Goal: Task Accomplishment & Management: Manage account settings

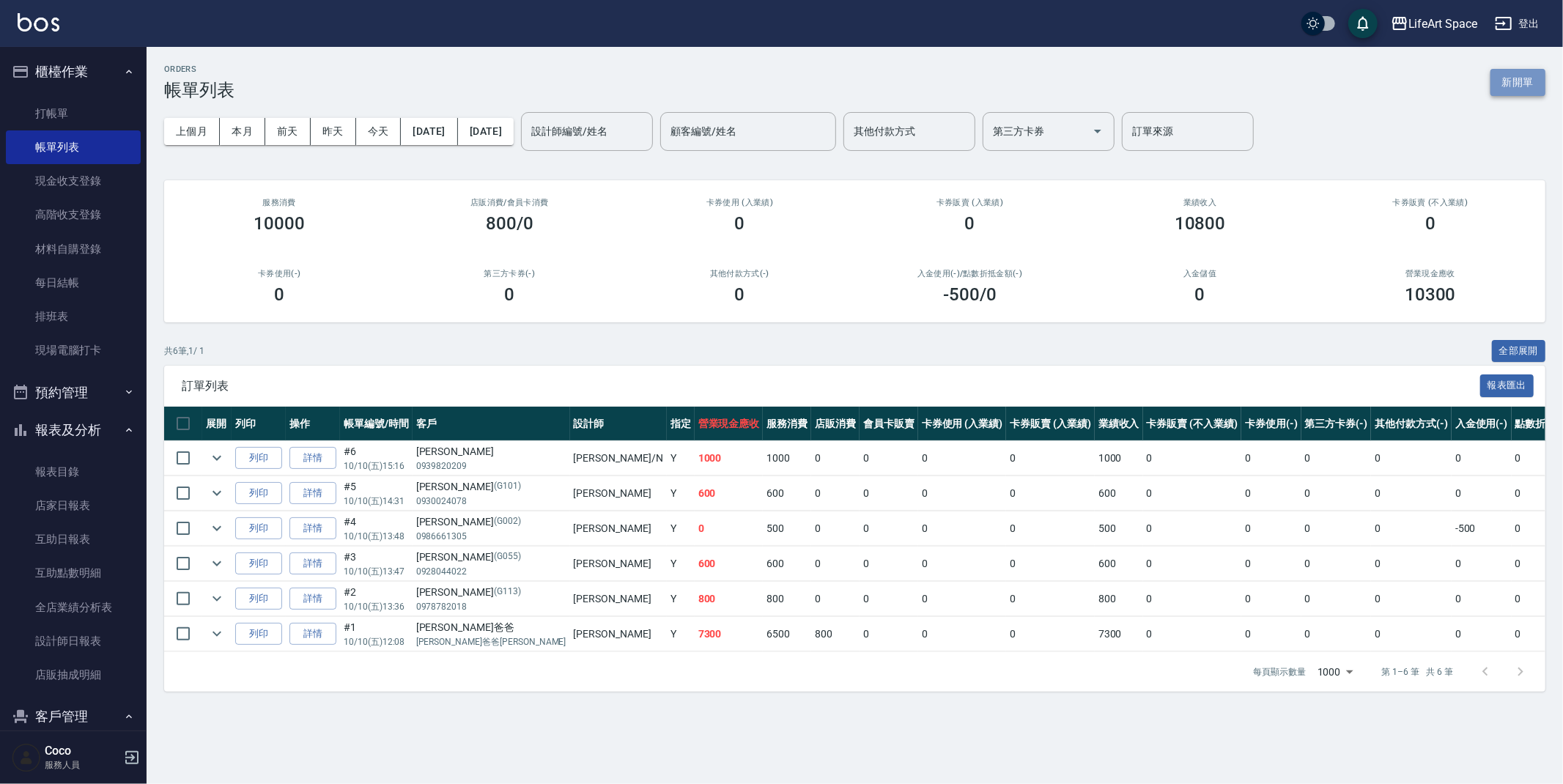
click at [1513, 83] on button "新開單" at bounding box center [1517, 82] width 55 height 27
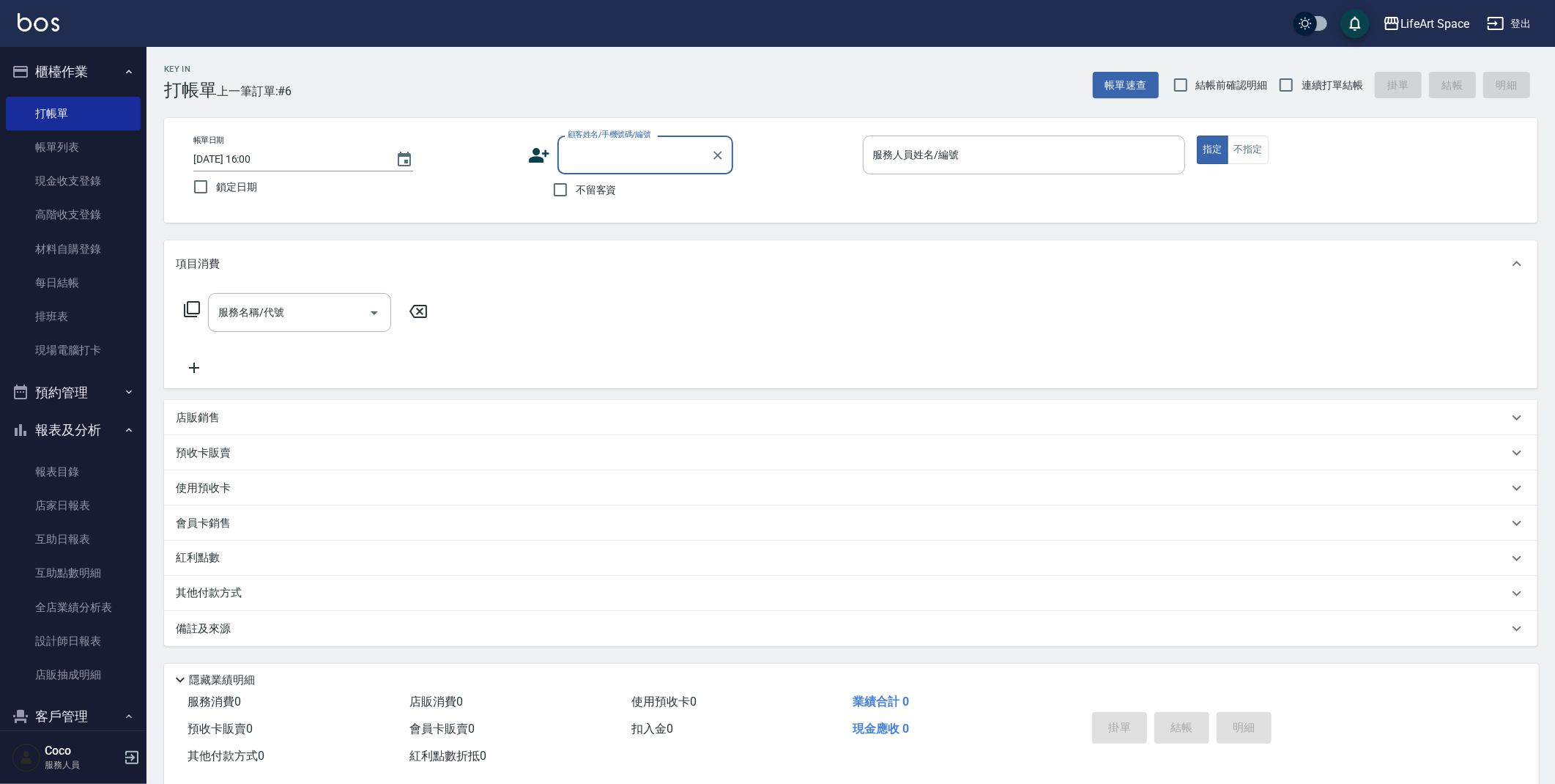
click at [611, 150] on input "顧客姓名/手機號碼/編號" at bounding box center [634, 154] width 140 height 25
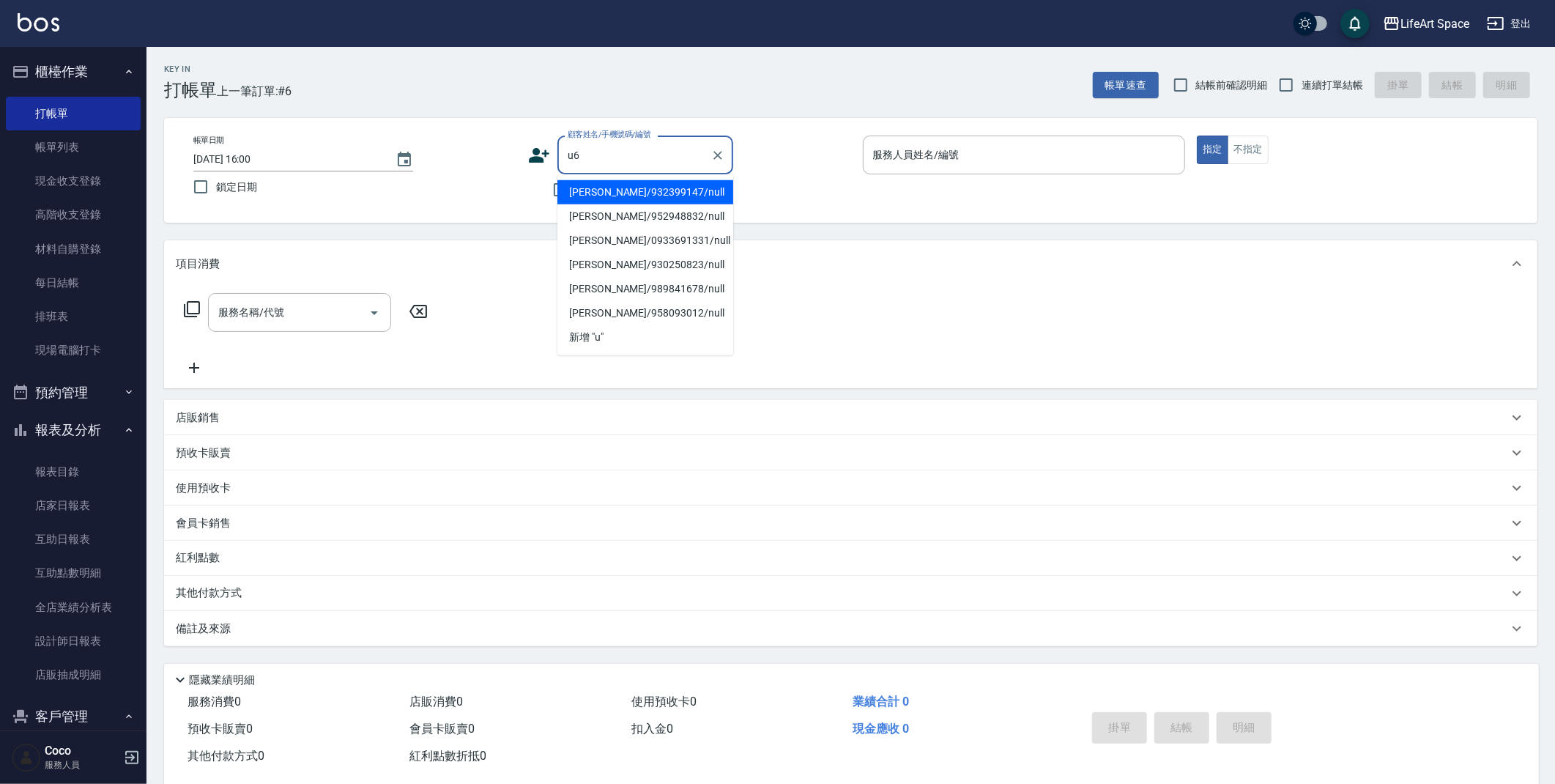
type input "u"
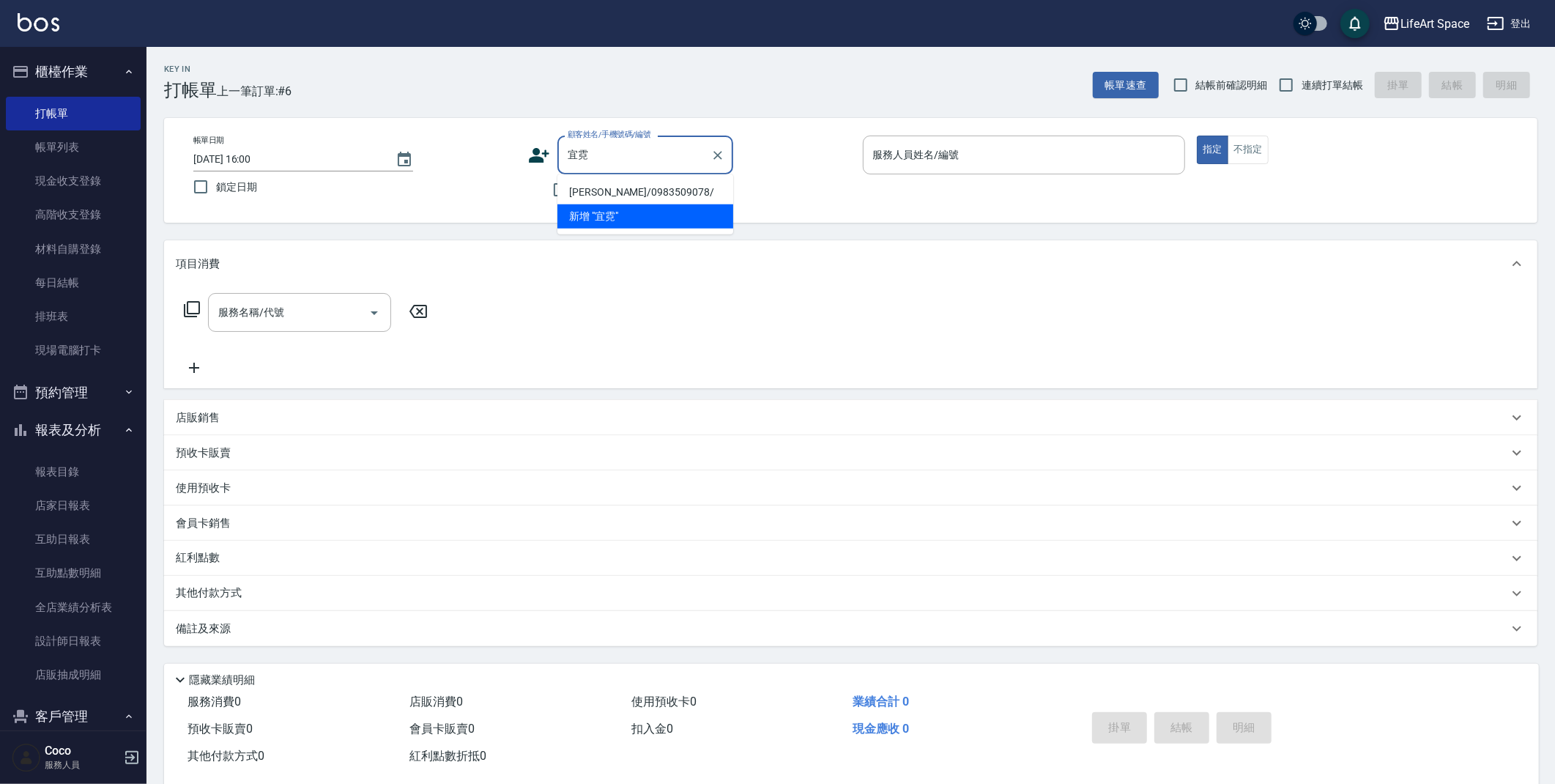
click at [614, 194] on li "[PERSON_NAME]/0983509078/" at bounding box center [645, 193] width 175 height 24
type input "[PERSON_NAME]/0983509078/"
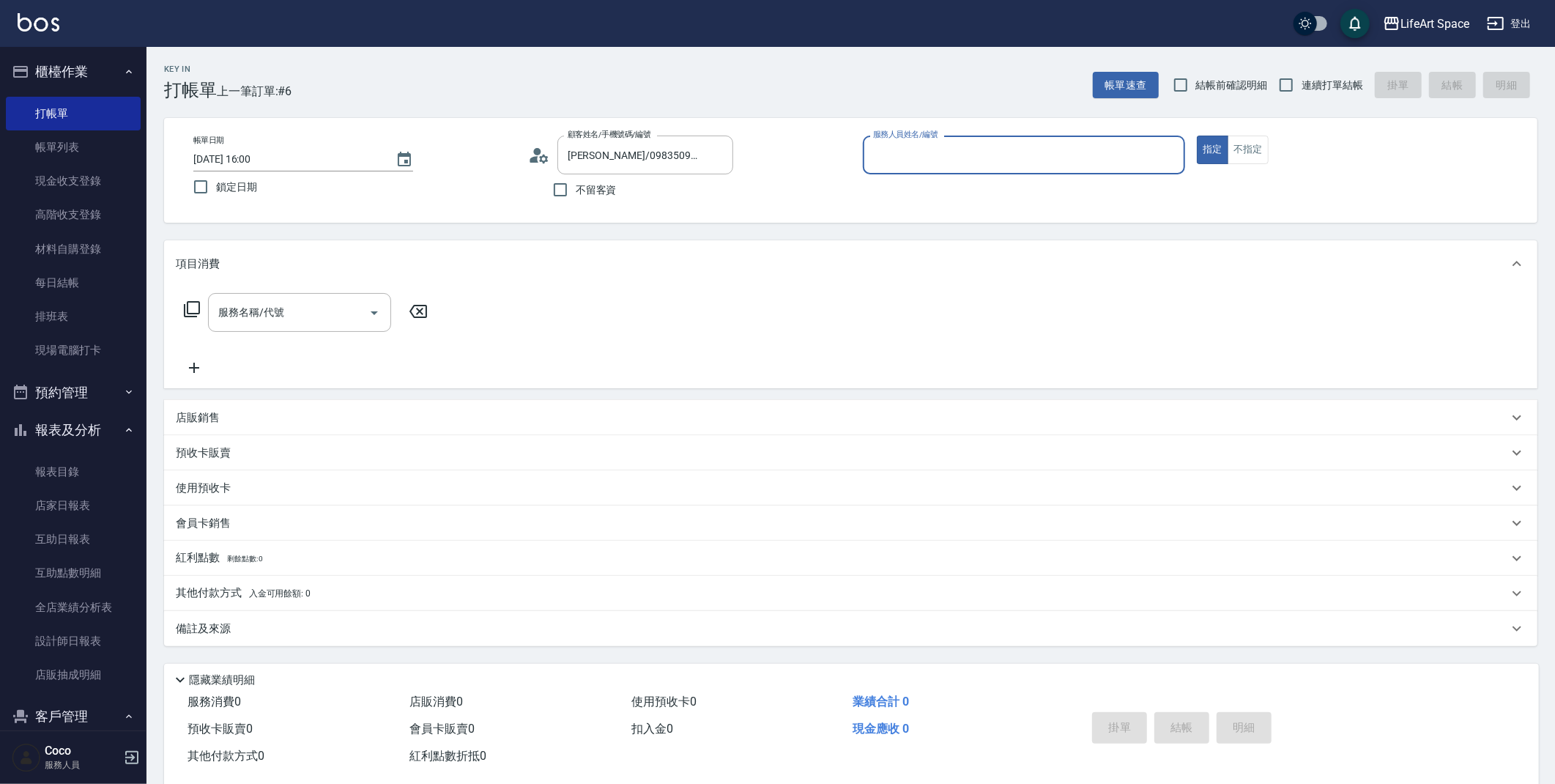
click at [905, 153] on input "服務人員姓名/編號" at bounding box center [1025, 154] width 310 height 25
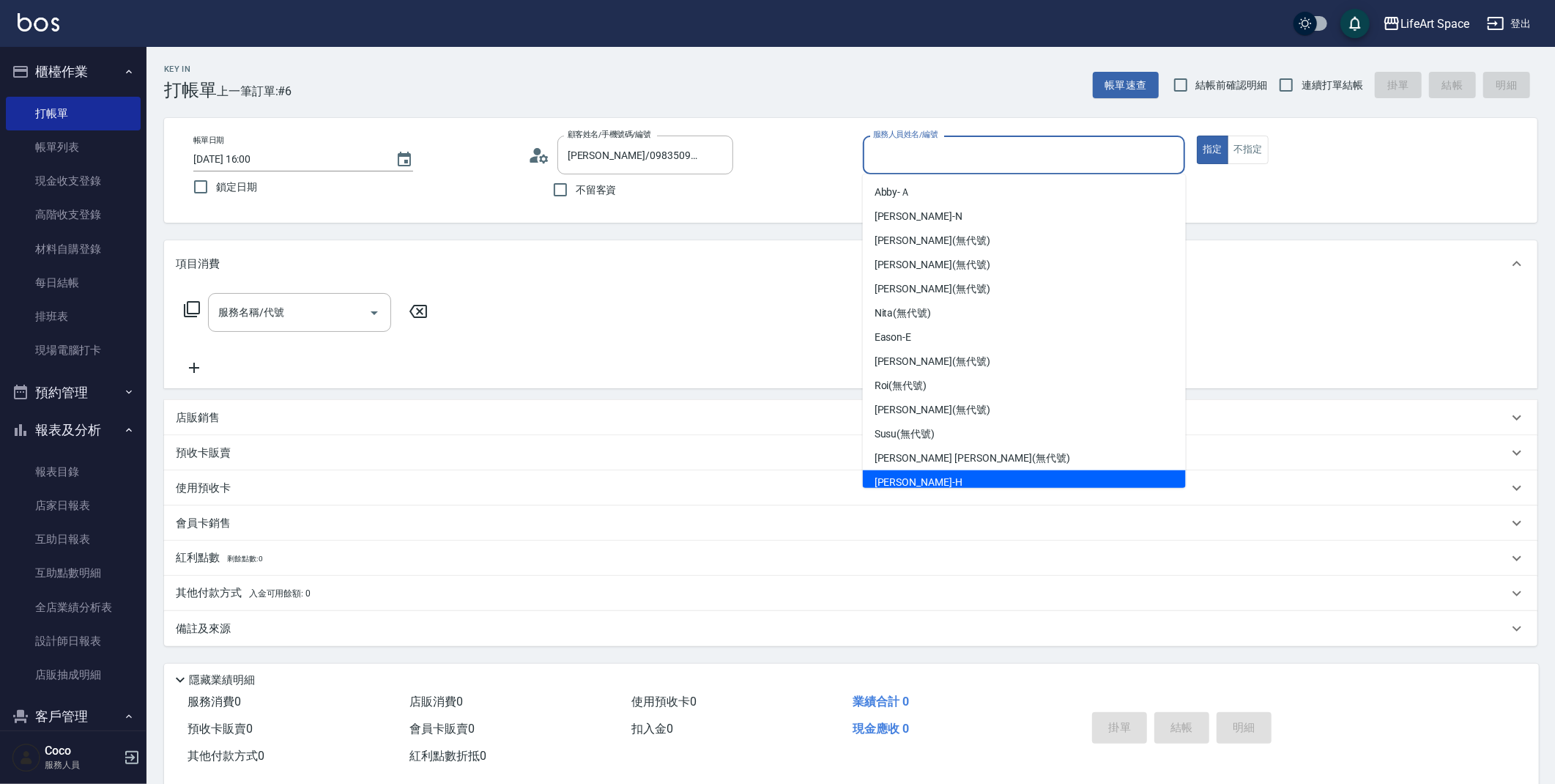
click at [955, 473] on div "[PERSON_NAME]" at bounding box center [1025, 482] width 323 height 24
type input "[PERSON_NAME]"
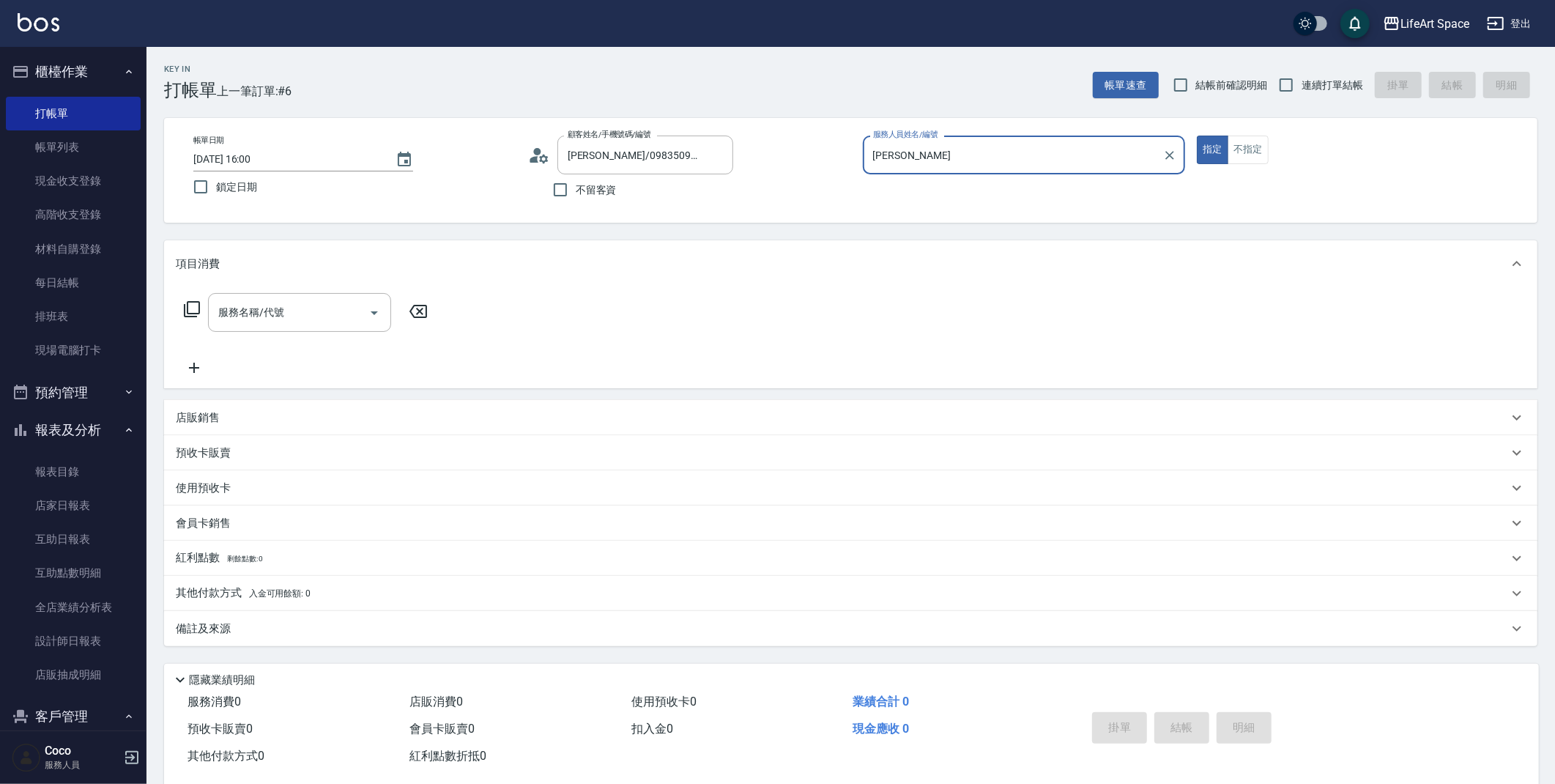
click at [269, 308] on div "服務名稱/代號 服務名稱/代號" at bounding box center [299, 312] width 183 height 39
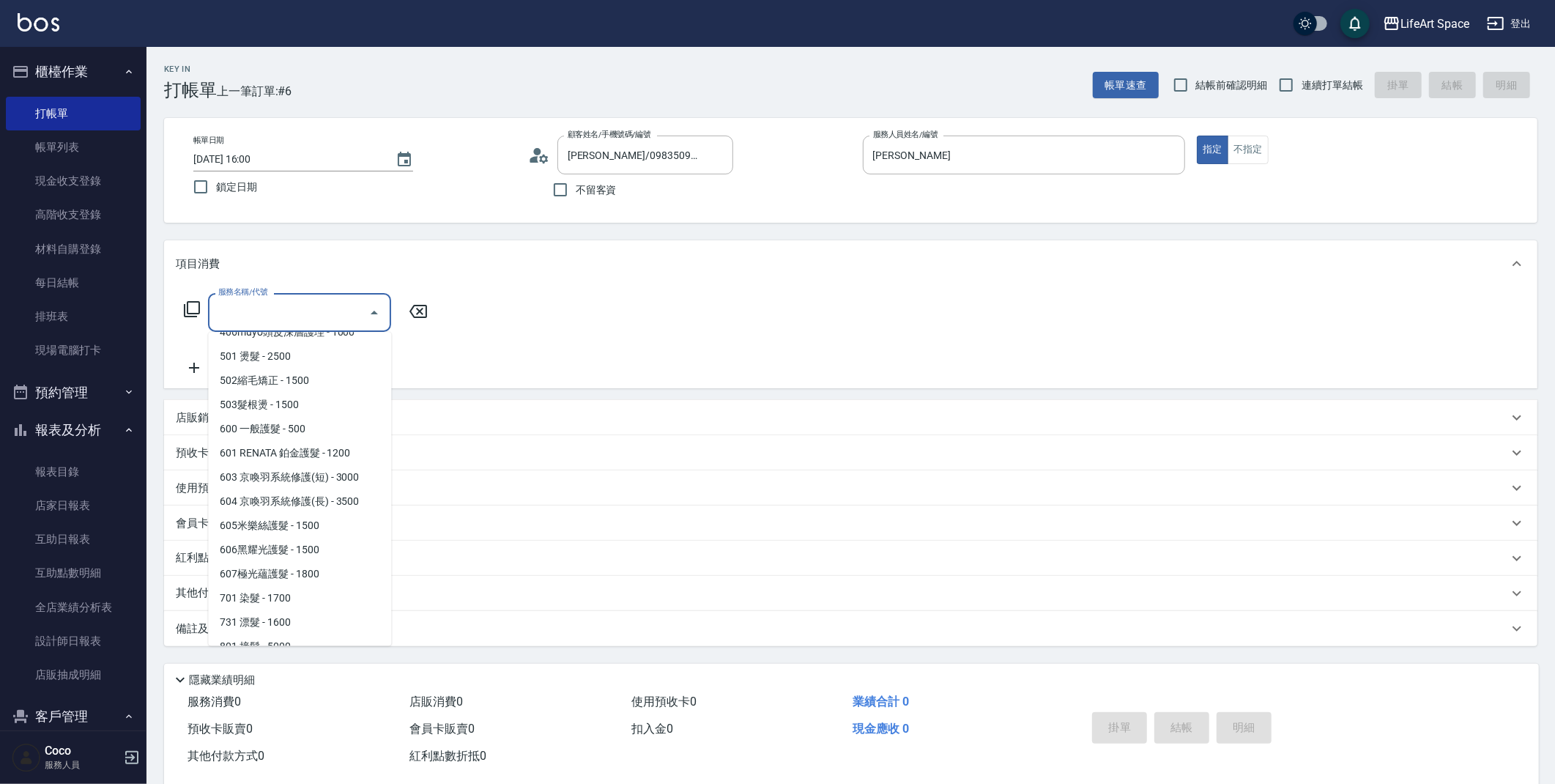
scroll to position [229, 0]
click at [305, 578] on span "701 染髮 - 1700" at bounding box center [299, 580] width 183 height 24
type input "701 染髮(701)"
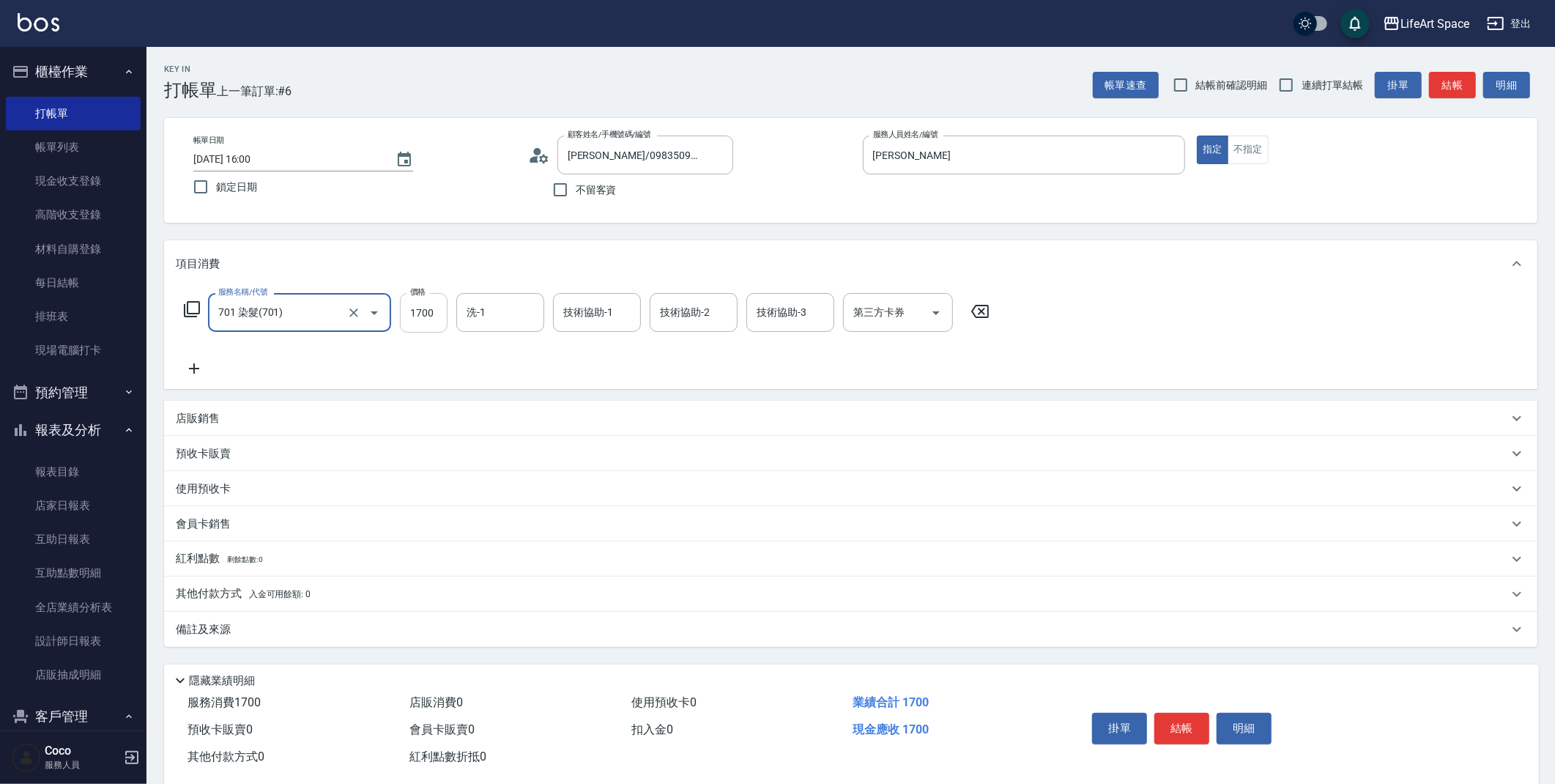
click at [430, 321] on input "1700" at bounding box center [423, 312] width 47 height 39
type input "3000"
click at [487, 325] on input "洗-1" at bounding box center [500, 312] width 75 height 25
drag, startPoint x: 547, startPoint y: 384, endPoint x: 549, endPoint y: 454, distance: 70.0
click at [549, 454] on div "項目消費 服務名稱/代號 701 染髮(701) 服務名稱/代號 價格 3000 價格 洗-1 洗-1 技術協助-1 技術協助-1 技術協助-2 技術協助-2…" at bounding box center [851, 444] width 1374 height 406
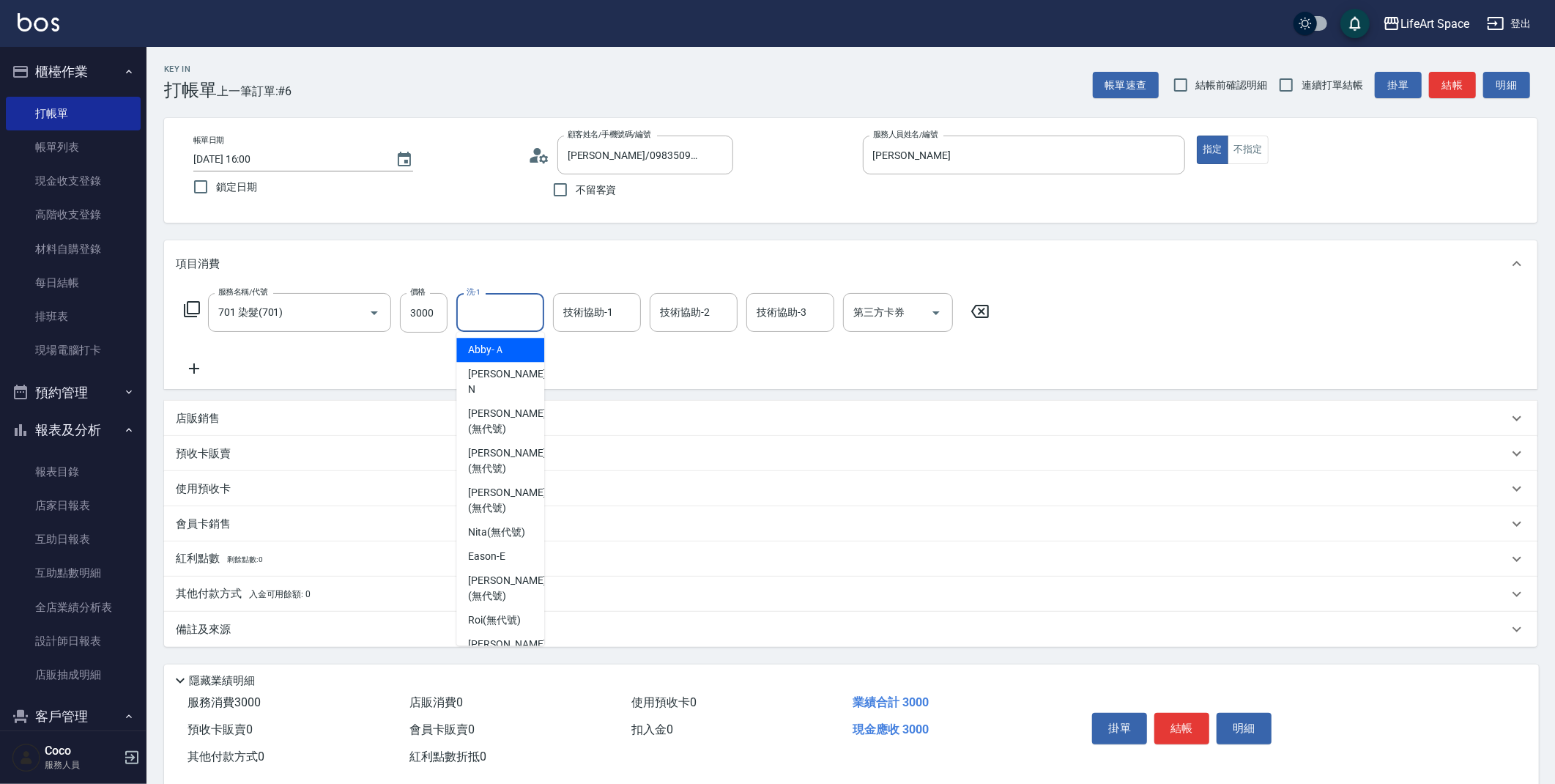
click at [513, 316] on input "洗-1" at bounding box center [500, 312] width 75 height 25
drag, startPoint x: 536, startPoint y: 347, endPoint x: 550, endPoint y: 444, distance: 98.0
click at [550, 444] on body "LifeArt Space 登出 櫃檯作業 打帳單 帳單列表 現金收支登錄 高階收支登錄 材料自購登錄 每日結帳 排班表 現場電腦打卡 預約管理 預約管理 單…" at bounding box center [778, 403] width 1555 height 806
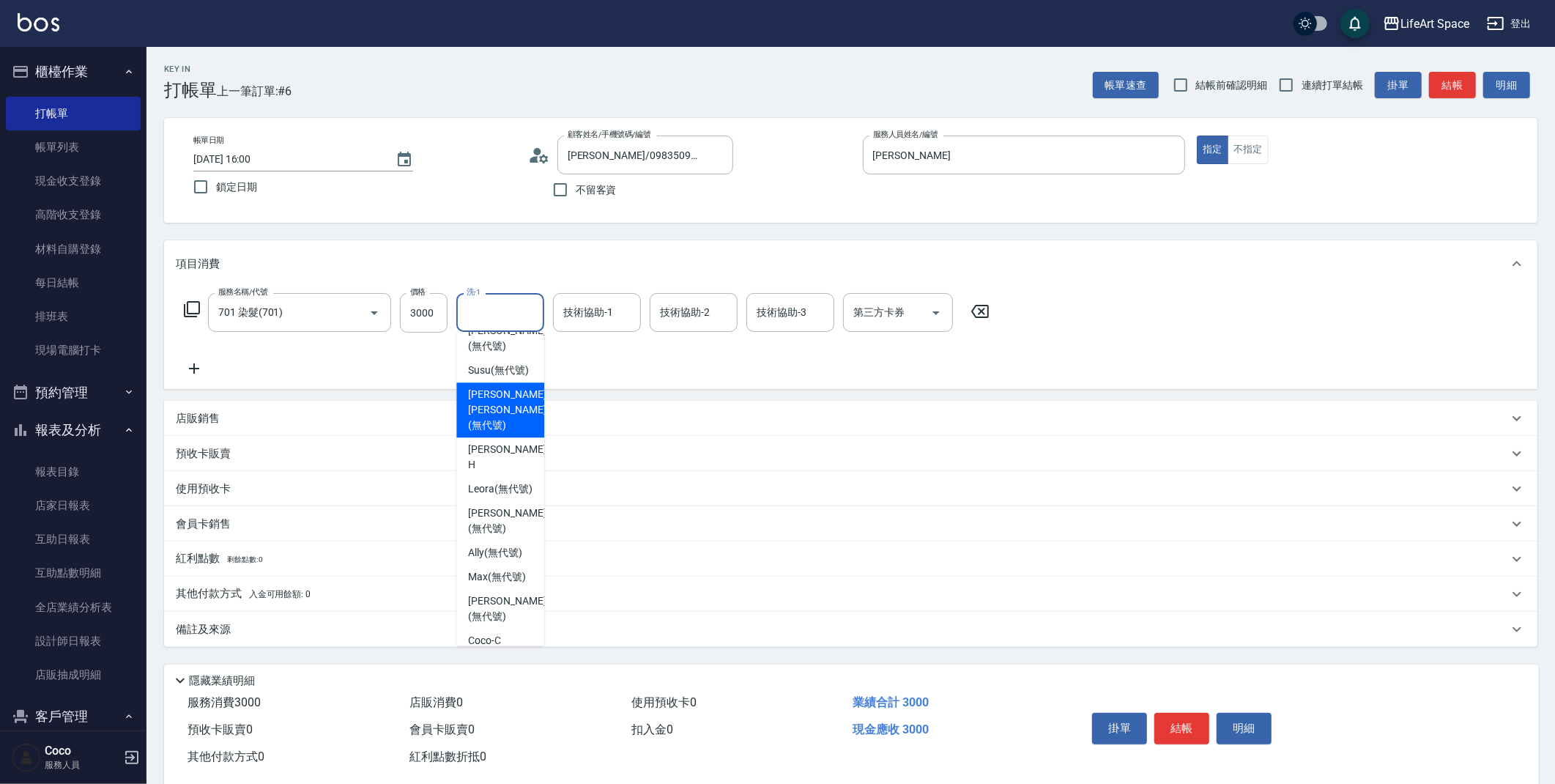
click at [509, 392] on span "[PERSON_NAME] [PERSON_NAME] (無代號)" at bounding box center [507, 410] width 78 height 47
type input "[PERSON_NAME] [PERSON_NAME](無代號)"
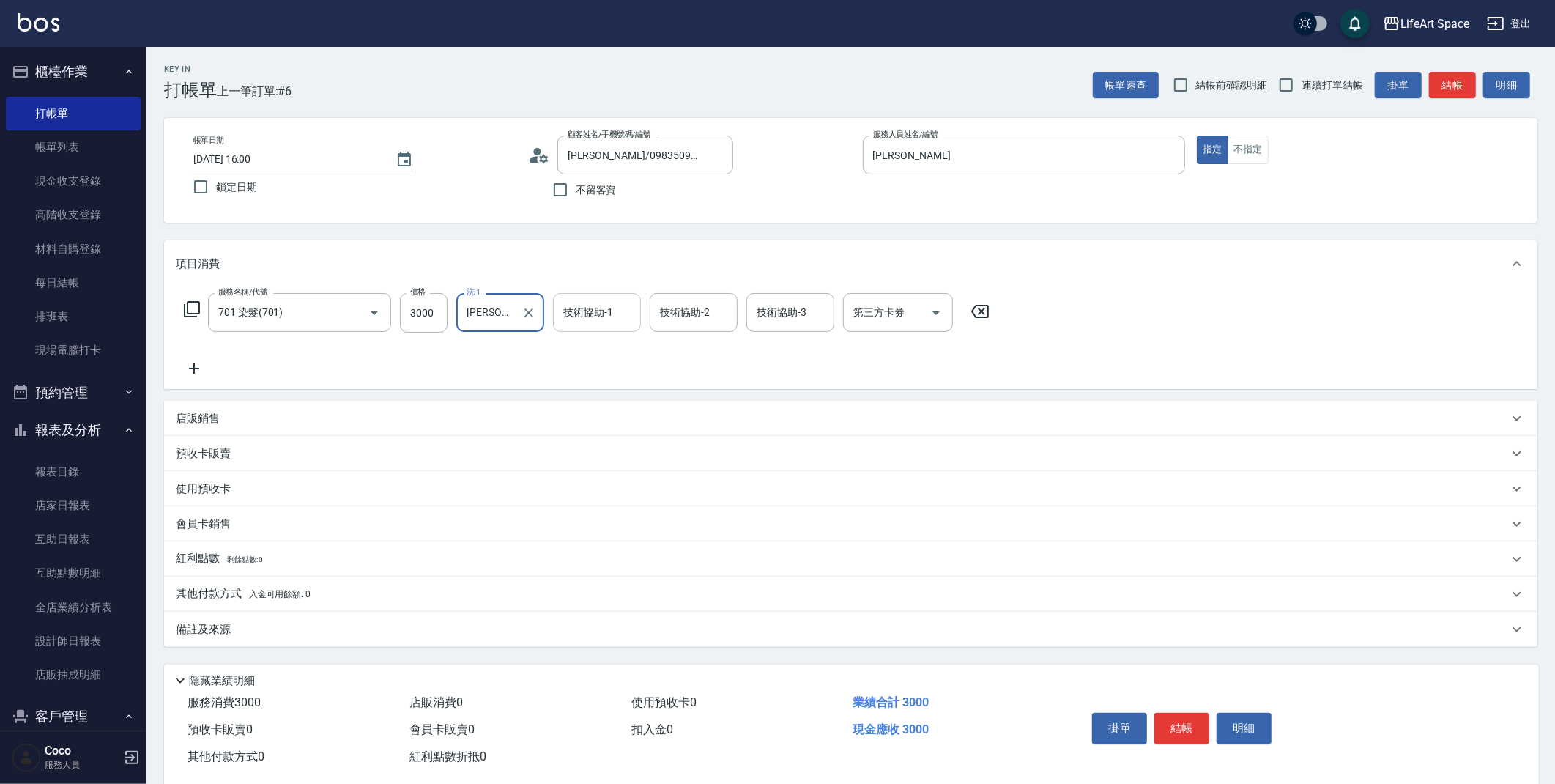
click at [611, 324] on input "技術協助-1" at bounding box center [597, 312] width 75 height 25
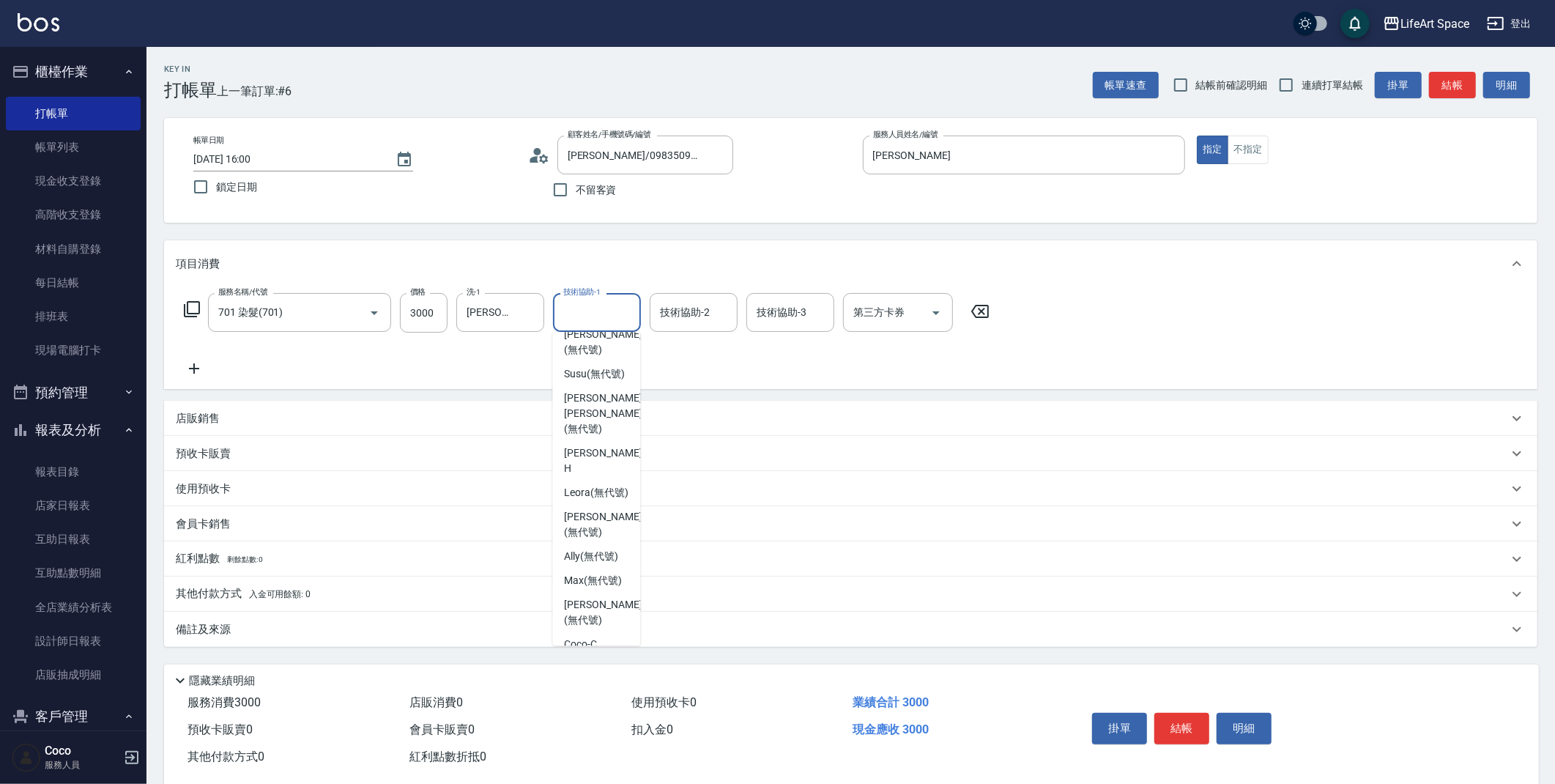
scroll to position [305, 0]
click at [596, 408] on span "[PERSON_NAME] [PERSON_NAME] (無代號)" at bounding box center [602, 418] width 78 height 47
type input "[PERSON_NAME] [PERSON_NAME](無代號)"
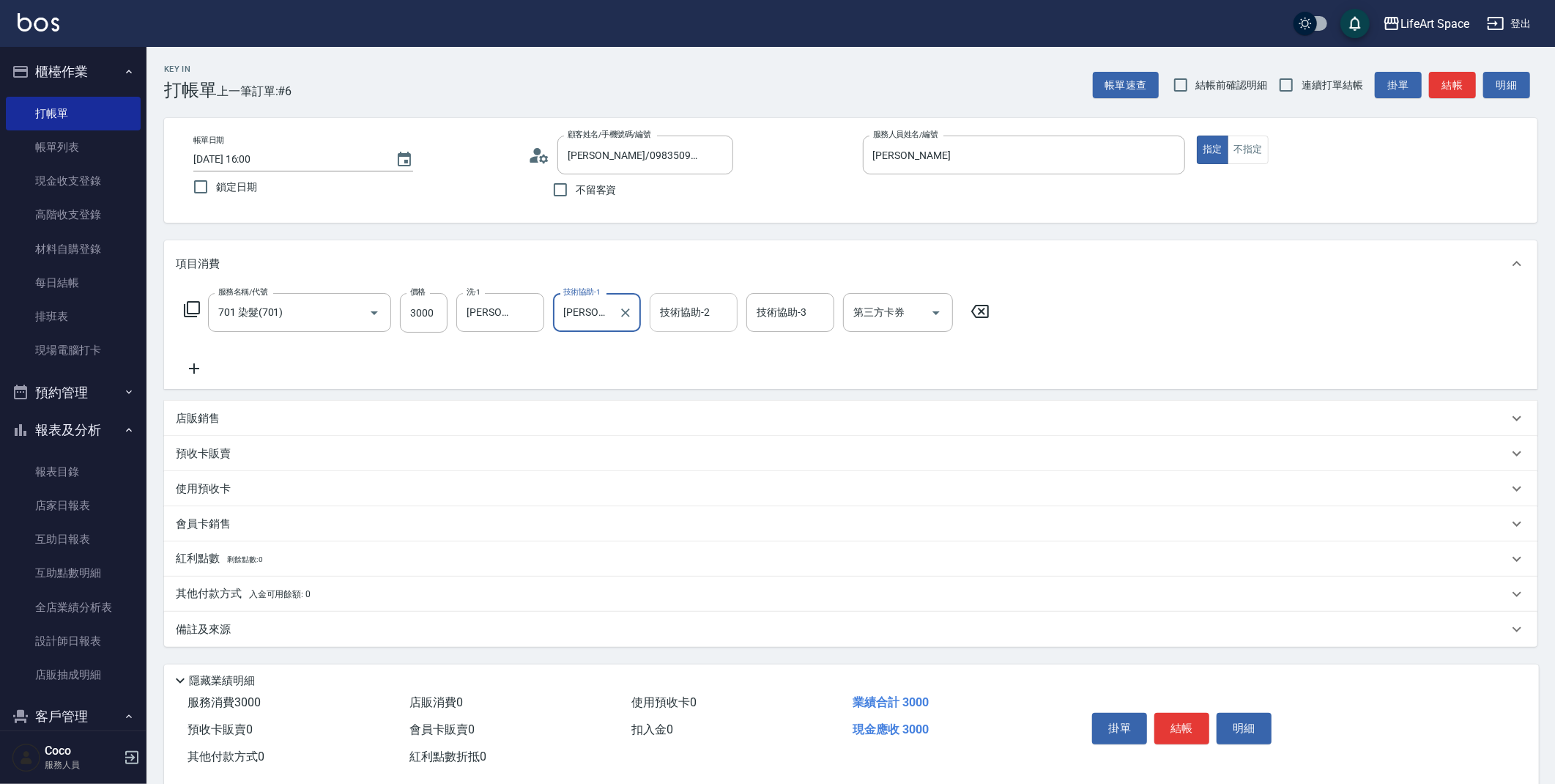
click at [698, 314] on div "技術協助-2 技術協助-2" at bounding box center [693, 312] width 88 height 39
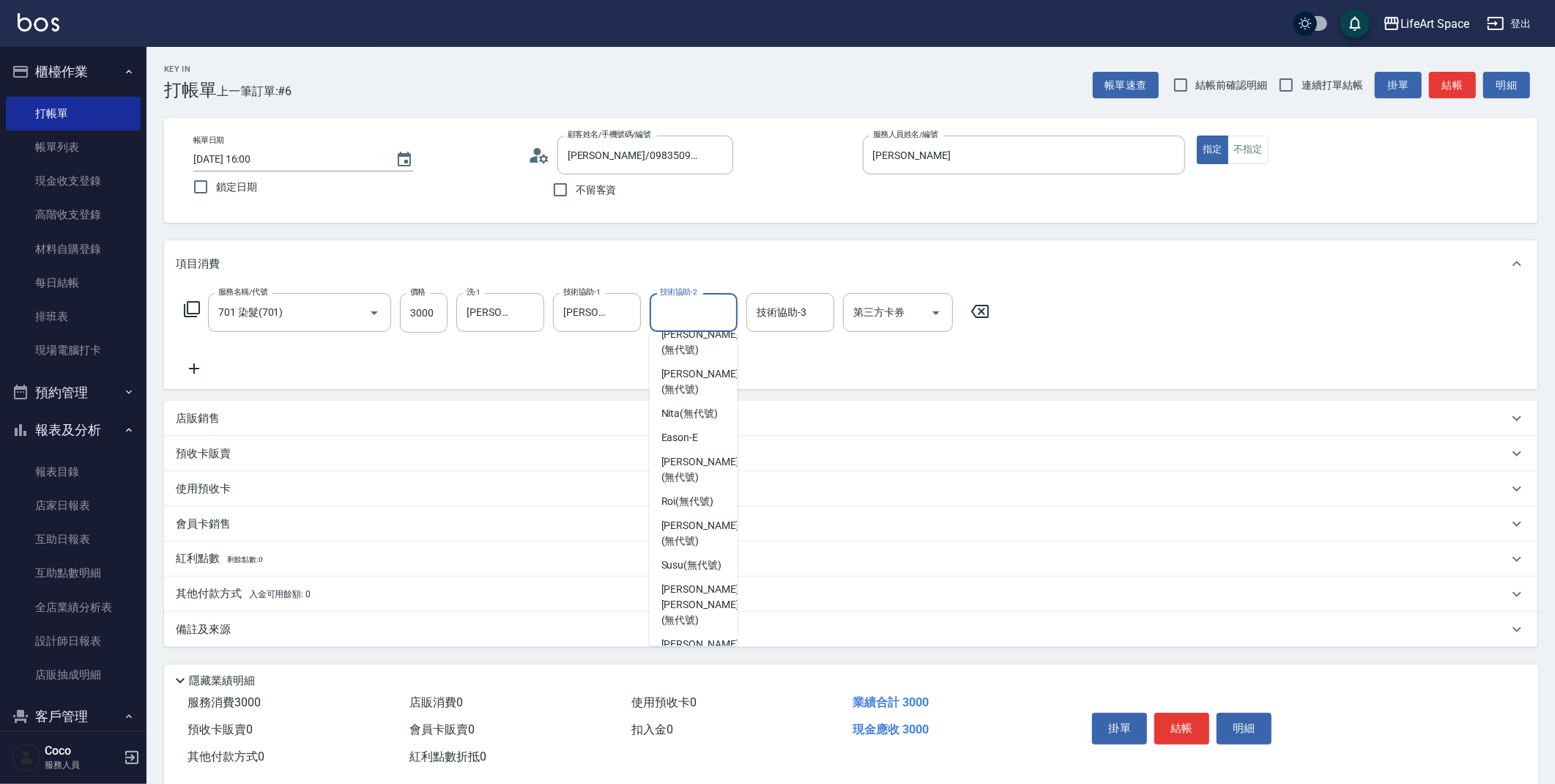
scroll to position [143, 0]
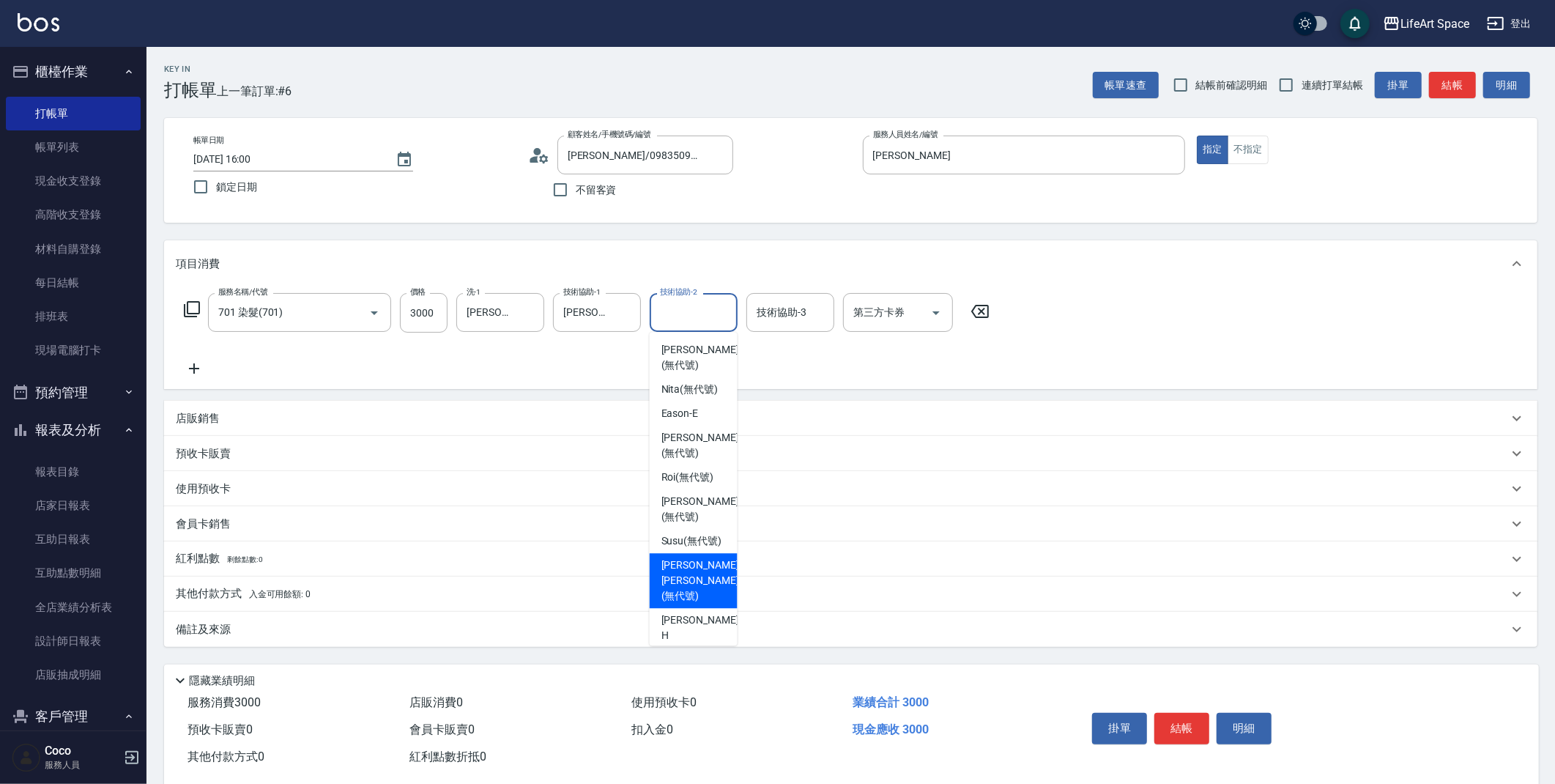
click at [673, 580] on span "[PERSON_NAME] [PERSON_NAME] (無代號)" at bounding box center [700, 580] width 78 height 47
type input "[PERSON_NAME] [PERSON_NAME](無代號)"
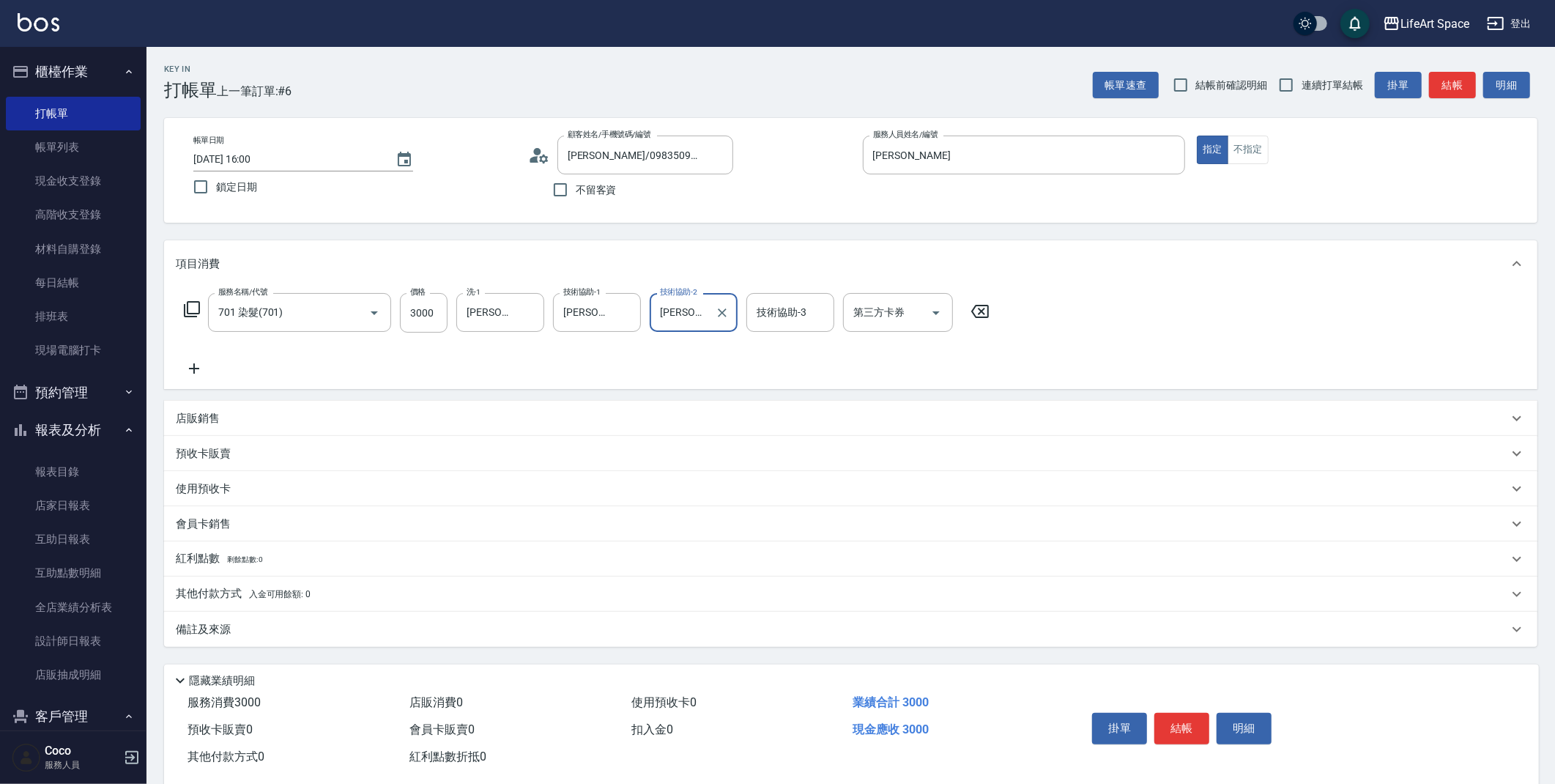
click at [320, 632] on div "備註及來源" at bounding box center [841, 629] width 1332 height 16
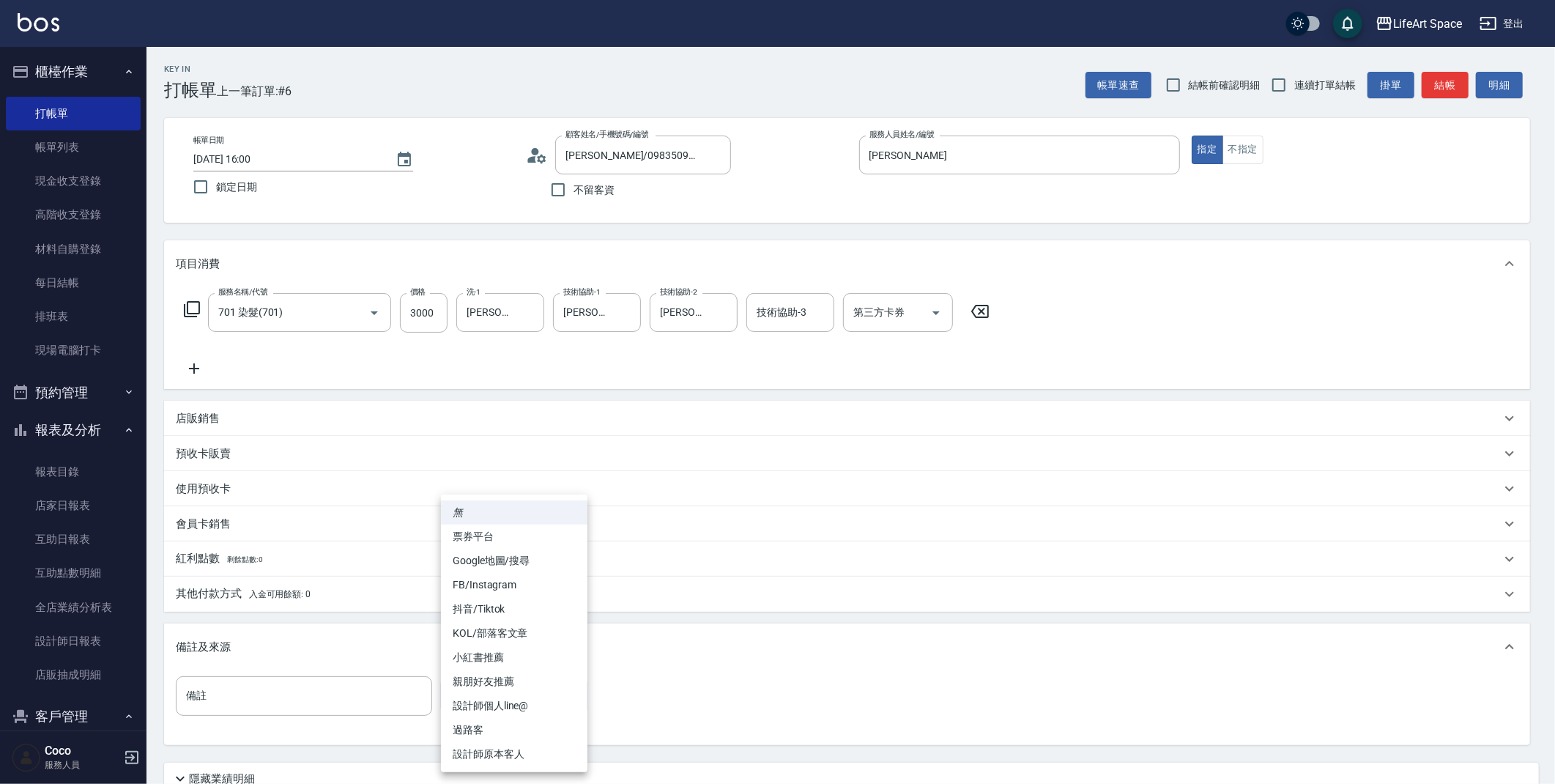
click at [528, 699] on body "LifeArt Space 登出 櫃檯作業 打帳單 帳單列表 現金收支登錄 高階收支登錄 材料自購登錄 每日結帳 排班表 現場電腦打卡 預約管理 預約管理 單…" at bounding box center [778, 452] width 1555 height 904
click at [513, 751] on li "設計師原本客人" at bounding box center [515, 755] width 147 height 24
type input "設計師原本客人"
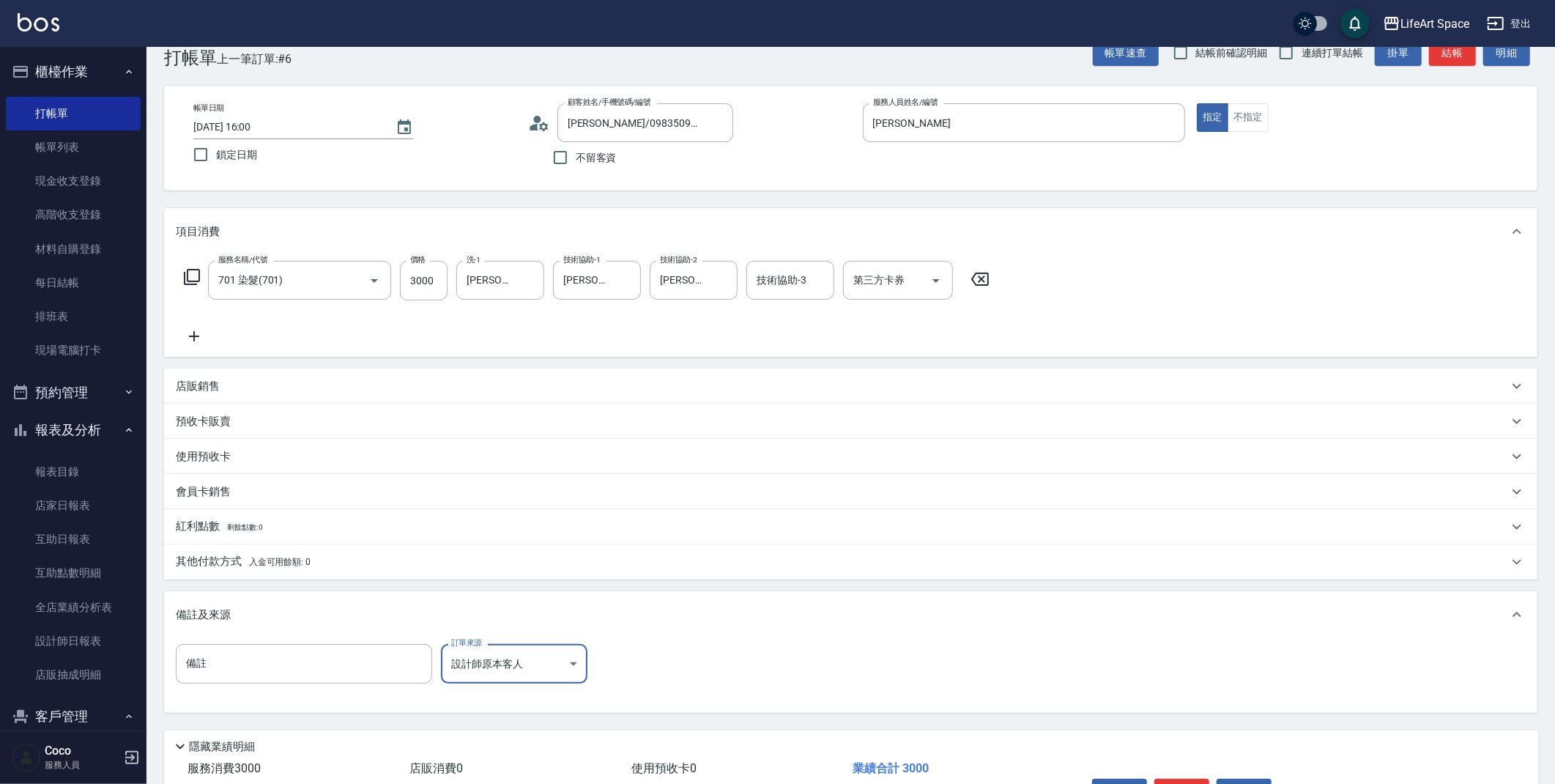
scroll to position [126, 0]
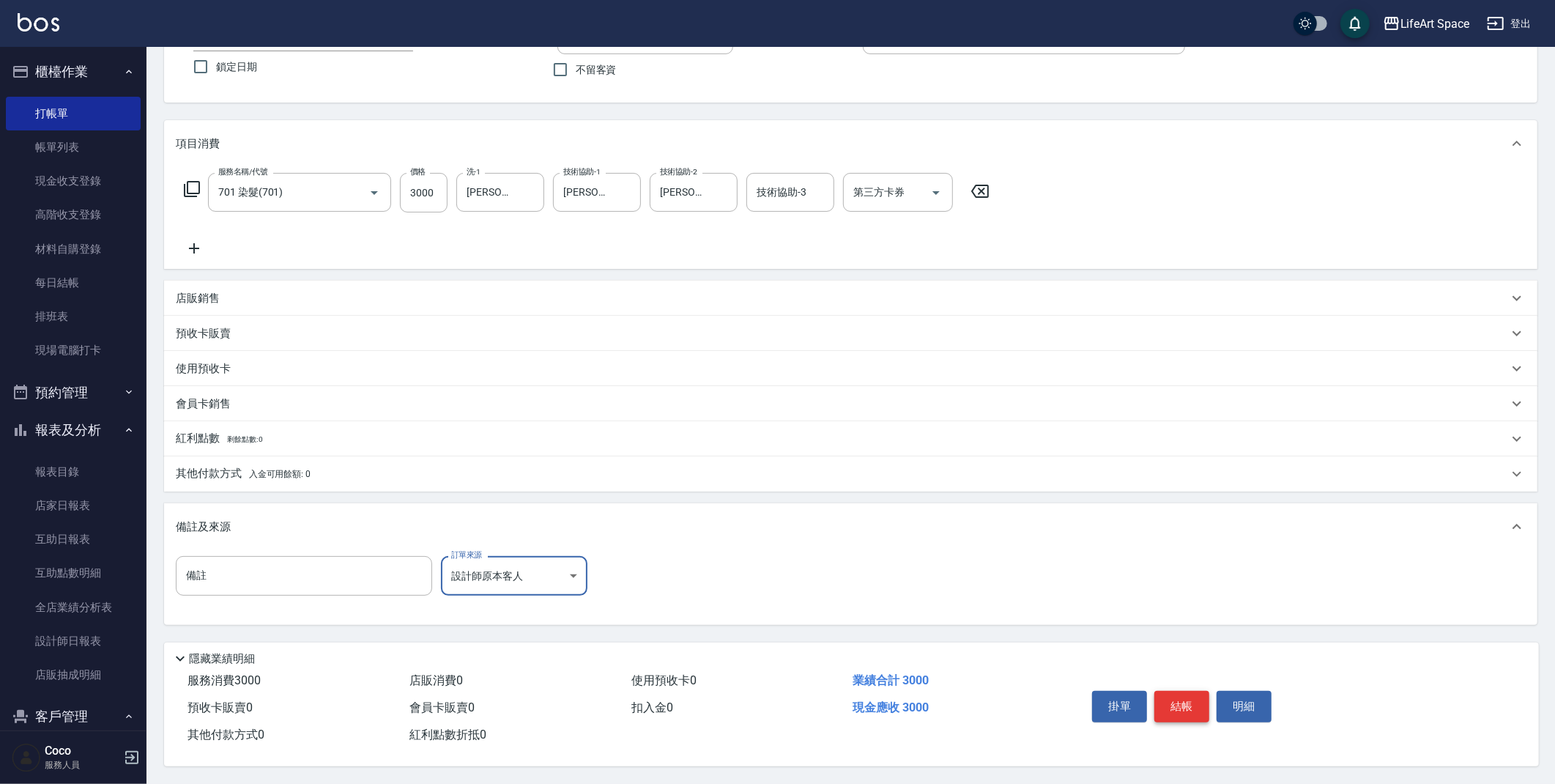
click at [1193, 698] on button "結帳" at bounding box center [1181, 706] width 55 height 31
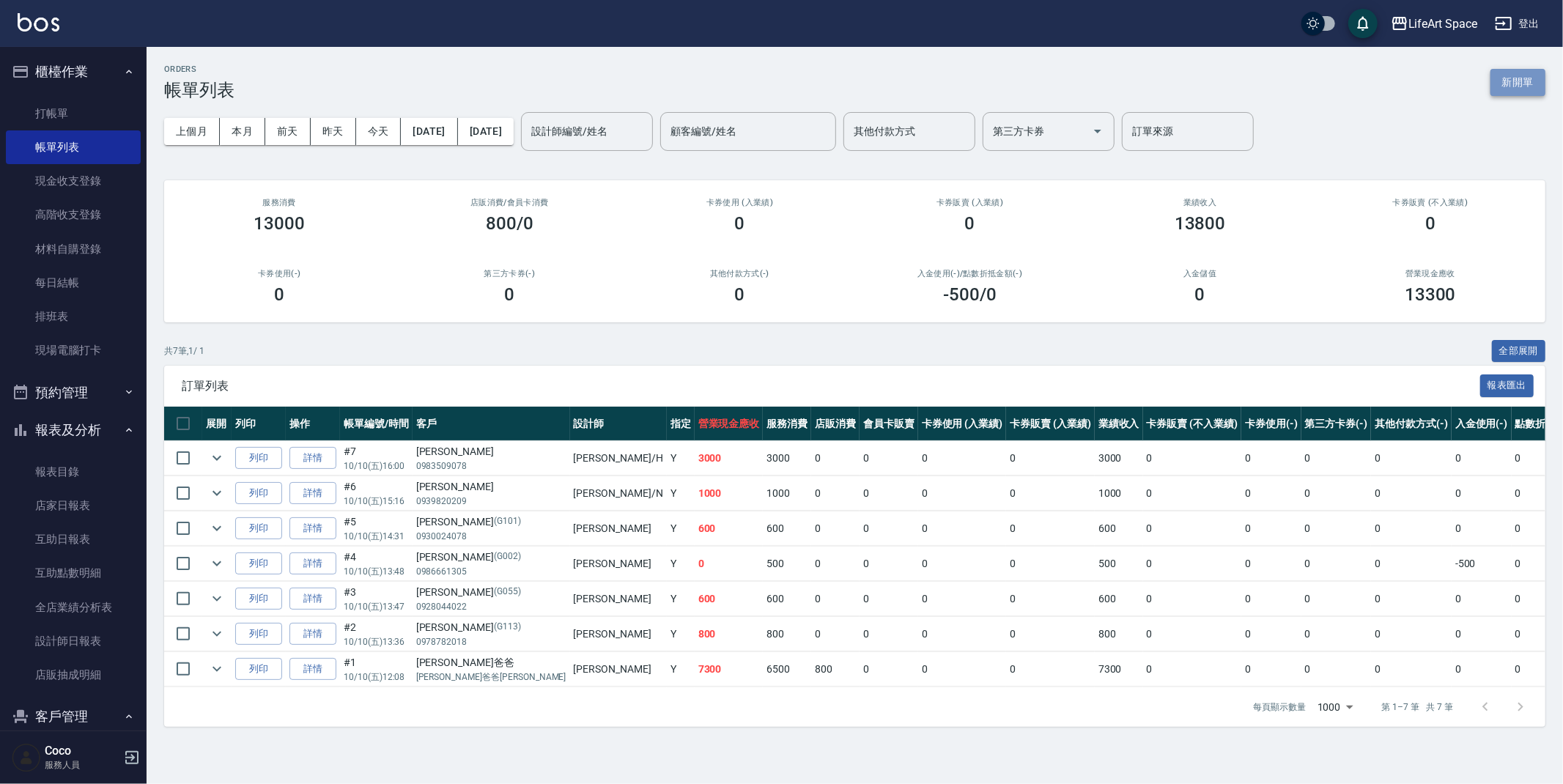
click at [1533, 84] on button "新開單" at bounding box center [1517, 82] width 55 height 27
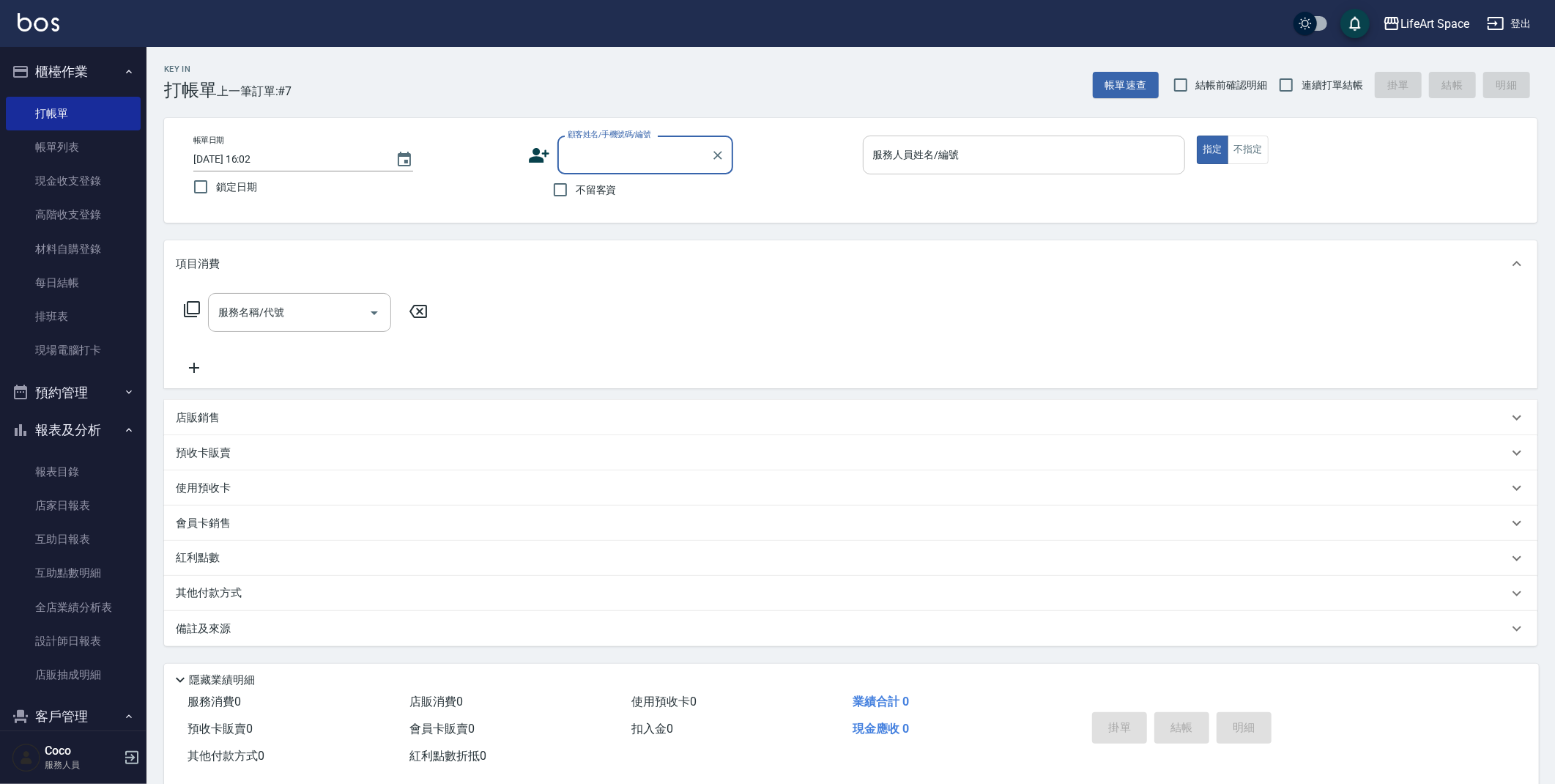
click at [1071, 152] on input "服務人員姓名/編號" at bounding box center [1025, 154] width 310 height 25
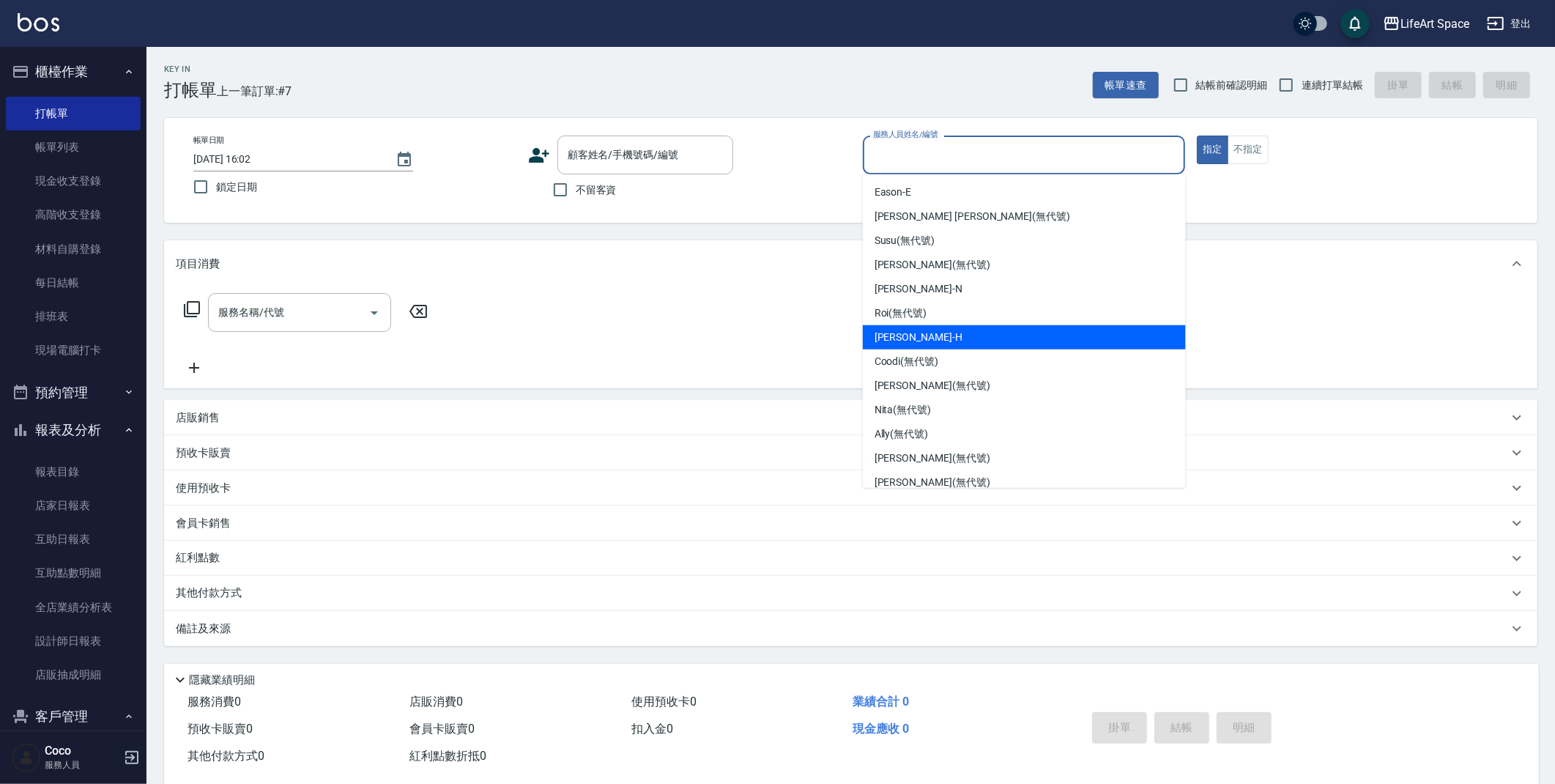
click at [1032, 339] on div "[PERSON_NAME]" at bounding box center [1025, 338] width 323 height 24
type input "[PERSON_NAME]"
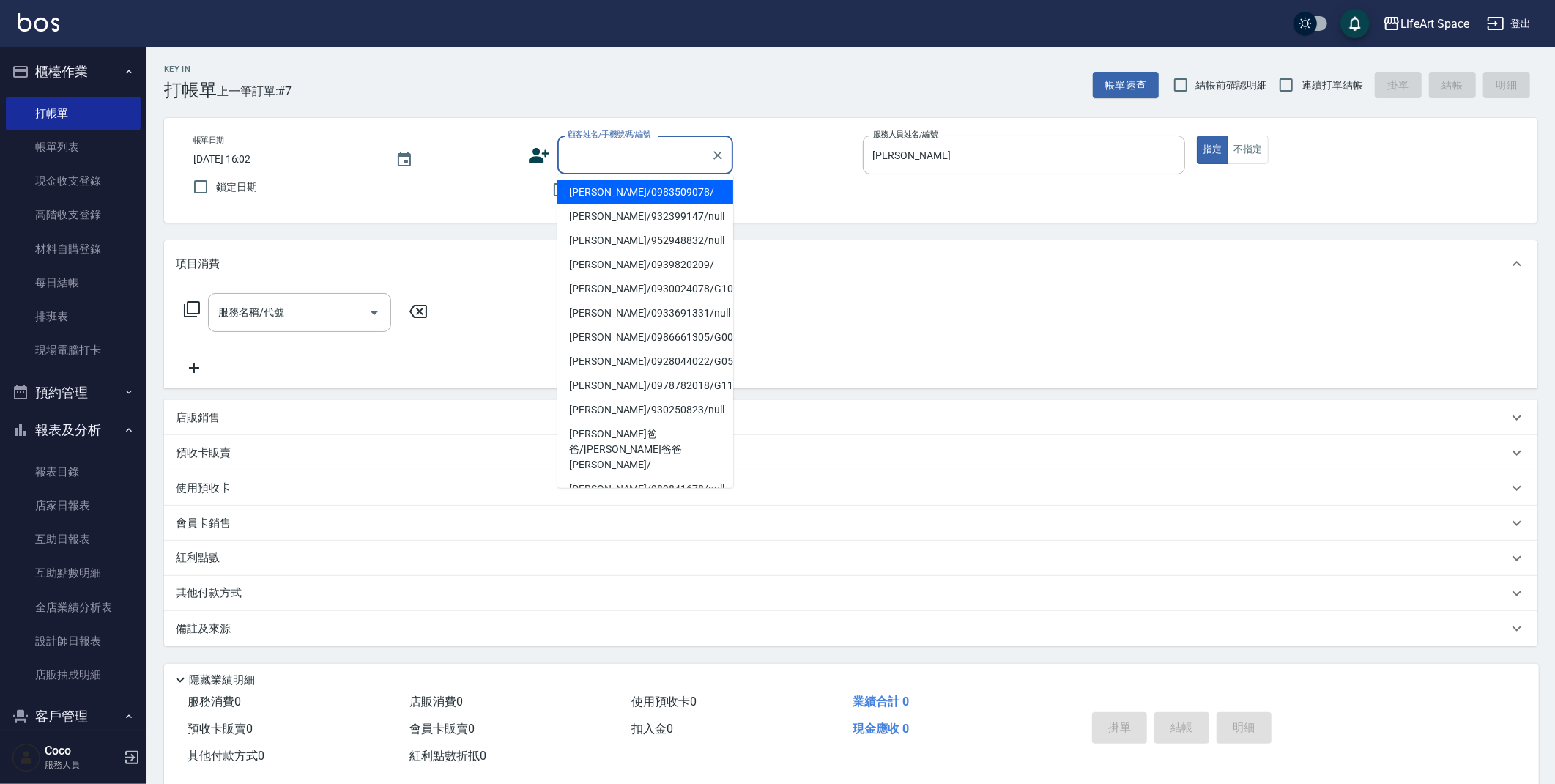
click at [606, 150] on div "顧客姓名/手機號碼/編號 顧客姓名/手機號碼/編號" at bounding box center [645, 155] width 175 height 39
type input "d"
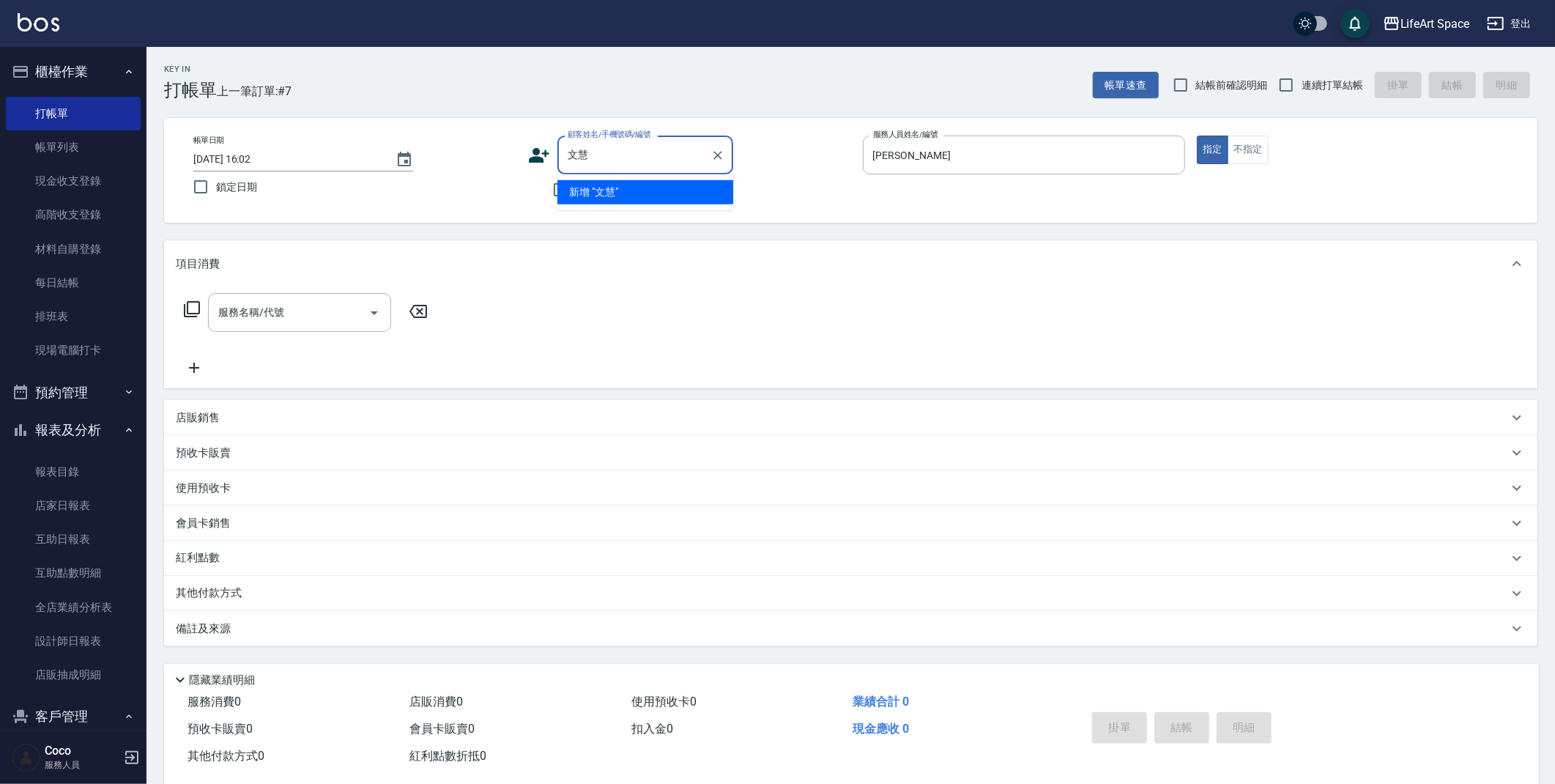
type input "文"
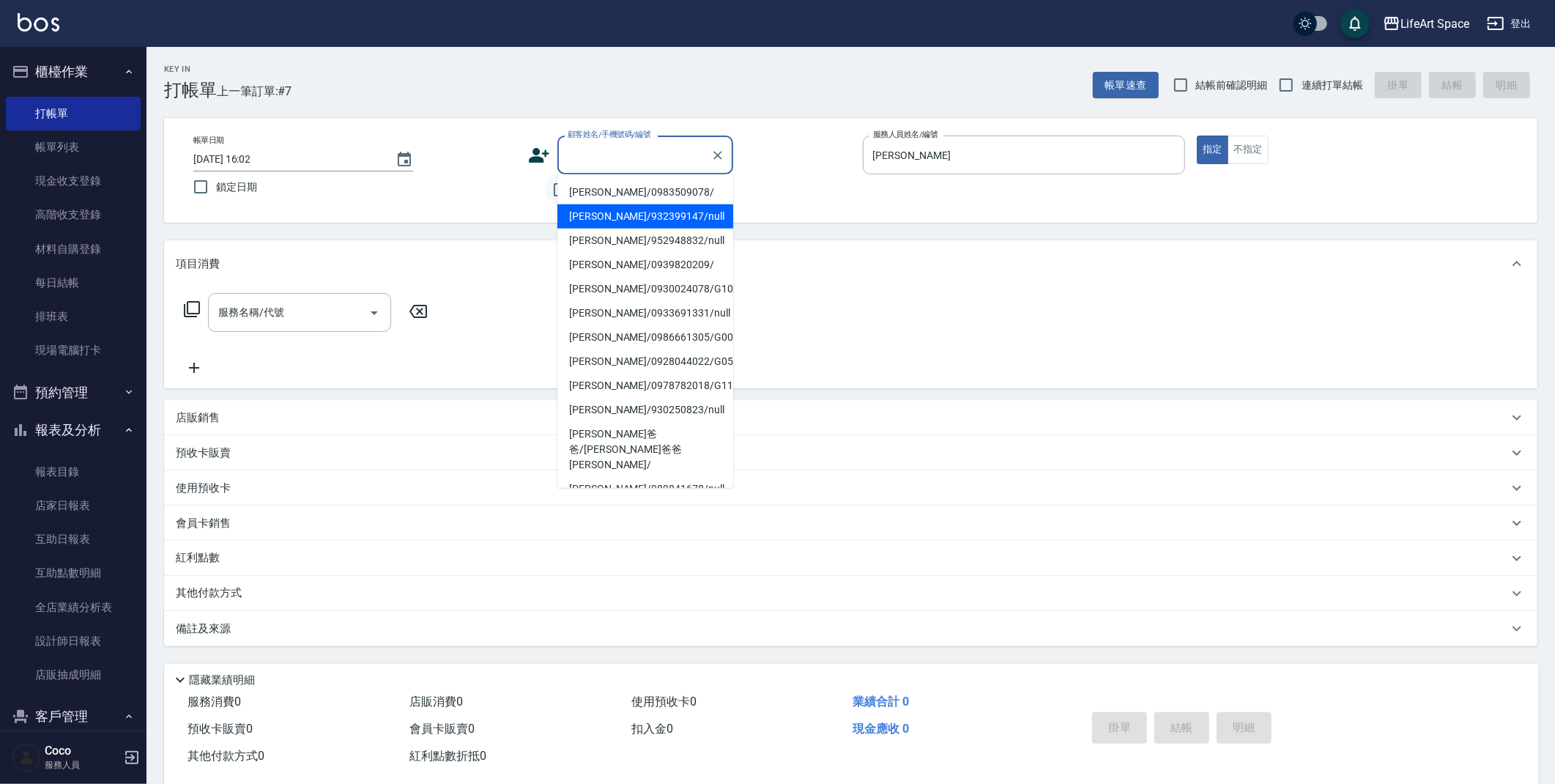
drag, startPoint x: 508, startPoint y: 206, endPoint x: 546, endPoint y: 203, distance: 38.1
click at [508, 206] on div "帳單日期 [DATE] 16:02 鎖定日期 顧客姓名/手機號碼/編號 顧客姓名/手機號碼/編號 不留客資 服務人員姓名/編號 [PERSON_NAME]-H…" at bounding box center [851, 171] width 1374 height 104
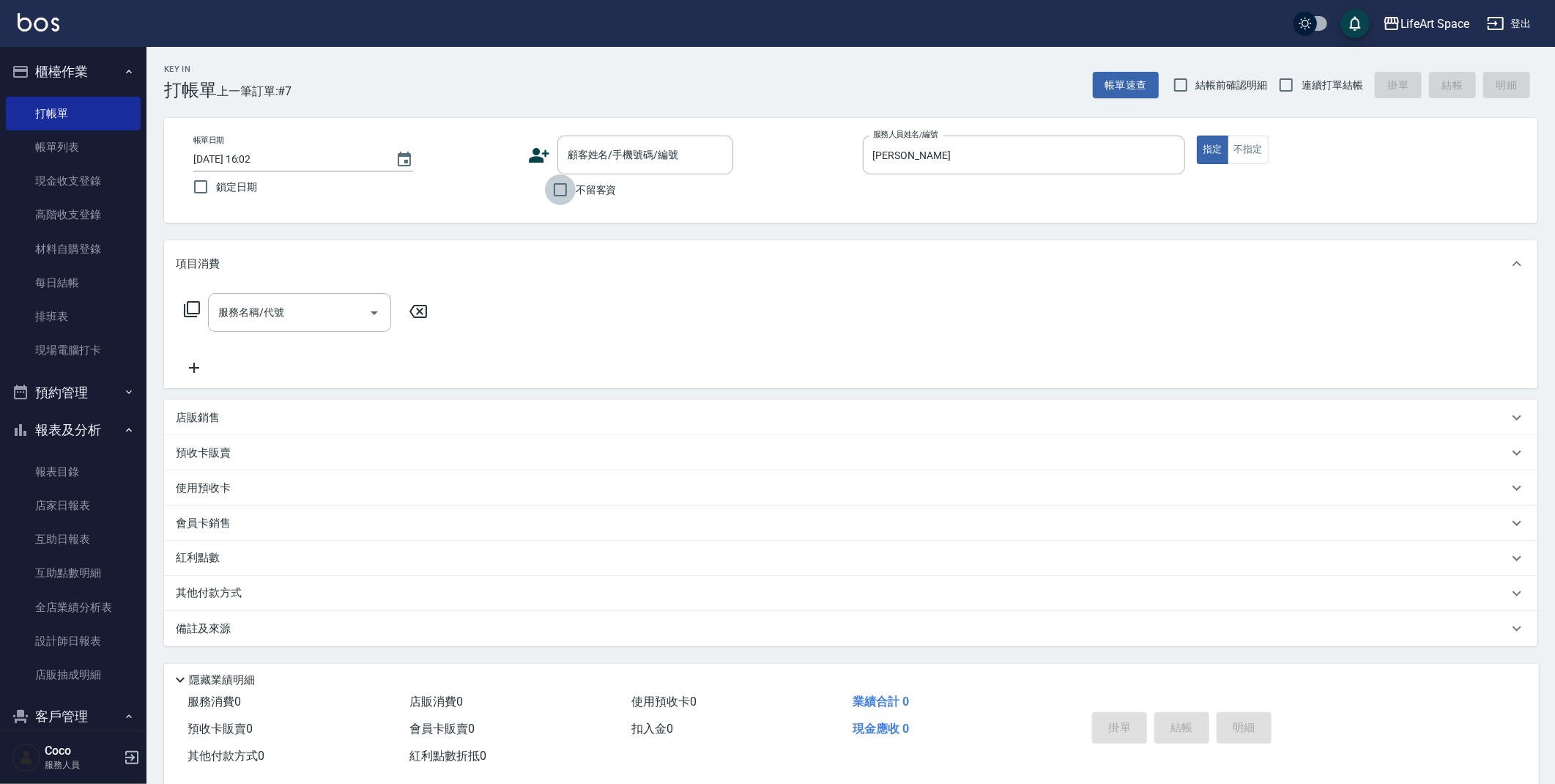
click at [563, 190] on input "不留客資" at bounding box center [560, 190] width 31 height 31
checkbox input "true"
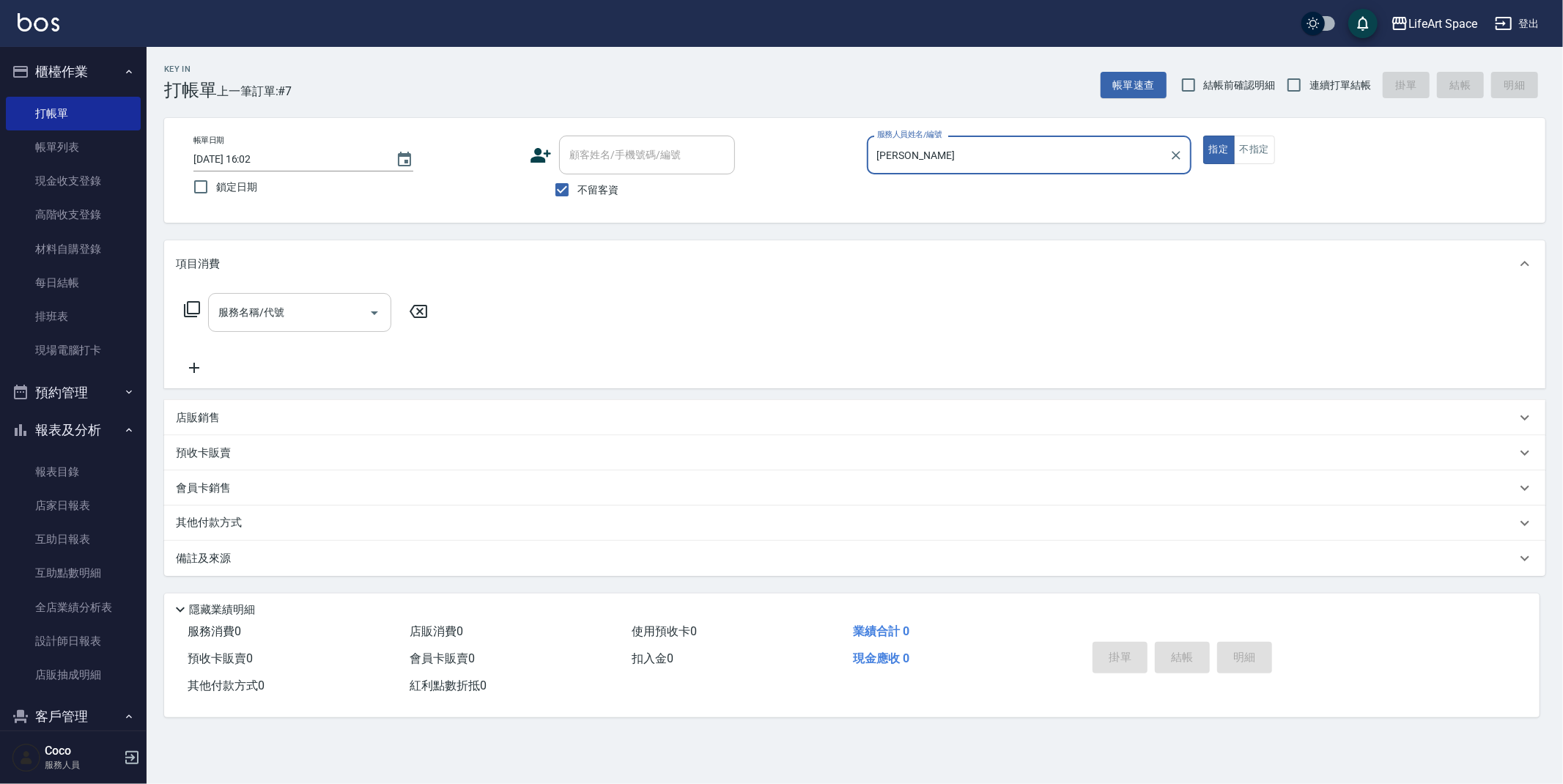
click at [327, 313] on input "服務名稱/代號" at bounding box center [288, 312] width 148 height 25
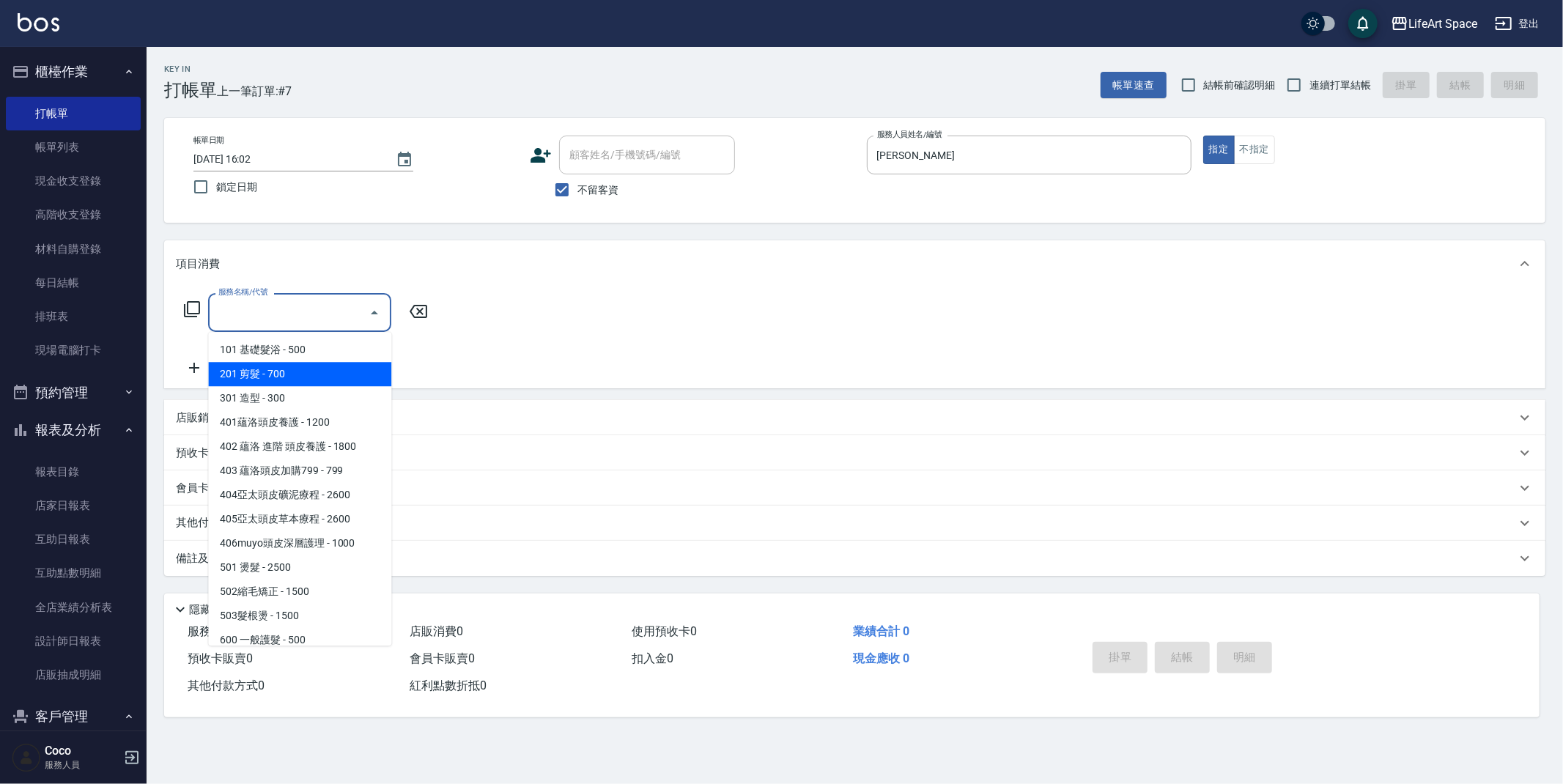
click at [322, 375] on span "201 剪髮 - 700" at bounding box center [300, 374] width 183 height 24
type input "201 剪髮(201)"
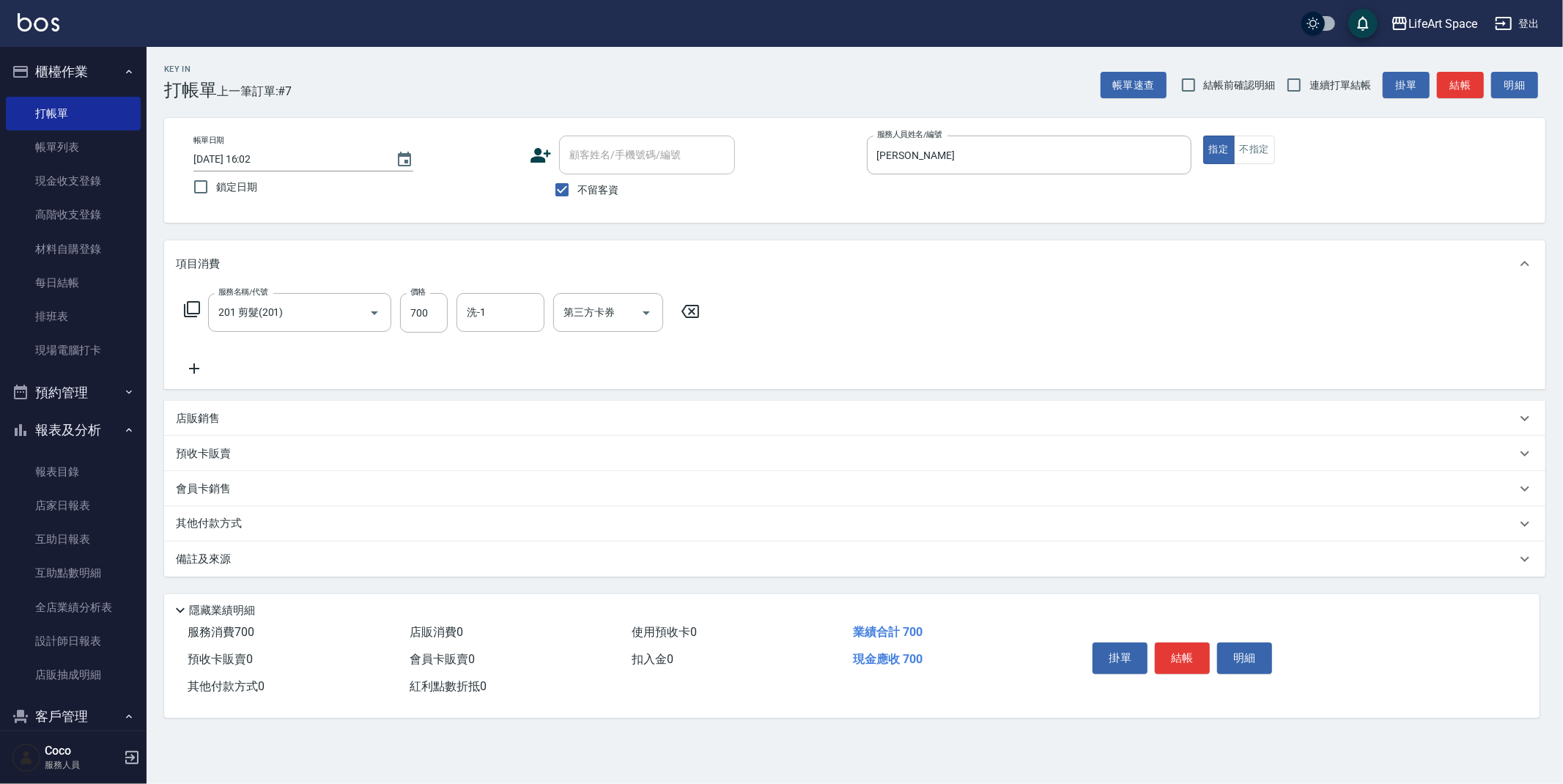
click at [190, 368] on icon at bounding box center [194, 368] width 11 height 11
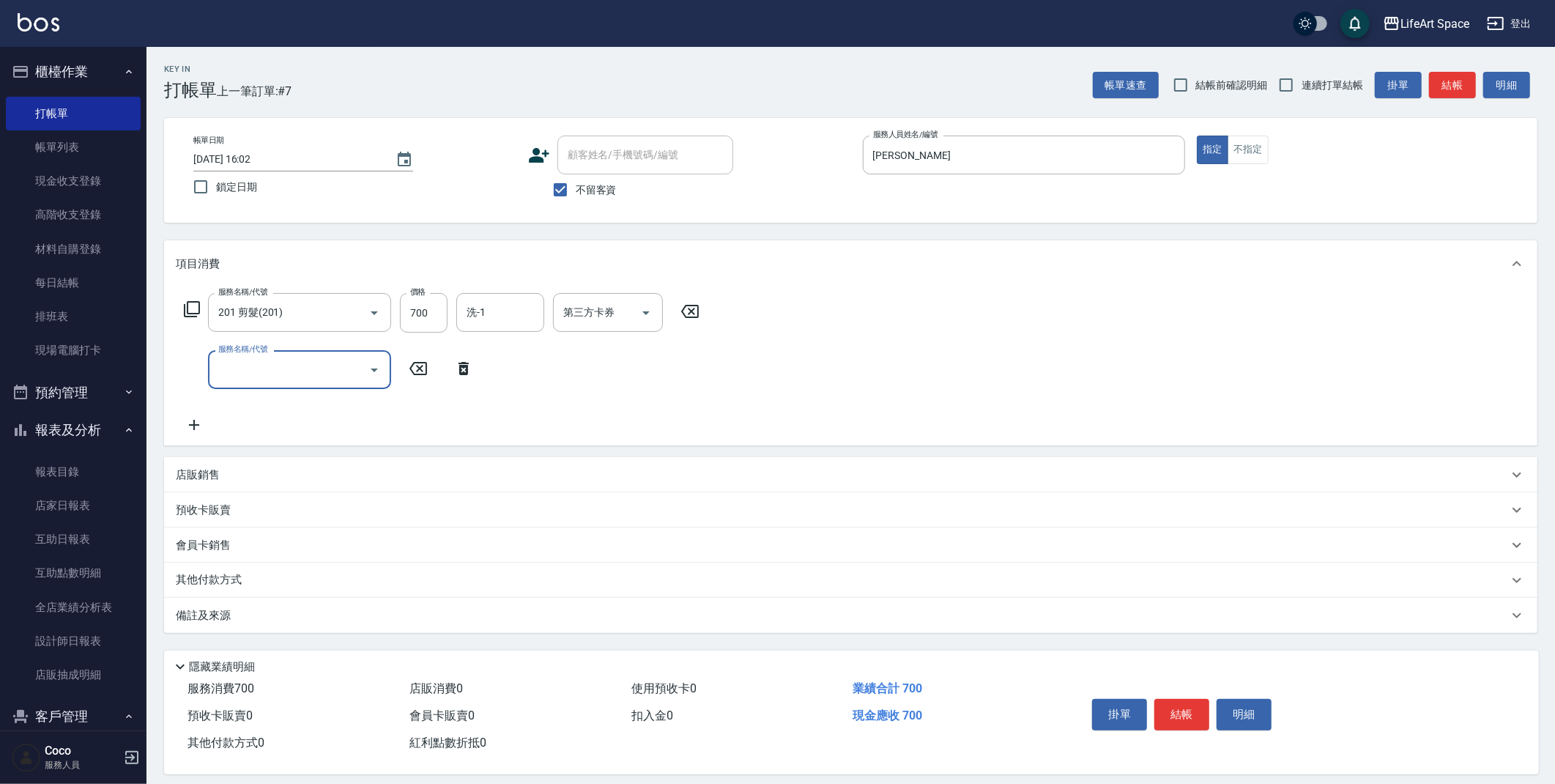
click at [265, 373] on input "服務名稱/代號" at bounding box center [288, 369] width 148 height 25
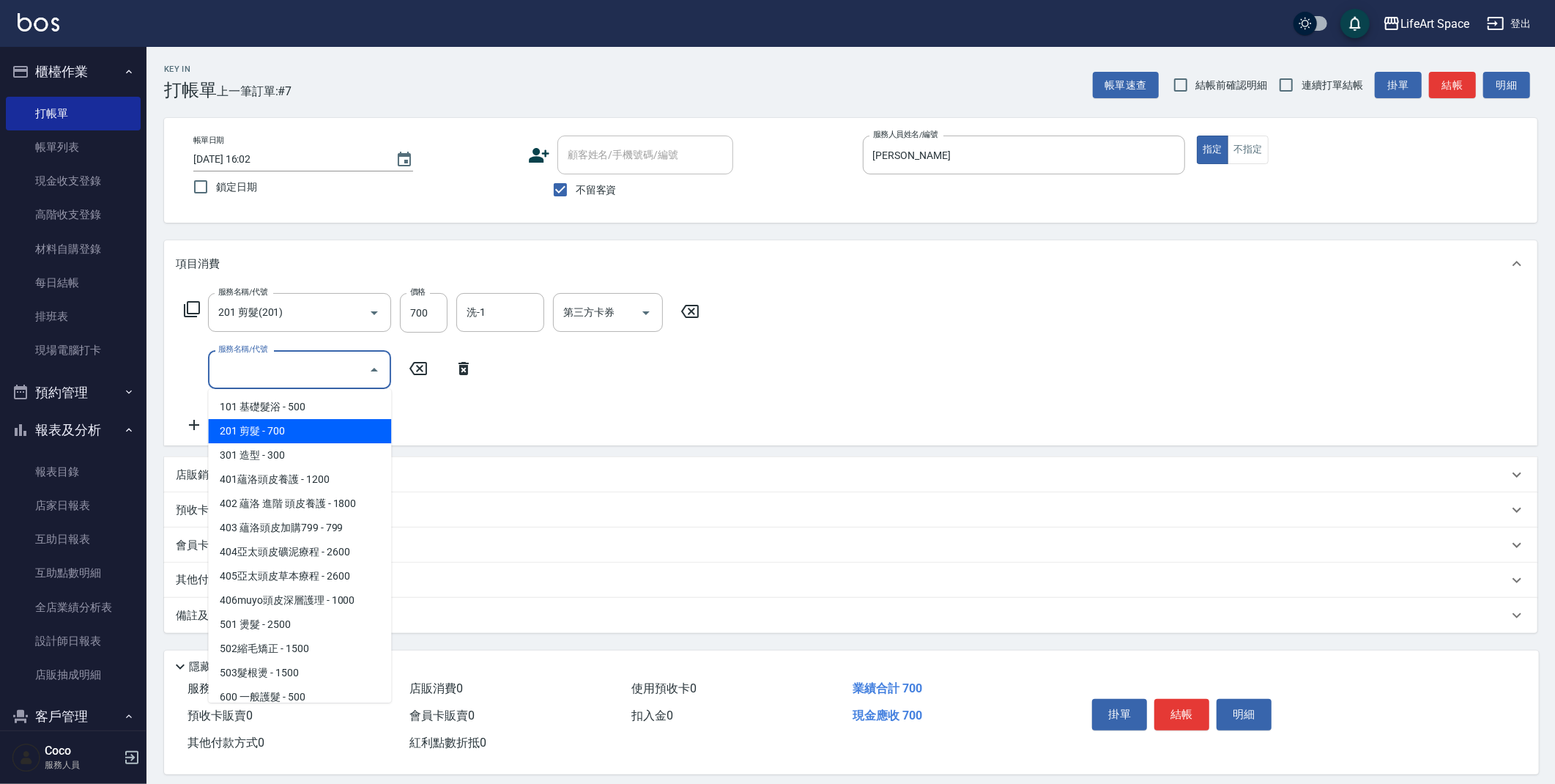
click at [279, 422] on span "201 剪髮 - 700" at bounding box center [299, 432] width 183 height 24
type input "201 剪髮(201)"
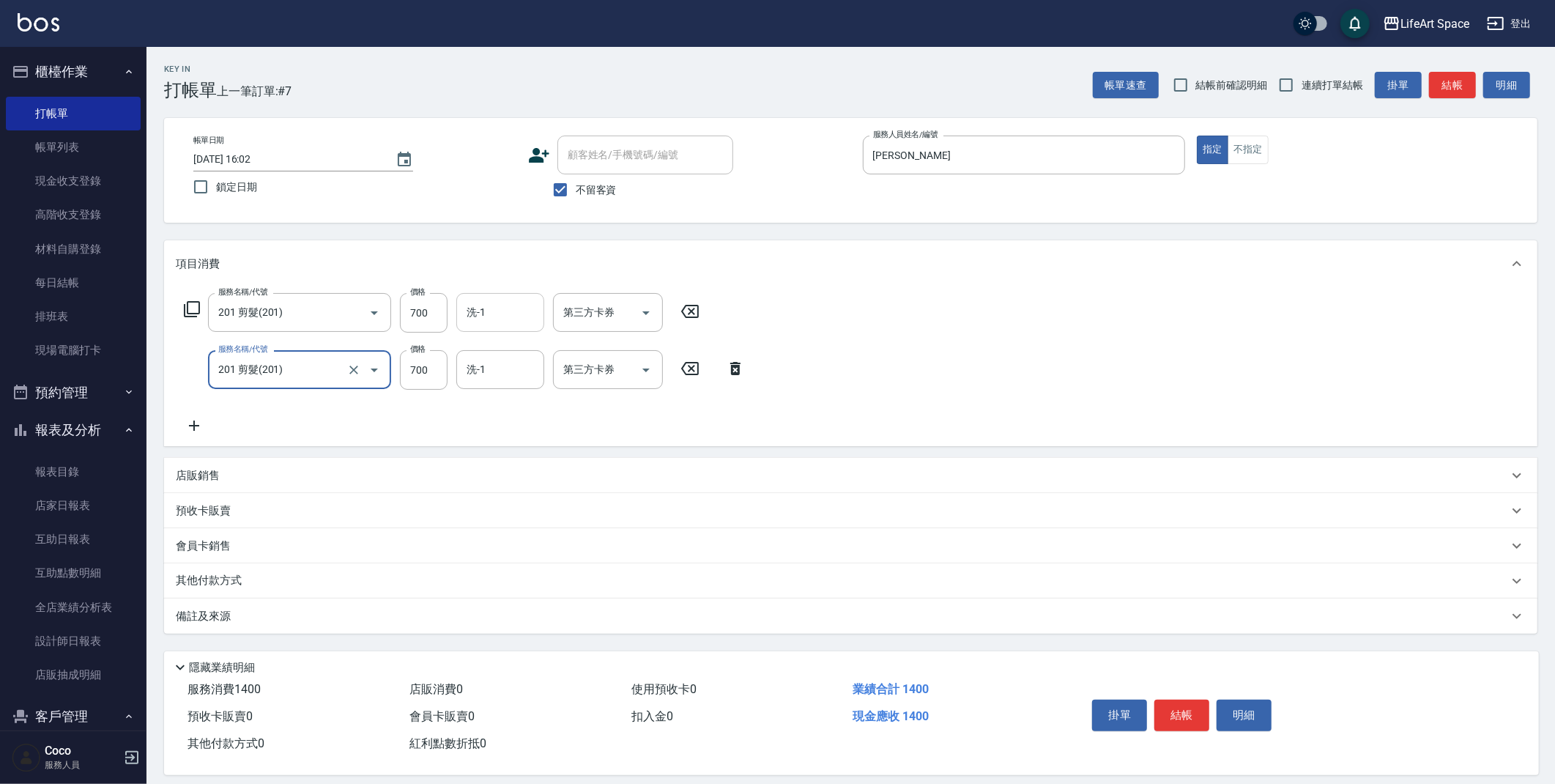
click at [501, 314] on input "洗-1" at bounding box center [500, 312] width 75 height 25
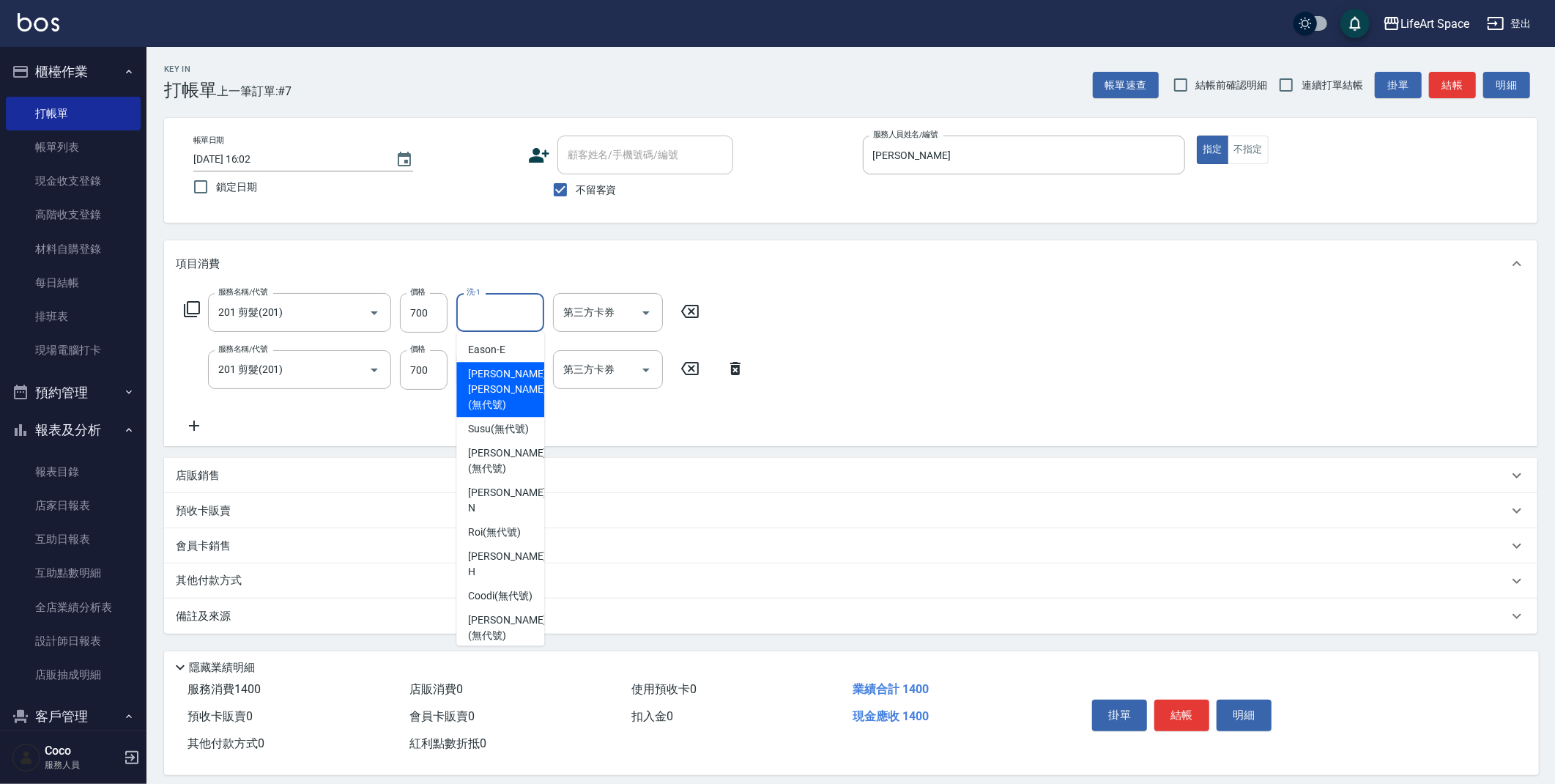
click at [508, 374] on span "[PERSON_NAME] [PERSON_NAME] (無代號)" at bounding box center [507, 389] width 78 height 47
type input "[PERSON_NAME] [PERSON_NAME](無代號)"
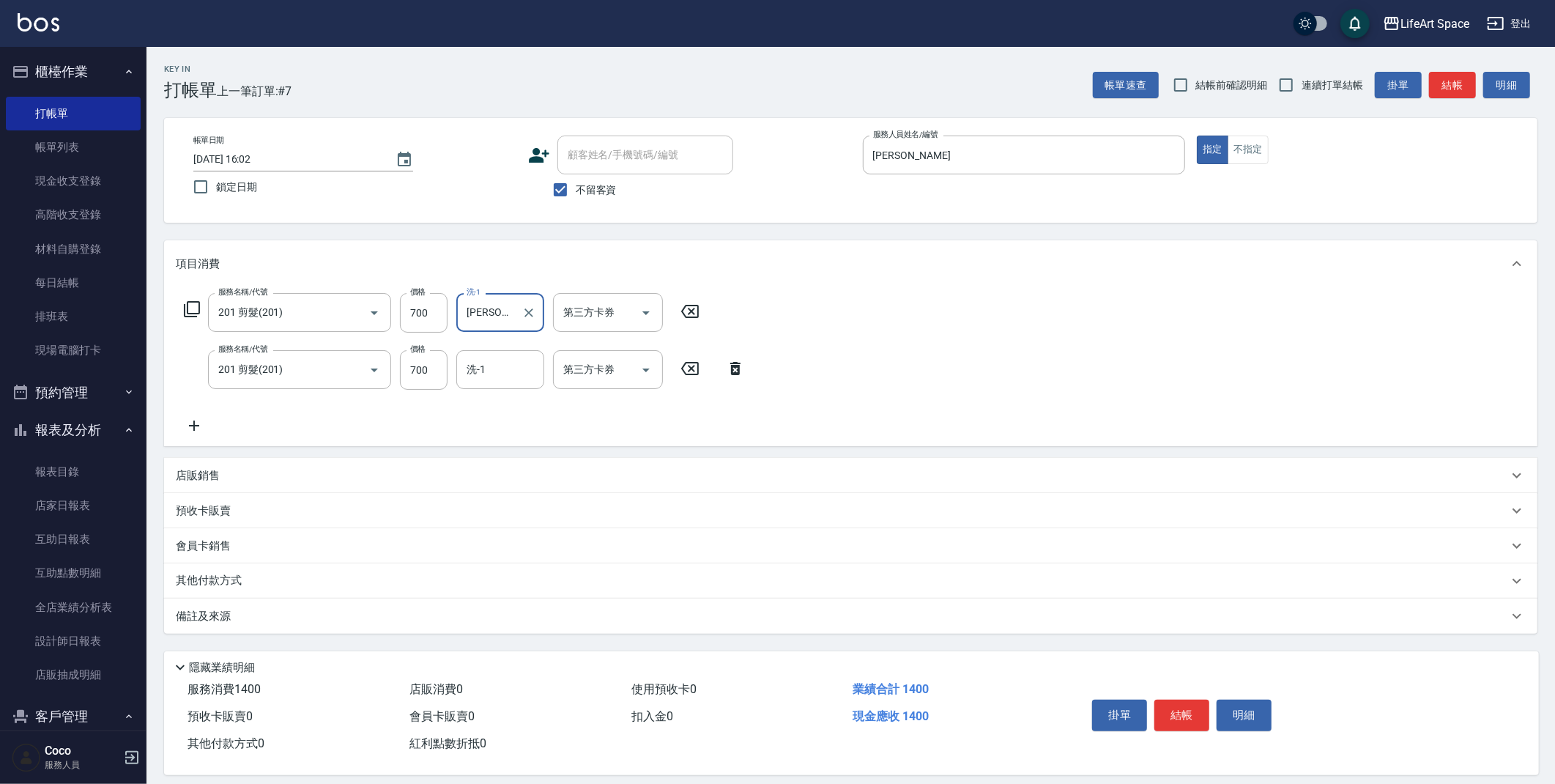
click at [290, 606] on div "備註及來源" at bounding box center [851, 616] width 1374 height 35
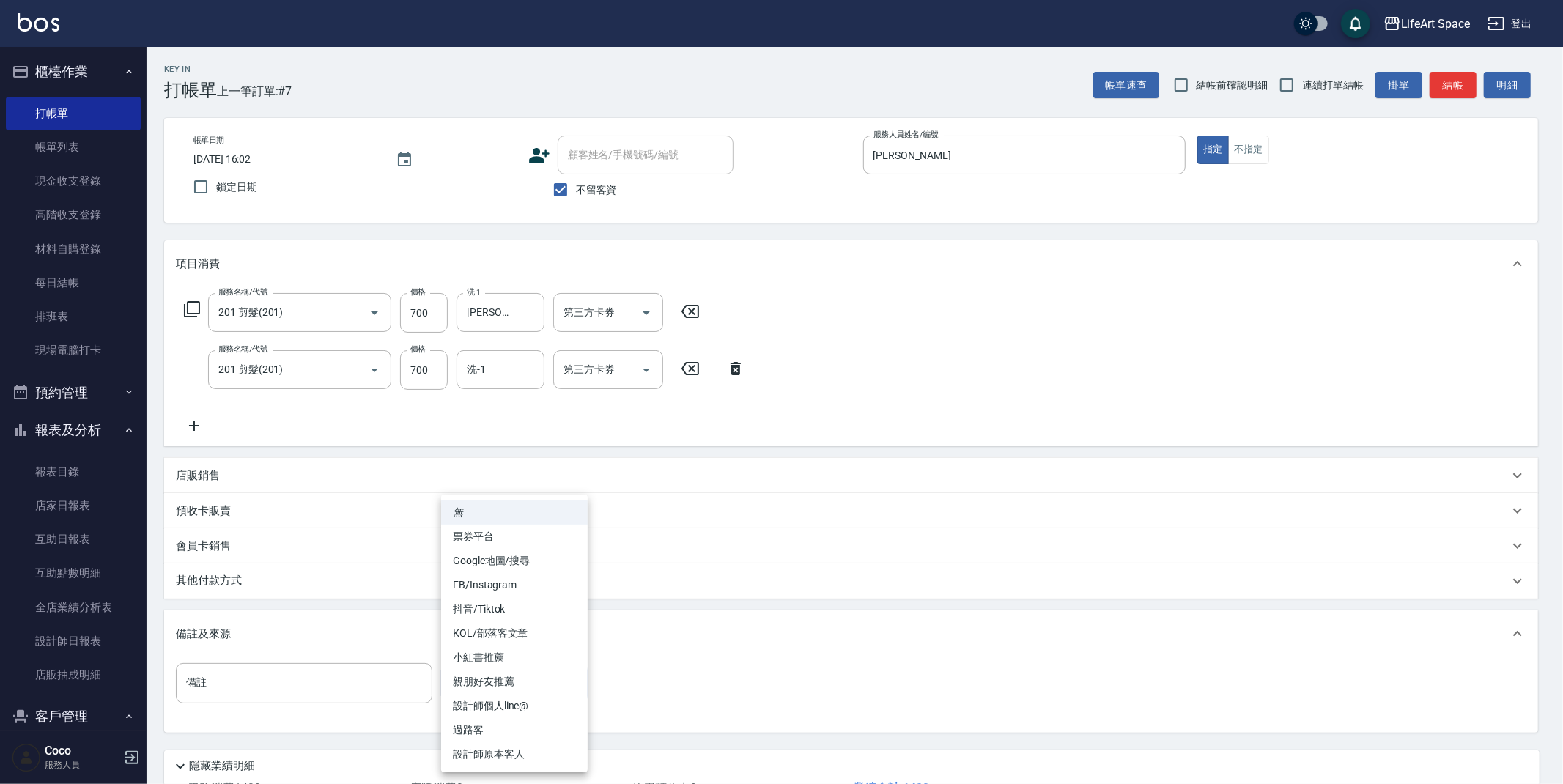
click at [474, 680] on body "LifeArt Space 登出 櫃檯作業 打帳單 帳單列表 現金收支登錄 高階收支登錄 材料自購登錄 每日結帳 排班表 現場電腦打卡 預約管理 預約管理 單…" at bounding box center [781, 445] width 1563 height 892
click at [497, 749] on li "設計師原本客人" at bounding box center [515, 755] width 147 height 24
type input "設計師原本客人"
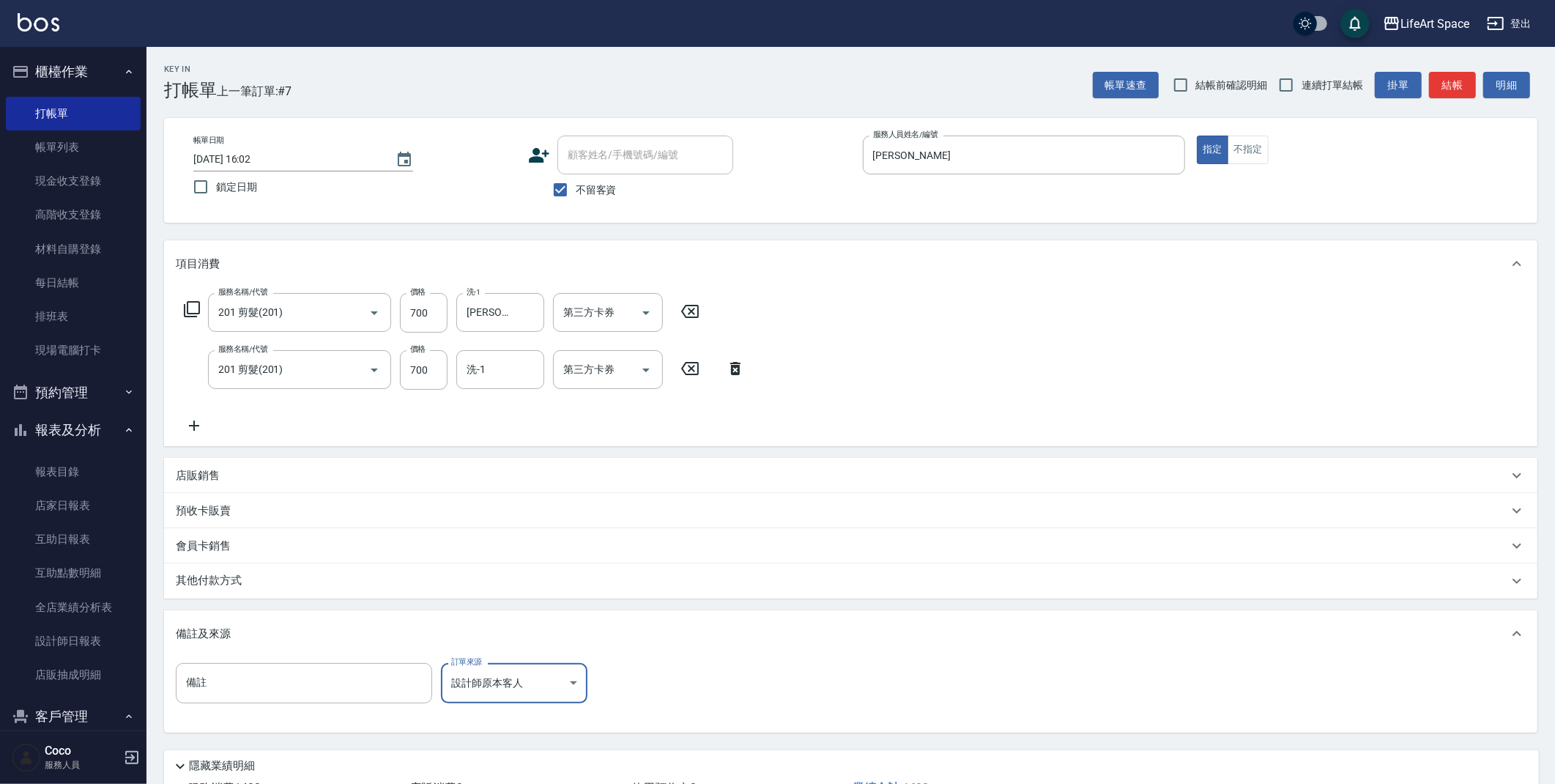
click at [231, 582] on p "其他付款方式" at bounding box center [212, 581] width 73 height 16
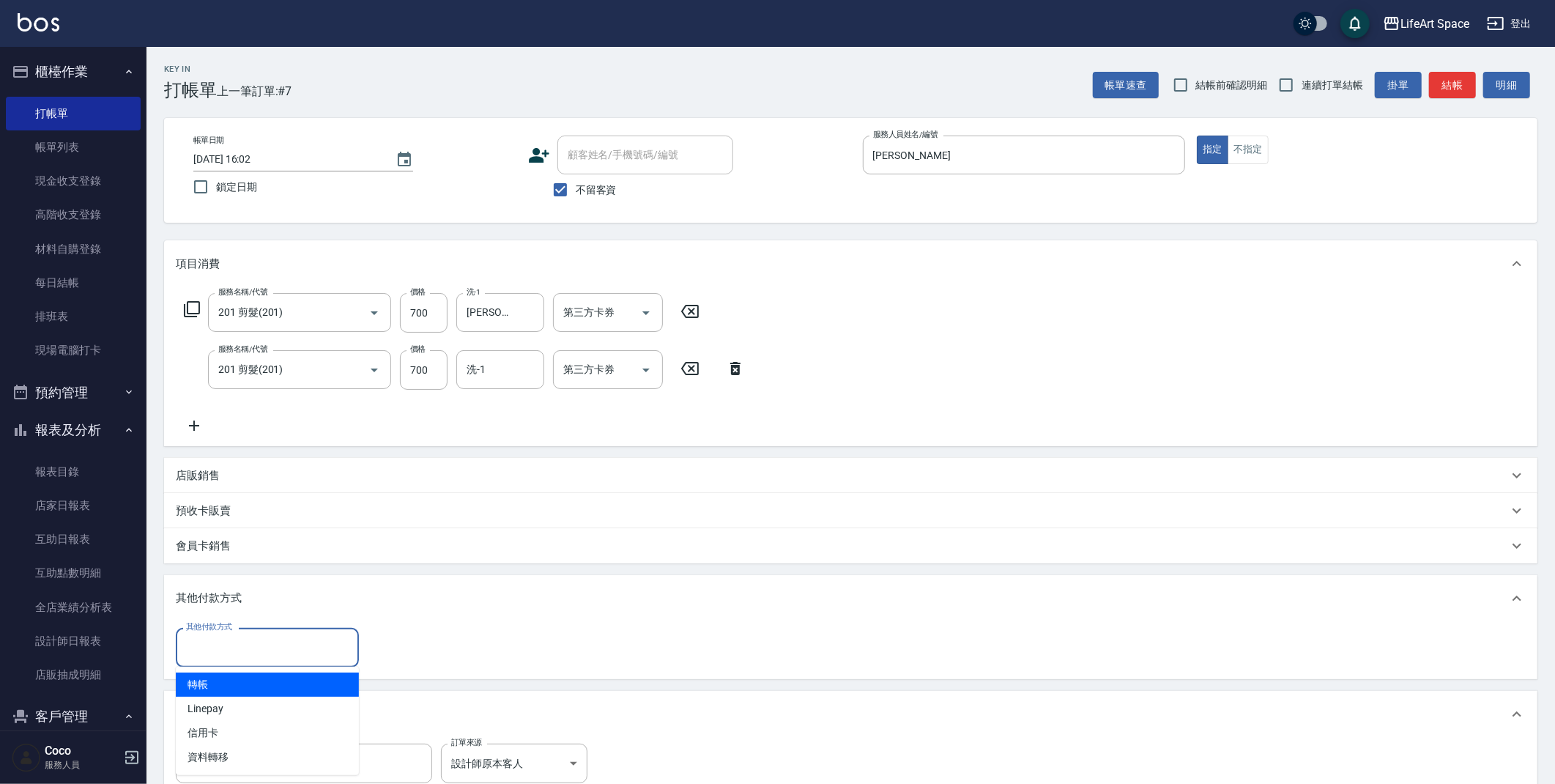
click at [226, 646] on input "其他付款方式" at bounding box center [268, 647] width 170 height 25
click at [216, 689] on span "轉帳" at bounding box center [267, 684] width 183 height 24
type input "轉帳"
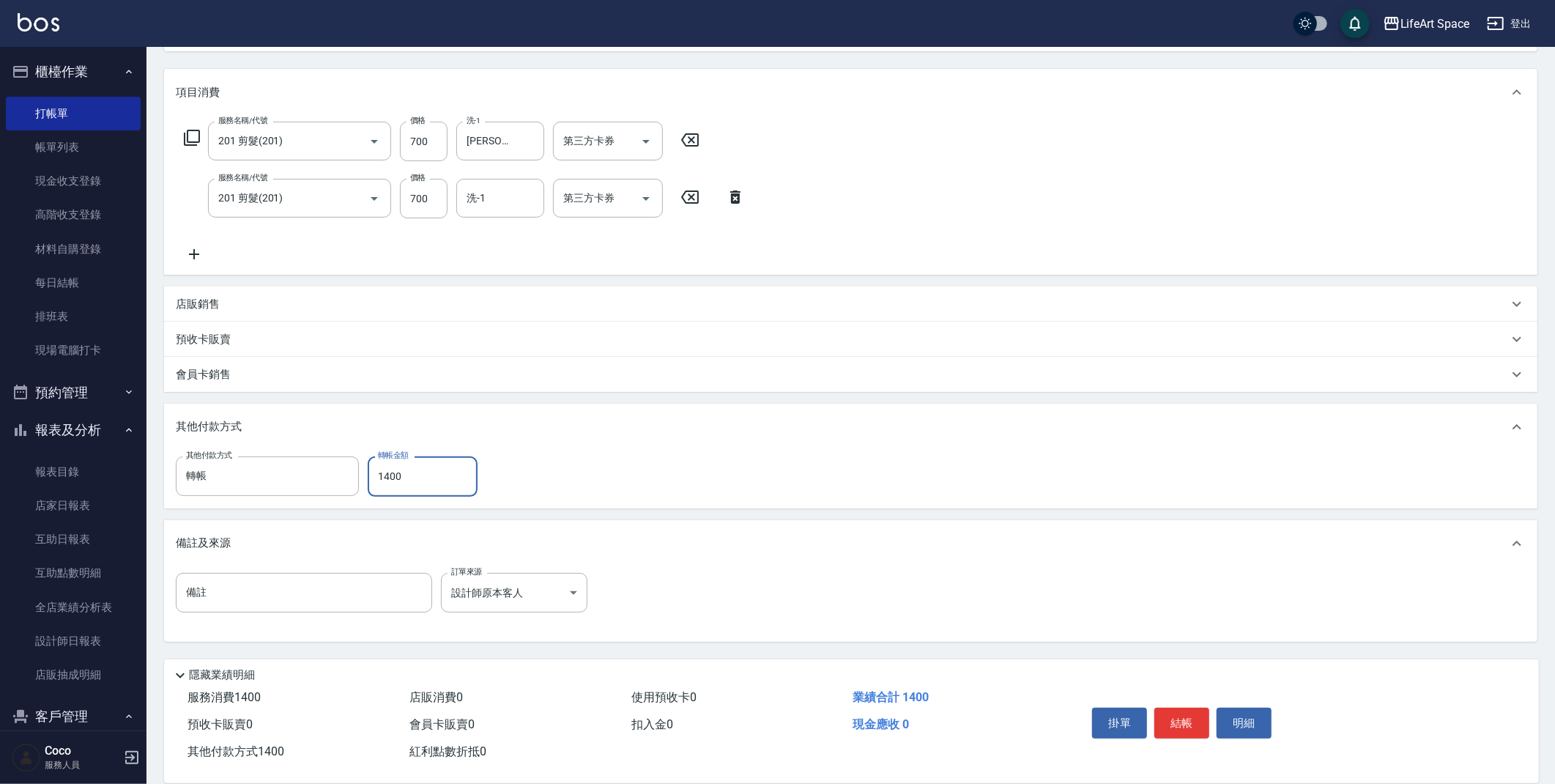
scroll to position [193, 0]
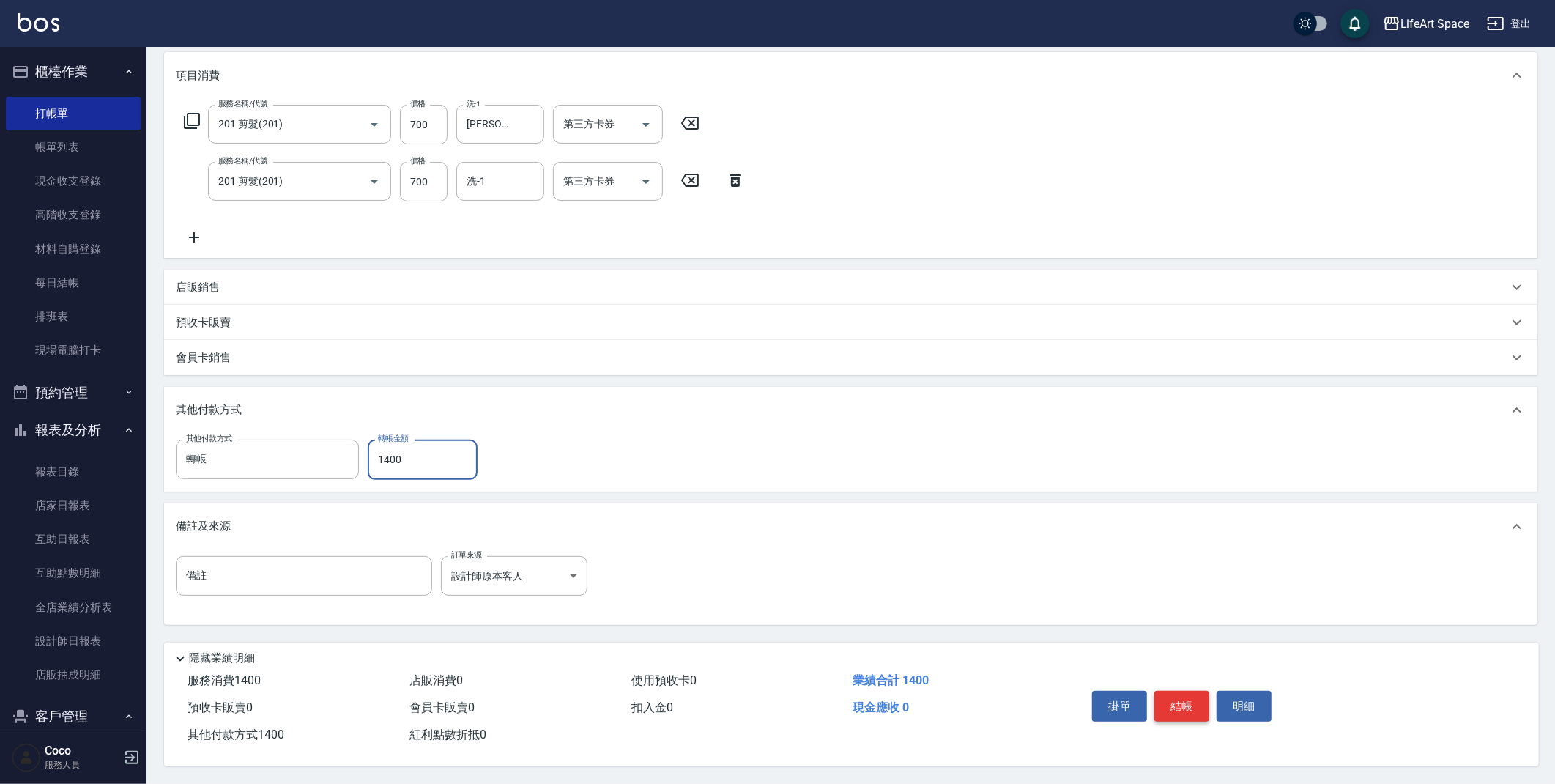
type input "1400"
click at [1187, 706] on button "結帳" at bounding box center [1181, 706] width 55 height 31
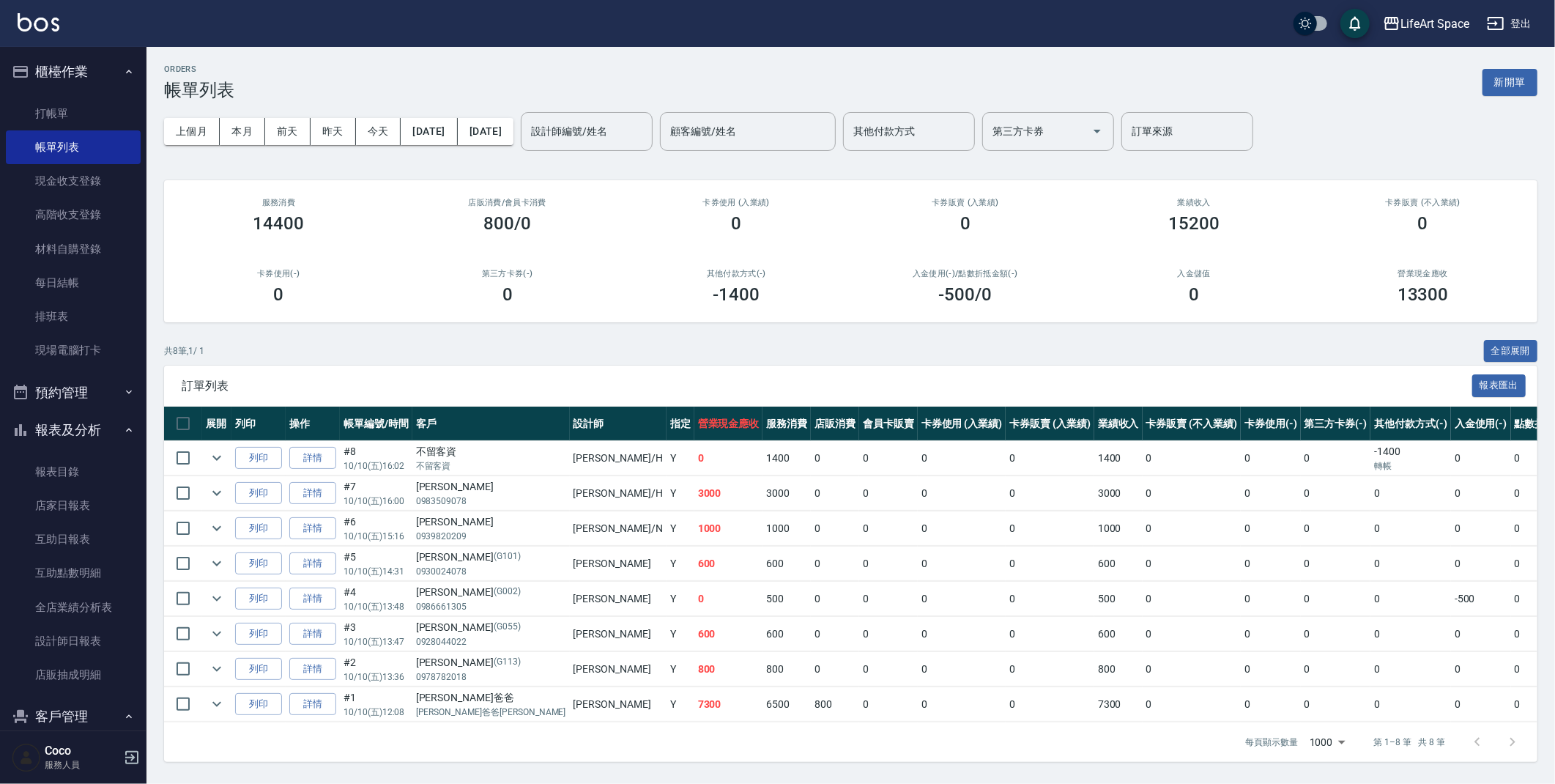
click at [1504, 87] on button "新開單" at bounding box center [1509, 82] width 55 height 27
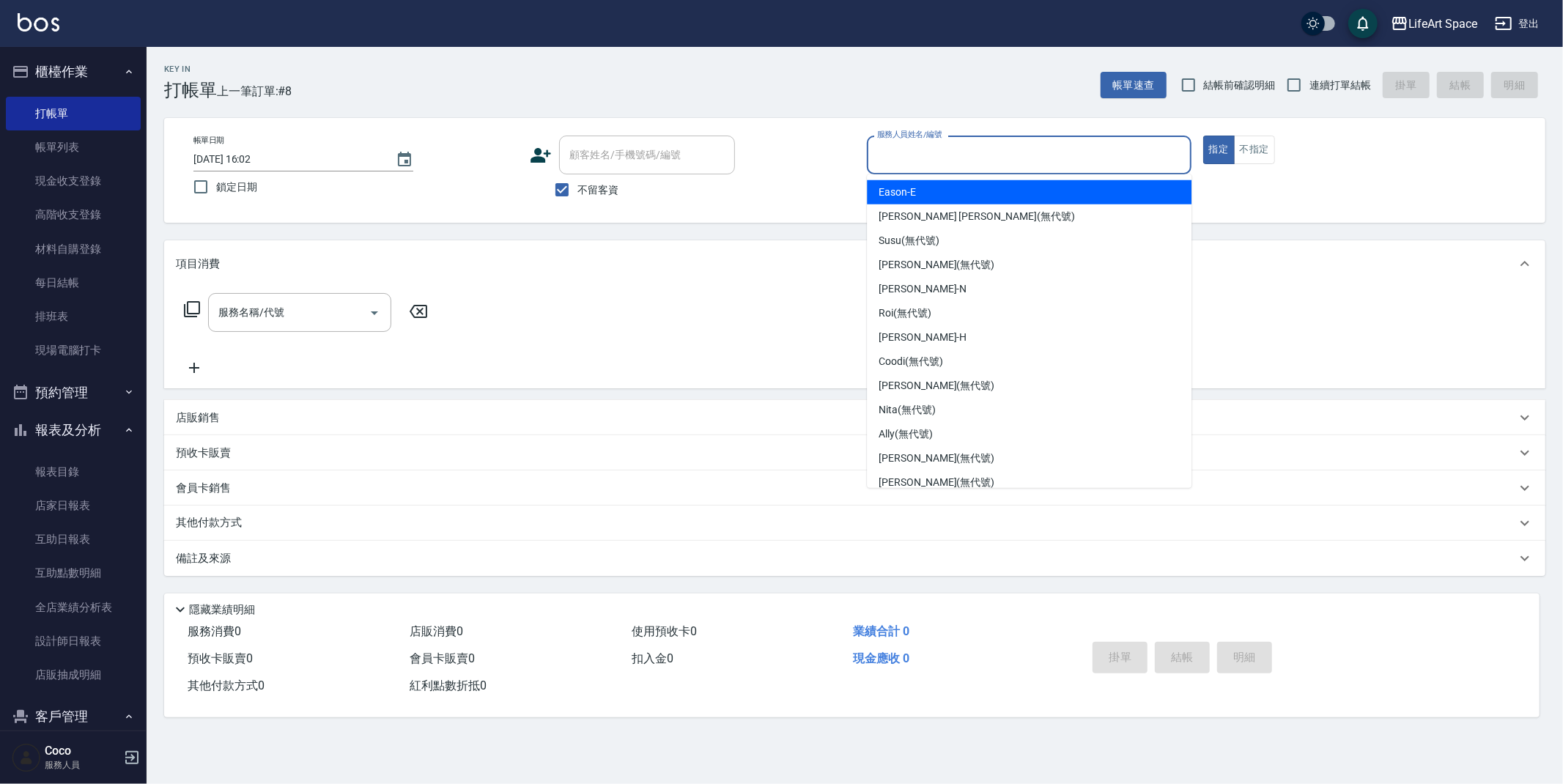
click at [1021, 166] on input "服務人員姓名/編號" at bounding box center [1029, 154] width 312 height 25
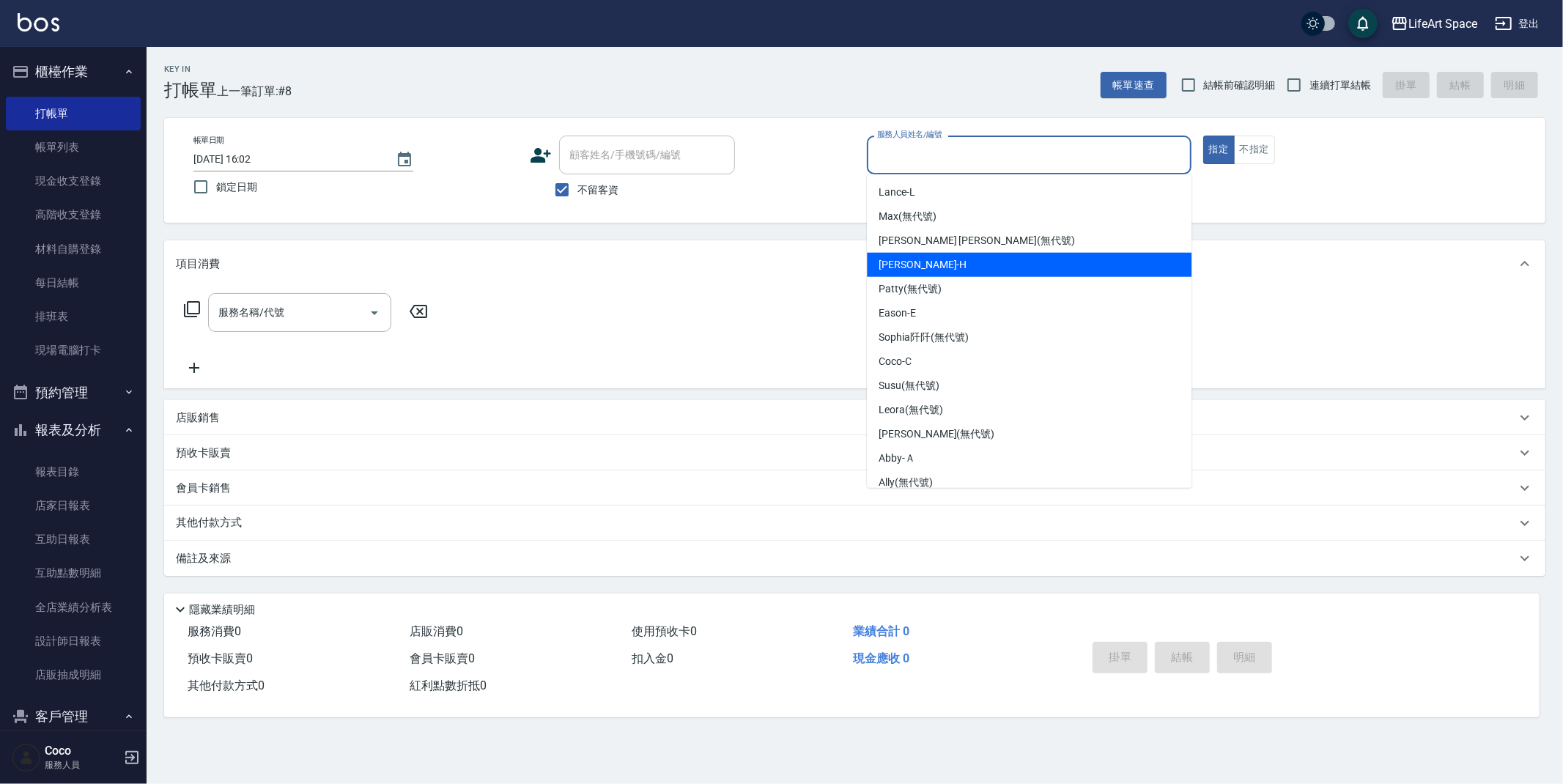
click at [943, 265] on div "[PERSON_NAME]" at bounding box center [1029, 265] width 325 height 24
type input "[PERSON_NAME]"
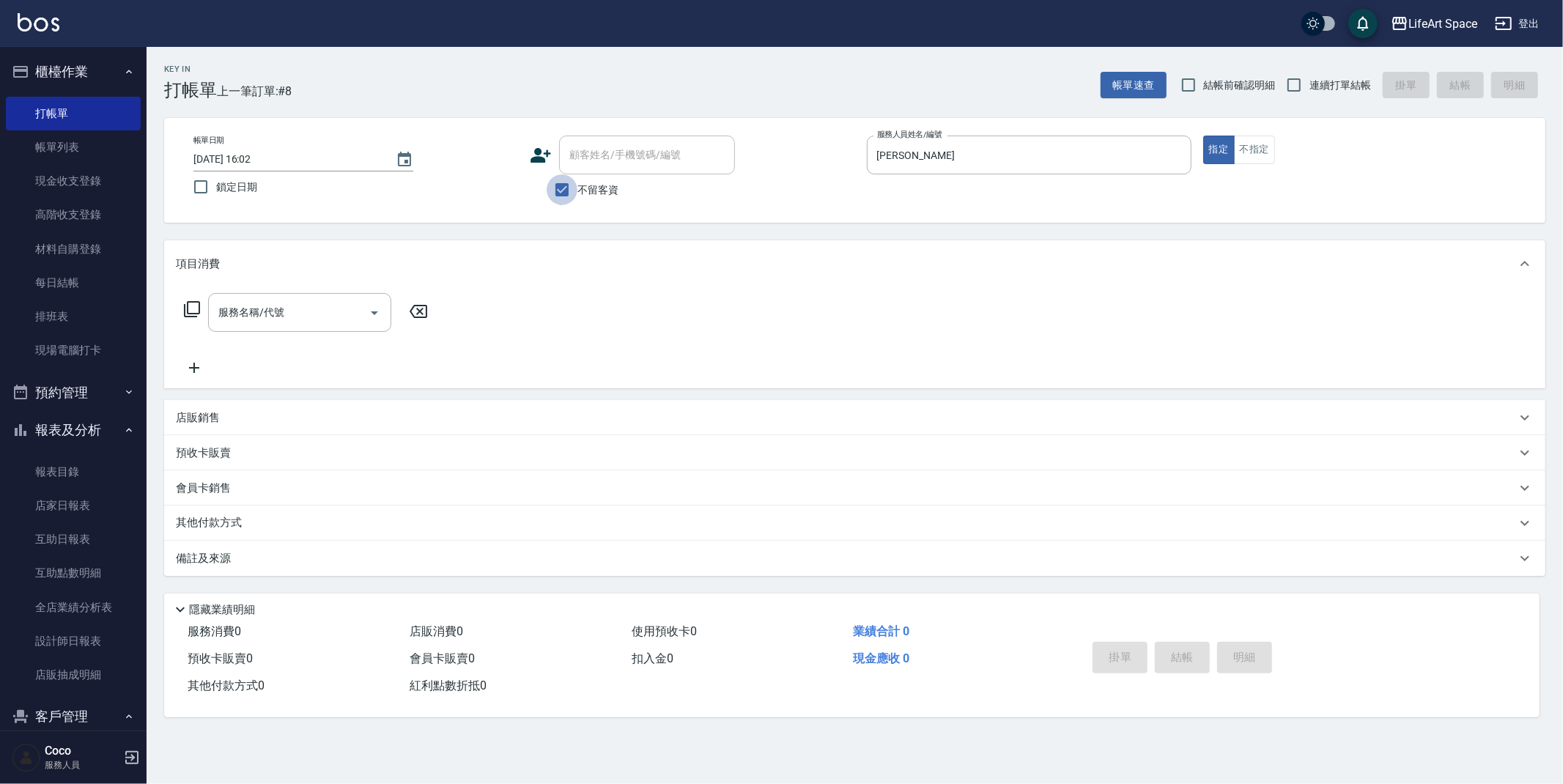
drag, startPoint x: 569, startPoint y: 193, endPoint x: 598, endPoint y: 169, distance: 37.6
click at [571, 193] on input "不留客資" at bounding box center [562, 190] width 31 height 31
checkbox input "false"
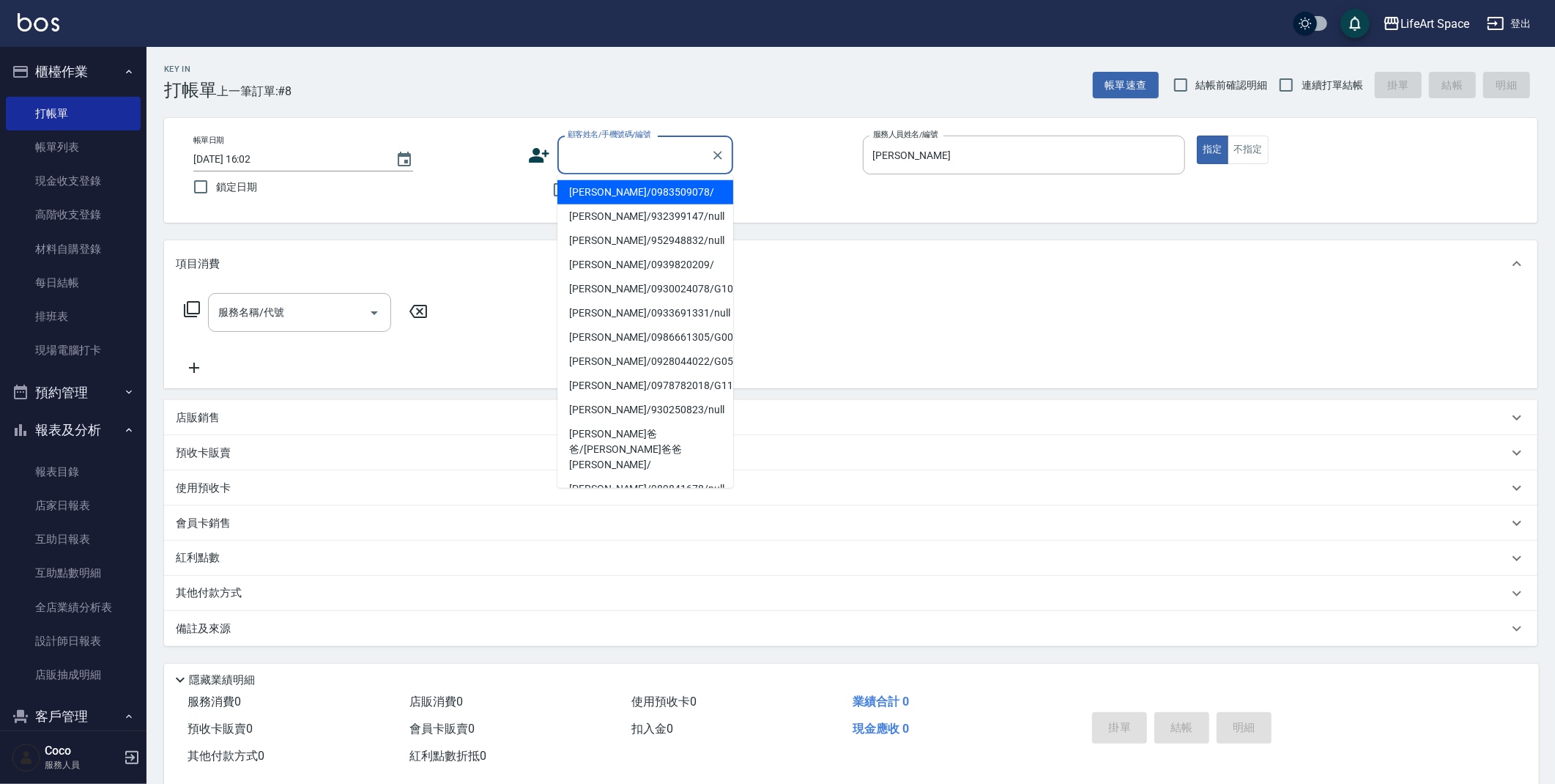
click at [612, 155] on input "顧客姓名/手機號碼/編號" at bounding box center [634, 154] width 140 height 25
type input "d"
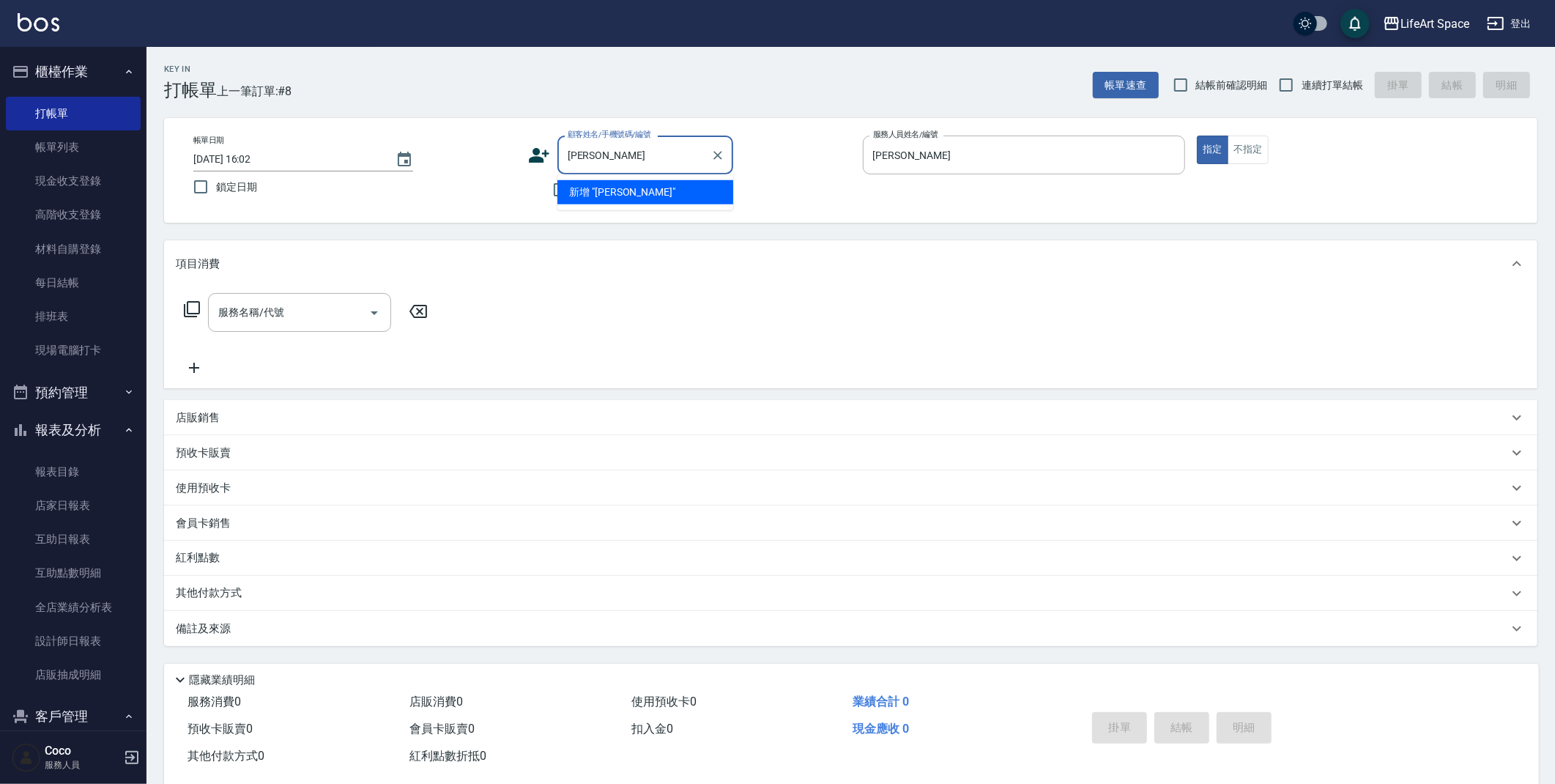
type input "依"
click at [537, 197] on div "不留客資" at bounding box center [630, 190] width 205 height 31
click at [556, 190] on input "不留客資" at bounding box center [560, 190] width 31 height 31
checkbox input "true"
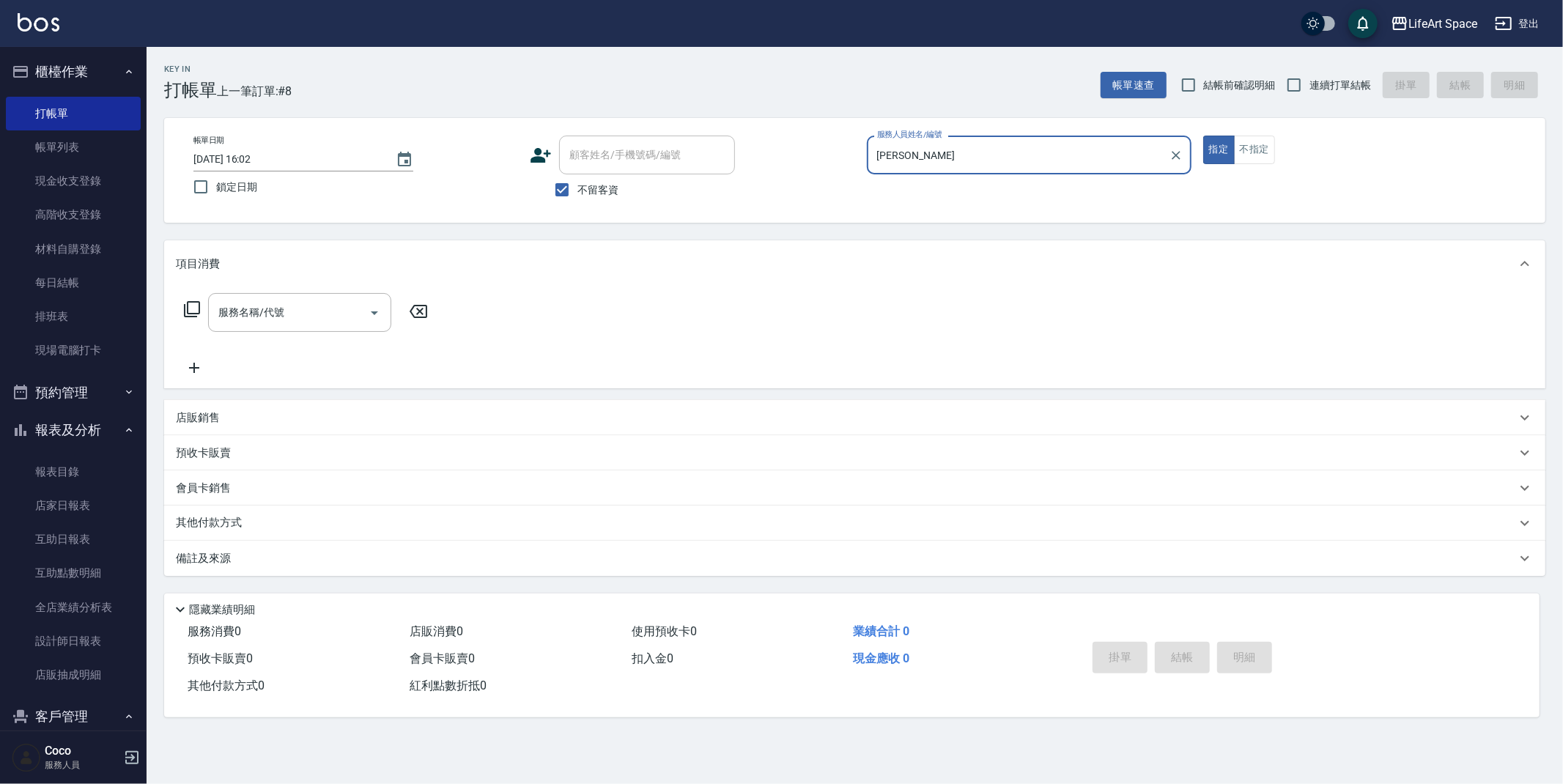
click at [282, 311] on input "服務名稱/代號" at bounding box center [288, 312] width 148 height 25
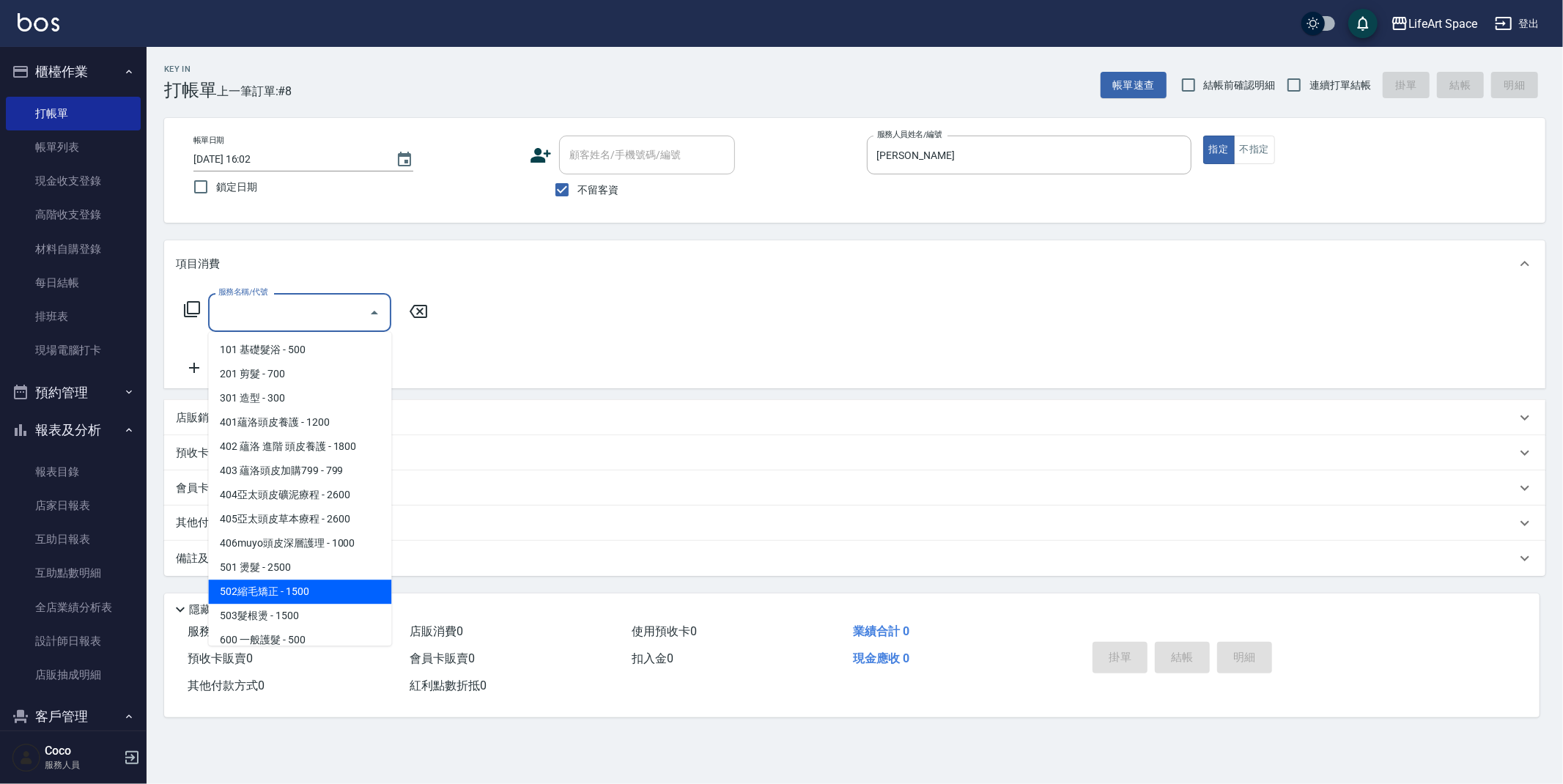
click at [304, 592] on span "502縮毛矯正 - 1500" at bounding box center [300, 591] width 183 height 24
type input "502縮毛矯正 (502)"
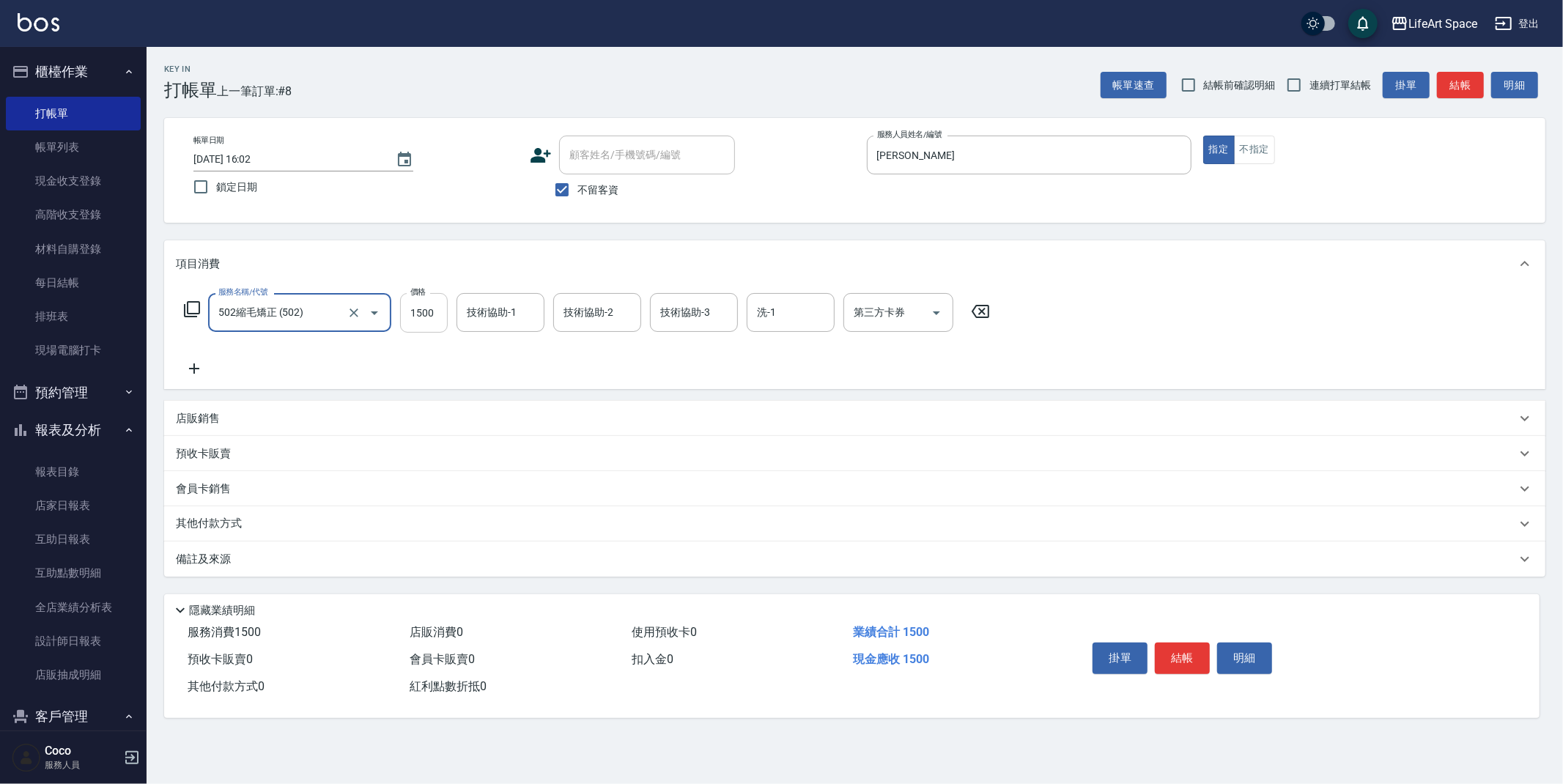
click at [440, 308] on input "1500" at bounding box center [424, 312] width 47 height 39
type input "2000"
drag, startPoint x: 565, startPoint y: 186, endPoint x: 577, endPoint y: 167, distance: 22.5
click at [565, 186] on input "不留客資" at bounding box center [562, 190] width 31 height 31
checkbox input "false"
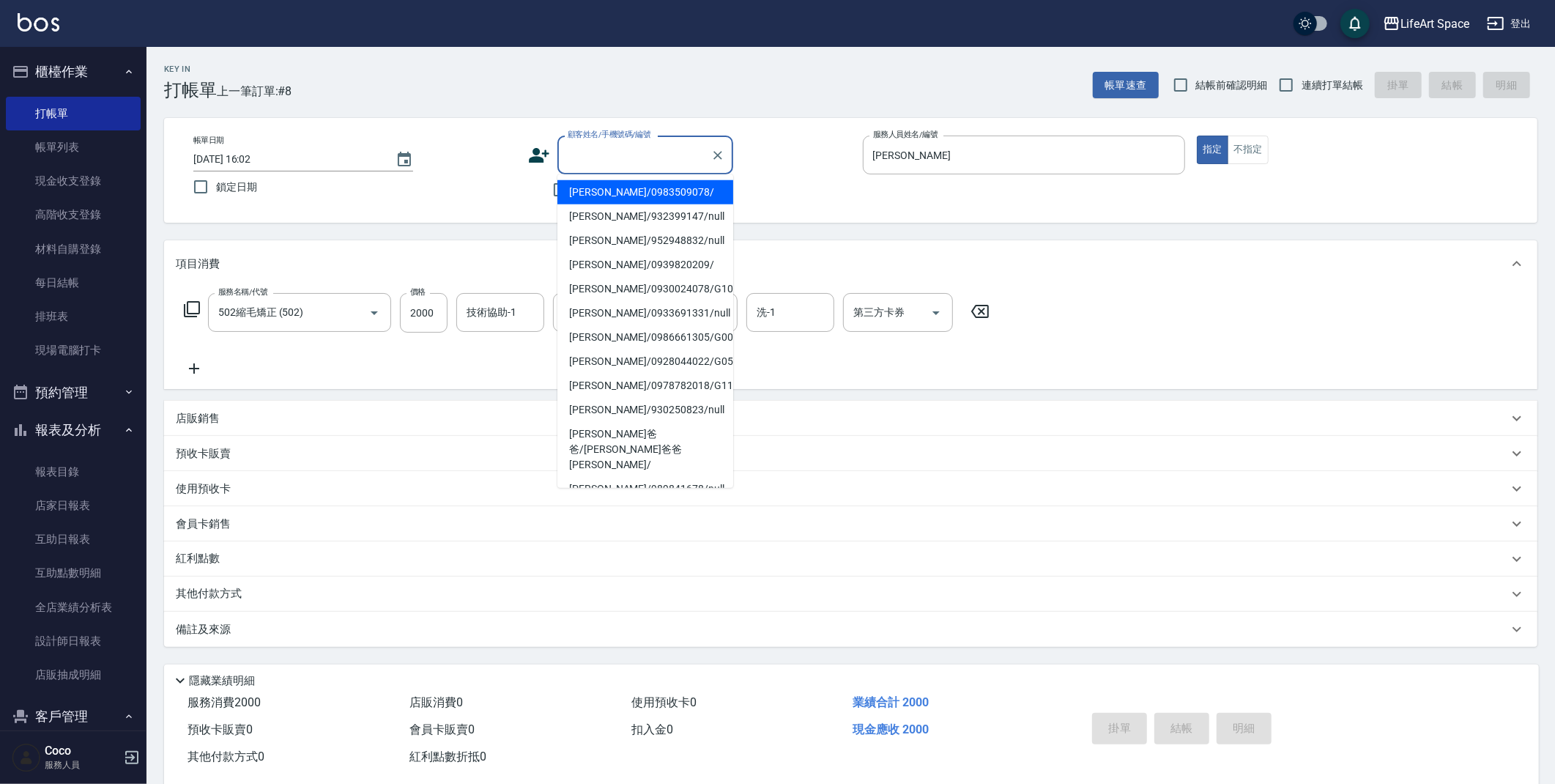
click at [599, 158] on input "顧客姓名/手機號碼/編號" at bounding box center [634, 154] width 140 height 25
type input "f"
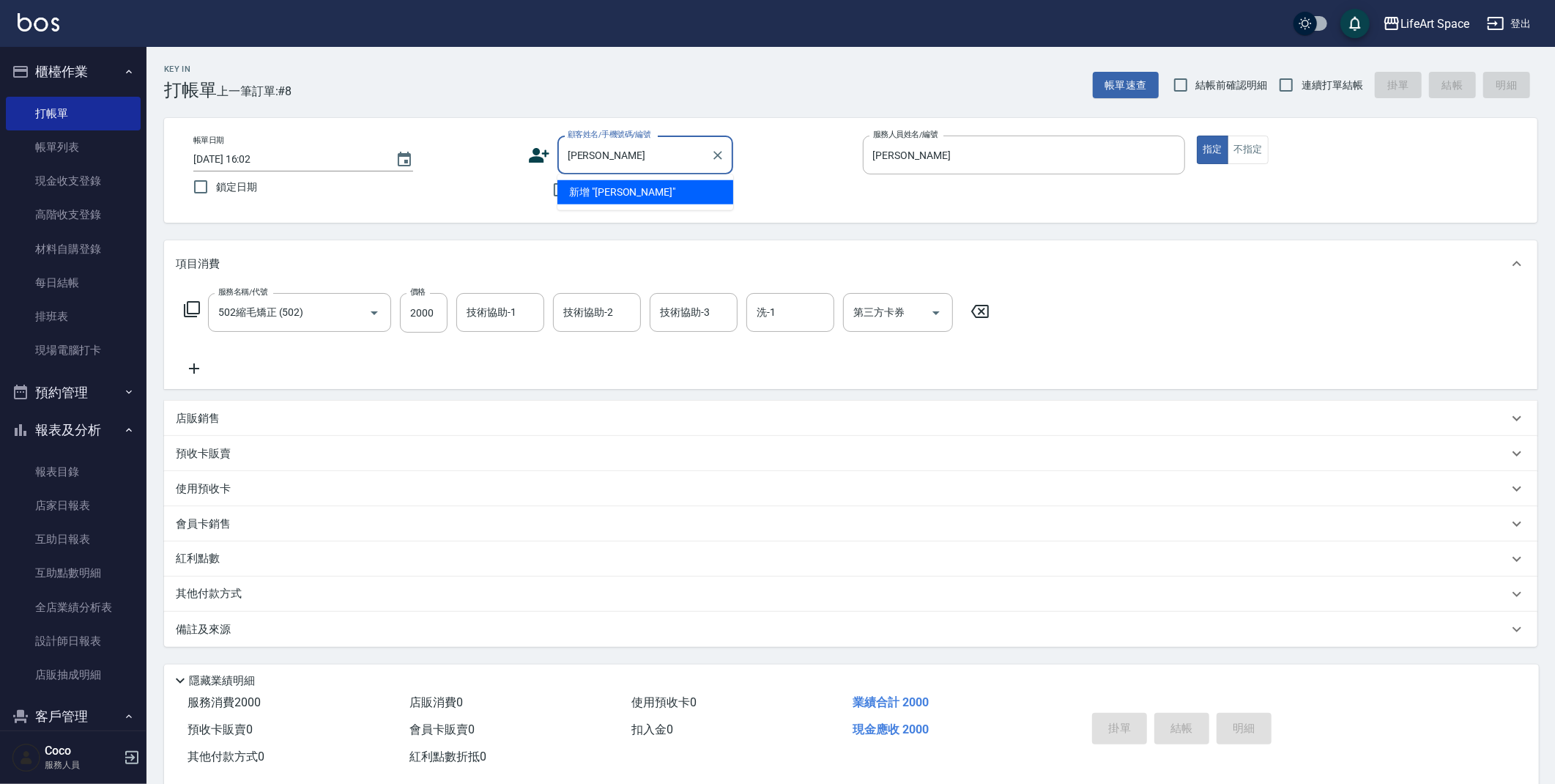
type input "[PERSON_NAME]"
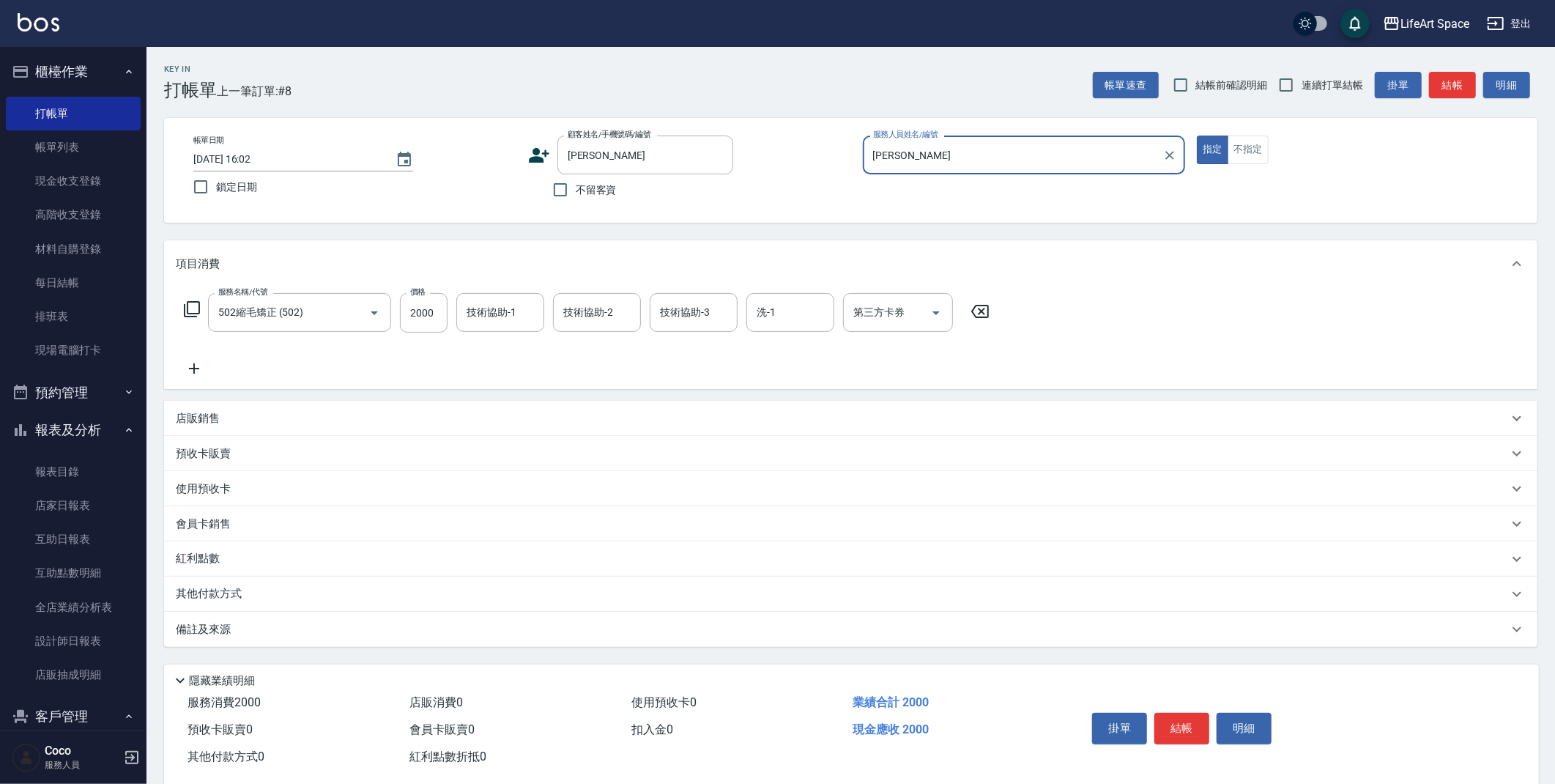
scroll to position [249, 0]
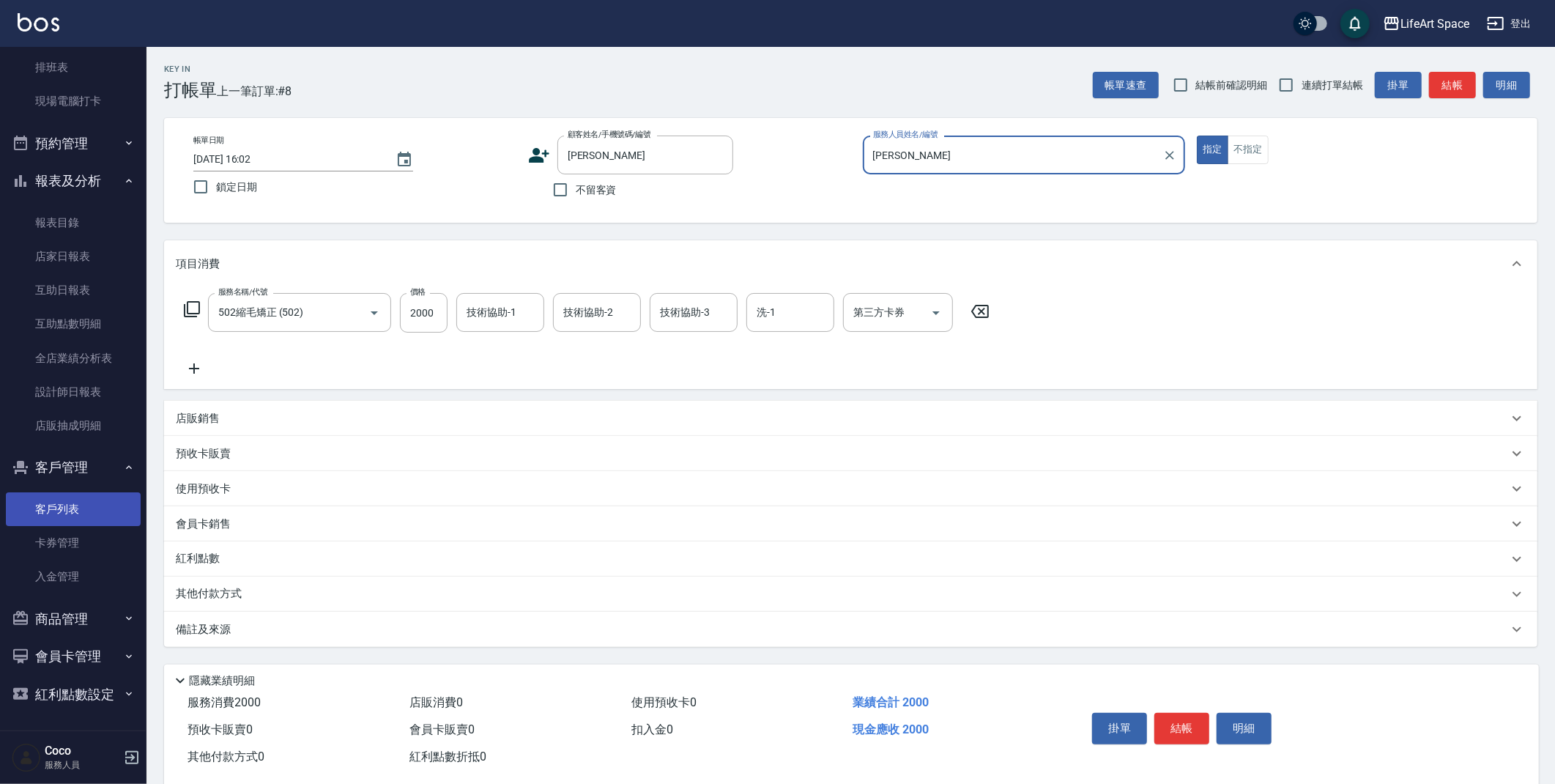
click at [87, 505] on link "客戶列表" at bounding box center [73, 508] width 135 height 33
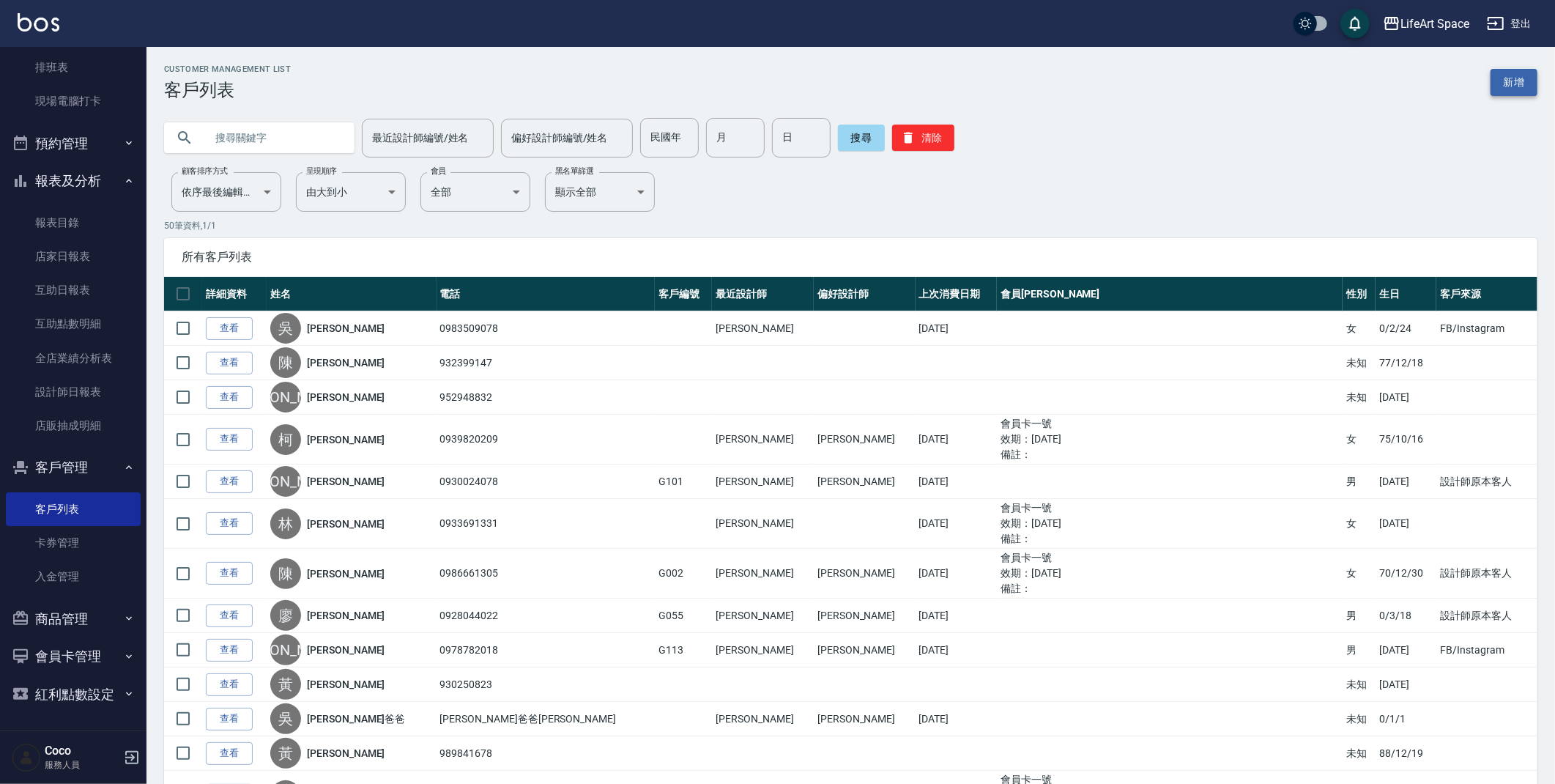
click at [1514, 82] on link "新增" at bounding box center [1513, 82] width 47 height 27
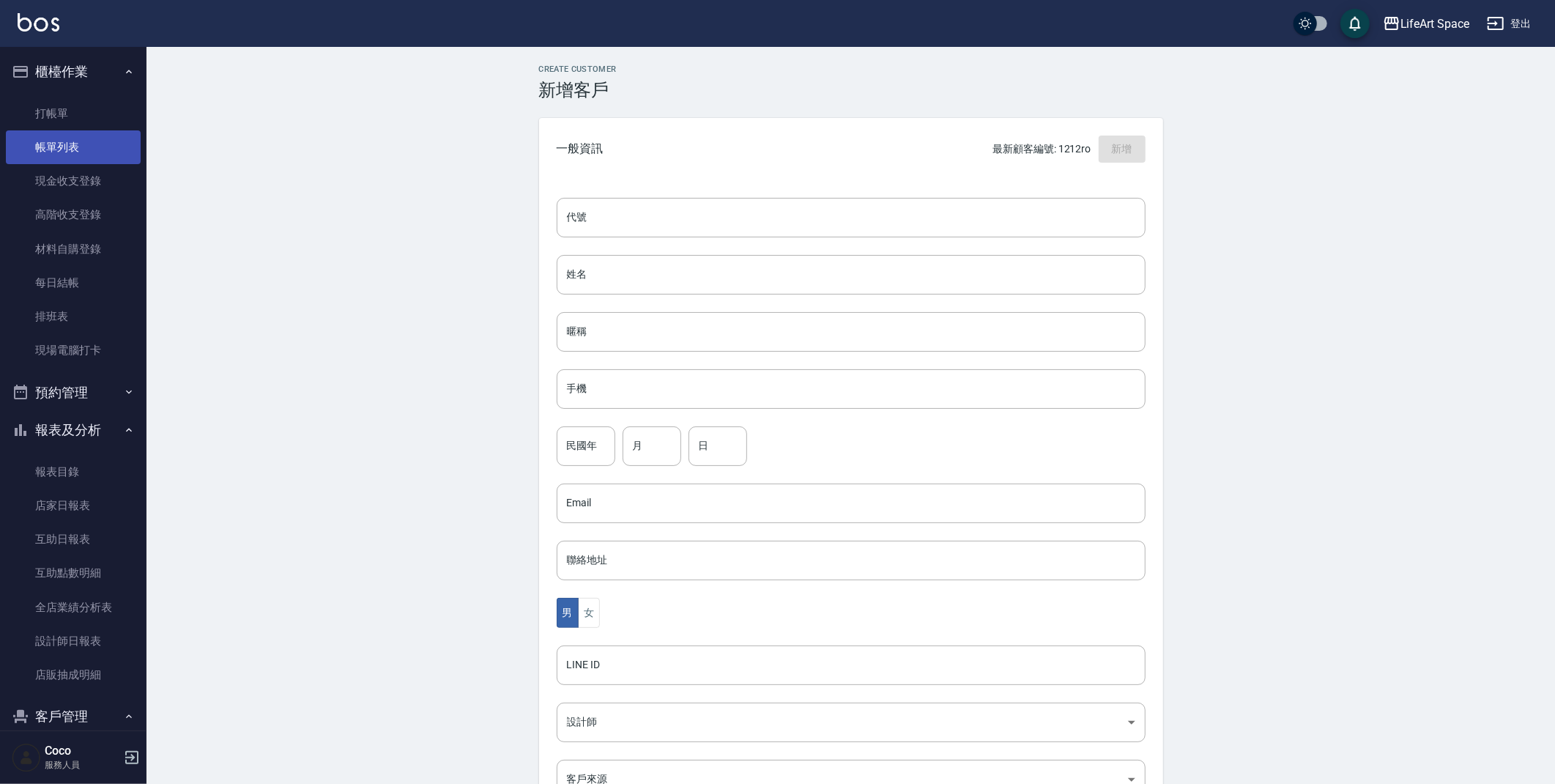
click at [94, 147] on link "帳單列表" at bounding box center [73, 147] width 135 height 33
click at [82, 151] on link "帳單列表" at bounding box center [73, 147] width 135 height 33
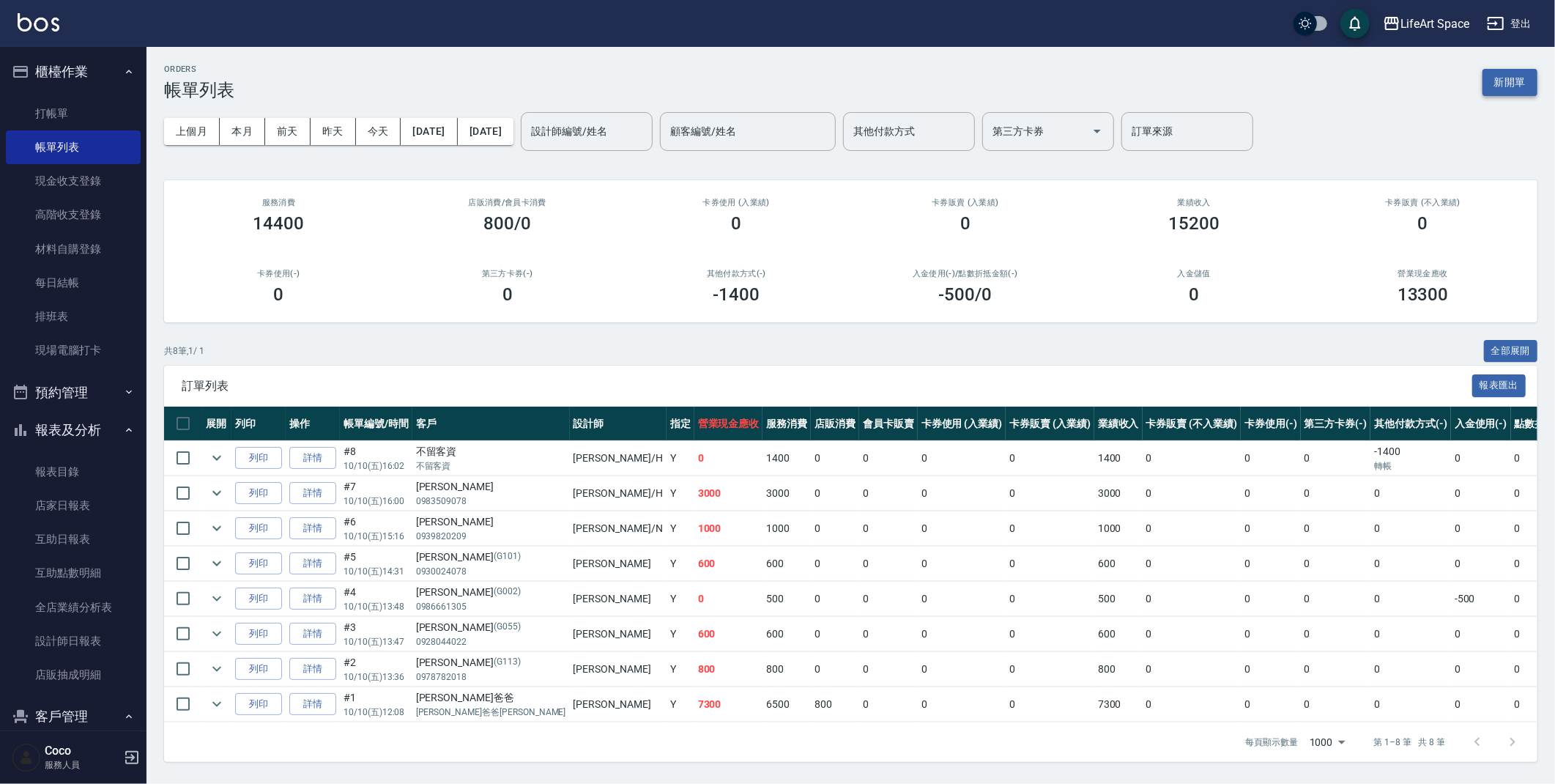
click at [1515, 78] on button "新開單" at bounding box center [1509, 82] width 55 height 27
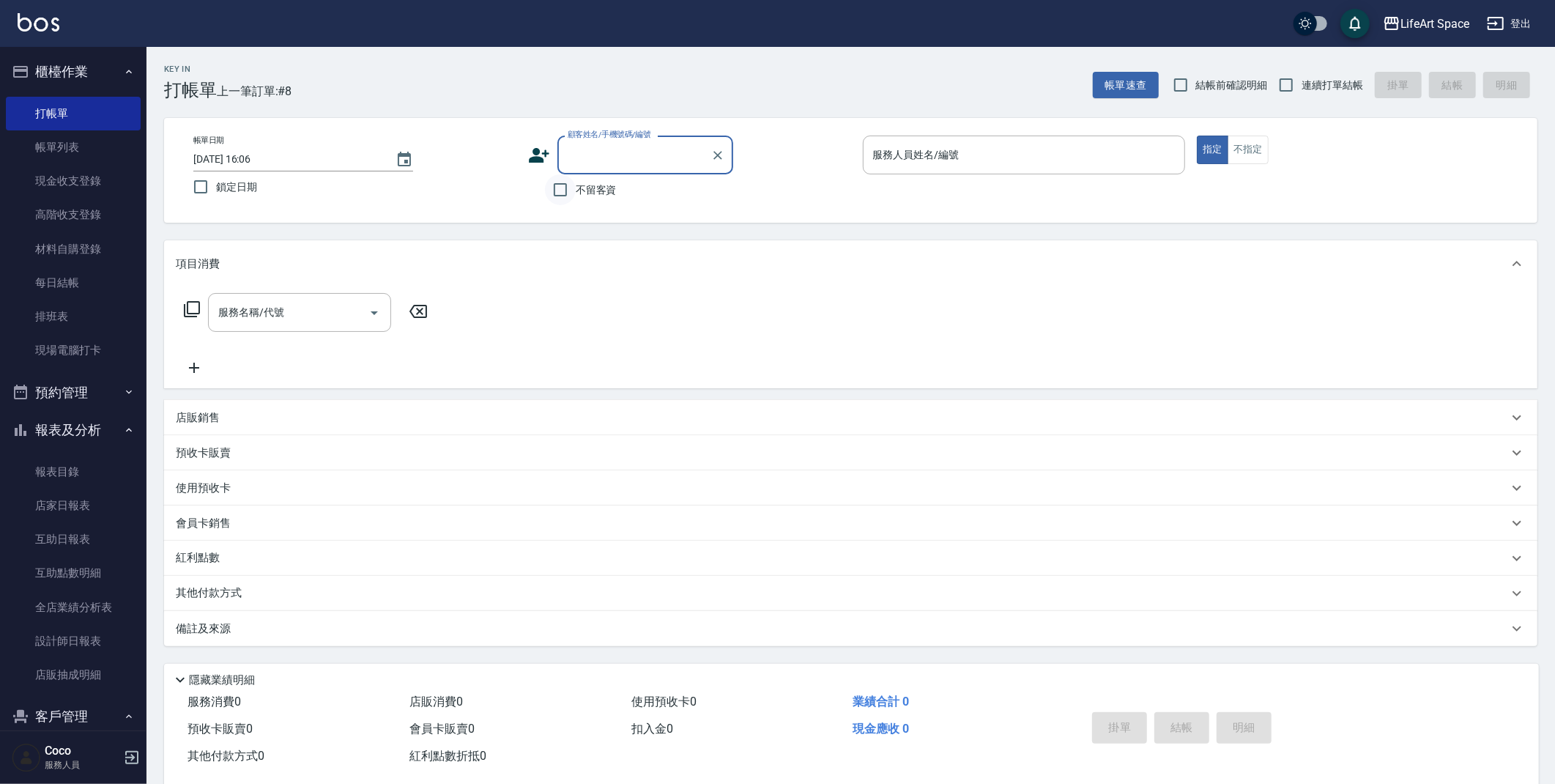
click at [572, 188] on input "不留客資" at bounding box center [560, 190] width 31 height 31
checkbox input "true"
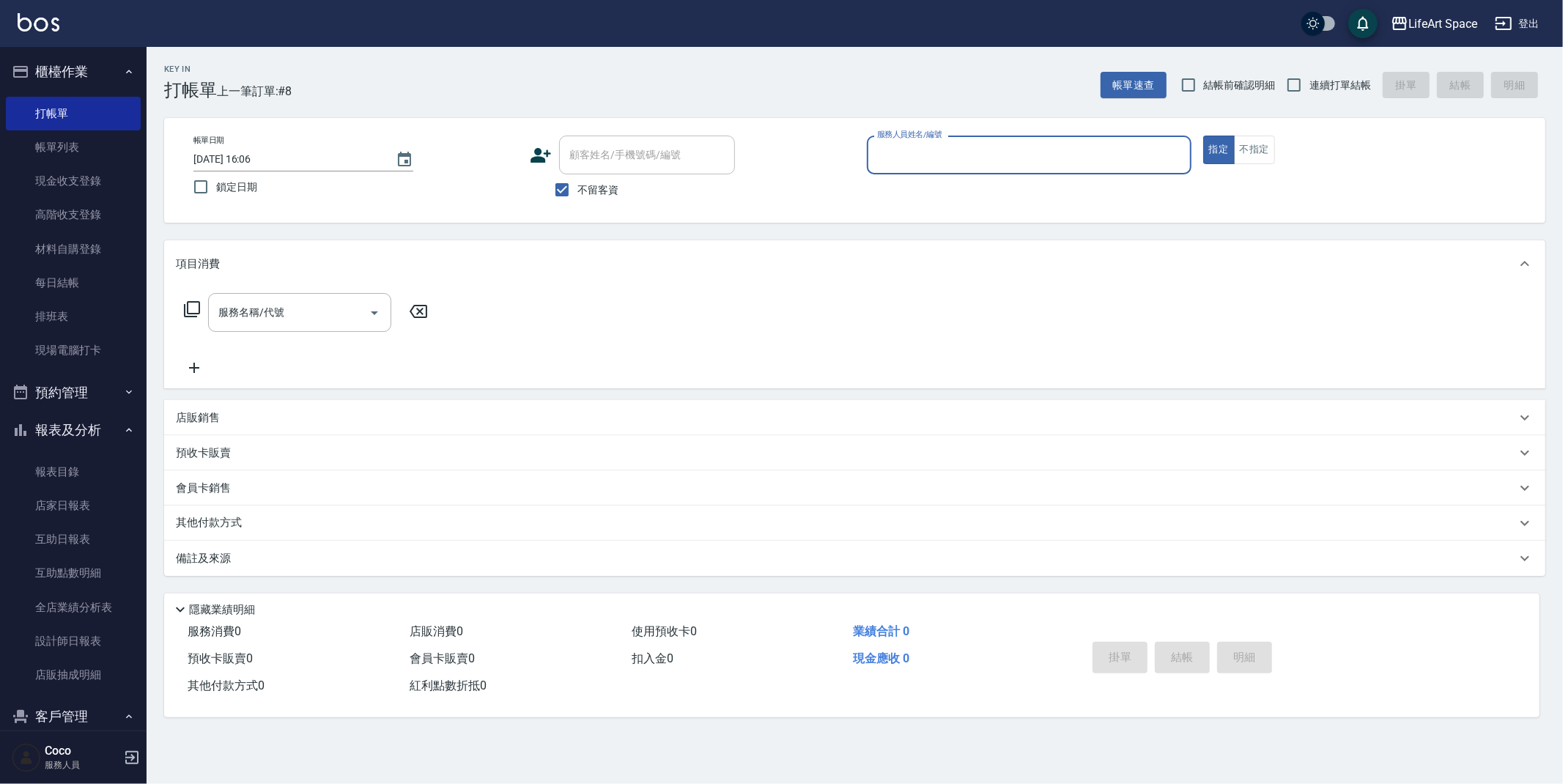
click at [941, 152] on input "服務人員姓名/編號" at bounding box center [1029, 154] width 312 height 25
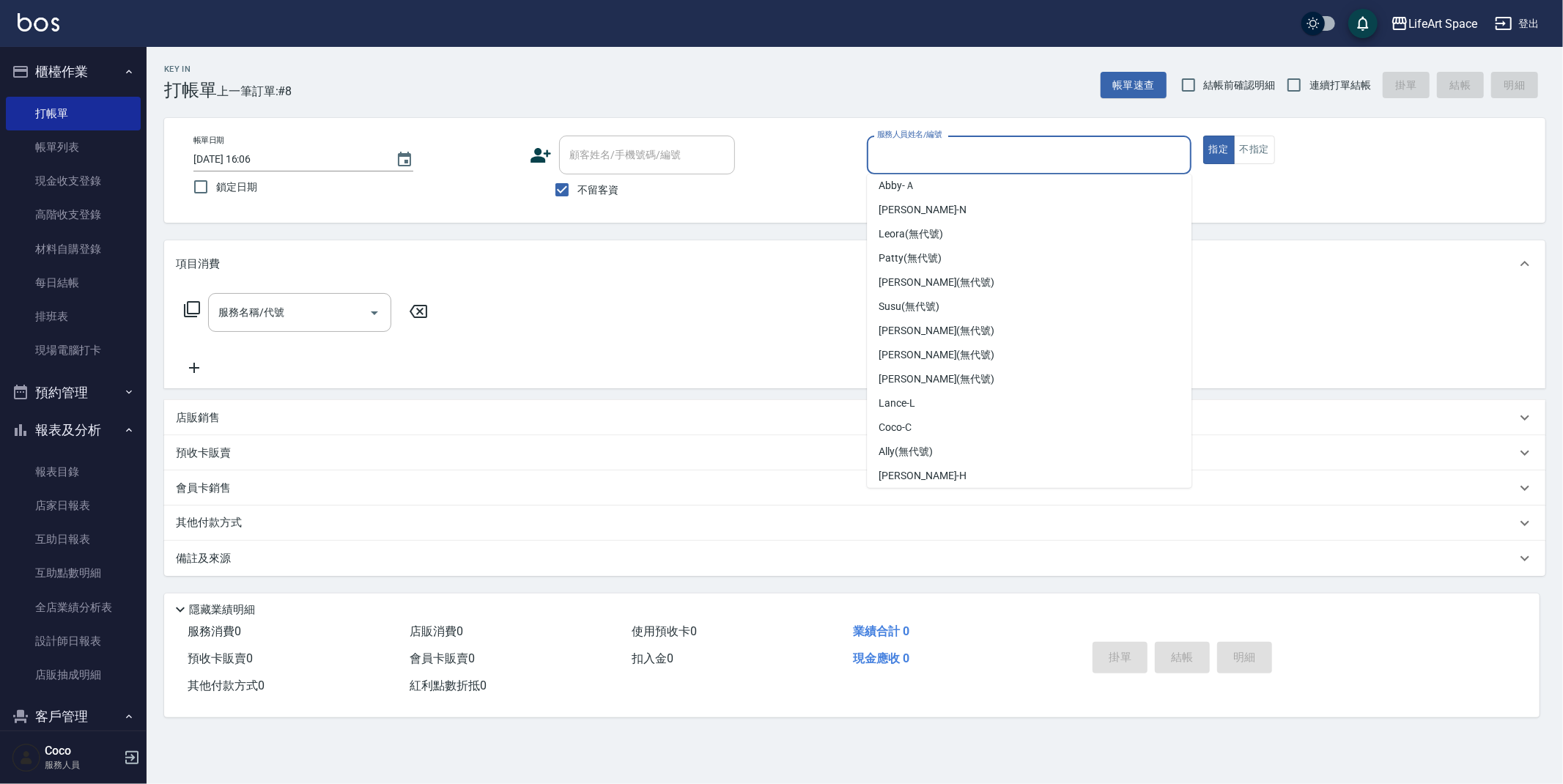
scroll to position [254, 0]
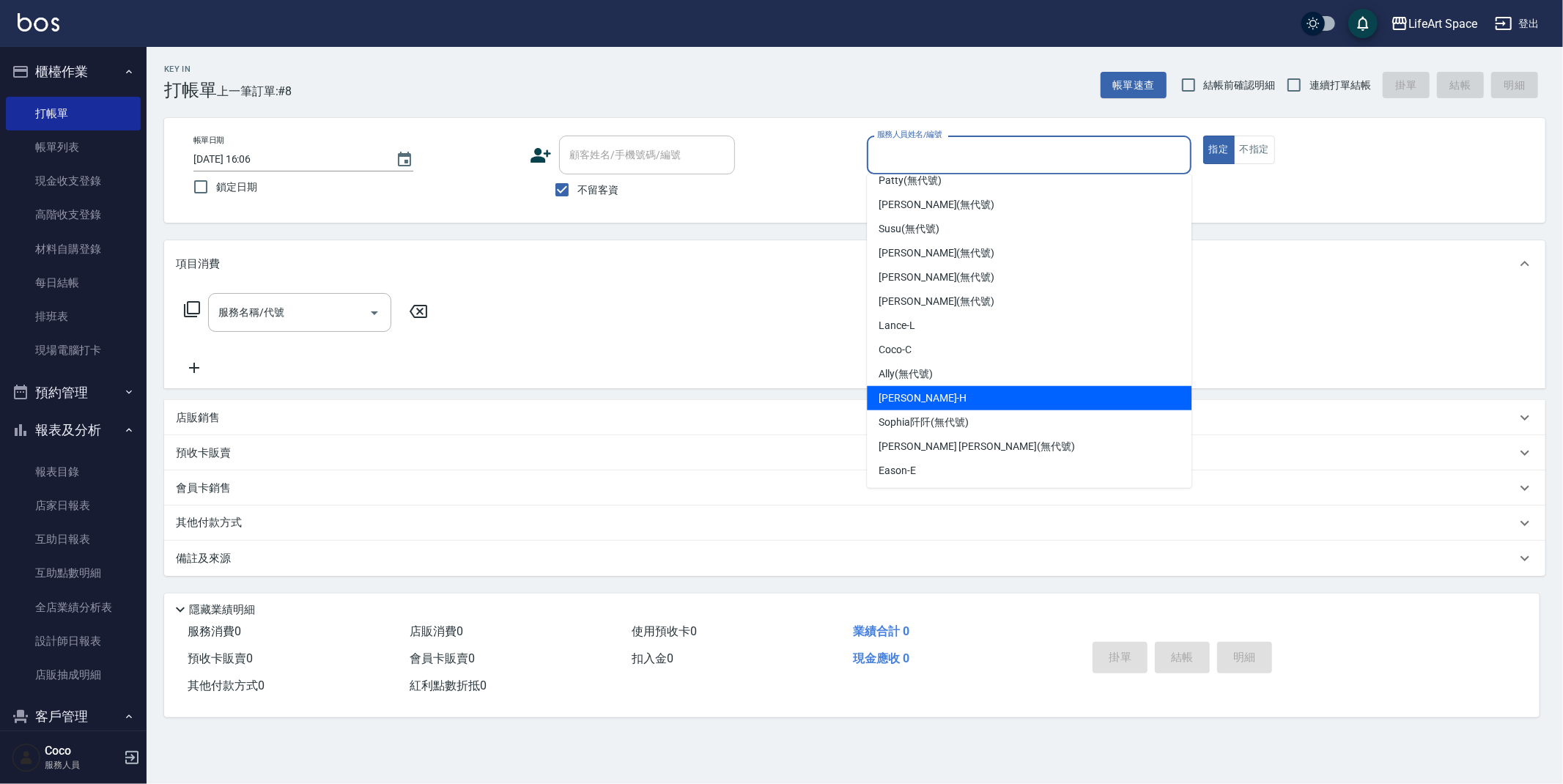
click at [912, 397] on span "[PERSON_NAME]" at bounding box center [923, 398] width 88 height 16
type input "[PERSON_NAME]"
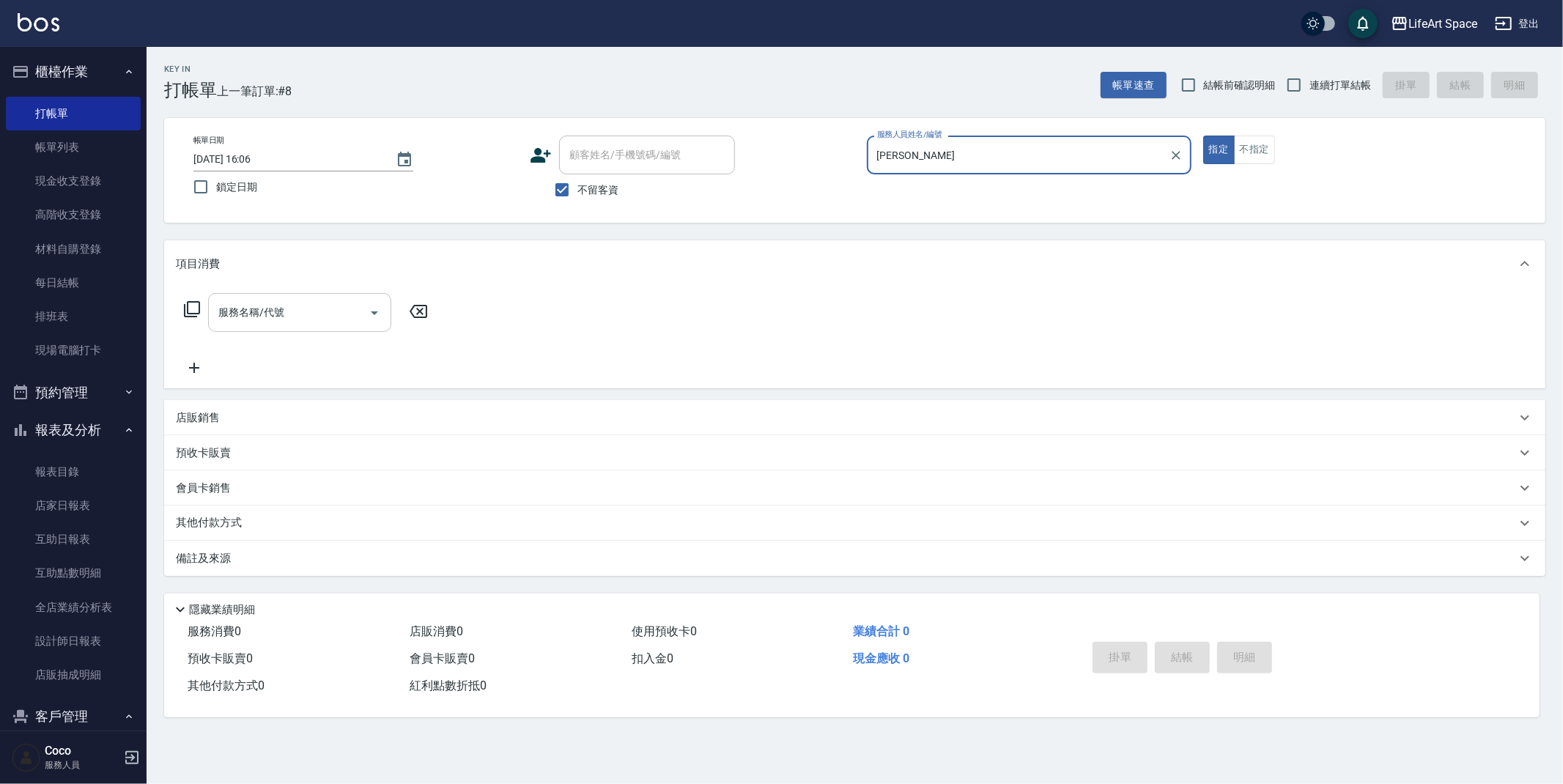
click at [255, 313] on div "服務名稱/代號 服務名稱/代號" at bounding box center [300, 312] width 183 height 39
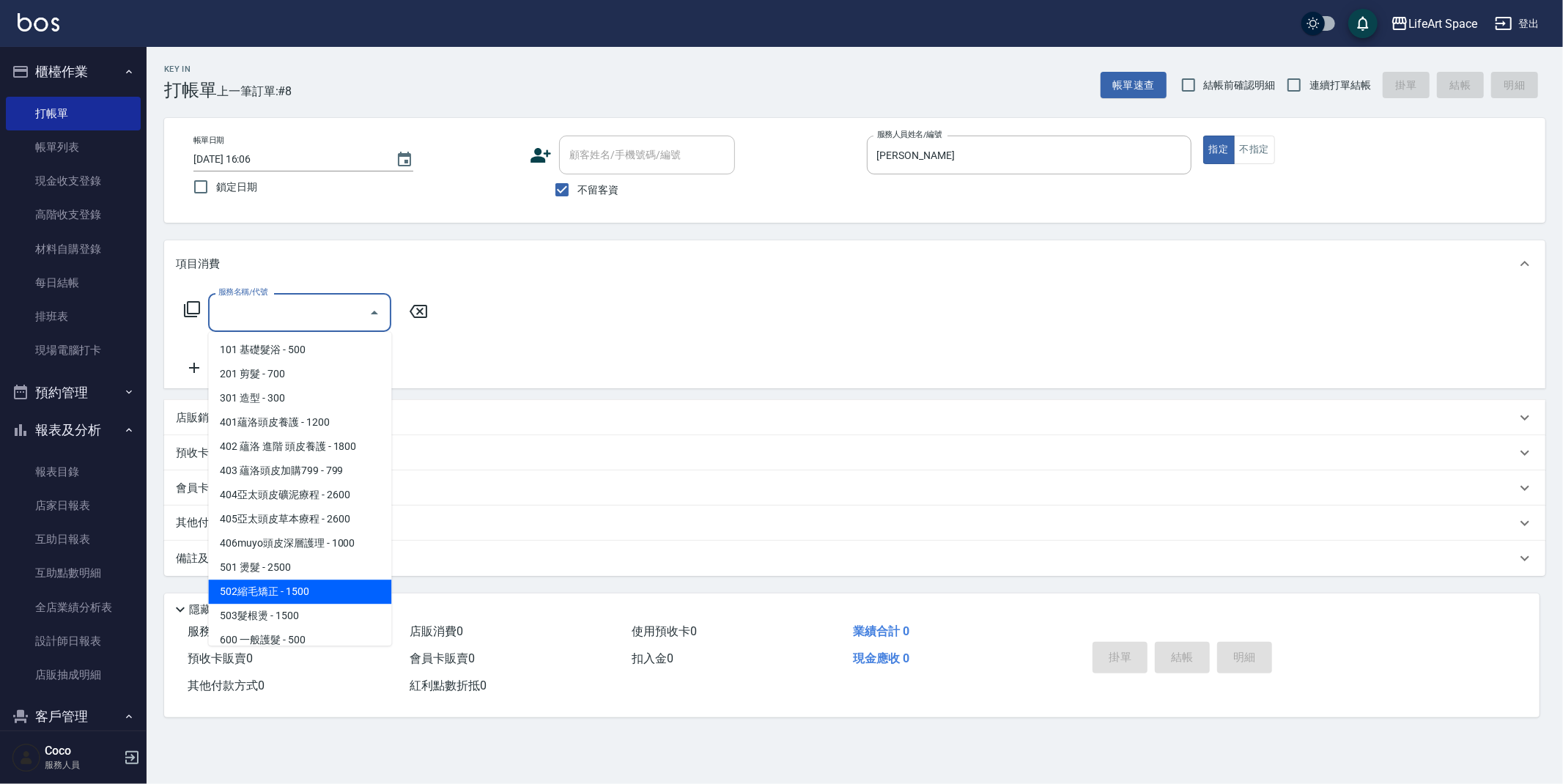
click at [293, 592] on span "502縮毛矯正 - 1500" at bounding box center [300, 591] width 183 height 24
type input "502縮毛矯正 (502)"
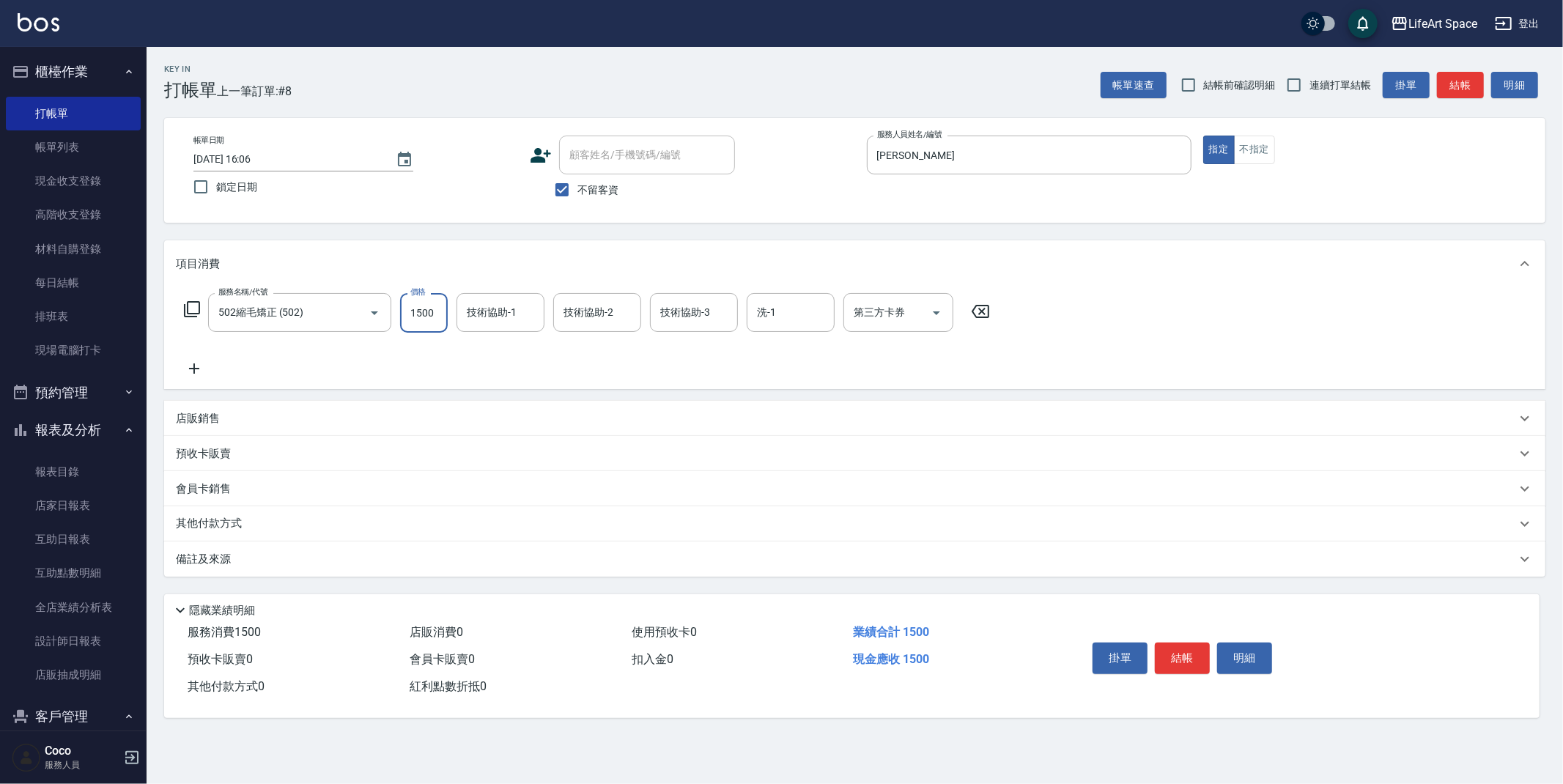
click at [443, 320] on input "1500" at bounding box center [424, 312] width 47 height 39
click at [375, 314] on icon "Open" at bounding box center [375, 313] width 18 height 18
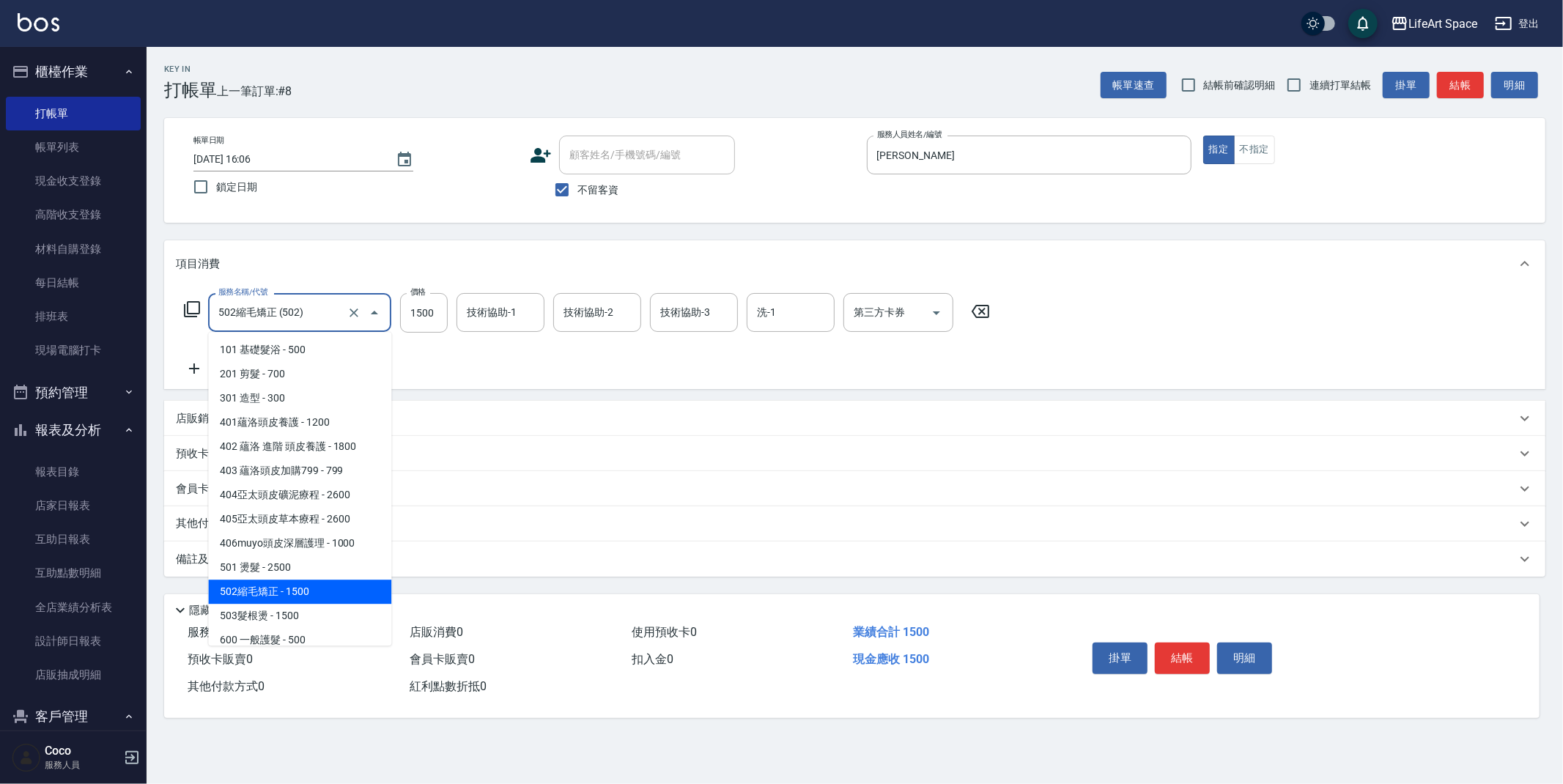
click at [284, 308] on input "502縮毛矯正 (502)" at bounding box center [279, 312] width 129 height 25
click at [353, 310] on icon "Clear" at bounding box center [354, 312] width 15 height 15
click at [306, 312] on input "服務名稱/代號" at bounding box center [279, 312] width 129 height 25
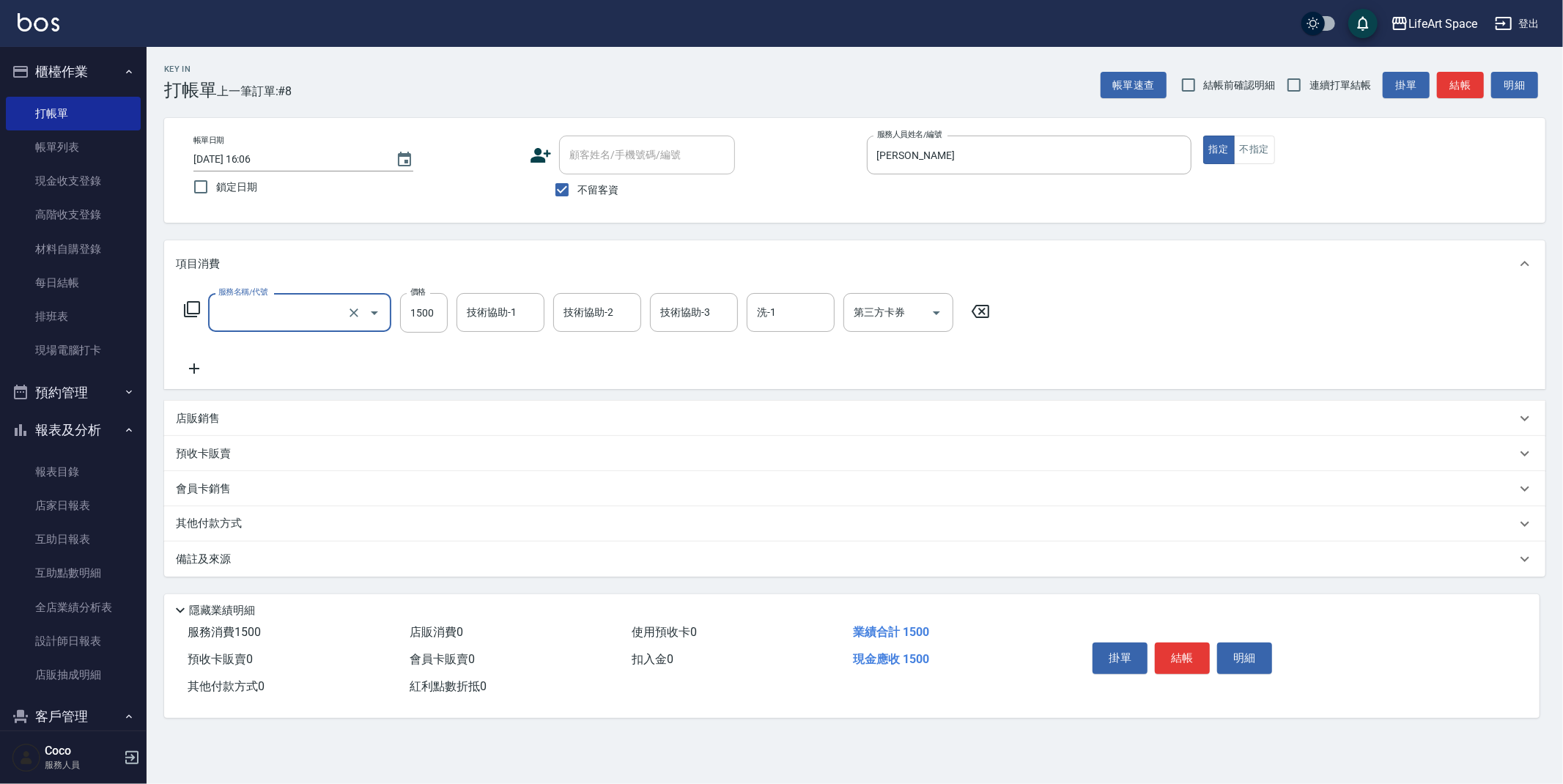
click at [314, 308] on input "服務名稱/代號" at bounding box center [279, 312] width 129 height 25
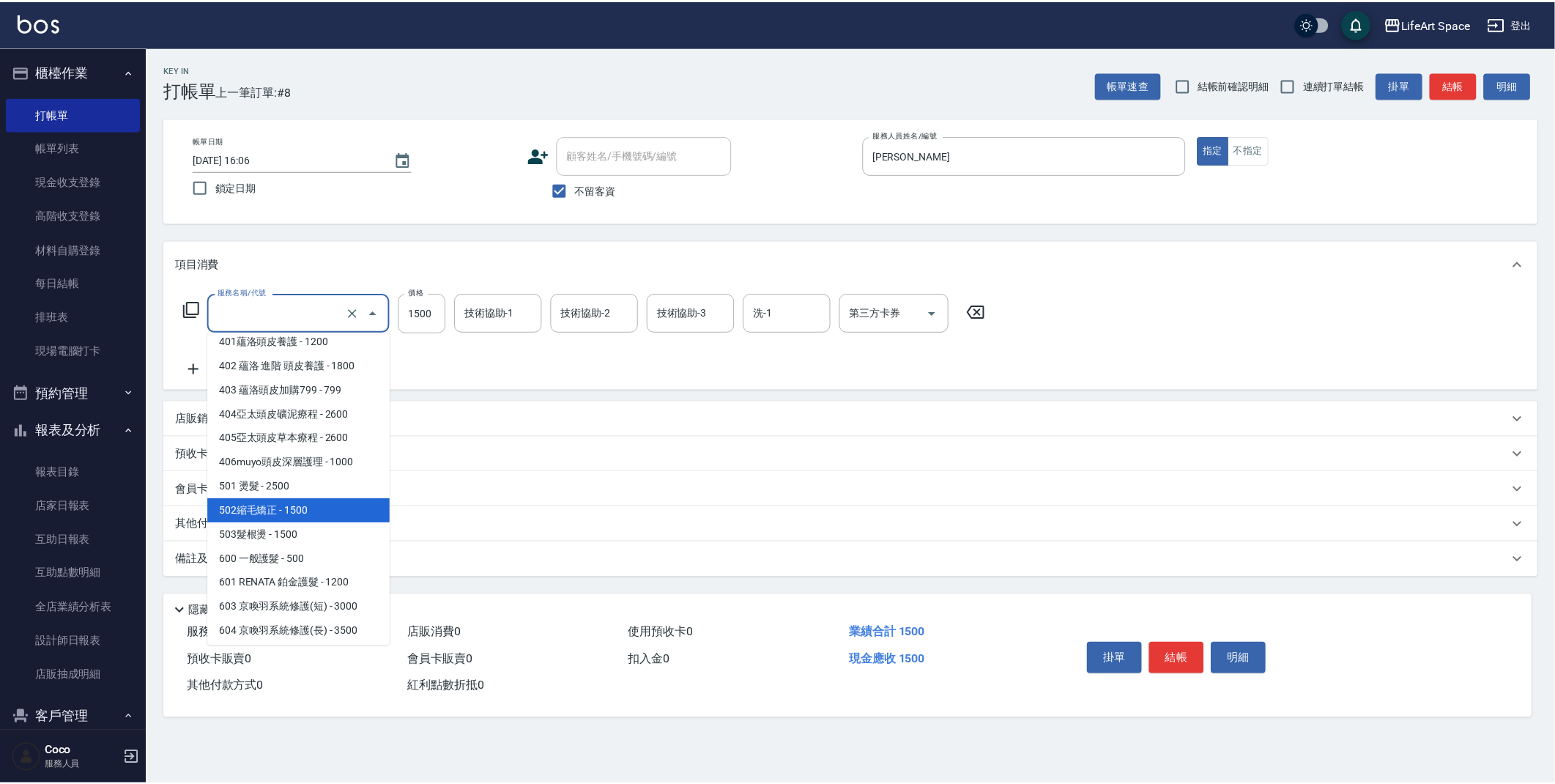
scroll to position [229, 0]
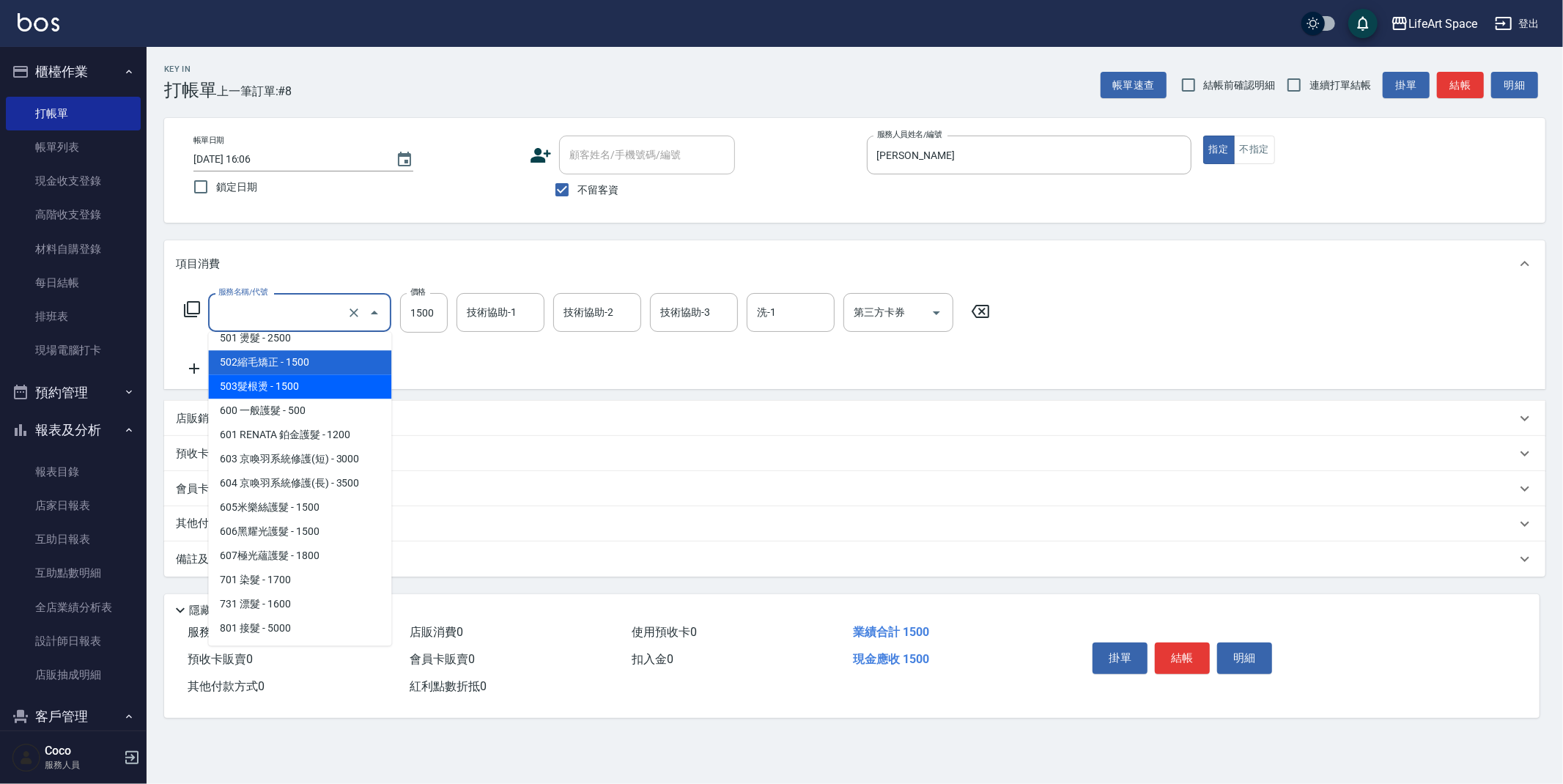
click at [301, 388] on span "503髮根燙 - 1500" at bounding box center [300, 387] width 183 height 24
type input "503髮根燙(503)"
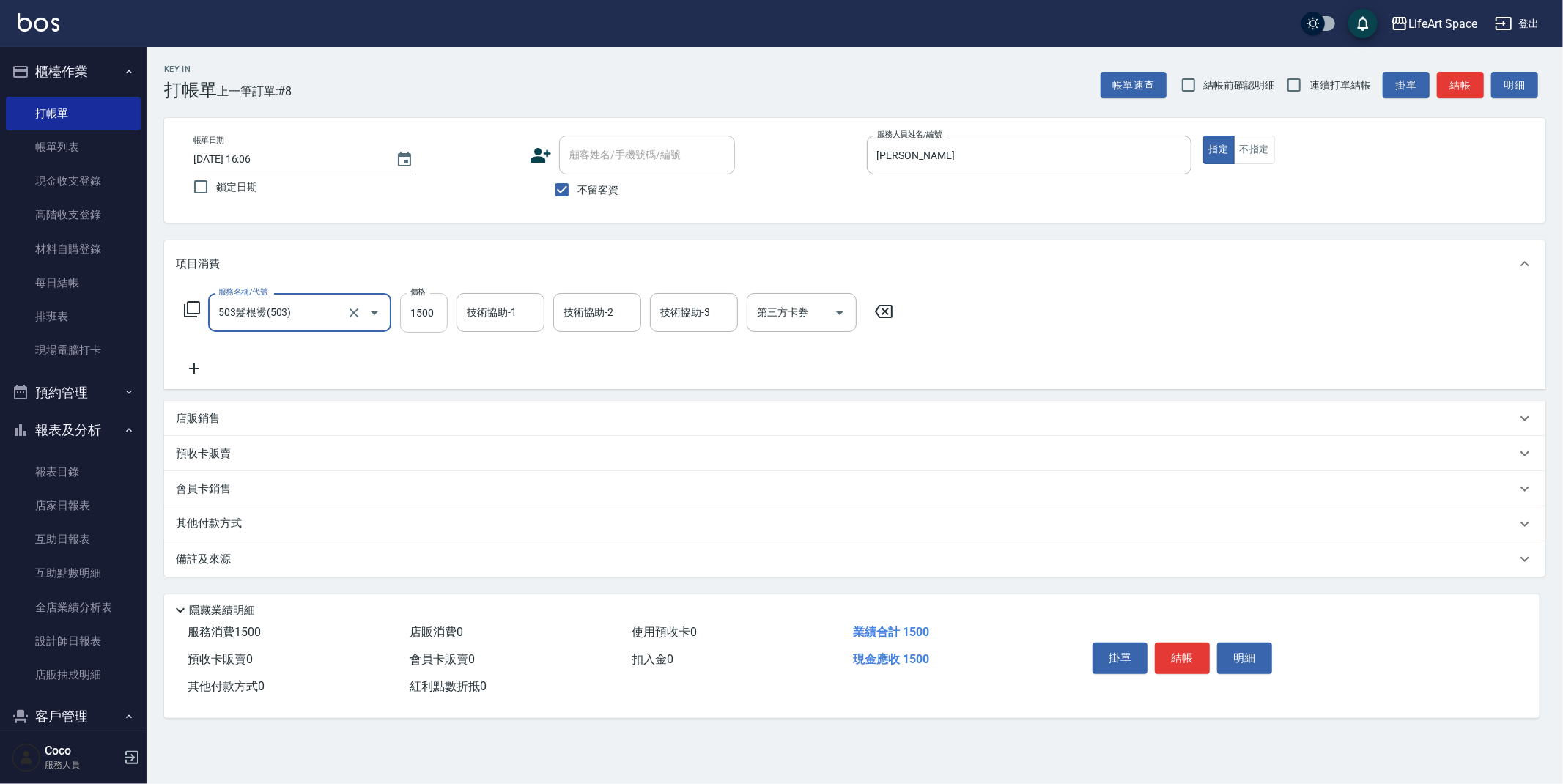
click at [434, 318] on input "1500" at bounding box center [424, 312] width 47 height 39
type input "1200"
click at [176, 365] on icon at bounding box center [193, 369] width 37 height 18
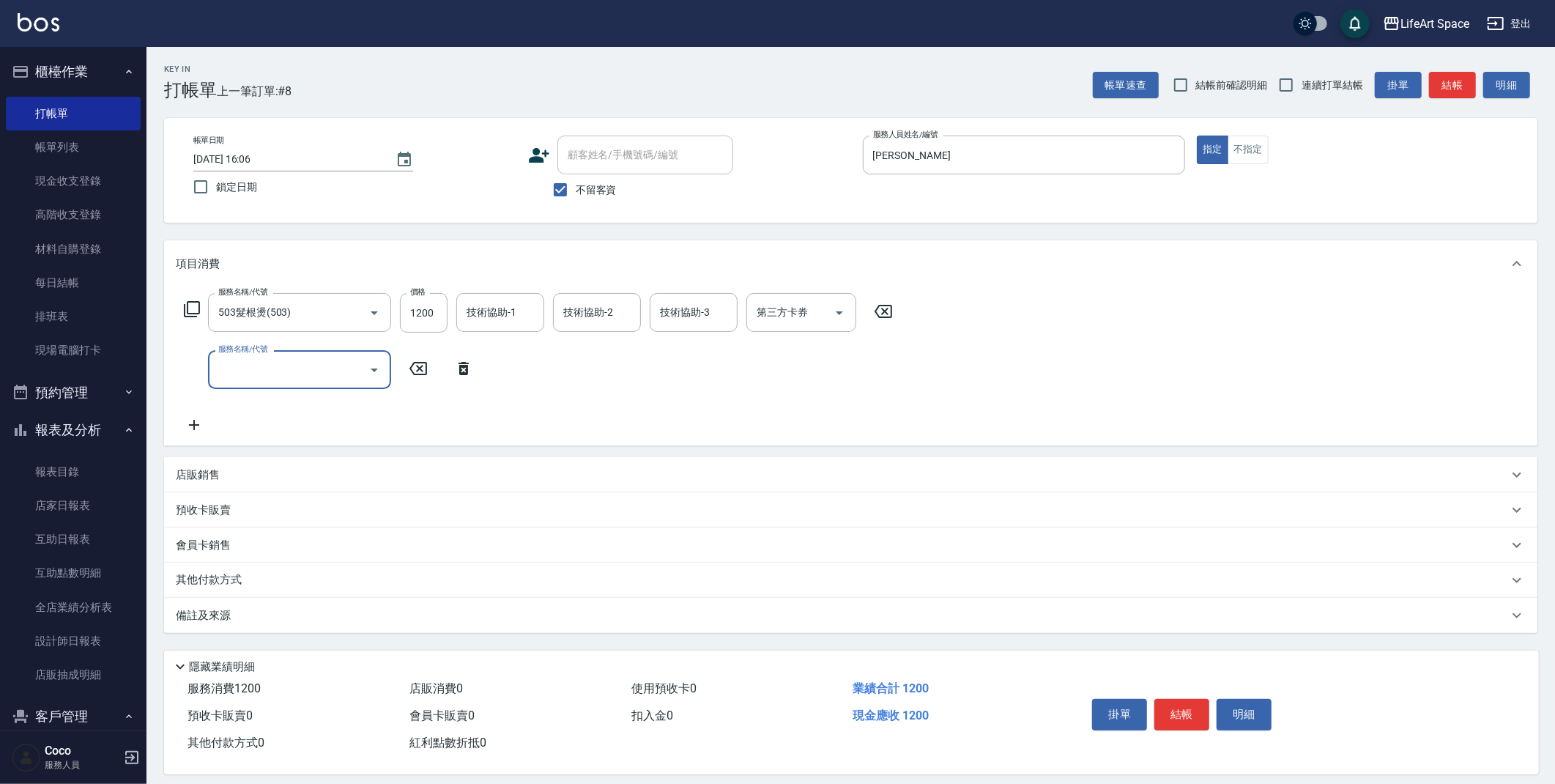
click at [255, 378] on input "服務名稱/代號" at bounding box center [288, 369] width 148 height 25
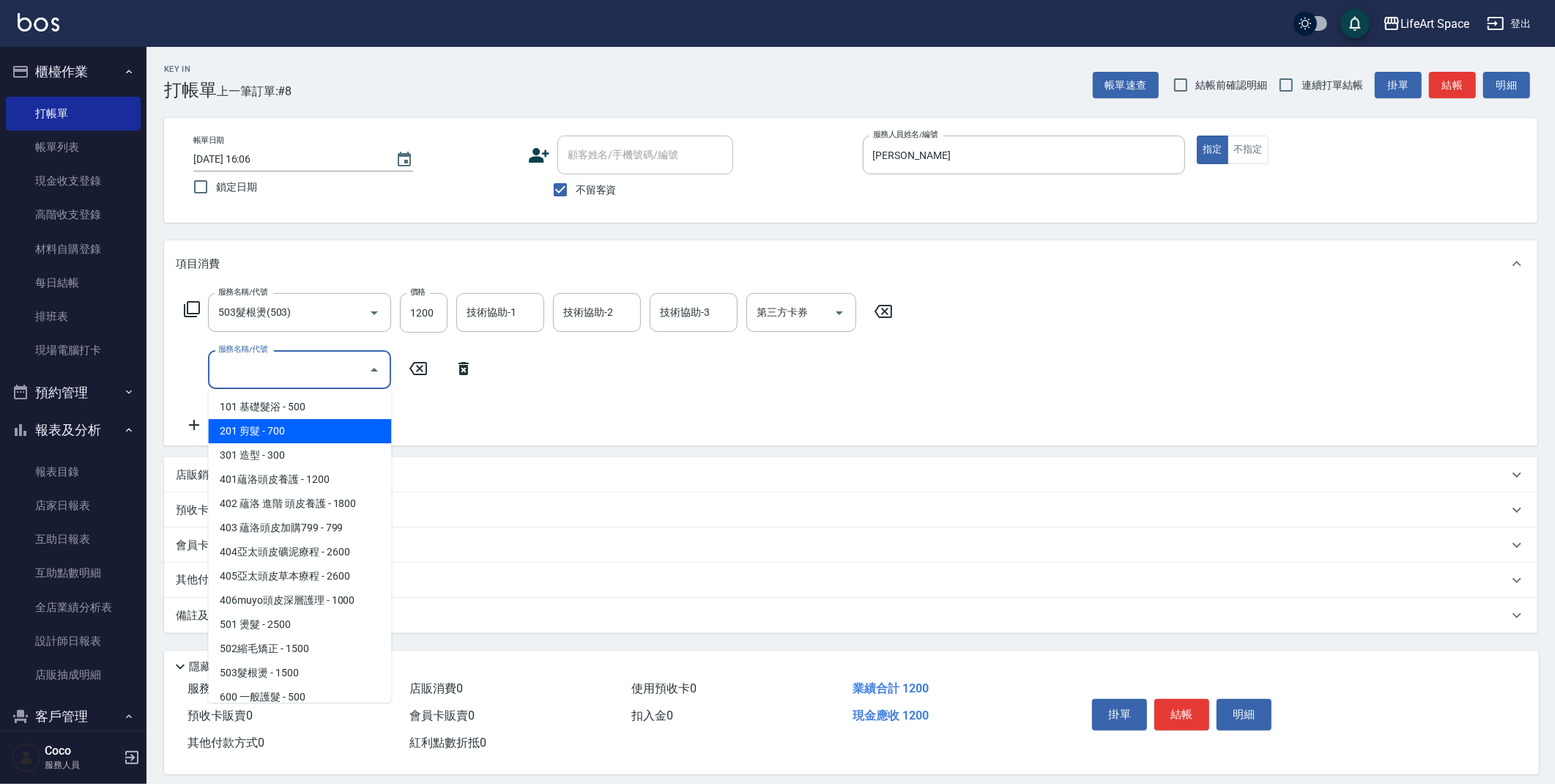
click at [308, 432] on span "201 剪髮 - 700" at bounding box center [299, 432] width 183 height 24
type input "201 剪髮(201)"
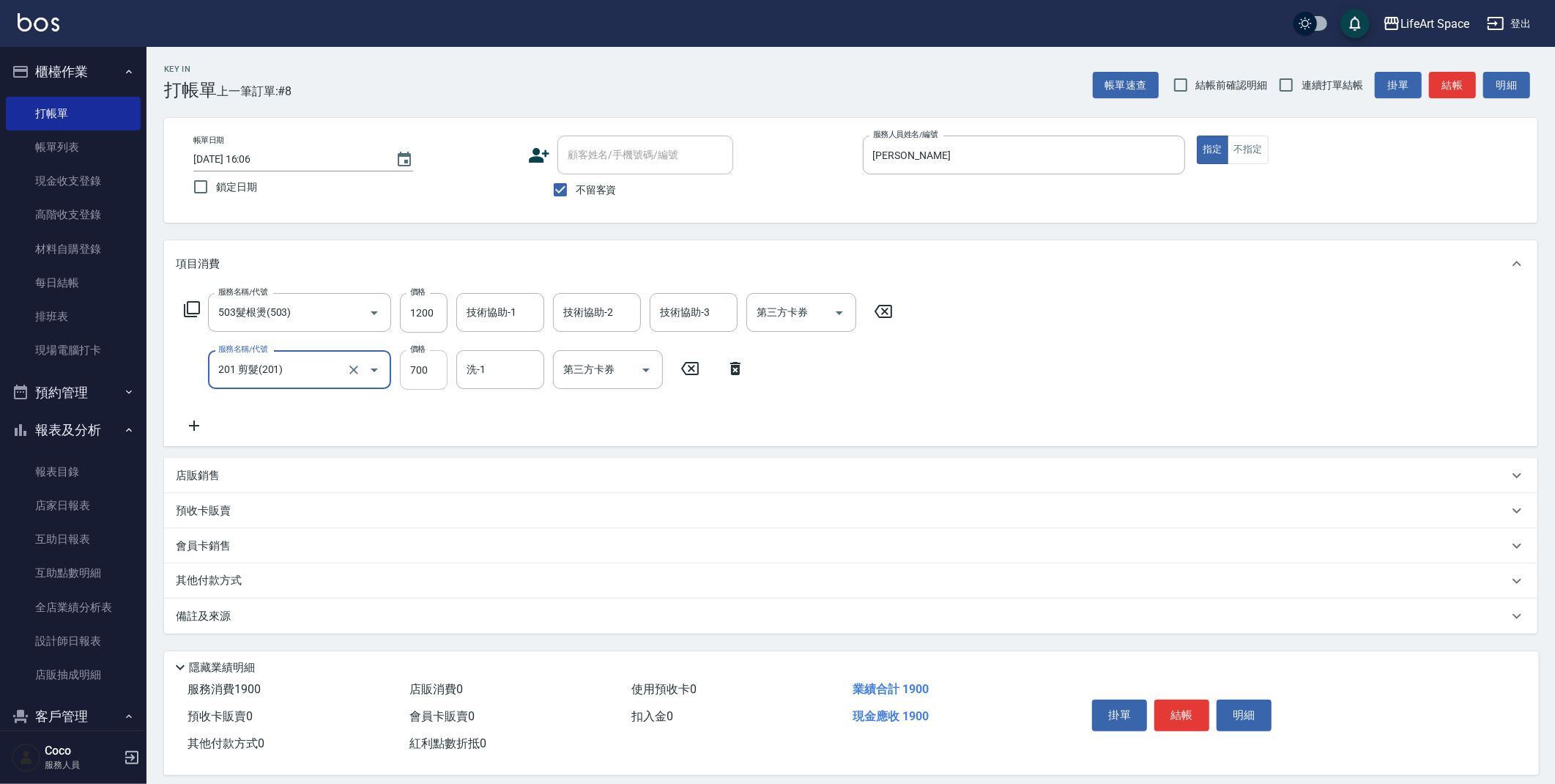
click at [440, 374] on input "700" at bounding box center [423, 370] width 47 height 39
type input "800"
click at [219, 615] on p "備註及來源" at bounding box center [202, 616] width 55 height 16
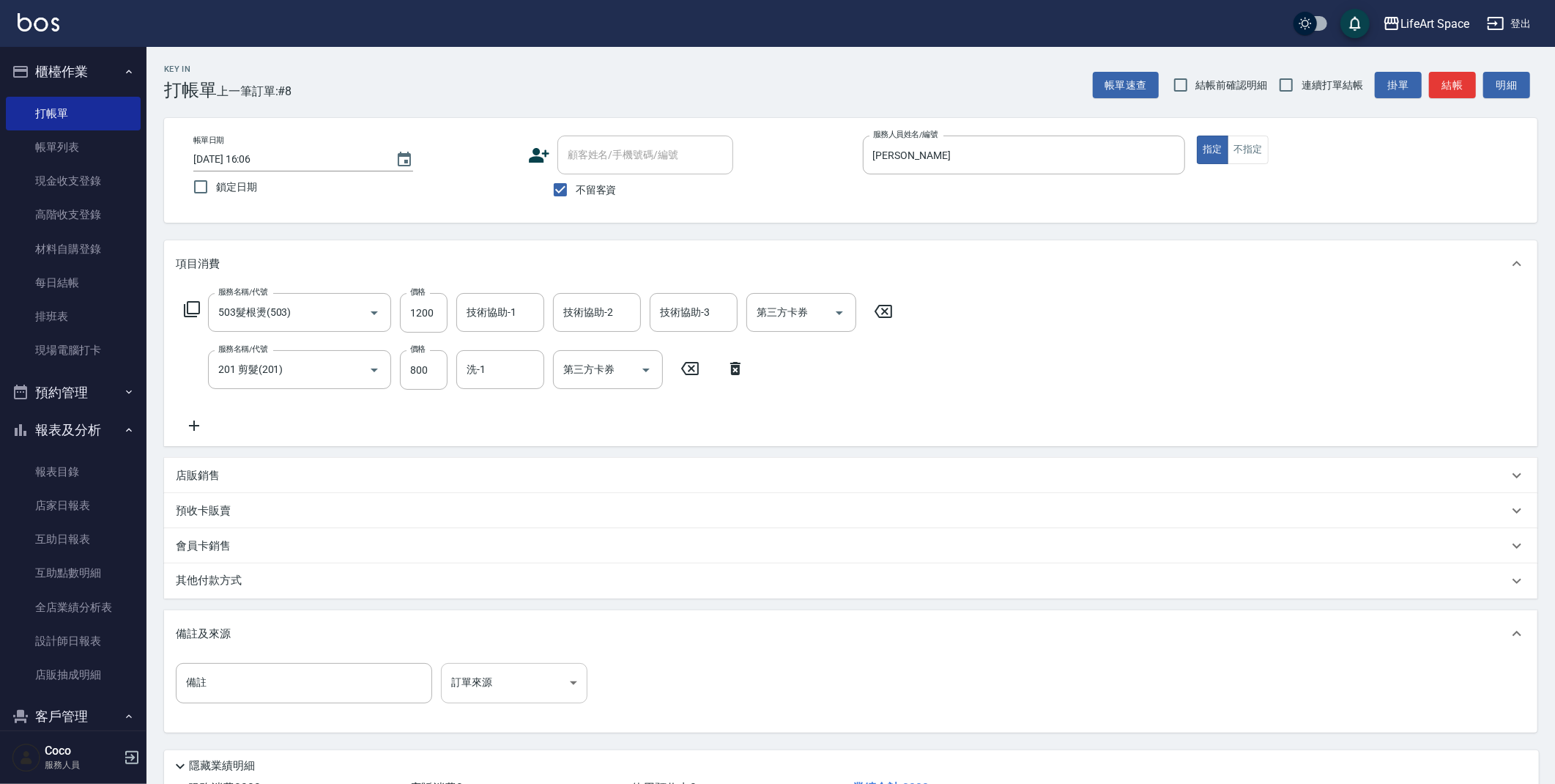
click at [470, 677] on body "LifeArt Space 登出 櫃檯作業 打帳單 帳單列表 現金收支登錄 高階收支登錄 材料自購登錄 每日結帳 排班表 現場電腦打卡 預約管理 預約管理 單…" at bounding box center [778, 445] width 1555 height 892
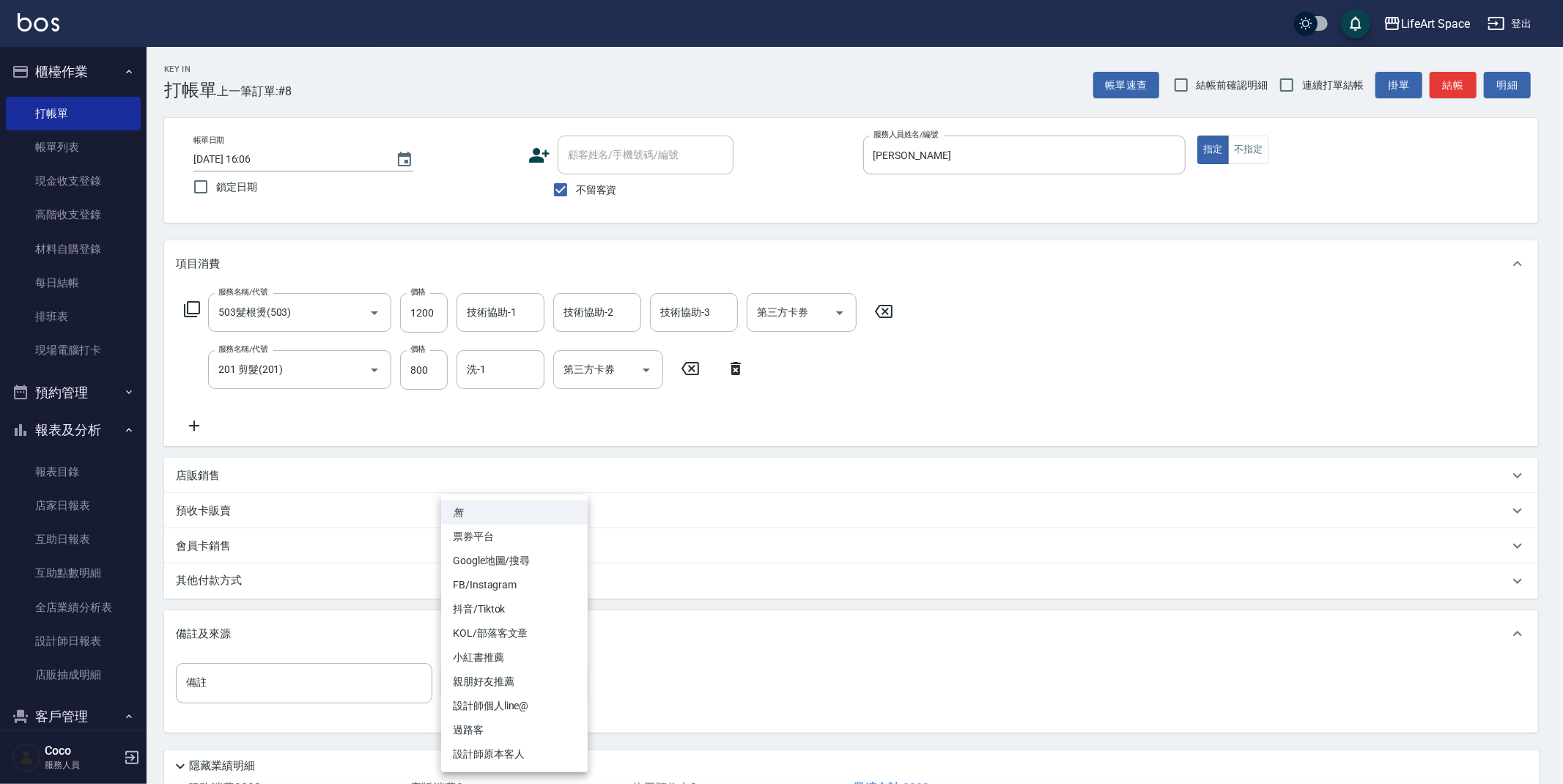
click at [501, 751] on li "設計師原本客人" at bounding box center [515, 755] width 147 height 24
type input "設計師原本客人"
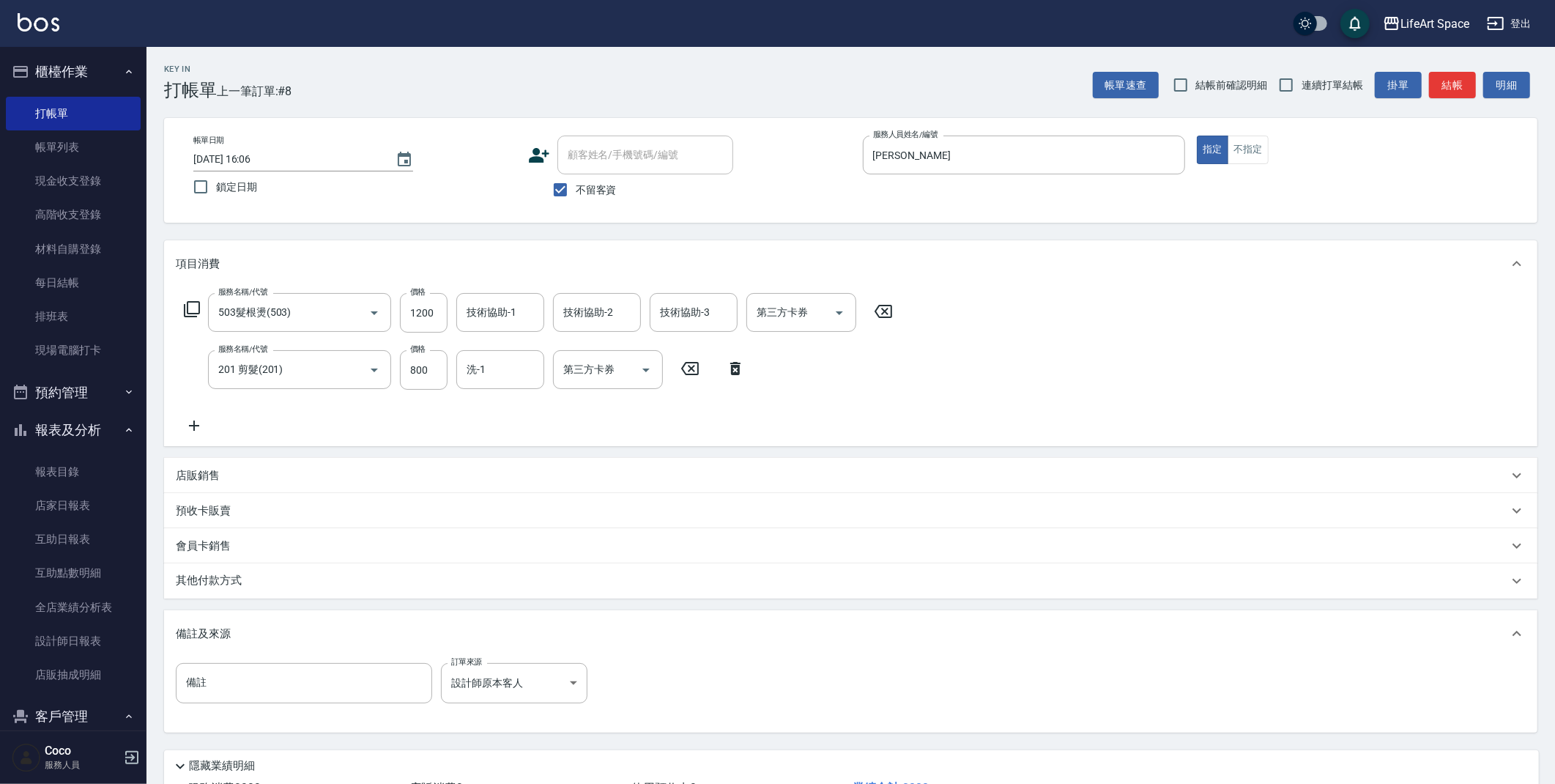
click at [248, 580] on p "其他付款方式" at bounding box center [212, 581] width 73 height 16
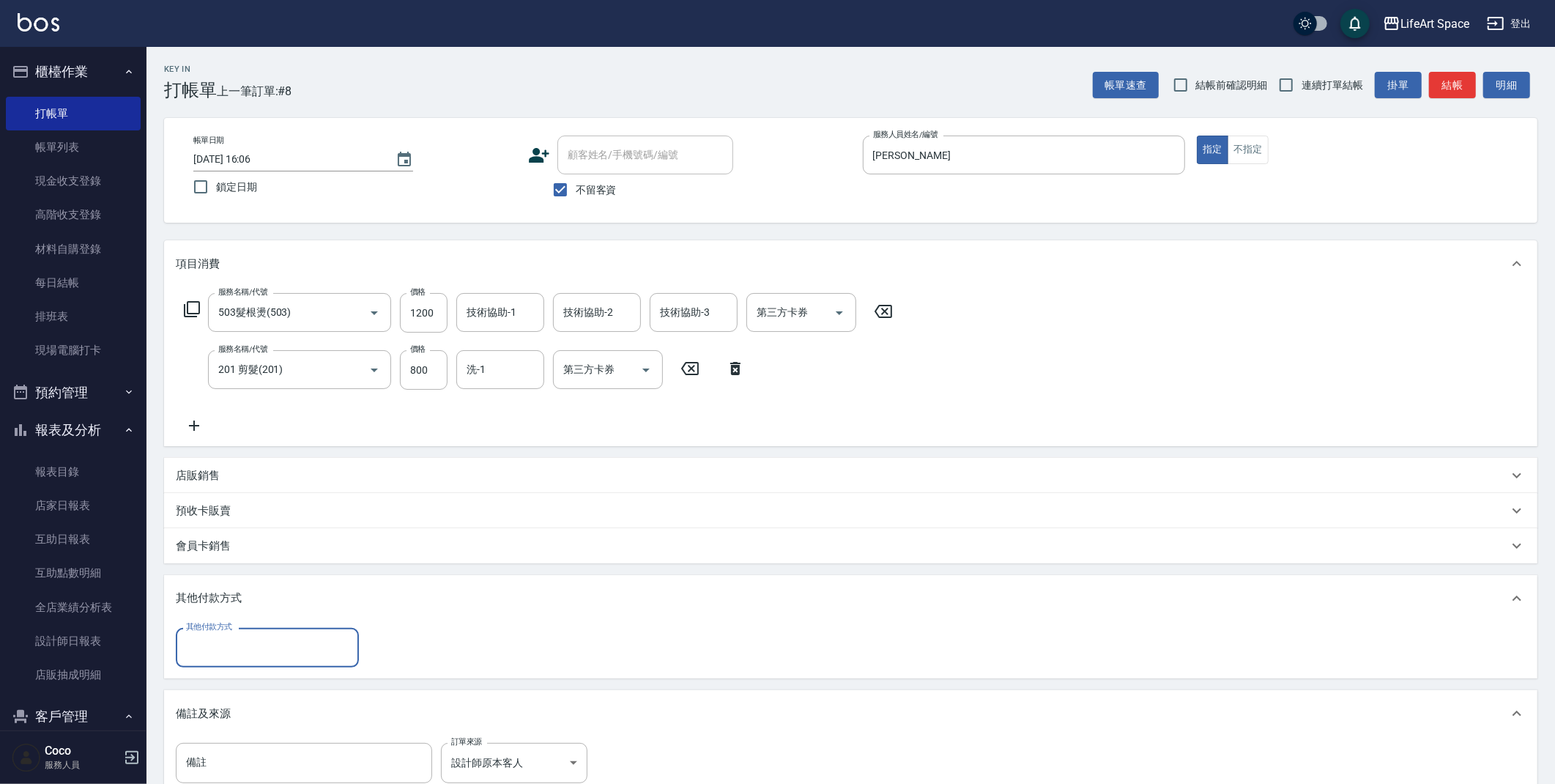
scroll to position [0, 0]
click at [251, 641] on input "其他付款方式" at bounding box center [268, 647] width 170 height 25
click at [250, 685] on span "轉帳" at bounding box center [267, 684] width 183 height 24
type input "轉帳"
click at [433, 639] on input "0" at bounding box center [423, 648] width 110 height 39
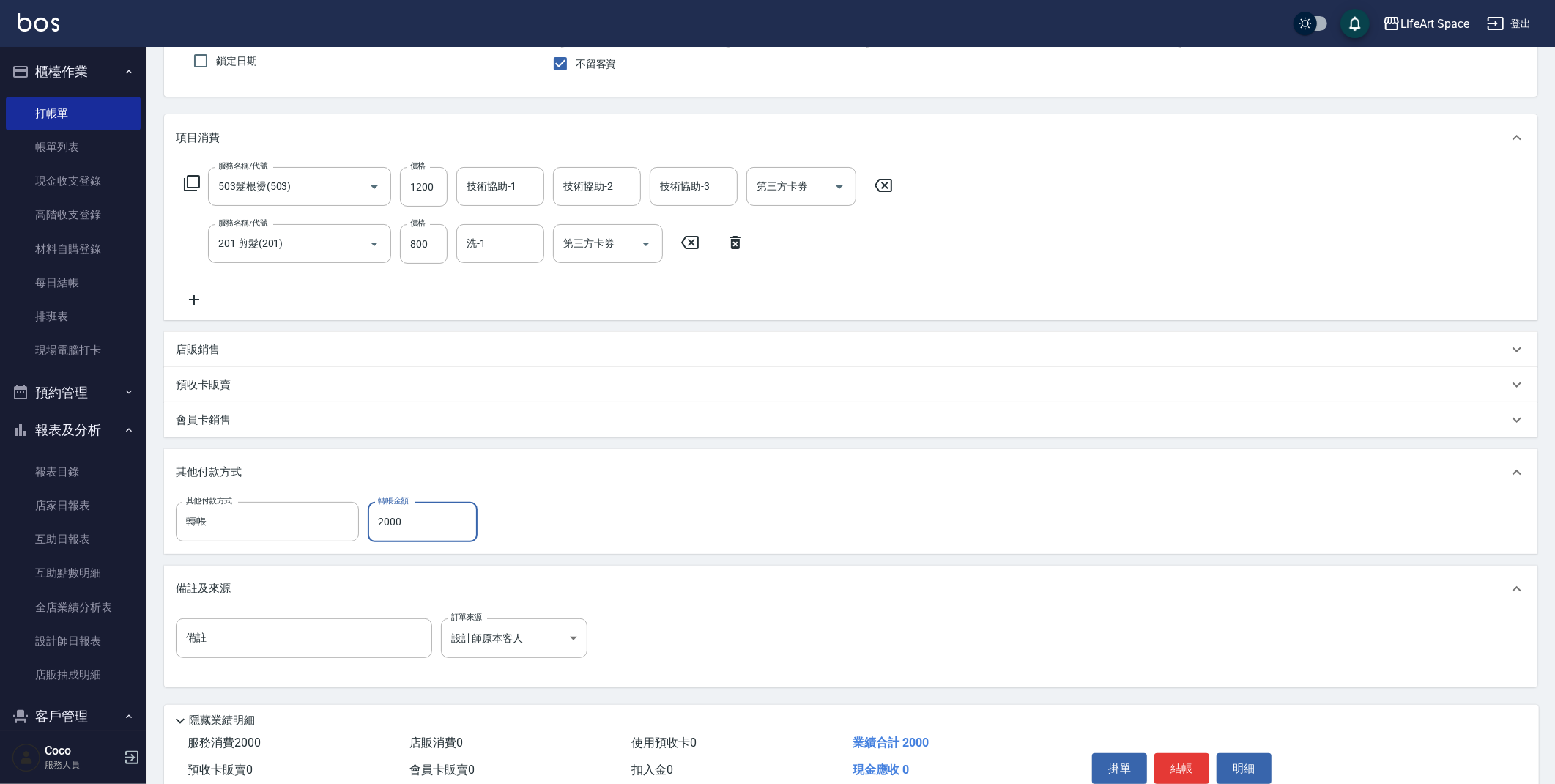
scroll to position [135, 0]
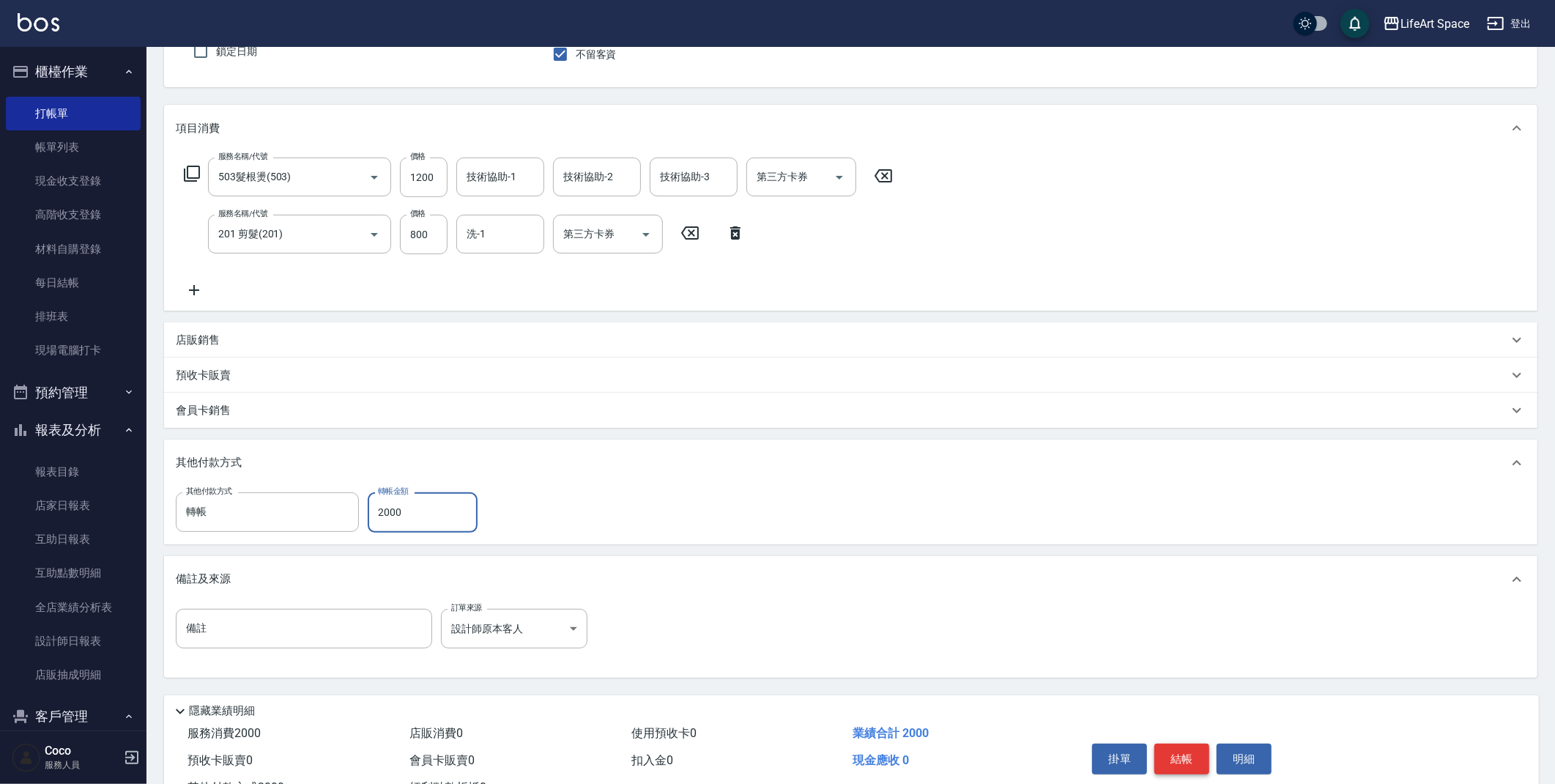
type input "2000"
click at [1181, 762] on button "結帳" at bounding box center [1181, 759] width 55 height 31
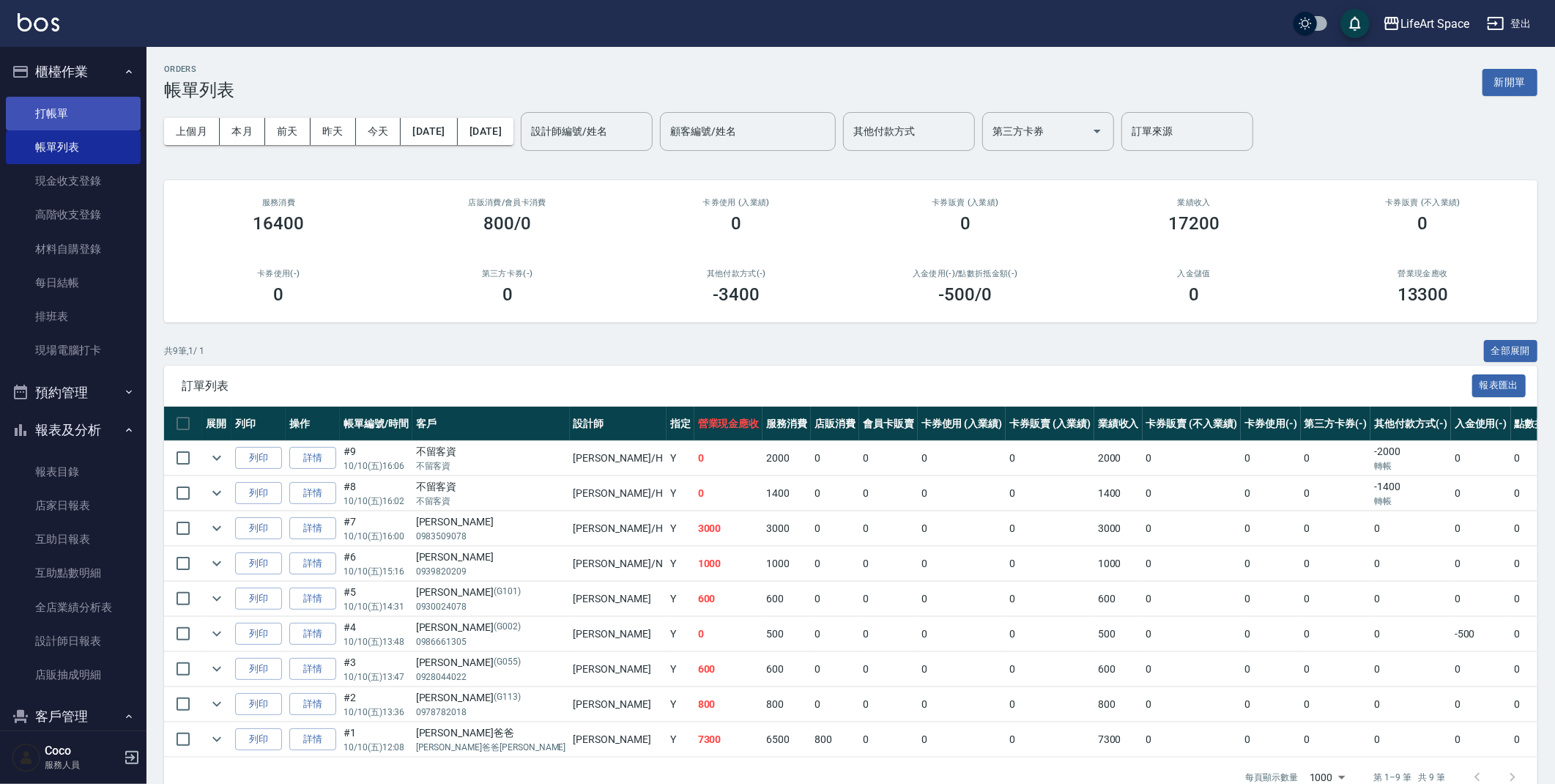
click at [89, 112] on link "打帳單" at bounding box center [73, 113] width 135 height 33
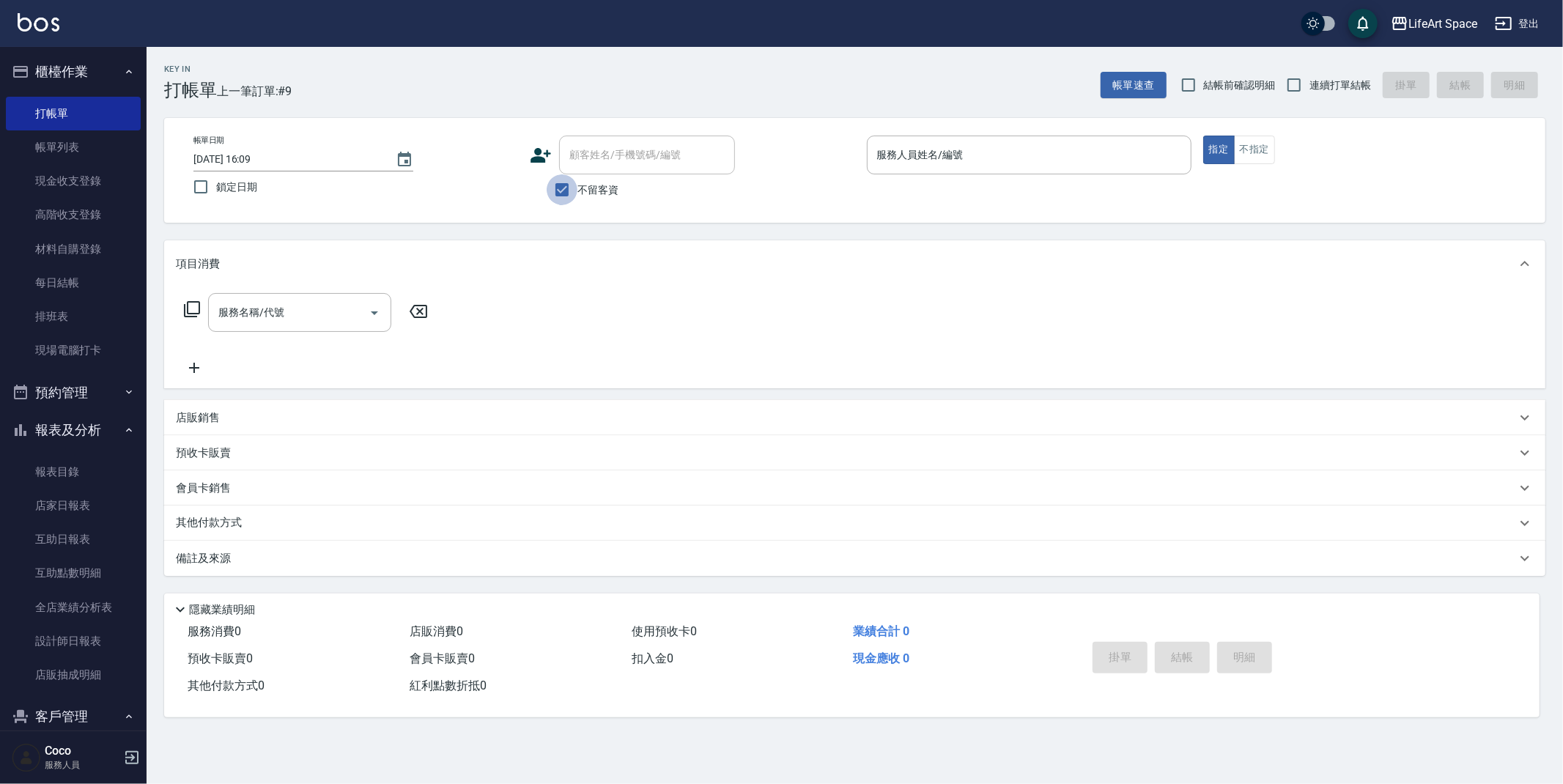
click at [561, 189] on input "不留客資" at bounding box center [562, 190] width 31 height 31
checkbox input "false"
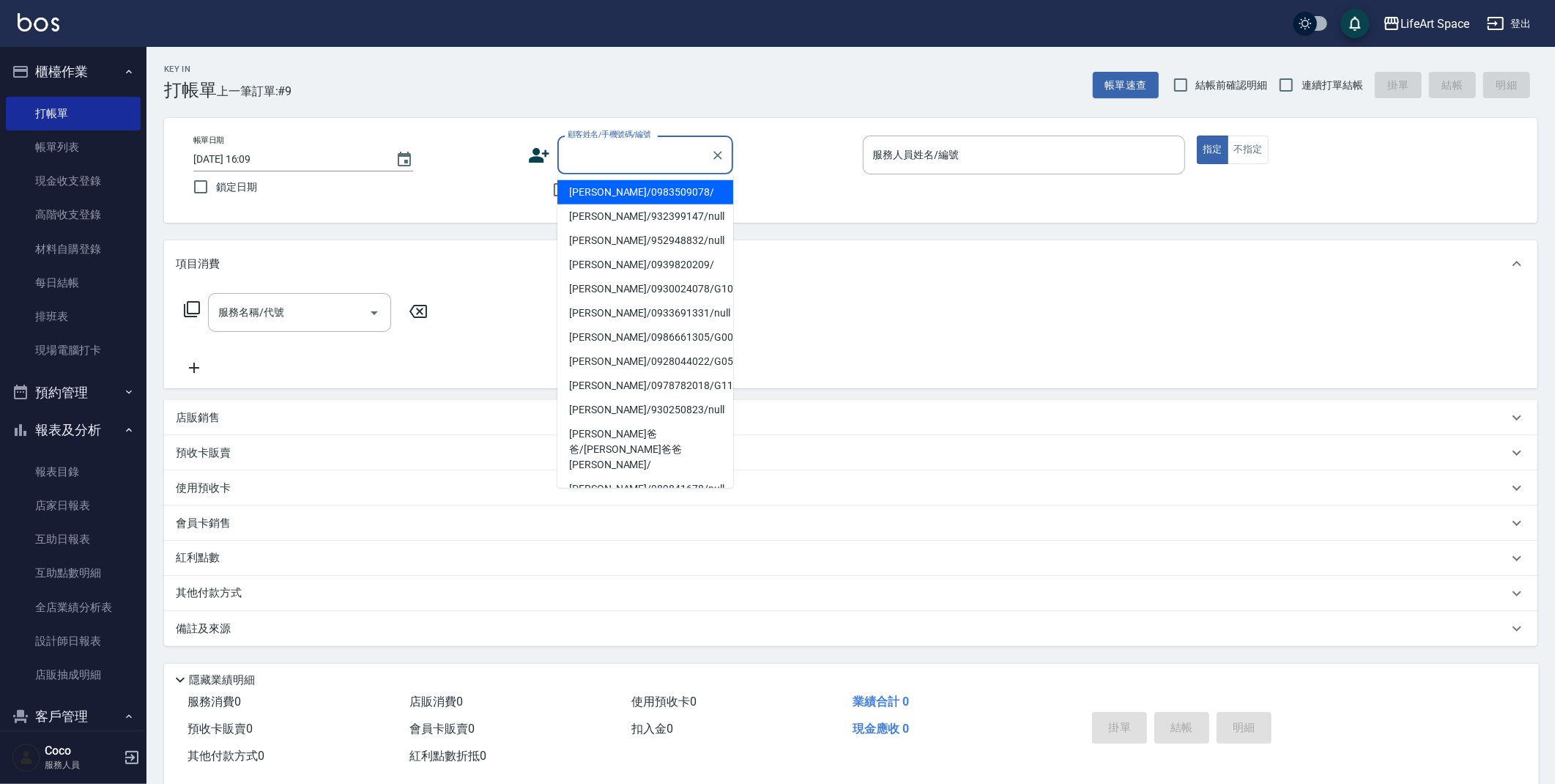
click at [578, 155] on div "顧客姓名/手機號碼/編號 顧客姓名/手機號碼/編號" at bounding box center [645, 155] width 175 height 39
type input "x"
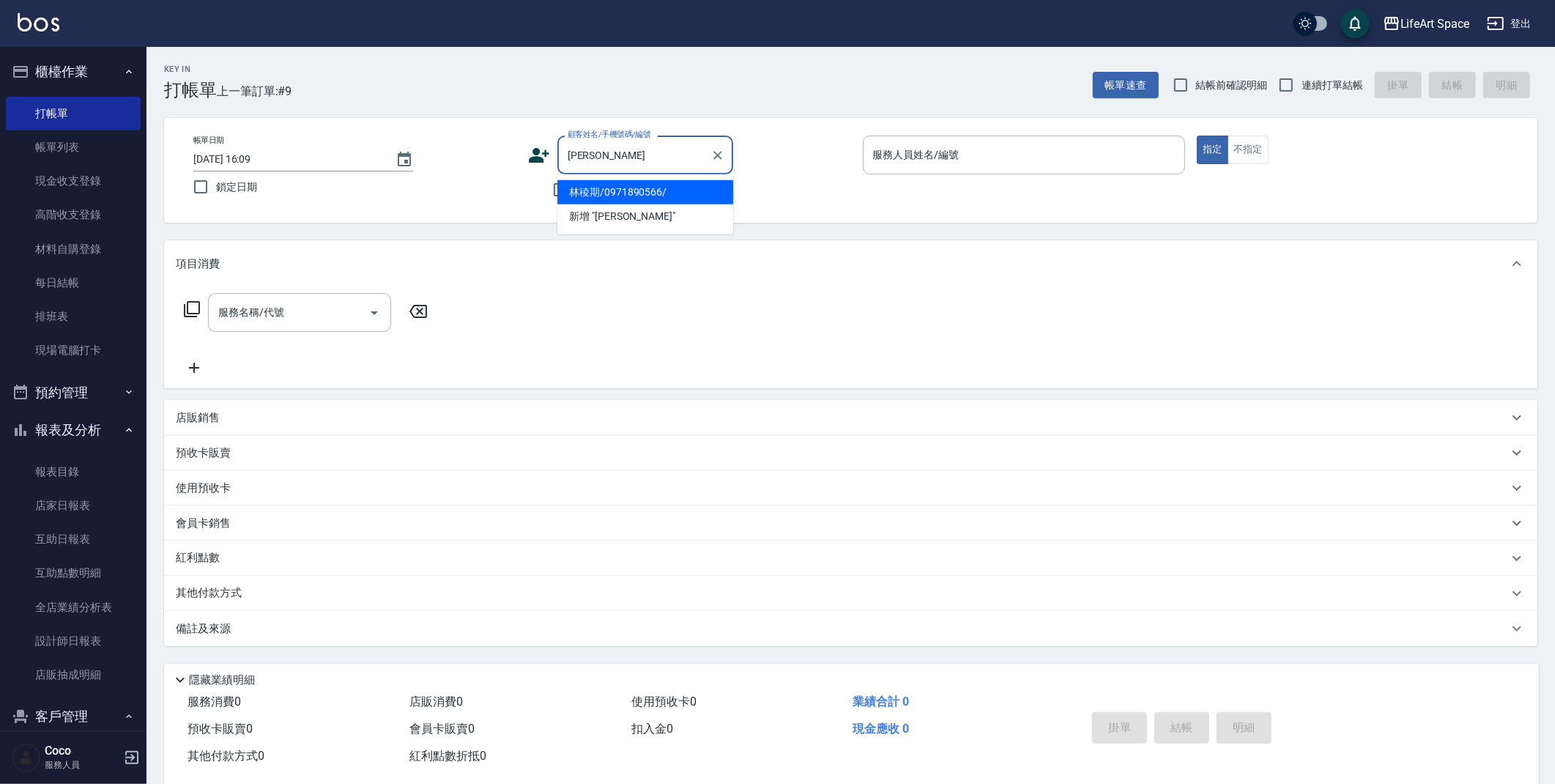
click at [599, 194] on li "林稜期/0971890566/" at bounding box center [645, 193] width 175 height 24
type input "林稜期/0971890566/"
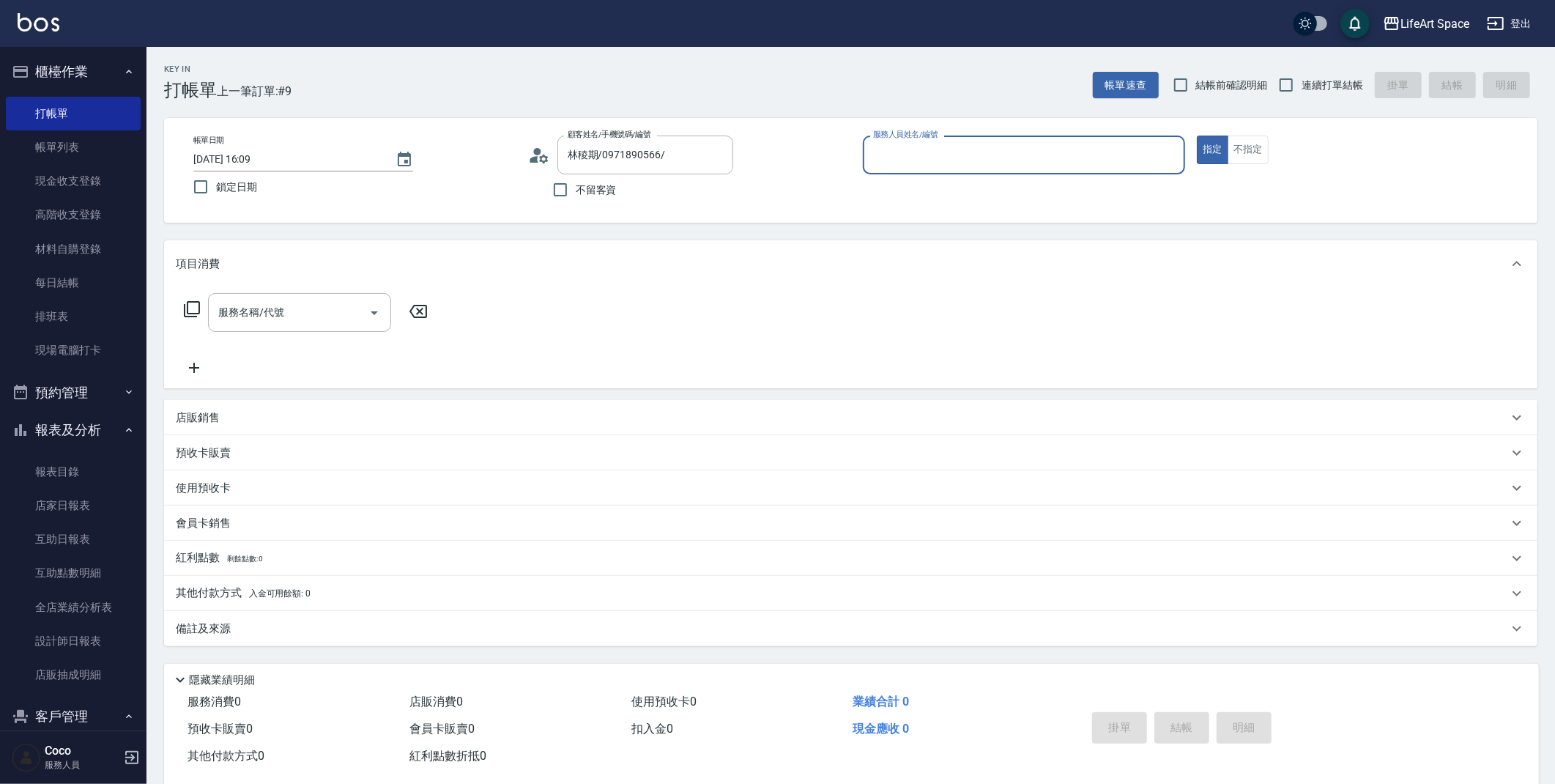
type input "[PERSON_NAME](無代號)"
click at [256, 321] on input "服務名稱/代號" at bounding box center [288, 317] width 148 height 25
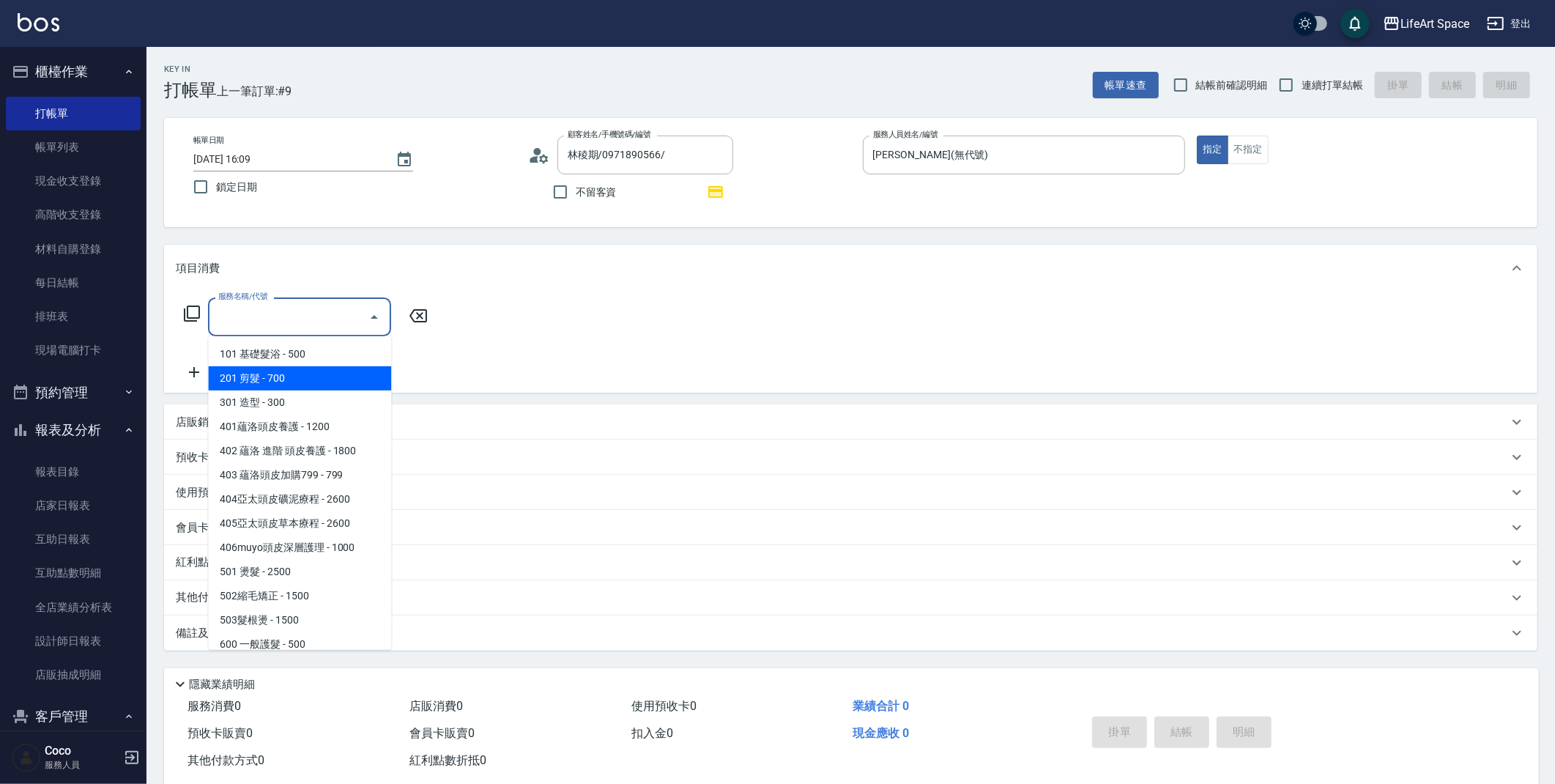
click at [266, 370] on span "201 剪髮 - 700" at bounding box center [299, 379] width 183 height 24
type input "201 剪髮(201)"
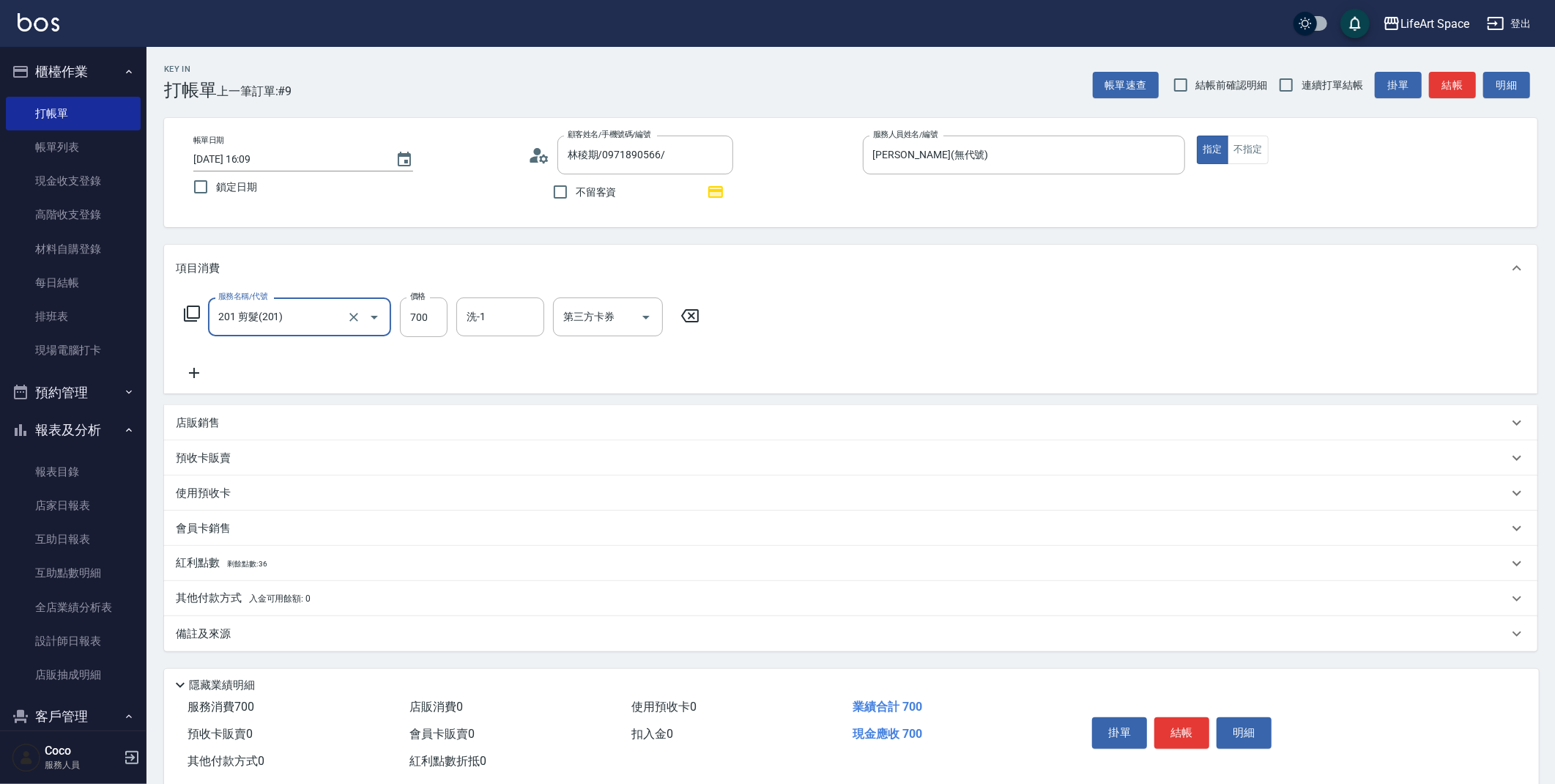
click at [193, 372] on icon at bounding box center [194, 373] width 11 height 11
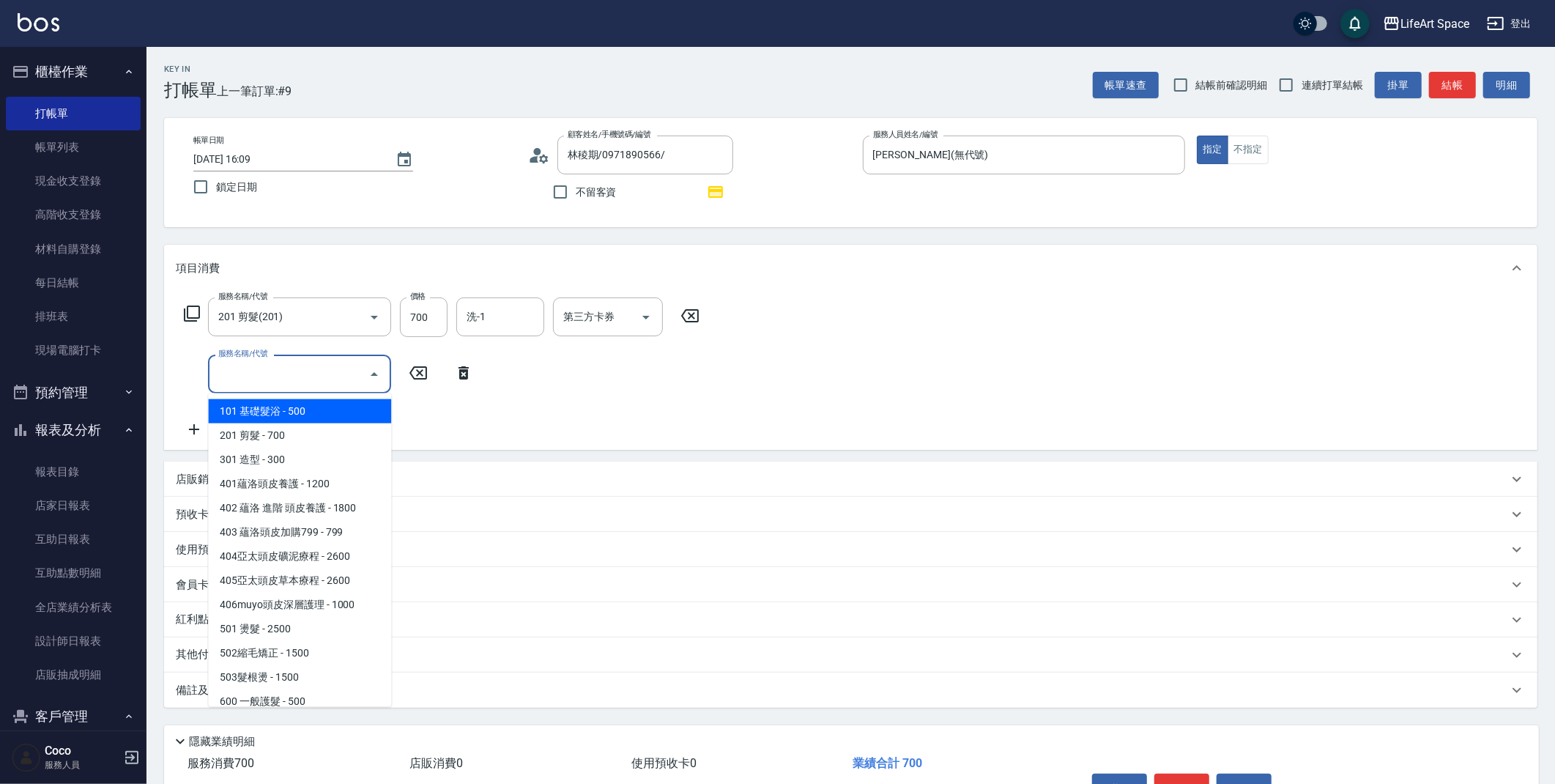
click at [264, 380] on input "服務名稱/代號" at bounding box center [288, 374] width 148 height 25
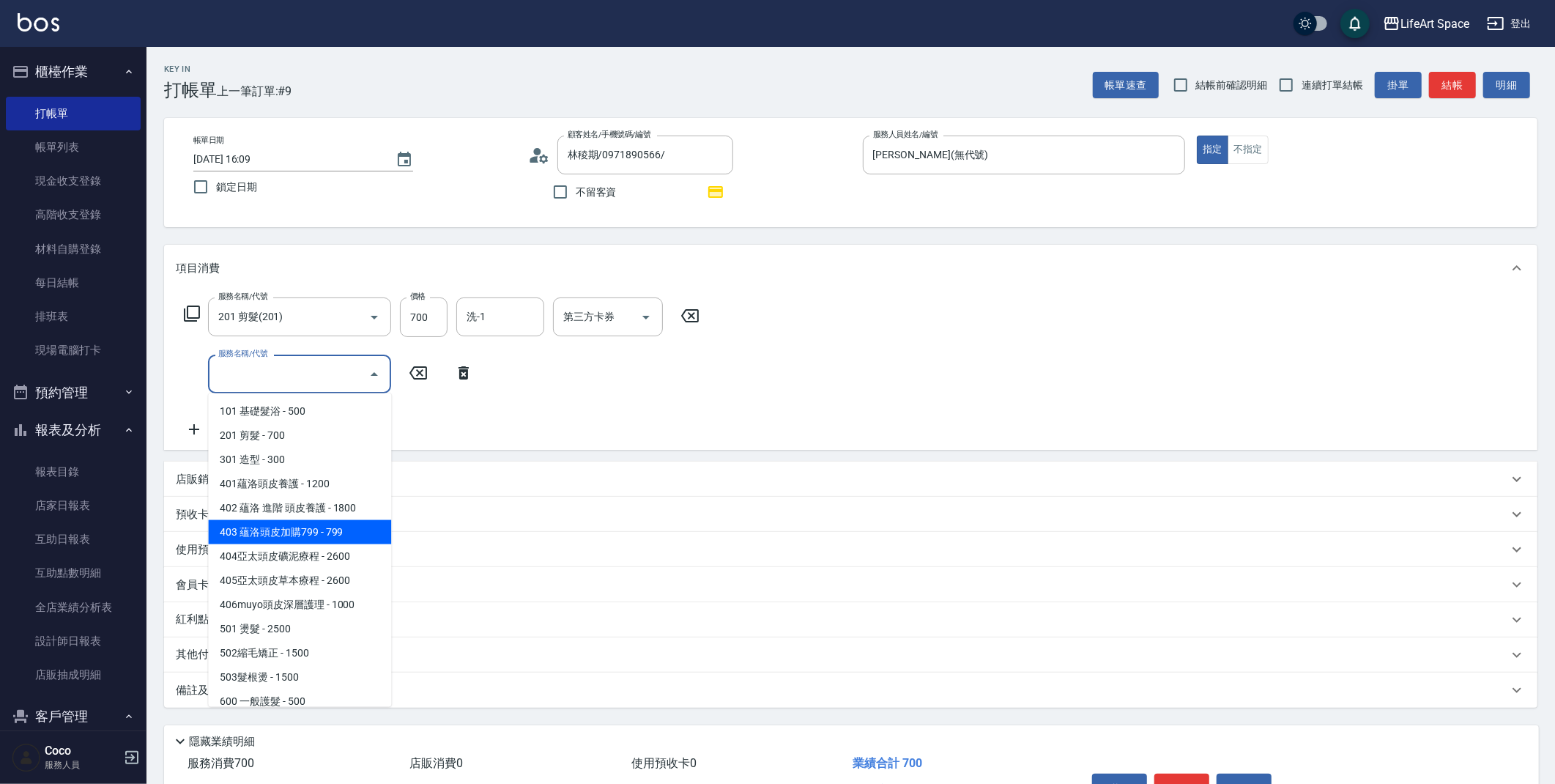
scroll to position [229, 0]
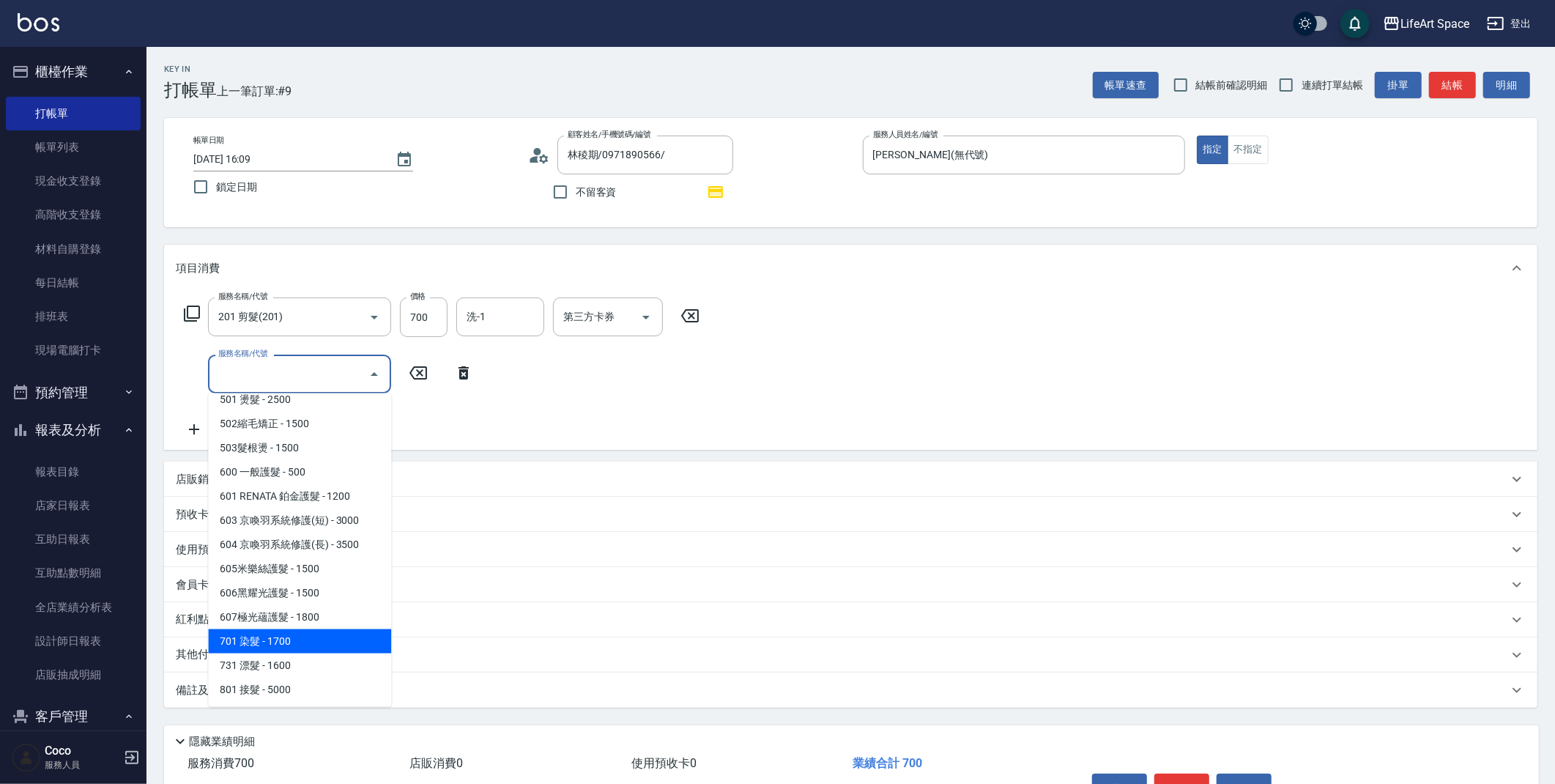
click at [296, 632] on span "701 染髮 - 1700" at bounding box center [299, 641] width 183 height 24
type input "701 染髮(701)"
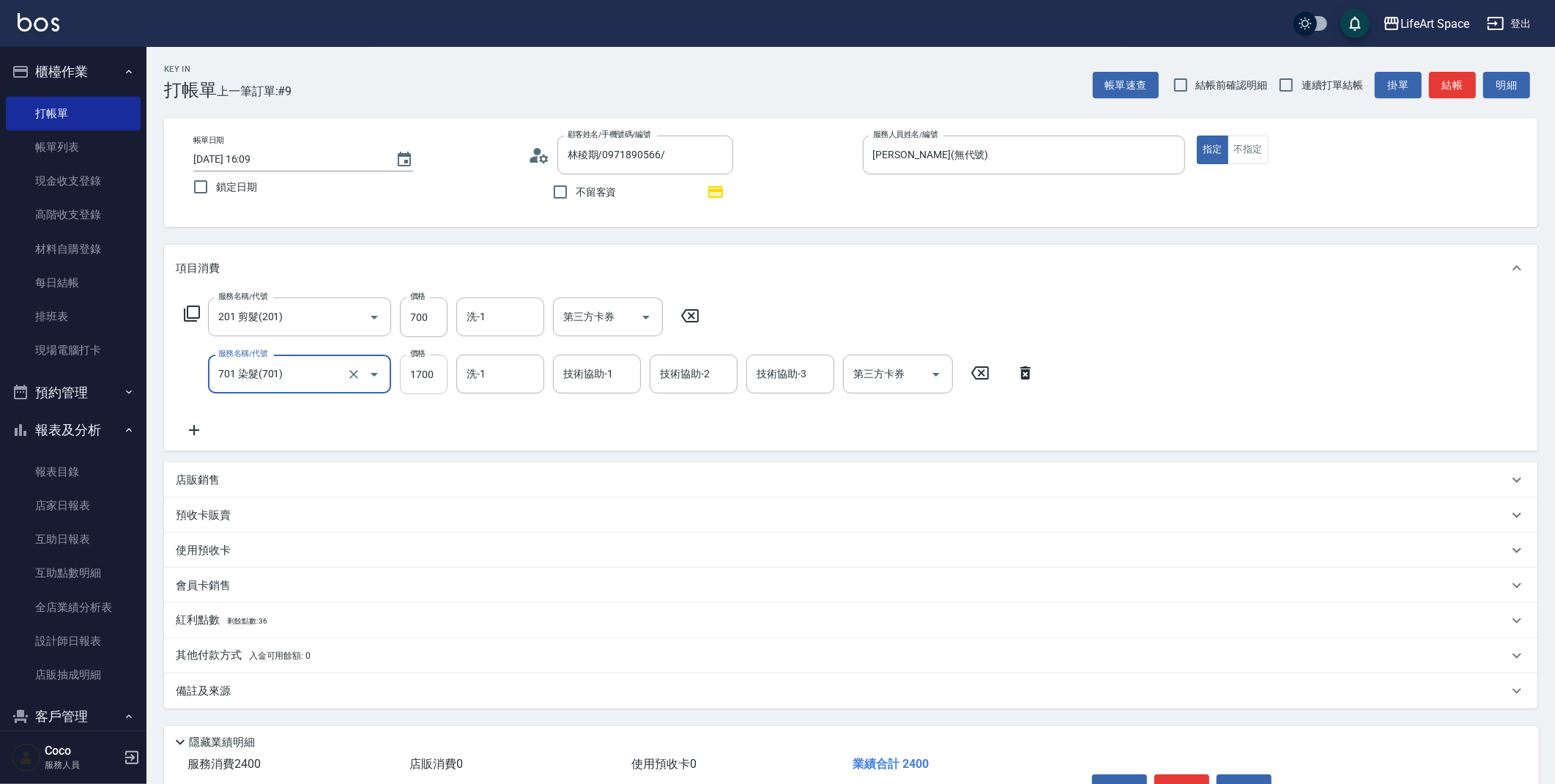
click at [435, 374] on input "1700" at bounding box center [423, 374] width 47 height 39
type input "1760"
click at [429, 315] on input "700" at bounding box center [423, 317] width 47 height 39
type input "1000"
click at [239, 587] on div "會員卡銷售" at bounding box center [841, 585] width 1332 height 16
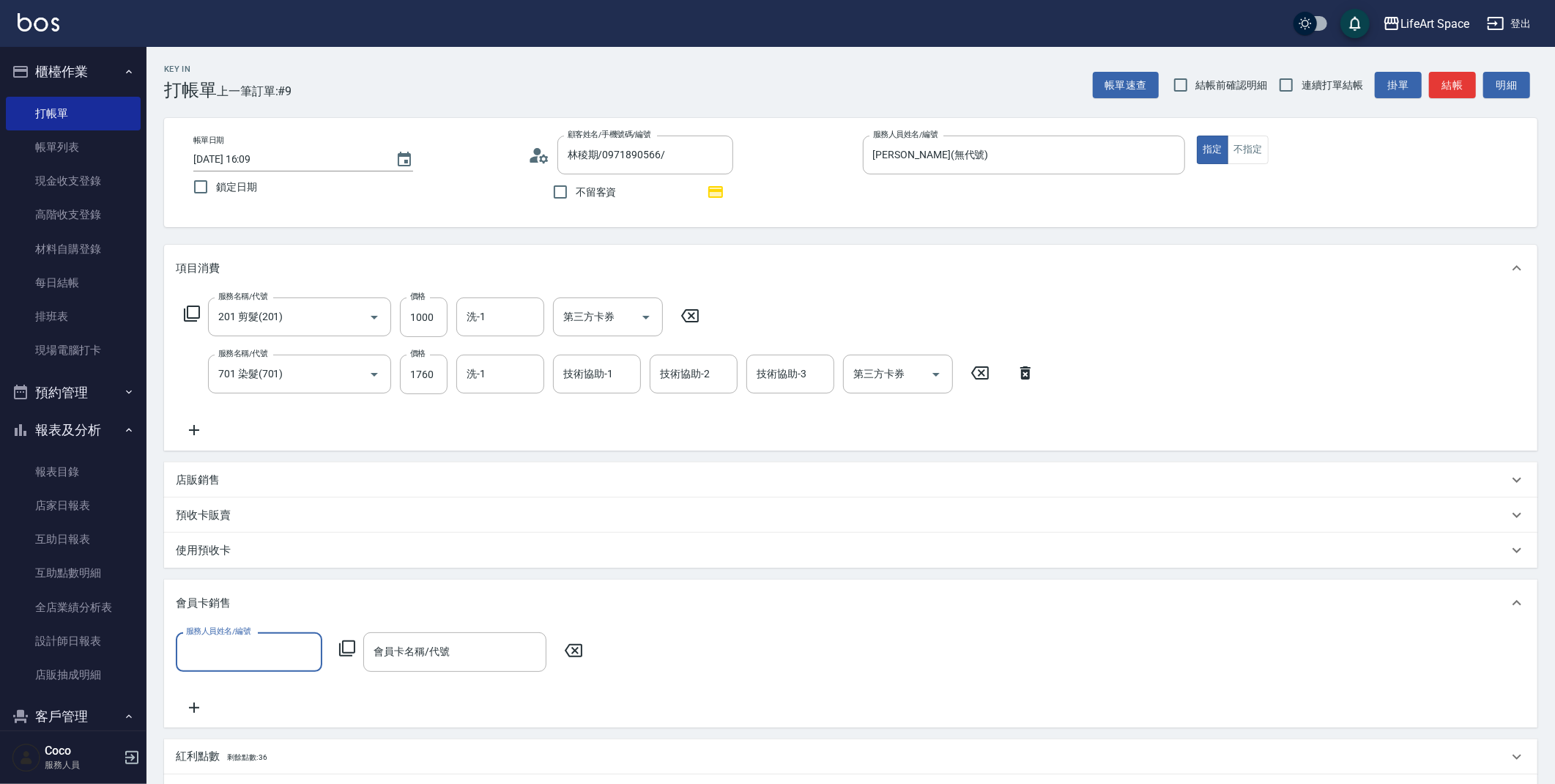
scroll to position [0, 0]
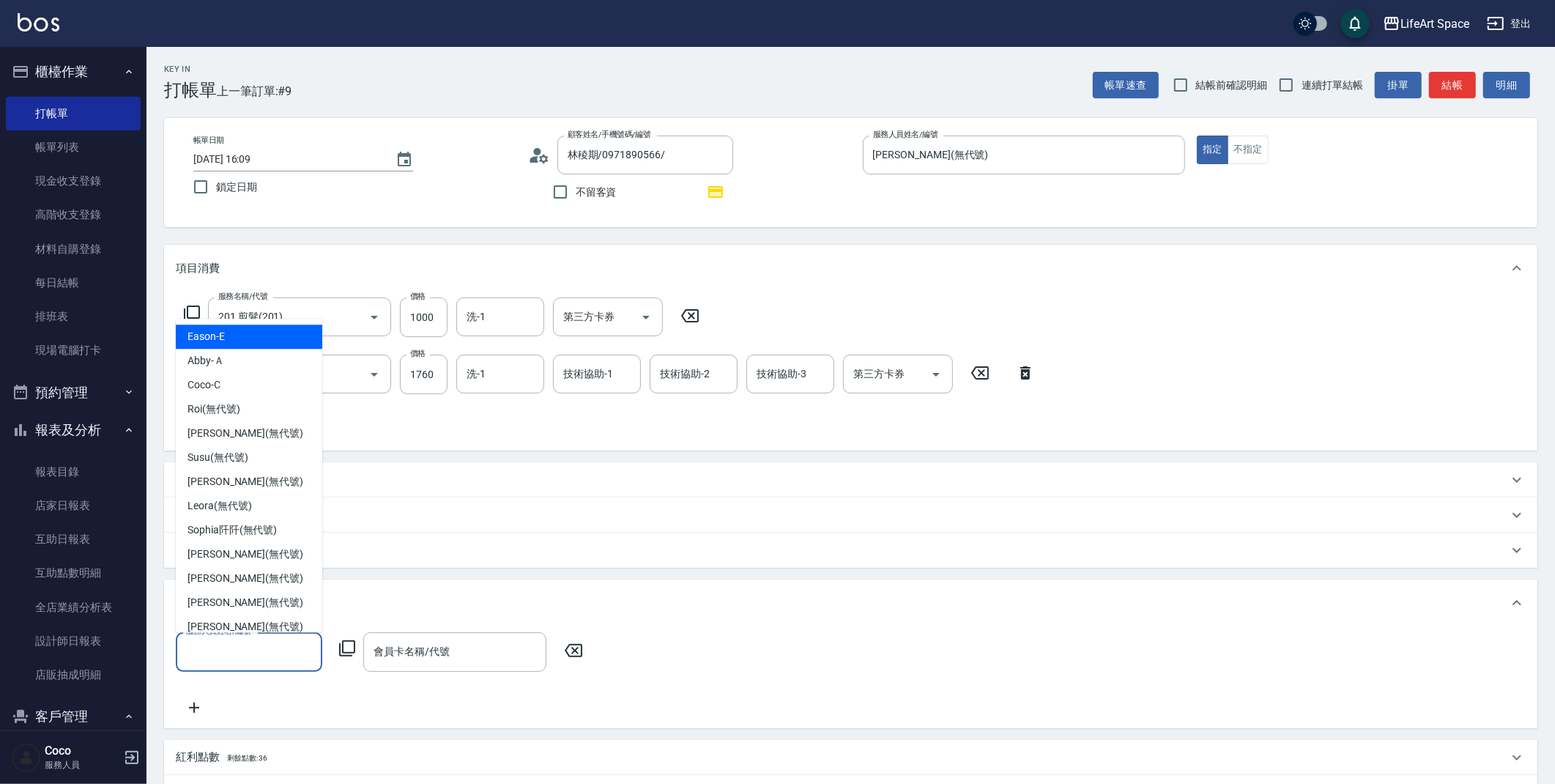
click at [249, 657] on input "服務人員姓名/編號" at bounding box center [249, 651] width 133 height 25
click at [260, 430] on div "[PERSON_NAME] (無代號)" at bounding box center [249, 433] width 147 height 24
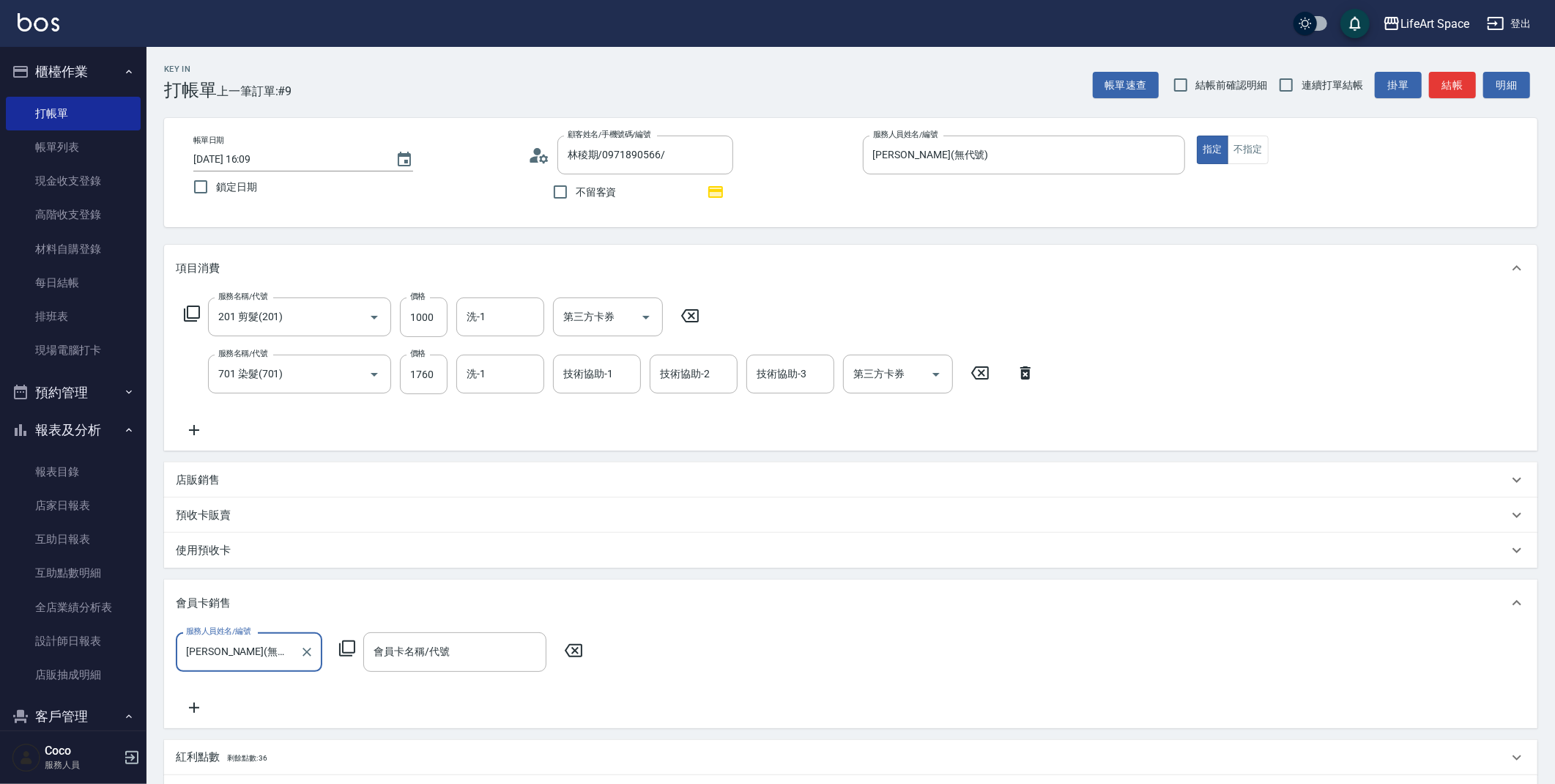
type input "[PERSON_NAME](無代號)"
click at [454, 652] on input "會員卡名稱/代號" at bounding box center [454, 651] width 170 height 25
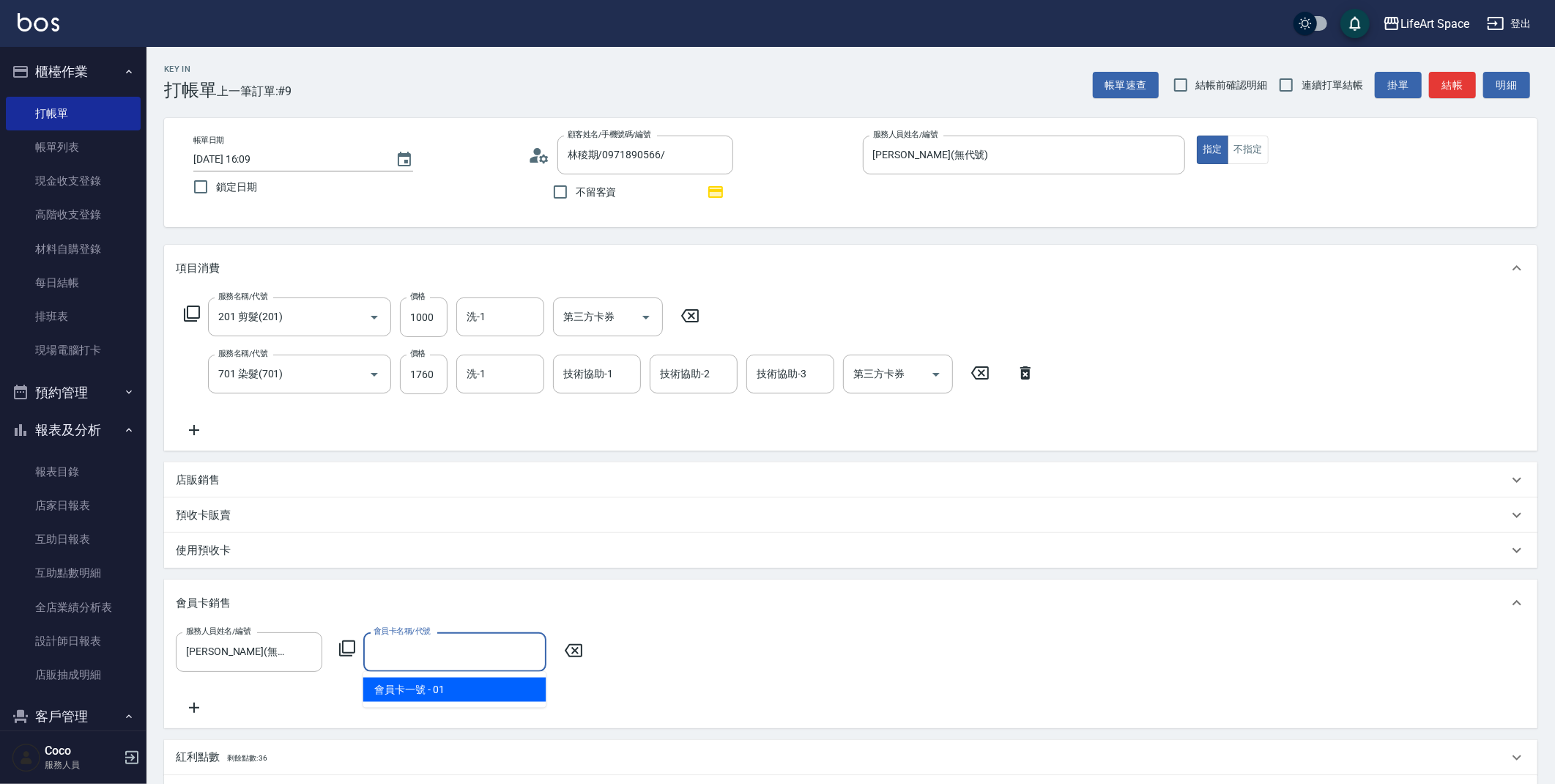
click at [452, 694] on span "會員卡一號 - 01" at bounding box center [454, 690] width 183 height 24
type input "會員卡一號-0天"
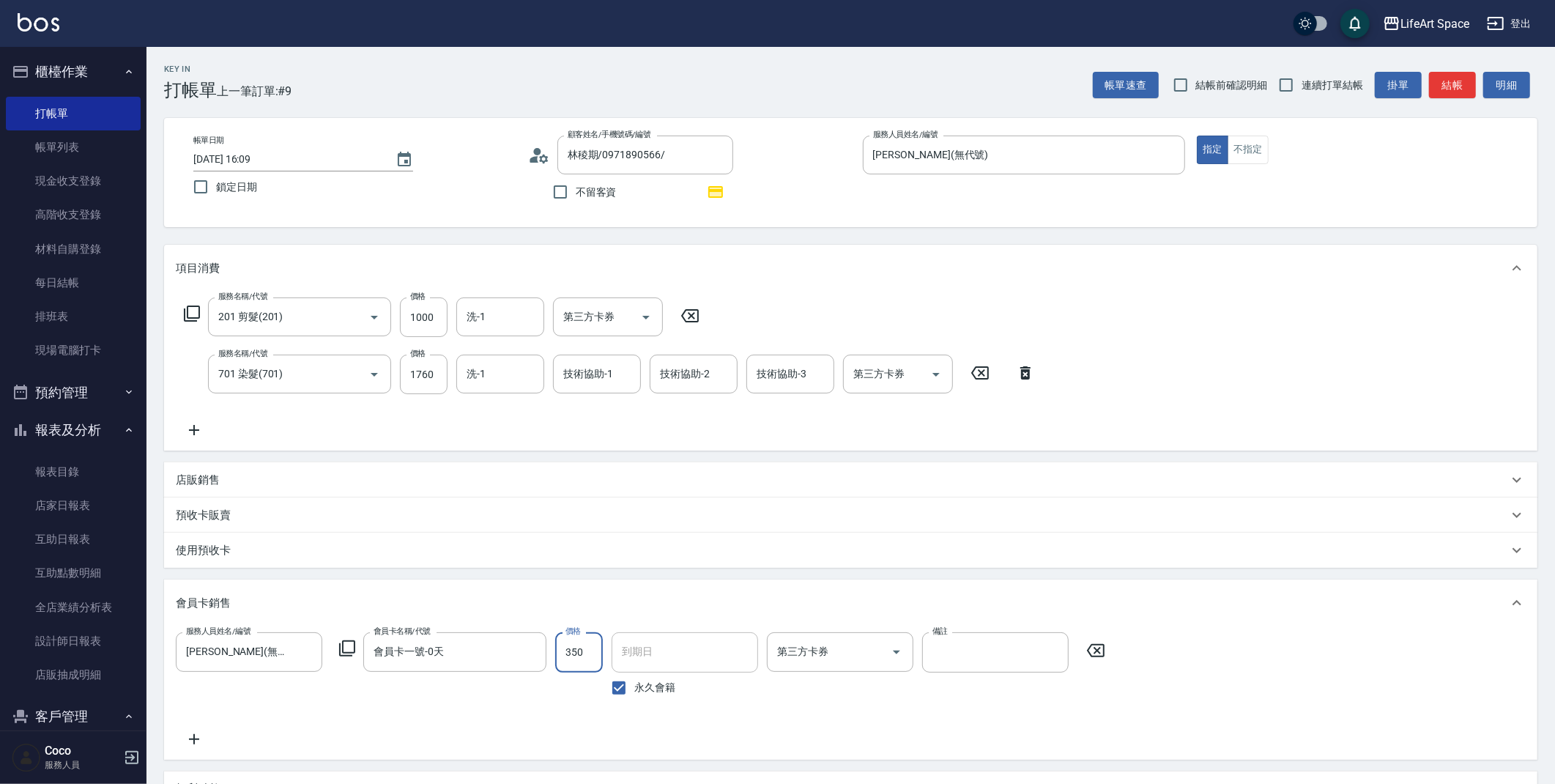
click at [595, 658] on input "350" at bounding box center [579, 652] width 47 height 39
type input "500"
click at [628, 686] on input "永久會籍" at bounding box center [619, 688] width 31 height 31
checkbox input "false"
click at [636, 659] on input "[DATE]" at bounding box center [680, 652] width 136 height 39
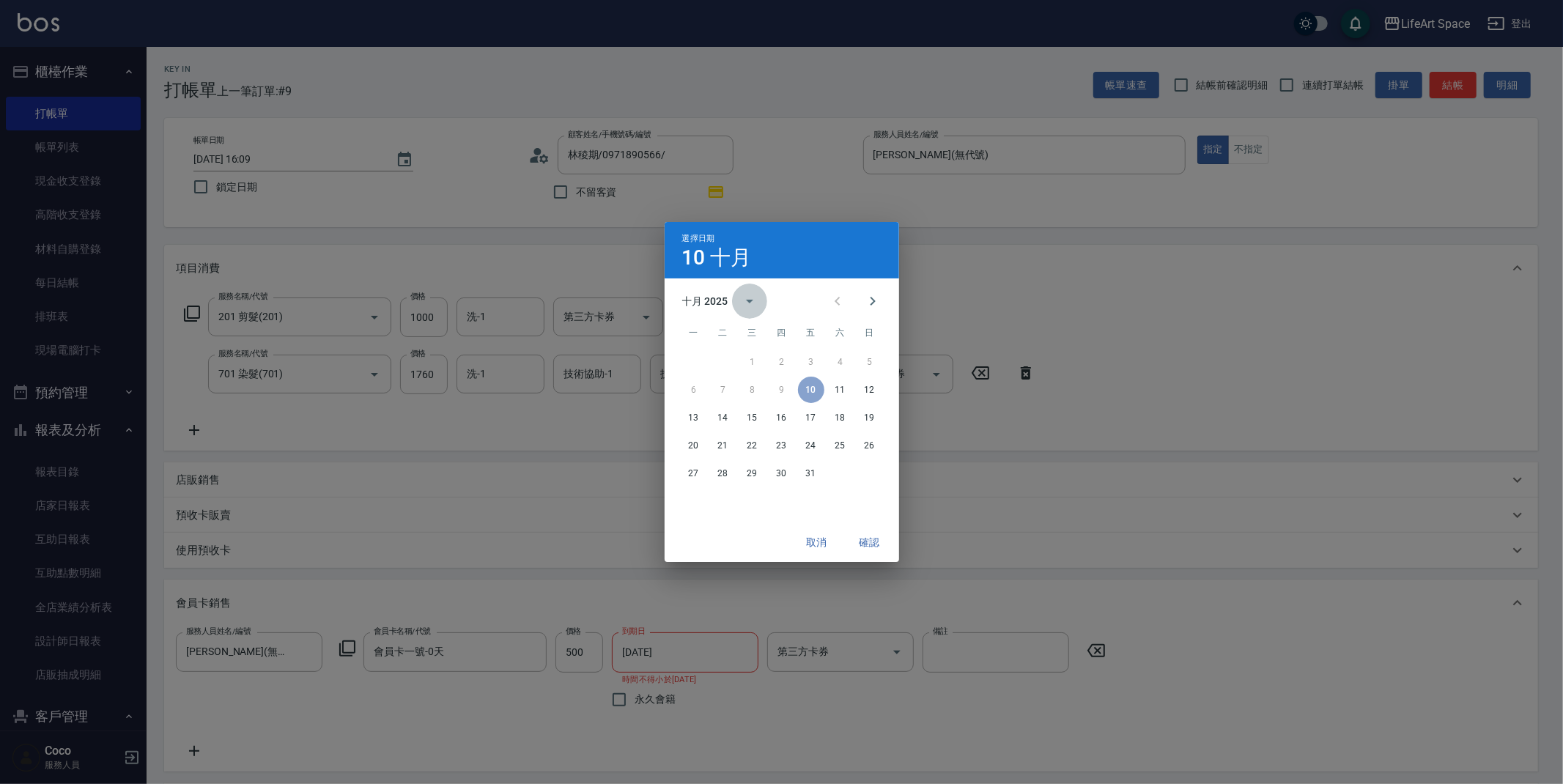
click at [749, 299] on icon "calendar view is open, switch to year view" at bounding box center [750, 301] width 18 height 18
click at [775, 326] on button "2026" at bounding box center [781, 335] width 53 height 26
type input "[DATE]"
click at [872, 543] on button "確認" at bounding box center [869, 542] width 47 height 27
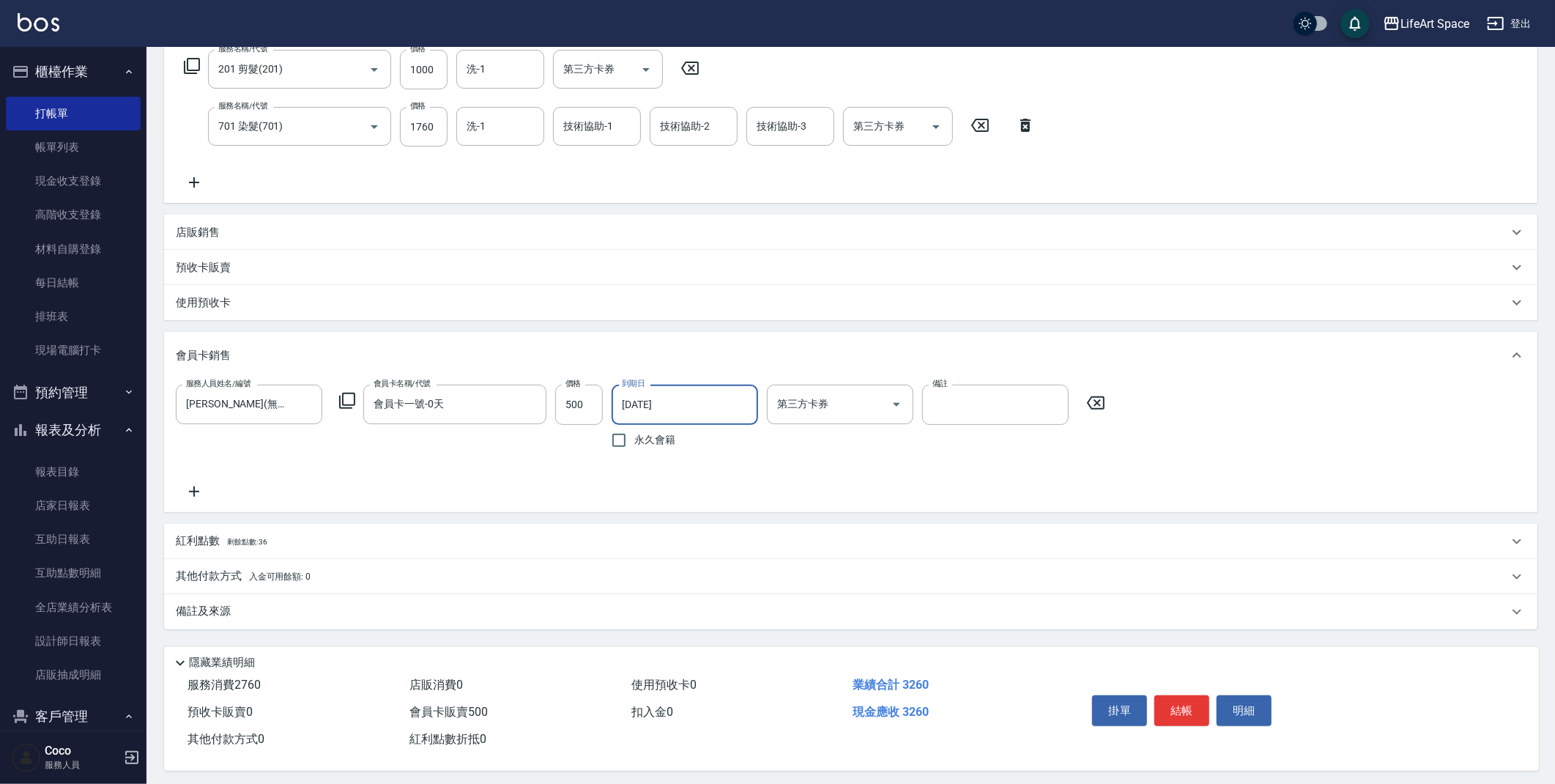
scroll to position [256, 0]
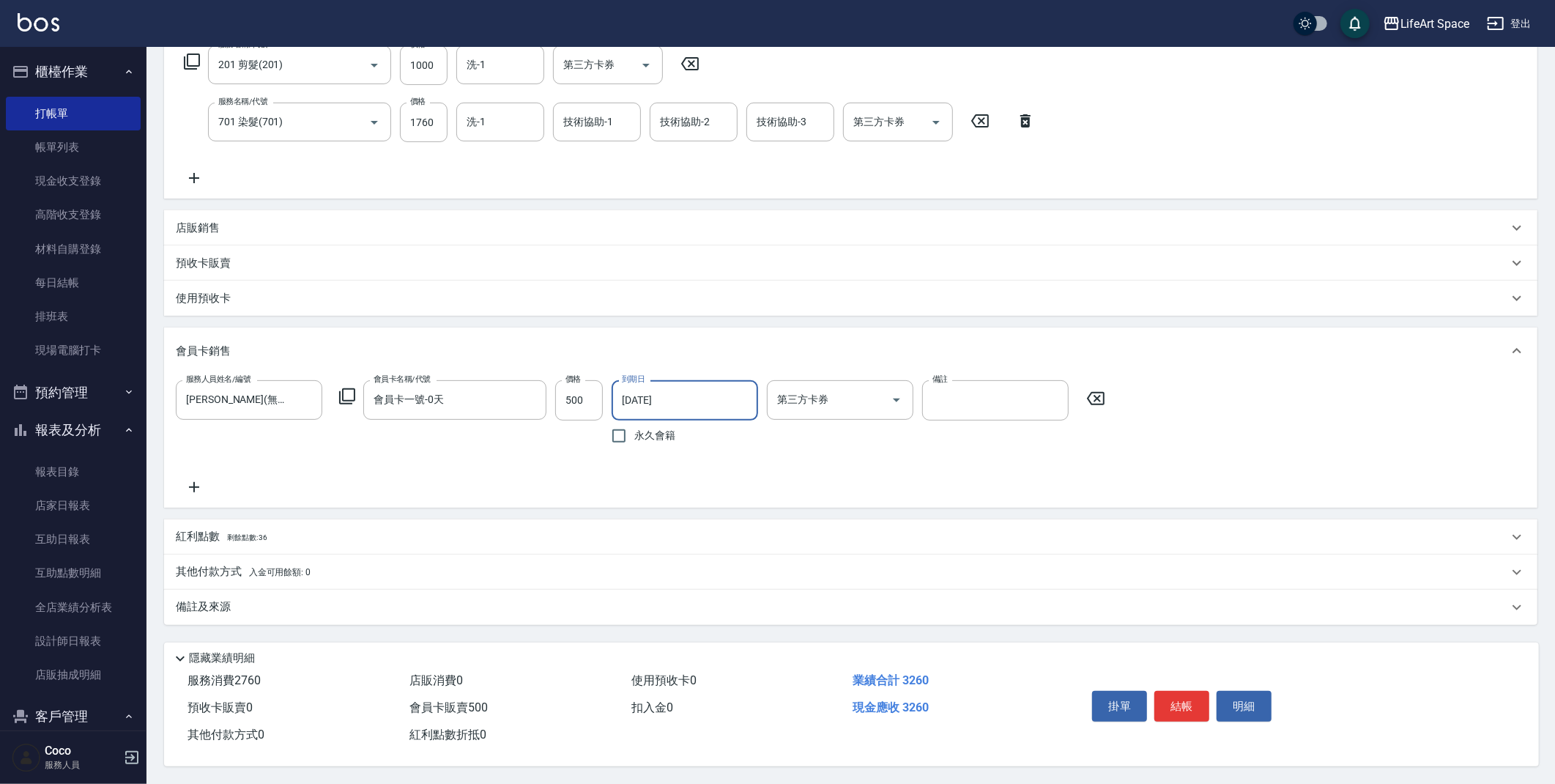
click at [261, 538] on p "紅利點數 剩餘點數: 36" at bounding box center [221, 537] width 91 height 16
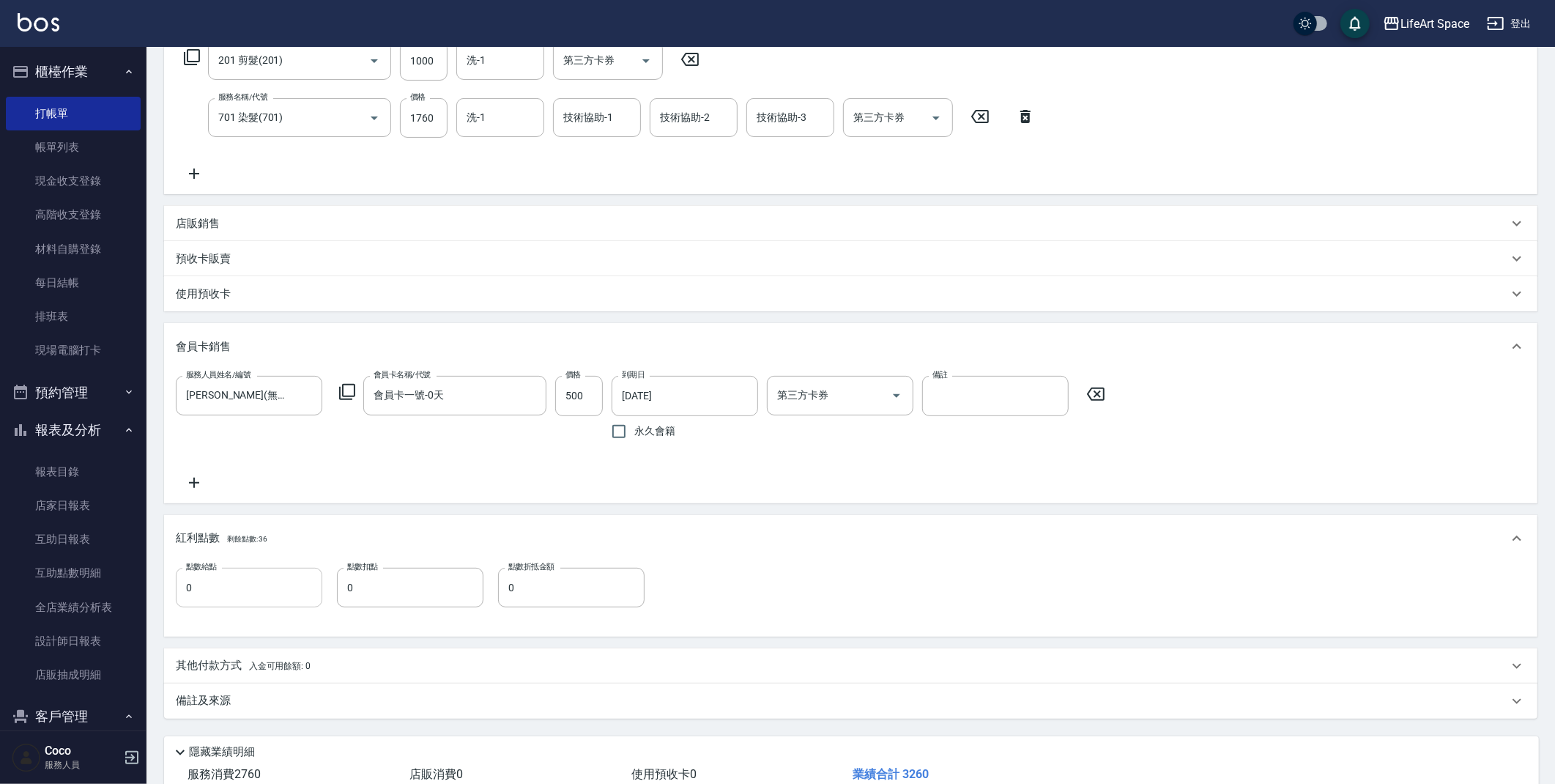
click at [235, 580] on input "0" at bounding box center [249, 587] width 147 height 39
type input "6"
click at [362, 698] on div "備註及來源" at bounding box center [841, 700] width 1332 height 16
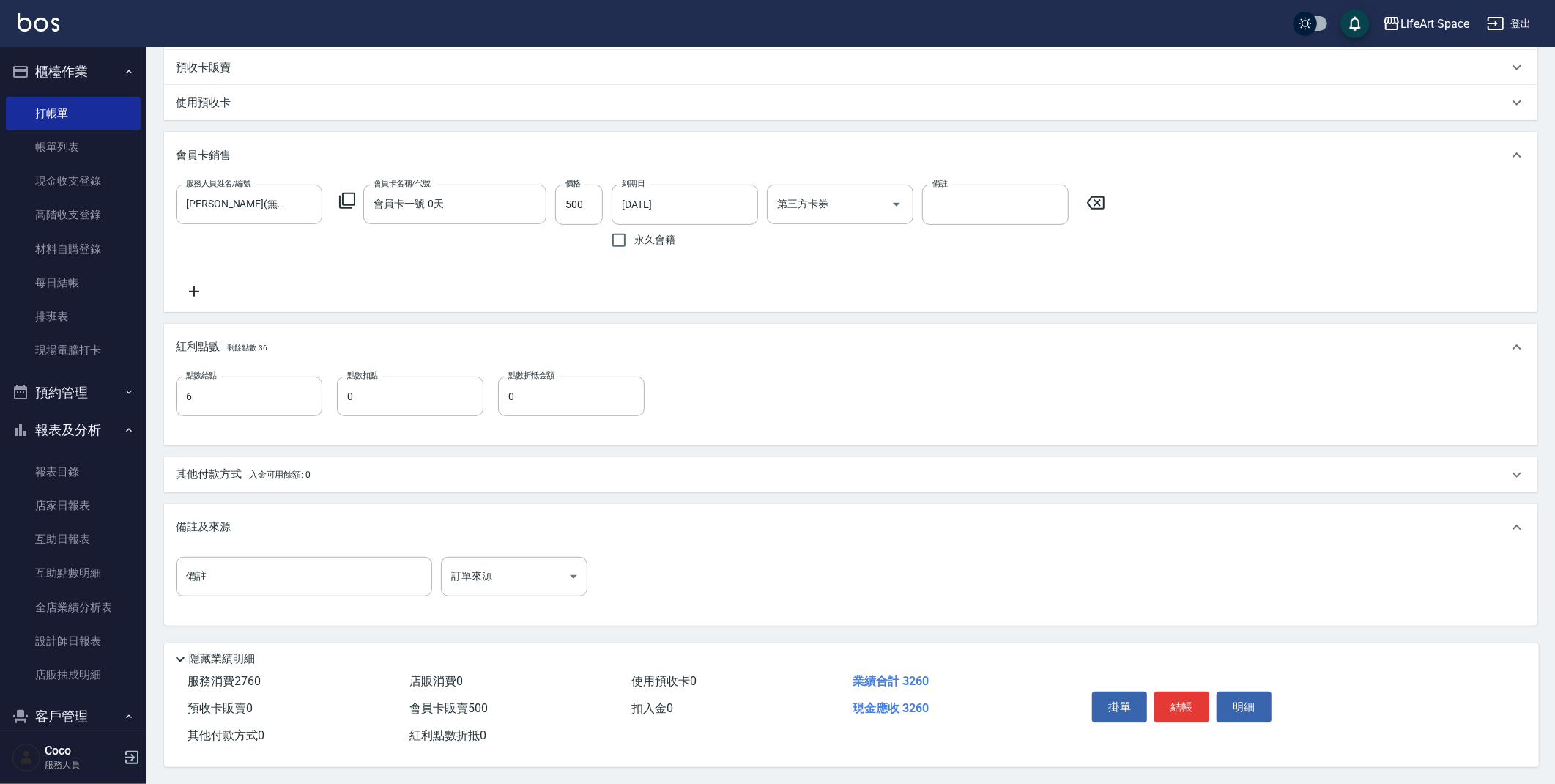
scroll to position [452, 0]
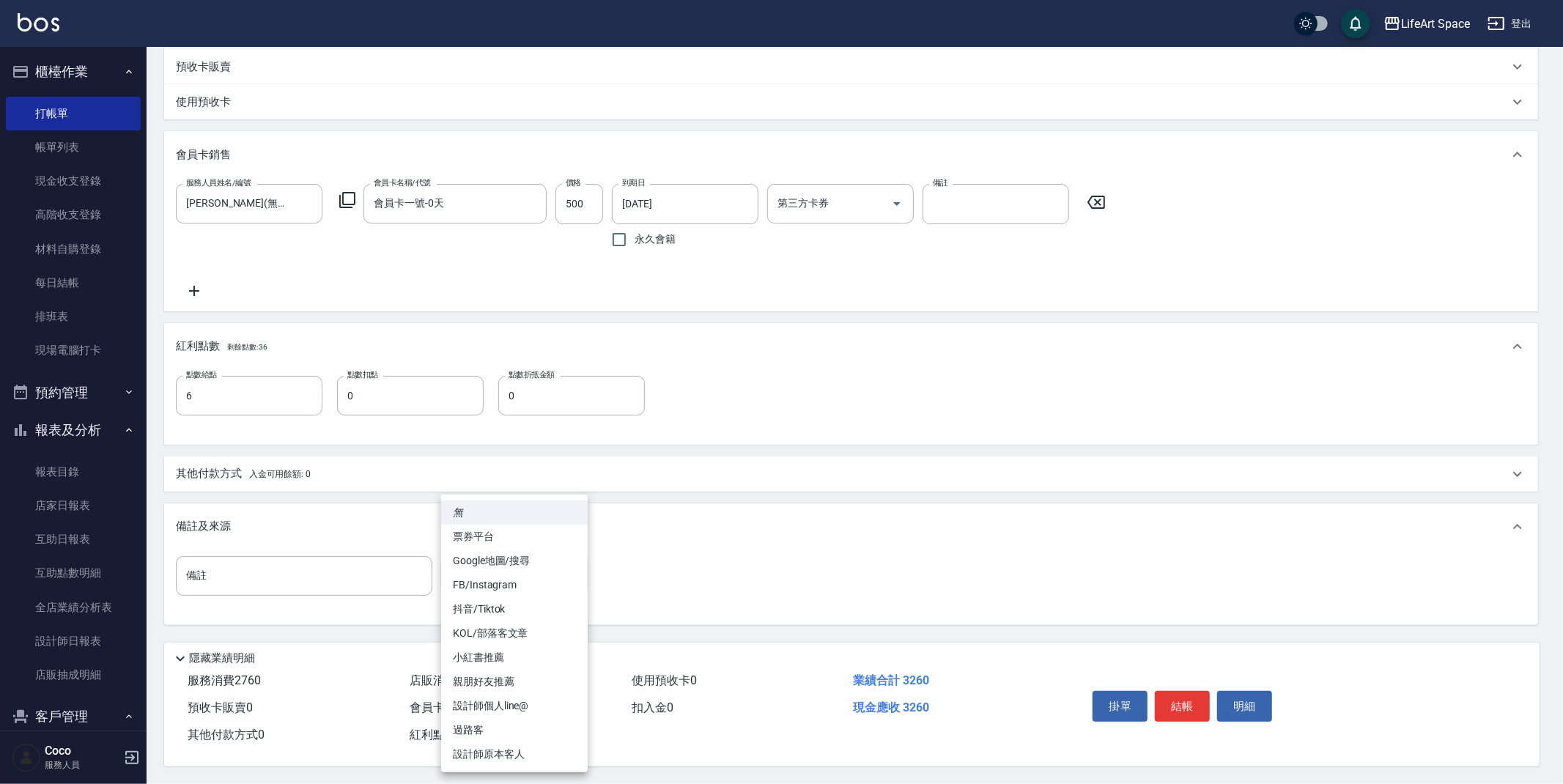
click at [513, 569] on body "LifeArt Space 登出 櫃檯作業 打帳單 帳單列表 現金收支登錄 高階收支登錄 材料自購登錄 每日結帳 排班表 現場電腦打卡 預約管理 預約管理 單…" at bounding box center [781, 167] width 1563 height 1232
click at [537, 755] on li "設計師原本客人" at bounding box center [515, 755] width 147 height 24
type input "設計師原本客人"
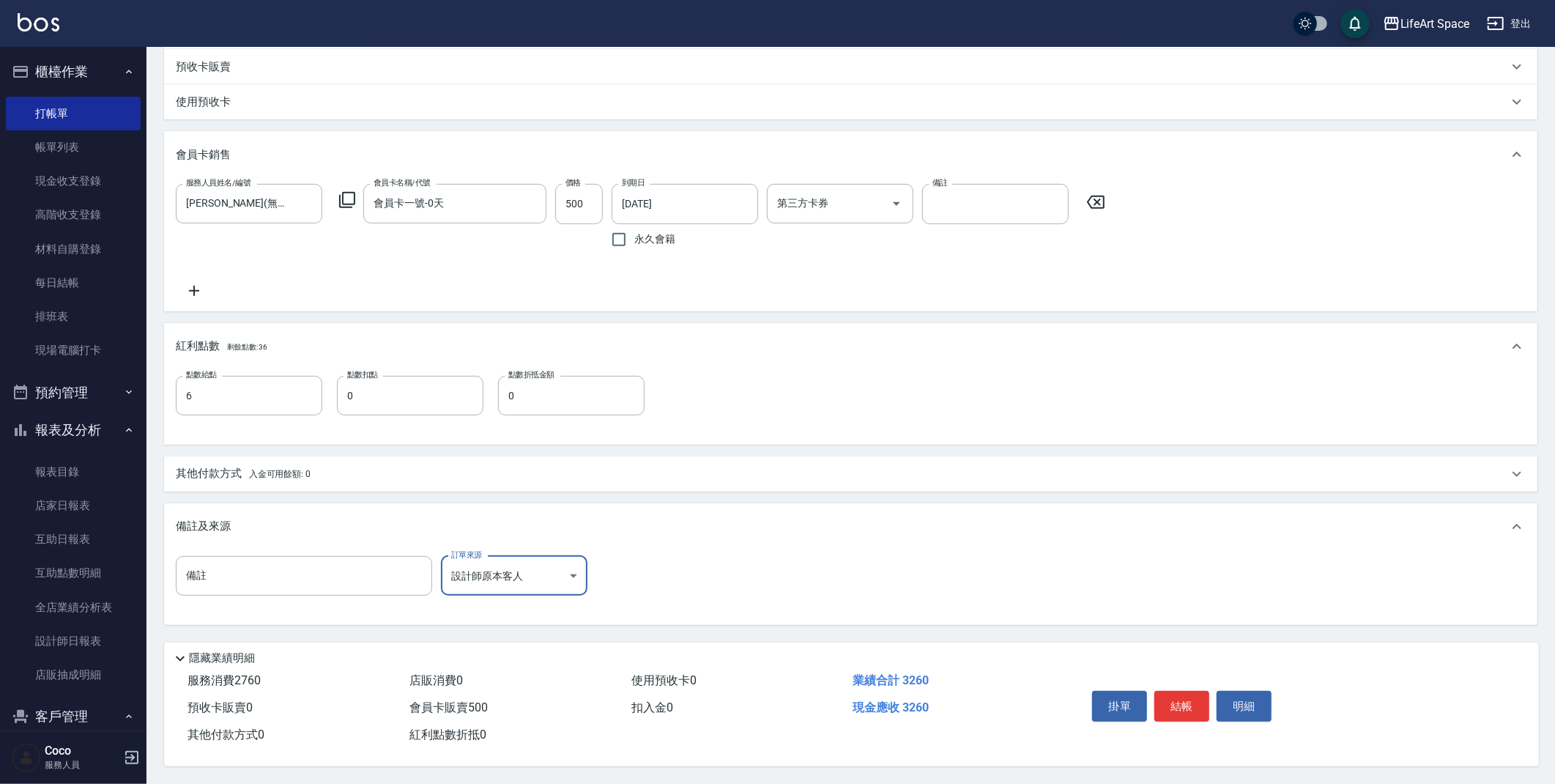
click at [277, 473] on span "入金可用餘額: 0" at bounding box center [280, 474] width 62 height 11
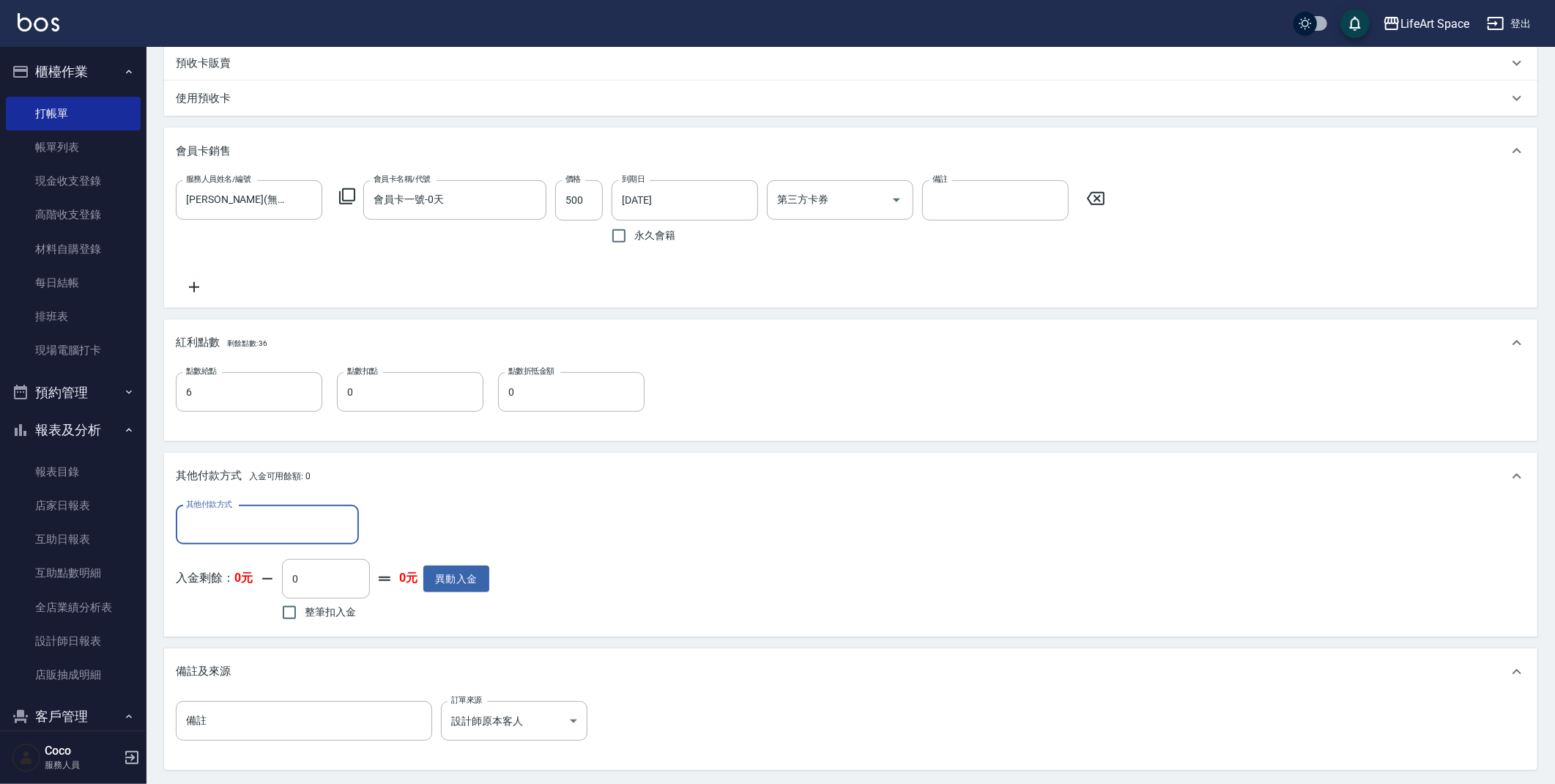
scroll to position [0, 0]
click at [274, 525] on input "其他付款方式" at bounding box center [268, 525] width 170 height 25
click at [272, 581] on span "Linepay" at bounding box center [267, 586] width 183 height 24
type input "Linepay"
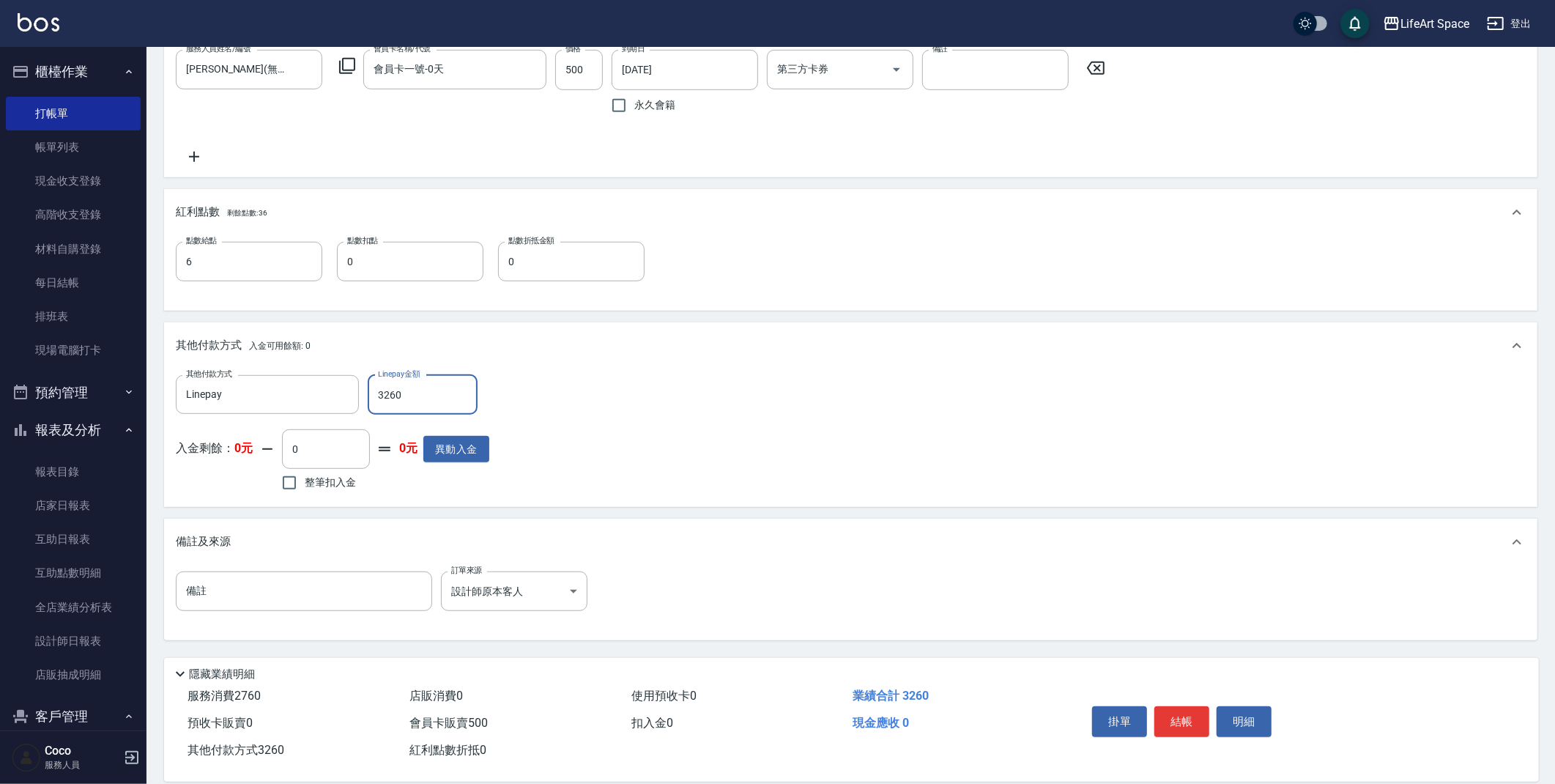
scroll to position [602, 0]
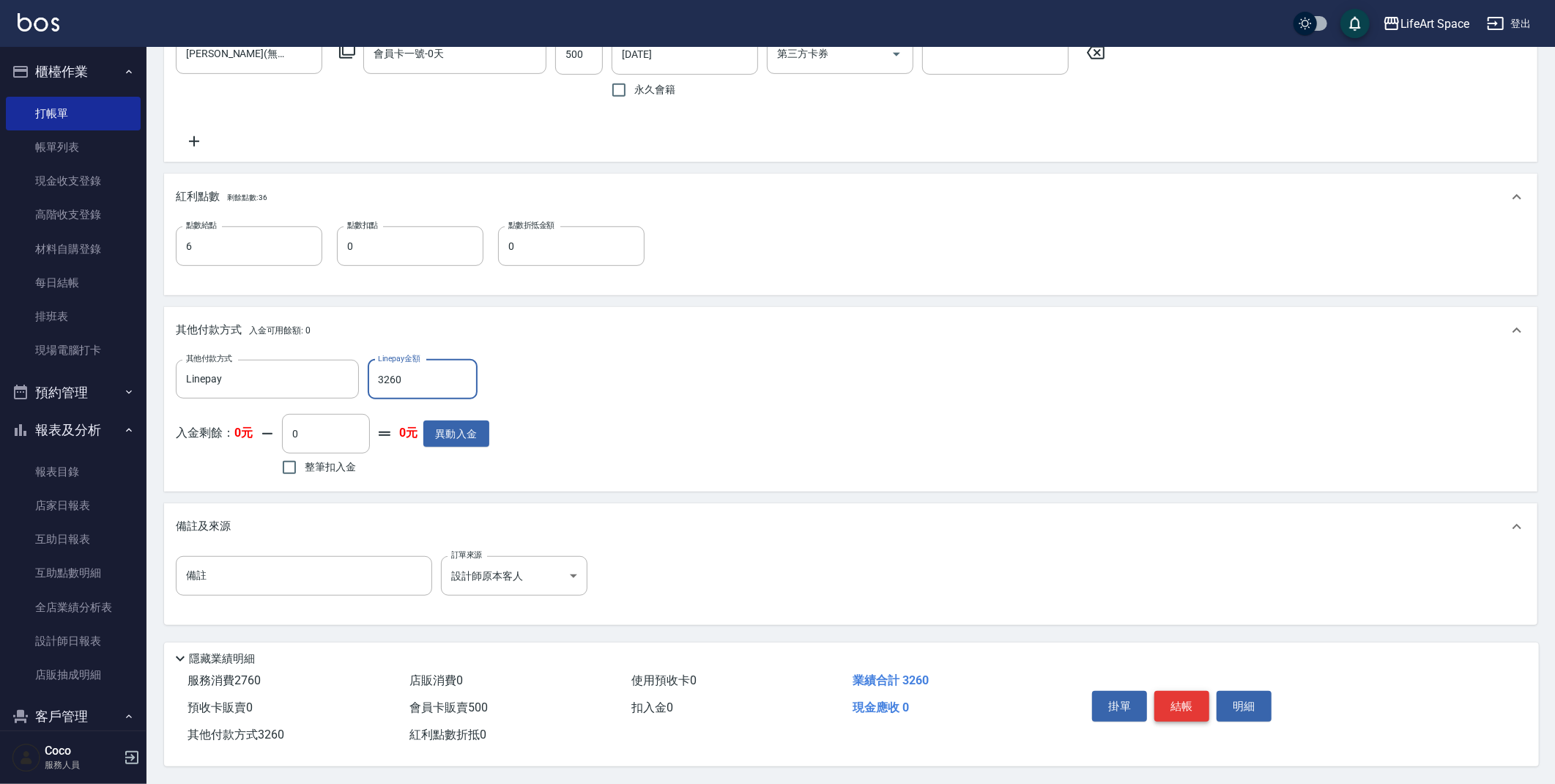
type input "3260"
click at [1176, 698] on button "結帳" at bounding box center [1181, 706] width 55 height 31
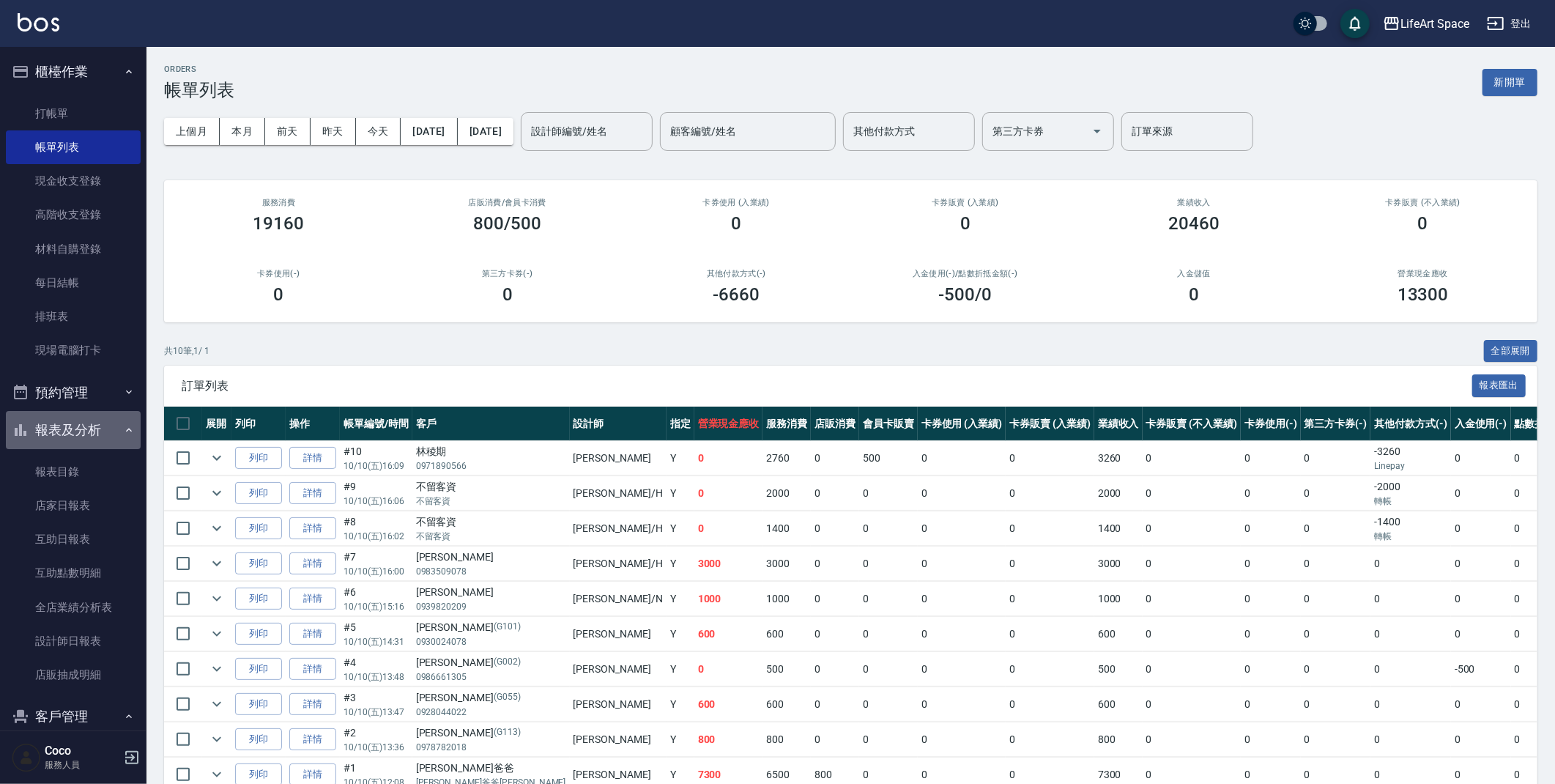
click at [77, 430] on button "報表及分析" at bounding box center [73, 430] width 135 height 38
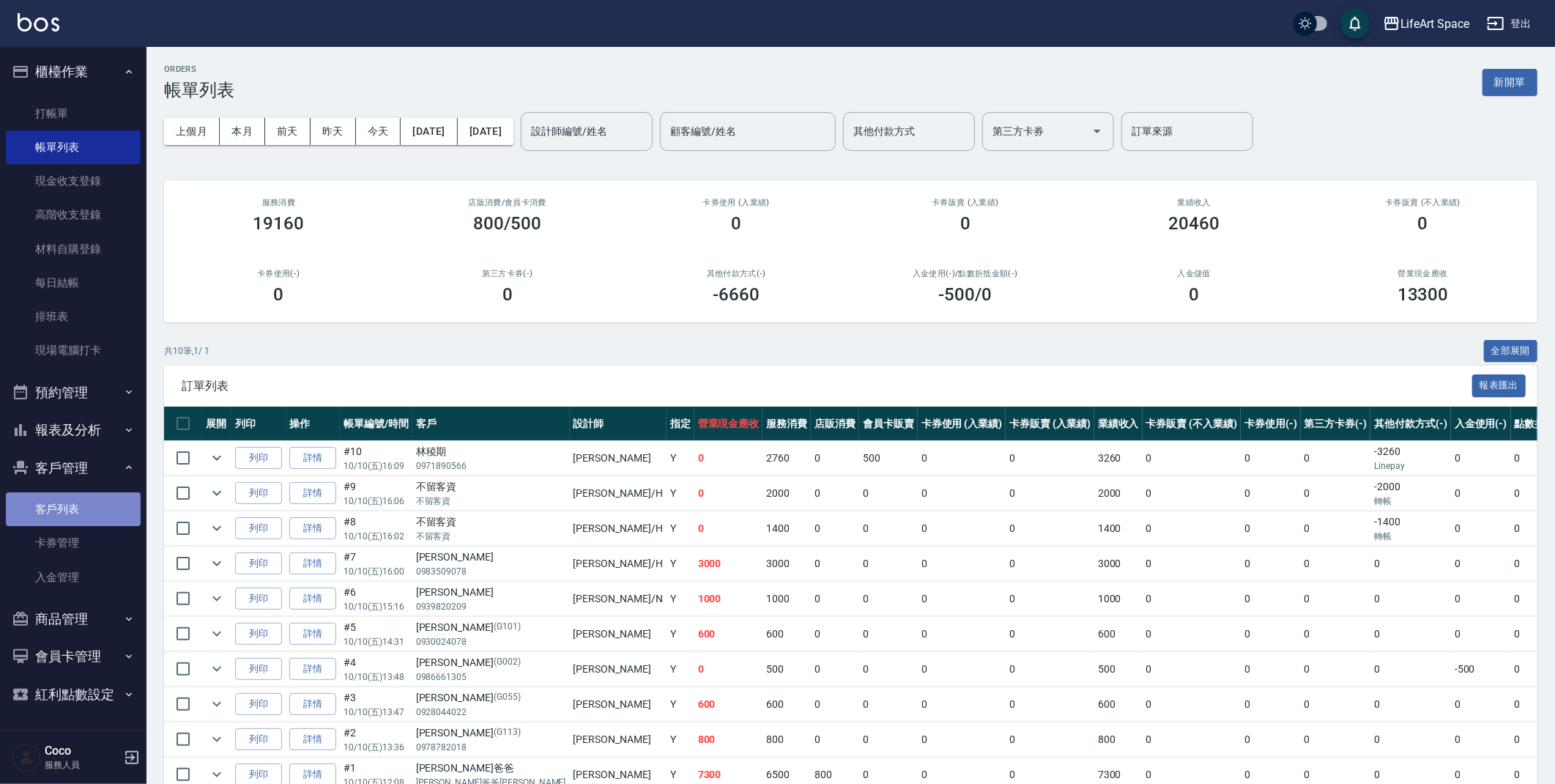
click at [73, 502] on link "客戶列表" at bounding box center [73, 508] width 135 height 33
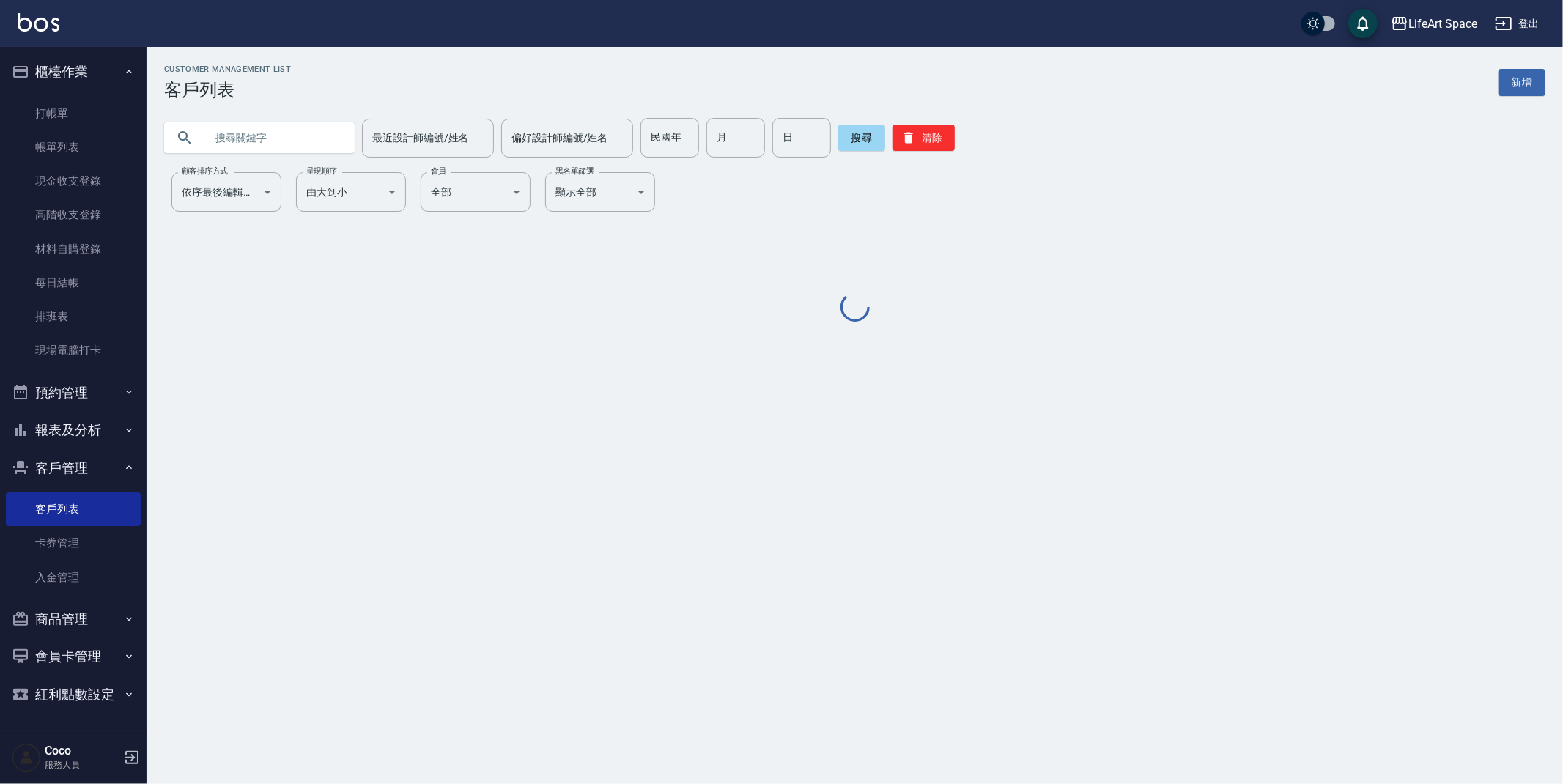
click at [300, 147] on input "text" at bounding box center [273, 138] width 138 height 39
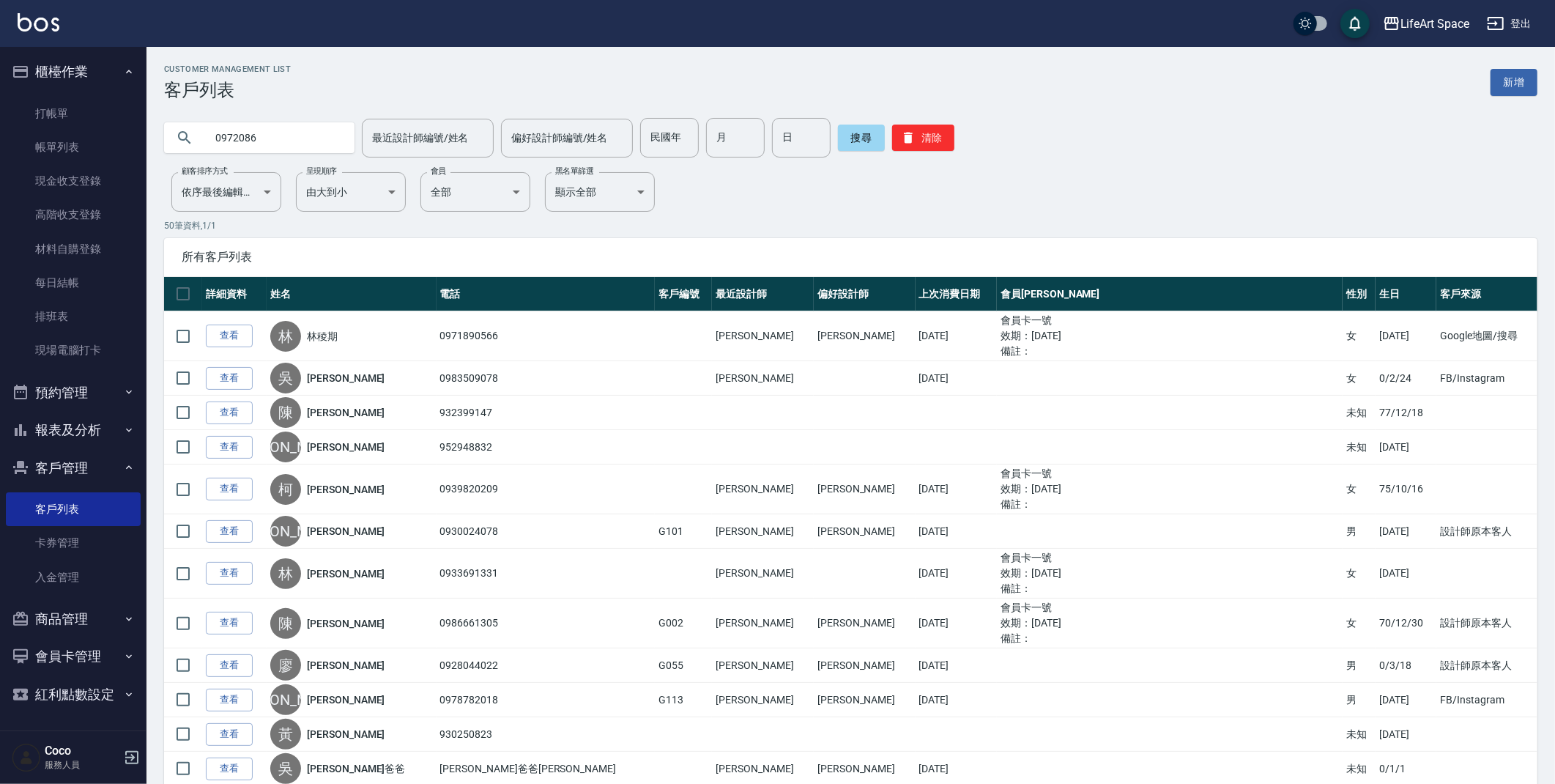
type input "0972086"
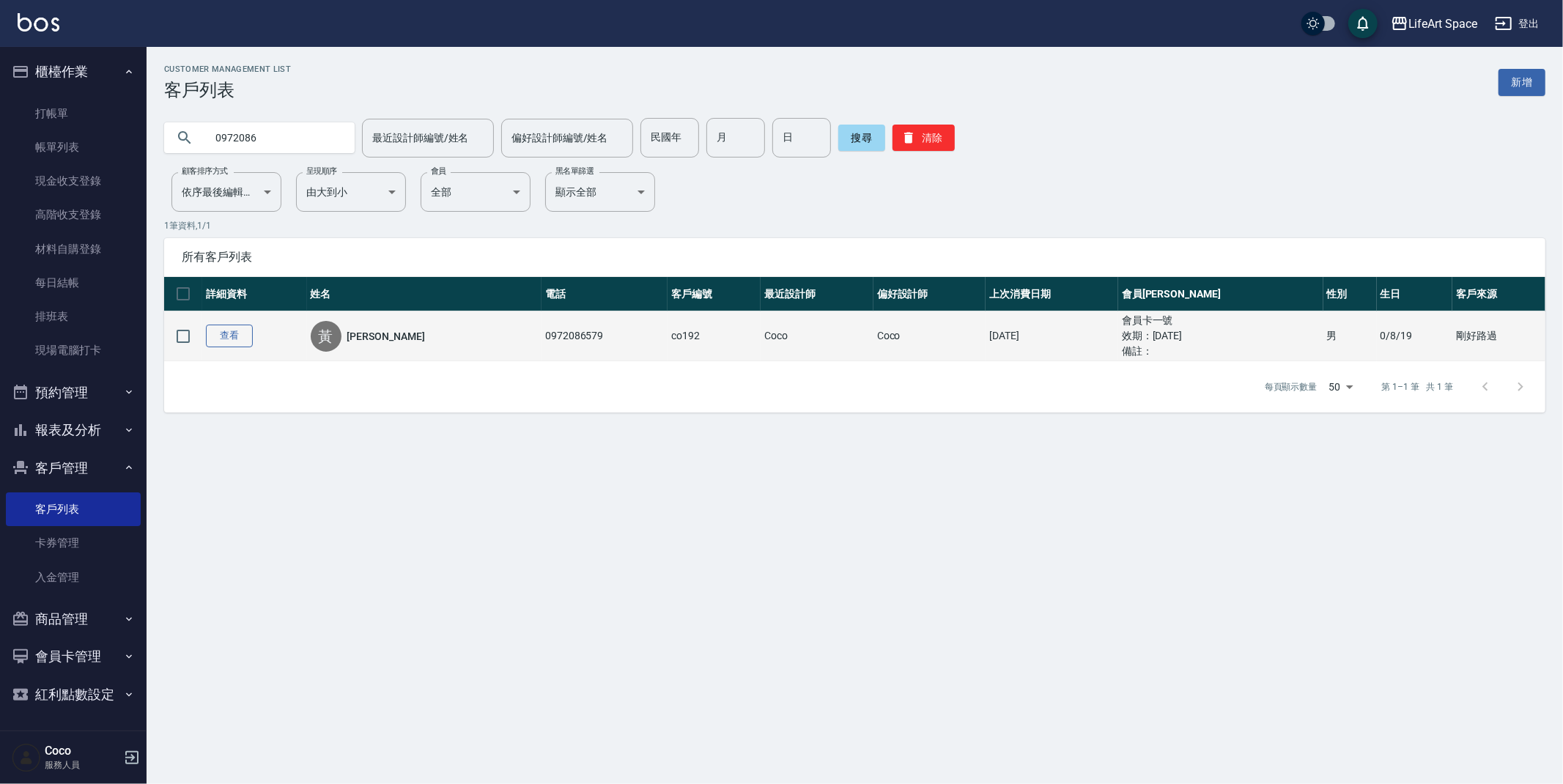
click at [233, 331] on link "查看" at bounding box center [229, 336] width 47 height 23
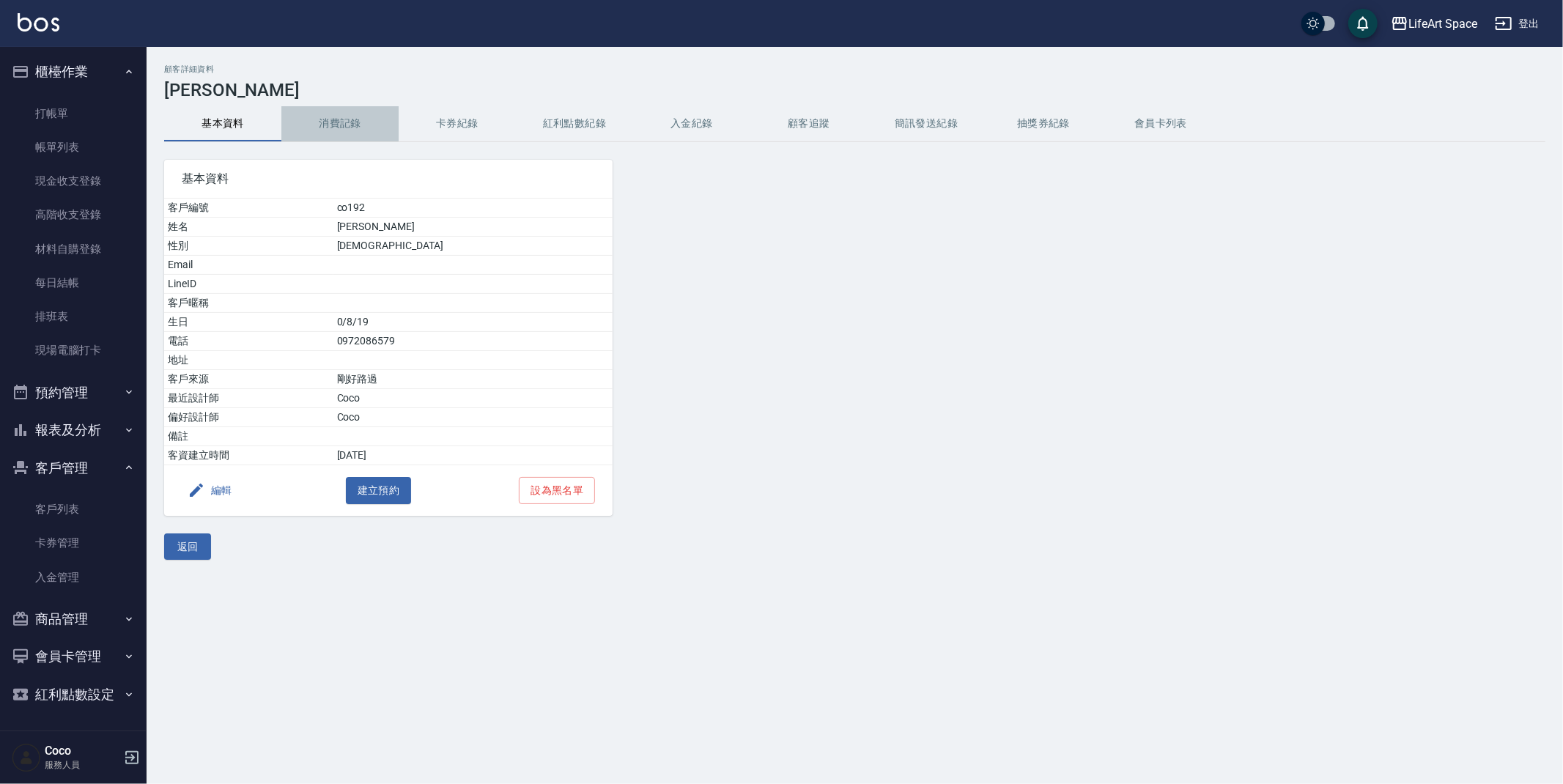
click at [353, 115] on button "消費記錄" at bounding box center [340, 123] width 118 height 35
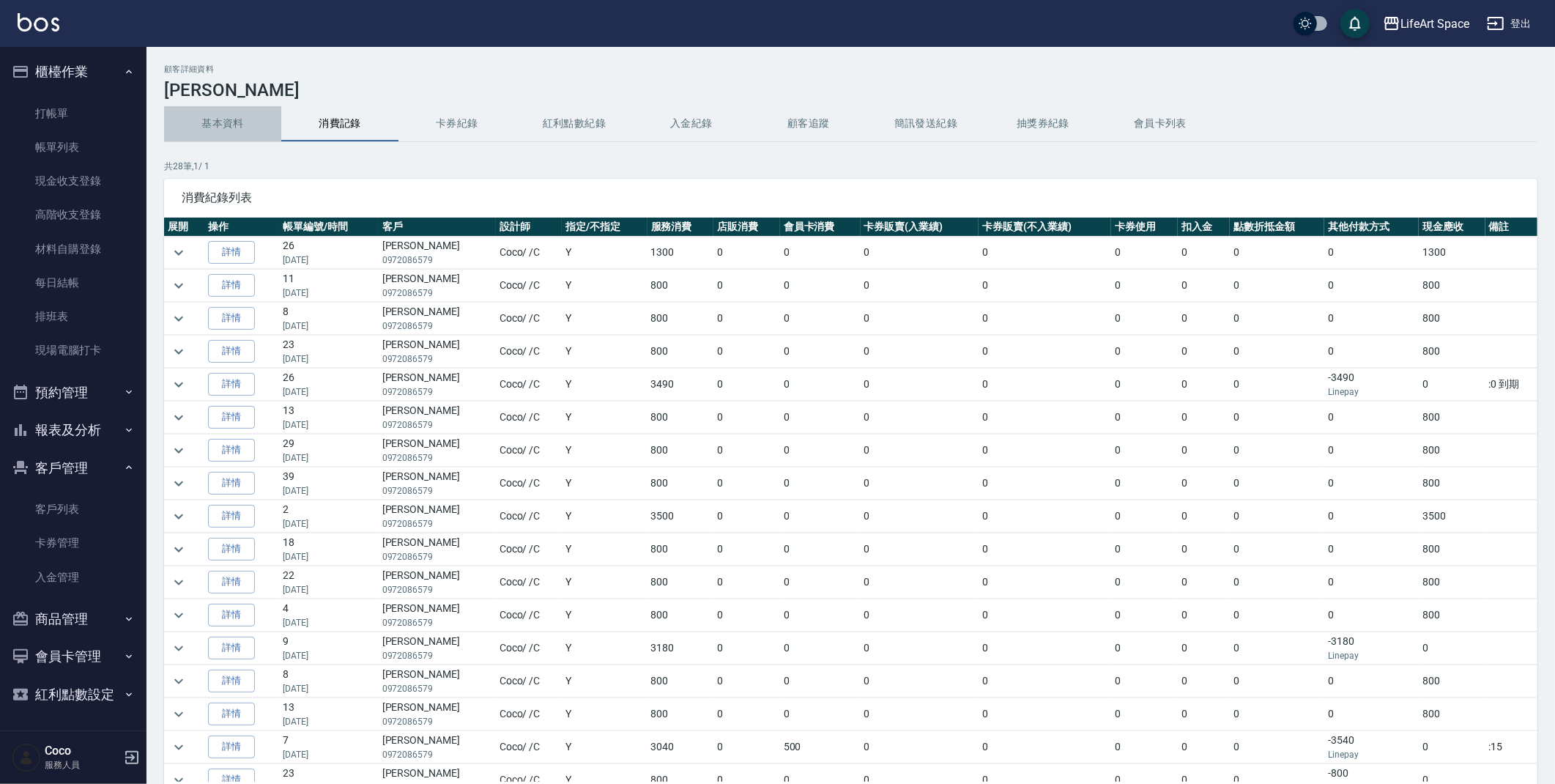
click at [241, 118] on button "基本資料" at bounding box center [223, 123] width 117 height 35
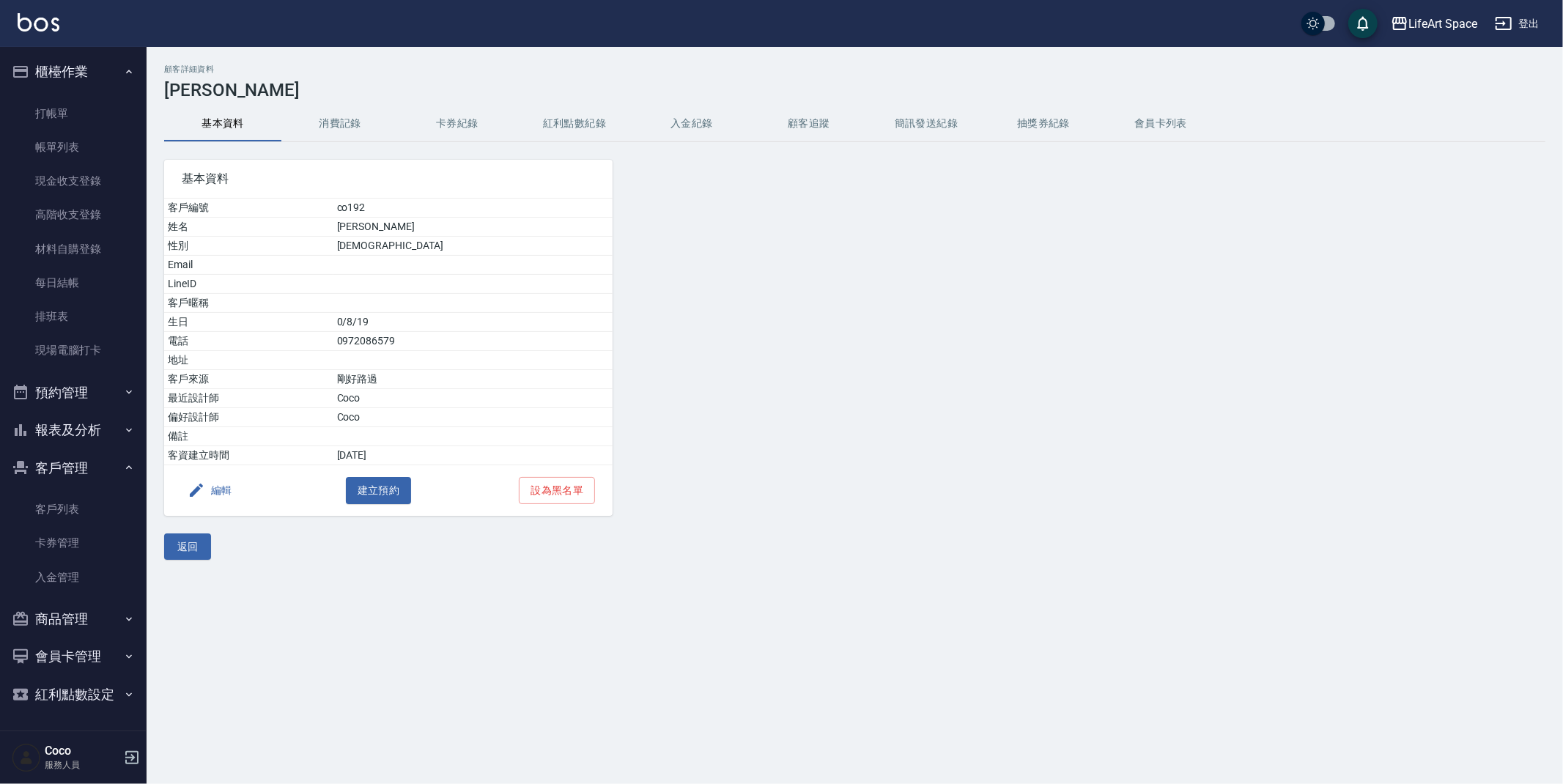
click at [91, 91] on ul "打帳單 帳單列表 現金收支登錄 高階收支登錄 材料自購登錄 每日結帳 排班表 現場電腦打卡" at bounding box center [73, 232] width 135 height 283
click at [91, 105] on link "打帳單" at bounding box center [73, 113] width 135 height 33
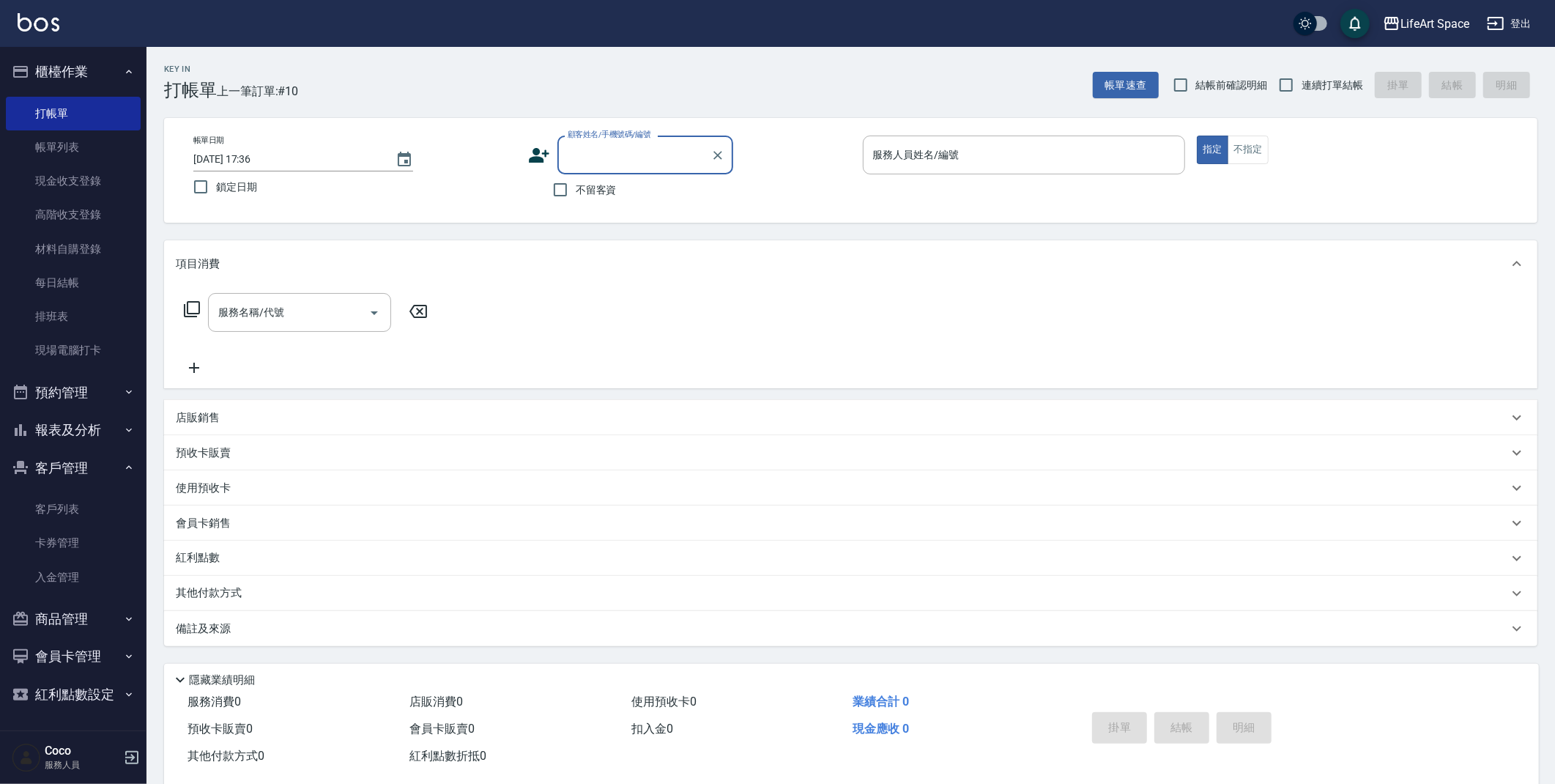
click at [600, 187] on span "不留客資" at bounding box center [596, 190] width 41 height 16
click at [576, 187] on input "不留客資" at bounding box center [560, 190] width 31 height 31
checkbox input "true"
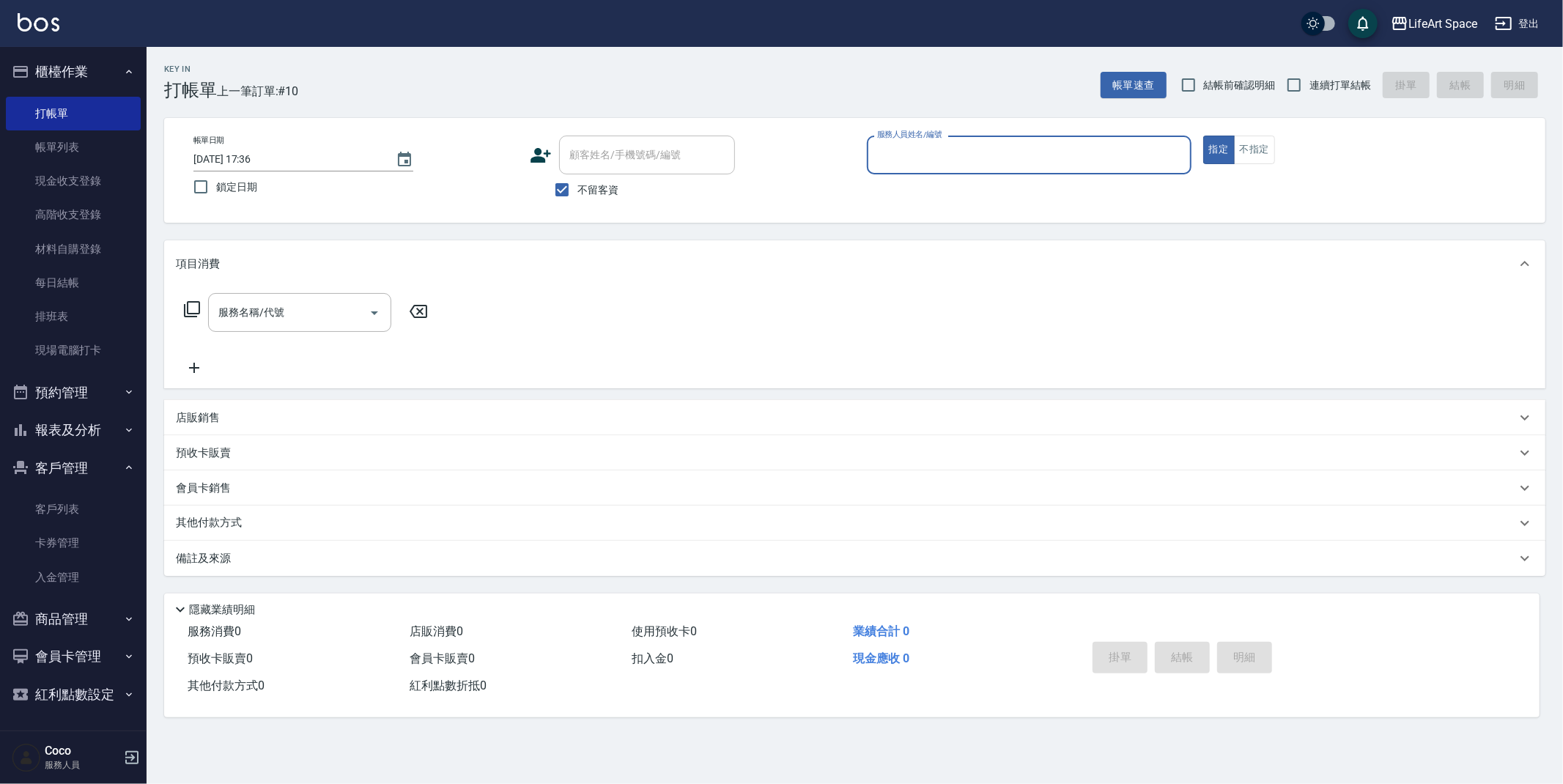
click at [988, 142] on input "服務人員姓名/編號" at bounding box center [1029, 154] width 312 height 25
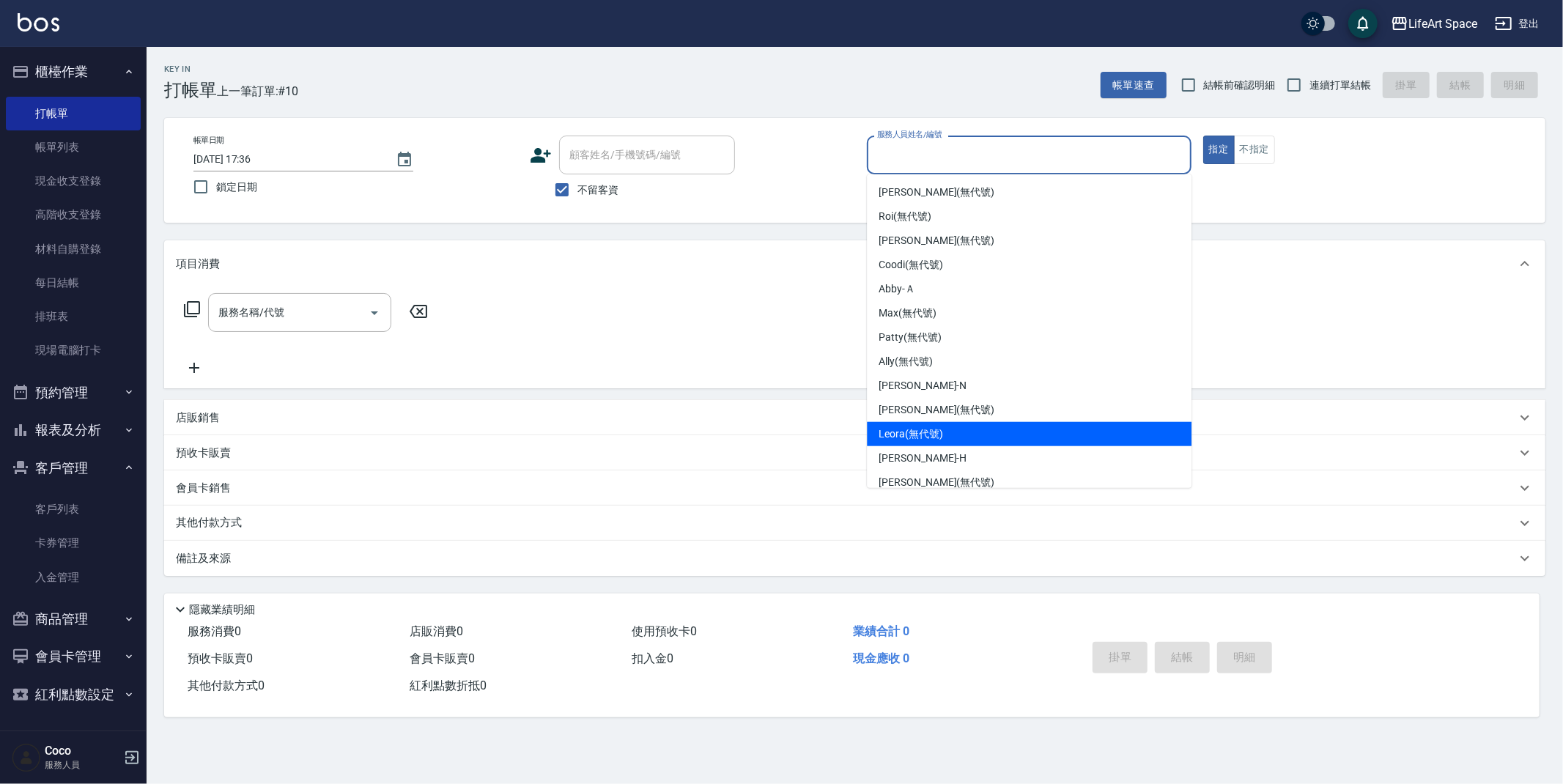
scroll to position [254, 0]
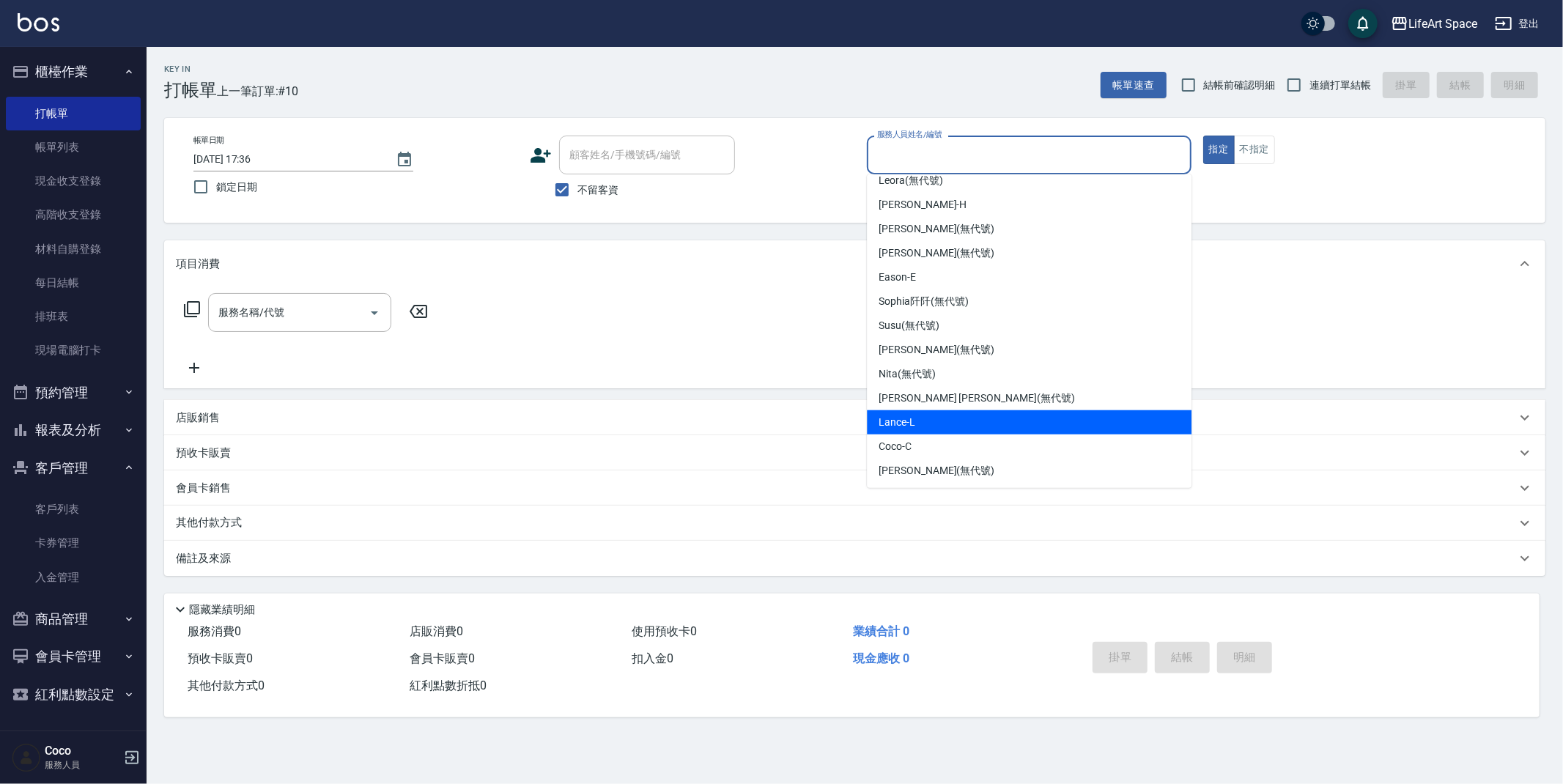
click at [981, 416] on div "Lance -L" at bounding box center [1029, 423] width 325 height 24
type input "Lance-L"
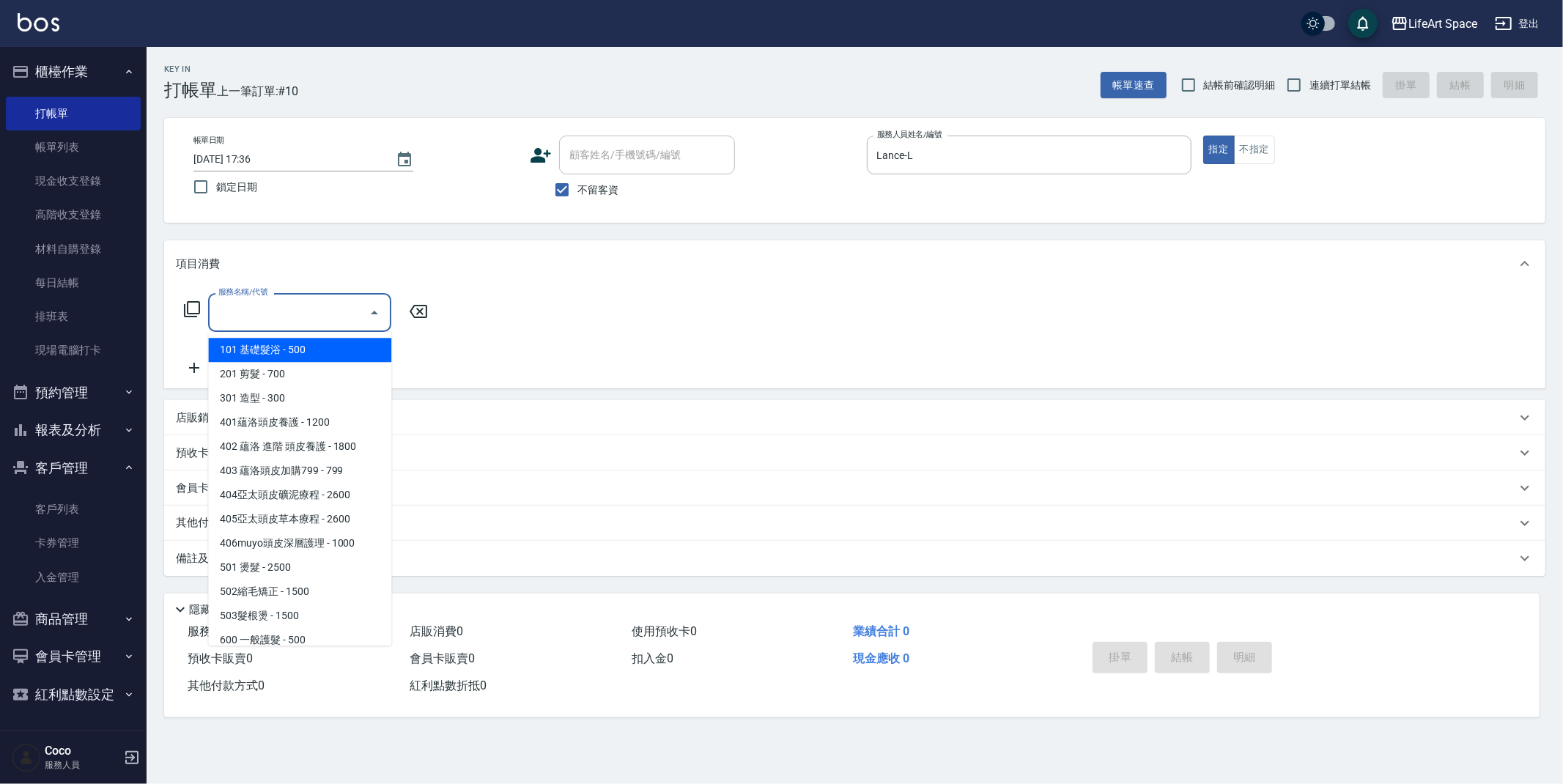
click at [232, 299] on input "服務名稱/代號" at bounding box center [288, 312] width 148 height 25
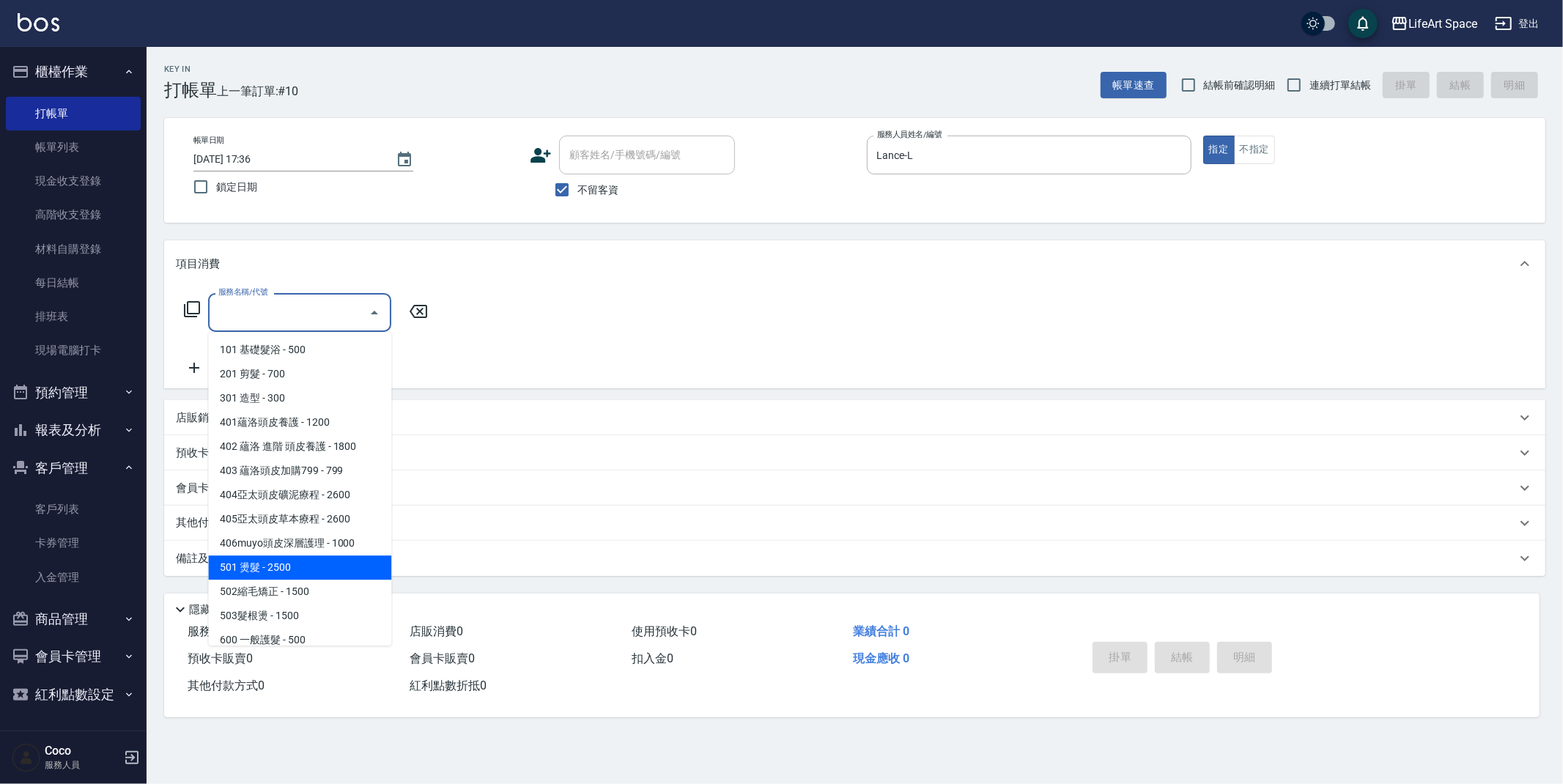
click at [289, 565] on span "501 燙髮 - 2500" at bounding box center [300, 568] width 183 height 24
type input "501 燙髮(501)"
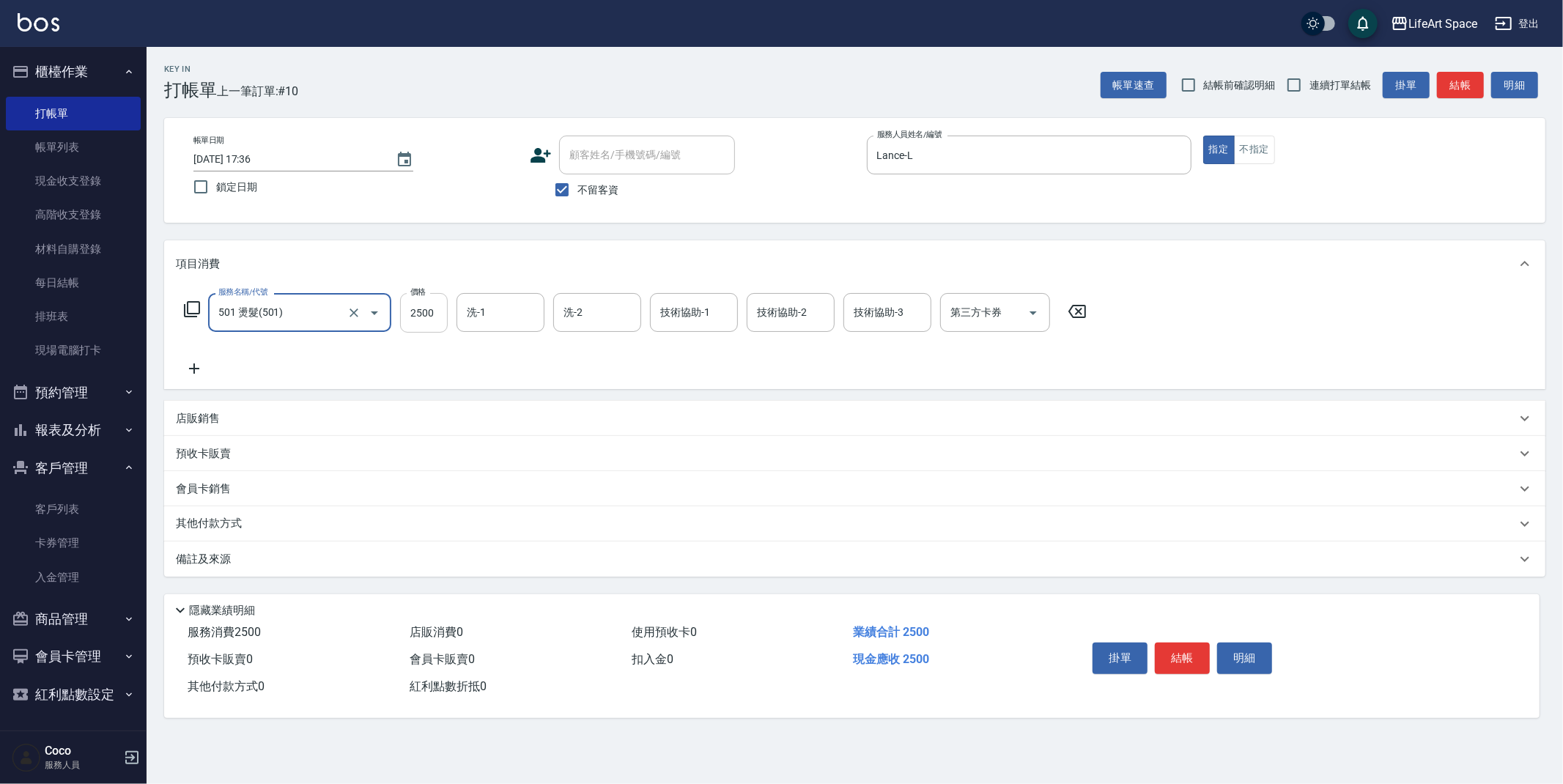
click at [437, 319] on input "2500" at bounding box center [424, 312] width 47 height 39
type input "6860"
click at [336, 517] on div "其他付款方式" at bounding box center [846, 524] width 1340 height 16
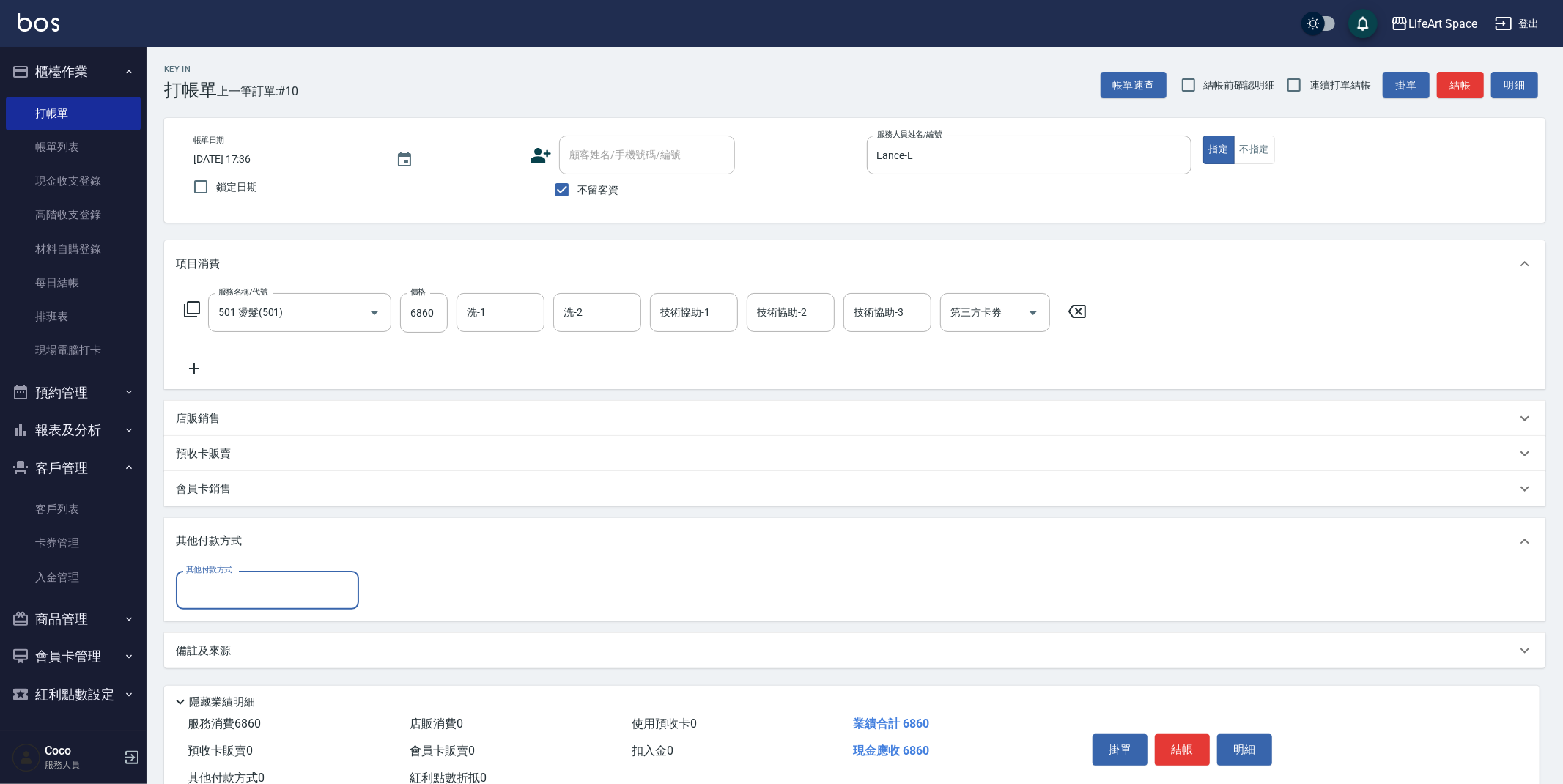
scroll to position [0, 0]
click at [328, 538] on div "其他付款方式" at bounding box center [841, 542] width 1333 height 16
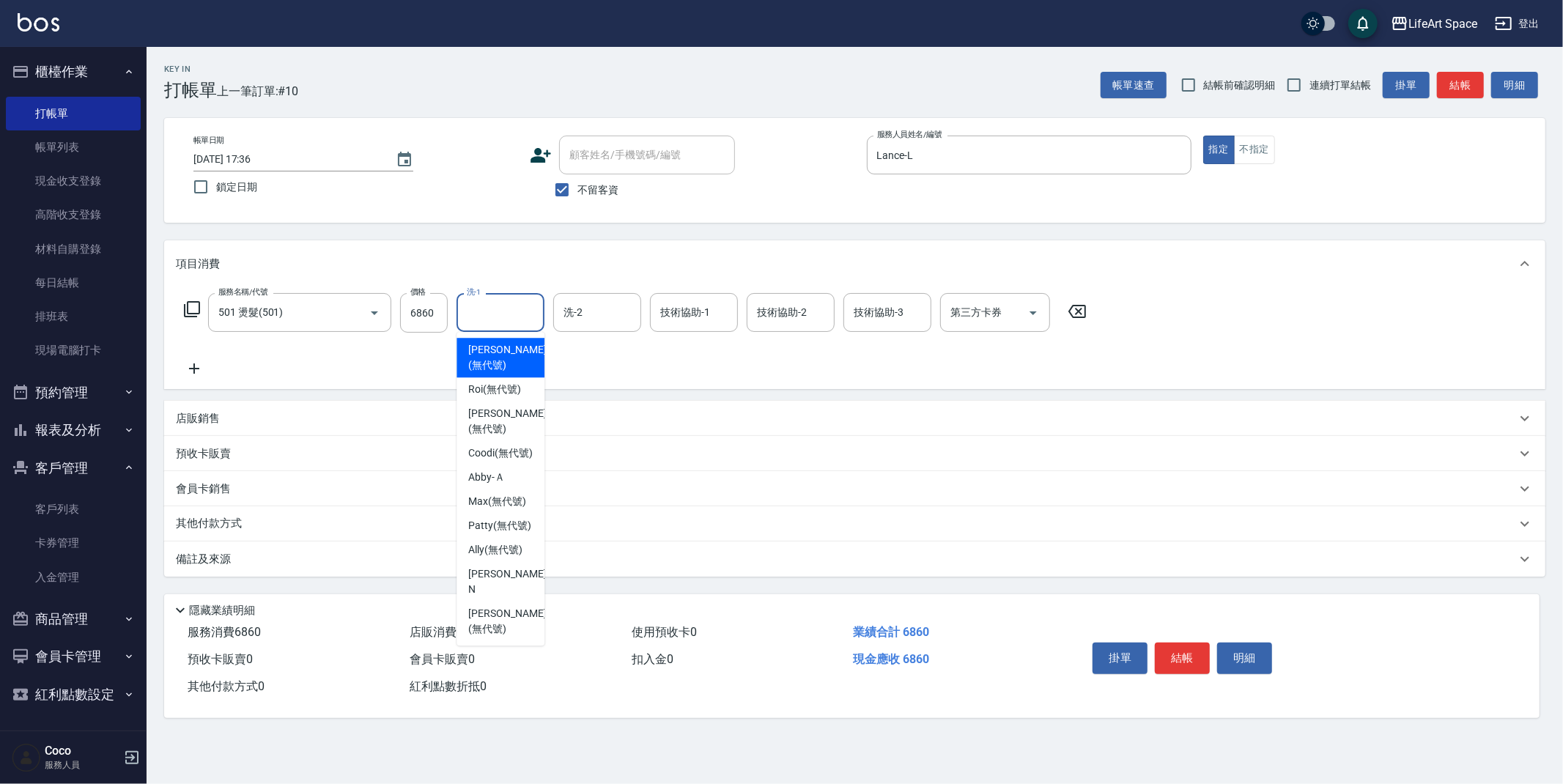
click at [525, 323] on input "洗-1" at bounding box center [500, 312] width 75 height 25
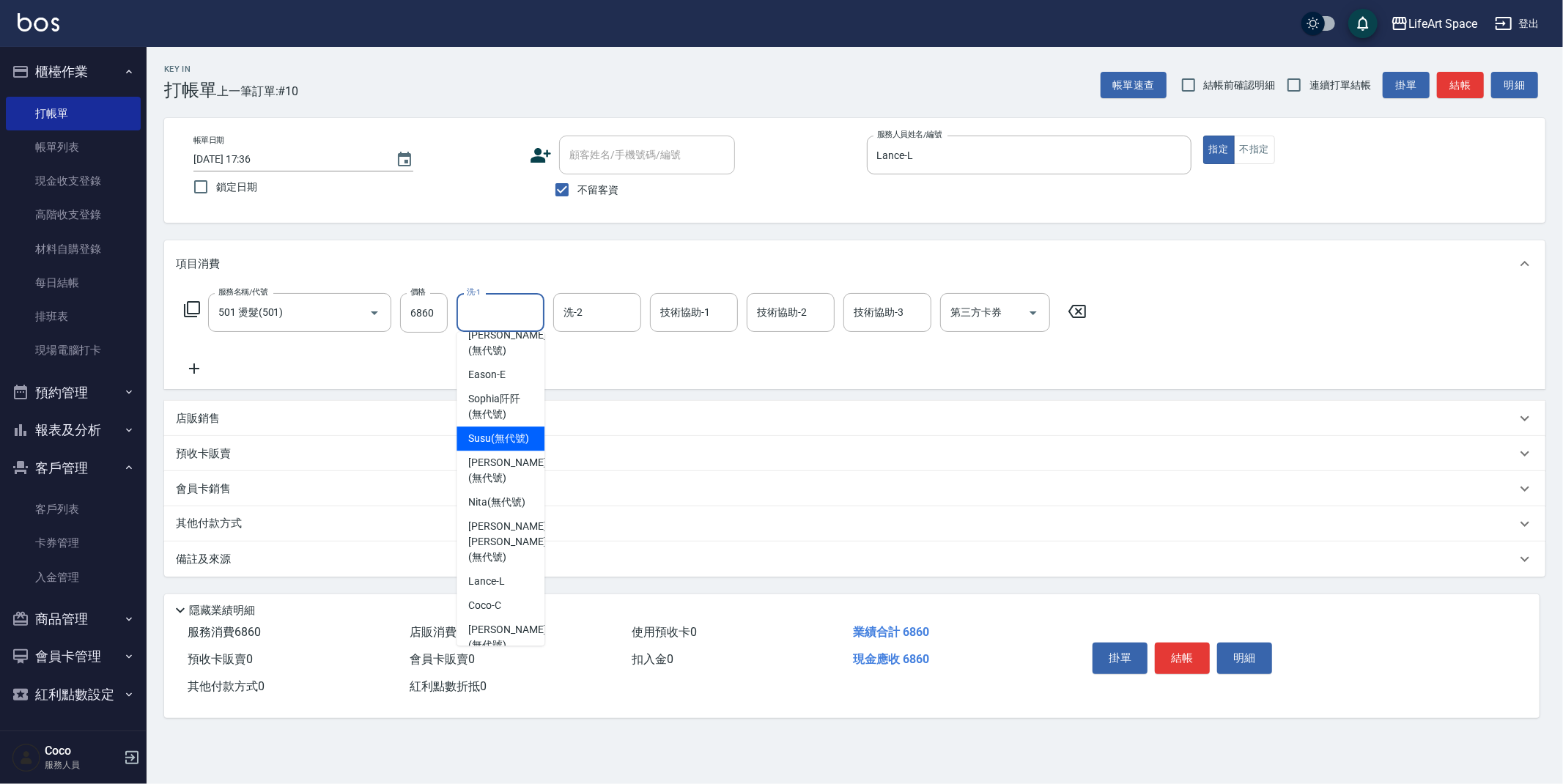
scroll to position [422, 0]
click at [517, 564] on span "[PERSON_NAME] [PERSON_NAME] (無代號)" at bounding box center [507, 541] width 78 height 47
type input "[PERSON_NAME] [PERSON_NAME](無代號)"
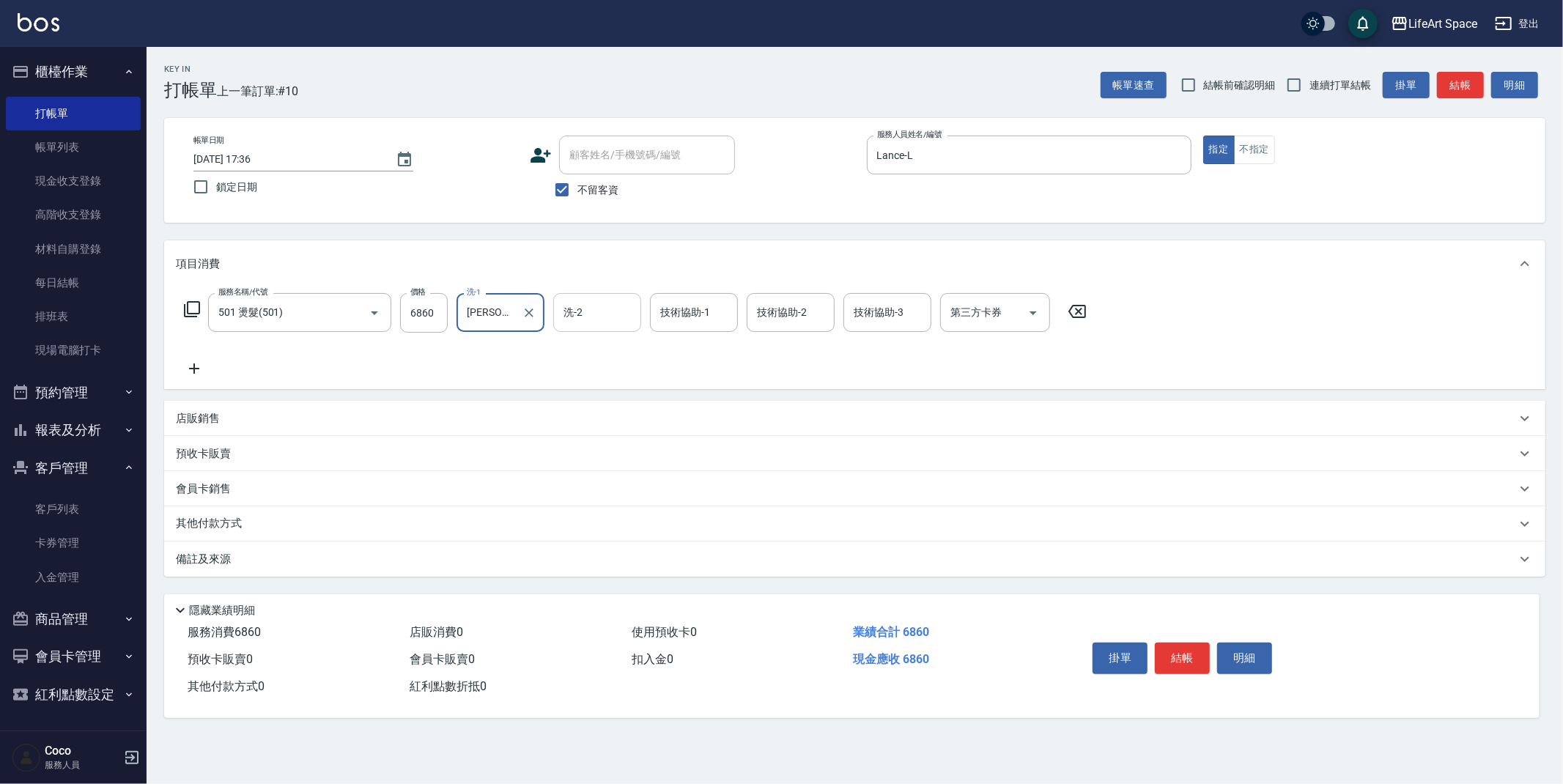
click at [614, 315] on input "洗-2" at bounding box center [597, 312] width 75 height 25
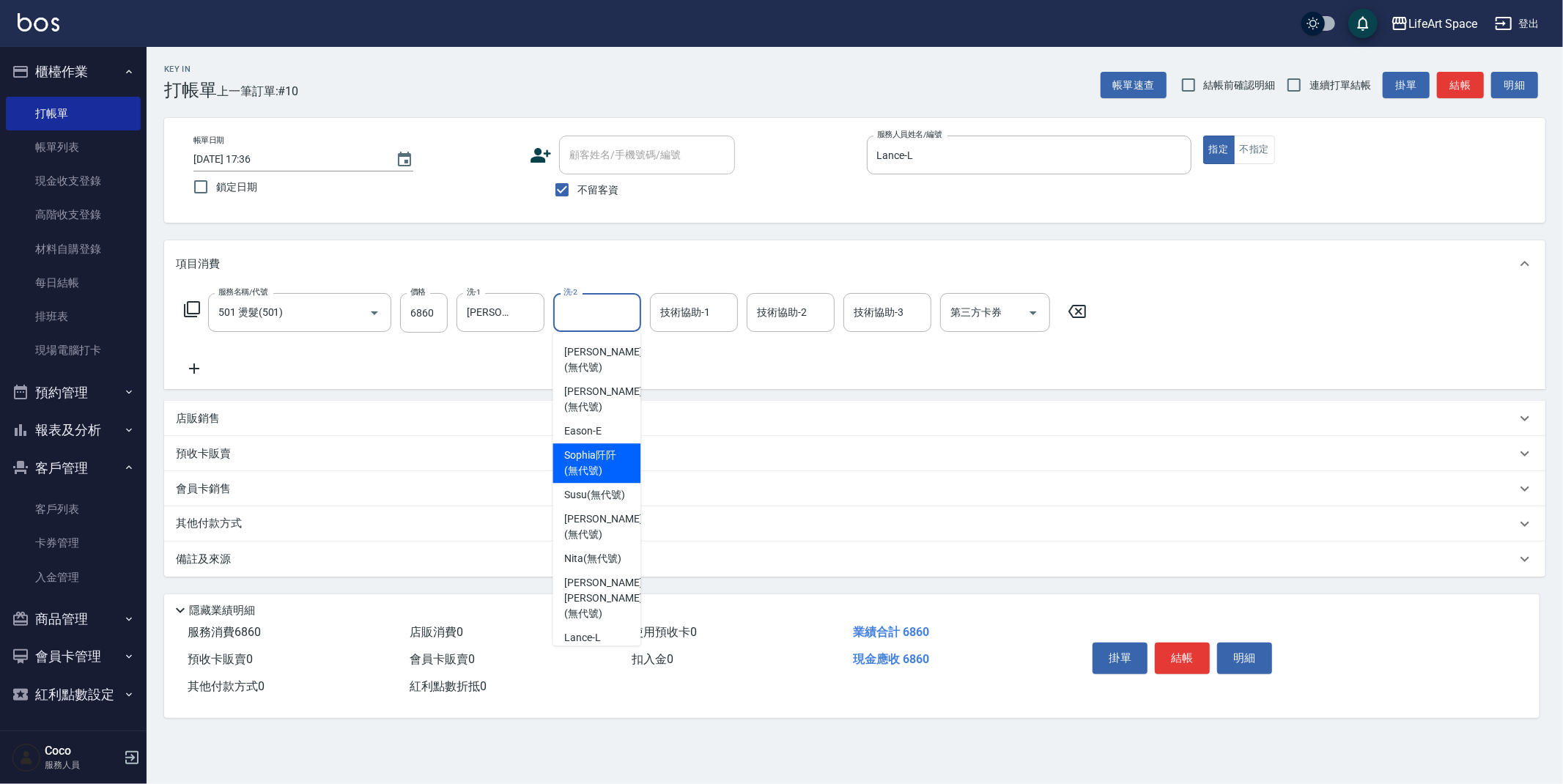
scroll to position [412, 0]
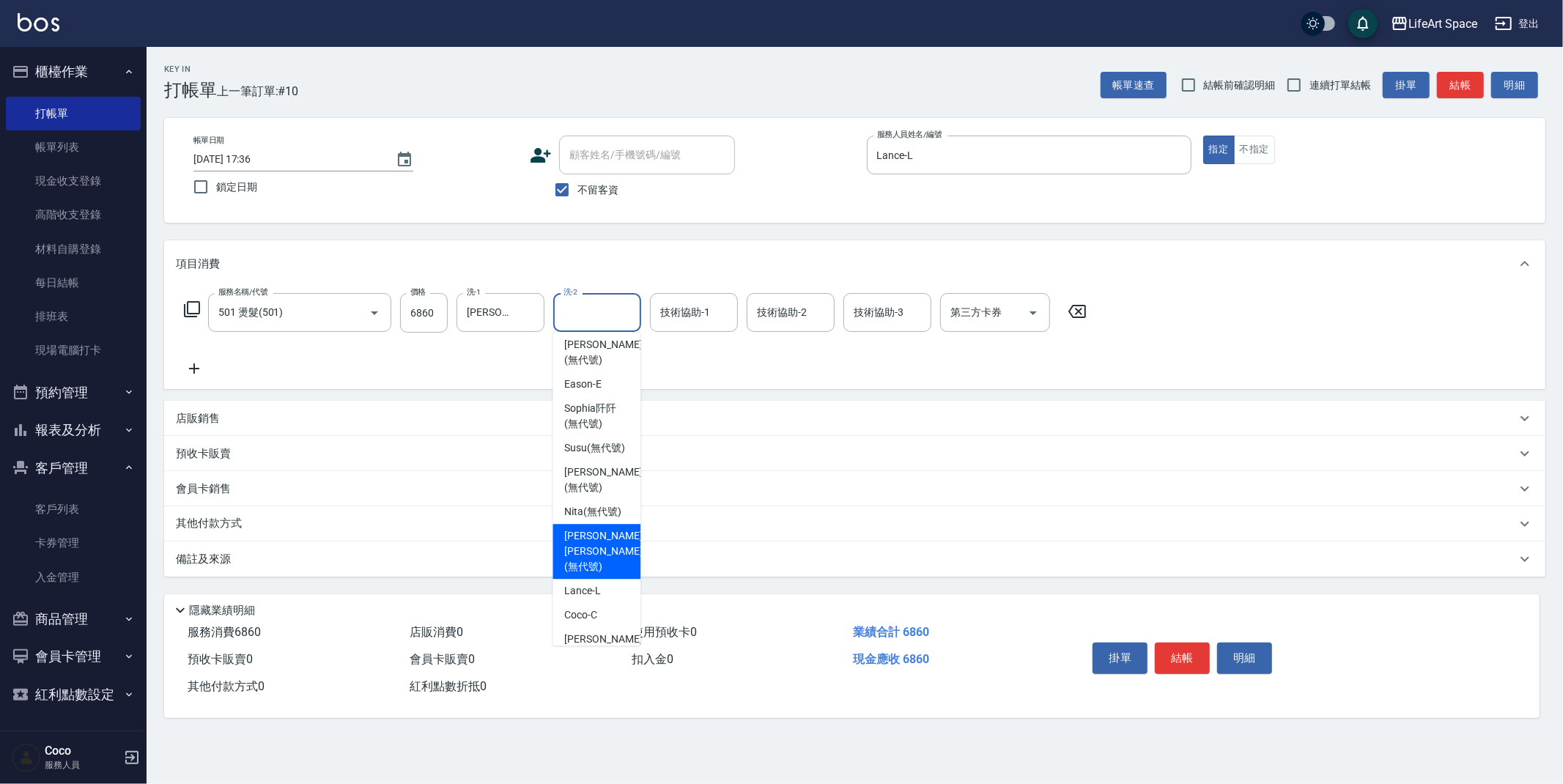
click at [599, 574] on span "[PERSON_NAME] [PERSON_NAME] (無代號)" at bounding box center [602, 551] width 78 height 47
type input "[PERSON_NAME] [PERSON_NAME](無代號)"
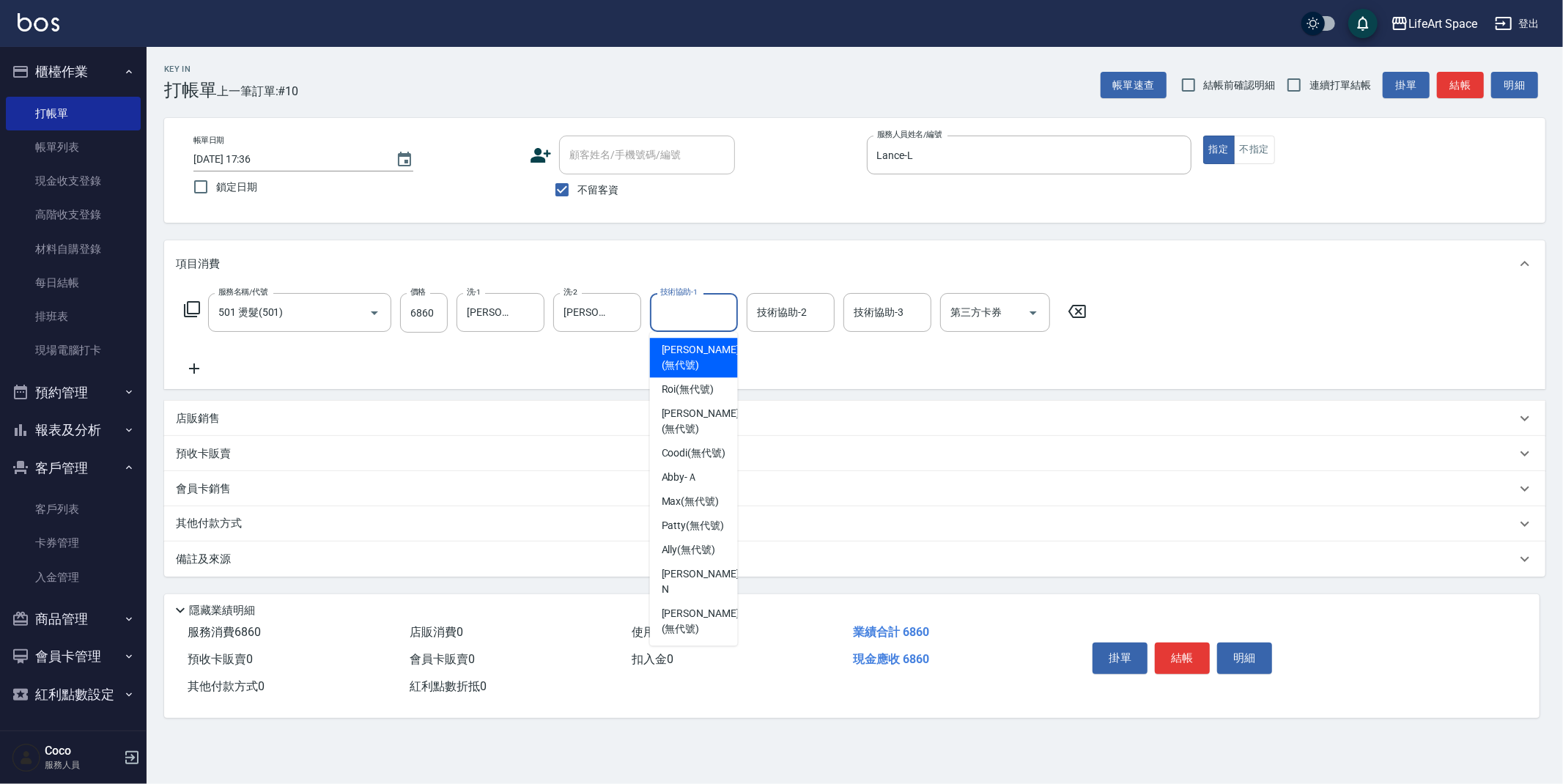
click at [678, 322] on input "技術協助-1" at bounding box center [695, 312] width 75 height 25
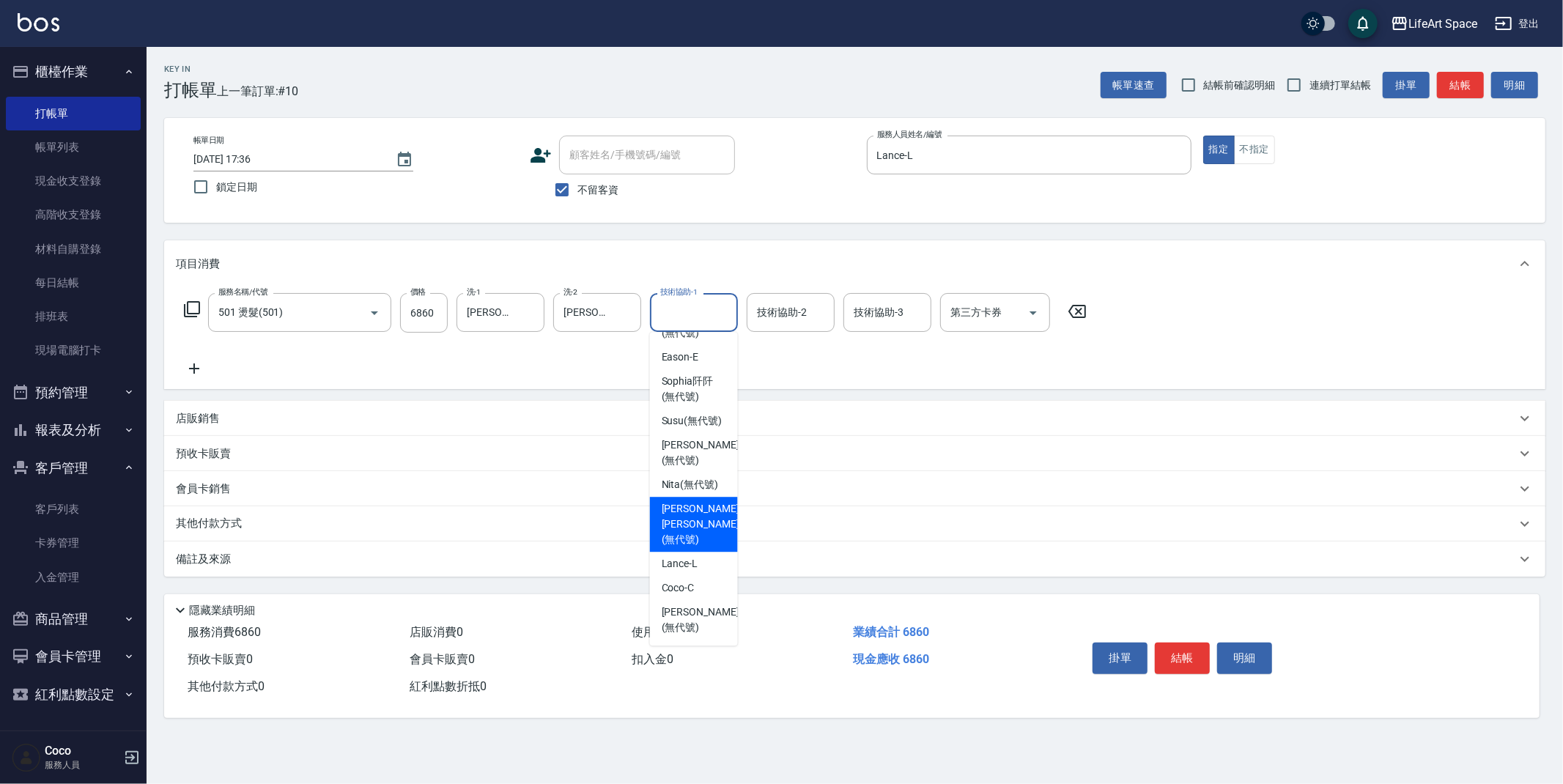
click at [704, 547] on span "[PERSON_NAME] [PERSON_NAME] (無代號)" at bounding box center [700, 524] width 78 height 47
type input "[PERSON_NAME] [PERSON_NAME](無代號)"
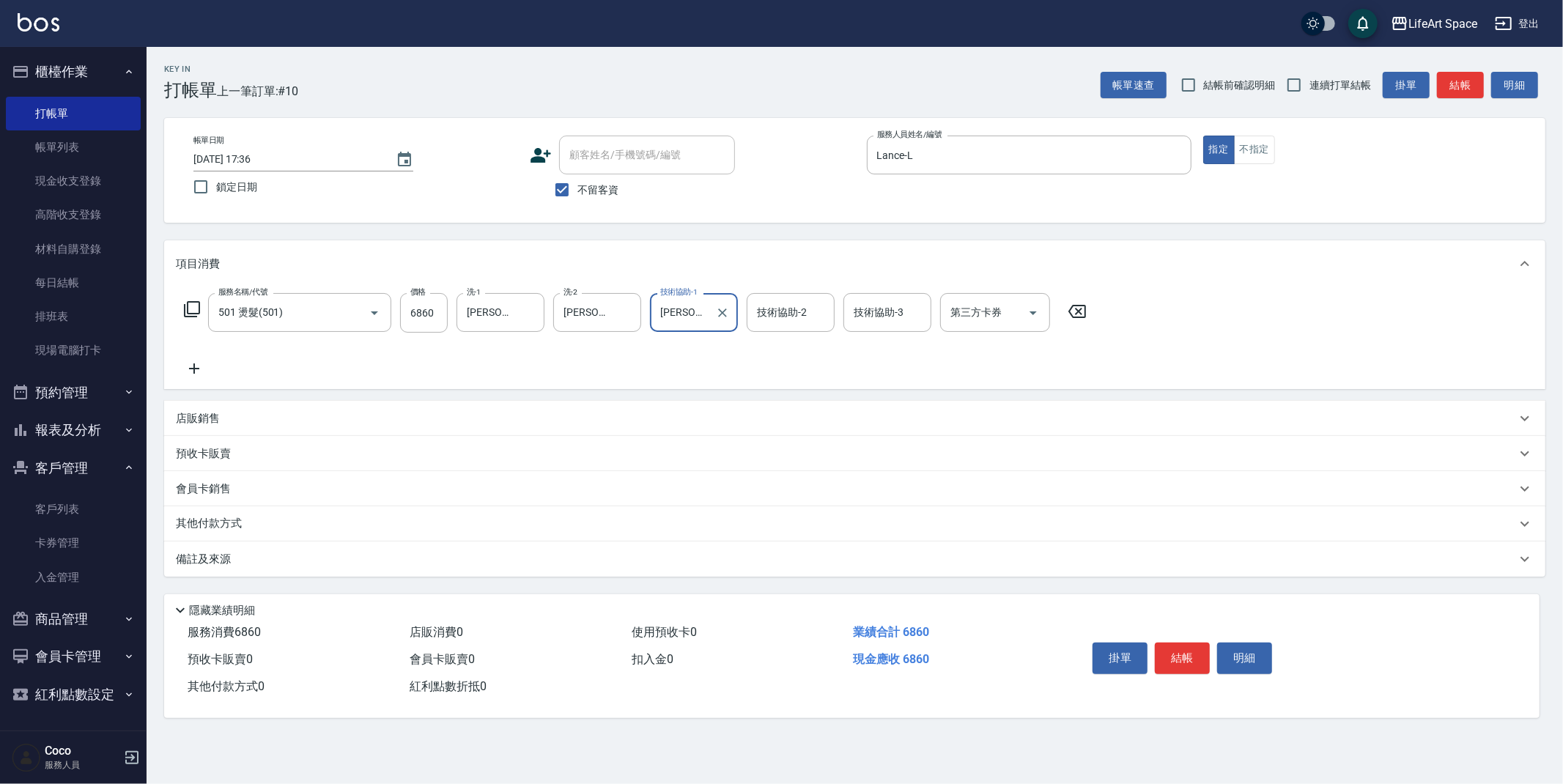
click at [795, 314] on div "技術協助-2 技術協助-2" at bounding box center [791, 312] width 88 height 39
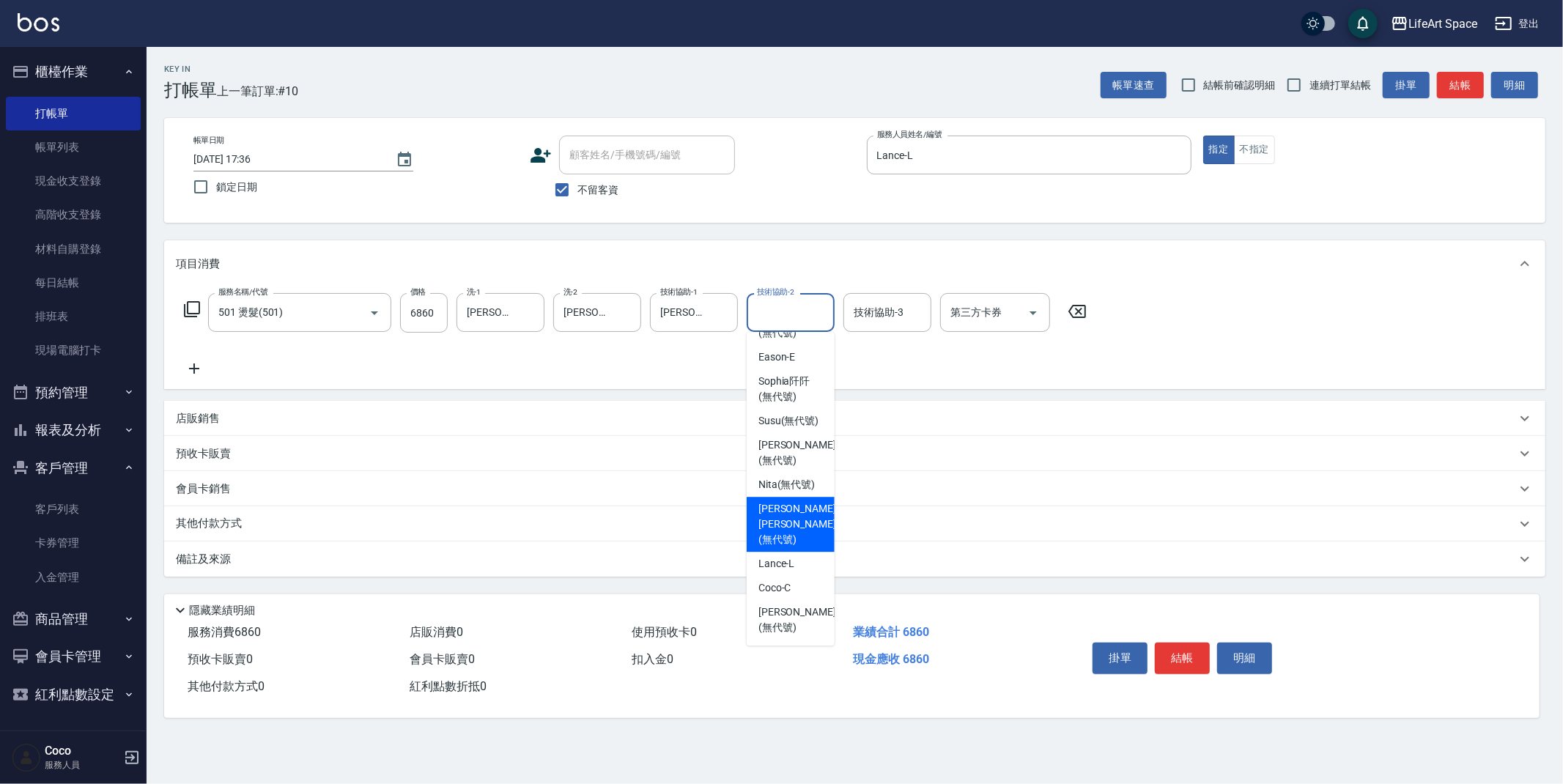
click at [807, 547] on span "[PERSON_NAME] [PERSON_NAME] (無代號)" at bounding box center [797, 524] width 78 height 47
type input "[PERSON_NAME] [PERSON_NAME](無代號)"
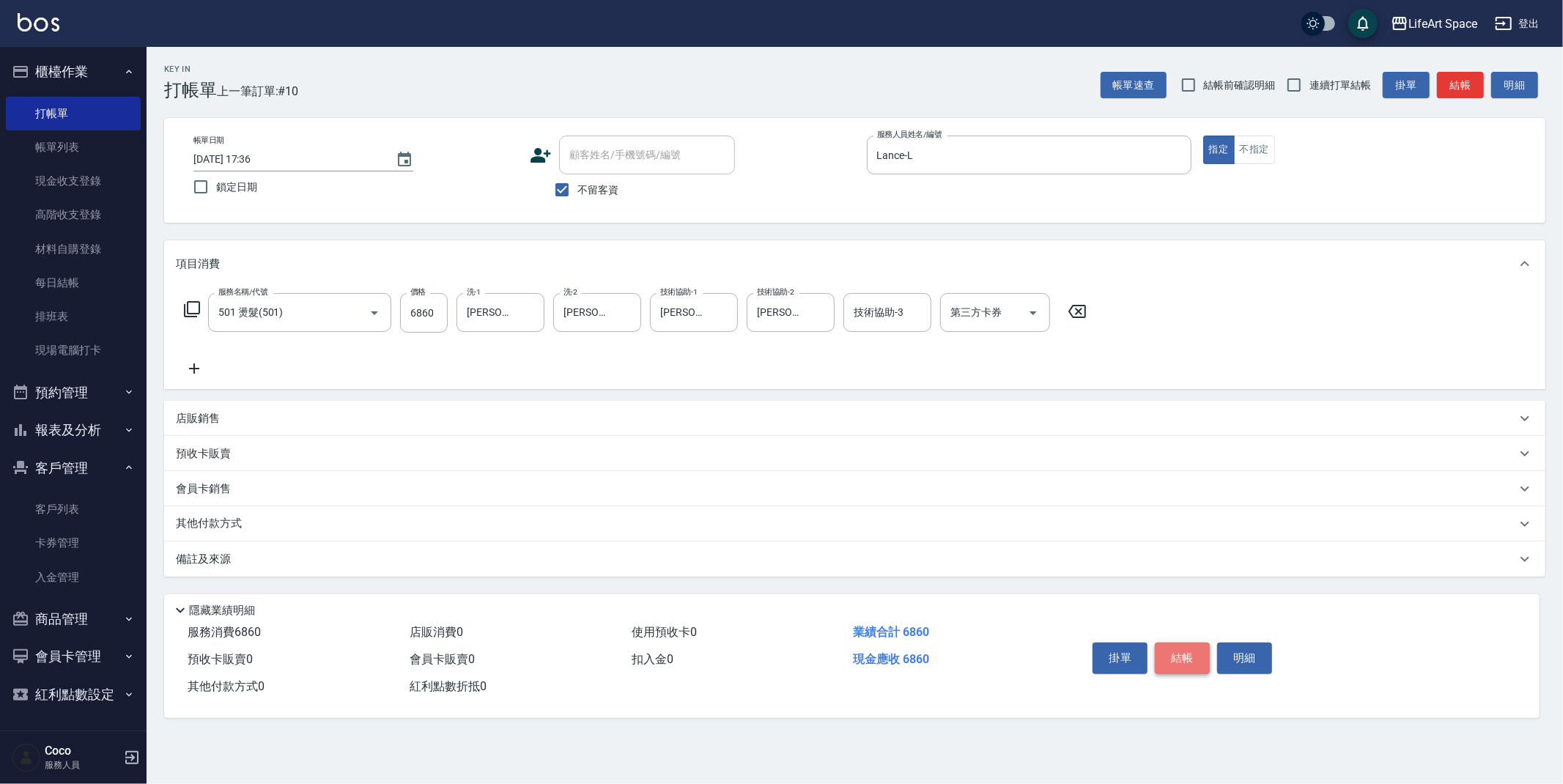
click at [1179, 650] on button "結帳" at bounding box center [1182, 658] width 55 height 31
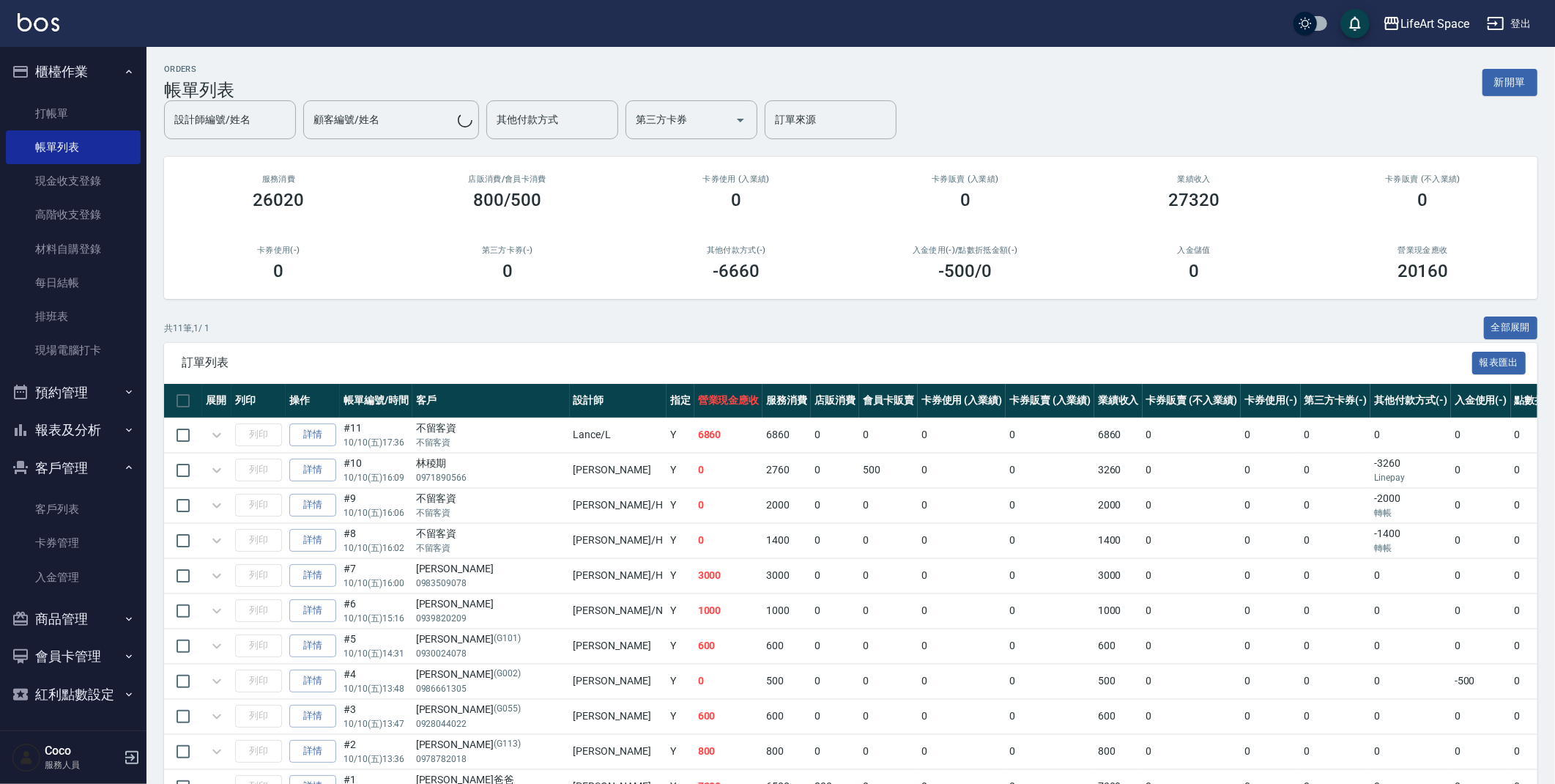
click at [1493, 86] on button "新開單" at bounding box center [1509, 82] width 55 height 27
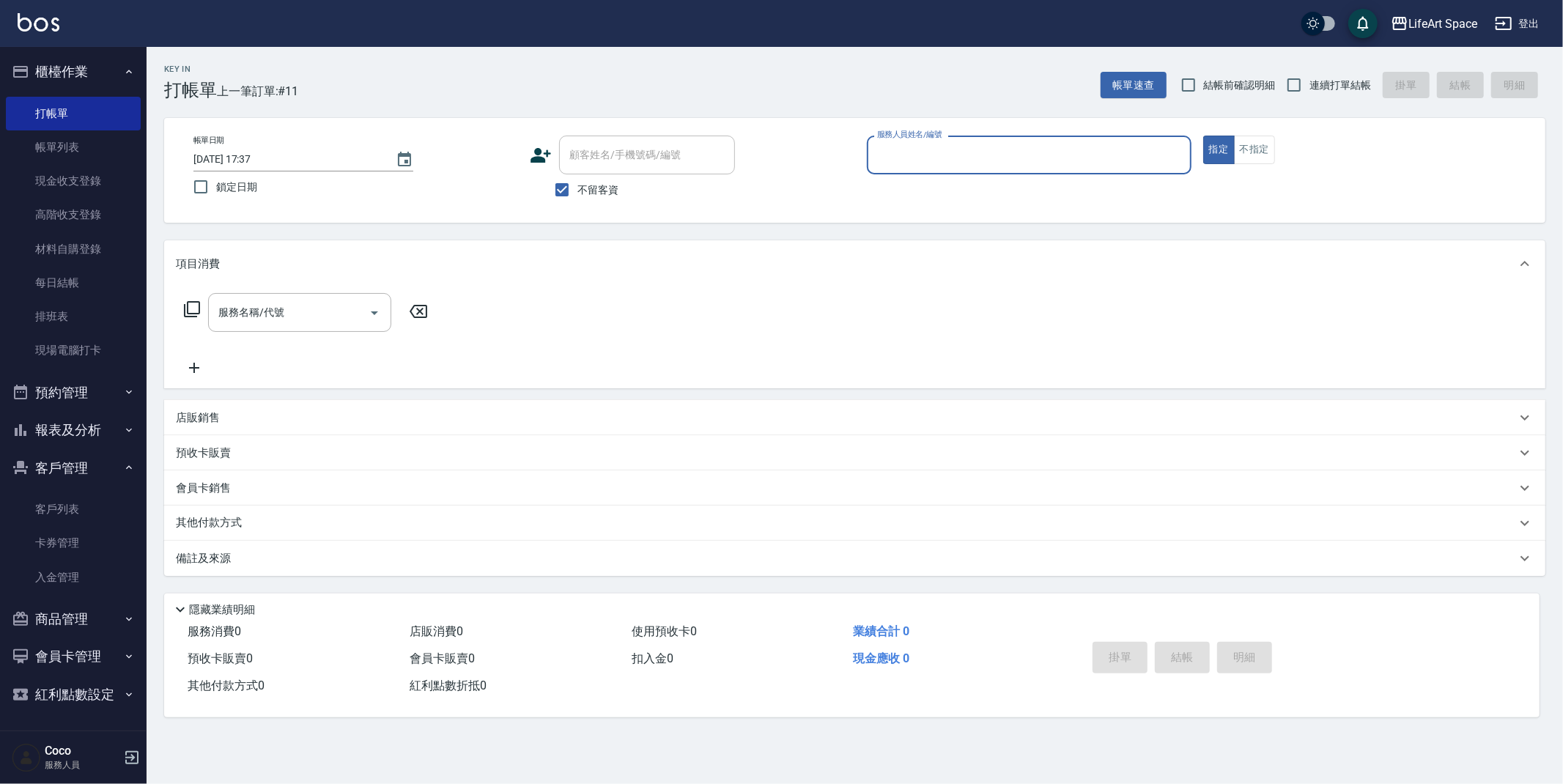
click at [948, 167] on input "服務人員姓名/編號" at bounding box center [1029, 154] width 312 height 25
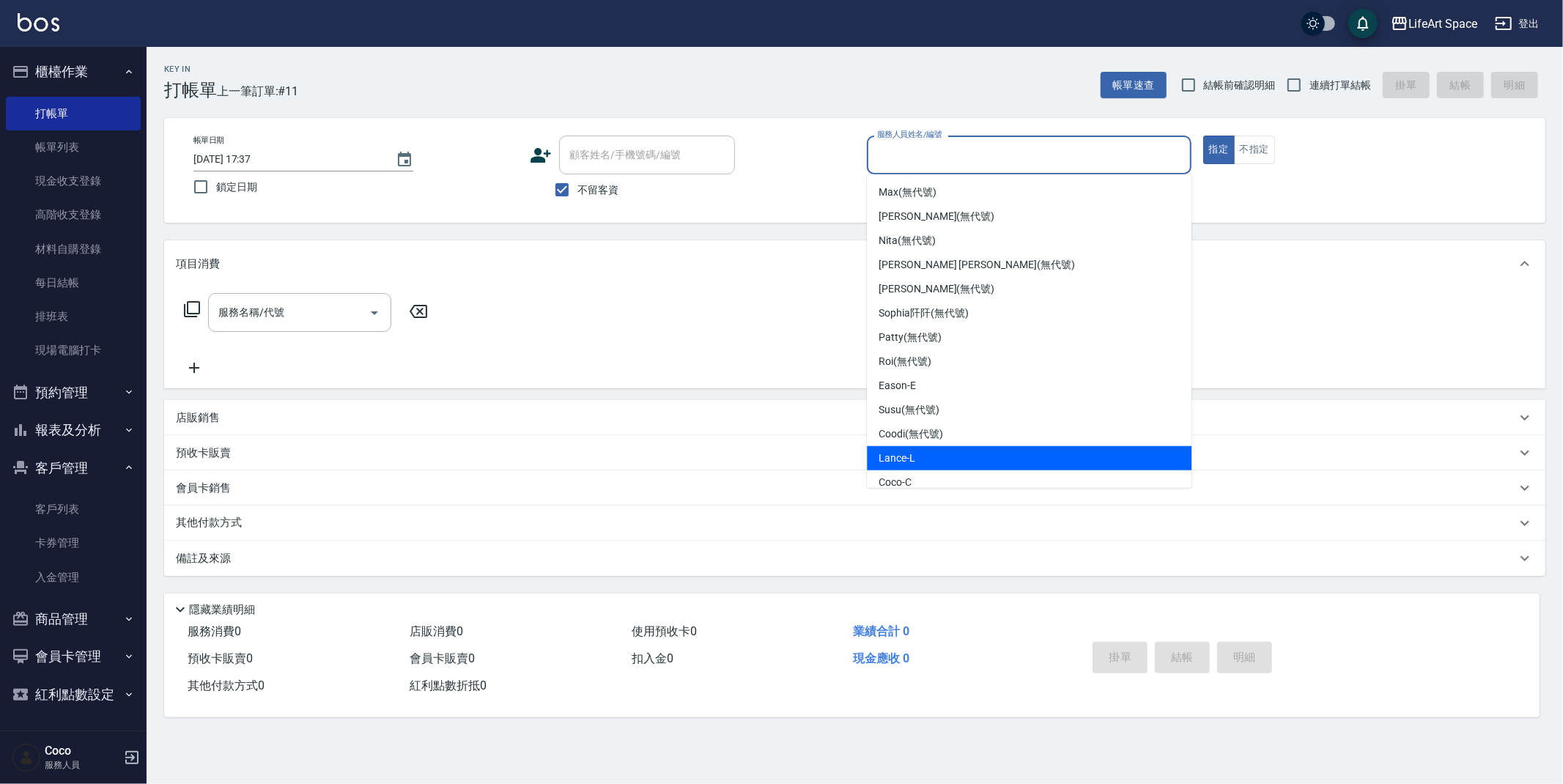
click at [975, 459] on div "Lance -L" at bounding box center [1029, 458] width 325 height 24
type input "Lance-L"
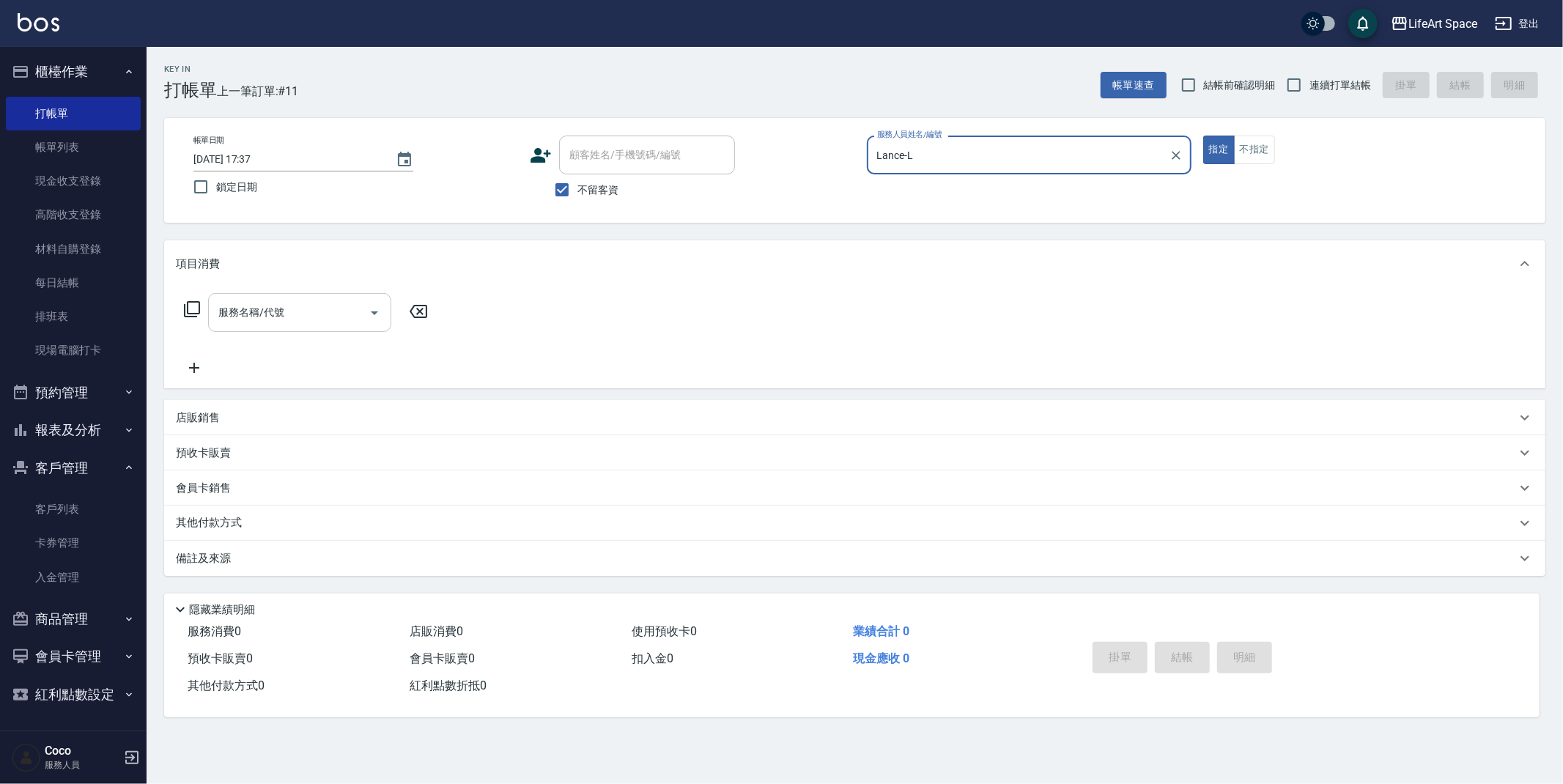
click at [279, 317] on input "服務名稱/代號" at bounding box center [288, 312] width 148 height 25
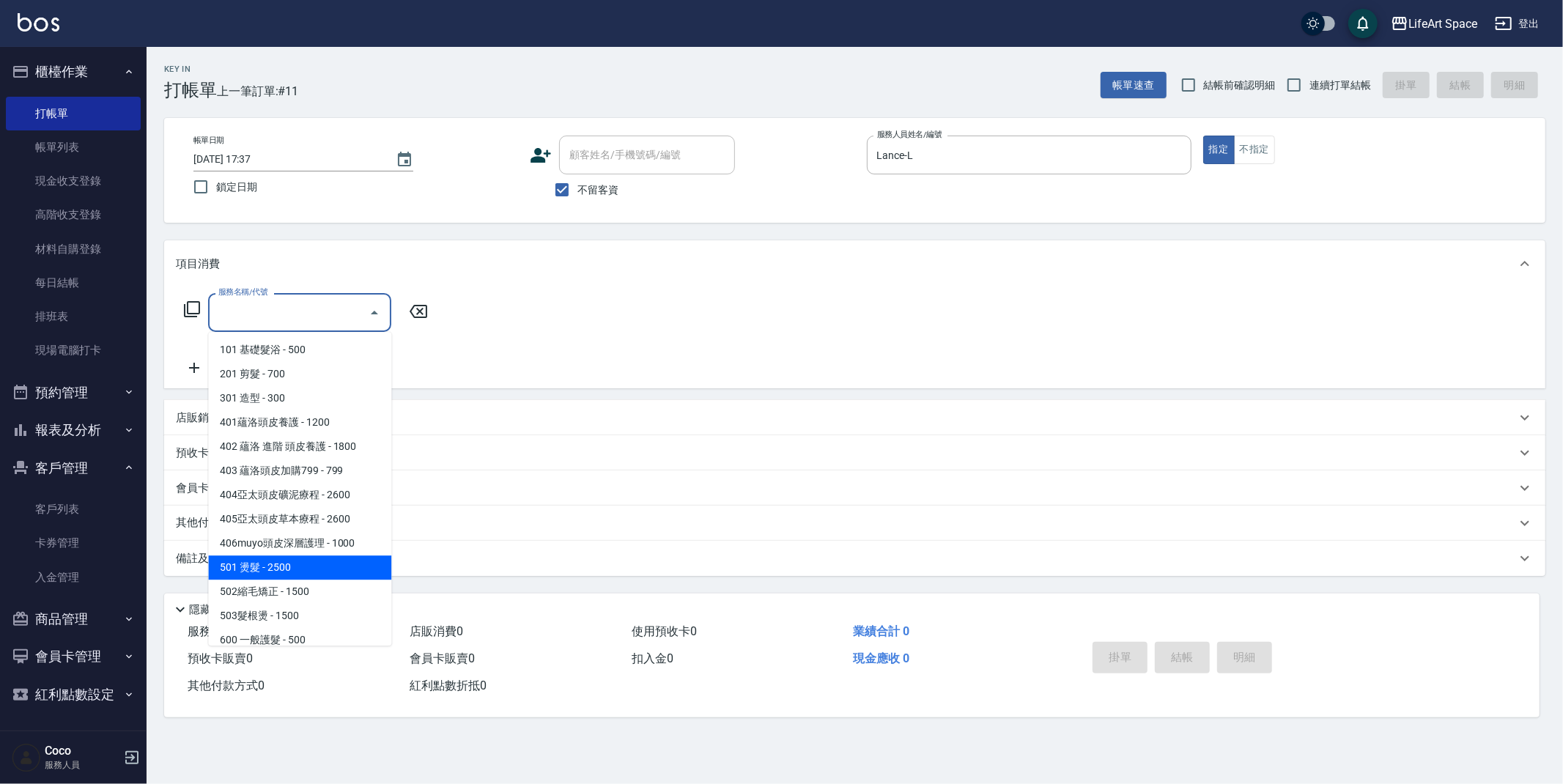
click at [323, 556] on span "501 燙髮 - 2500" at bounding box center [300, 568] width 183 height 24
type input "501 燙髮(501)"
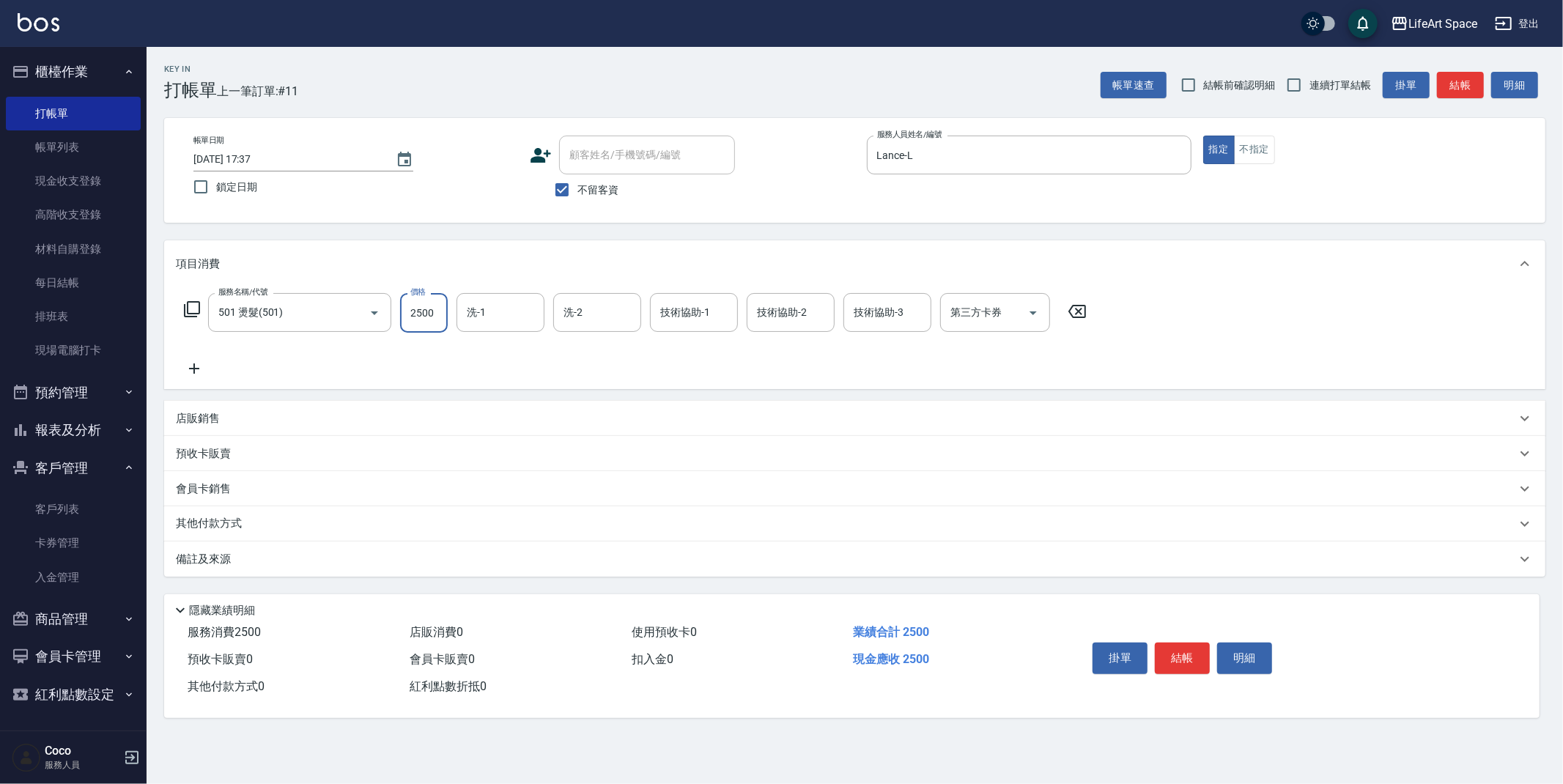
click at [429, 304] on input "2500" at bounding box center [424, 312] width 47 height 39
click at [443, 312] on input "2500" at bounding box center [424, 312] width 47 height 39
type input "2560"
drag, startPoint x: 498, startPoint y: 290, endPoint x: 506, endPoint y: 303, distance: 15.3
click at [506, 300] on div "服務名稱/代號 501 燙髮(501) 服務名稱/代號 價格 2560 價格 洗-1 洗-1 洗-2 洗-2 技術協助-1 技術協助-1 技術協助-2 技術協…" at bounding box center [855, 338] width 1382 height 102
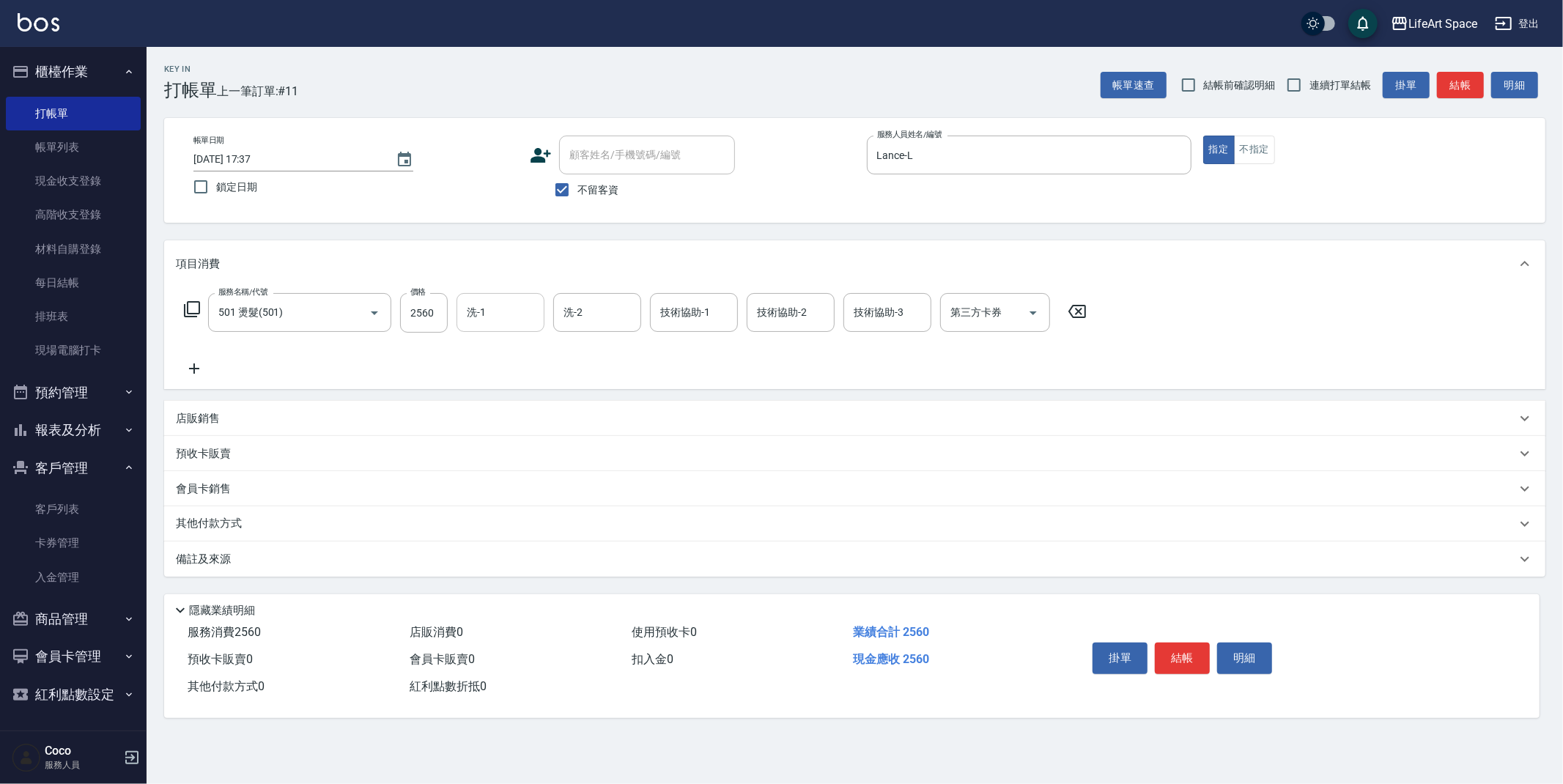
click at [506, 304] on input "洗-1" at bounding box center [500, 312] width 75 height 25
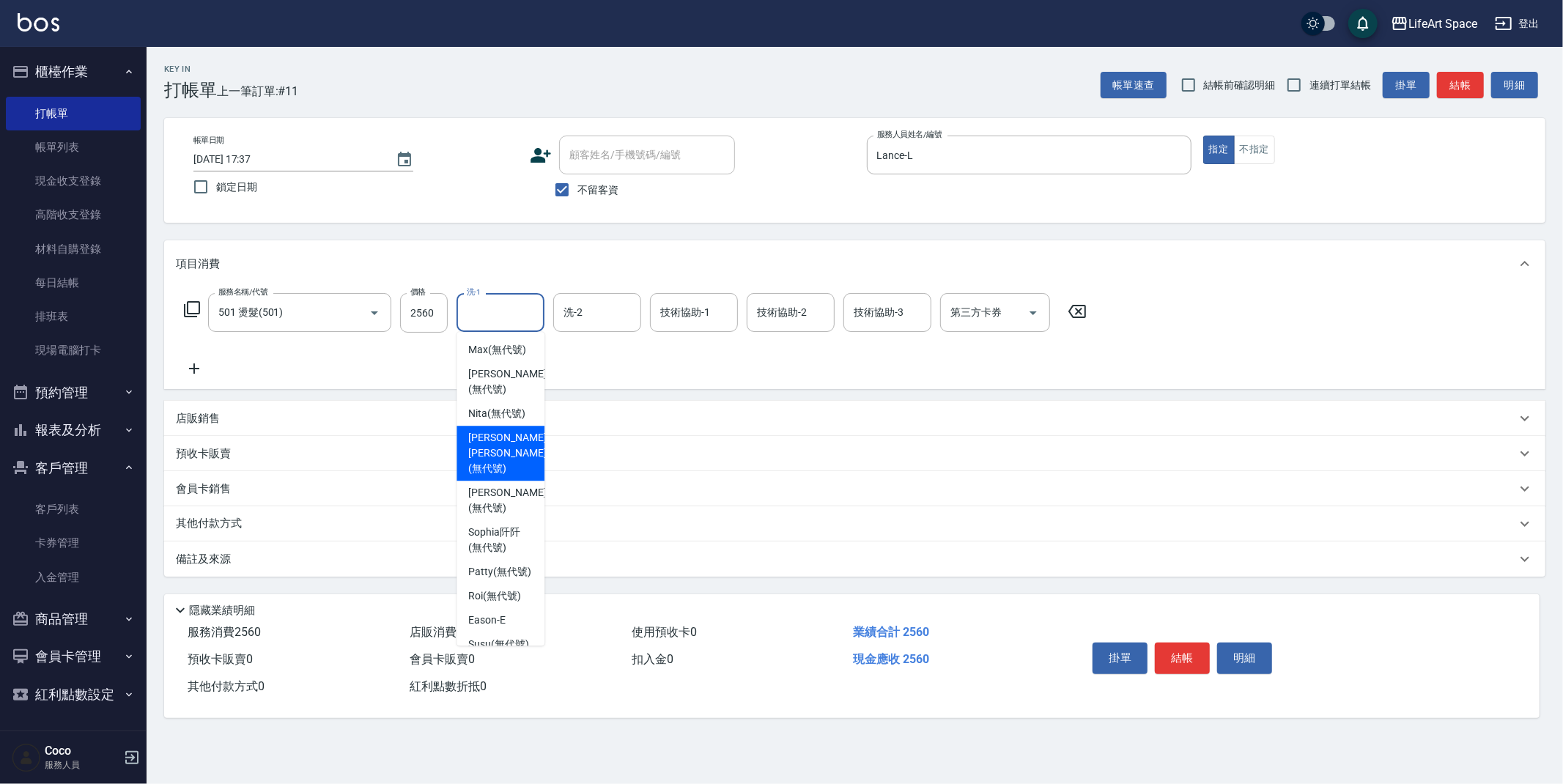
click at [524, 453] on span "[PERSON_NAME] [PERSON_NAME] (無代號)" at bounding box center [507, 453] width 78 height 47
type input "[PERSON_NAME] [PERSON_NAME](無代號)"
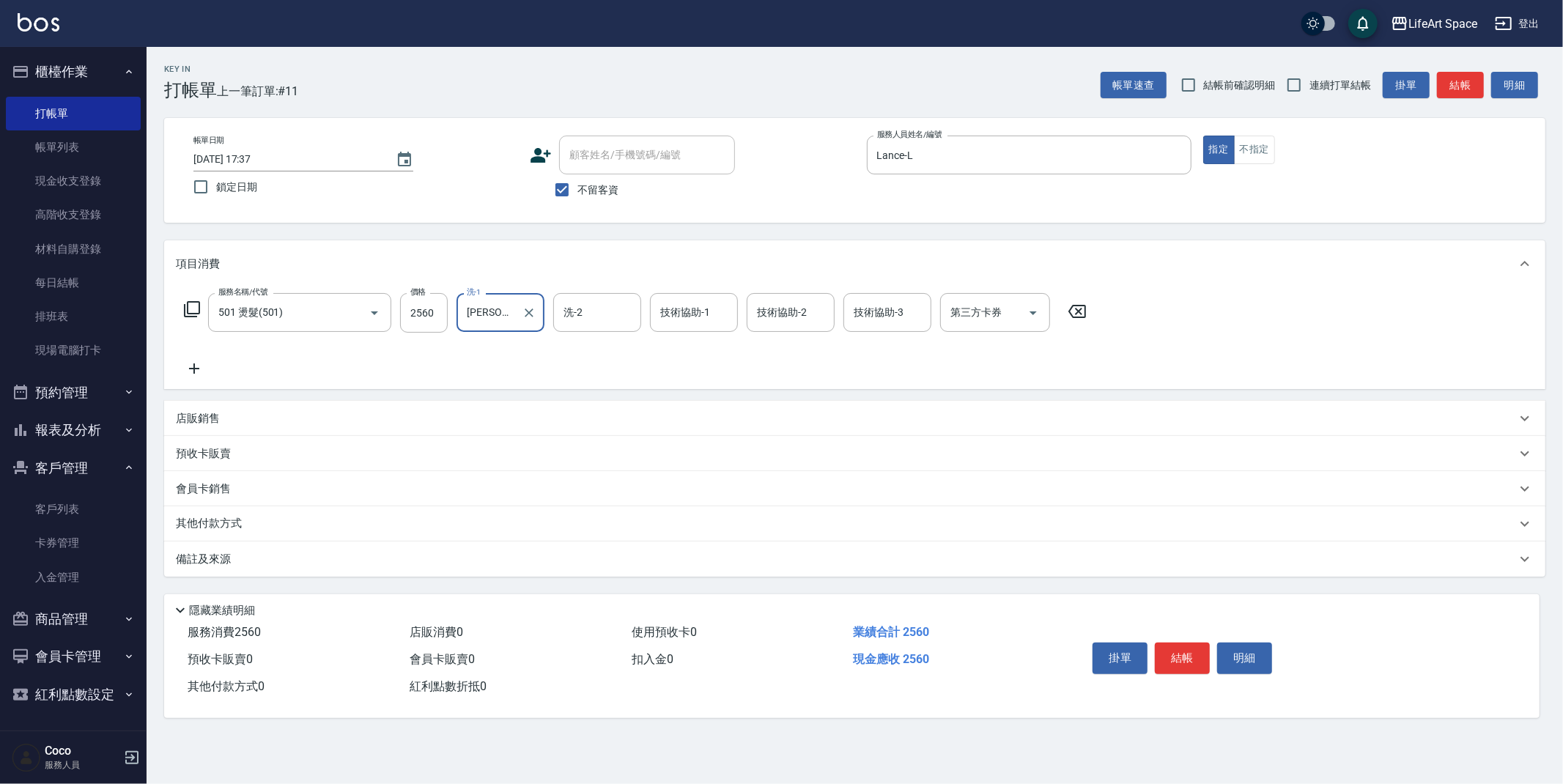
click at [606, 332] on div "服務名稱/代號 501 燙髮(501) 服務名稱/代號 價格 2560 價格 洗-1 [PERSON_NAME] [PERSON_NAME](無代號) 洗-1…" at bounding box center [635, 334] width 920 height 84
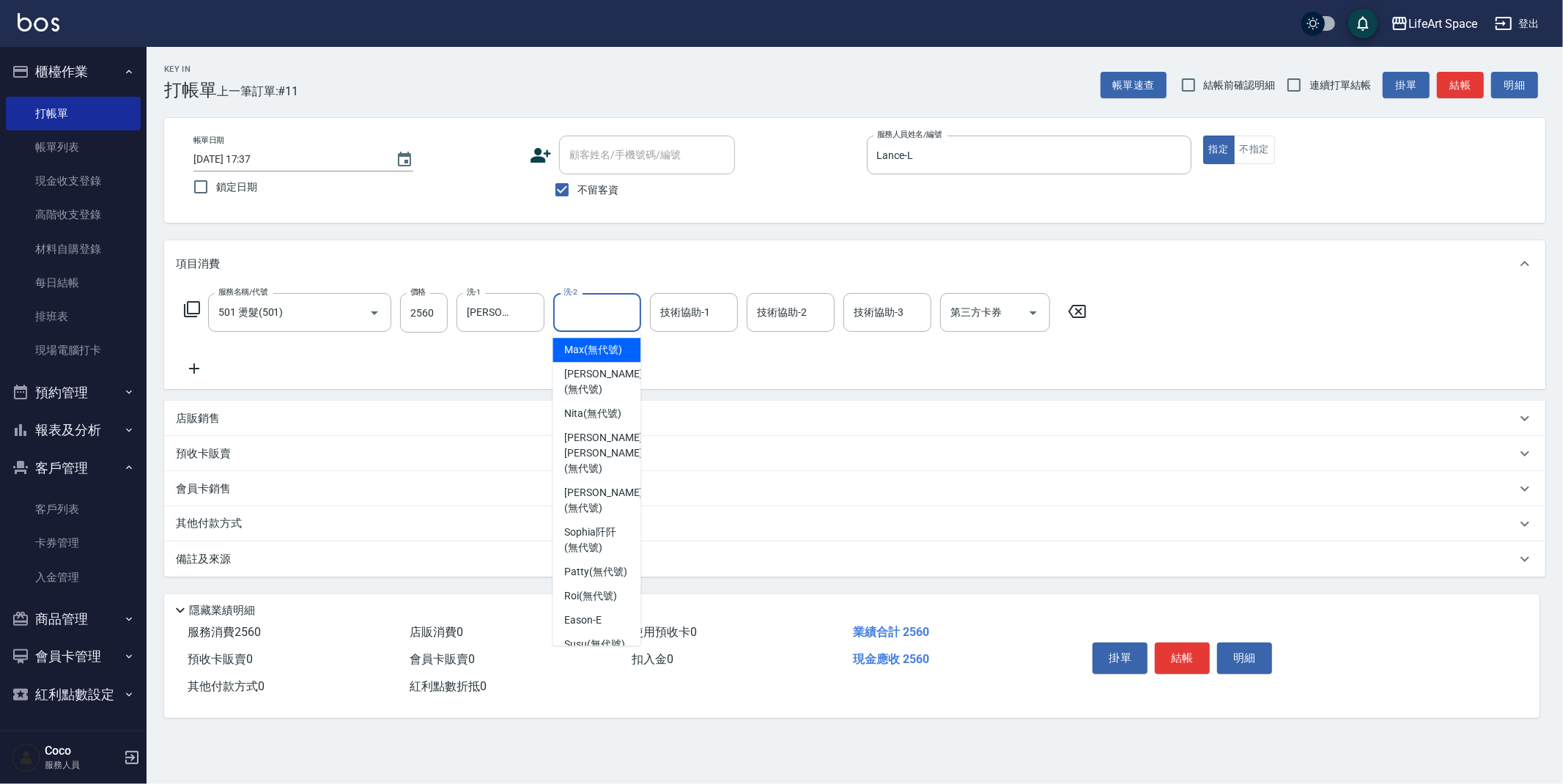
click at [599, 313] on input "洗-2" at bounding box center [597, 312] width 75 height 25
click at [617, 459] on span "[PERSON_NAME] [PERSON_NAME] (無代號)" at bounding box center [602, 453] width 78 height 47
type input "[PERSON_NAME] [PERSON_NAME](無代號)"
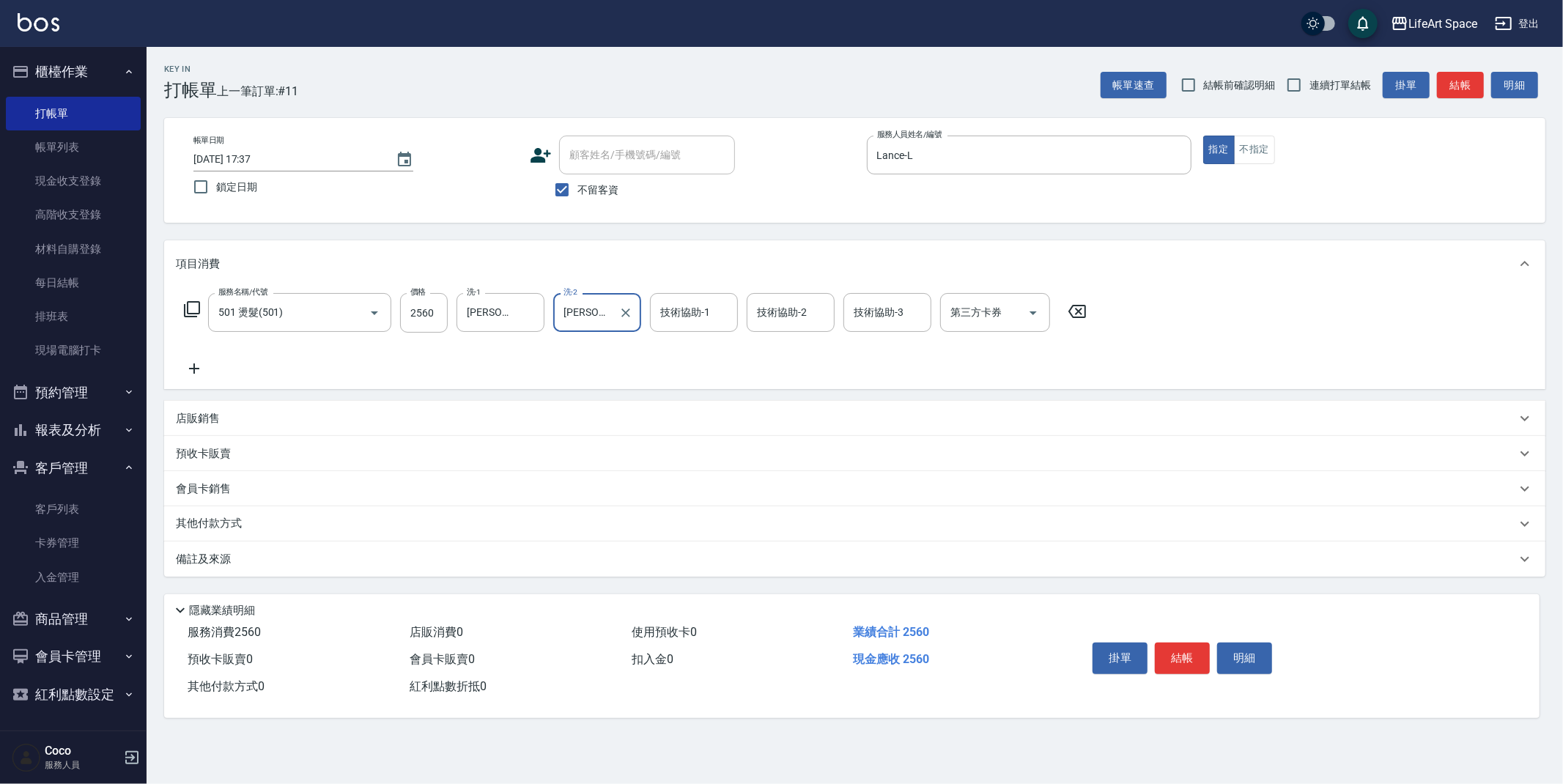
click at [1192, 636] on div "掛單 結帳 明細" at bounding box center [1183, 659] width 191 height 47
click at [1203, 654] on button "結帳" at bounding box center [1182, 658] width 55 height 31
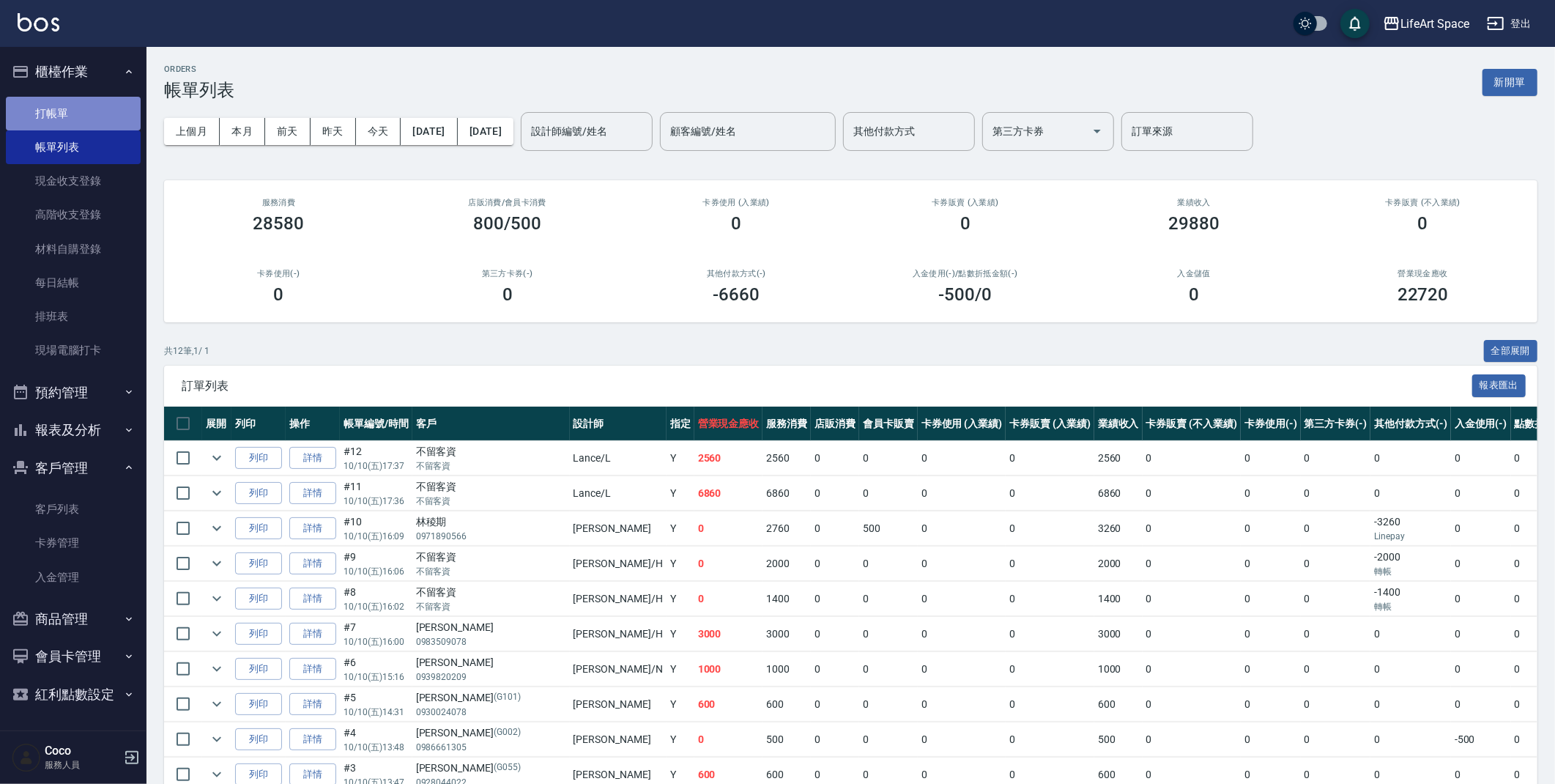
click at [71, 113] on link "打帳單" at bounding box center [73, 113] width 135 height 33
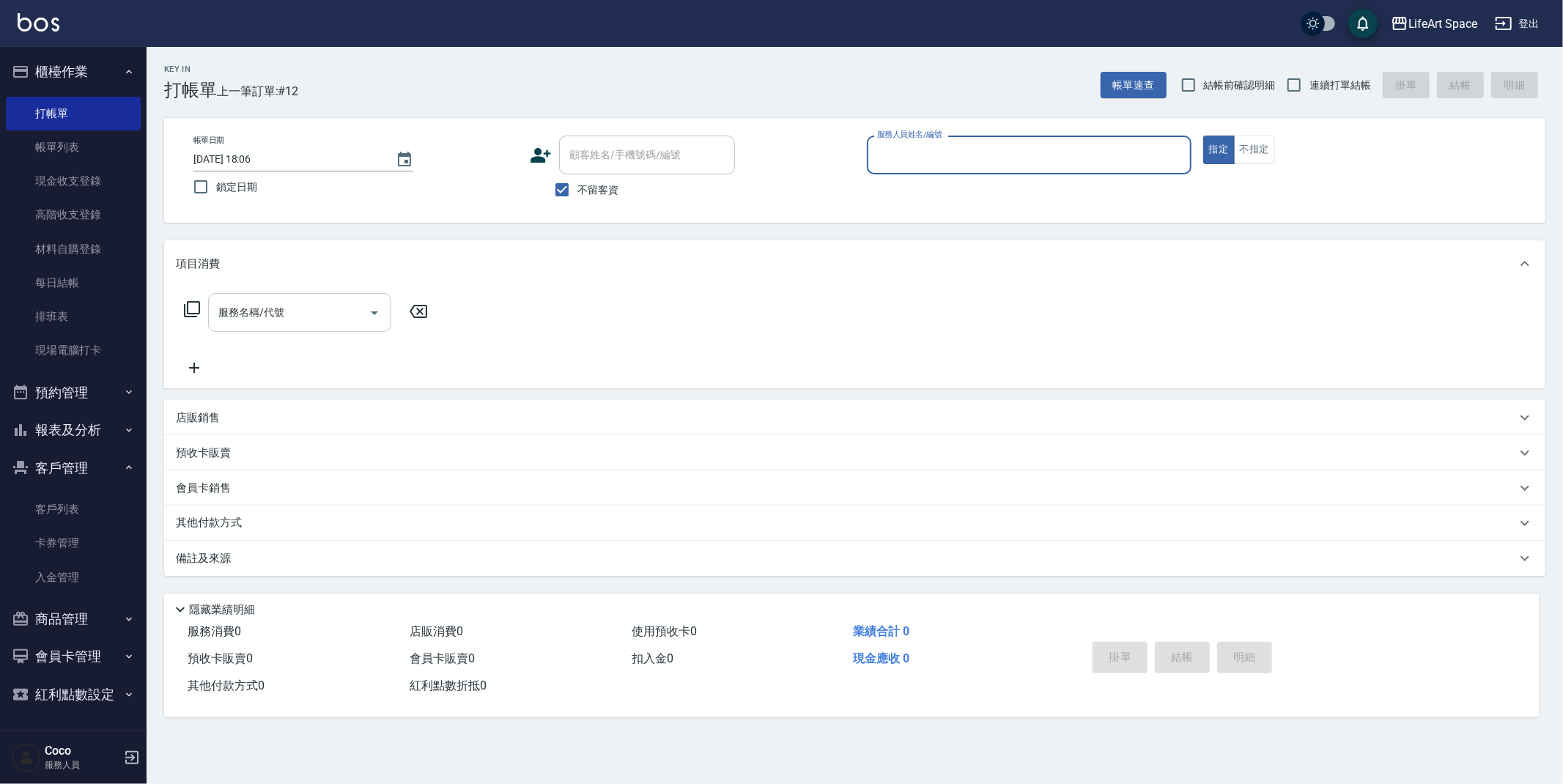
click at [313, 306] on input "服務名稱/代號" at bounding box center [288, 312] width 148 height 25
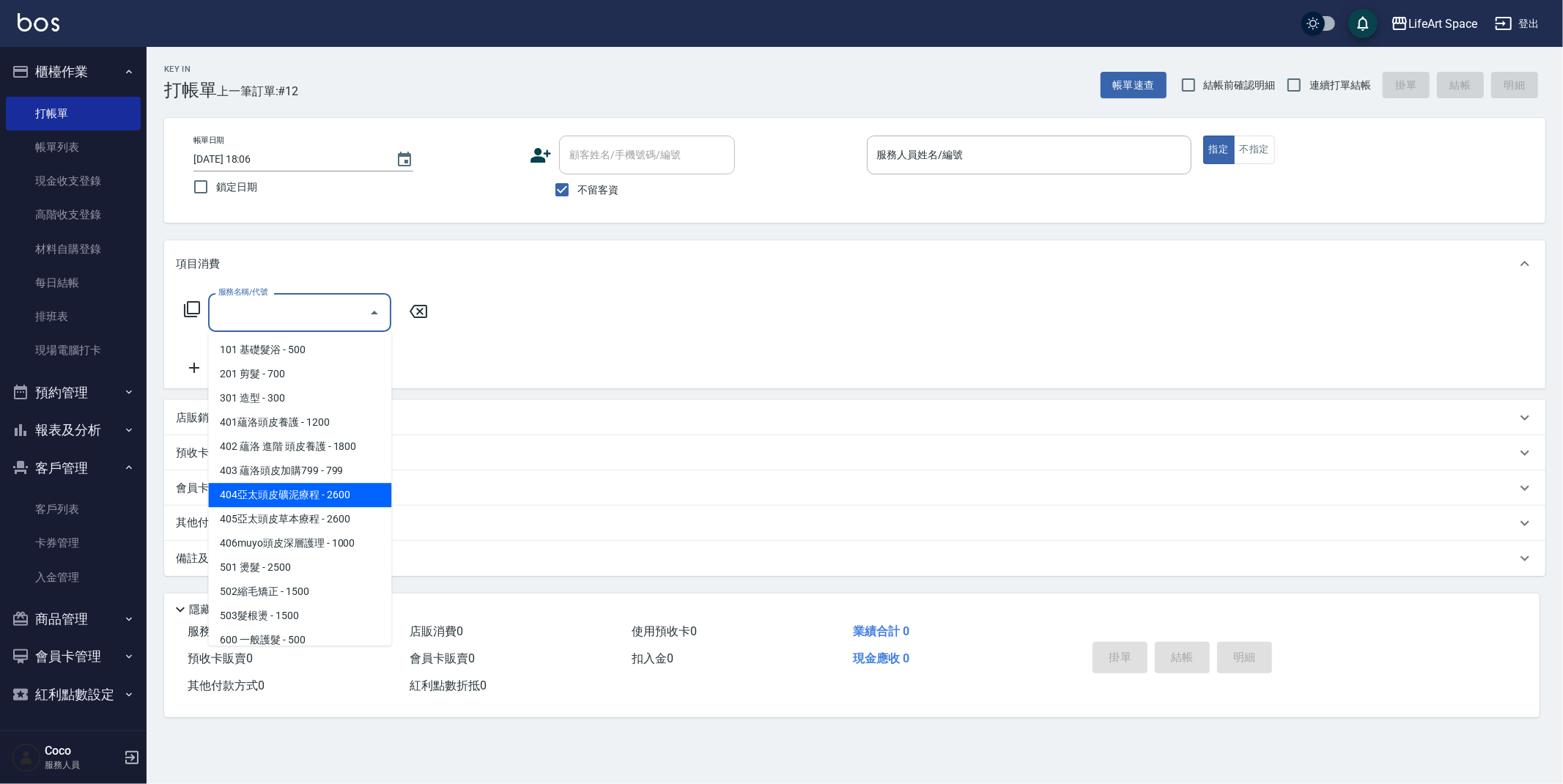
click at [610, 345] on div "服務名稱/代號 服務名稱/代號" at bounding box center [855, 338] width 1382 height 101
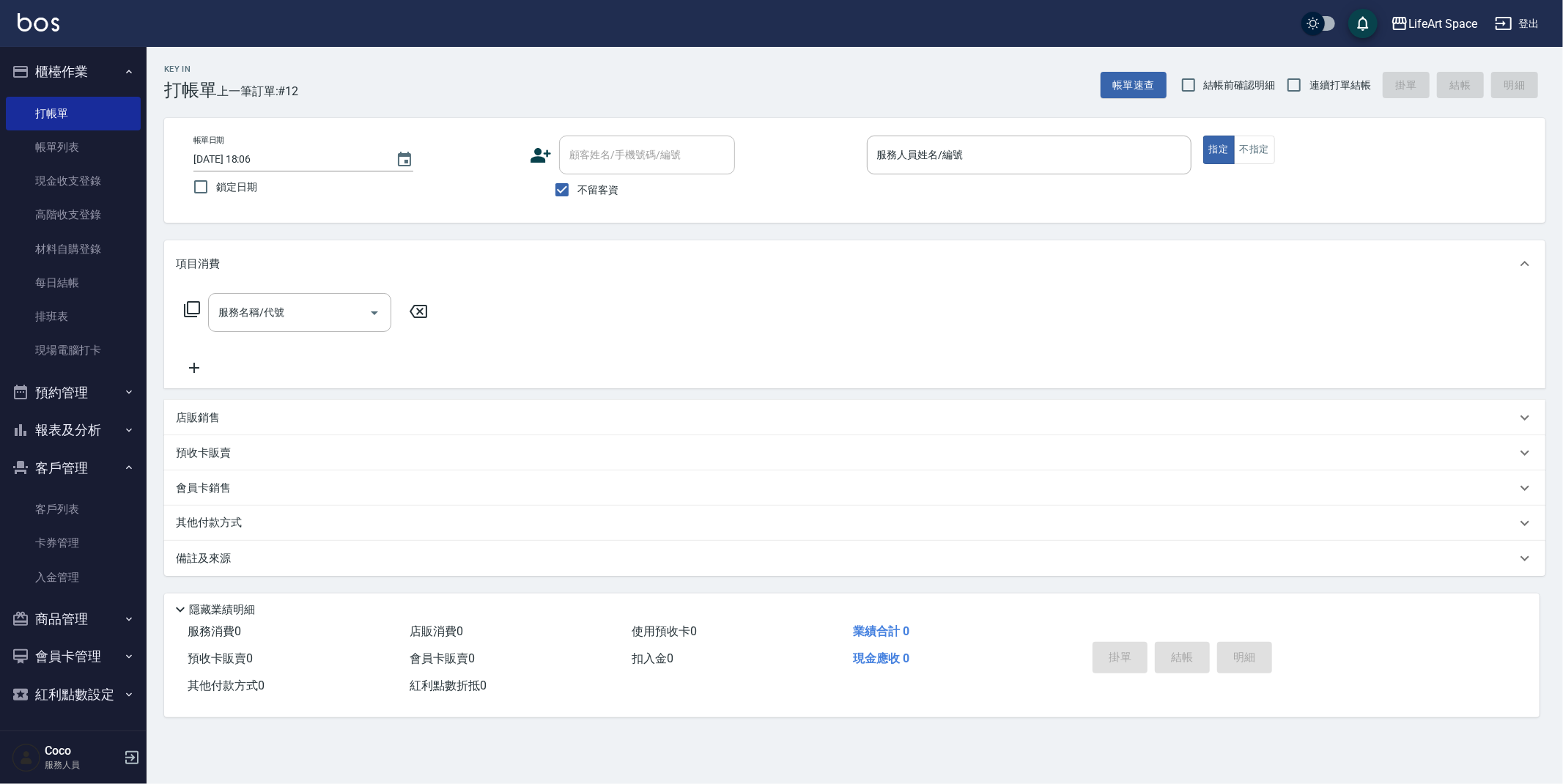
click at [215, 419] on p "店販銷售" at bounding box center [198, 418] width 44 height 16
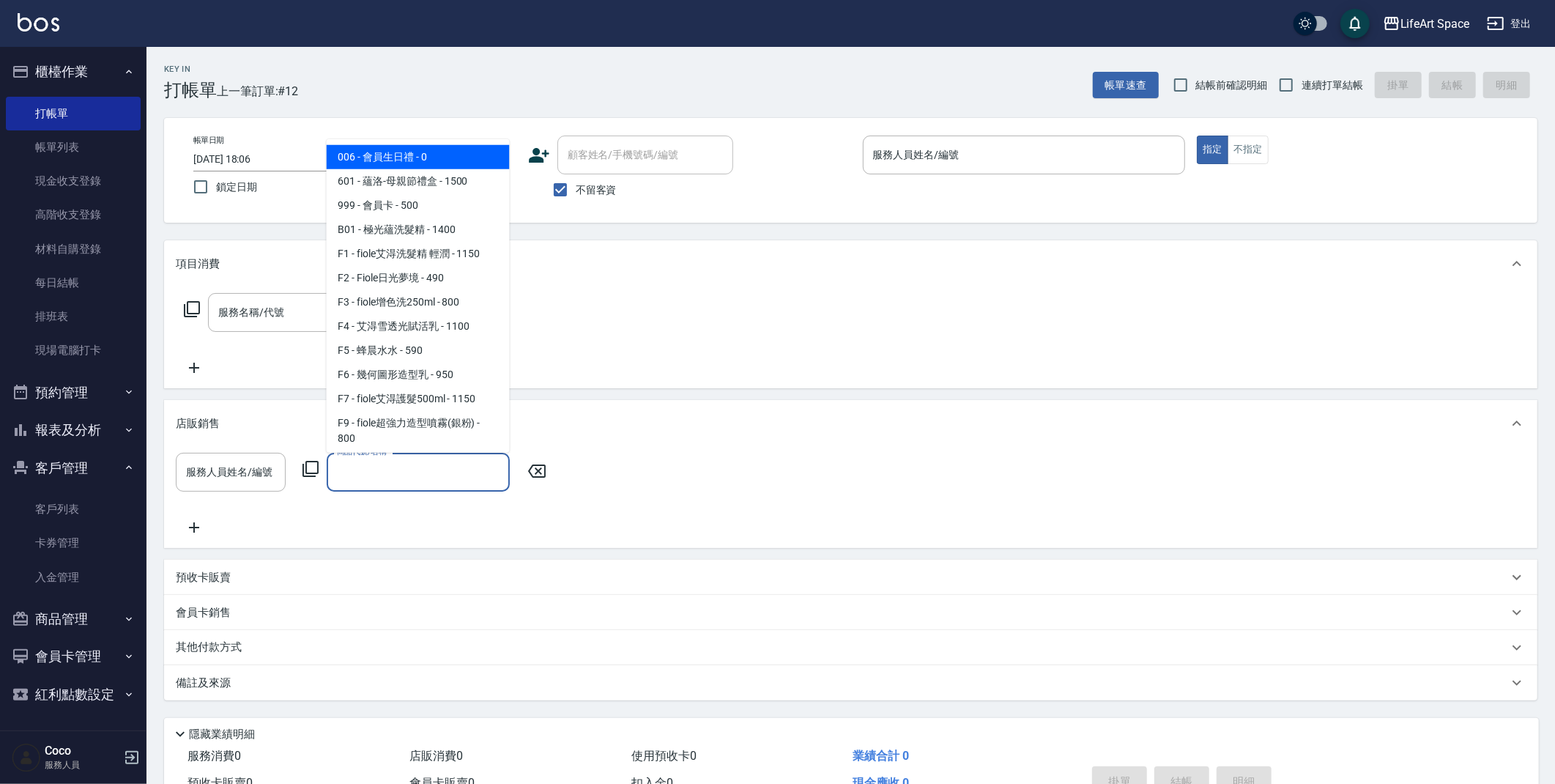
click at [445, 467] on input "商品代號/名稱" at bounding box center [419, 472] width 170 height 25
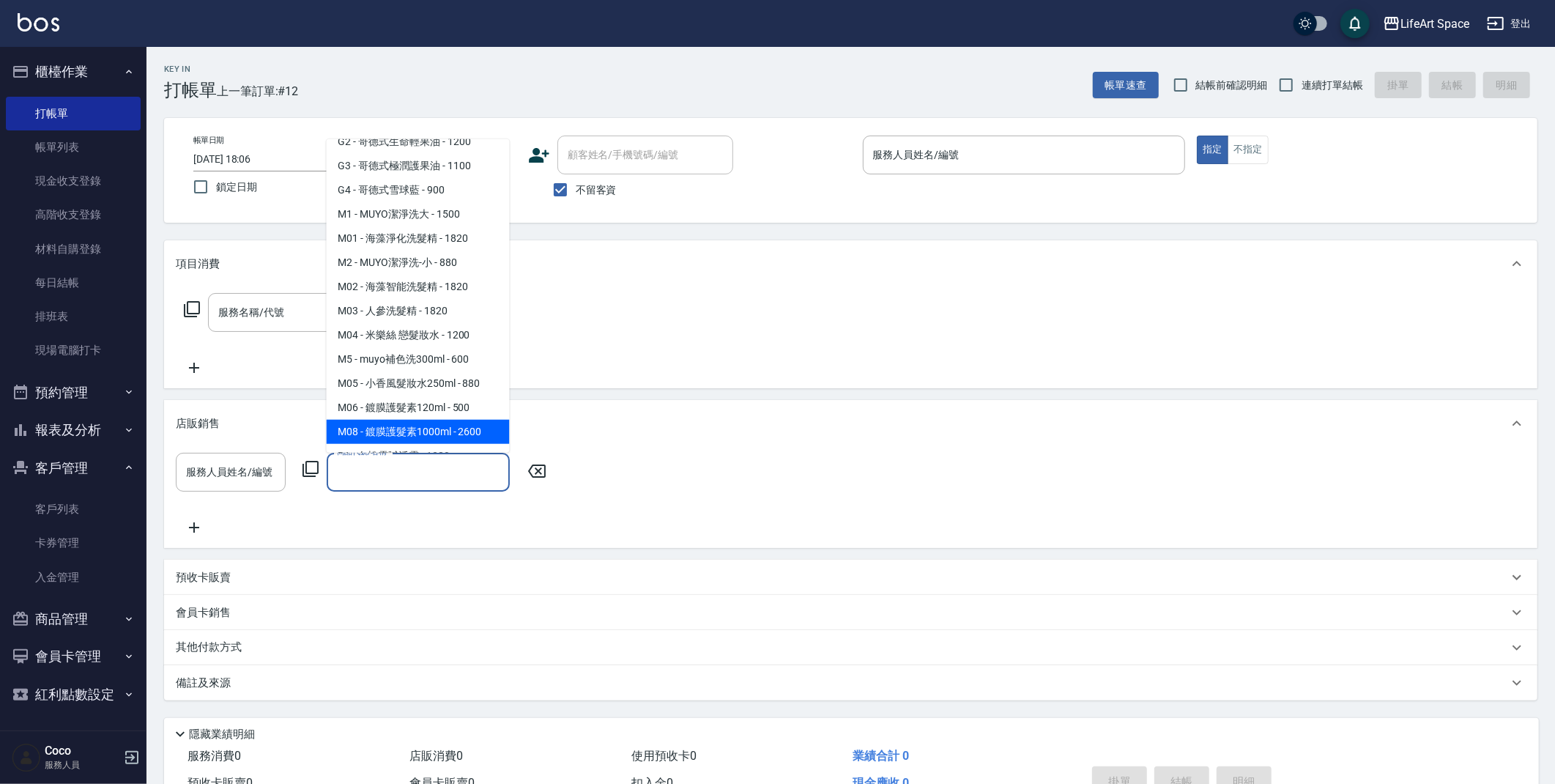
scroll to position [464, 0]
click at [305, 470] on icon at bounding box center [311, 469] width 18 height 18
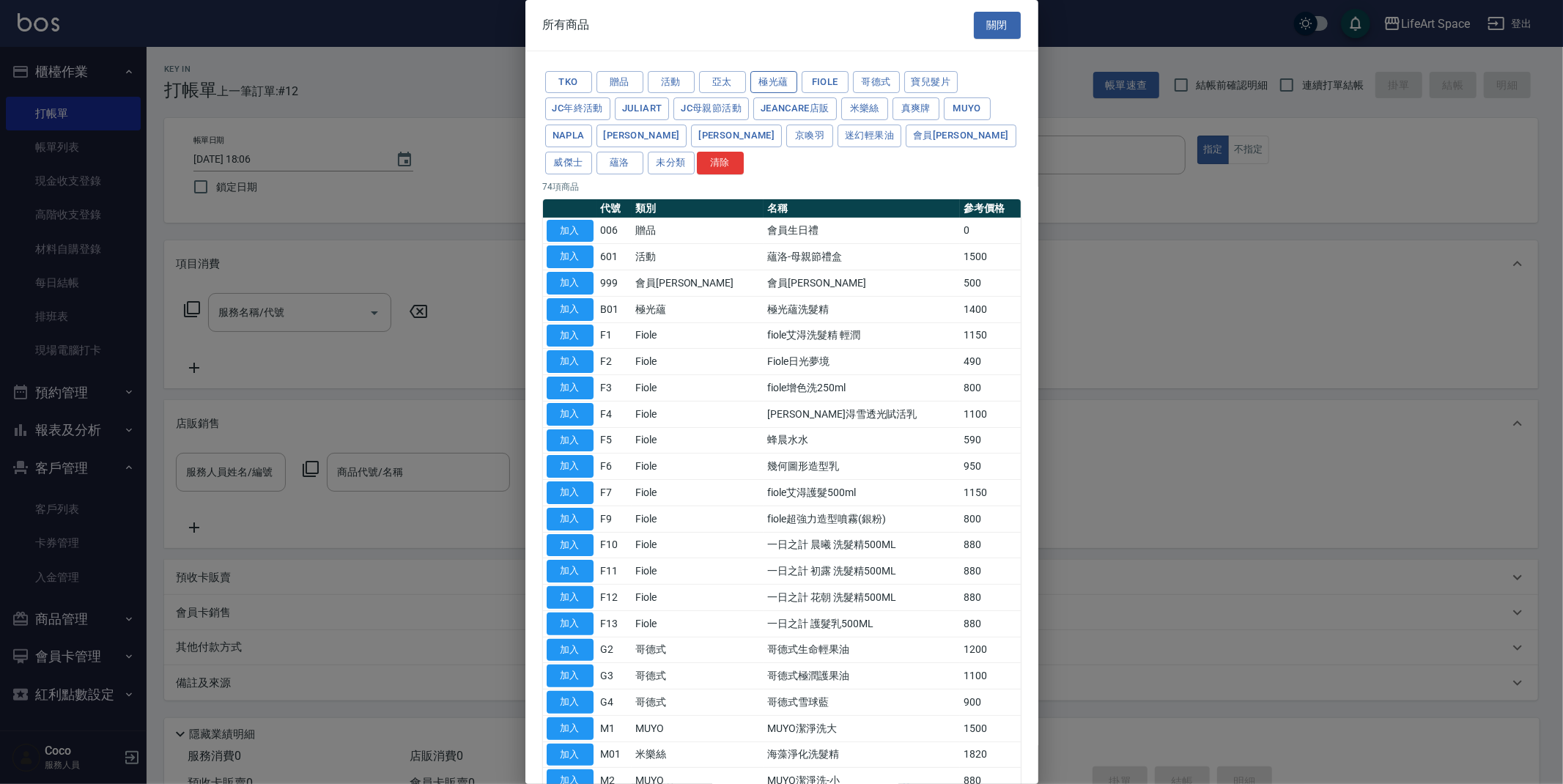
click at [766, 91] on button "極光蘊" at bounding box center [773, 82] width 47 height 23
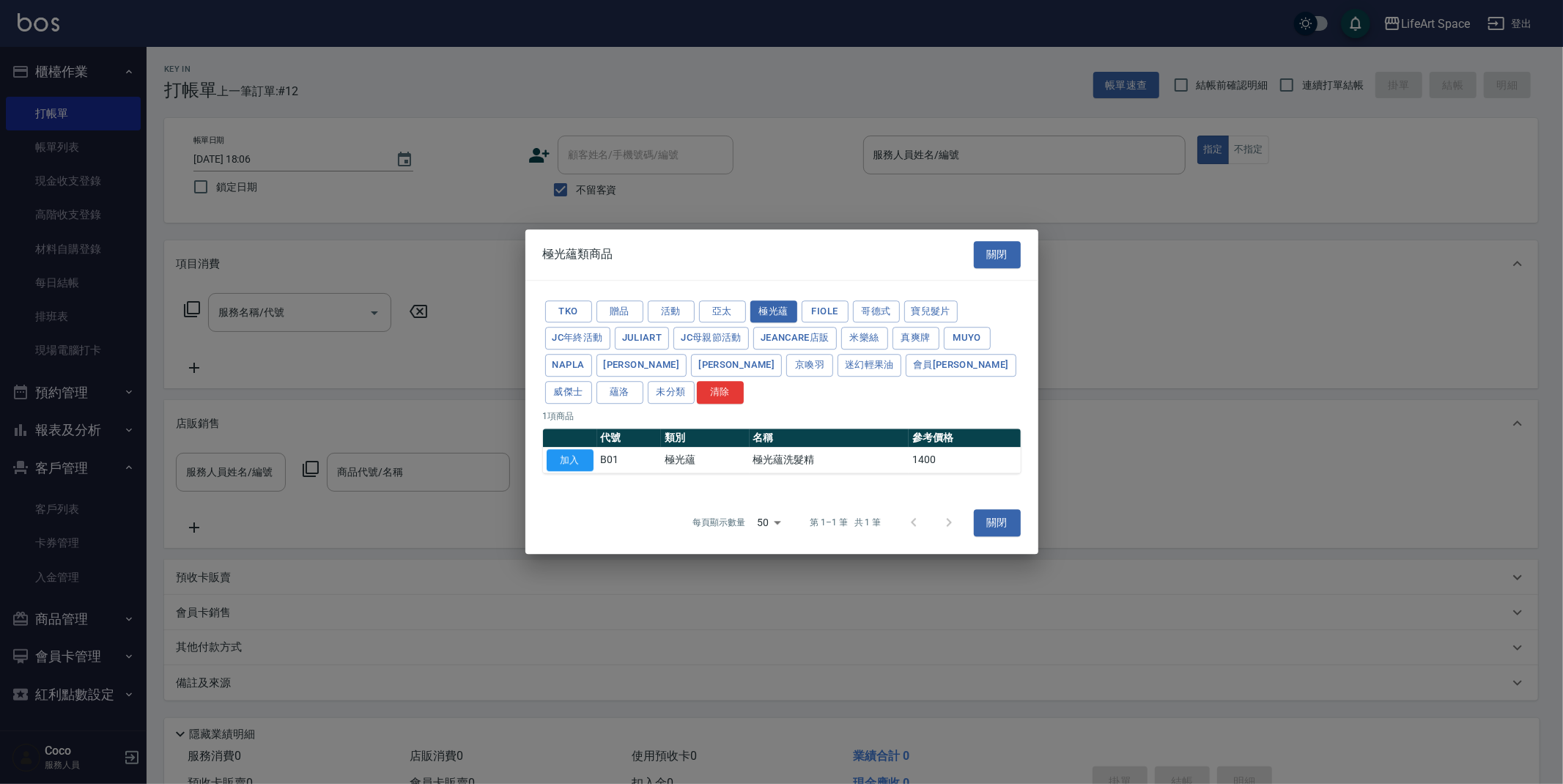
click at [1009, 252] on button "關閉" at bounding box center [997, 254] width 47 height 27
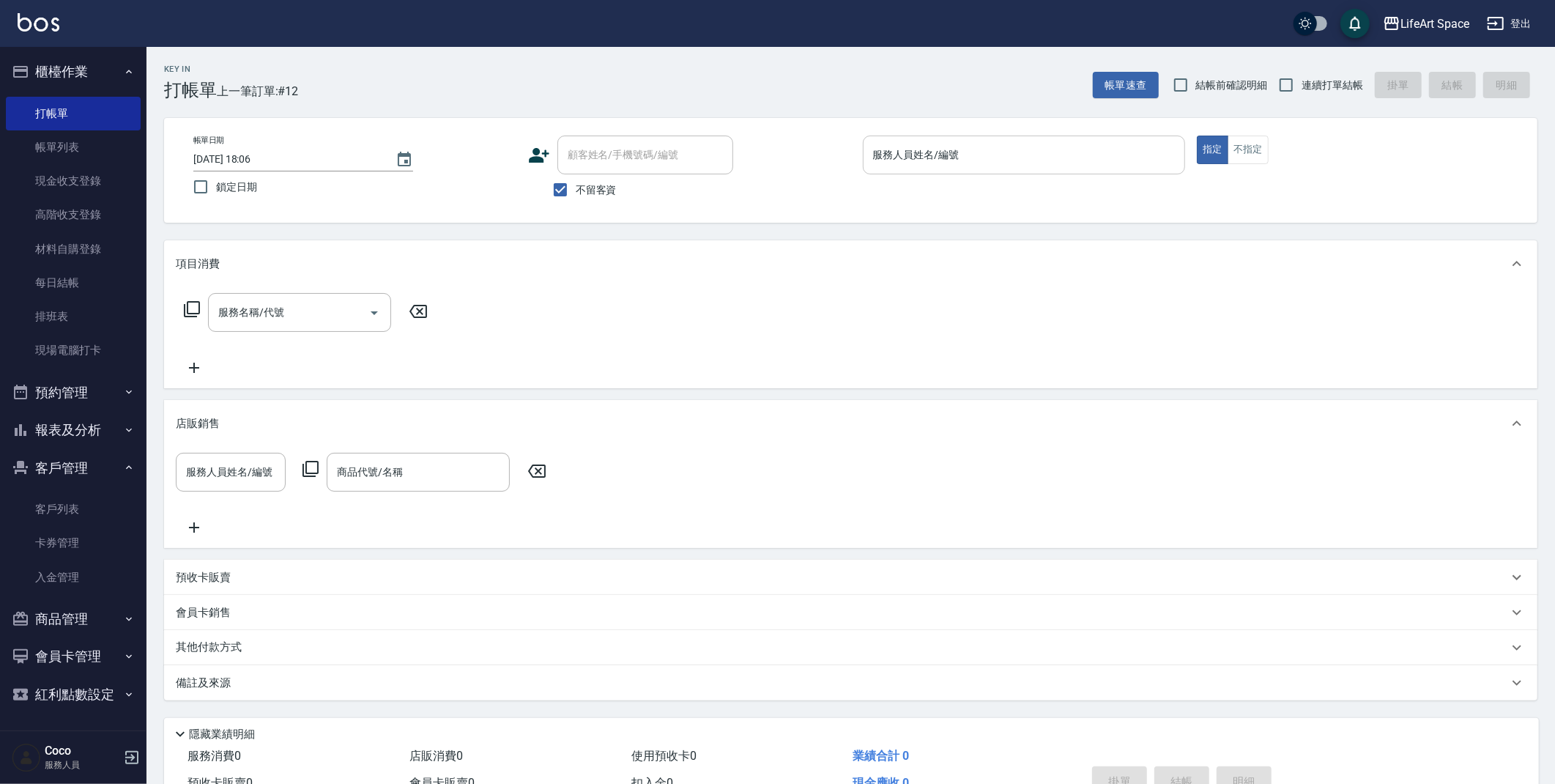
click at [926, 162] on input "服務人員姓名/編號" at bounding box center [1025, 154] width 310 height 25
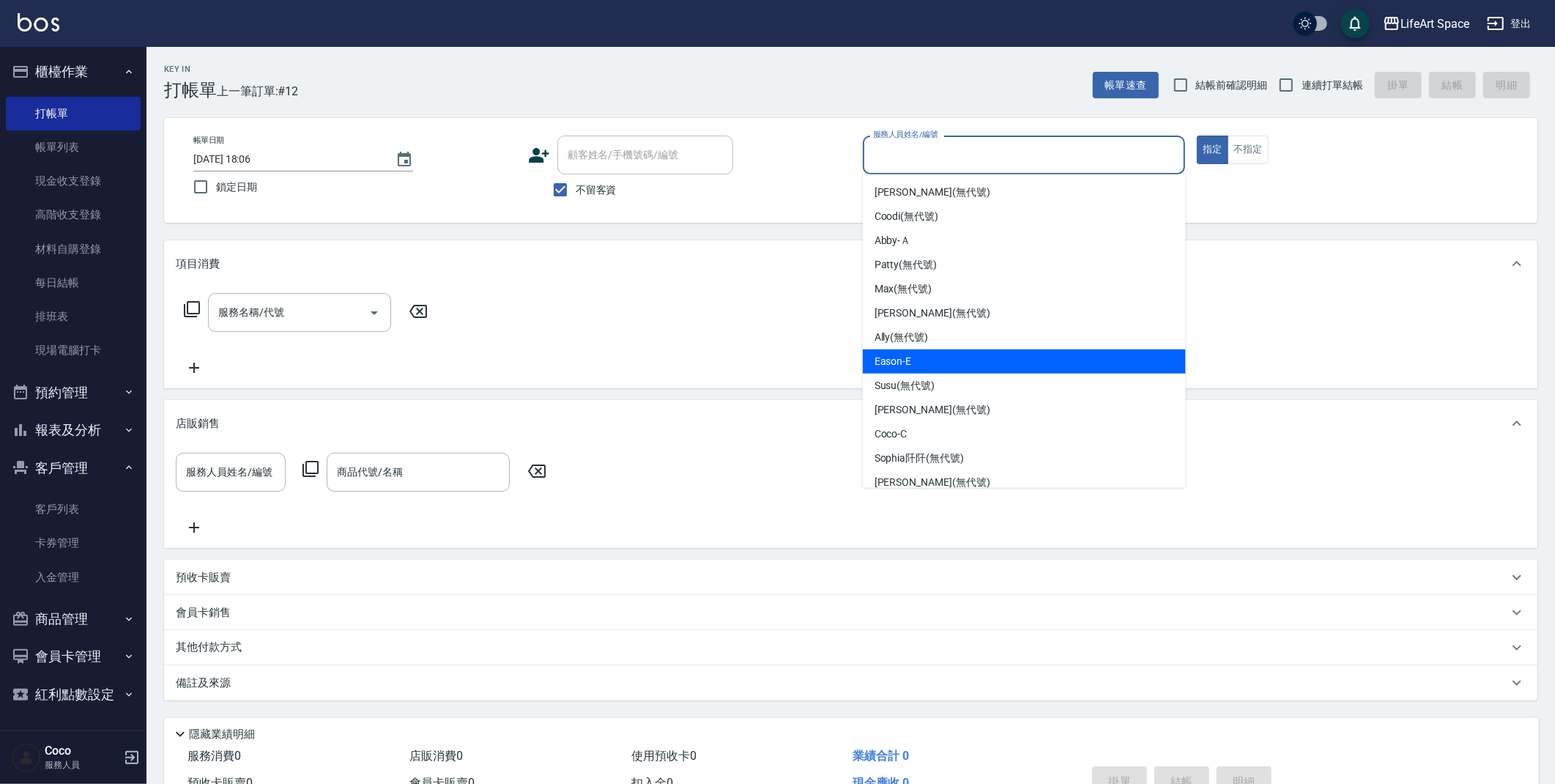
click at [937, 362] on div "Eason -E" at bounding box center [1025, 361] width 323 height 24
type input "Eason-E"
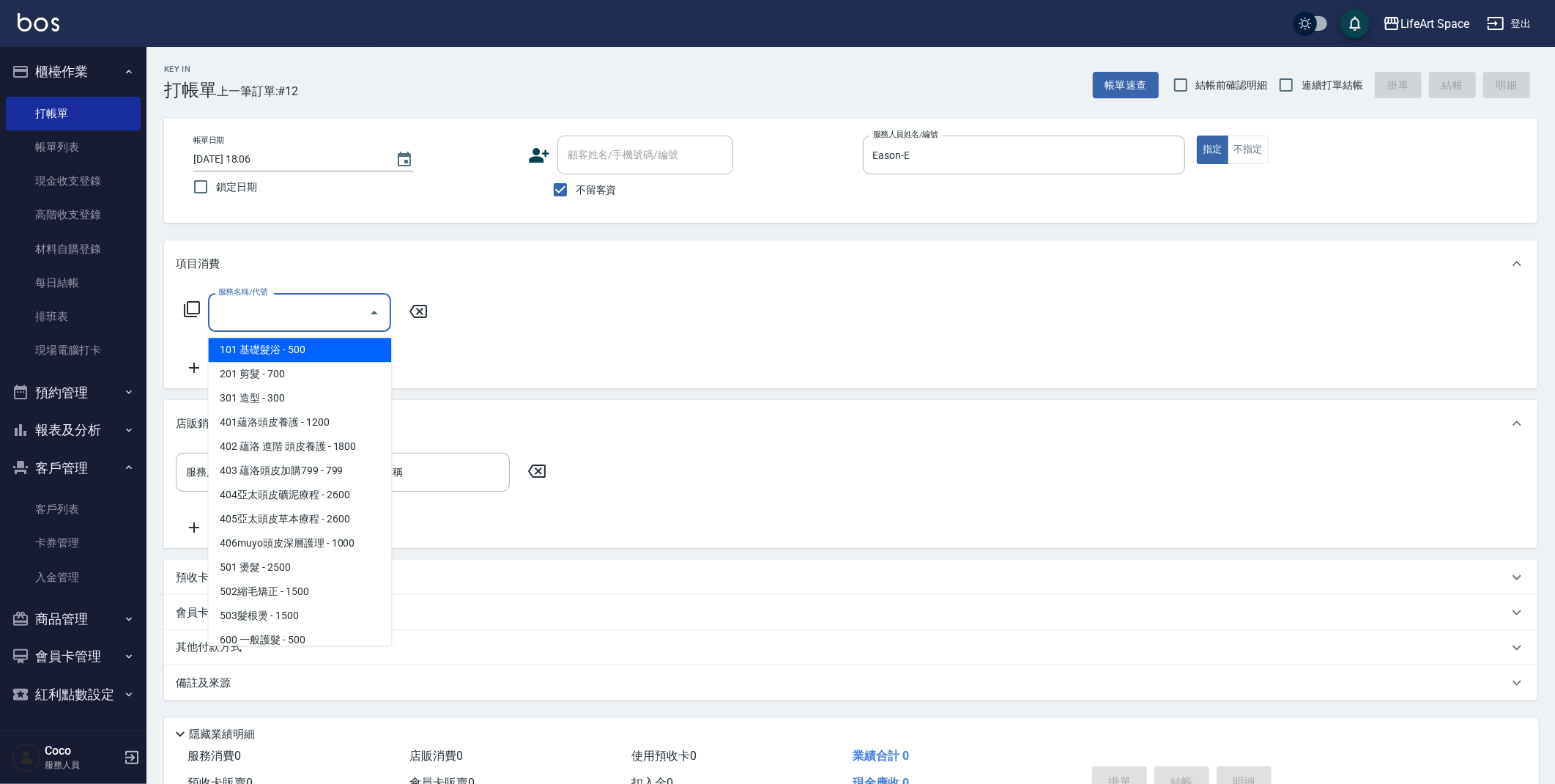
click at [297, 315] on input "服務名稱/代號" at bounding box center [288, 312] width 148 height 25
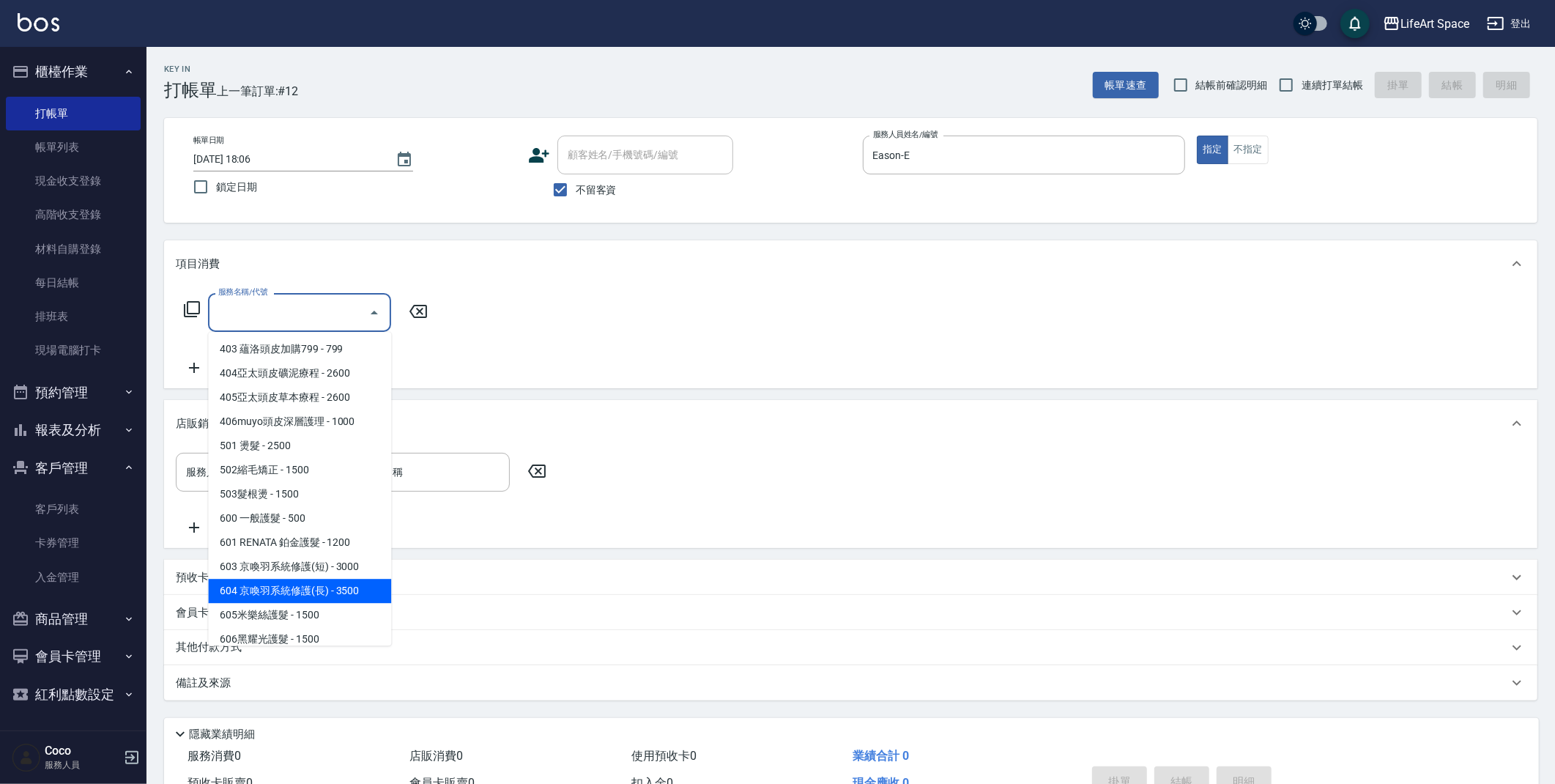
scroll to position [229, 0]
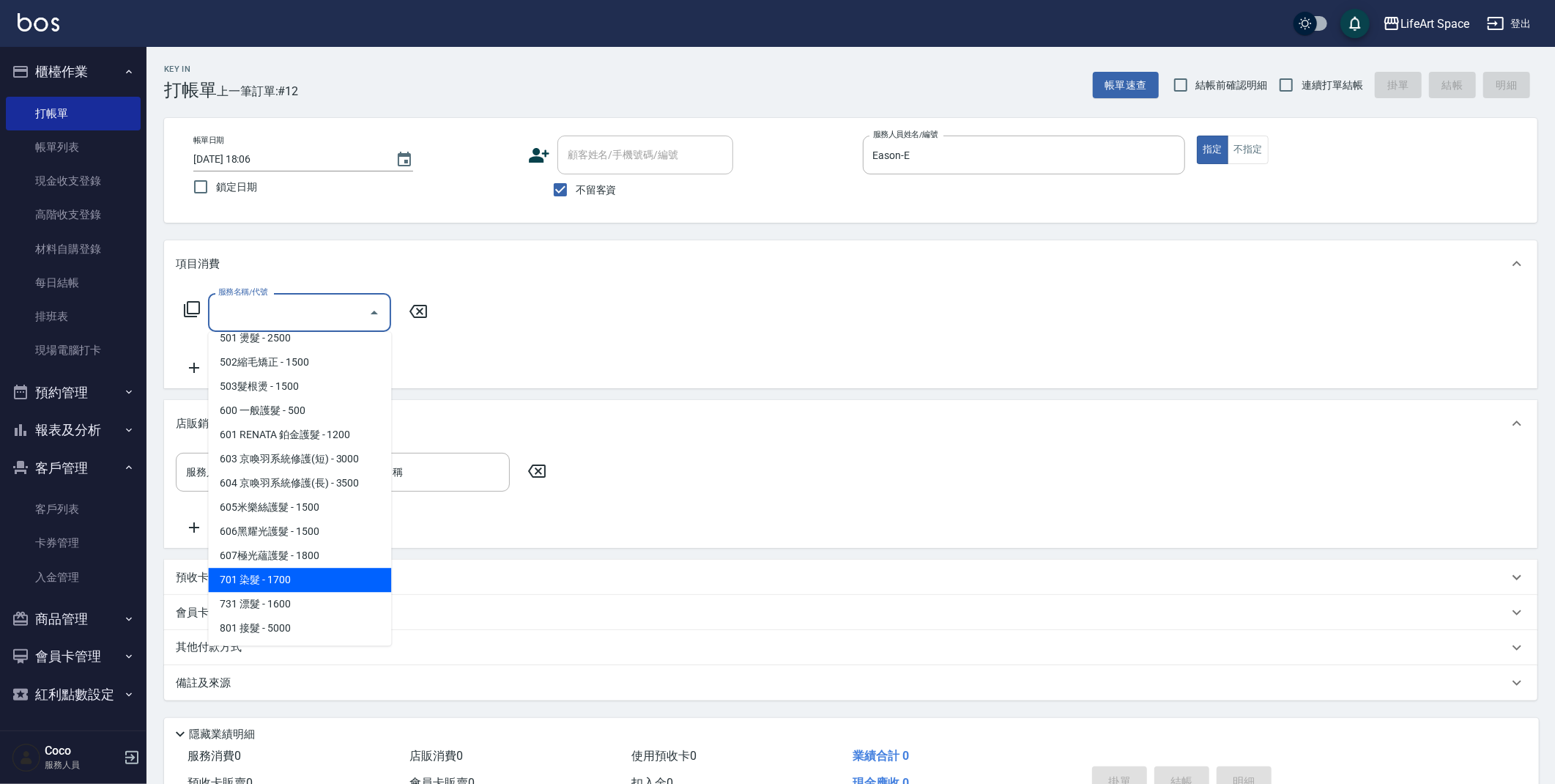
click at [298, 575] on span "701 染髮 - 1700" at bounding box center [299, 580] width 183 height 24
type input "701 染髮(701)"
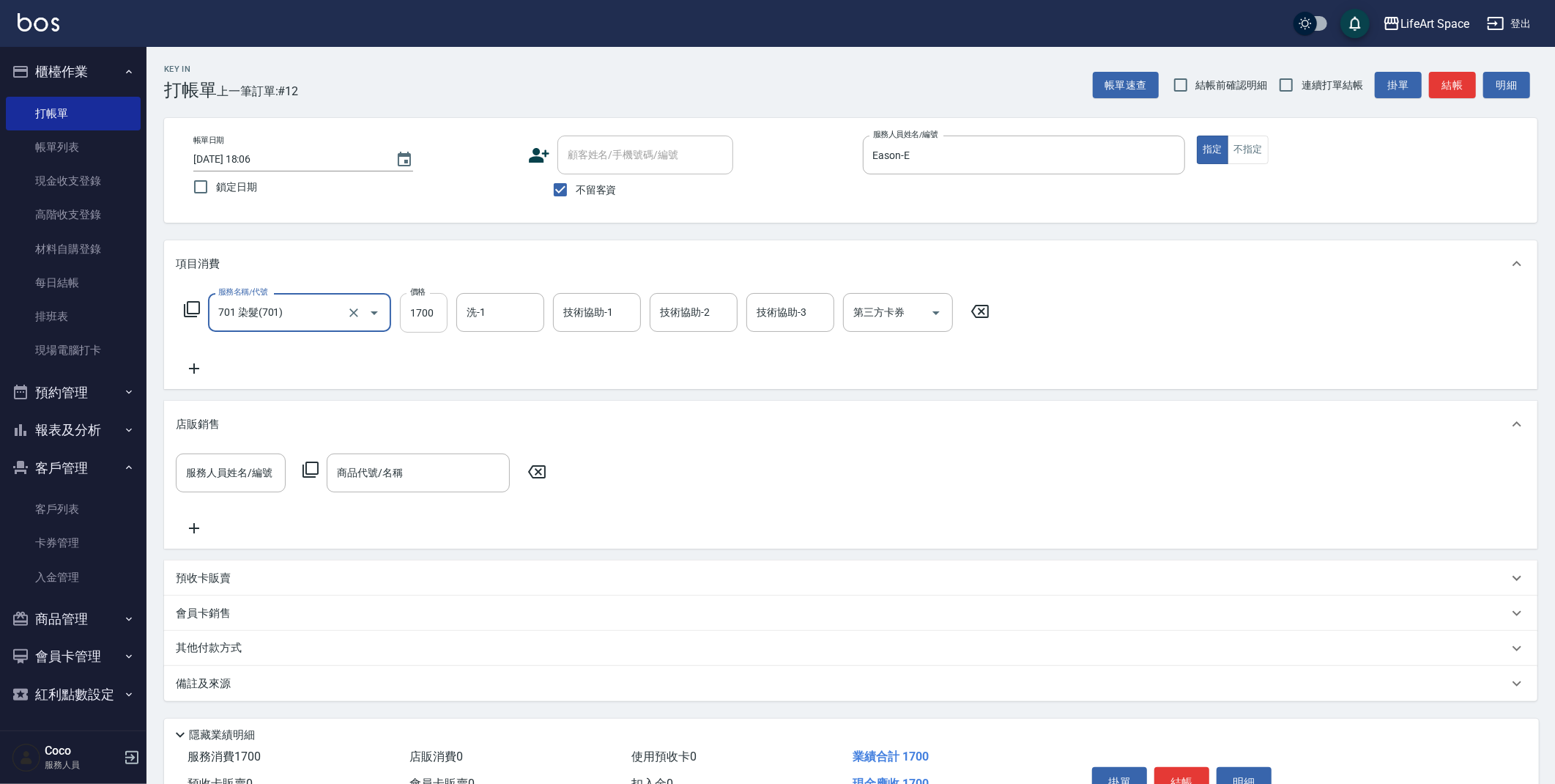
click at [441, 314] on input "1700" at bounding box center [423, 312] width 47 height 39
type input "5100"
click at [498, 319] on input "洗-1" at bounding box center [500, 312] width 75 height 25
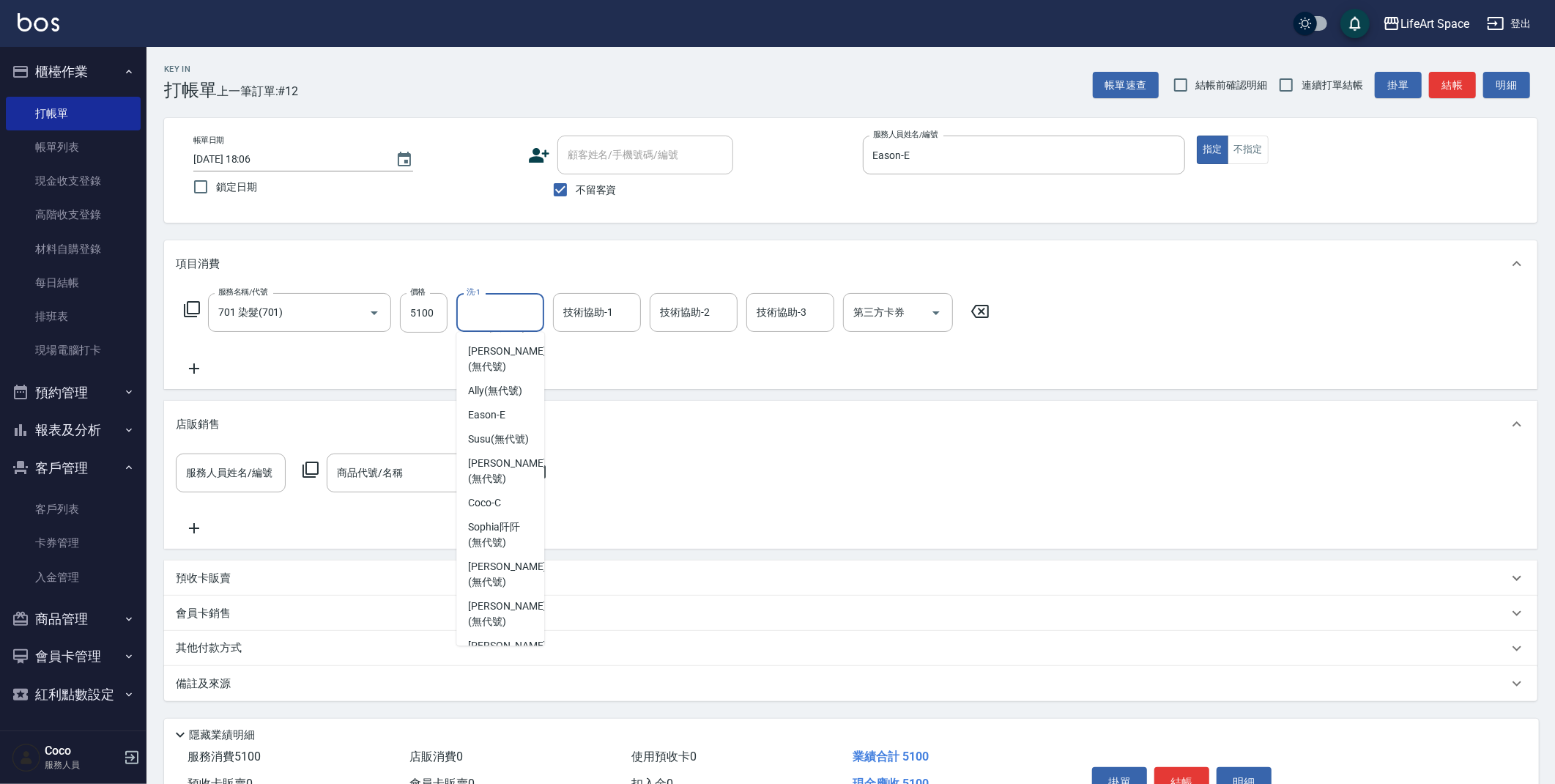
scroll to position [132, 0]
drag, startPoint x: 504, startPoint y: 379, endPoint x: 541, endPoint y: 354, distance: 44.7
click at [504, 377] on span "[PERSON_NAME] (無代號)" at bounding box center [507, 362] width 78 height 31
type input "[PERSON_NAME](無代號)"
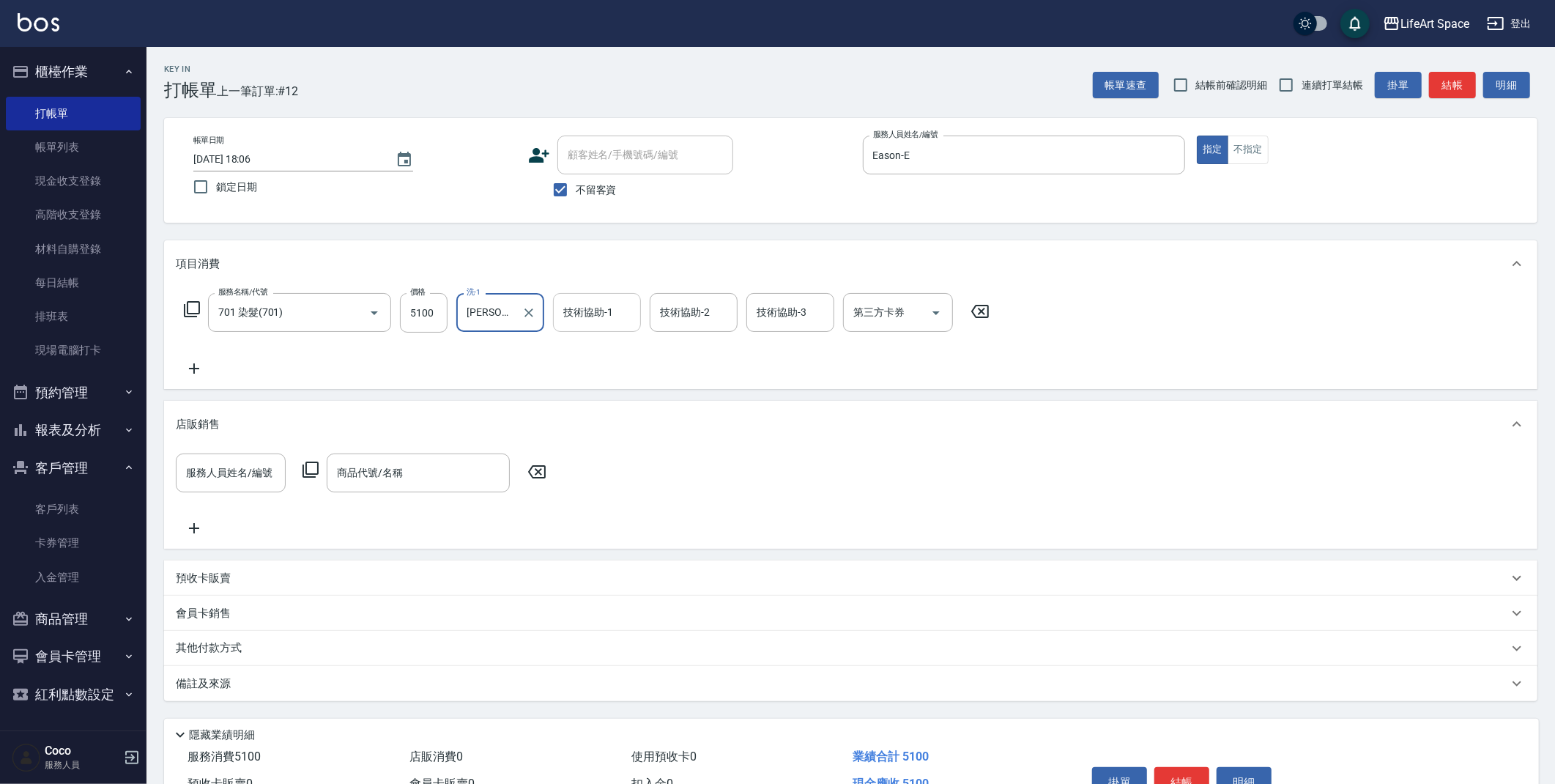
click at [600, 312] on div "技術協助-1 技術協助-1" at bounding box center [597, 312] width 88 height 39
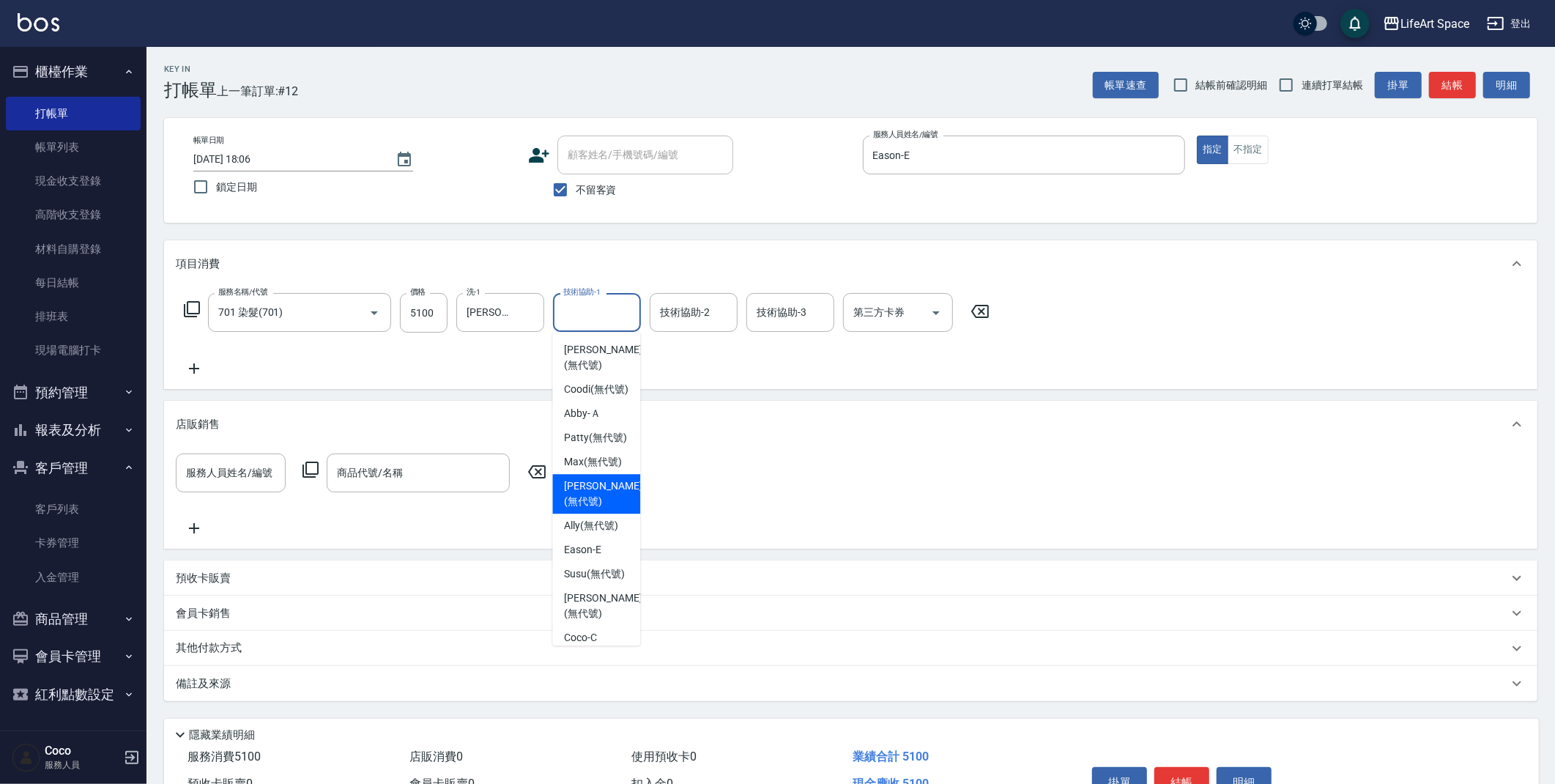
click at [601, 509] on span "[PERSON_NAME] (無代號)" at bounding box center [602, 494] width 78 height 31
type input "[PERSON_NAME](無代號)"
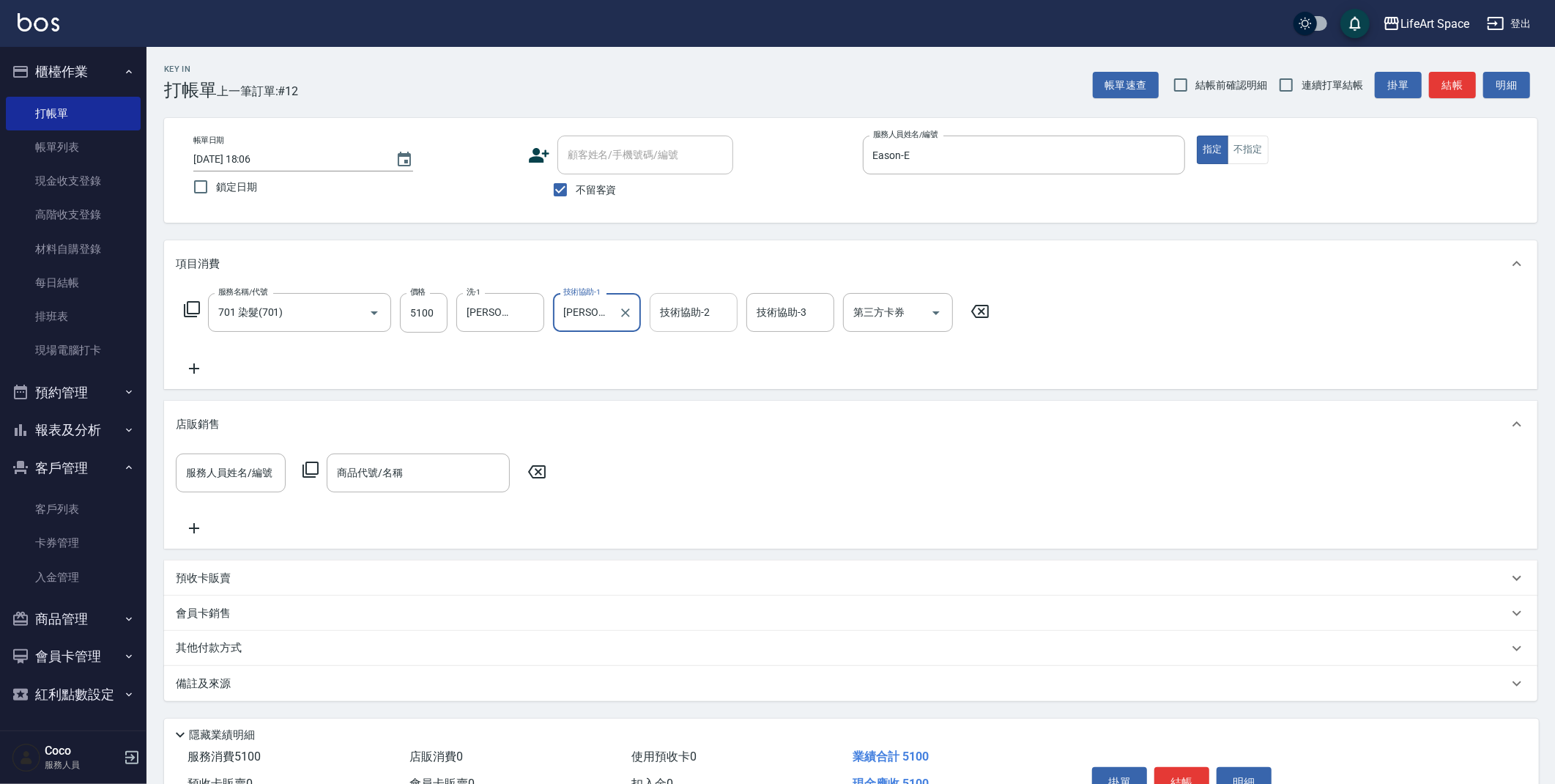
click at [689, 319] on div "技術協助-2 技術協助-2" at bounding box center [693, 312] width 88 height 39
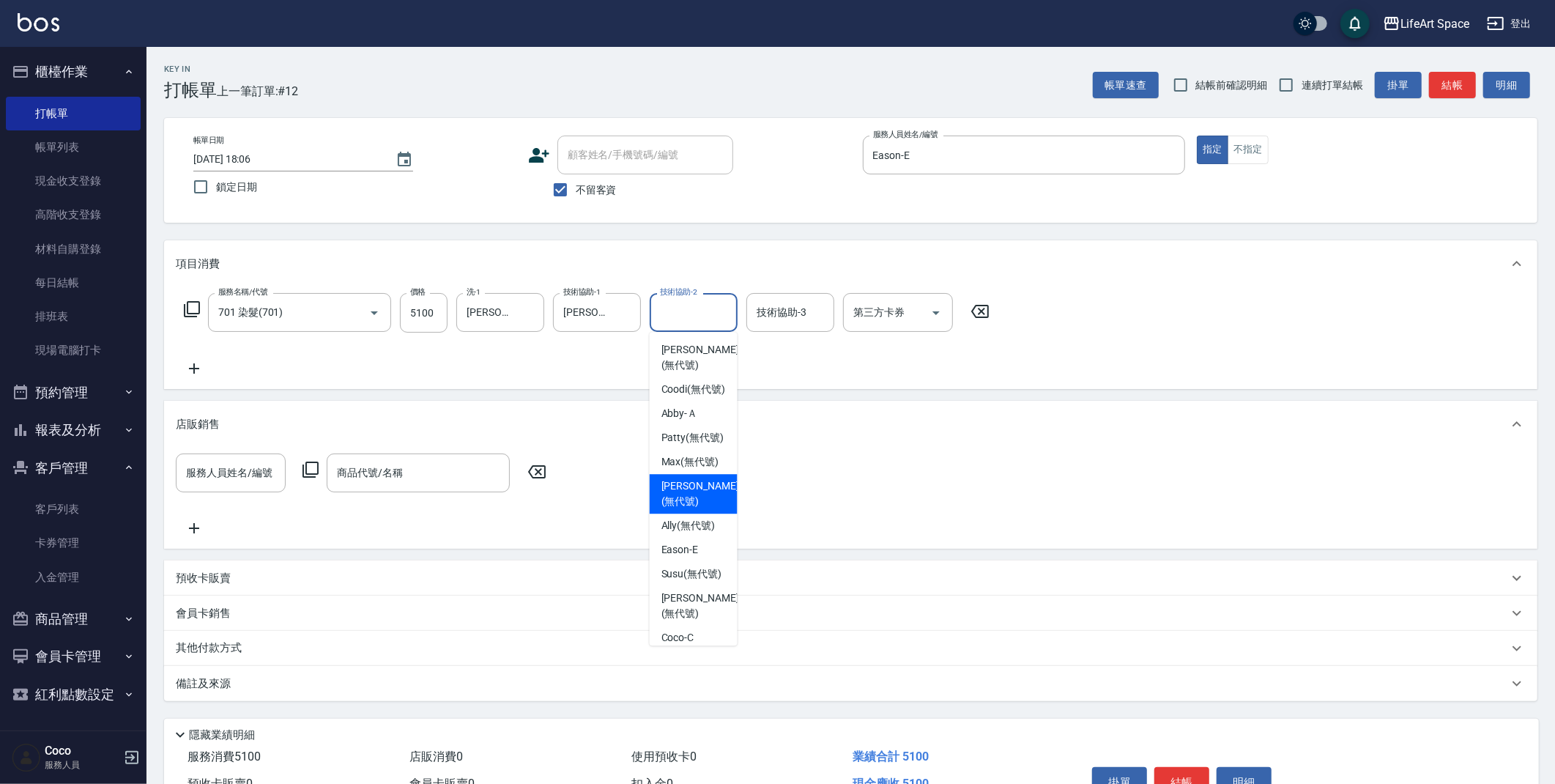
click at [691, 509] on span "[PERSON_NAME] (無代號)" at bounding box center [700, 494] width 78 height 31
type input "[PERSON_NAME](無代號)"
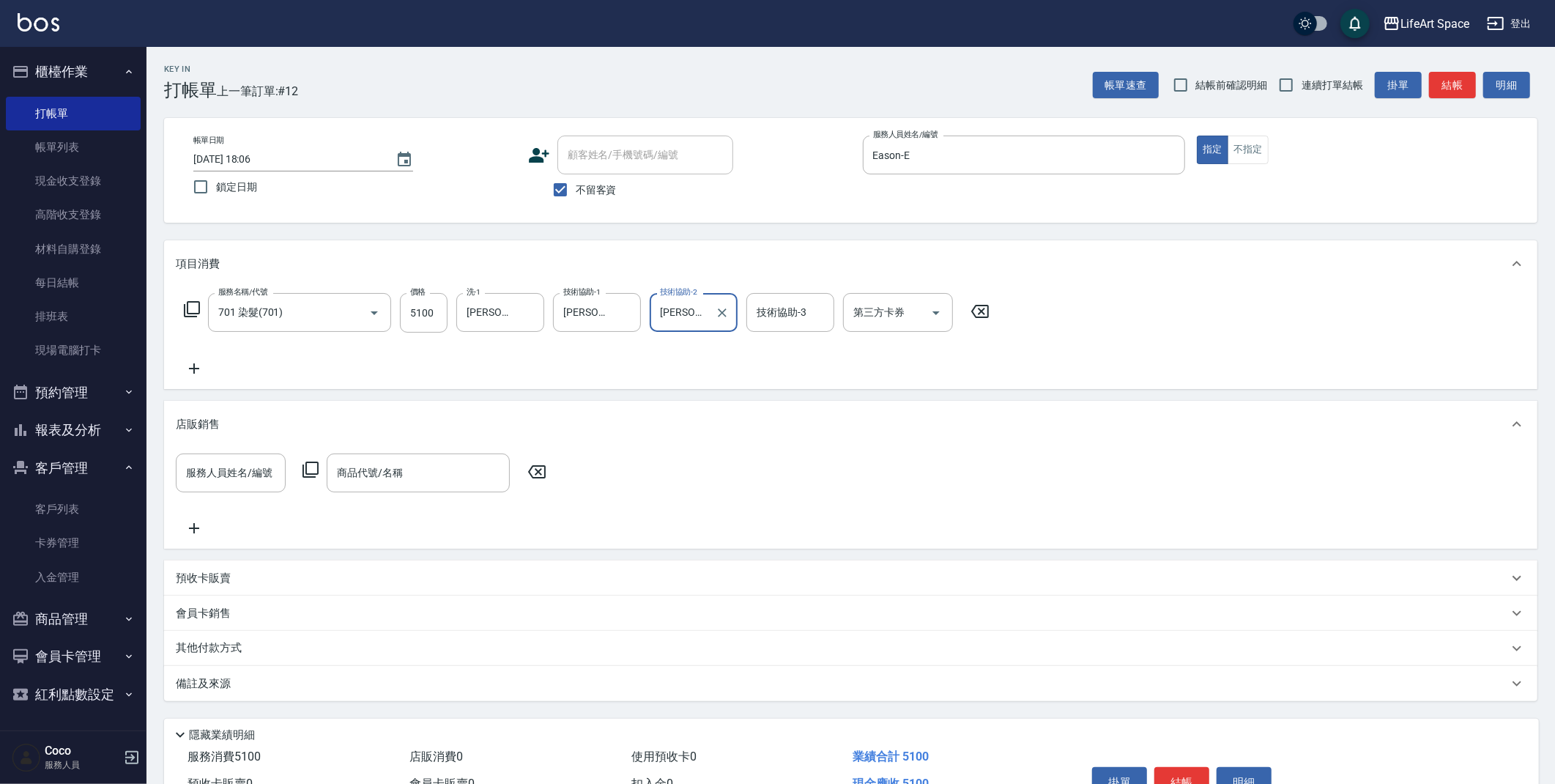
click at [347, 684] on div "備註及來源" at bounding box center [841, 684] width 1332 height 16
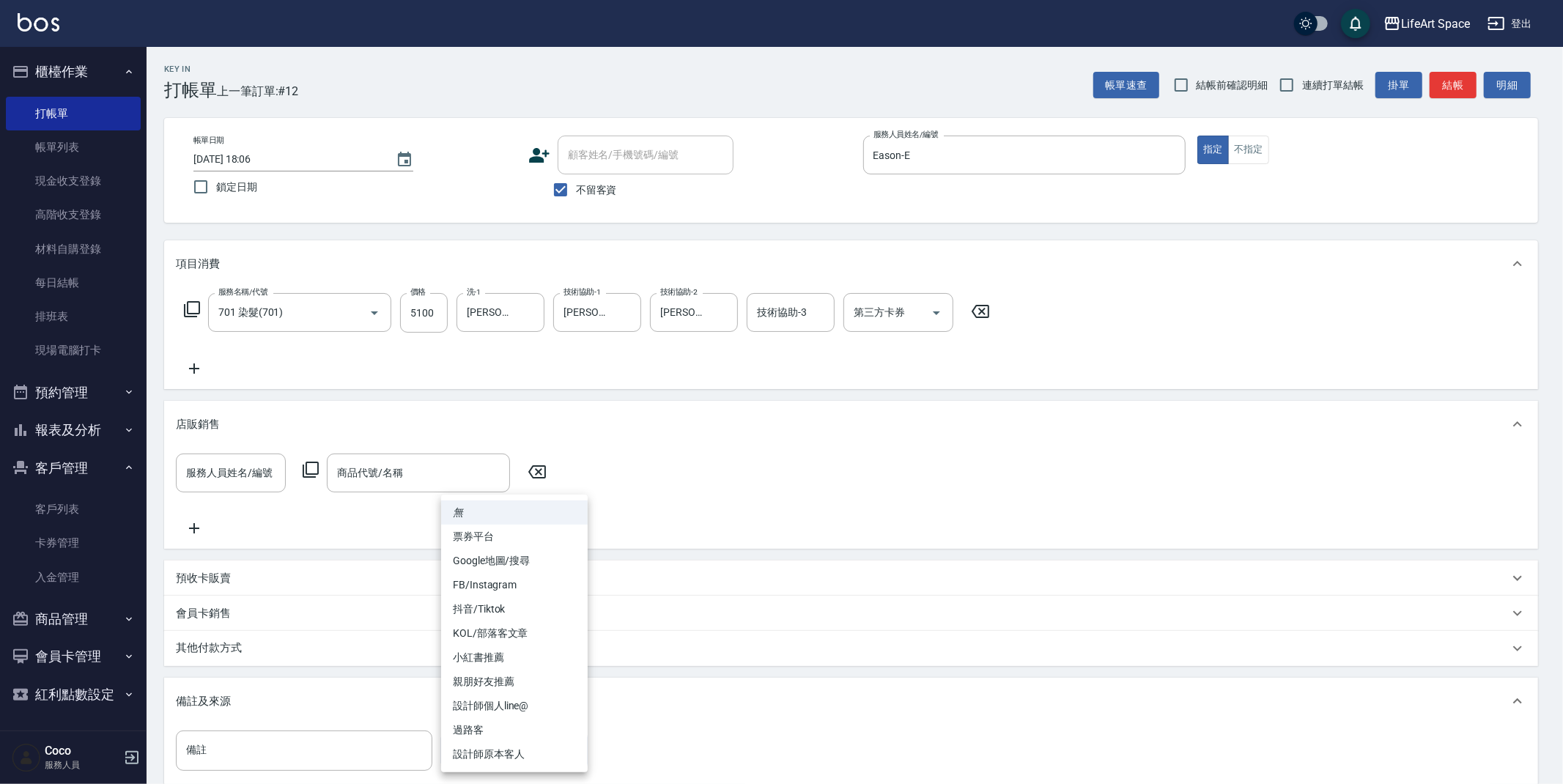
click at [462, 739] on body "LifeArt Space 登出 櫃檯作業 打帳單 帳單列表 現金收支登錄 高階收支登錄 材料自購登錄 每日結帳 排班表 現場電腦打卡 預約管理 預約管理 單…" at bounding box center [781, 479] width 1563 height 959
click at [517, 757] on li "設計師原本客人" at bounding box center [515, 755] width 147 height 24
type input "設計師原本客人"
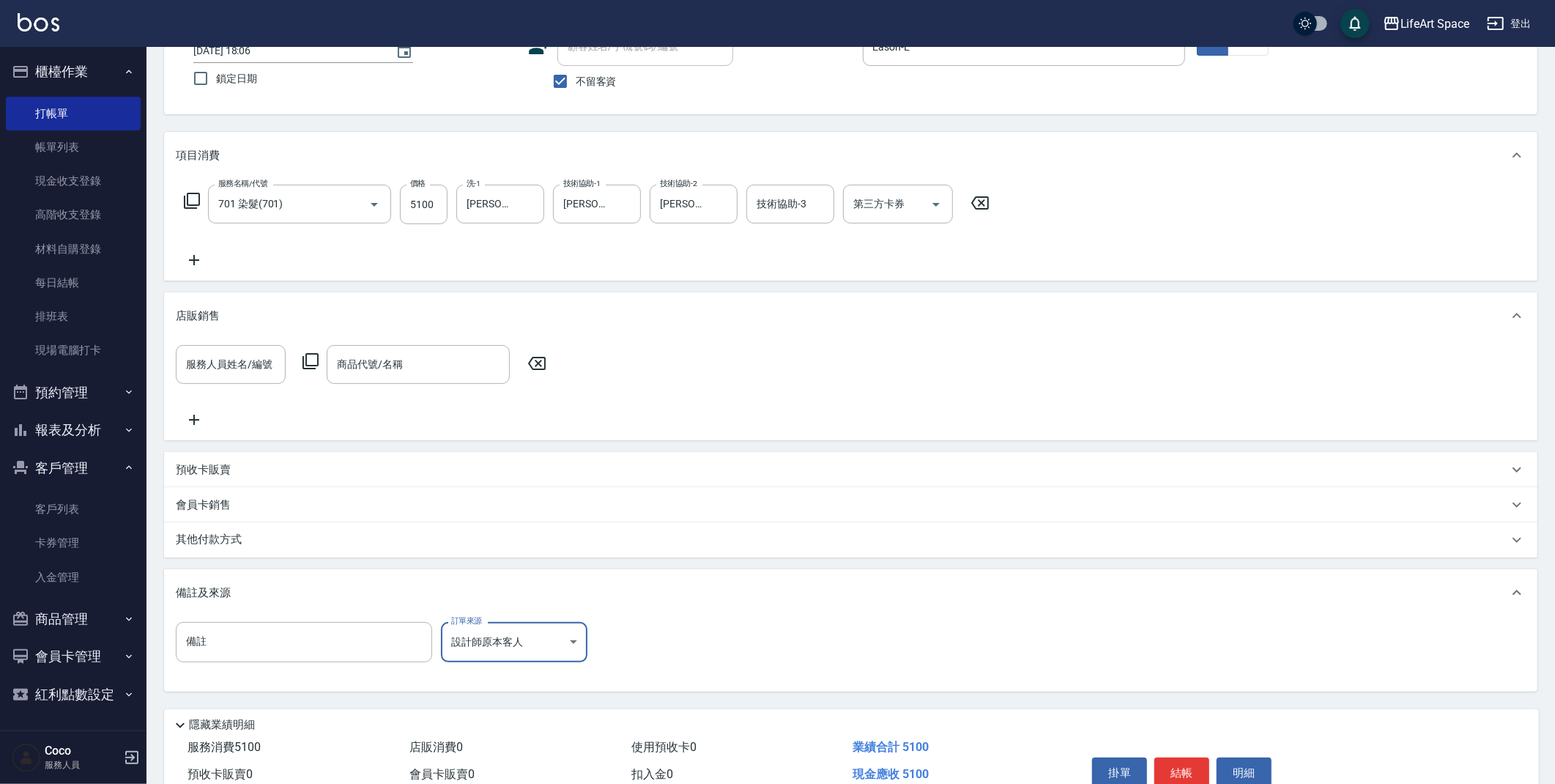
scroll to position [126, 0]
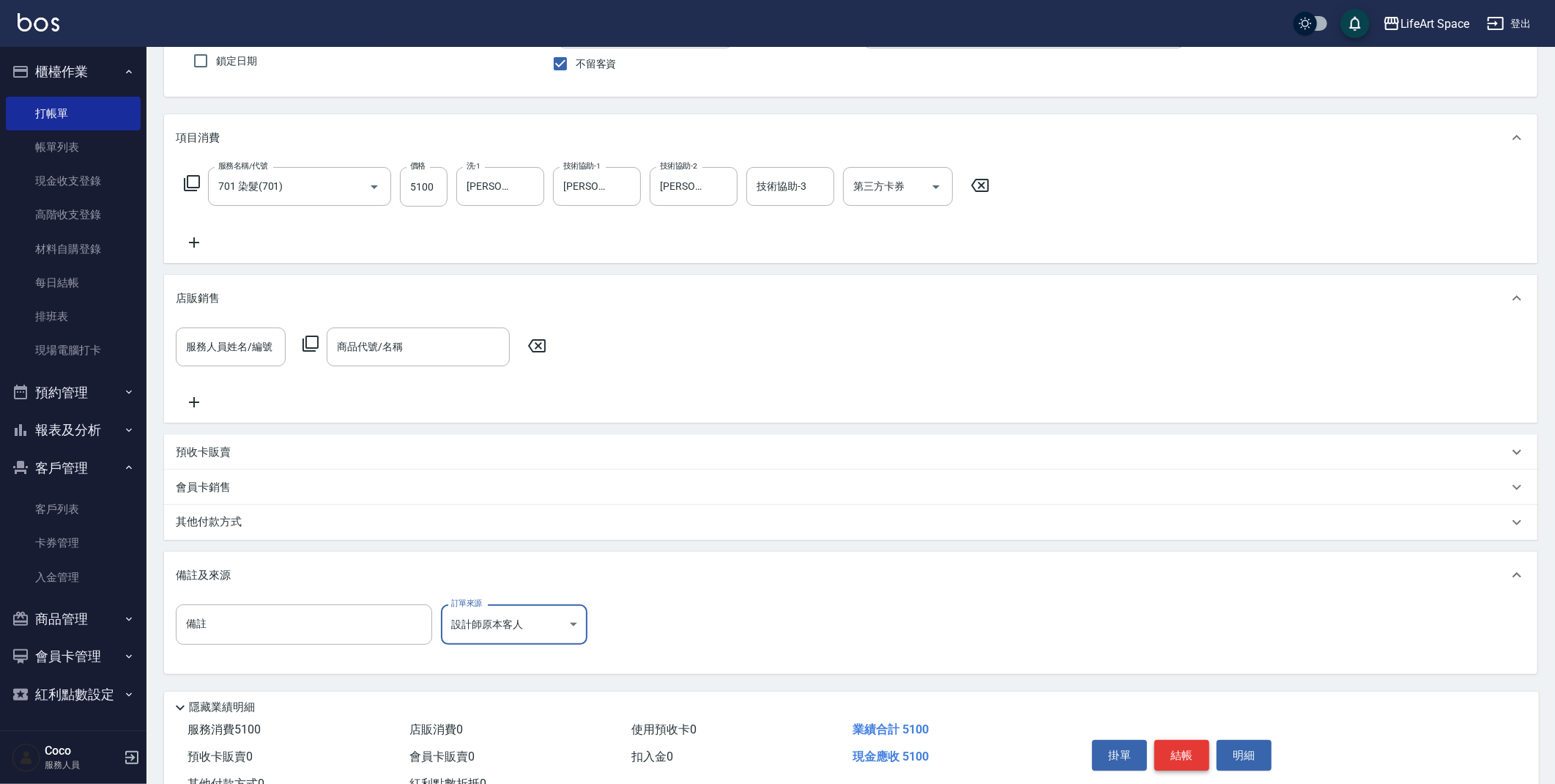
click at [1185, 749] on button "結帳" at bounding box center [1181, 755] width 55 height 31
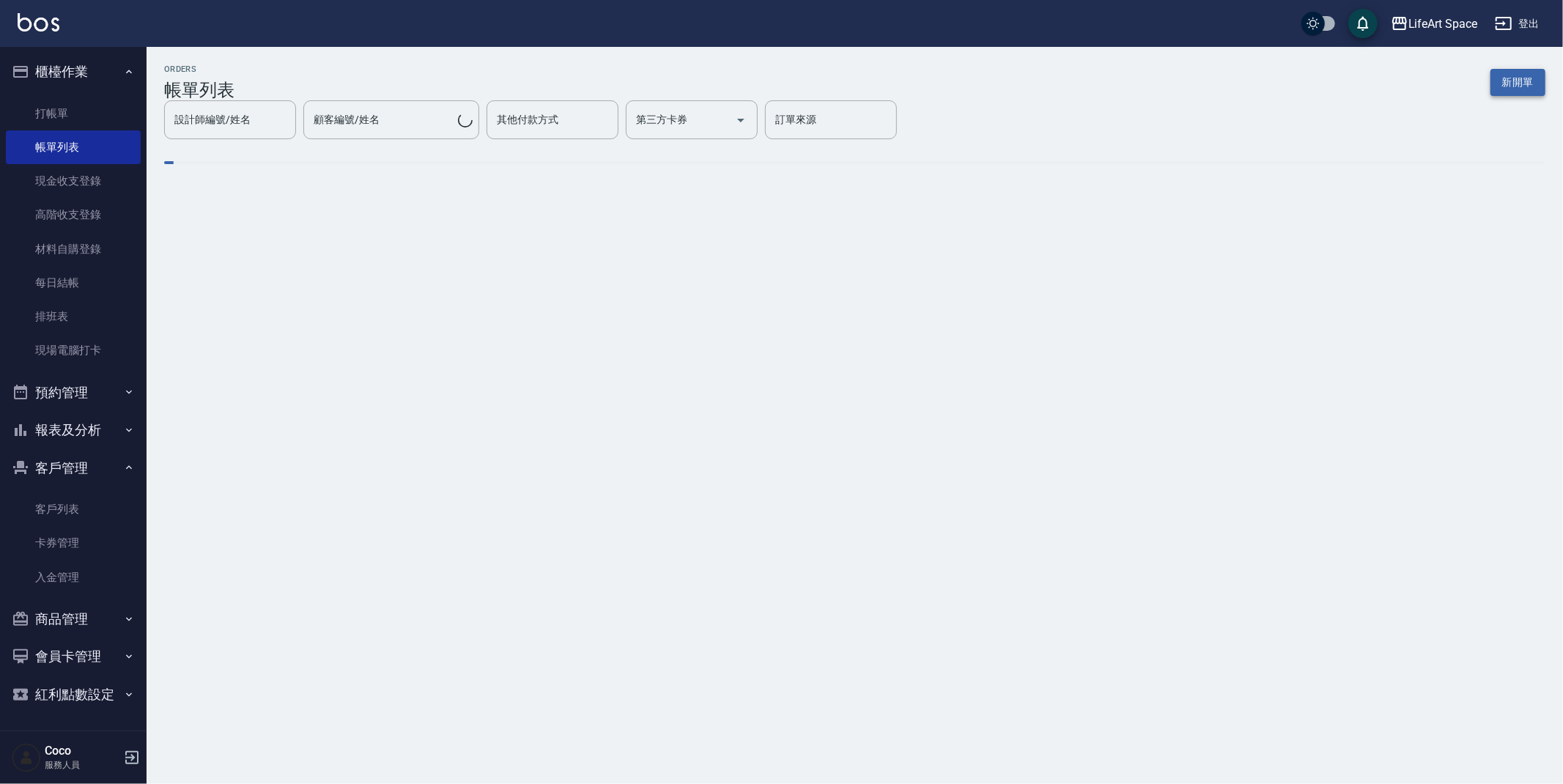
click at [1514, 75] on button "新開單" at bounding box center [1517, 82] width 55 height 27
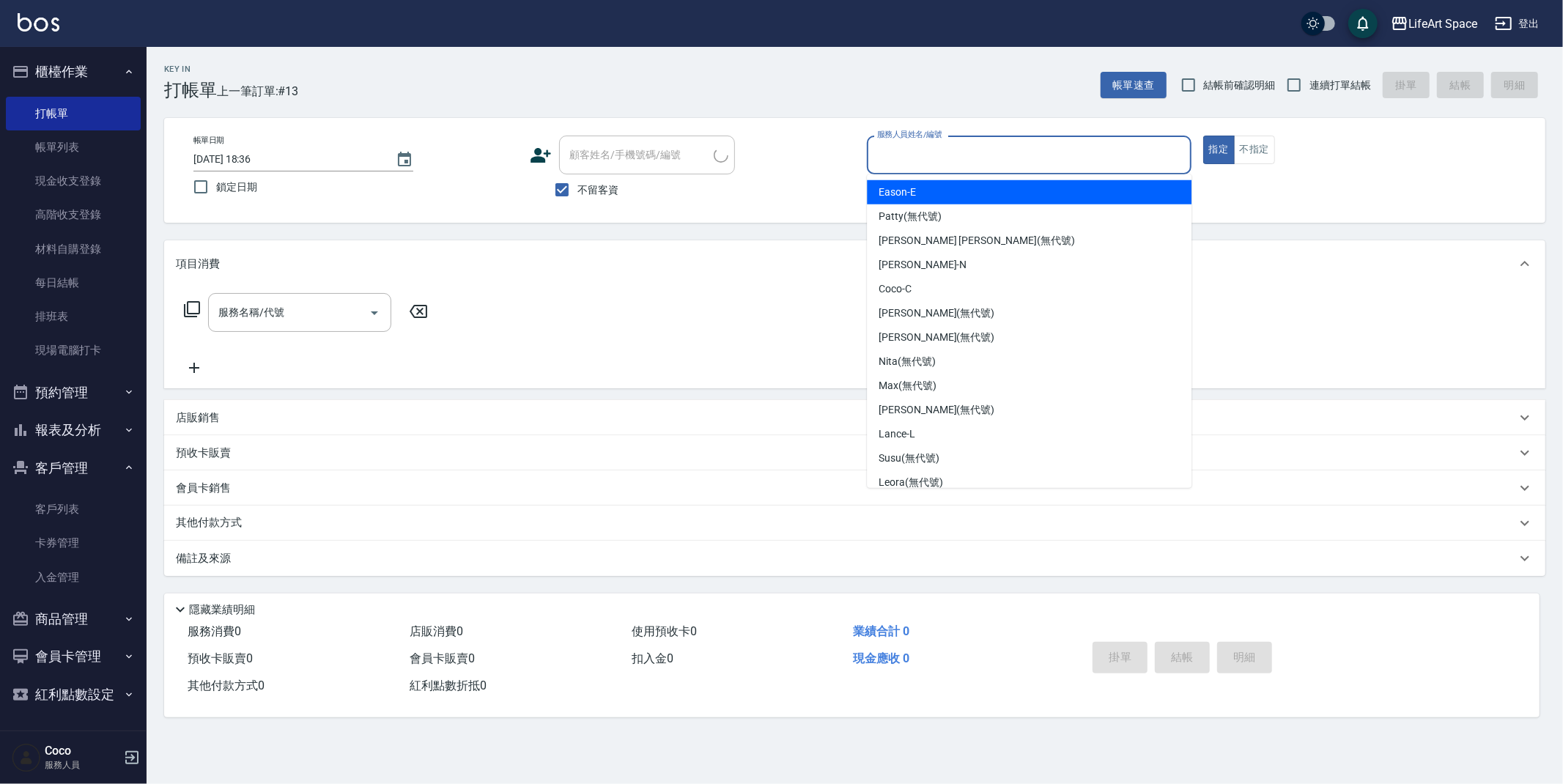
click at [1010, 148] on input "服務人員姓名/編號" at bounding box center [1029, 154] width 312 height 25
click at [939, 190] on div "Eason -E" at bounding box center [1029, 193] width 325 height 24
type input "Eason-E"
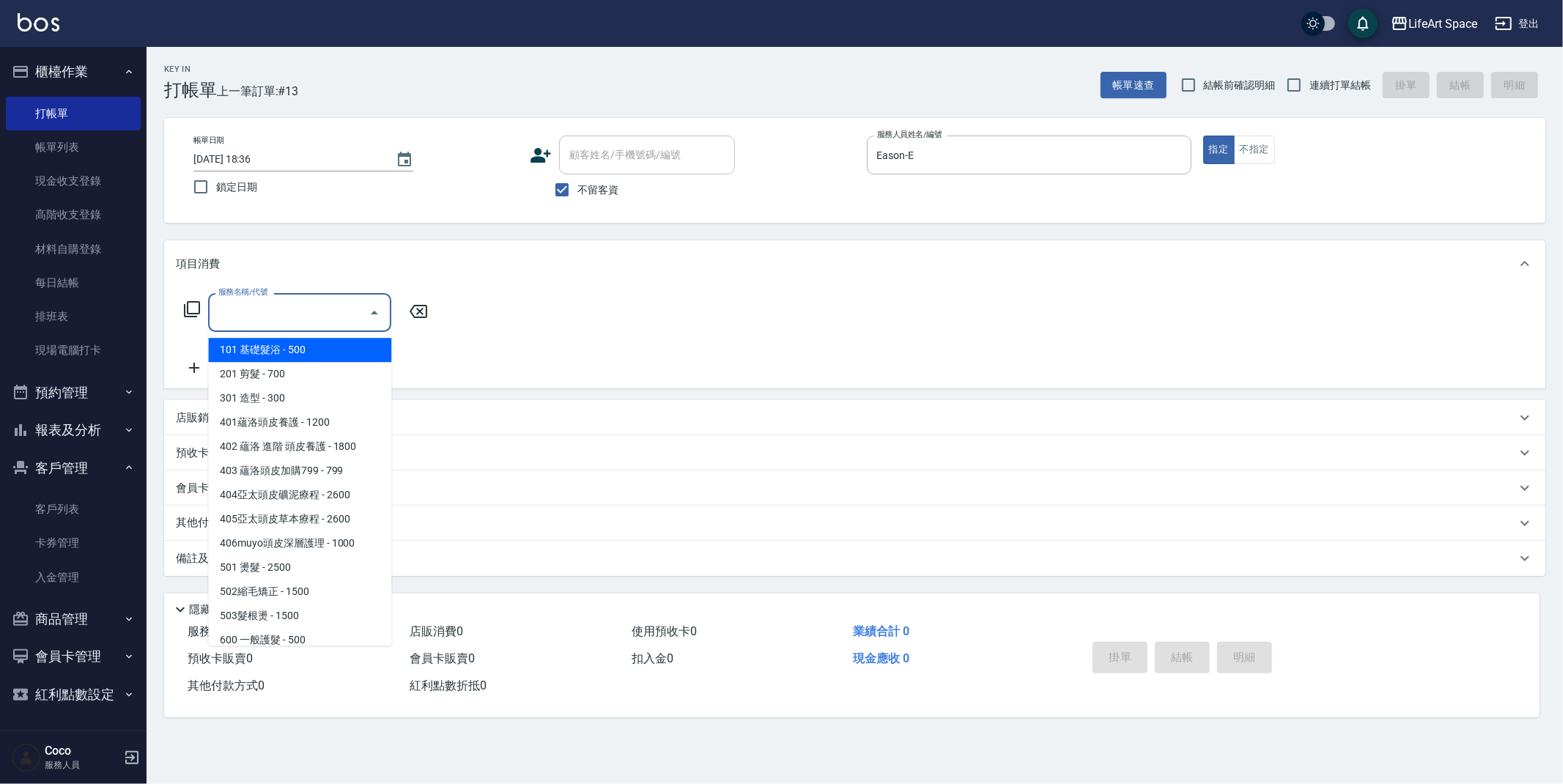
click at [273, 307] on div "服務名稱/代號 服務名稱/代號" at bounding box center [300, 312] width 183 height 39
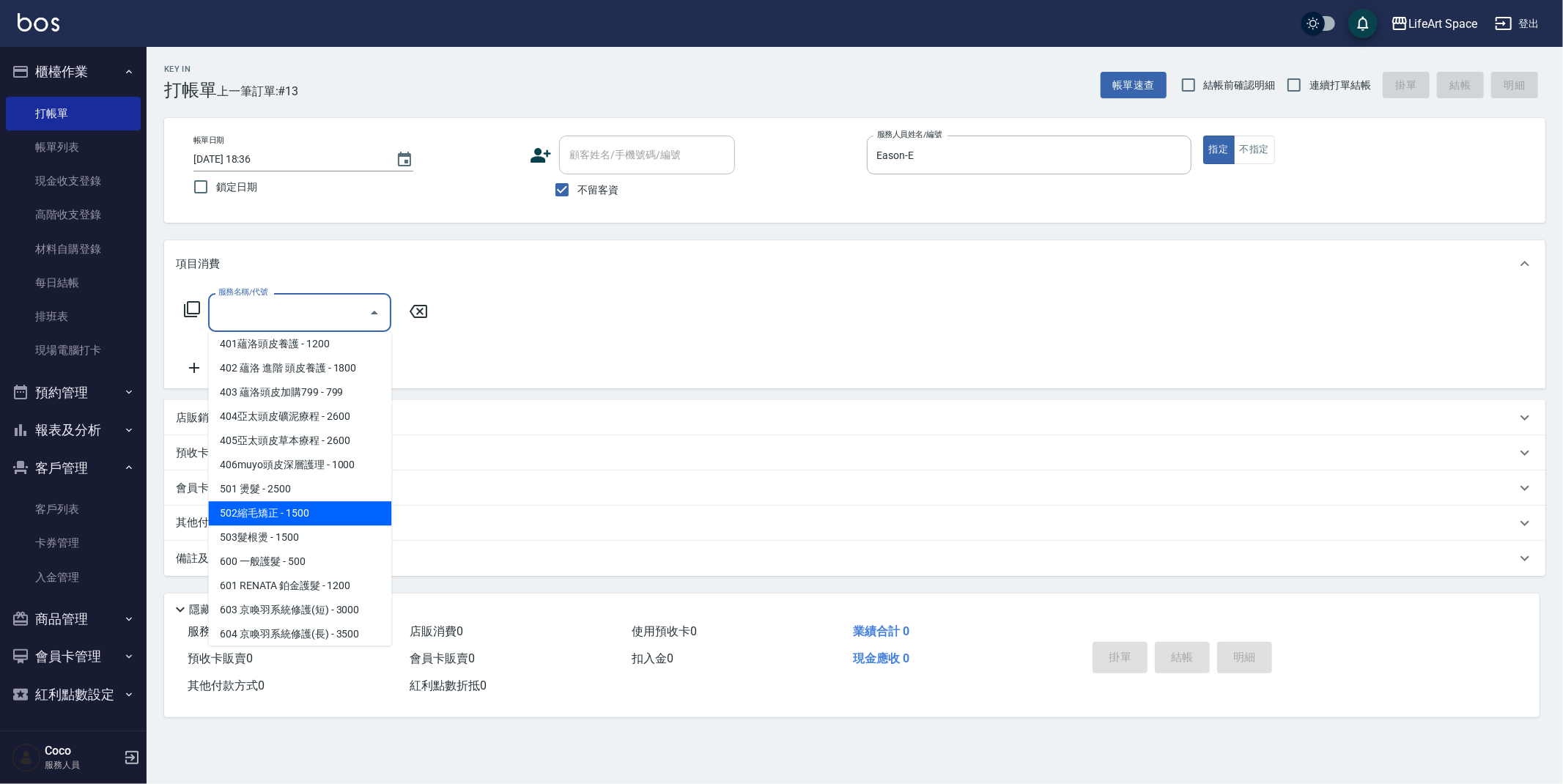
scroll to position [229, 0]
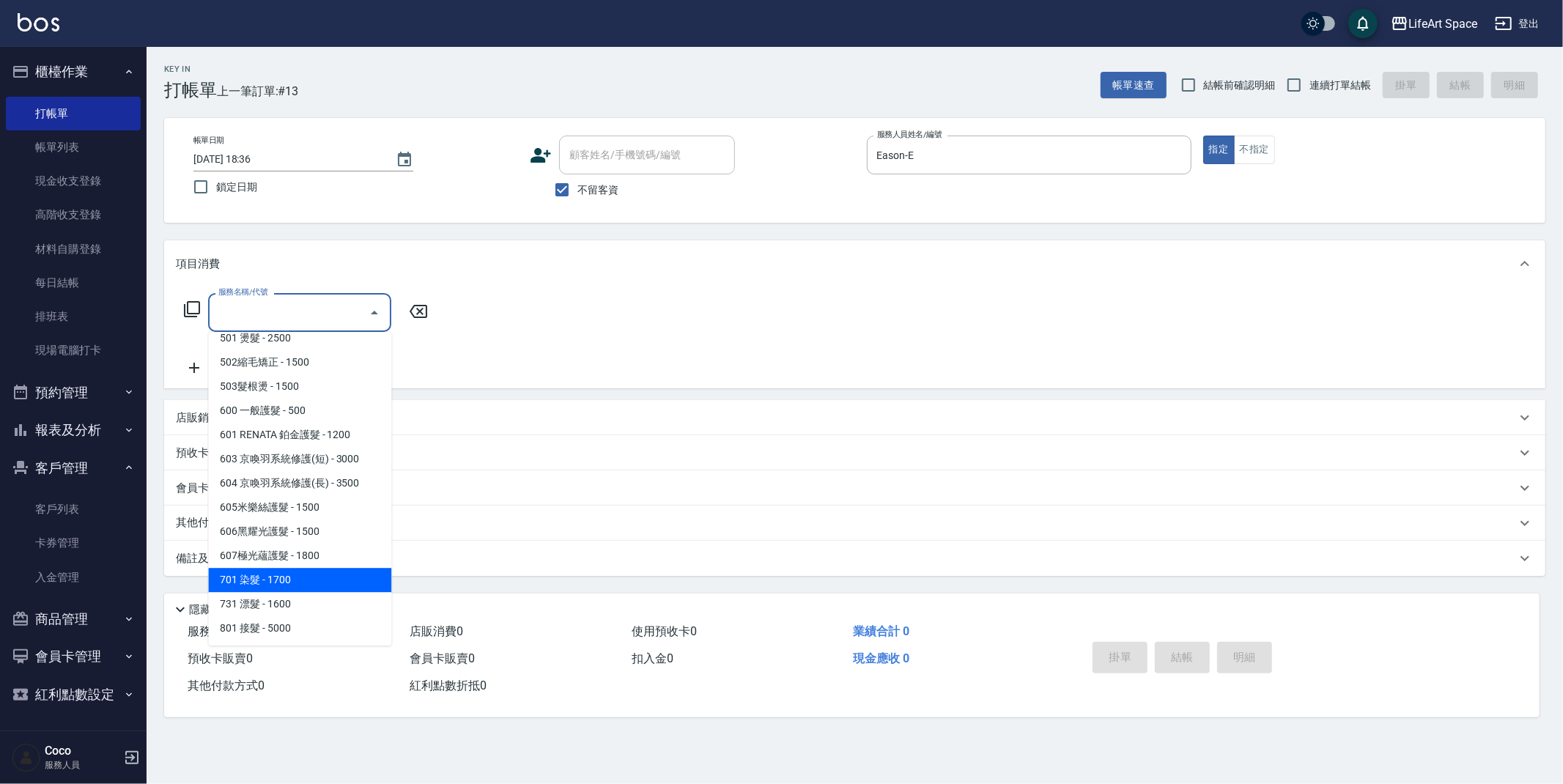
drag, startPoint x: 308, startPoint y: 569, endPoint x: 371, endPoint y: 413, distance: 168.2
click at [308, 569] on span "701 染髮 - 1700" at bounding box center [300, 580] width 183 height 24
type input "701 染髮(701)"
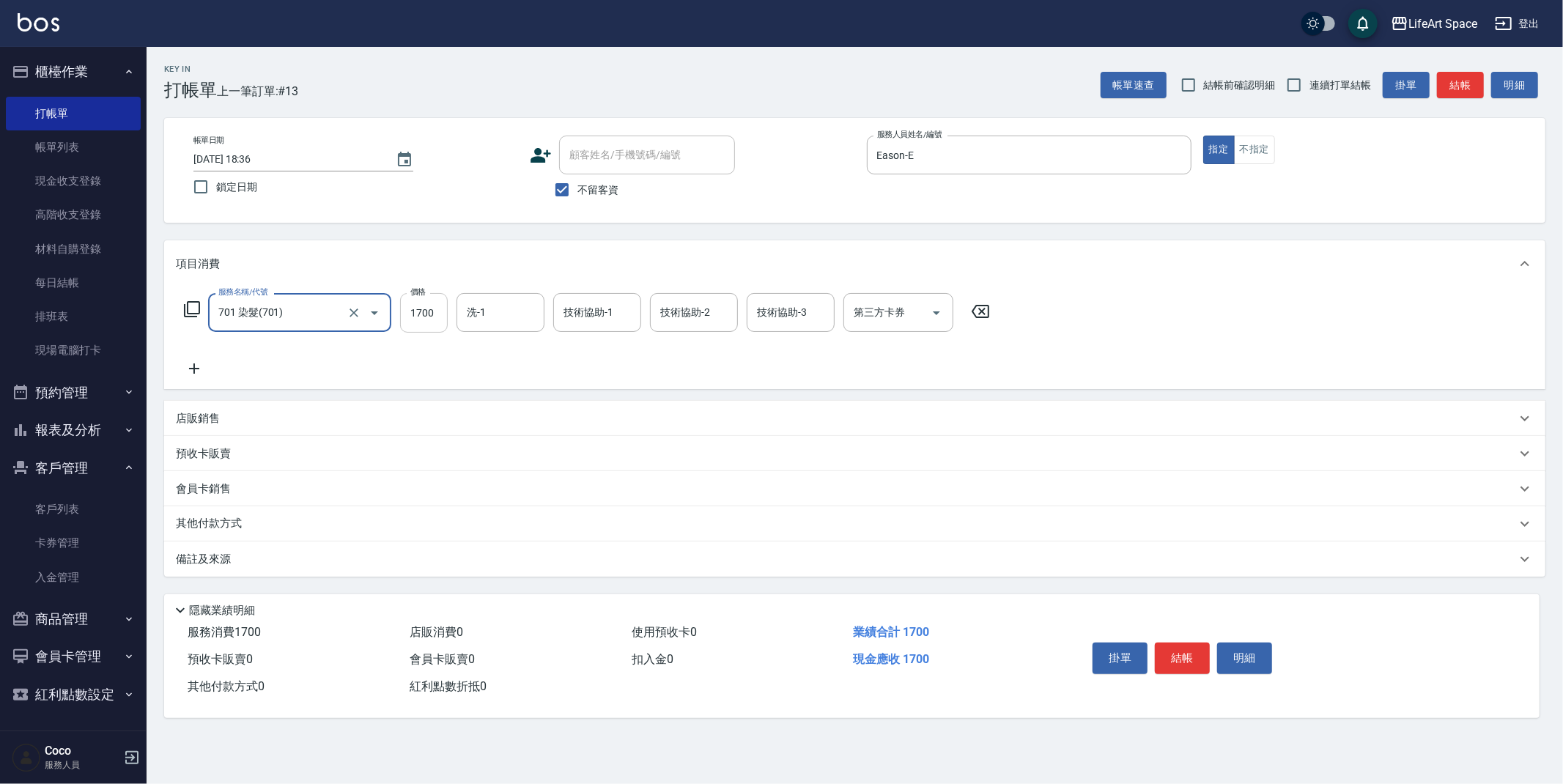
click at [433, 315] on input "1700" at bounding box center [424, 312] width 47 height 39
type input "3800"
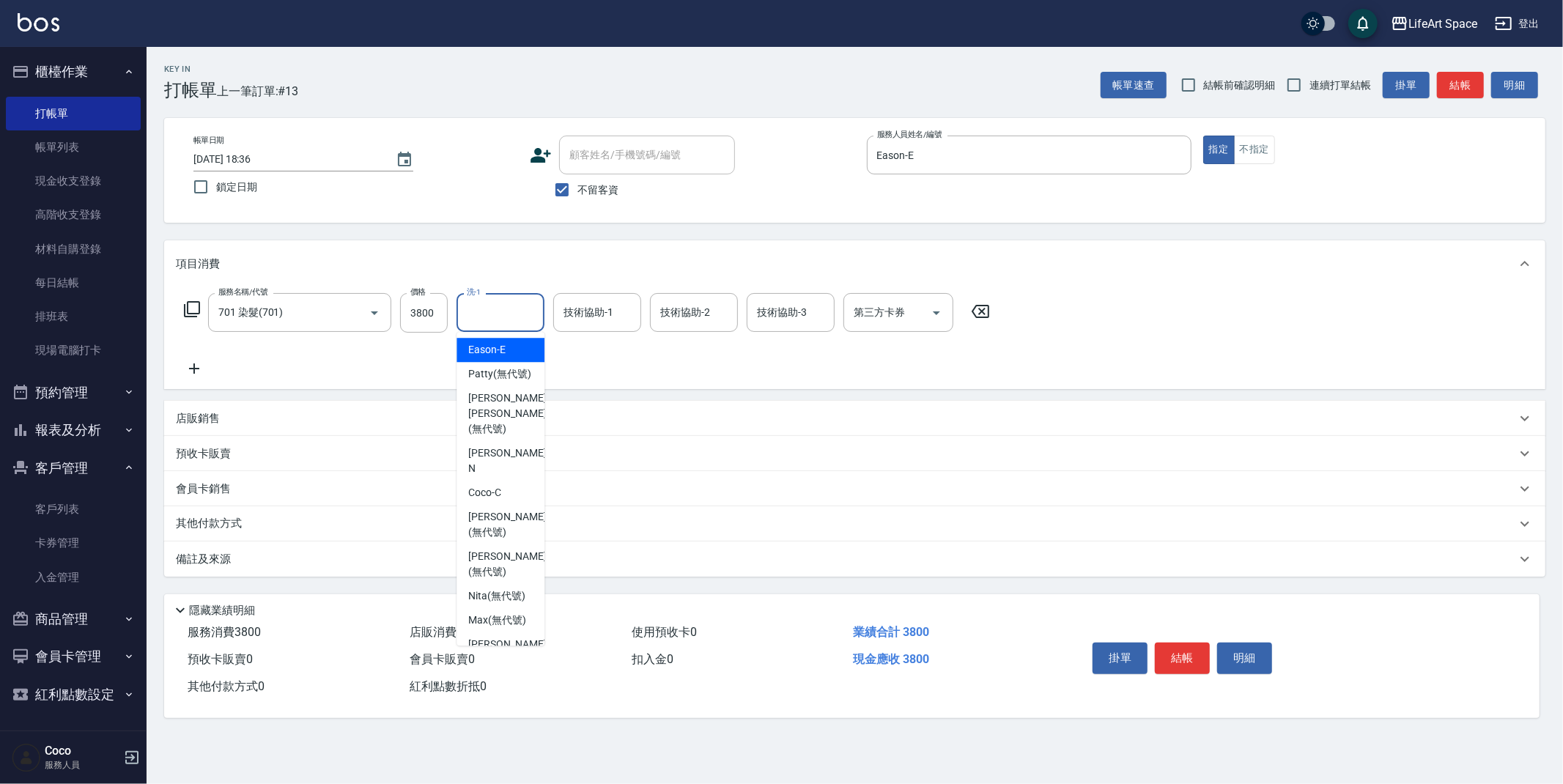
click at [518, 312] on input "洗-1" at bounding box center [500, 312] width 75 height 25
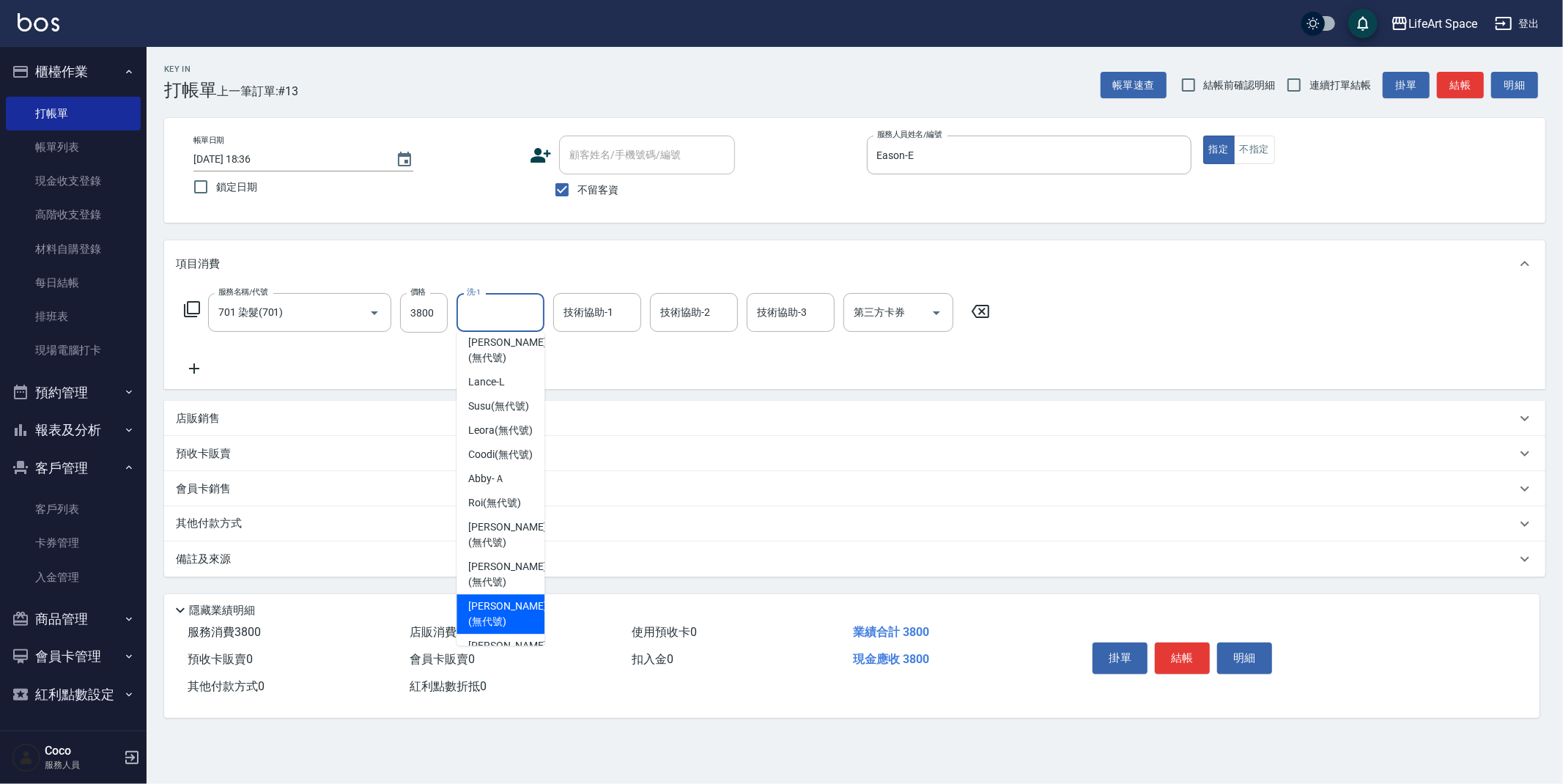
scroll to position [453, 0]
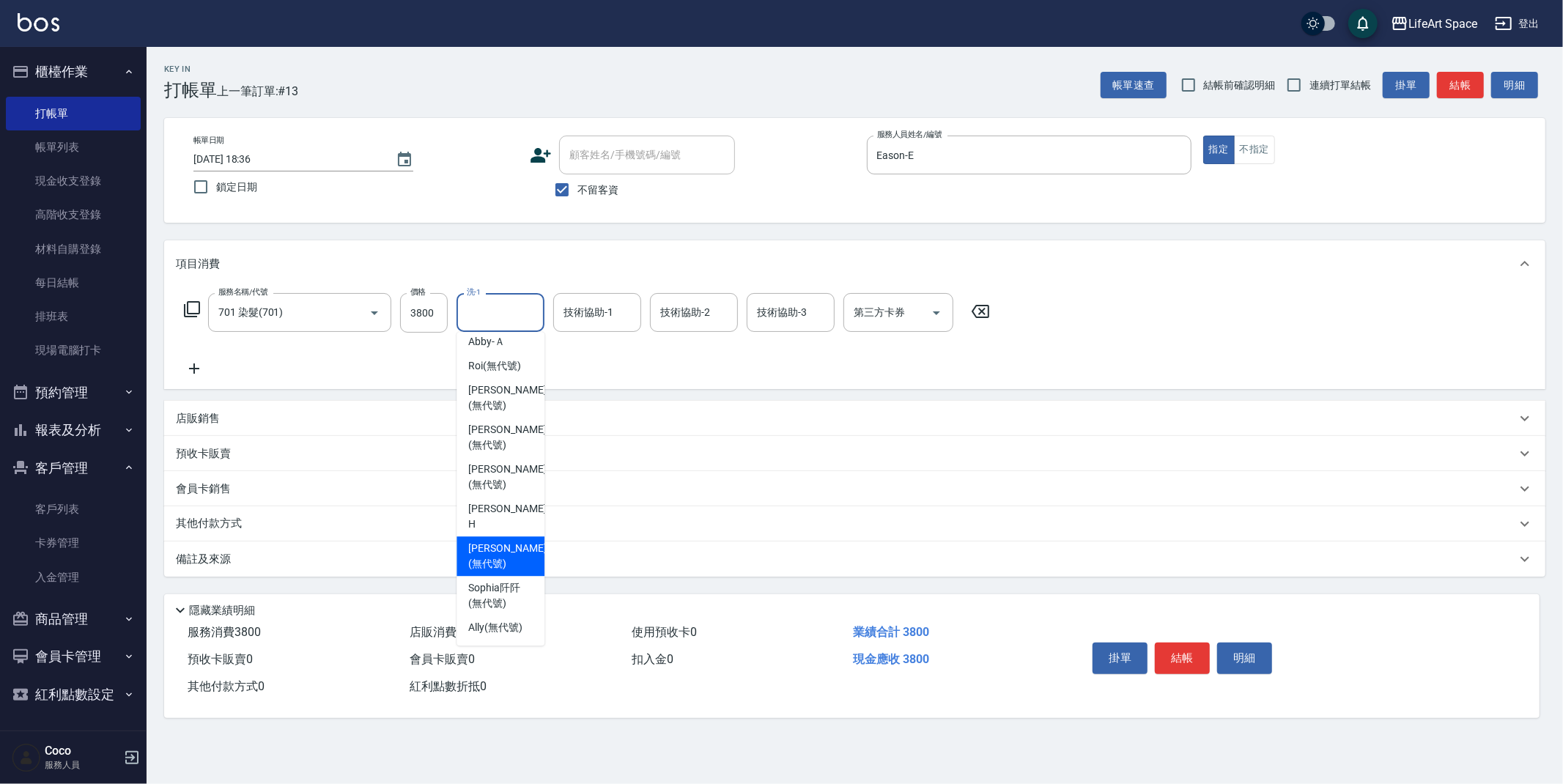
click at [517, 556] on span "[PERSON_NAME] (無代號)" at bounding box center [507, 556] width 78 height 31
type input "[PERSON_NAME](無代號)"
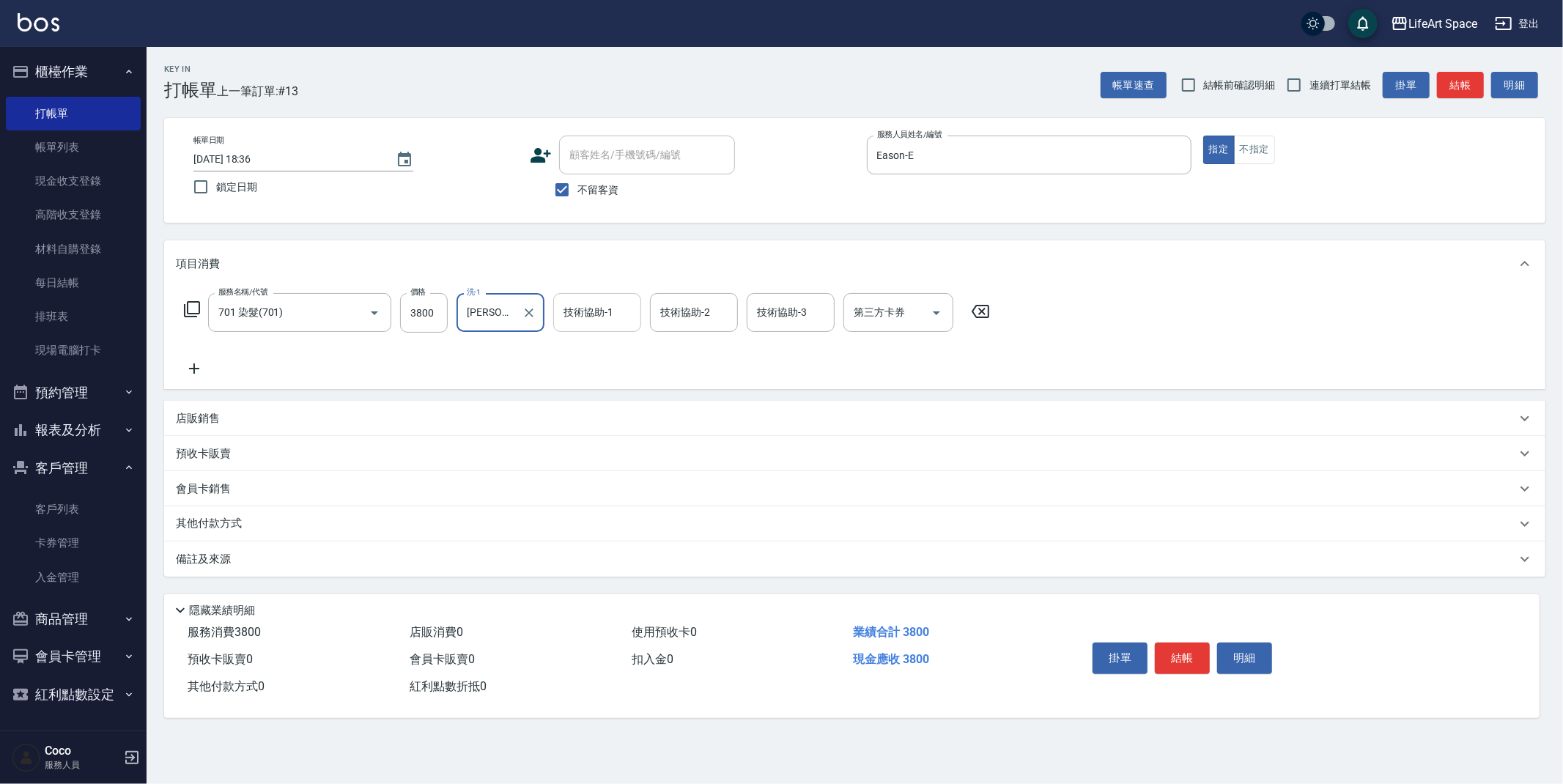
click at [596, 321] on input "技術協助-1" at bounding box center [597, 312] width 75 height 25
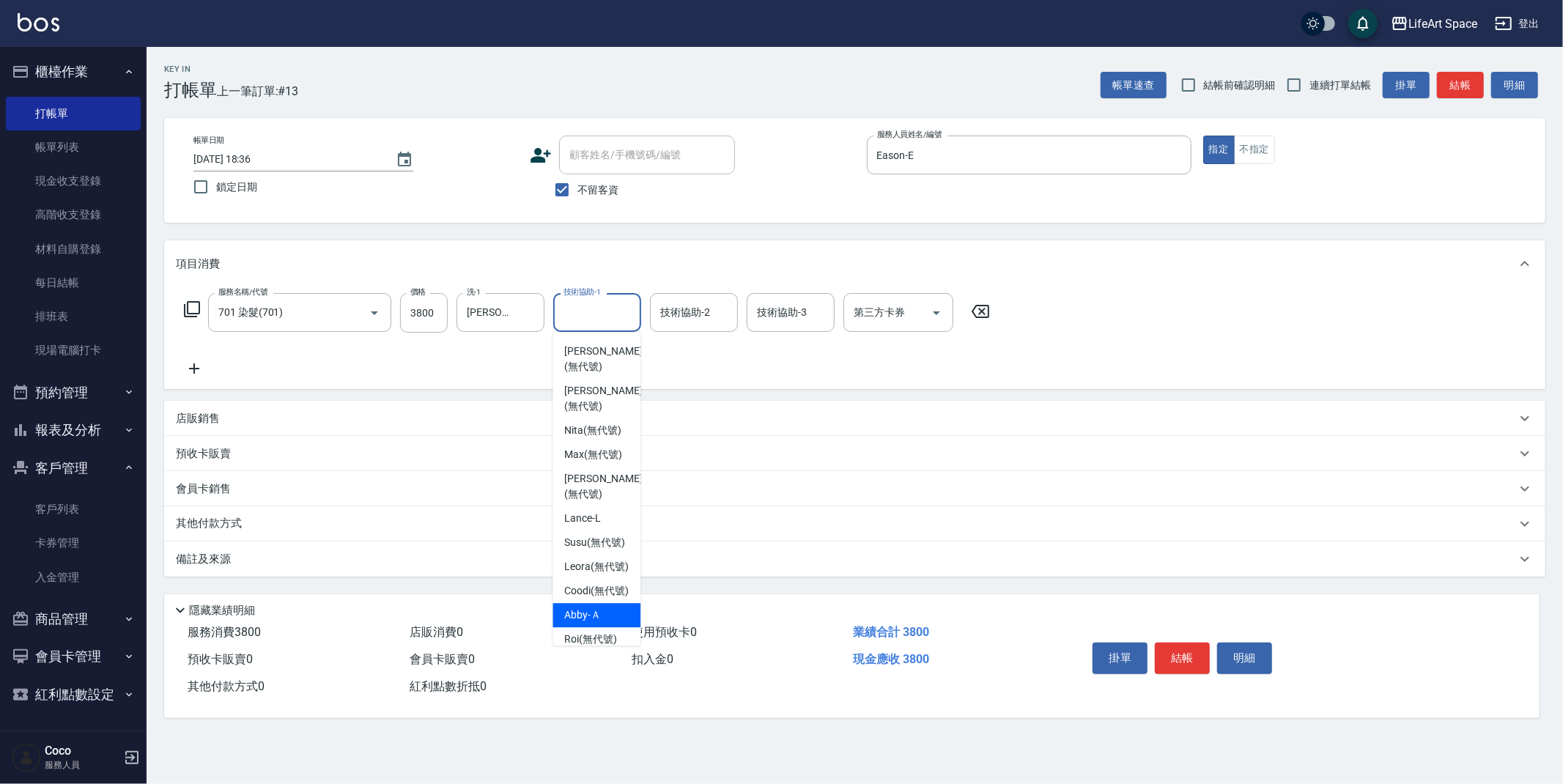
scroll to position [372, 0]
click at [602, 624] on span "[PERSON_NAME] (無代號)" at bounding box center [602, 622] width 78 height 31
type input "[PERSON_NAME](無代號)"
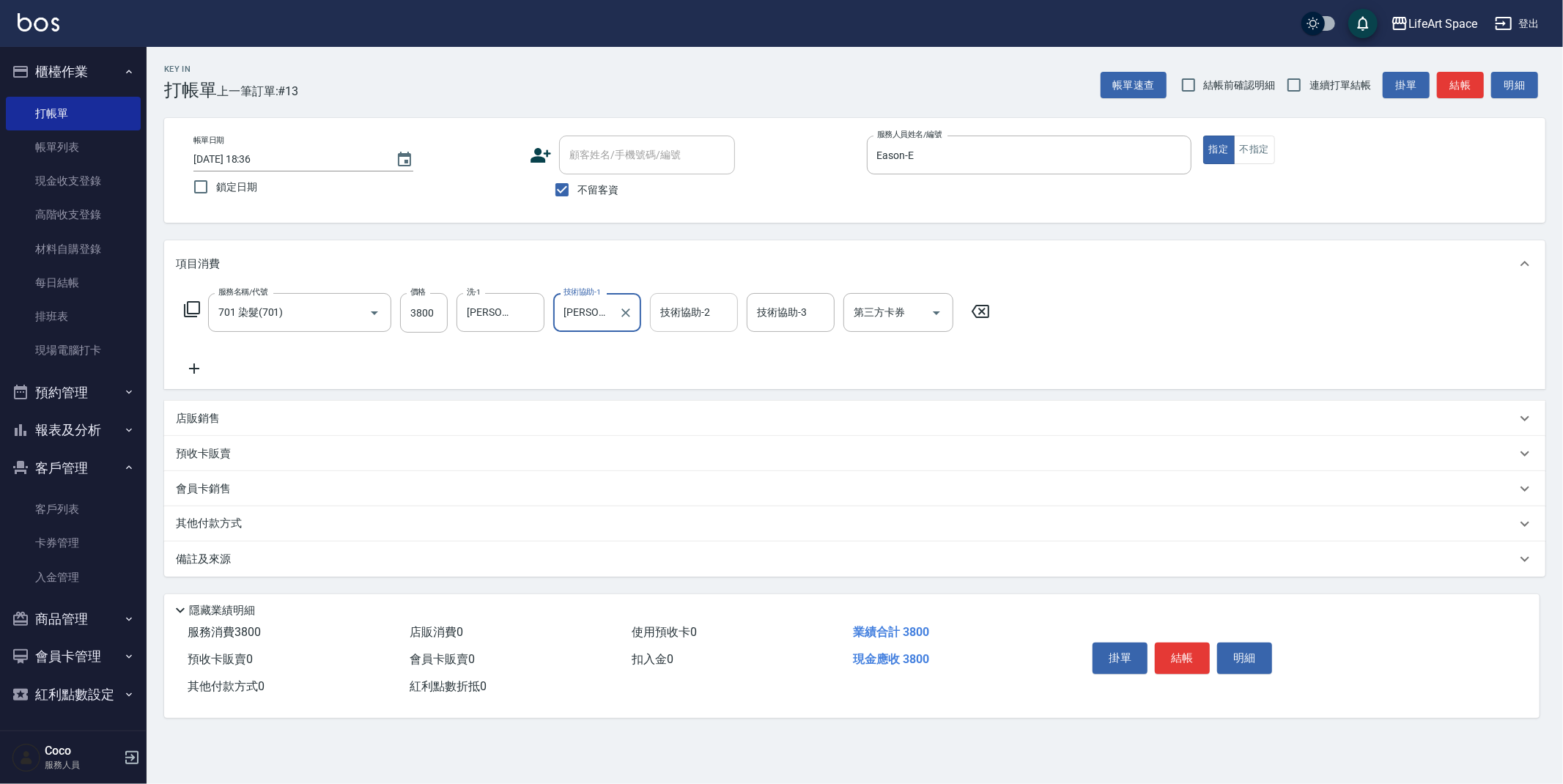
click at [694, 317] on div "技術協助-2 技術協助-2" at bounding box center [694, 312] width 88 height 39
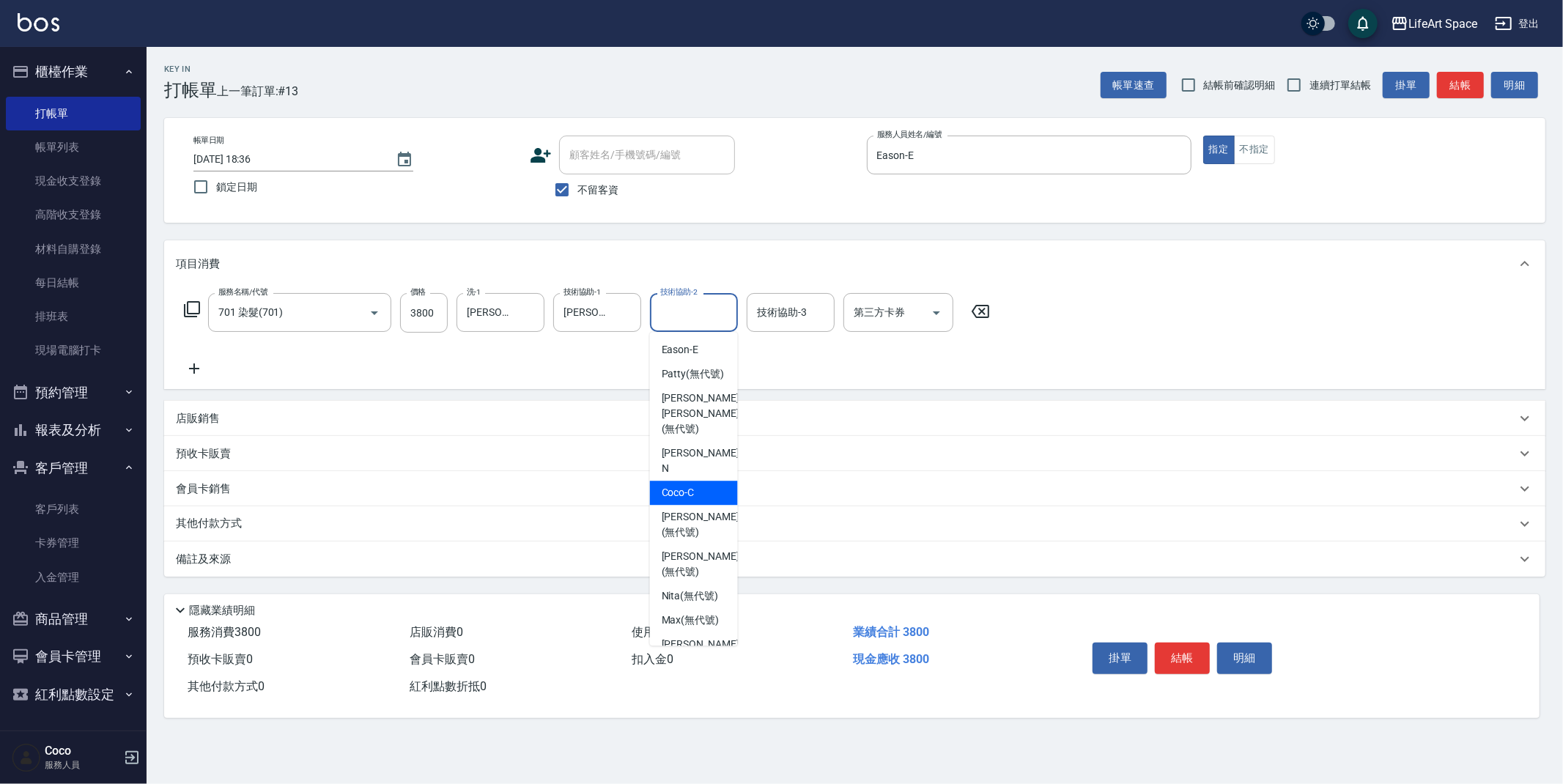
scroll to position [453, 0]
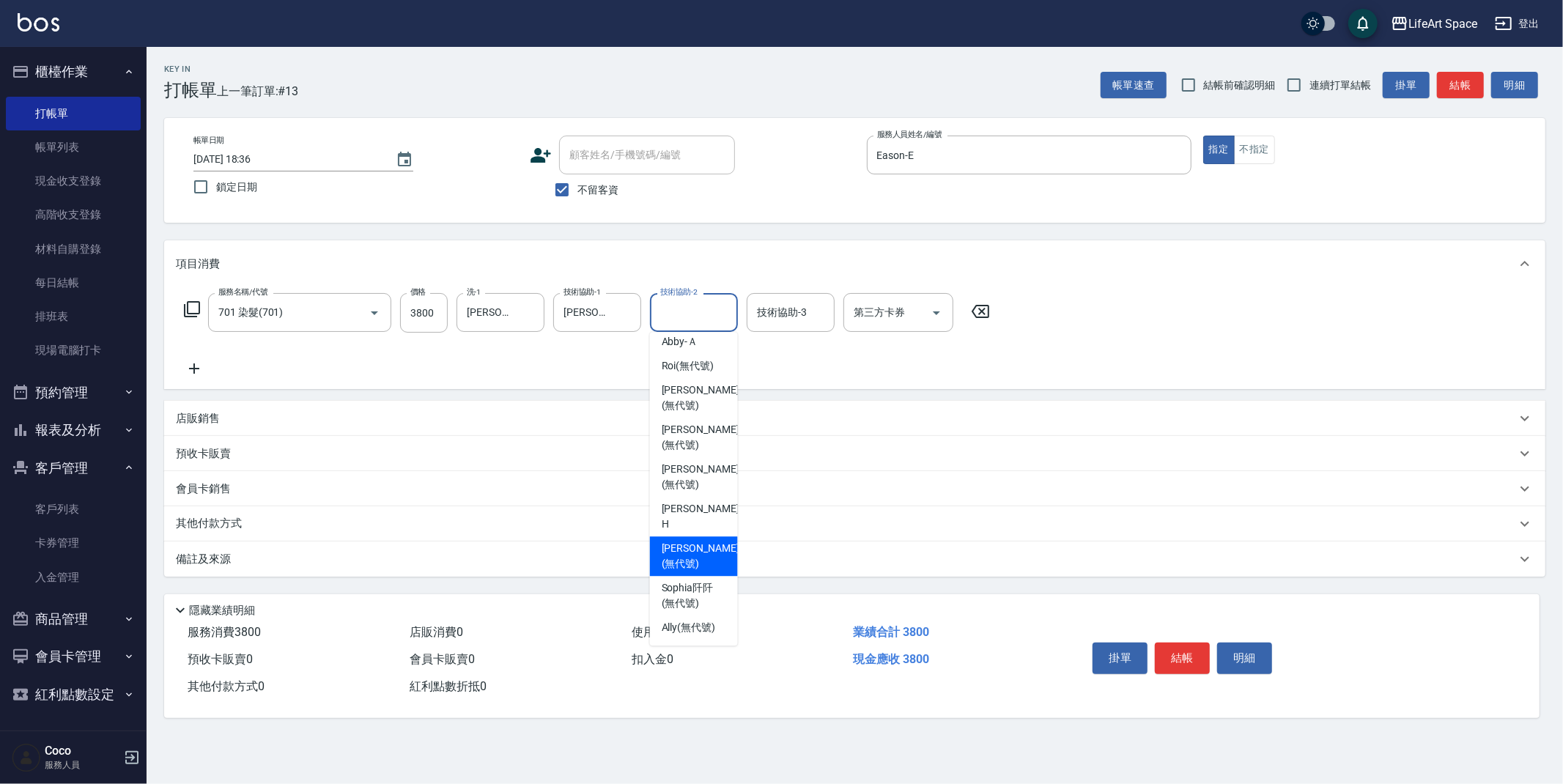
click at [702, 547] on span "[PERSON_NAME] (無代號)" at bounding box center [700, 556] width 78 height 31
type input "[PERSON_NAME](無代號)"
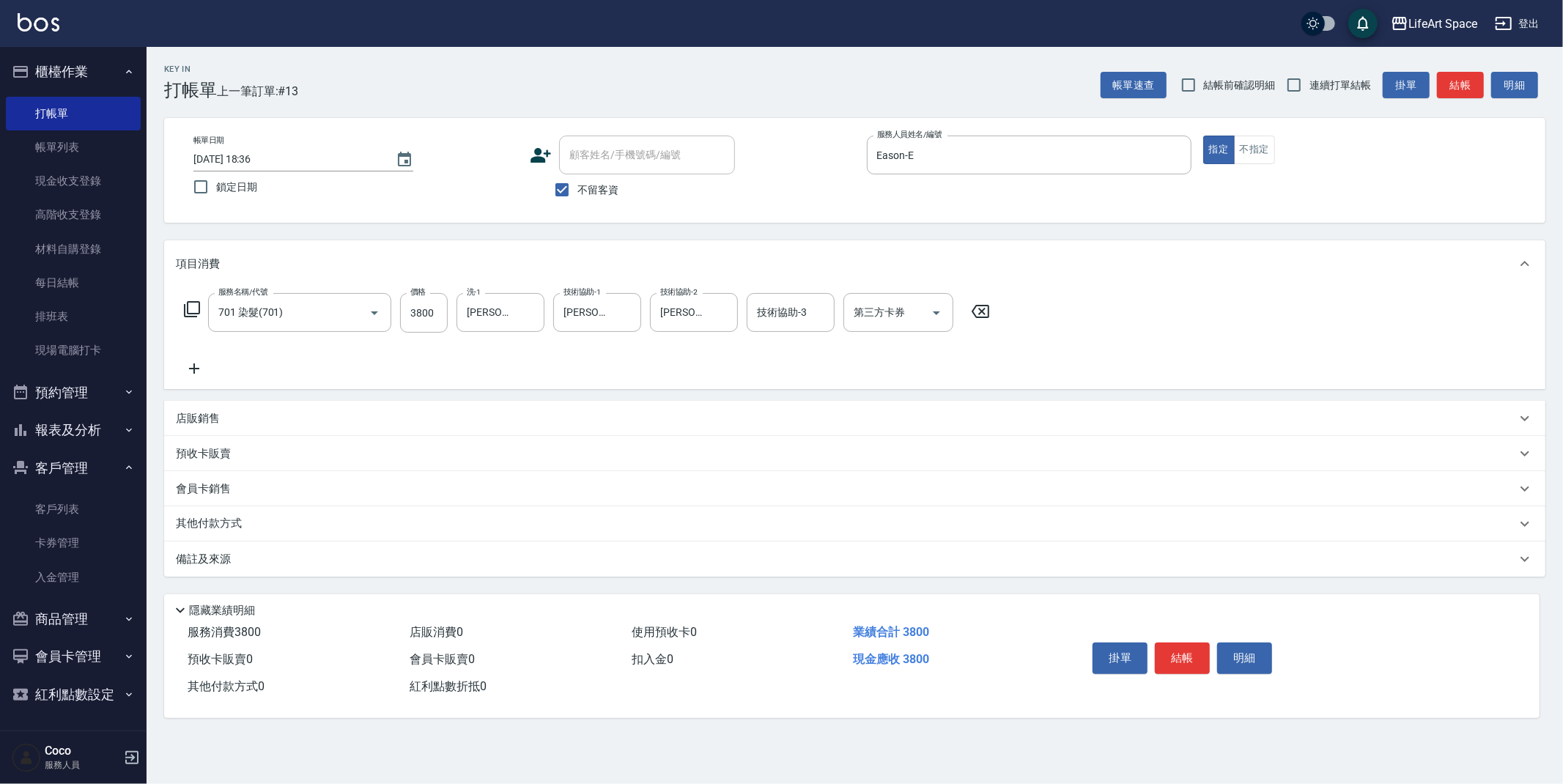
click at [488, 569] on div "備註及來源" at bounding box center [855, 559] width 1382 height 35
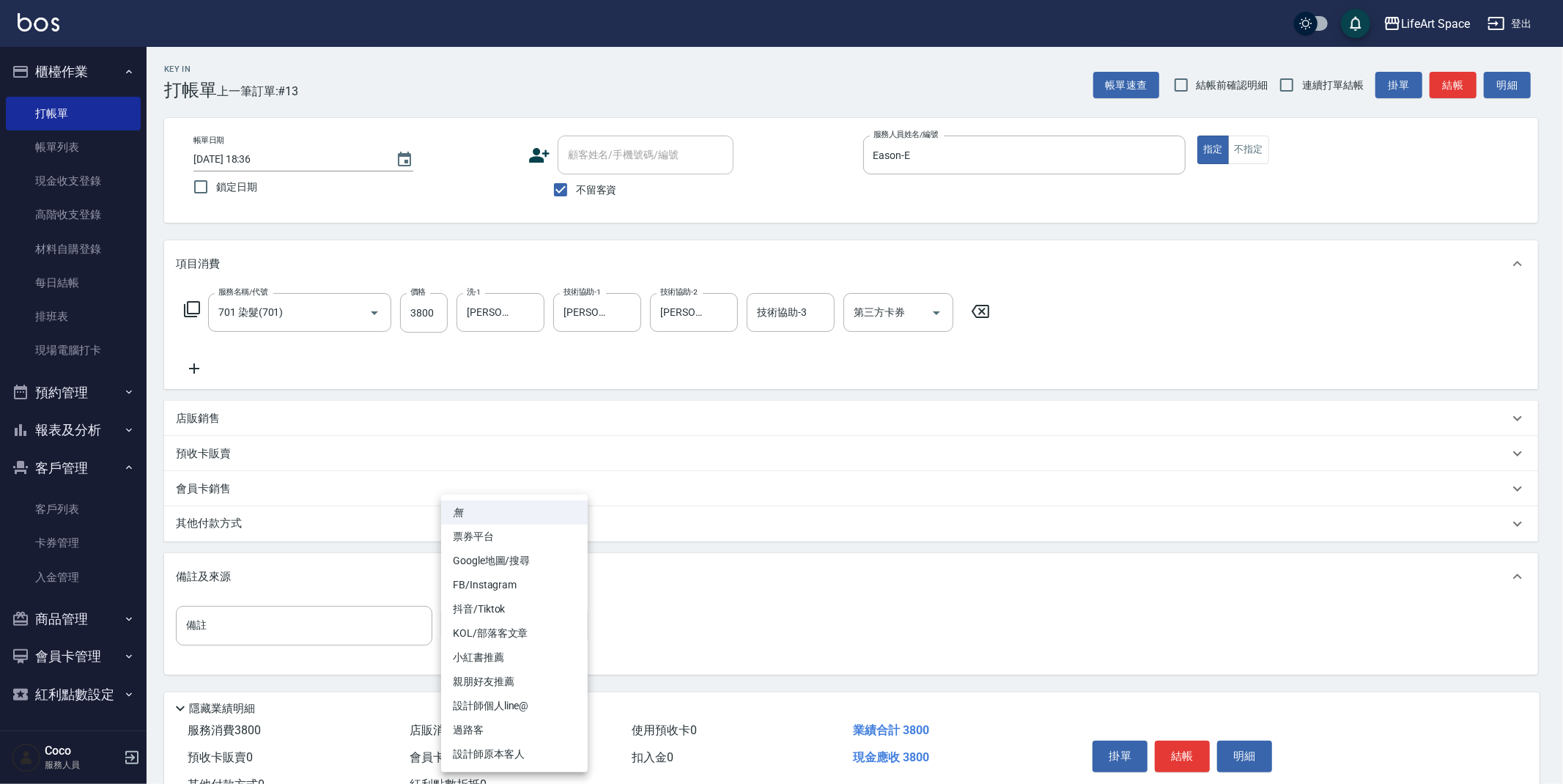
click at [509, 626] on body "LifeArt Space 登出 櫃檯作業 打帳單 帳單列表 現金收支登錄 高階收支登錄 材料自購登錄 每日結帳 排班表 現場電腦打卡 預約管理 預約管理 單…" at bounding box center [781, 417] width 1563 height 834
click at [513, 753] on li "設計師原本客人" at bounding box center [515, 755] width 147 height 24
type input "設計師原本客人"
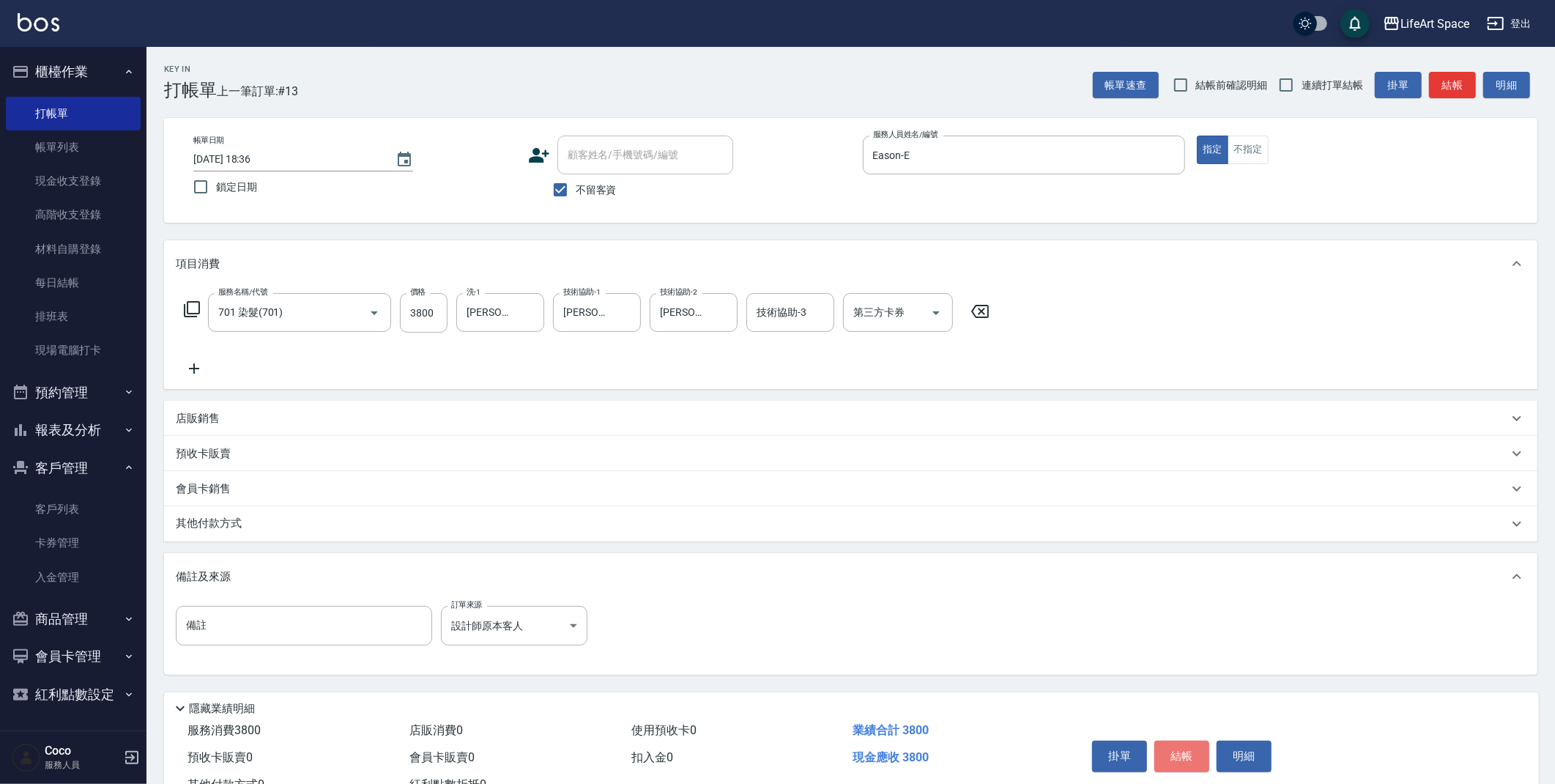
click at [1190, 758] on button "結帳" at bounding box center [1181, 756] width 55 height 31
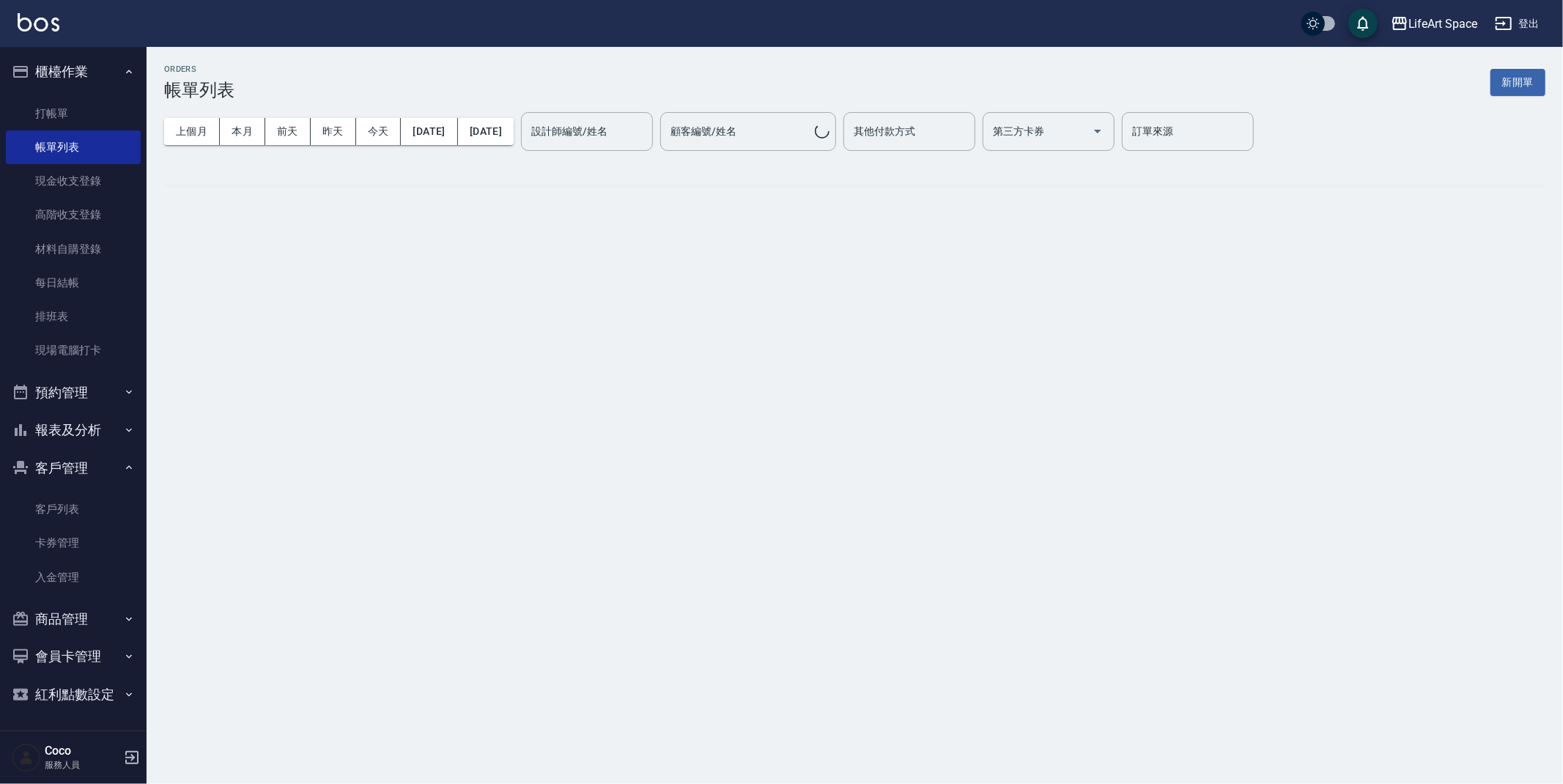
click at [1530, 85] on button "新開單" at bounding box center [1517, 82] width 55 height 27
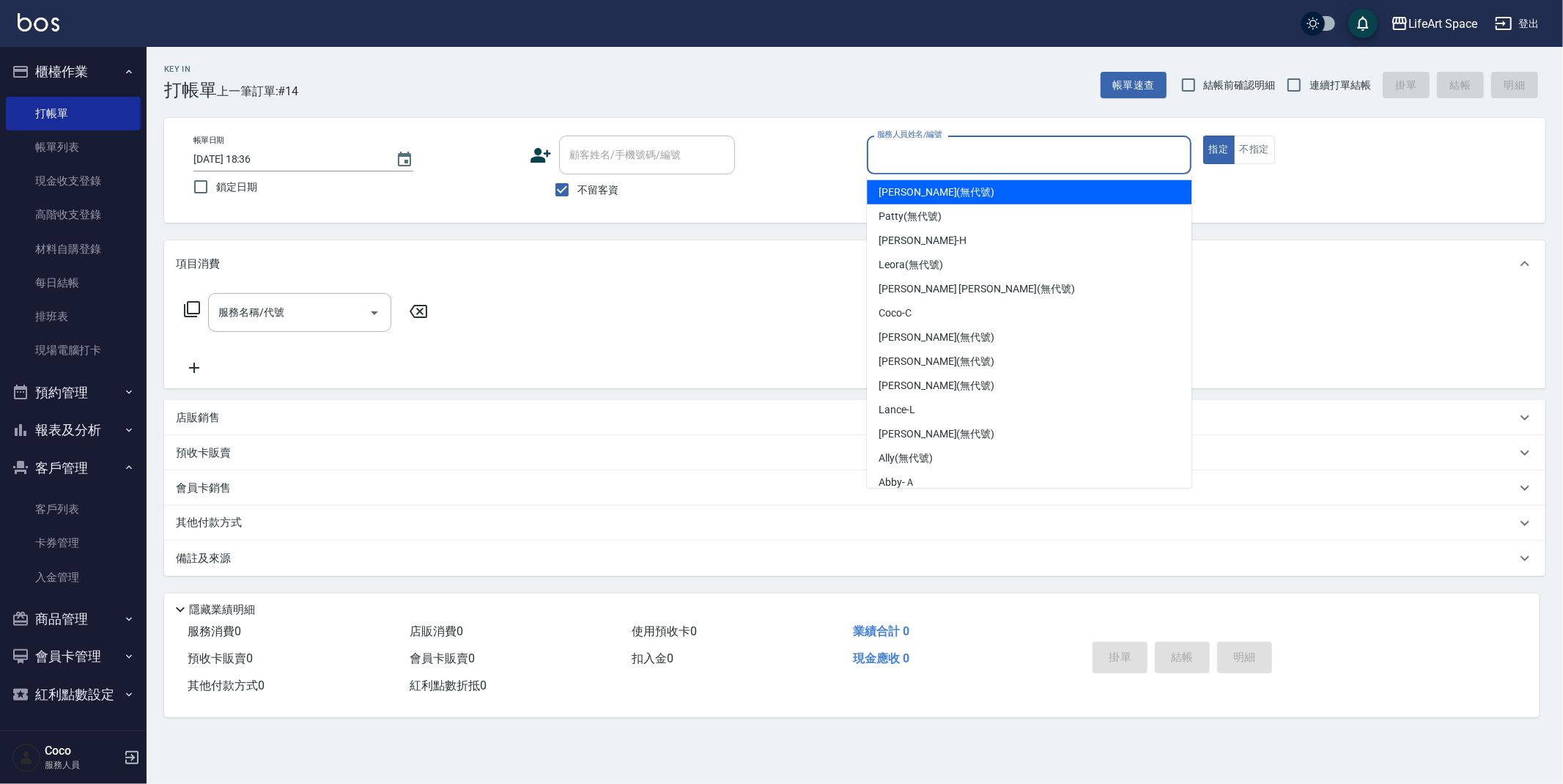
click at [1096, 156] on input "服務人員姓名/編號" at bounding box center [1029, 154] width 312 height 25
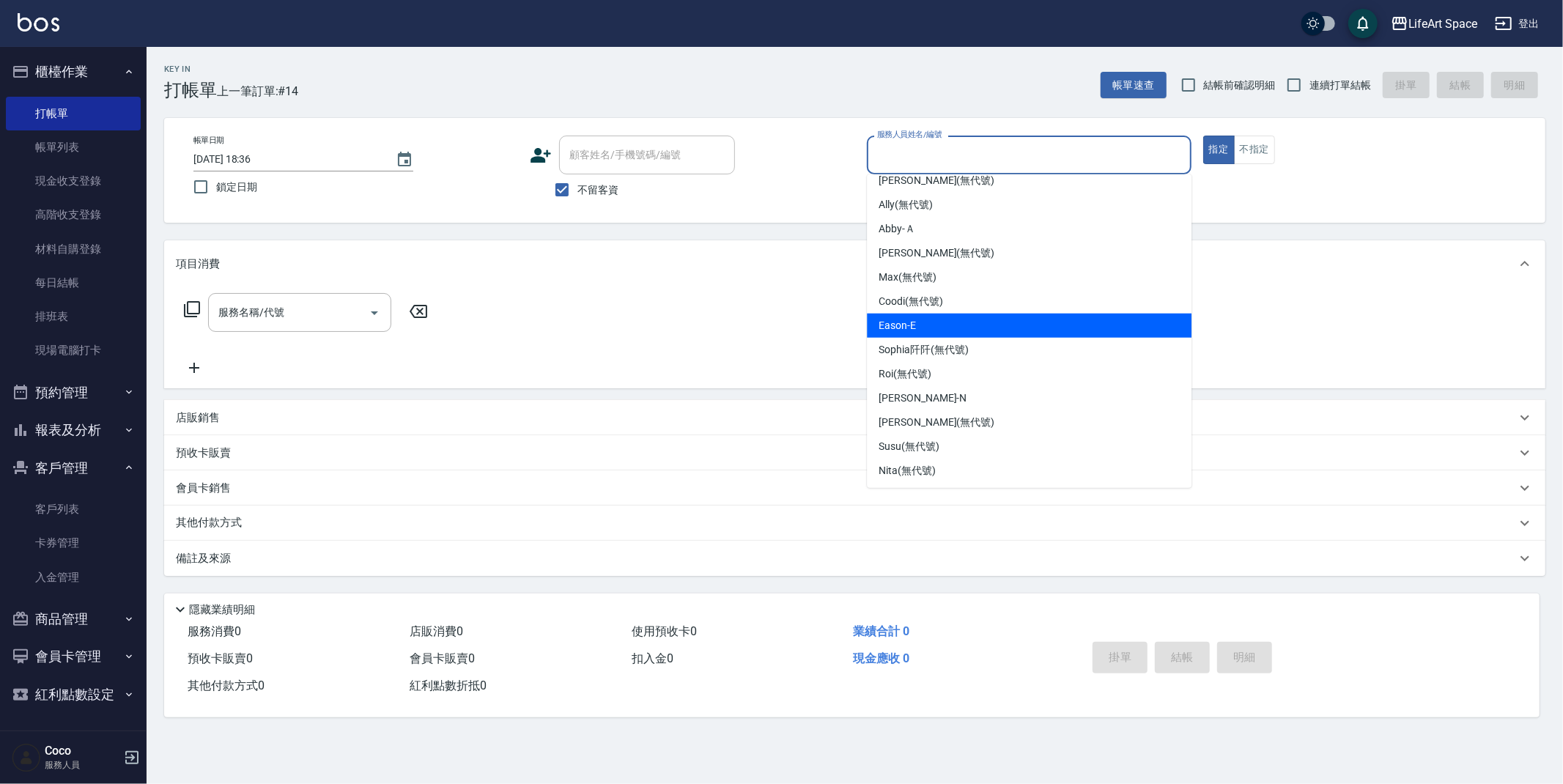
click at [963, 327] on div "Eason -E" at bounding box center [1029, 326] width 325 height 24
type input "Eason-E"
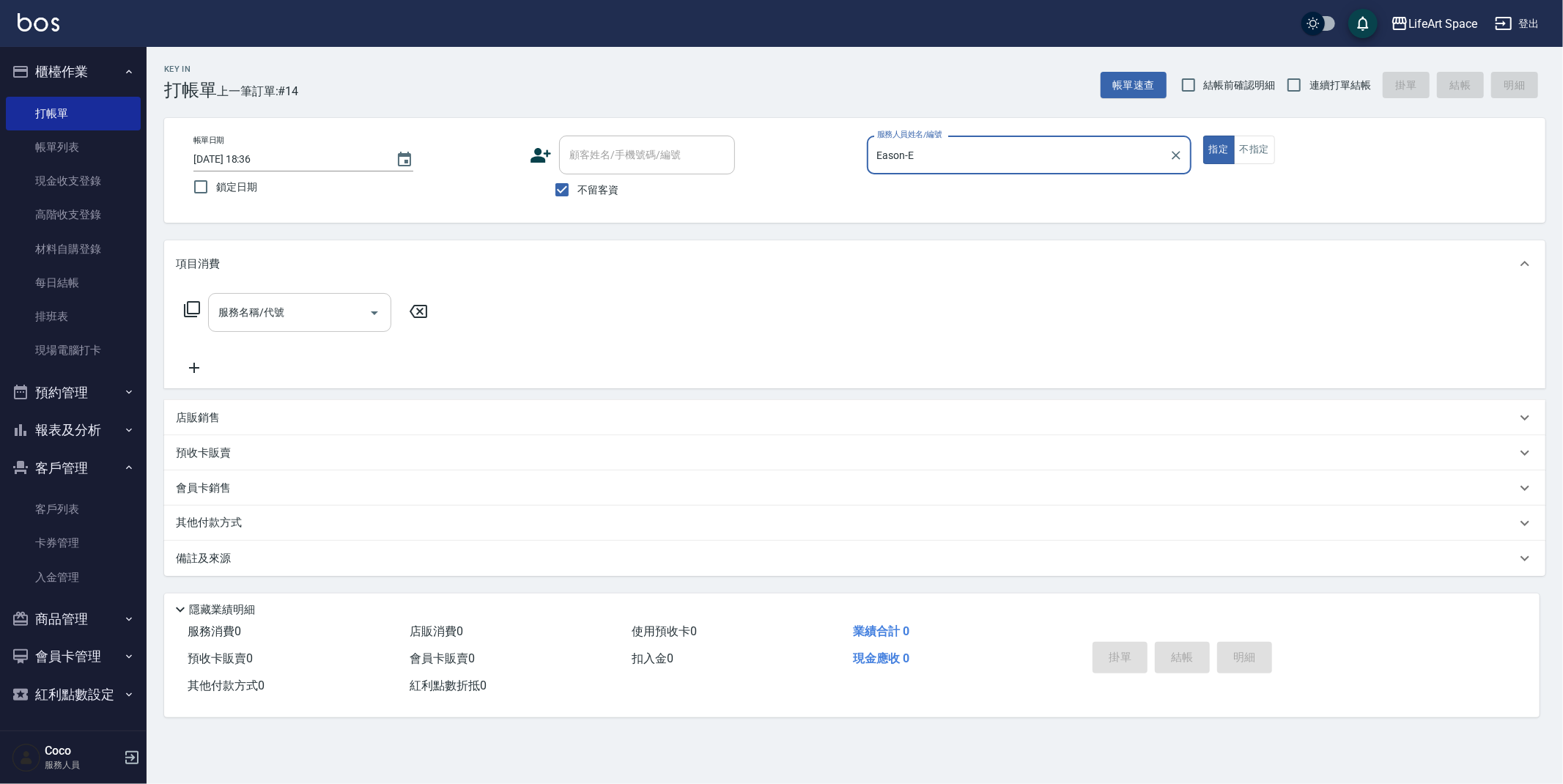
click at [303, 310] on input "服務名稱/代號" at bounding box center [288, 312] width 148 height 25
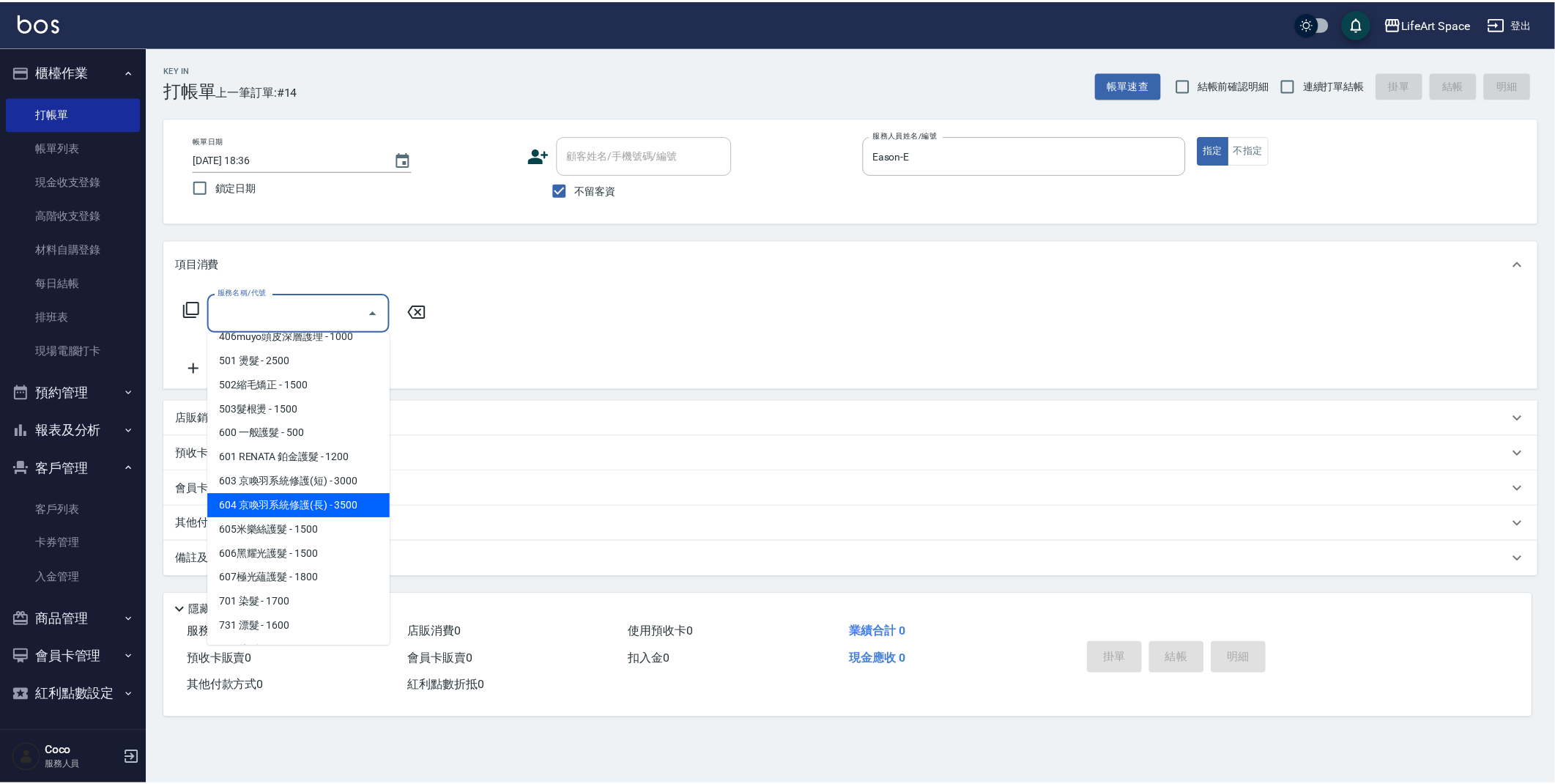
scroll to position [195, 0]
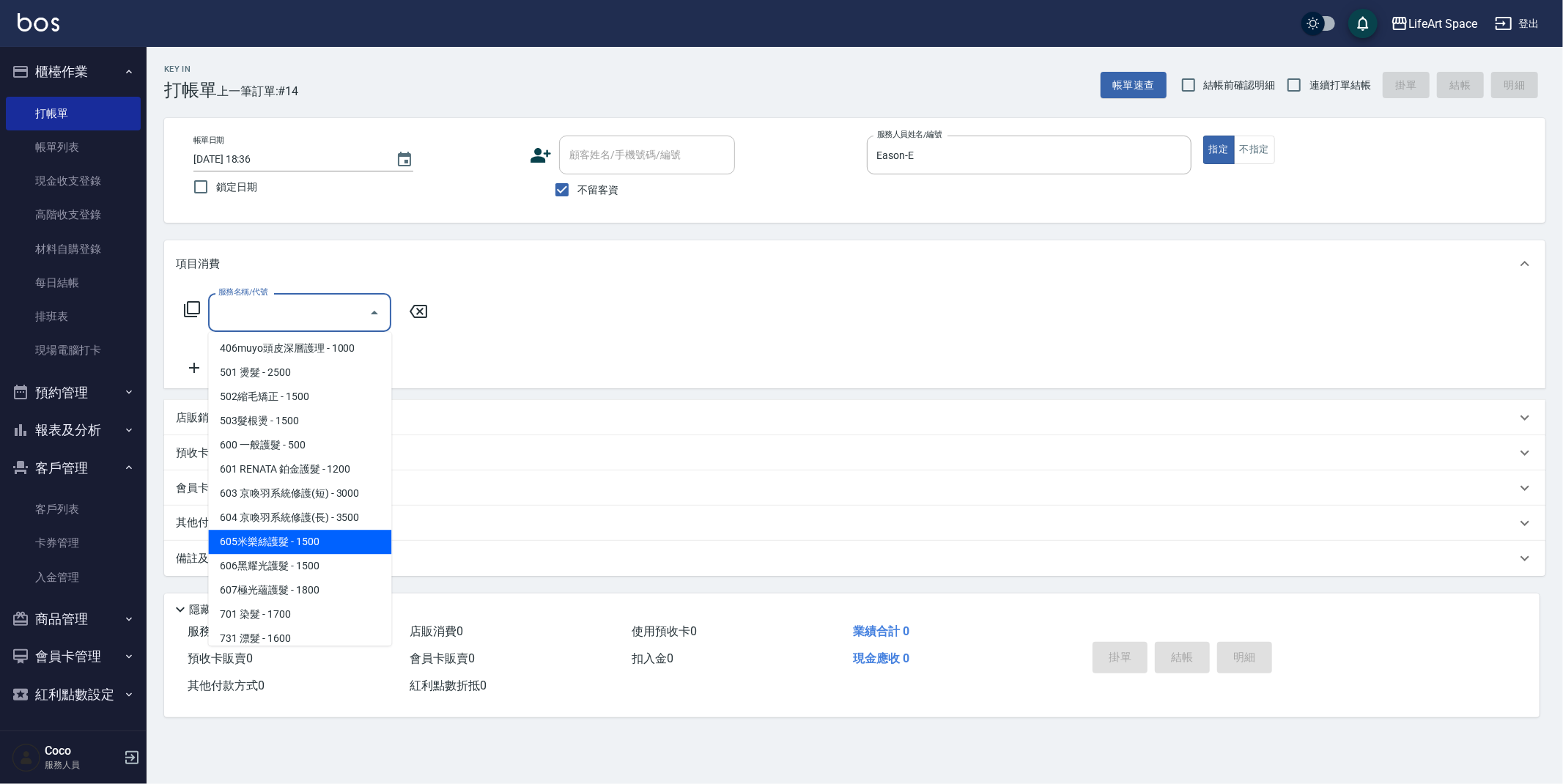
click at [314, 530] on span "605米樂絲護髮 - 1500" at bounding box center [300, 542] width 183 height 24
type input "605米樂絲護髮(605)"
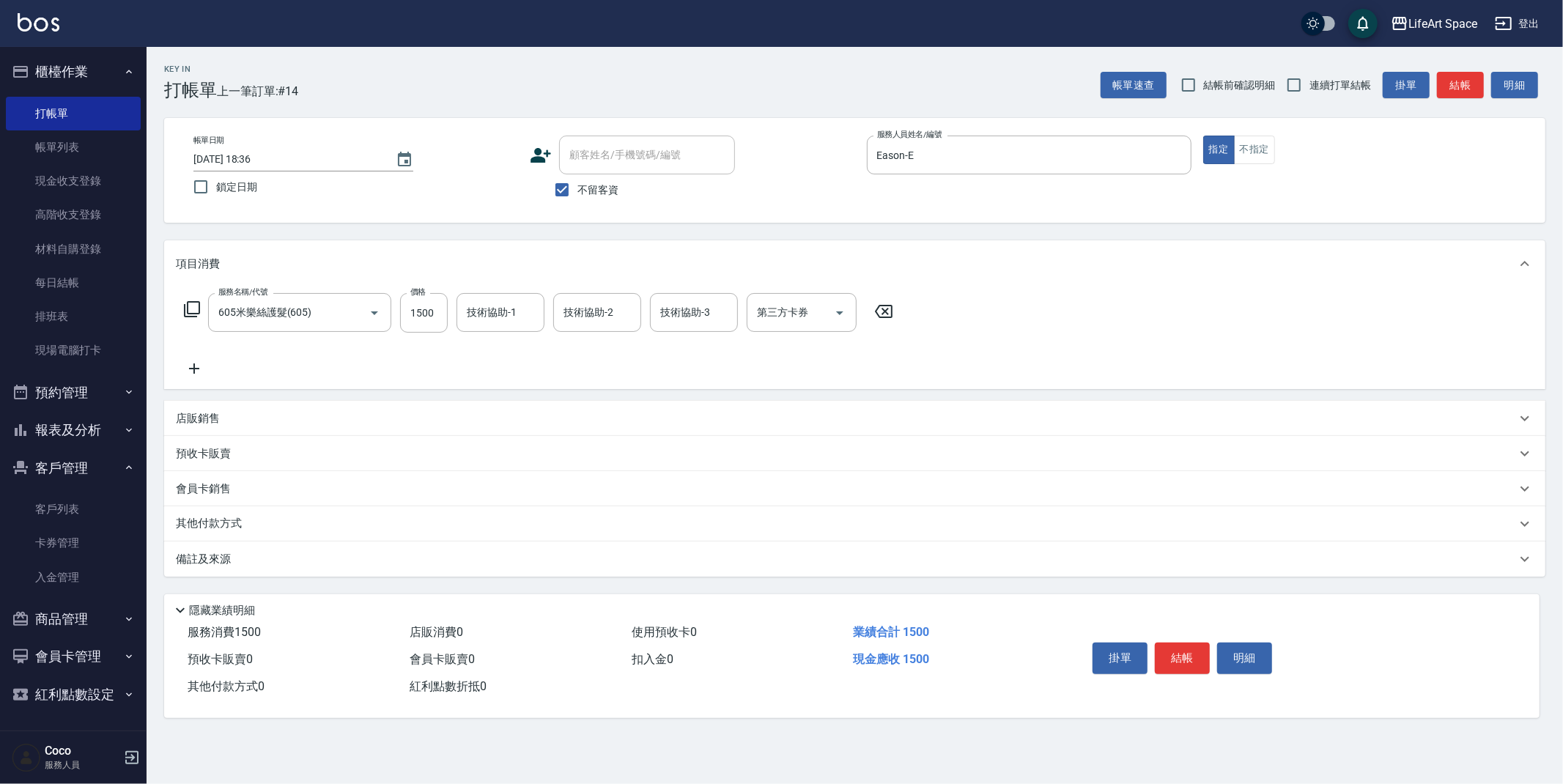
click at [204, 362] on icon at bounding box center [193, 369] width 37 height 18
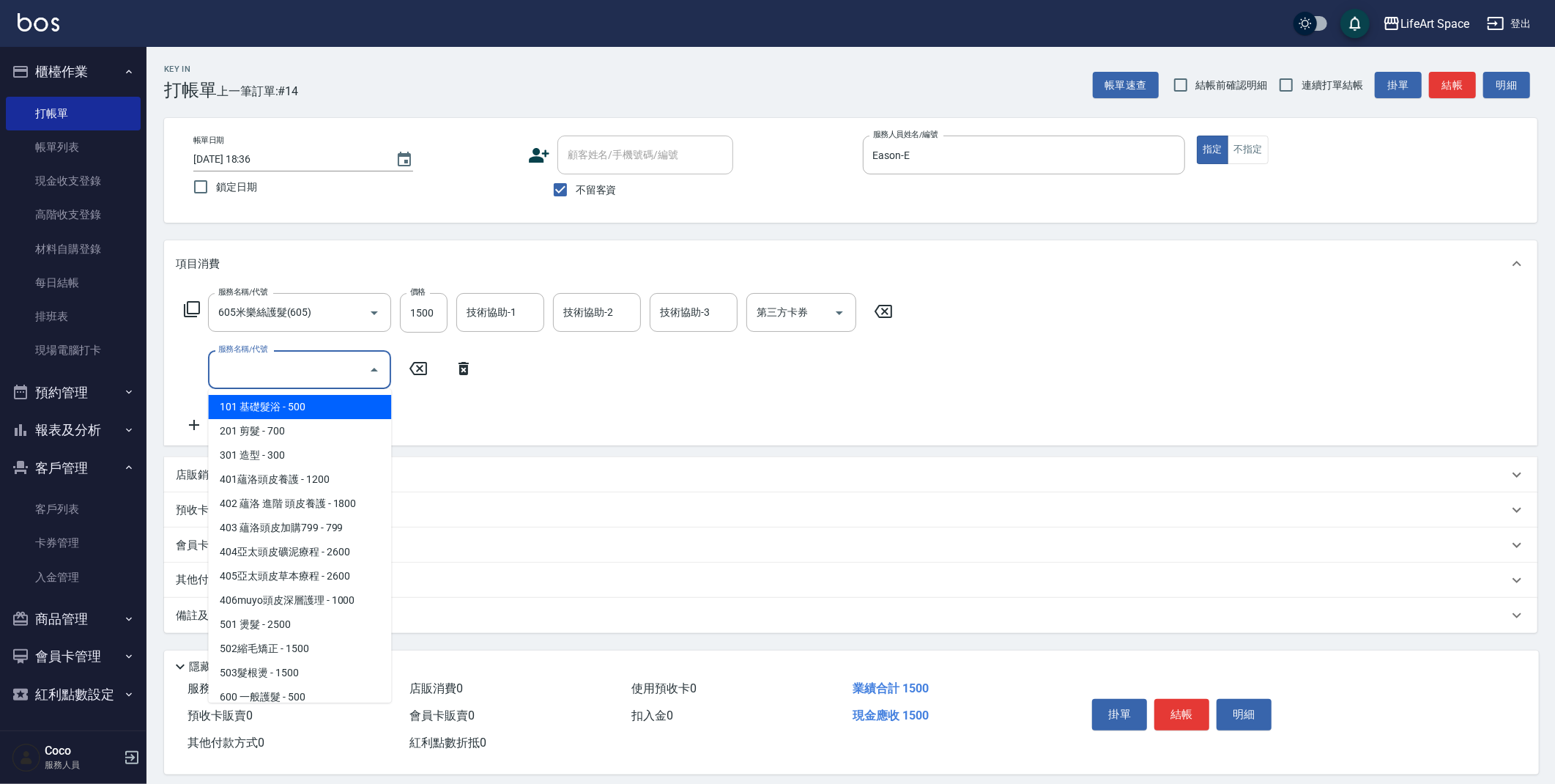
click at [255, 372] on input "服務名稱/代號" at bounding box center [288, 369] width 148 height 25
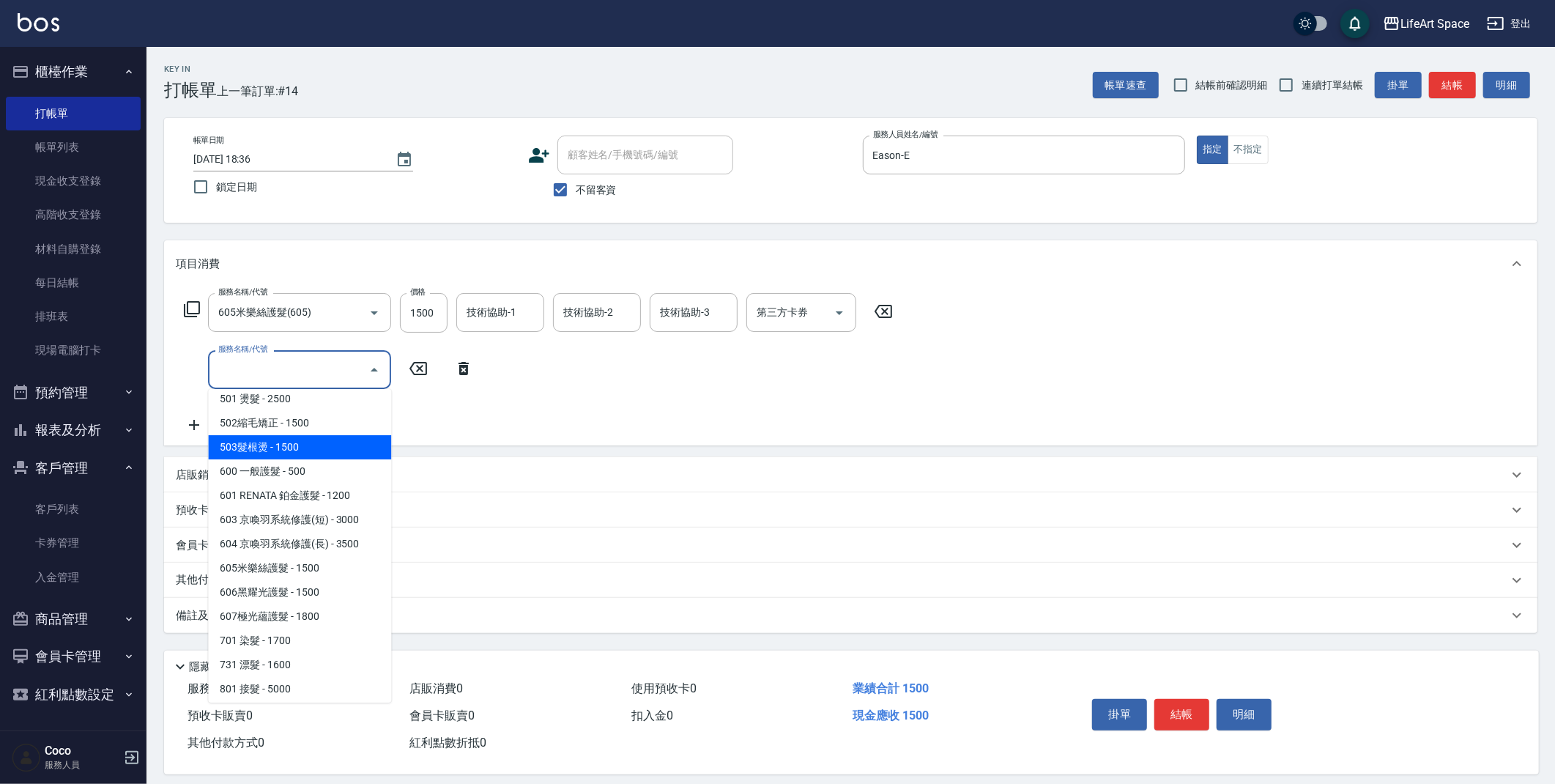
scroll to position [229, 0]
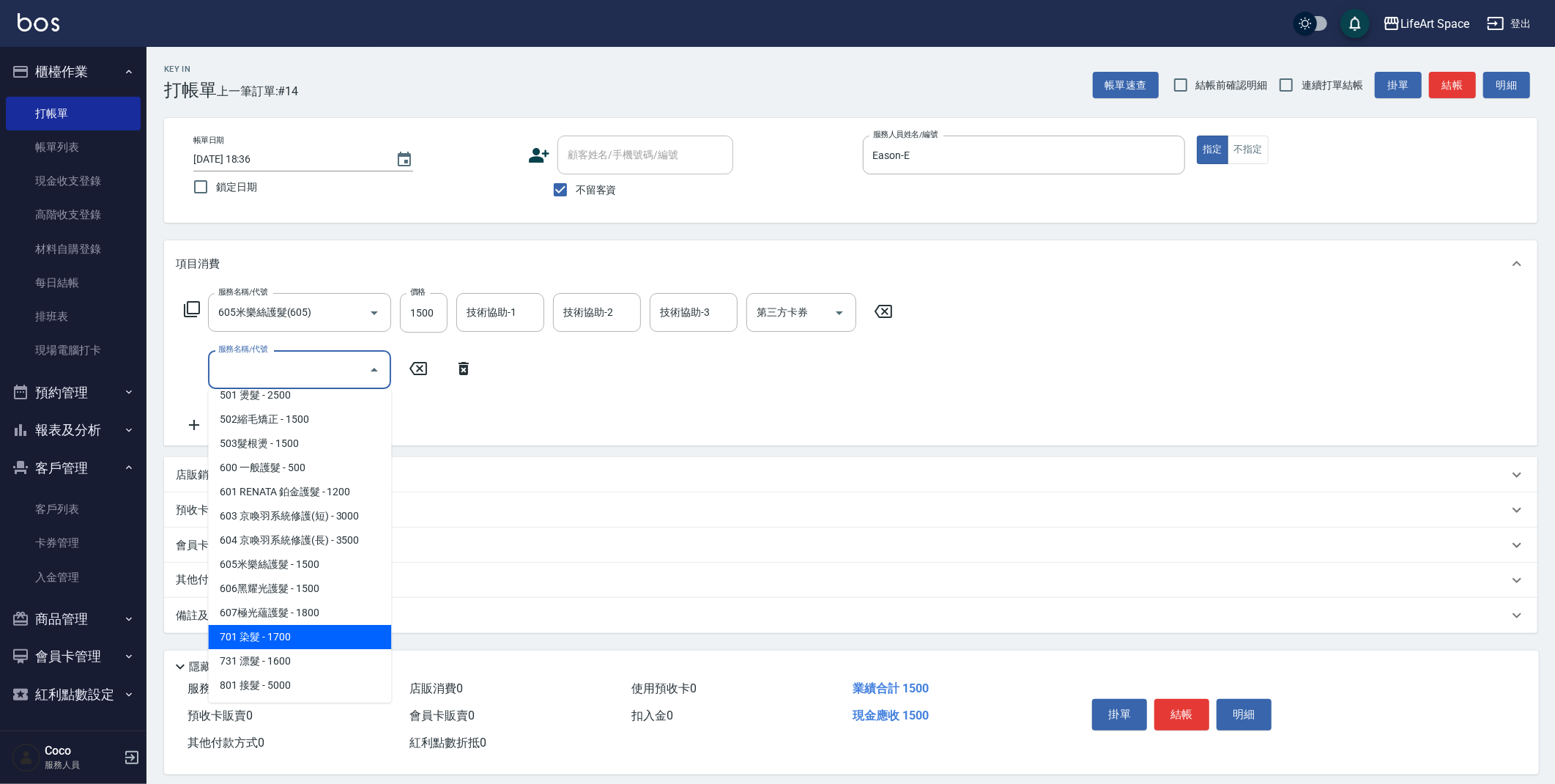
click at [307, 637] on span "701 染髮 - 1700" at bounding box center [299, 637] width 183 height 24
type input "701 染髮(701)"
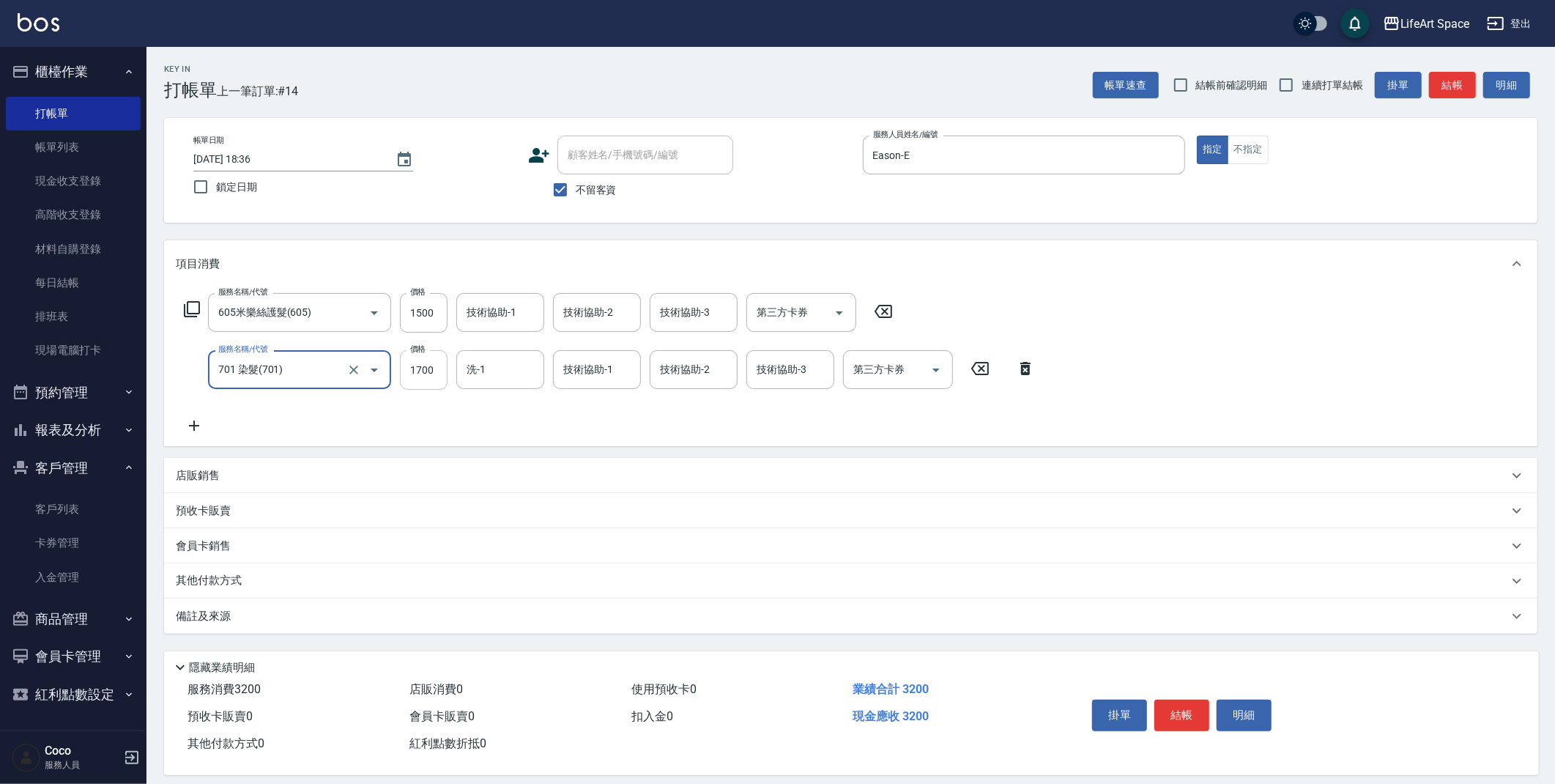
click at [438, 369] on input "1700" at bounding box center [423, 370] width 47 height 39
type input "6000"
click at [490, 370] on input "洗-1" at bounding box center [500, 369] width 75 height 25
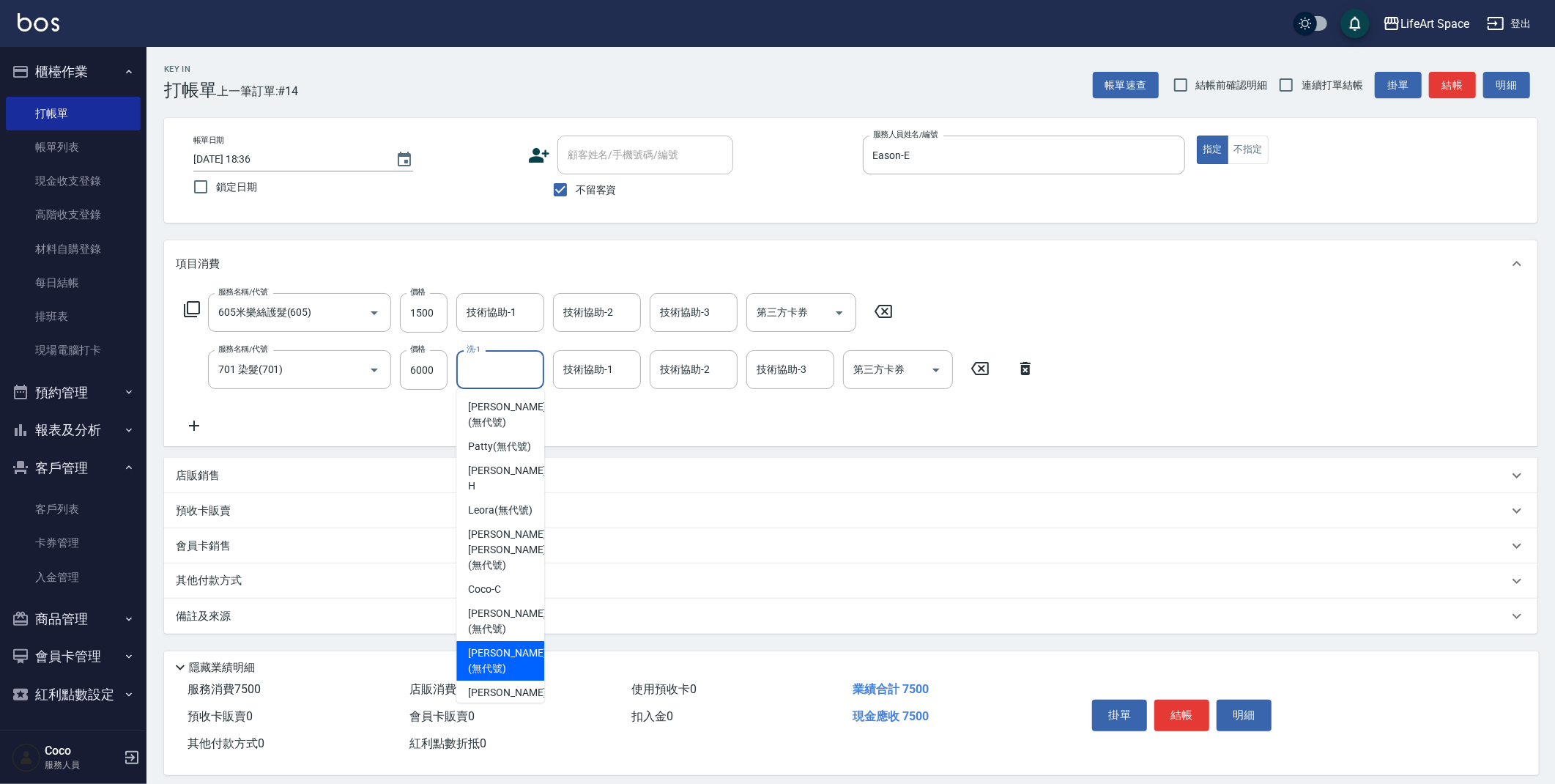
click at [491, 645] on span "[PERSON_NAME] (無代號)" at bounding box center [507, 661] width 78 height 31
type input "[PERSON_NAME](無代號)"
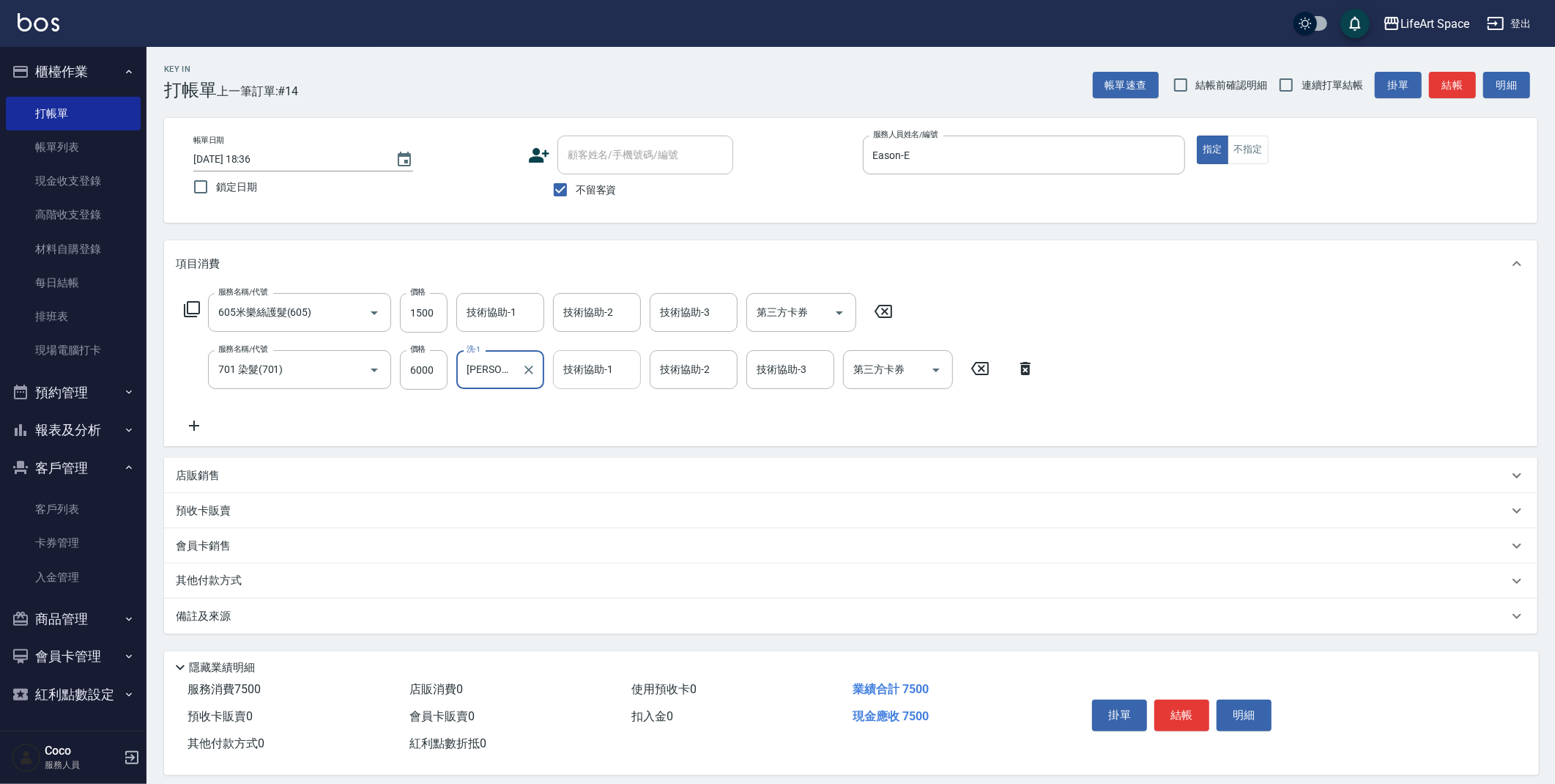
click at [606, 381] on input "技術協助-1" at bounding box center [597, 369] width 75 height 25
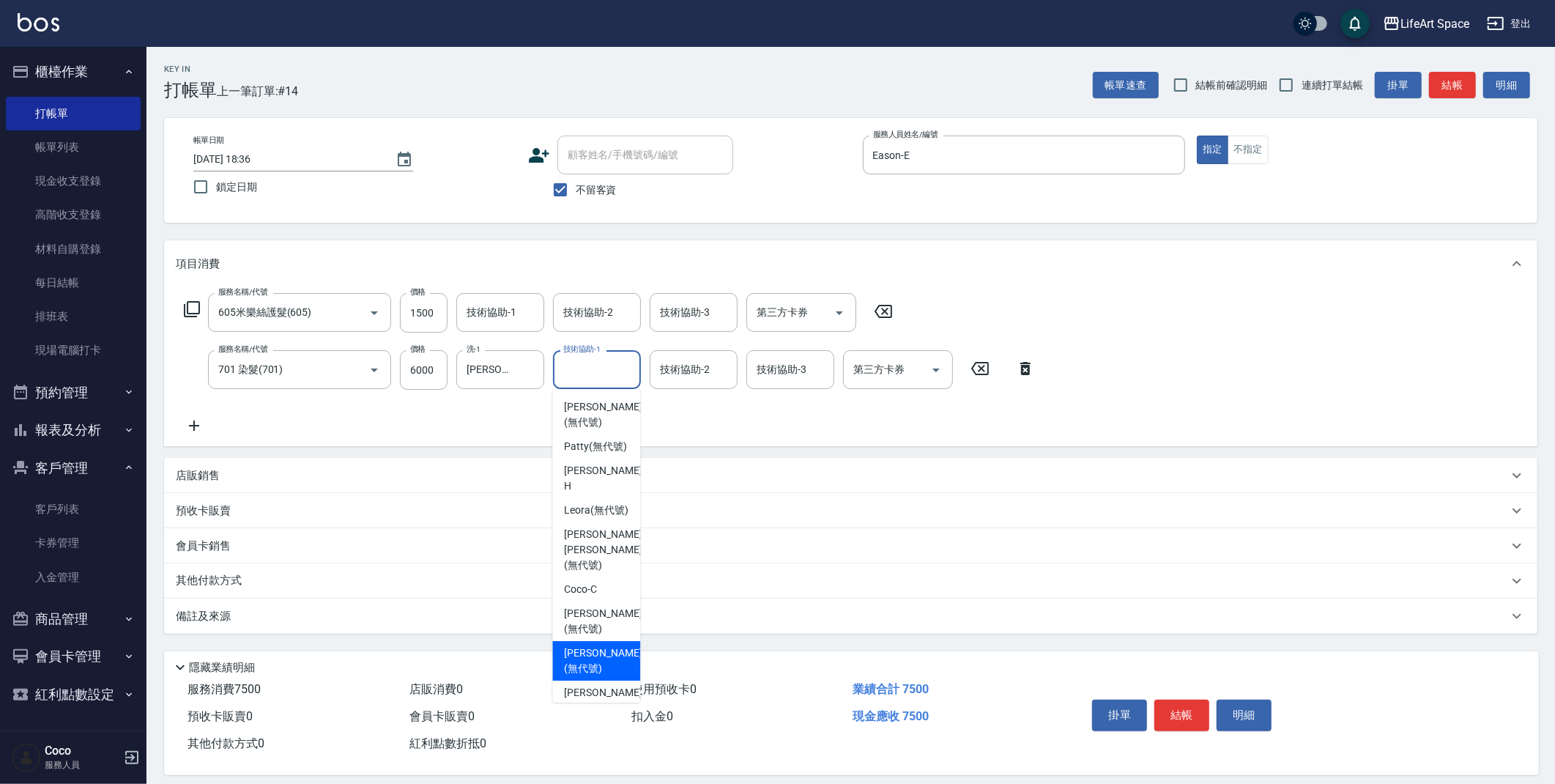
drag, startPoint x: 616, startPoint y: 629, endPoint x: 487, endPoint y: 400, distance: 262.8
click at [616, 645] on span "[PERSON_NAME] (無代號)" at bounding box center [602, 661] width 78 height 31
type input "[PERSON_NAME](無代號)"
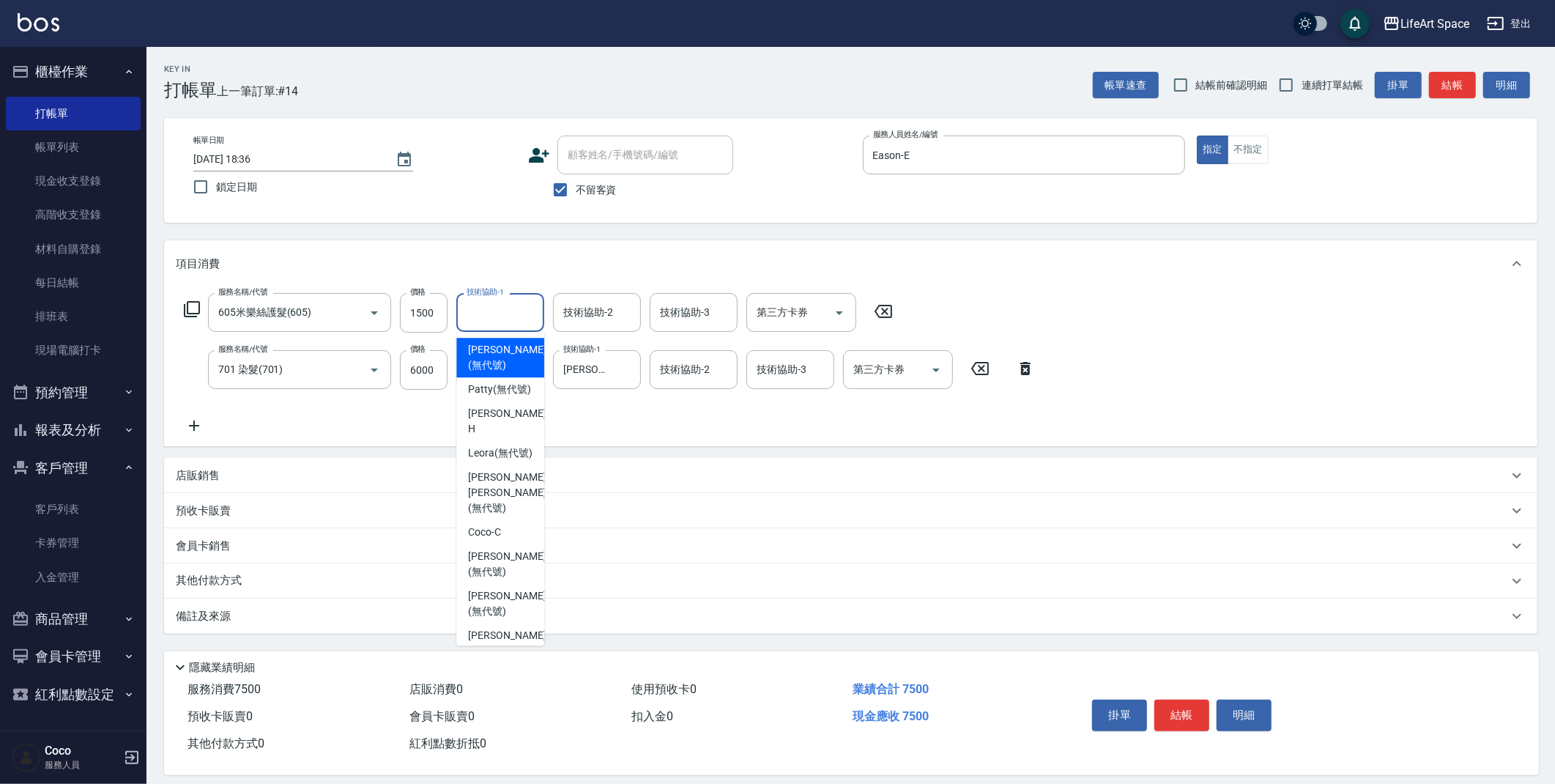
click at [499, 302] on div "技術協助-1 技術協助-1" at bounding box center [500, 312] width 88 height 39
click at [493, 628] on span "[PERSON_NAME] (無代號)" at bounding box center [507, 644] width 78 height 31
type input "[PERSON_NAME](無代號)"
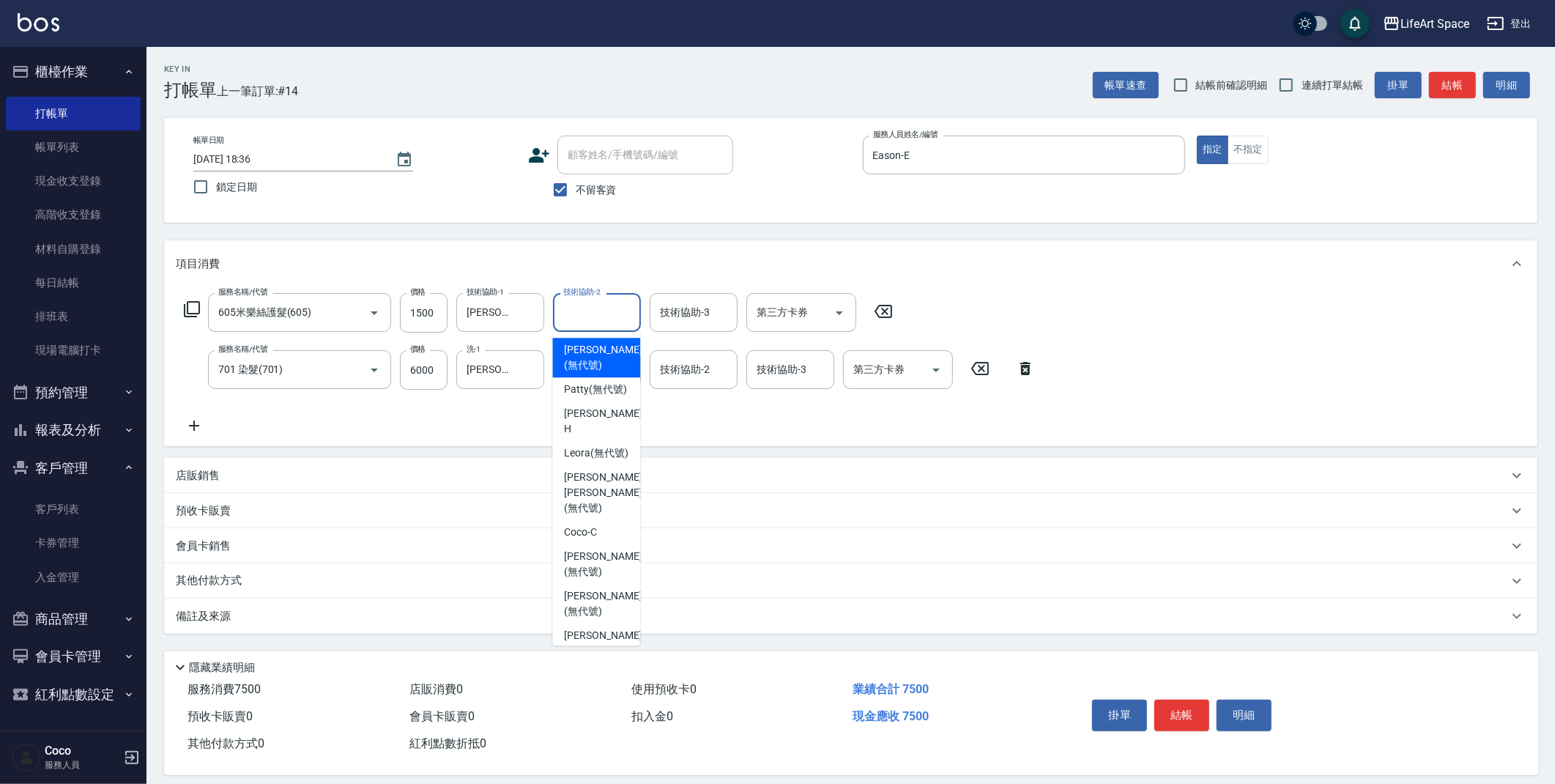
click at [589, 325] on input "技術協助-2" at bounding box center [597, 312] width 75 height 25
click at [598, 493] on span "[PERSON_NAME] [PERSON_NAME] (無代號)" at bounding box center [602, 493] width 78 height 47
type input "[PERSON_NAME] [PERSON_NAME](無代號)"
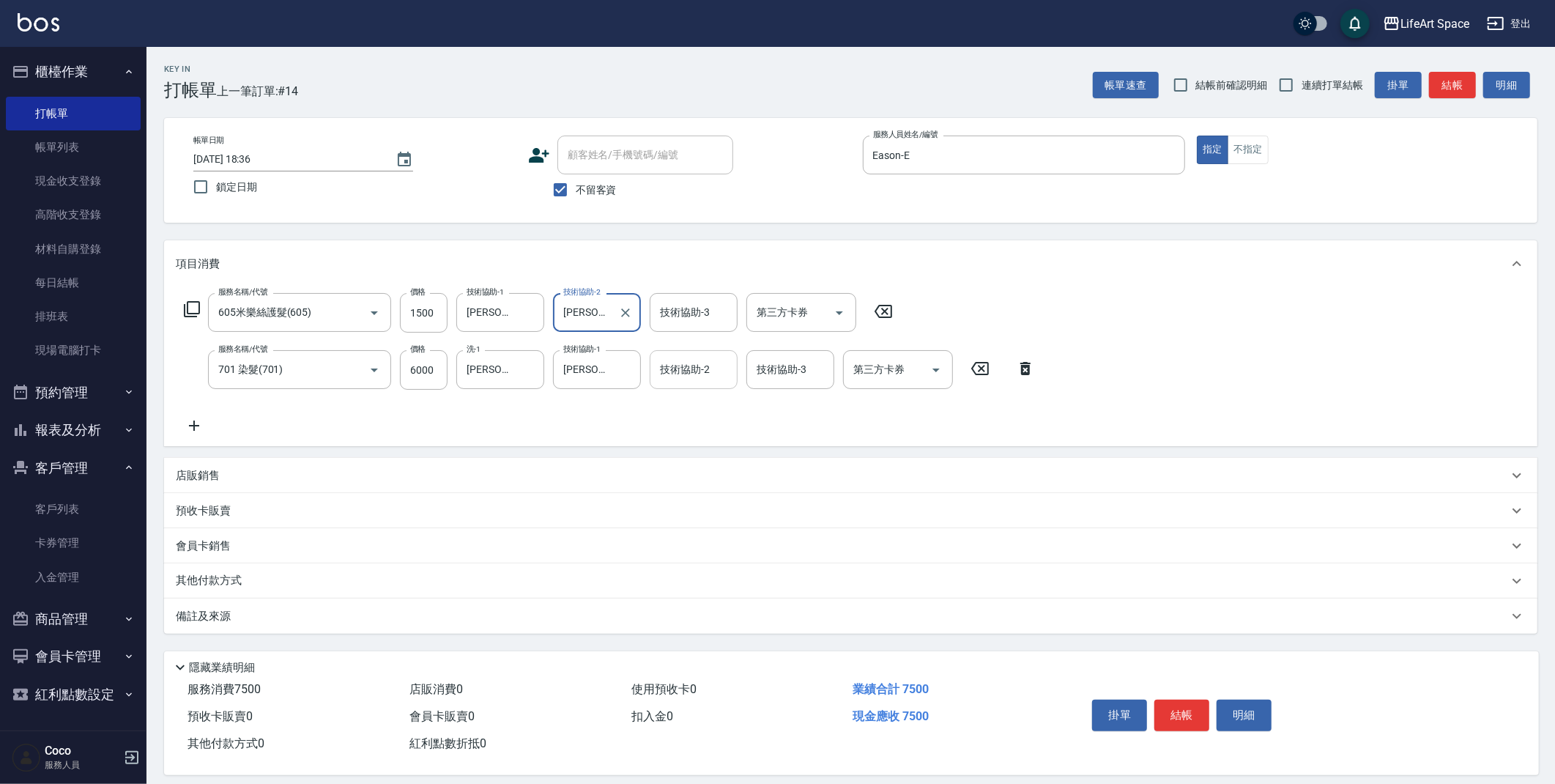
click at [689, 368] on input "技術協助-2" at bounding box center [694, 369] width 75 height 25
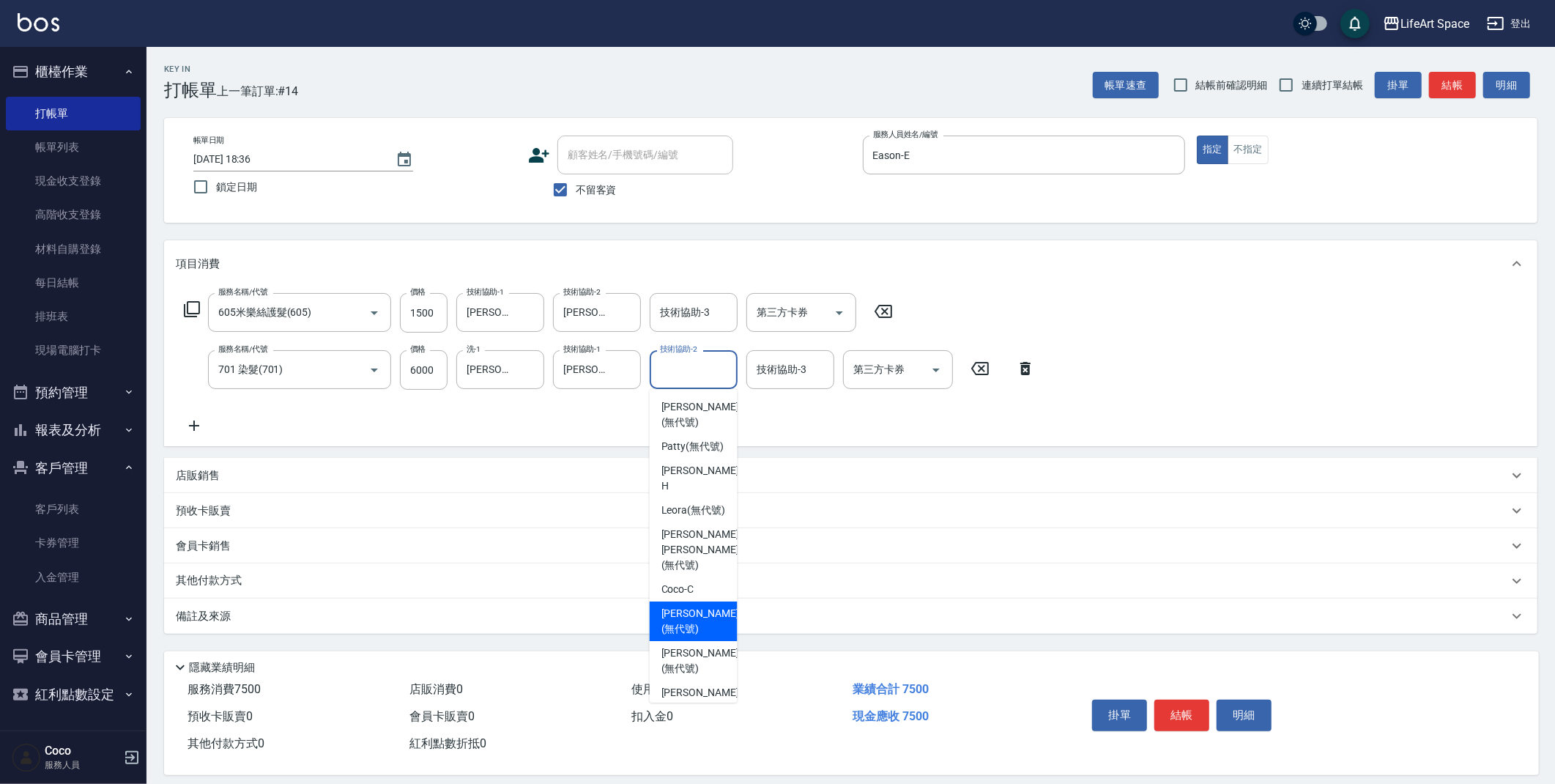
click at [692, 606] on span "[PERSON_NAME] (無代號)" at bounding box center [700, 622] width 78 height 31
type input "[PERSON_NAME](無代號)"
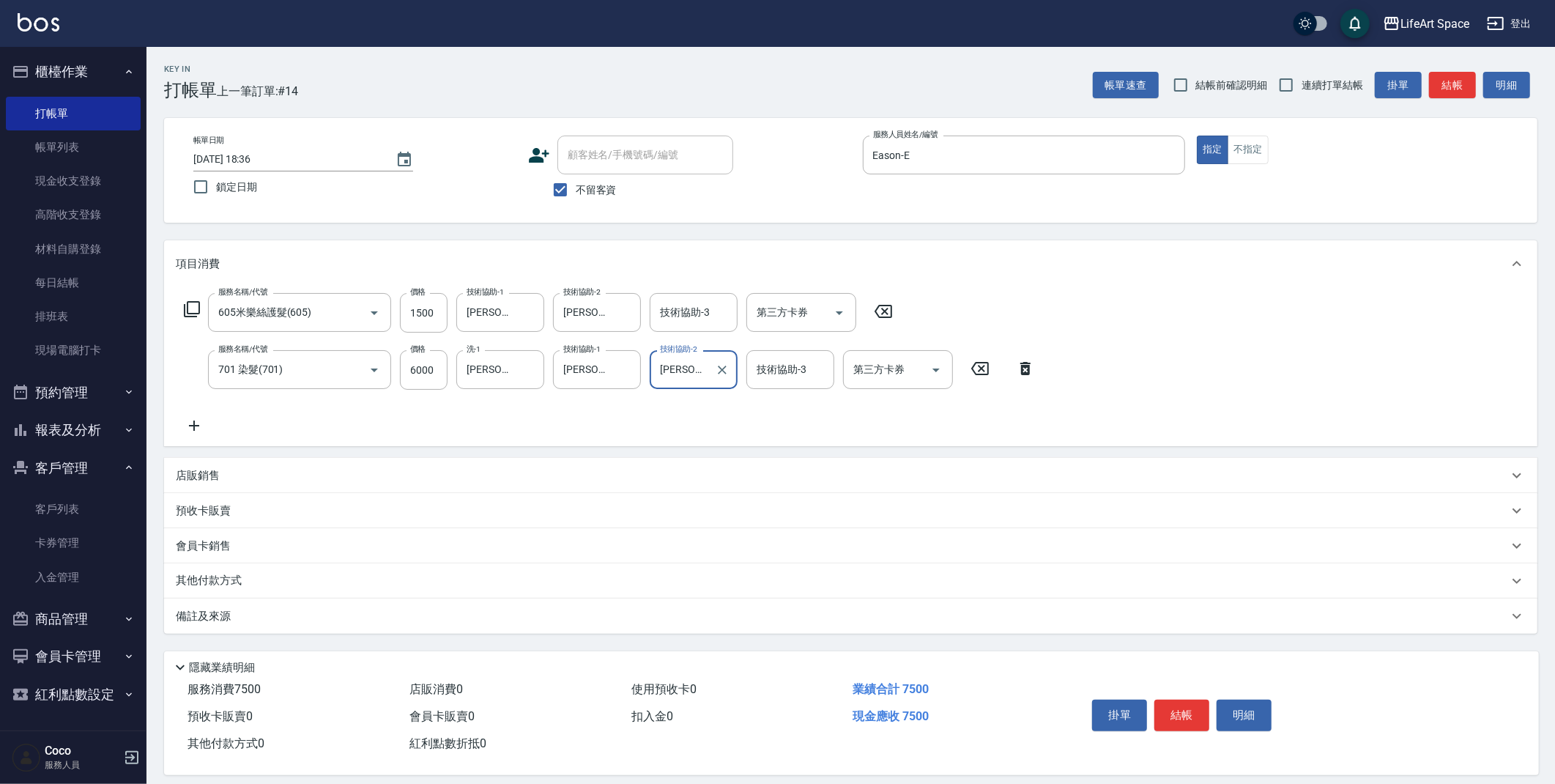
click at [467, 614] on div "備註及來源" at bounding box center [841, 616] width 1332 height 16
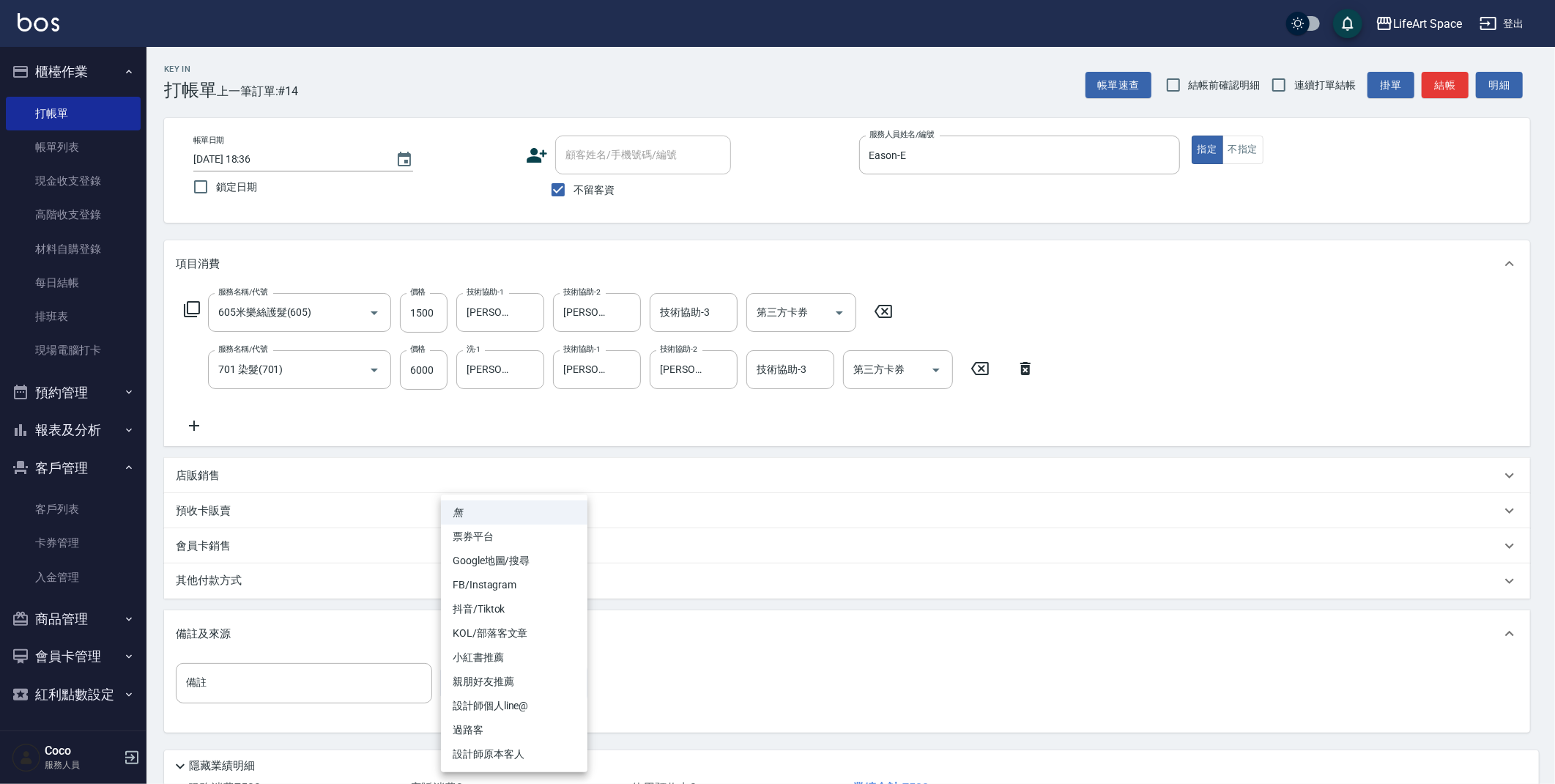
click at [535, 685] on body "LifeArt Space 登出 櫃檯作業 打帳單 帳單列表 現金收支登錄 高階收支登錄 材料自購登錄 每日結帳 排班表 現場電腦打卡 預約管理 預約管理 單…" at bounding box center [778, 445] width 1555 height 892
click at [514, 683] on li "親朋好友推薦" at bounding box center [515, 682] width 147 height 24
type input "親朋好友推薦"
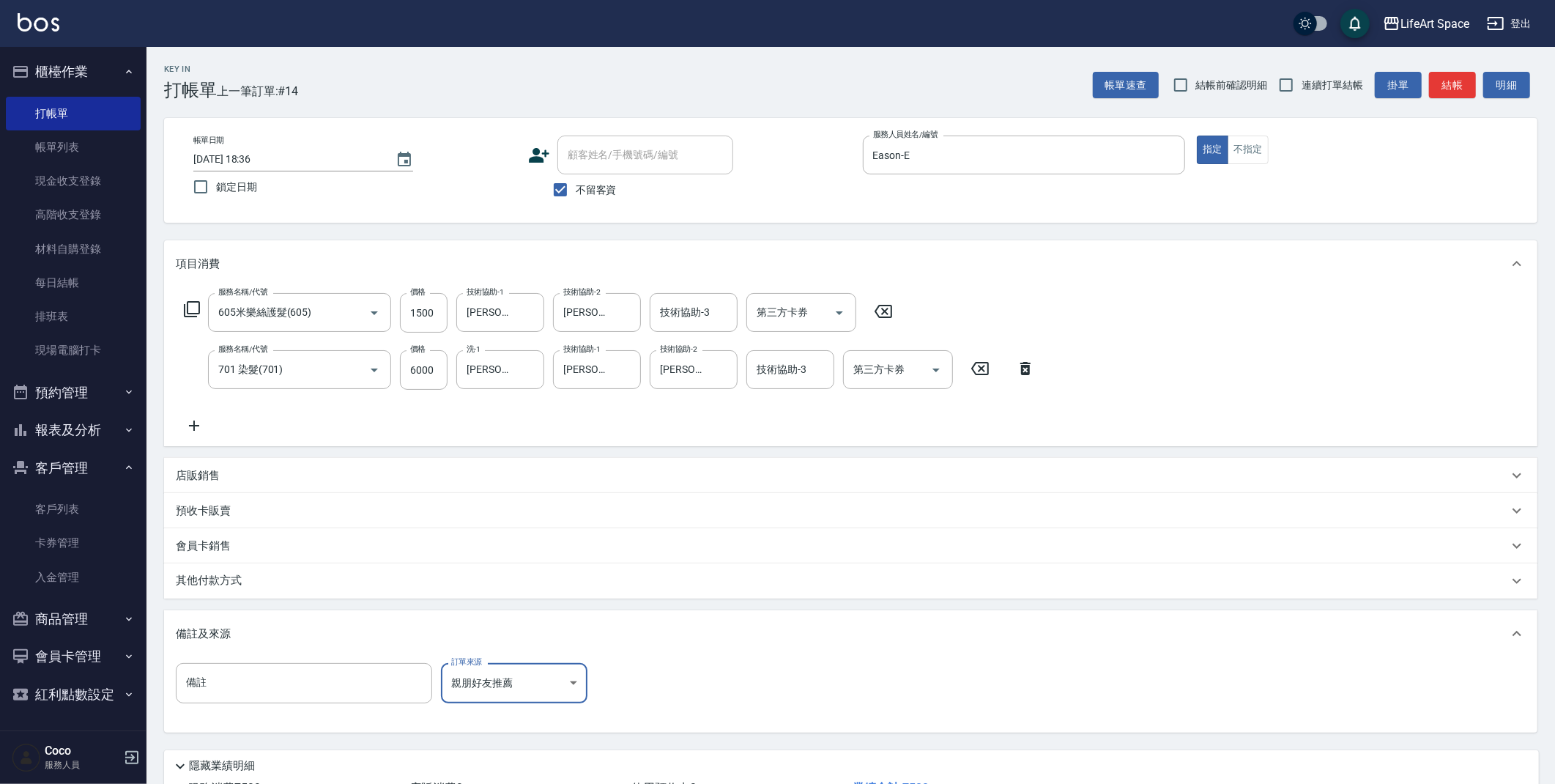
click at [266, 582] on div "其他付款方式" at bounding box center [841, 581] width 1332 height 16
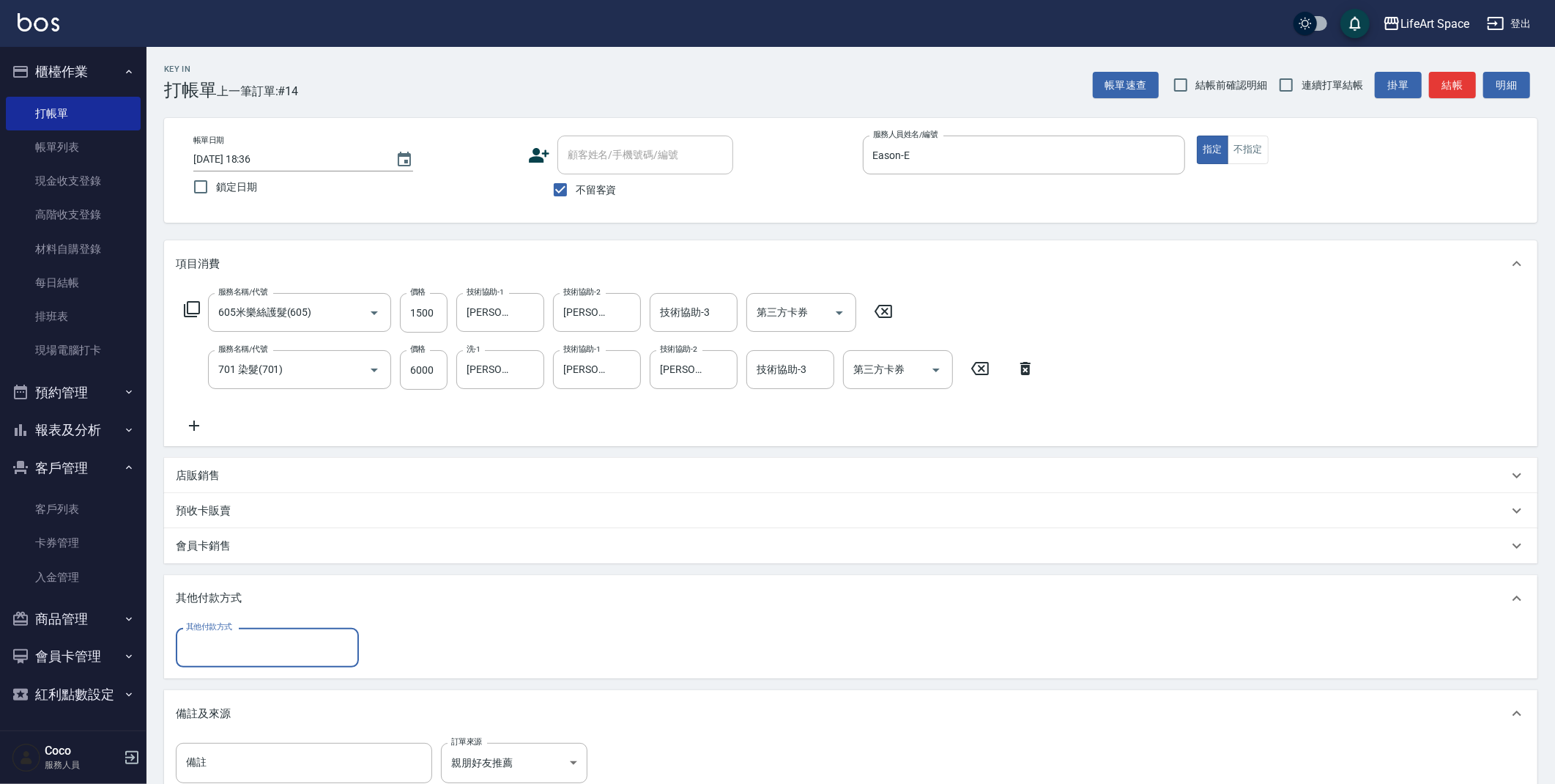
scroll to position [0, 0]
click at [265, 648] on input "其他付款方式" at bounding box center [268, 647] width 170 height 25
click at [253, 708] on span "Linepay" at bounding box center [267, 709] width 183 height 24
type input "Linepay"
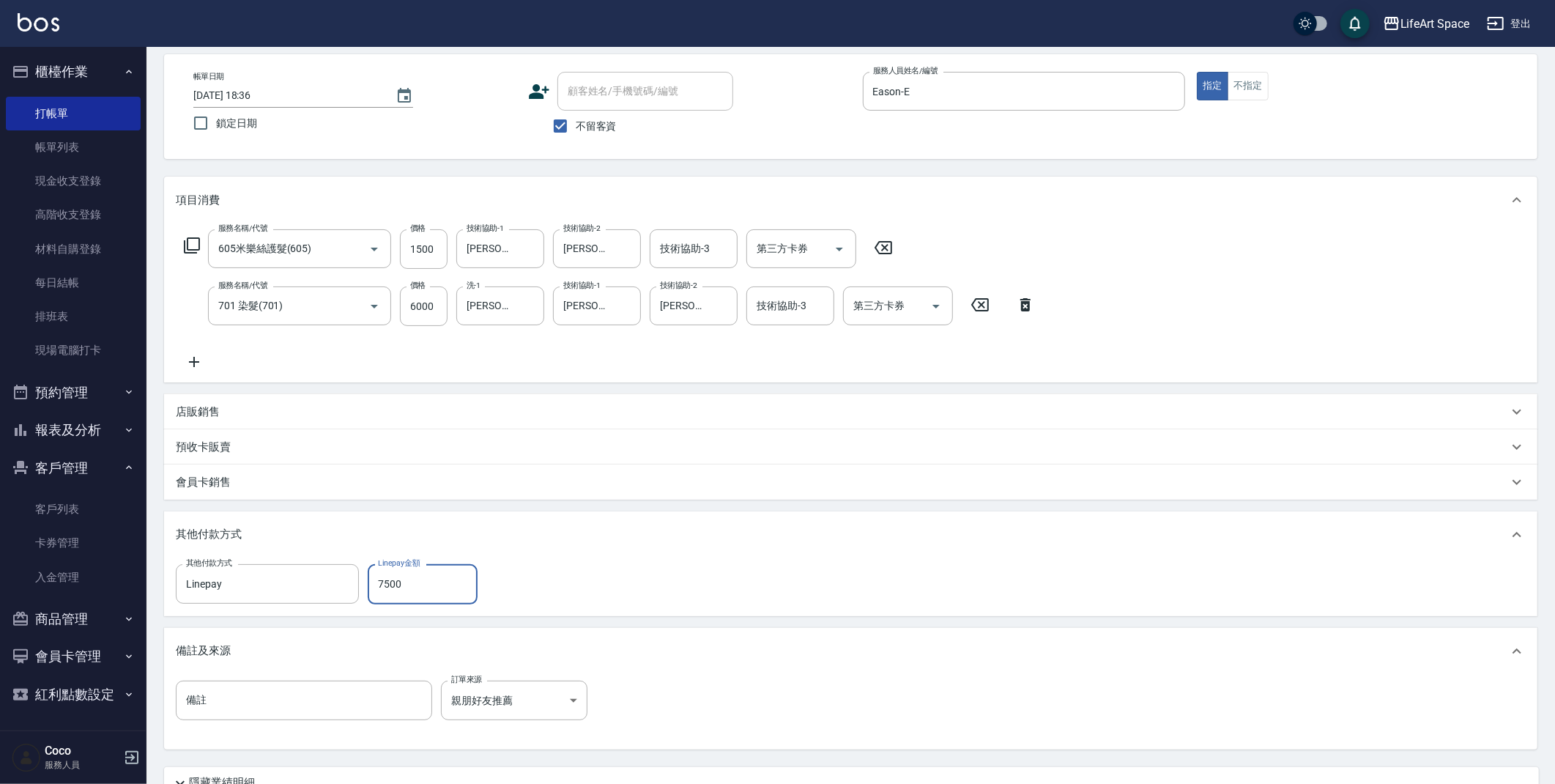
scroll to position [193, 0]
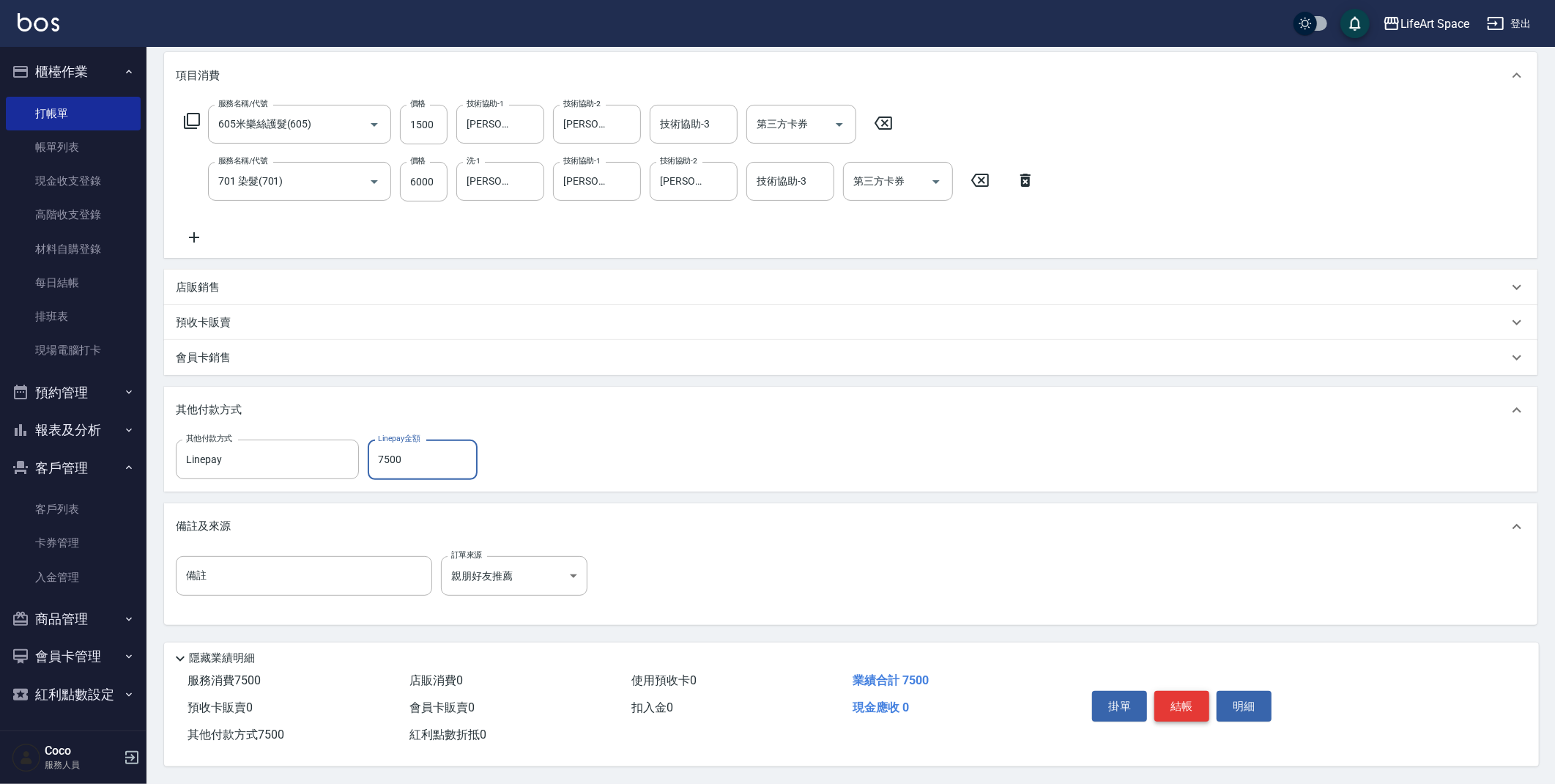
type input "7500"
click at [1180, 706] on button "結帳" at bounding box center [1181, 706] width 55 height 31
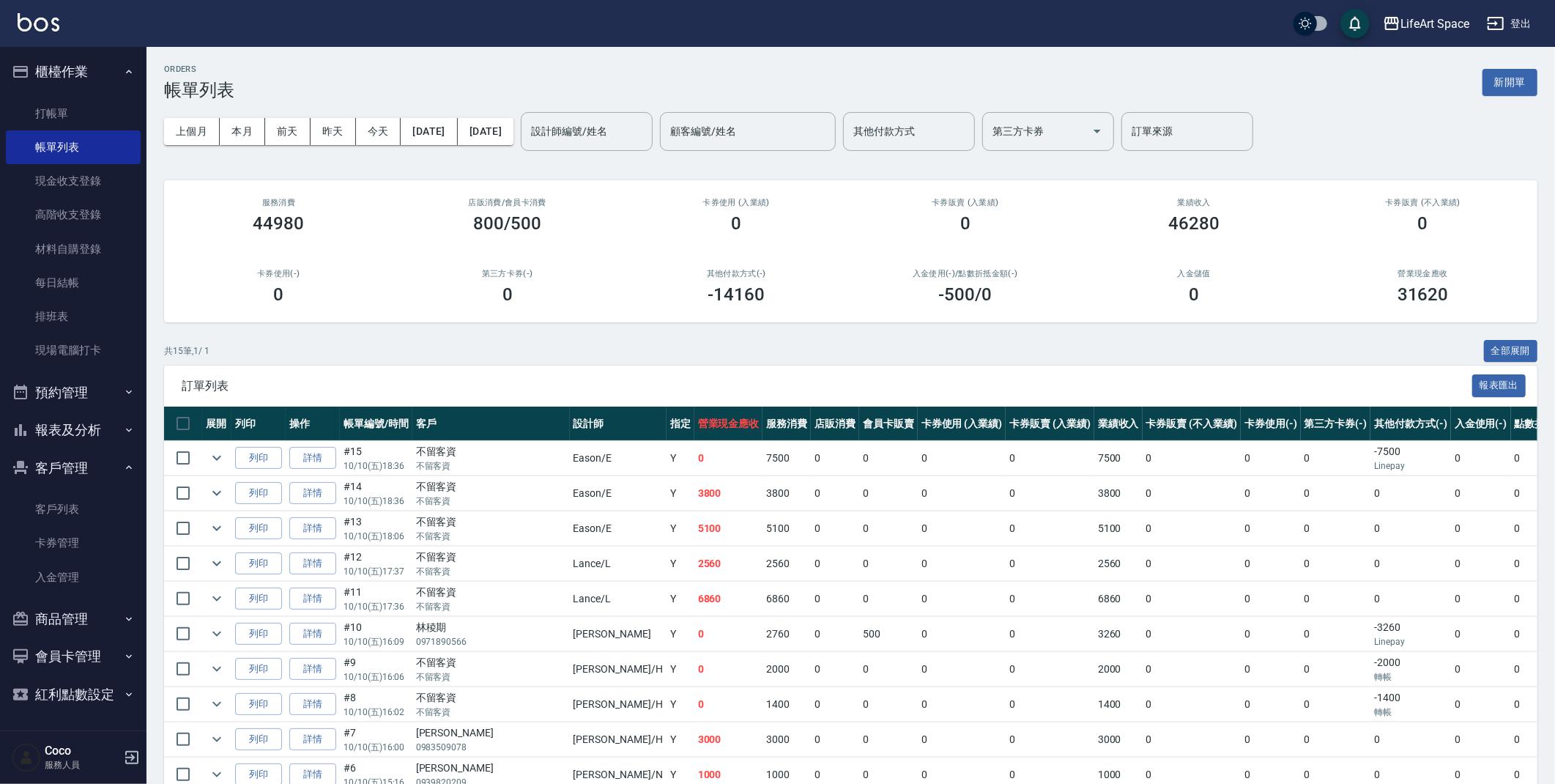
click at [1502, 82] on button "新開單" at bounding box center [1509, 82] width 55 height 27
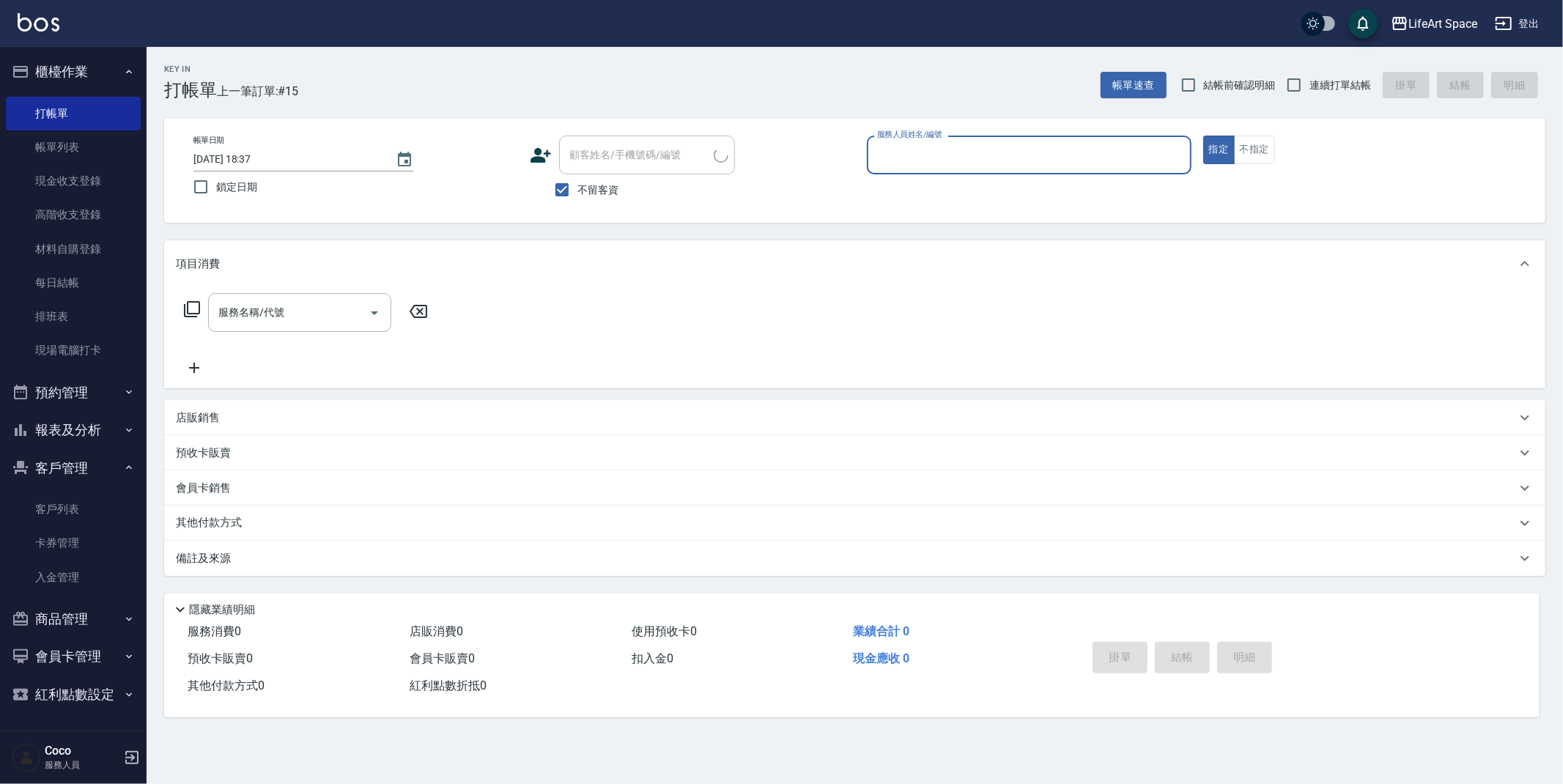
click at [1058, 162] on input "服務人員姓名/編號" at bounding box center [1029, 154] width 312 height 25
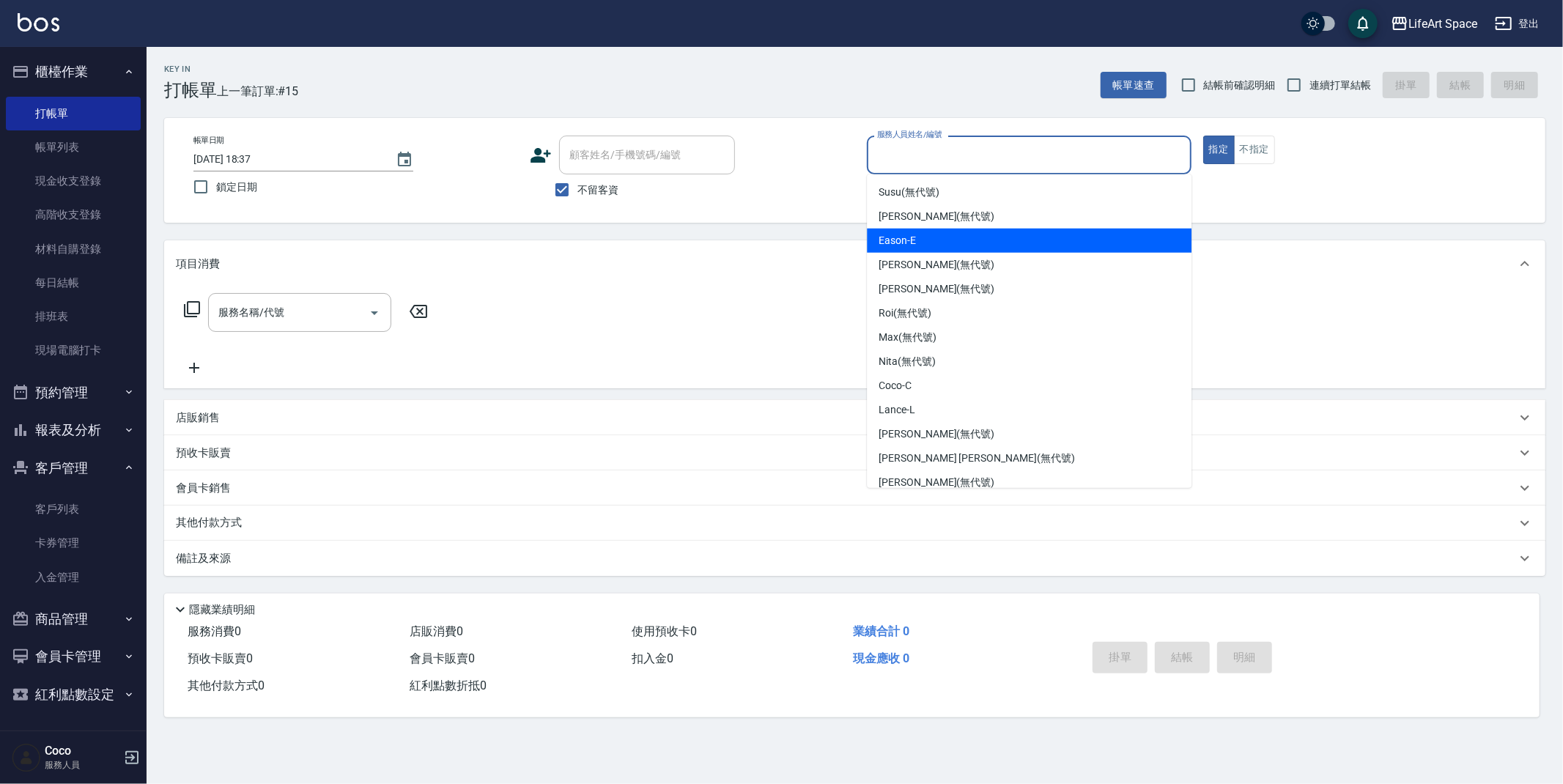
click at [912, 248] on div "Eason -E" at bounding box center [1029, 241] width 325 height 24
type input "Eason-E"
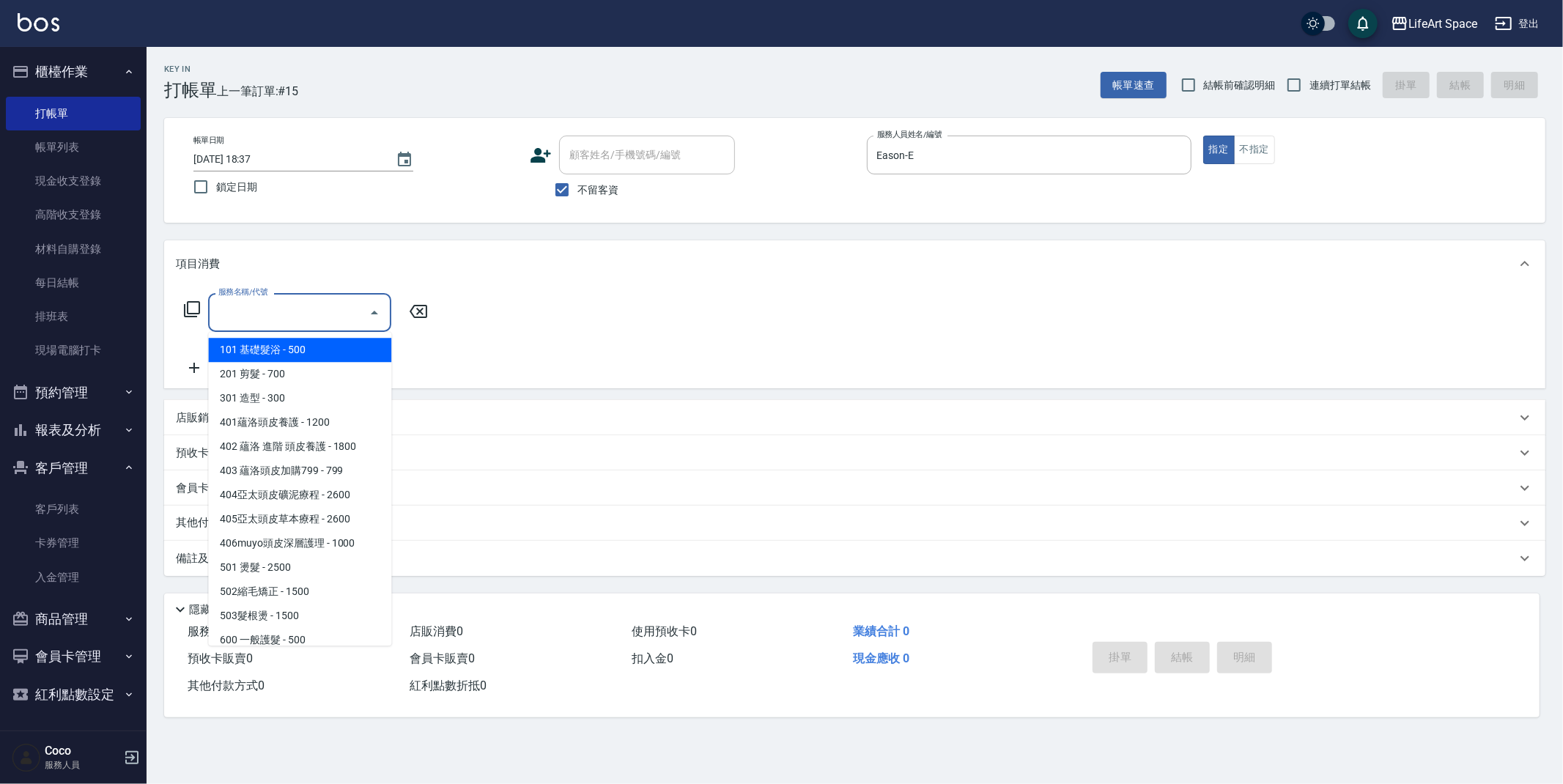
click at [291, 313] on input "服務名稱/代號" at bounding box center [288, 312] width 148 height 25
click at [292, 352] on span "101 基礎髮浴 - 500" at bounding box center [300, 350] width 183 height 24
type input "101 基礎髮浴 (101)"
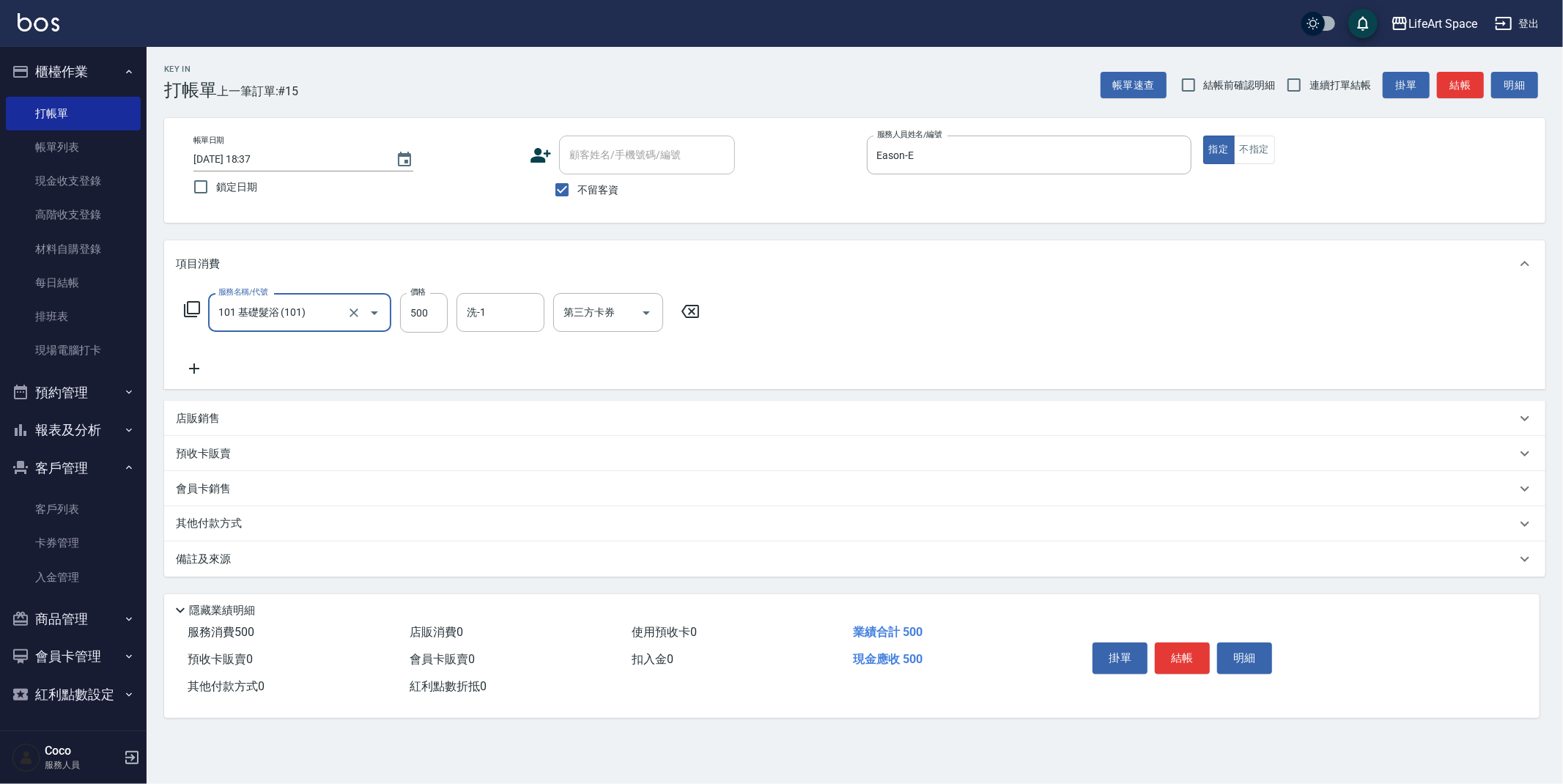
click at [264, 573] on div "備註及來源" at bounding box center [855, 559] width 1382 height 35
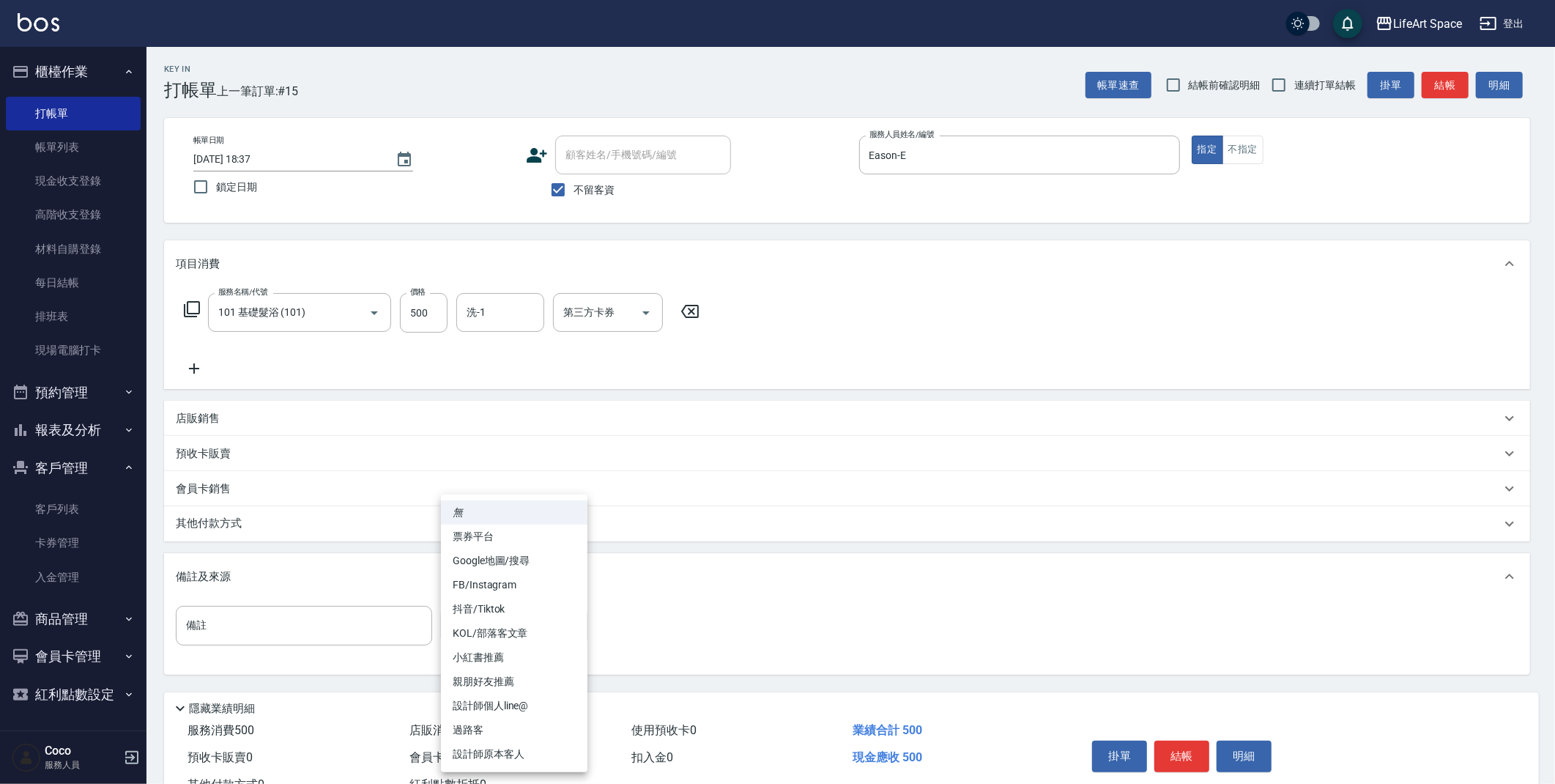
drag, startPoint x: 487, startPoint y: 631, endPoint x: 512, endPoint y: 689, distance: 63.2
click at [488, 631] on body "LifeArt Space 登出 櫃檯作業 打帳單 帳單列表 現金收支登錄 高階收支登錄 材料自購登錄 每日結帳 排班表 現場電腦打卡 預約管理 預約管理 單…" at bounding box center [778, 417] width 1555 height 834
click at [529, 743] on li "設計師原本客人" at bounding box center [515, 755] width 147 height 24
type input "設計師原本客人"
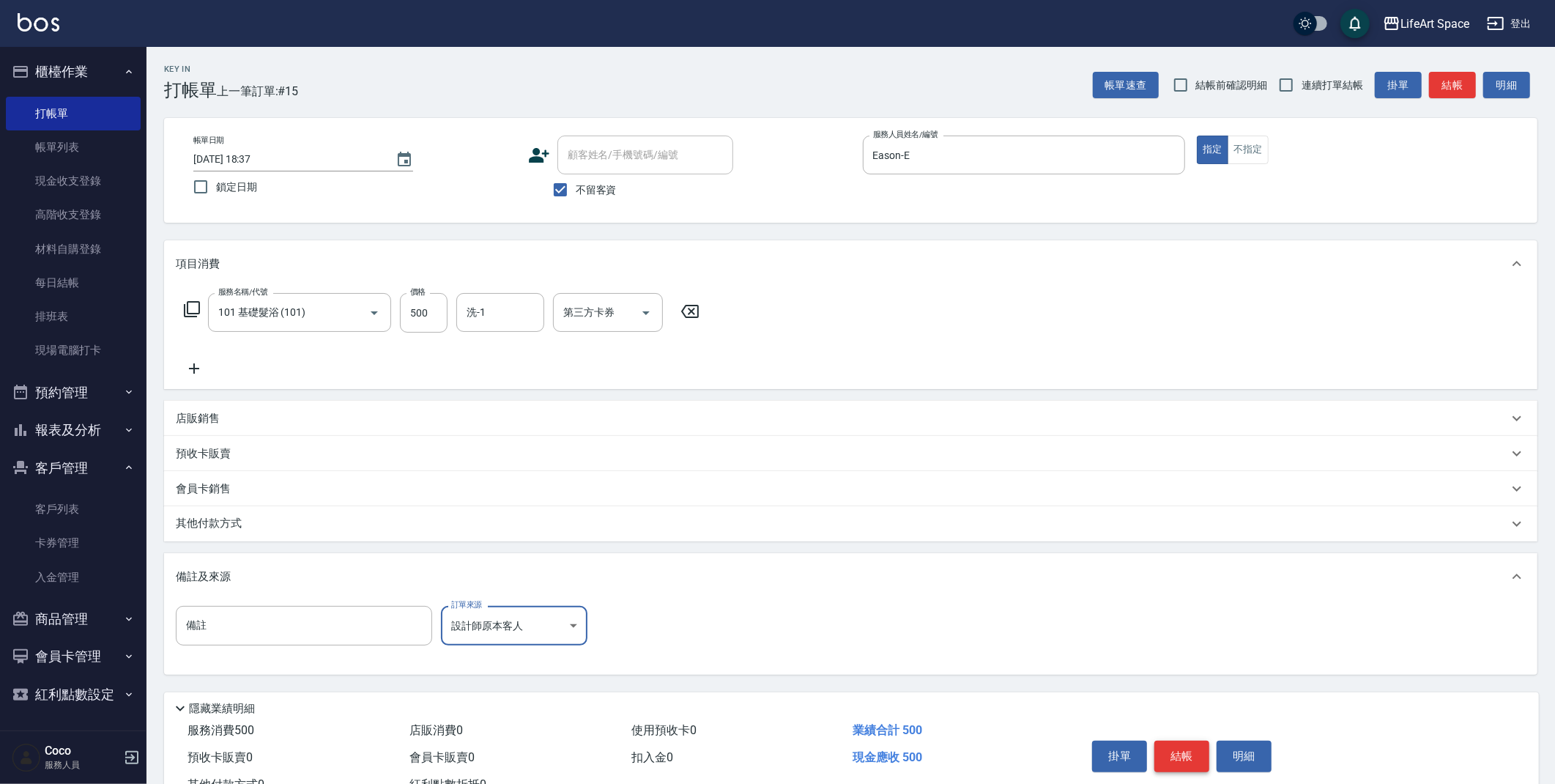
click at [1190, 753] on button "結帳" at bounding box center [1181, 756] width 55 height 31
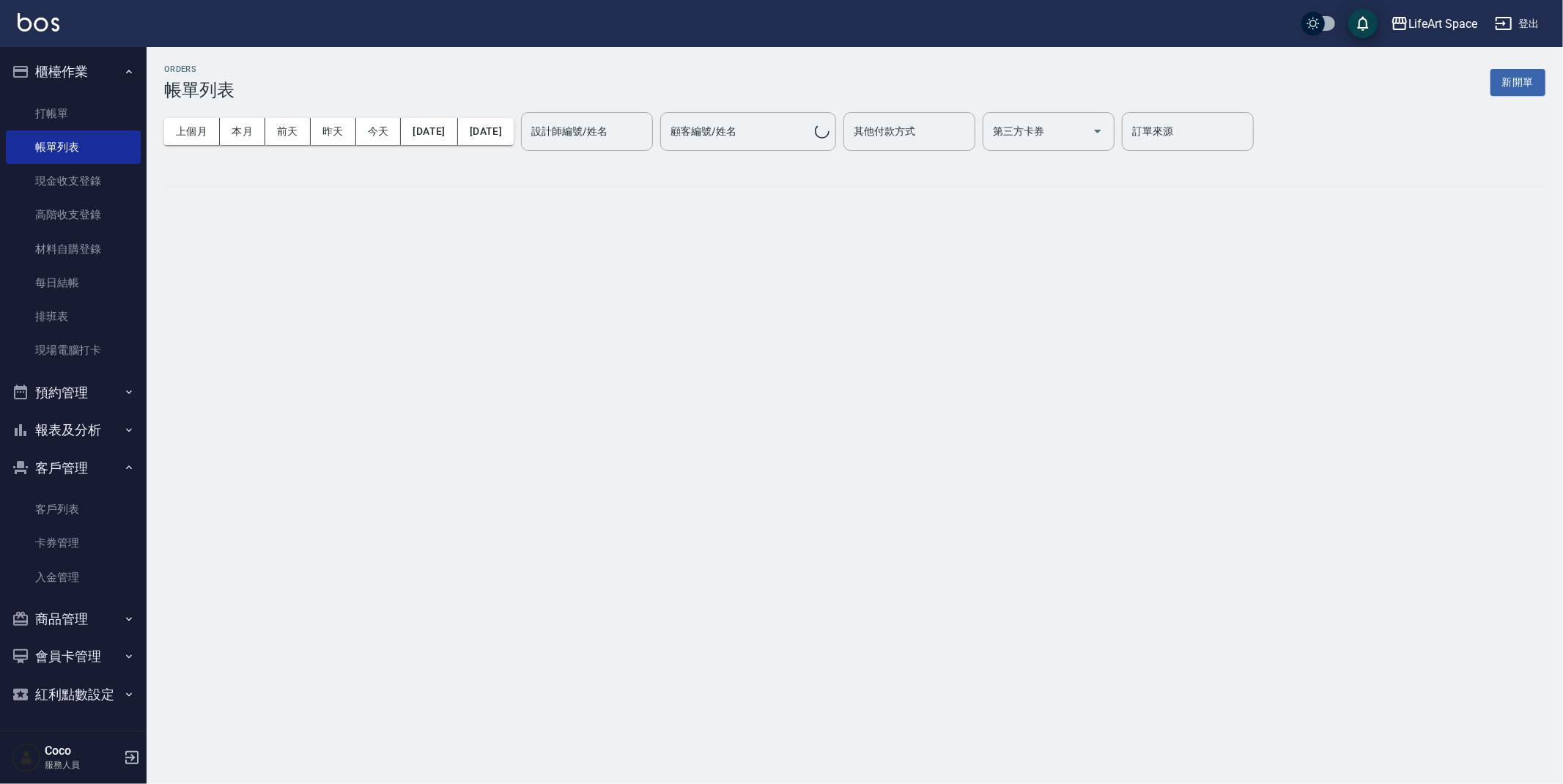
click at [1525, 70] on button "新開單" at bounding box center [1517, 82] width 55 height 27
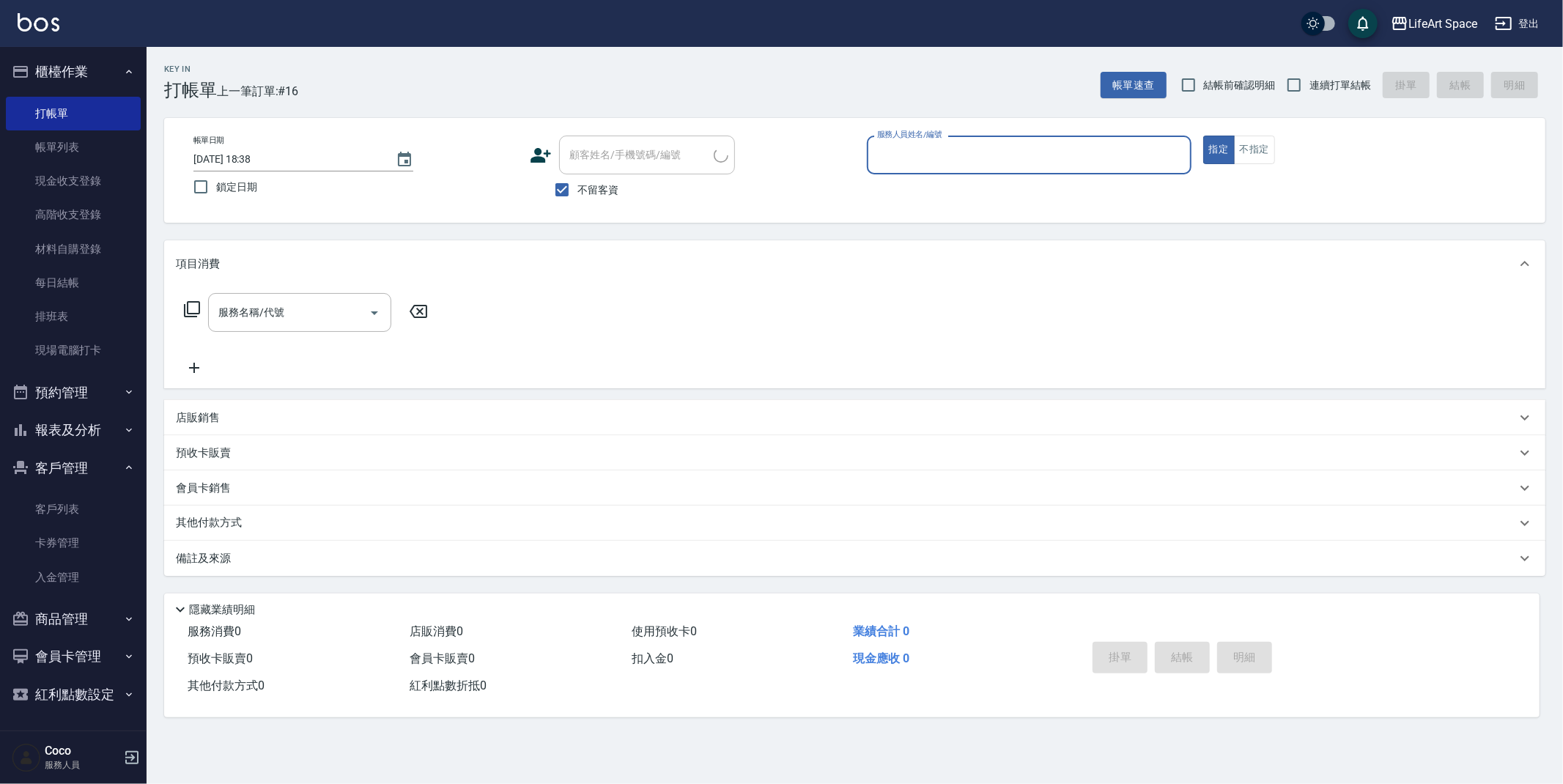
click at [961, 145] on input "服務人員姓名/編號" at bounding box center [1029, 154] width 312 height 25
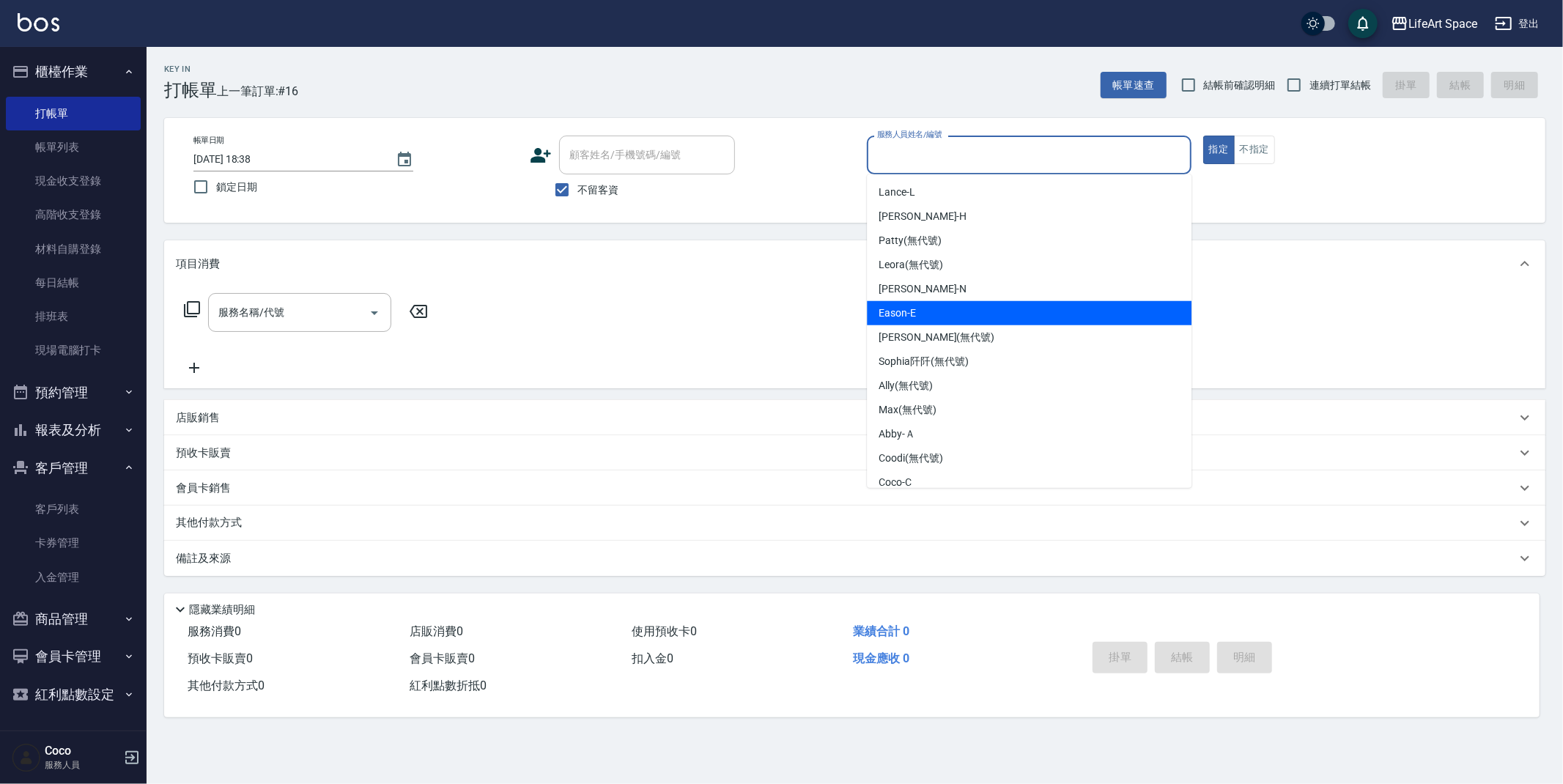
drag, startPoint x: 948, startPoint y: 303, endPoint x: 442, endPoint y: 352, distance: 508.4
click at [948, 303] on div "Eason -E" at bounding box center [1029, 313] width 325 height 24
type input "Eason-E"
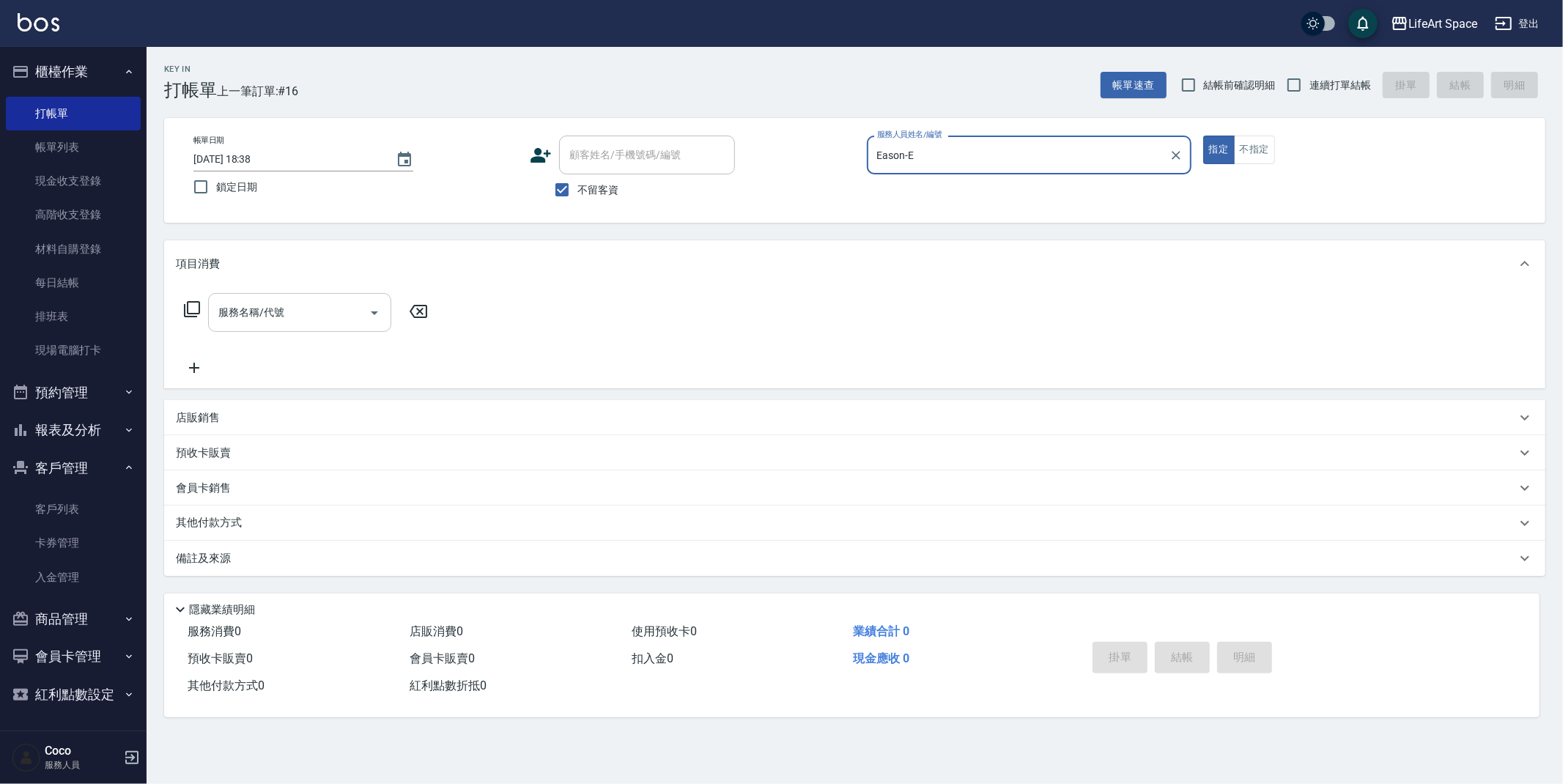
click at [298, 317] on input "服務名稱/代號" at bounding box center [288, 312] width 148 height 25
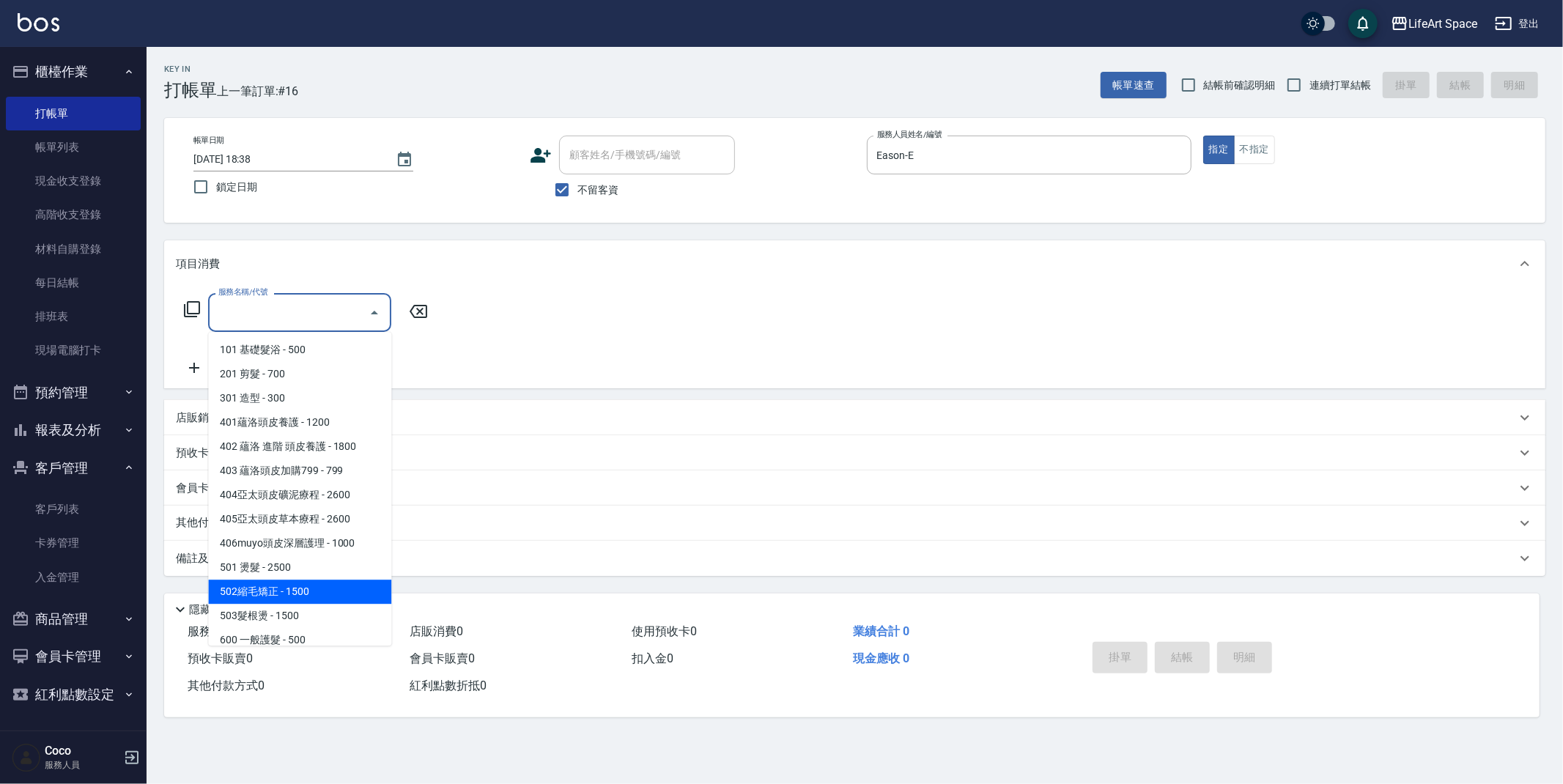
drag, startPoint x: 313, startPoint y: 588, endPoint x: 398, endPoint y: 347, distance: 255.6
click at [313, 588] on span "502縮毛矯正 - 1500" at bounding box center [300, 591] width 183 height 24
type input "502縮毛矯正 (502)"
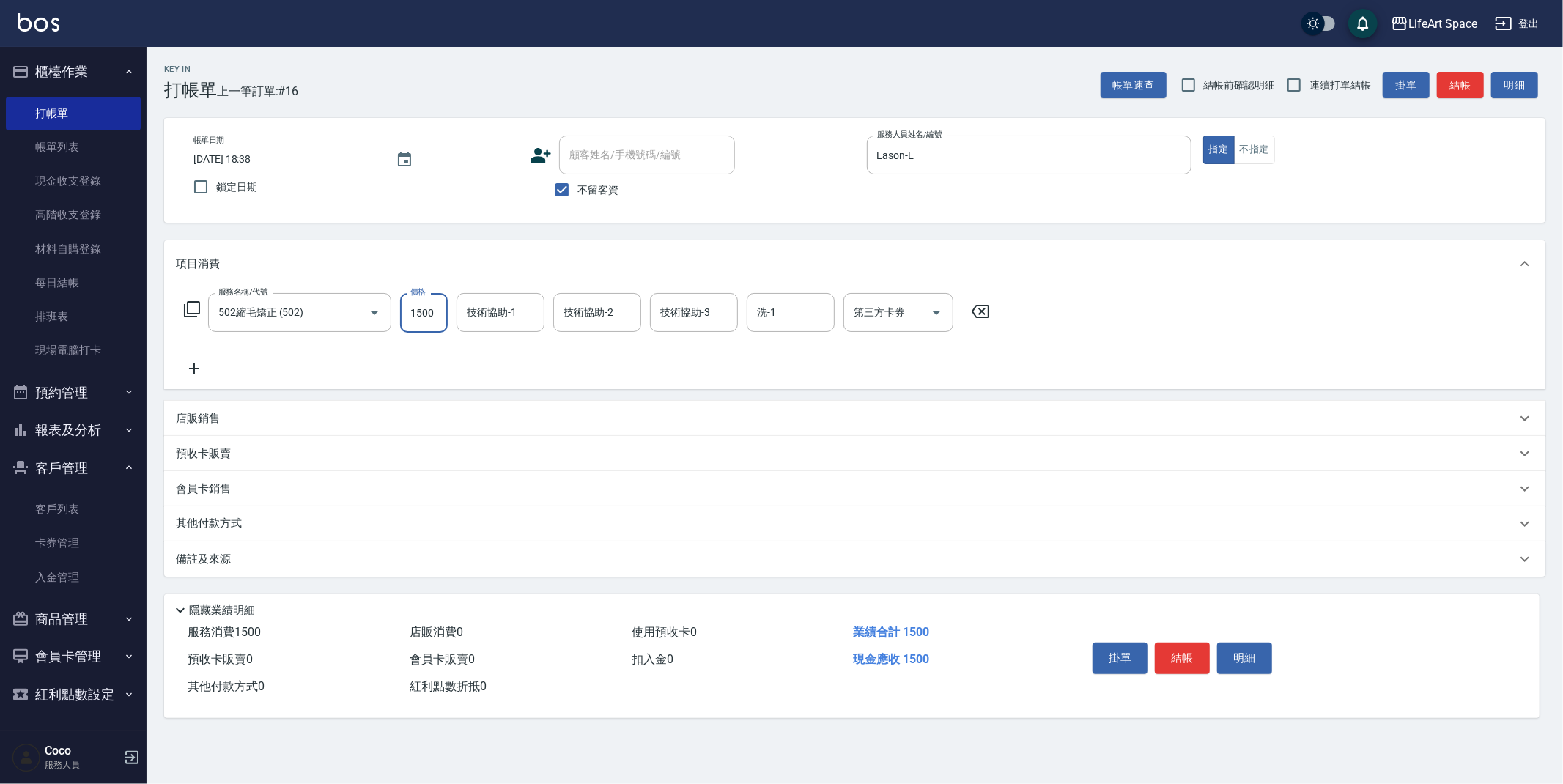
click at [440, 305] on input "1500" at bounding box center [424, 312] width 47 height 39
type input "2500"
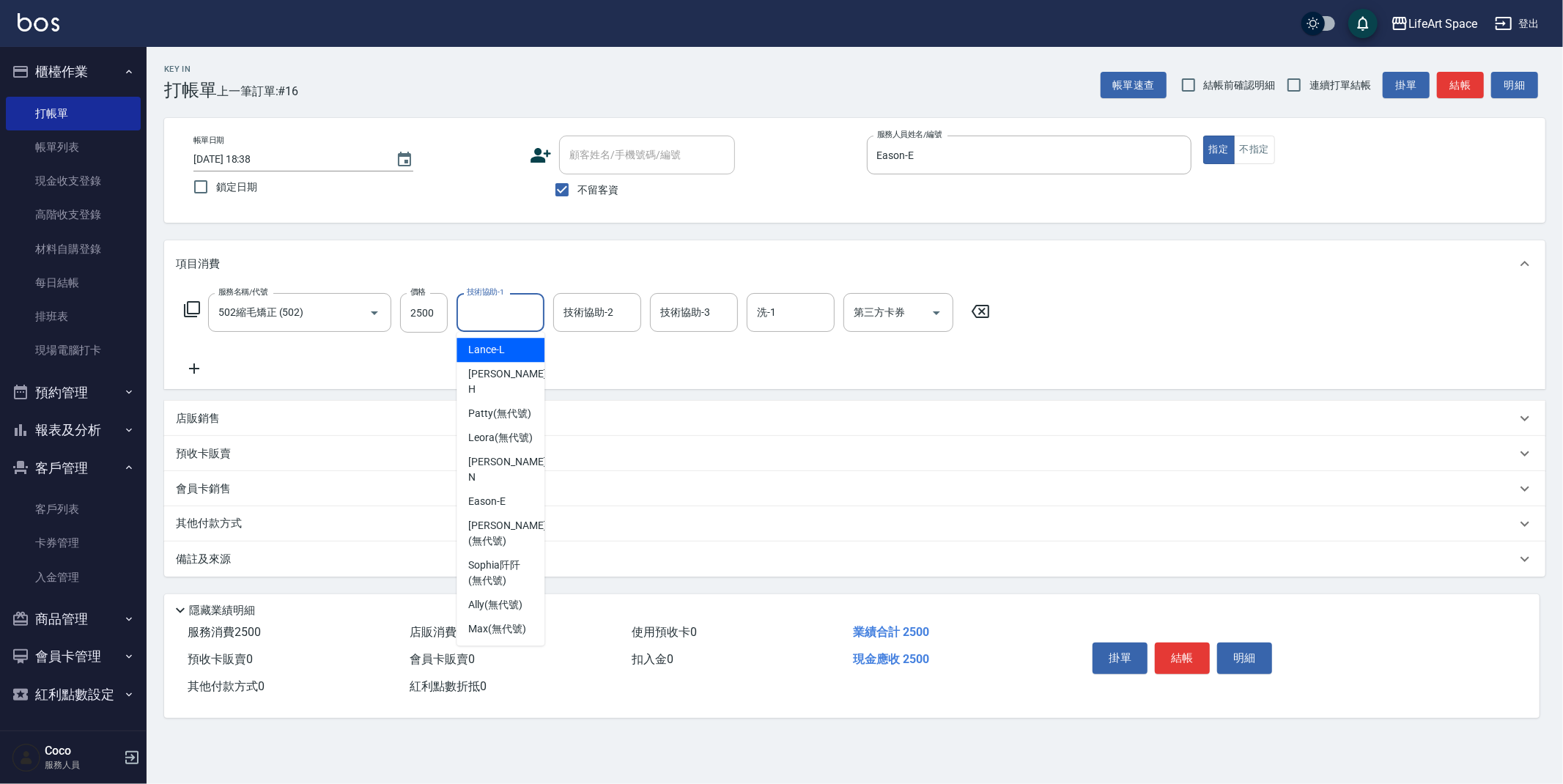
click at [508, 318] on div "技術協助-1 技術協助-1" at bounding box center [500, 312] width 88 height 39
click at [501, 524] on span "[PERSON_NAME] (無代號)" at bounding box center [507, 534] width 78 height 31
type input "[PERSON_NAME](無代號)"
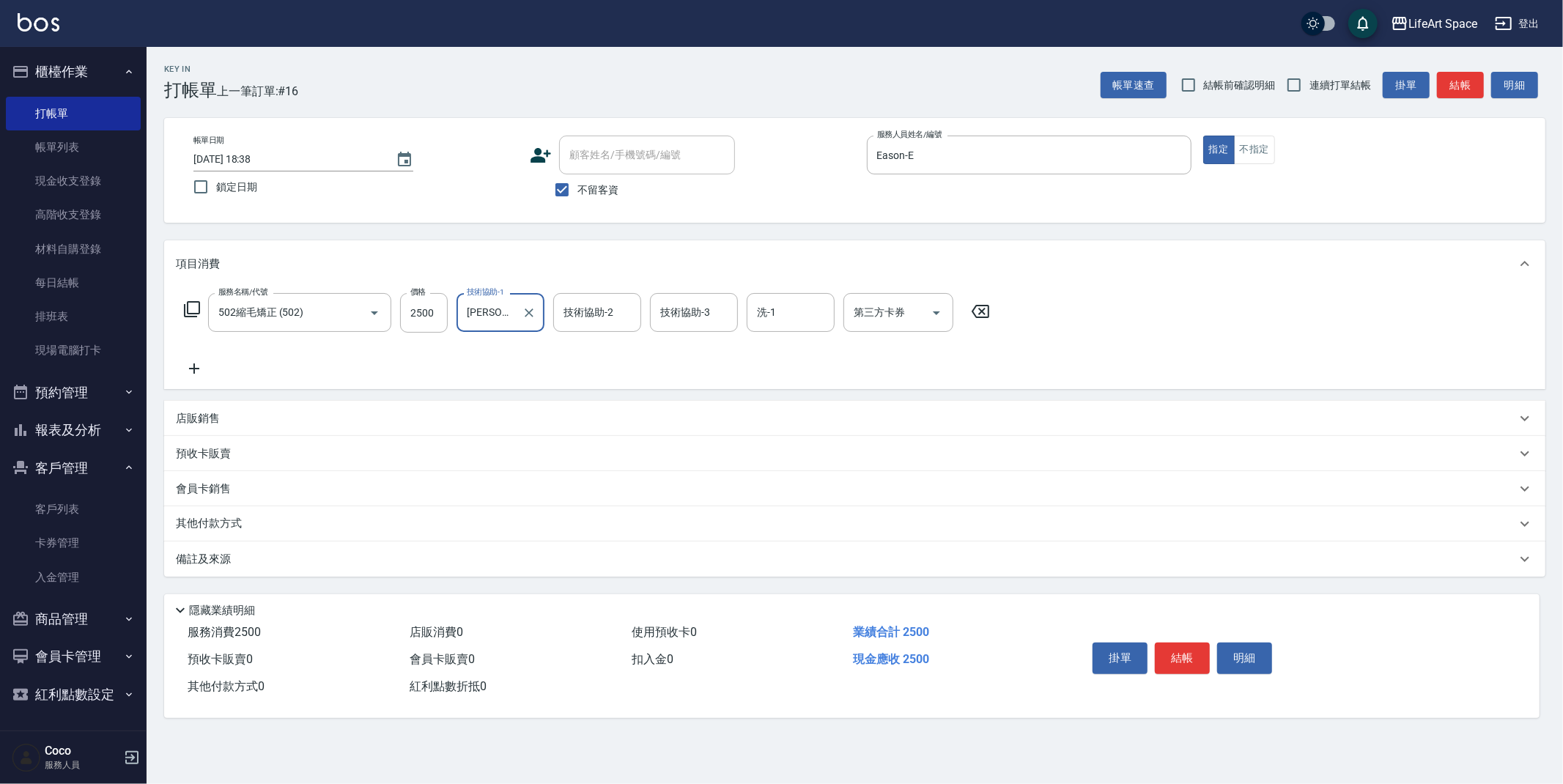
click at [606, 305] on div "技術協助-2 技術協助-2" at bounding box center [597, 312] width 88 height 39
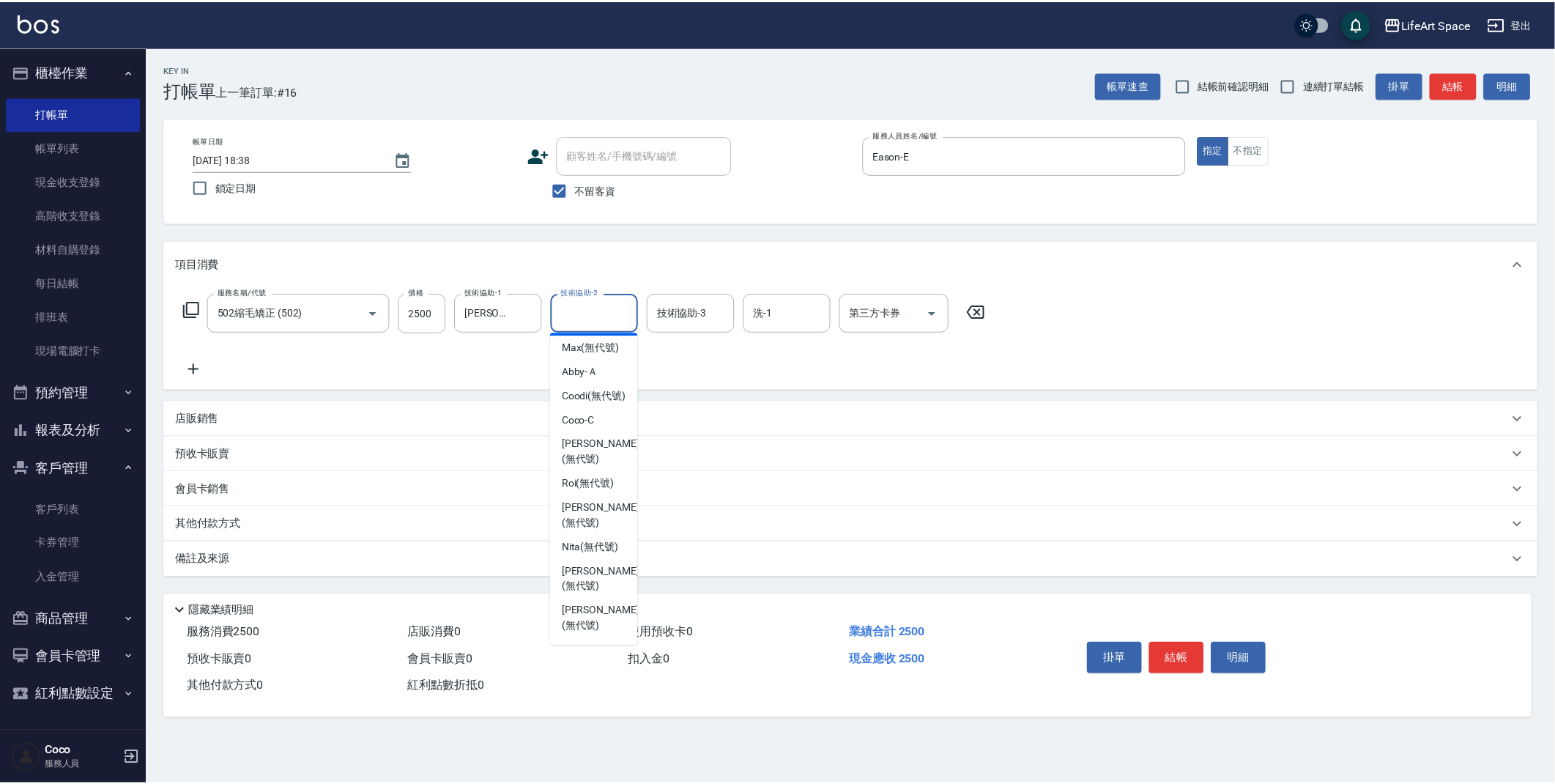
scroll to position [284, 0]
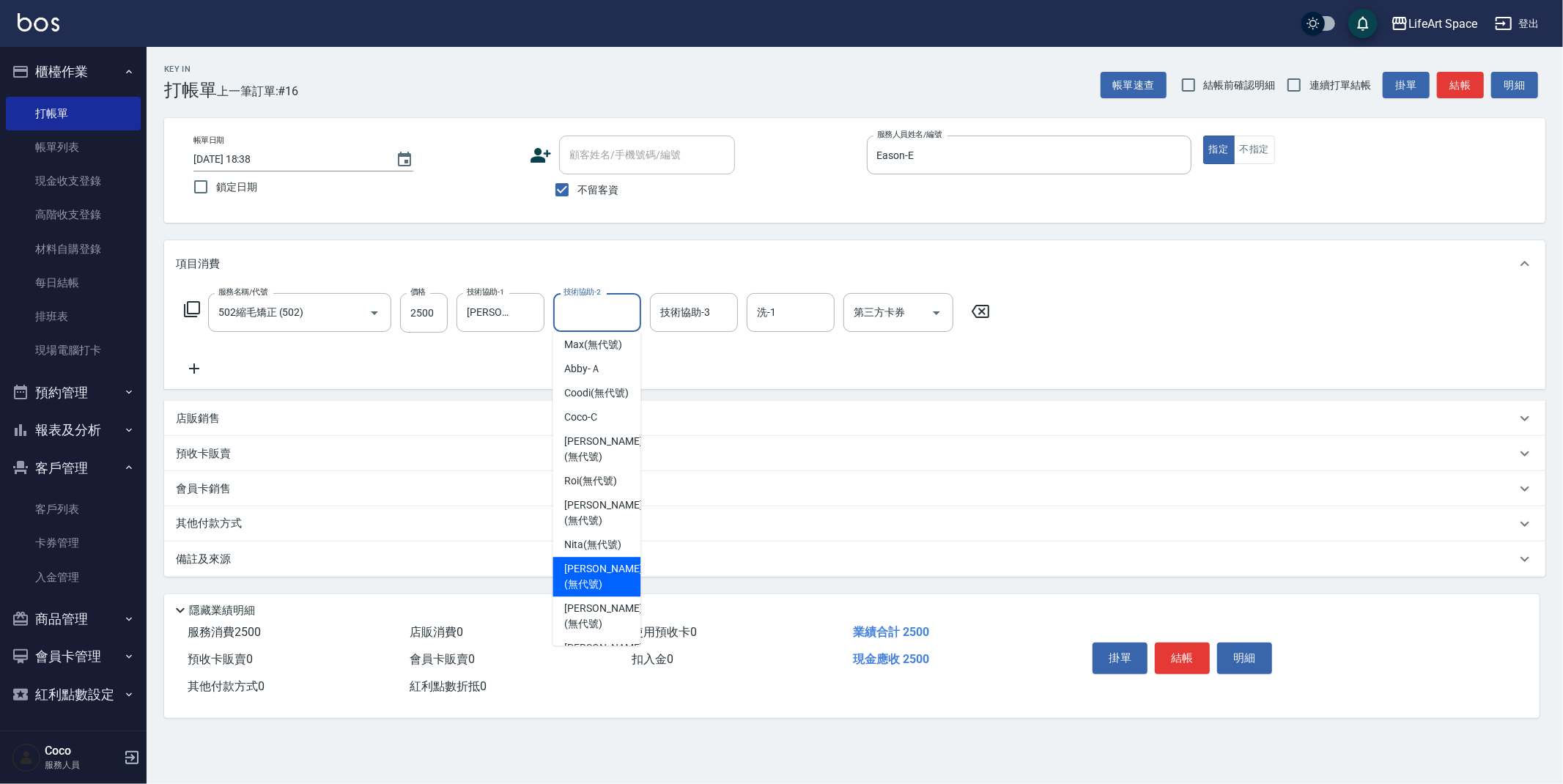
click at [595, 592] on span "[PERSON_NAME] (無代號)" at bounding box center [602, 577] width 78 height 31
type input "[PERSON_NAME](無代號)"
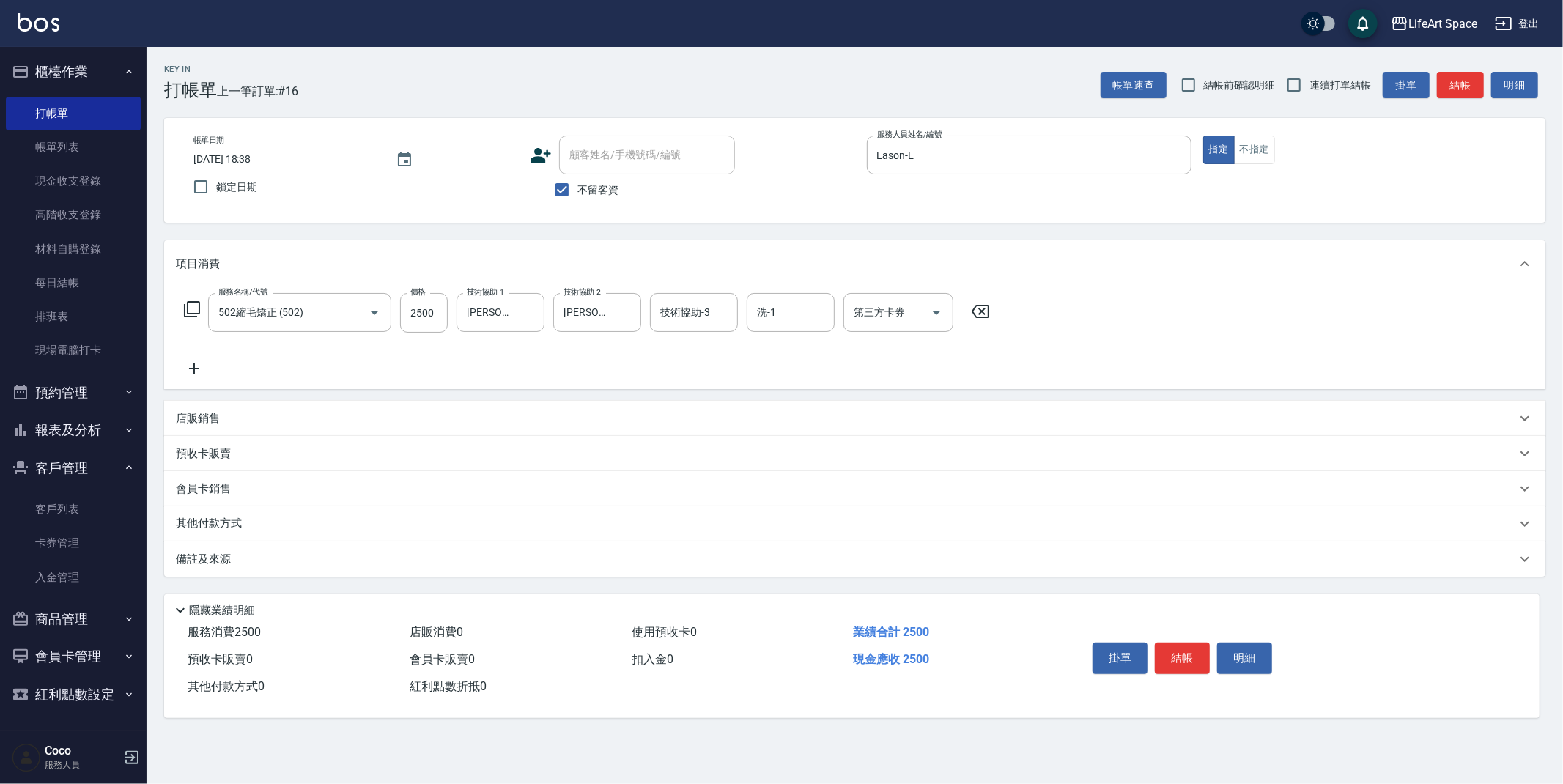
click at [448, 561] on div "備註及來源" at bounding box center [846, 559] width 1340 height 16
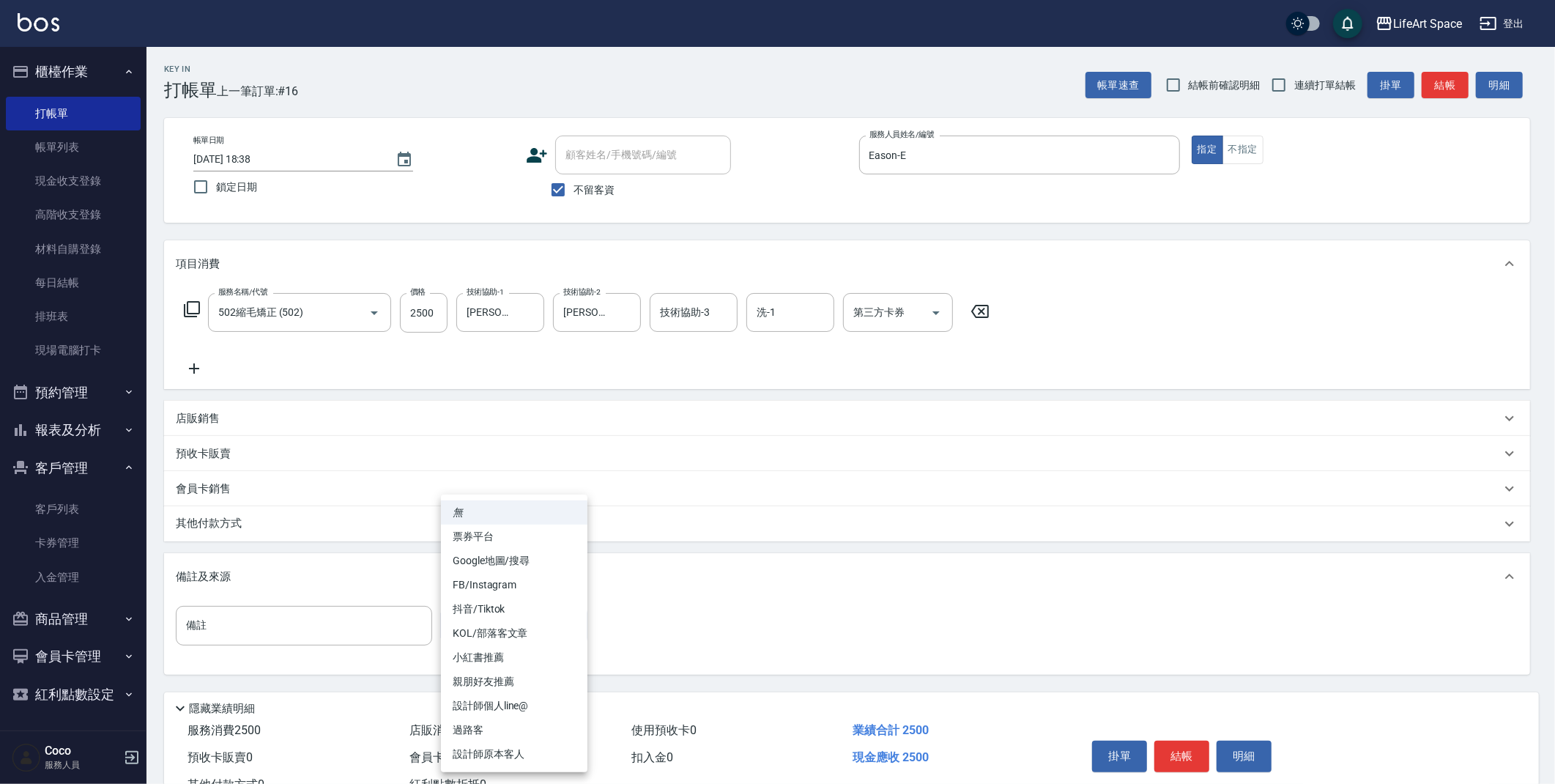
click at [487, 613] on body "LifeArt Space 登出 櫃檯作業 打帳單 帳單列表 現金收支登錄 高階收支登錄 材料自購登錄 每日結帳 排班表 現場電腦打卡 預約管理 預約管理 單…" at bounding box center [778, 417] width 1555 height 834
click at [503, 754] on li "設計師原本客人" at bounding box center [515, 755] width 147 height 24
type input "設計師原本客人"
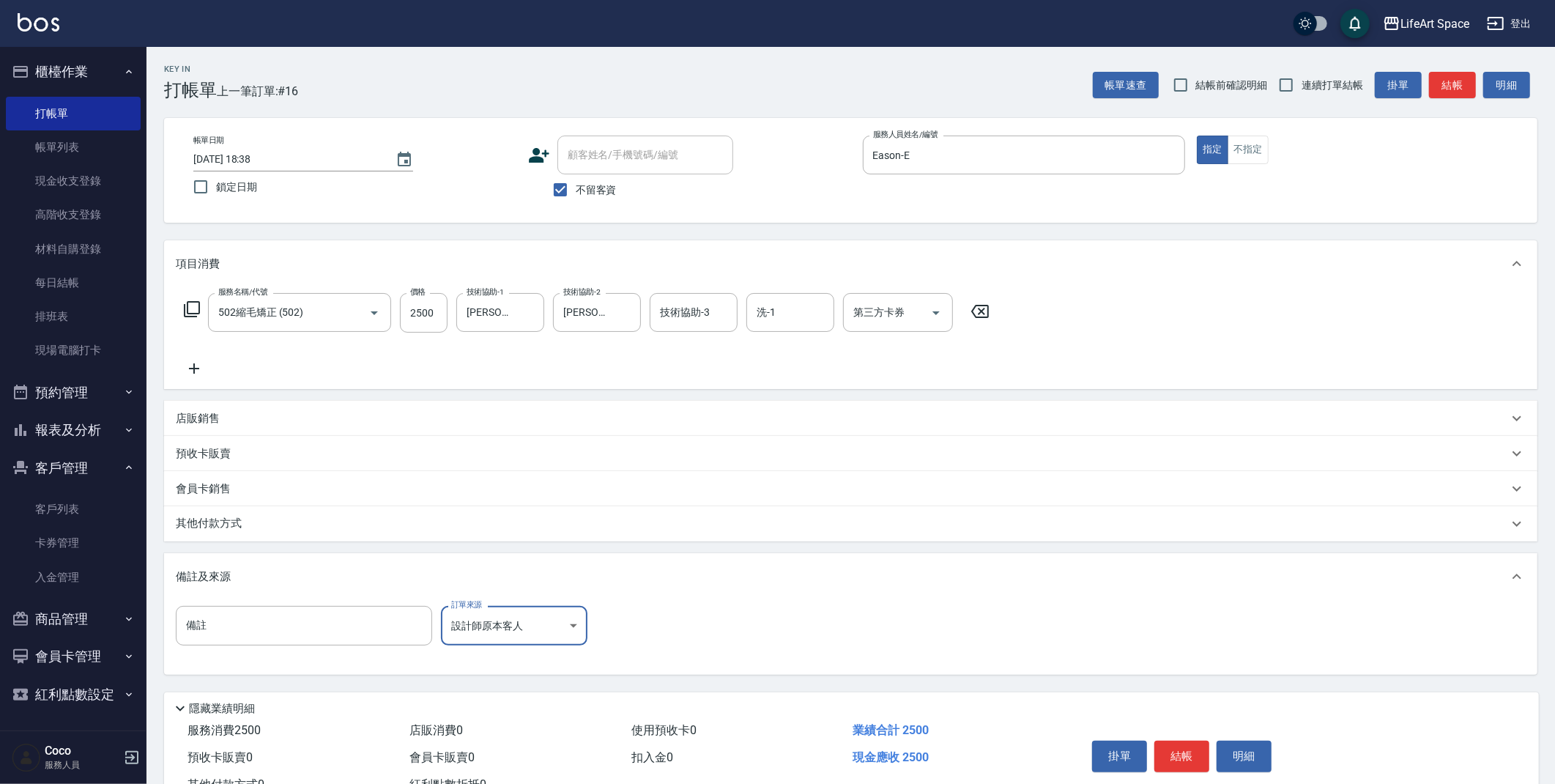
drag, startPoint x: 262, startPoint y: 527, endPoint x: 255, endPoint y: 544, distance: 18.4
click at [262, 527] on div "其他付款方式" at bounding box center [841, 524] width 1332 height 16
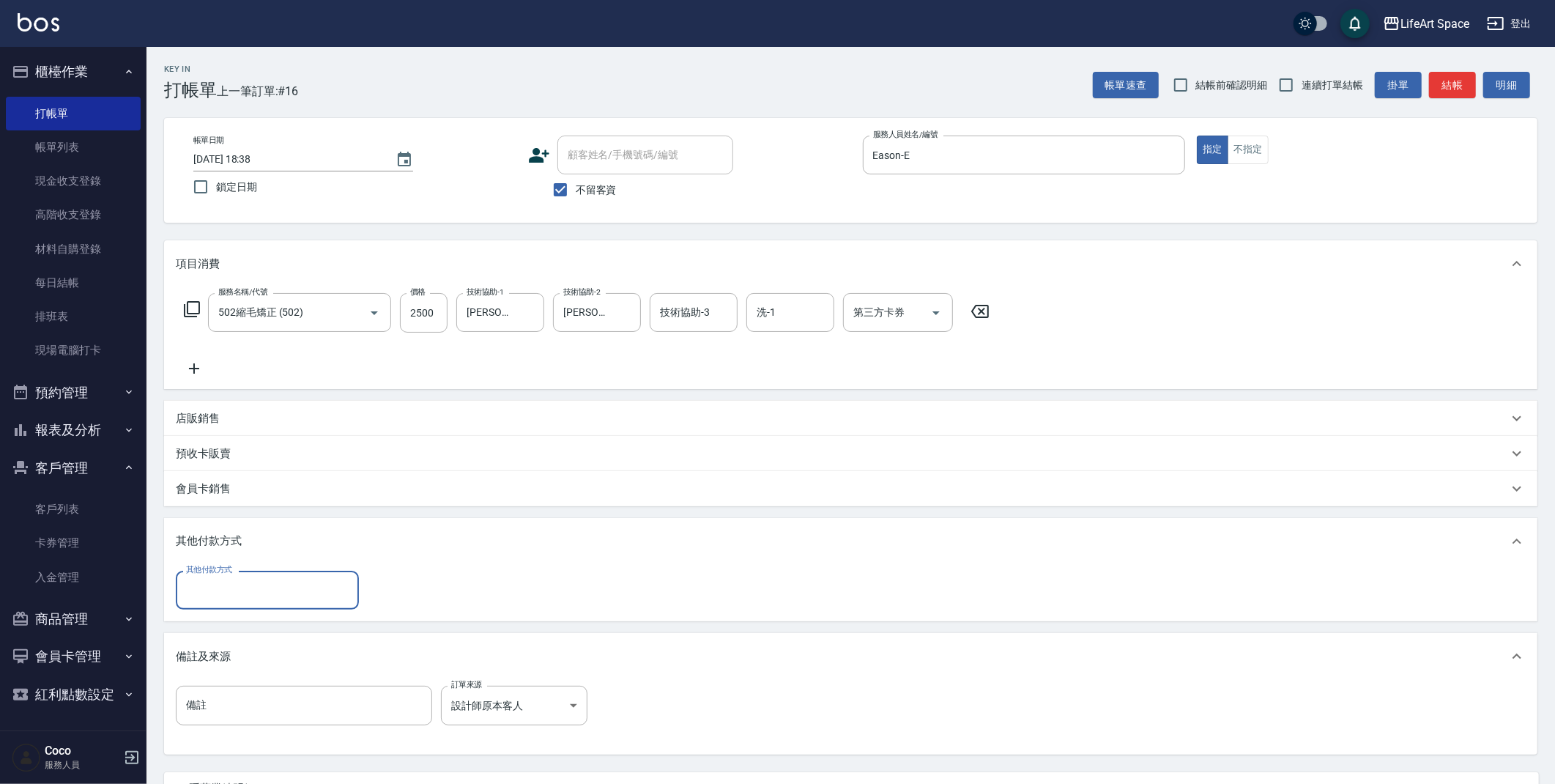
scroll to position [0, 0]
click at [238, 590] on input "其他付款方式" at bounding box center [268, 590] width 170 height 25
drag, startPoint x: 226, startPoint y: 630, endPoint x: 241, endPoint y: 640, distance: 18.0
click at [226, 630] on span "轉帳" at bounding box center [267, 627] width 183 height 24
type input "轉帳"
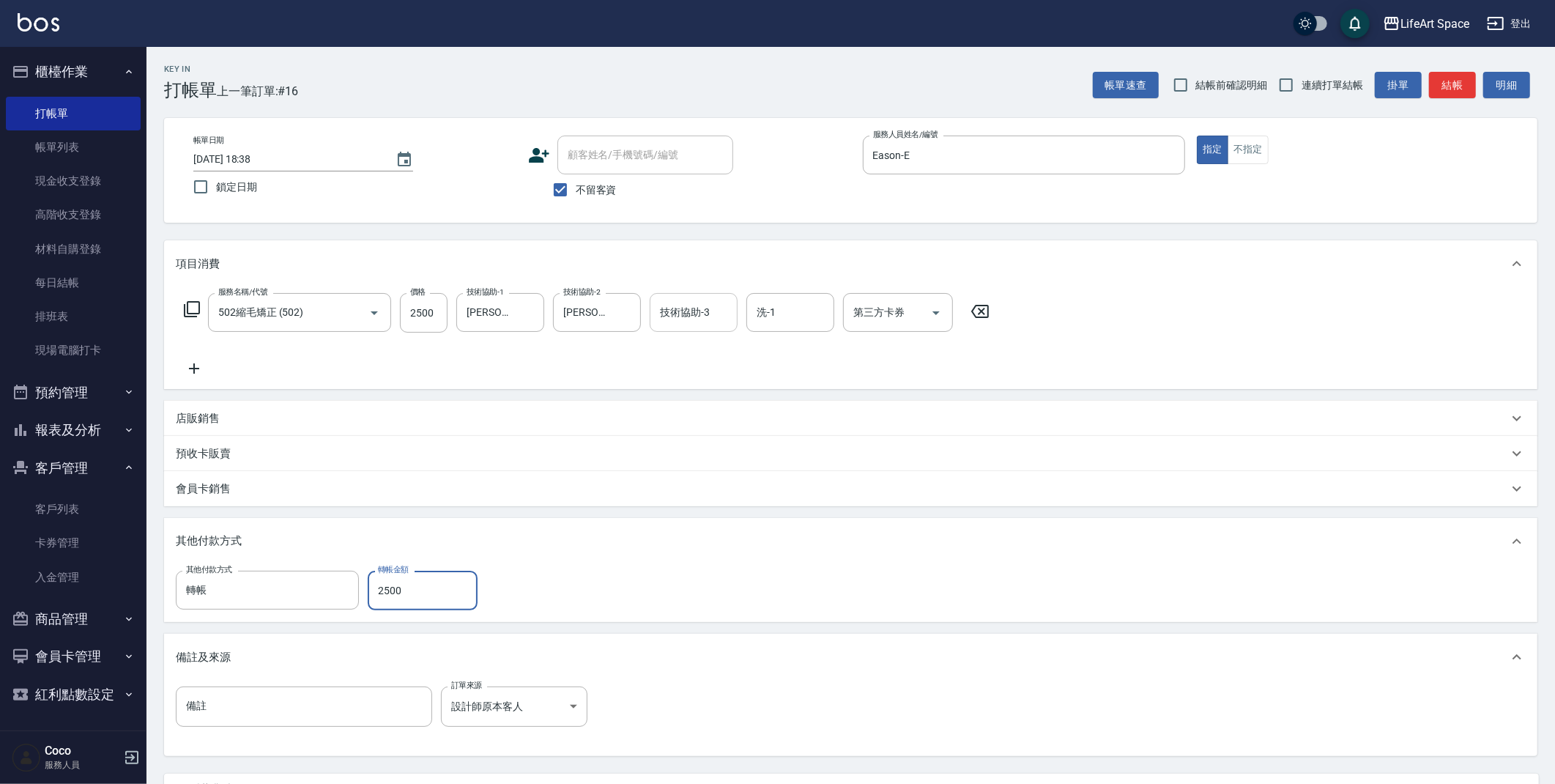
type input "2500"
click at [680, 316] on div "技術協助-3 技術協助-3" at bounding box center [693, 312] width 88 height 39
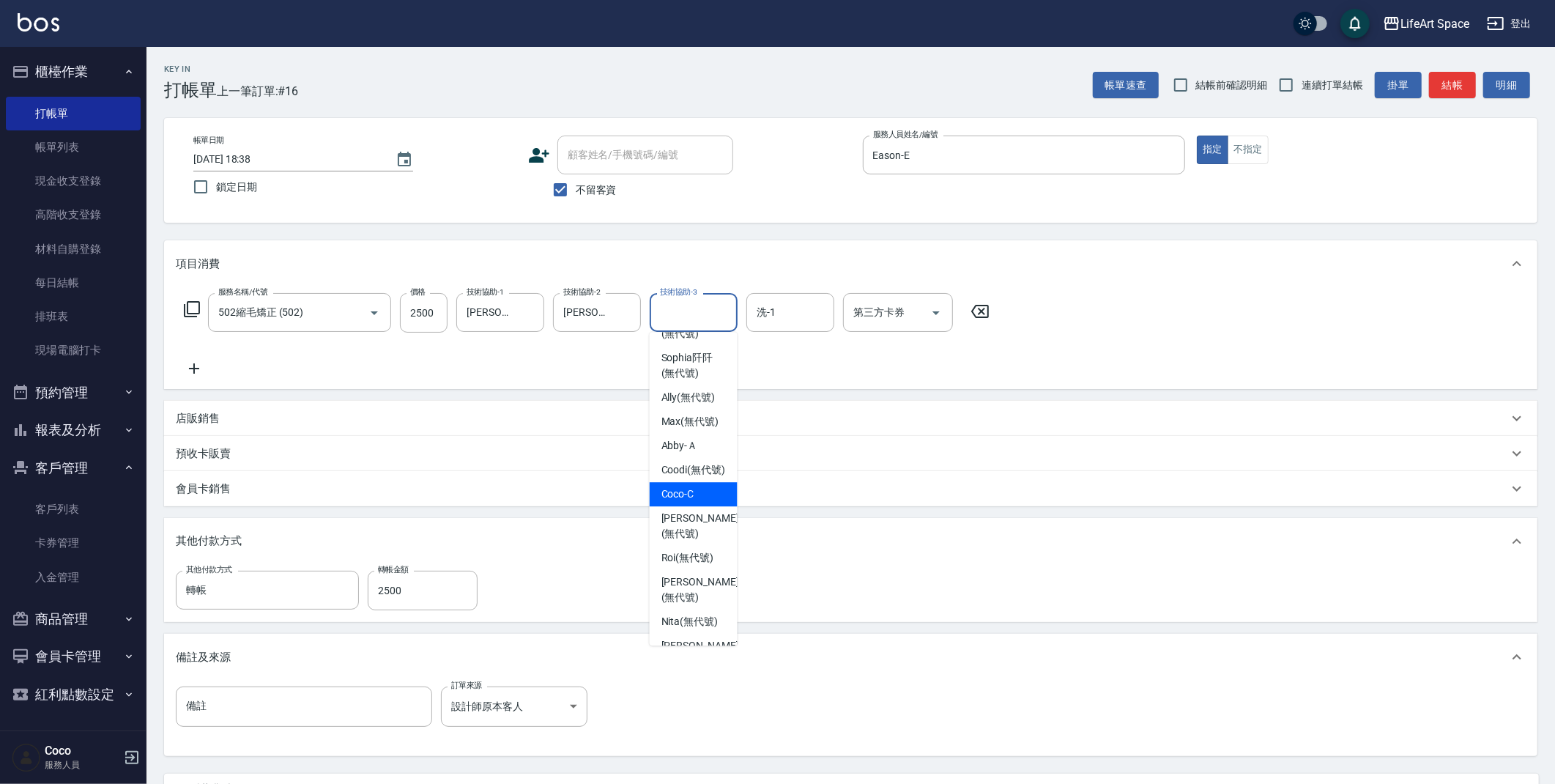
scroll to position [228, 0]
drag, startPoint x: 687, startPoint y: 534, endPoint x: 876, endPoint y: 609, distance: 203.3
click at [687, 534] on span "Roi (無代號)" at bounding box center [688, 537] width 53 height 16
type input "Roi(無代號)"
type input "0"
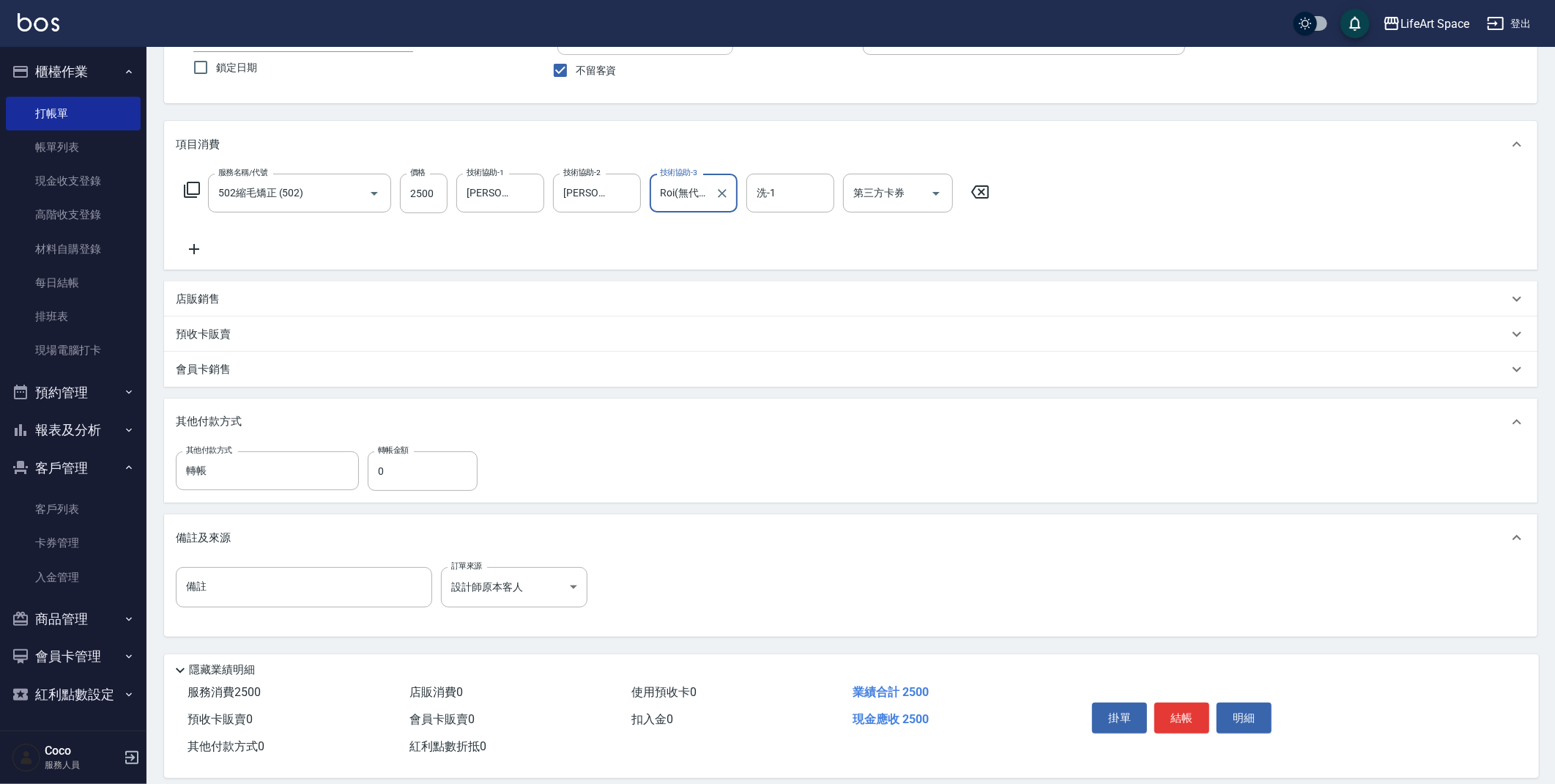
scroll to position [135, 0]
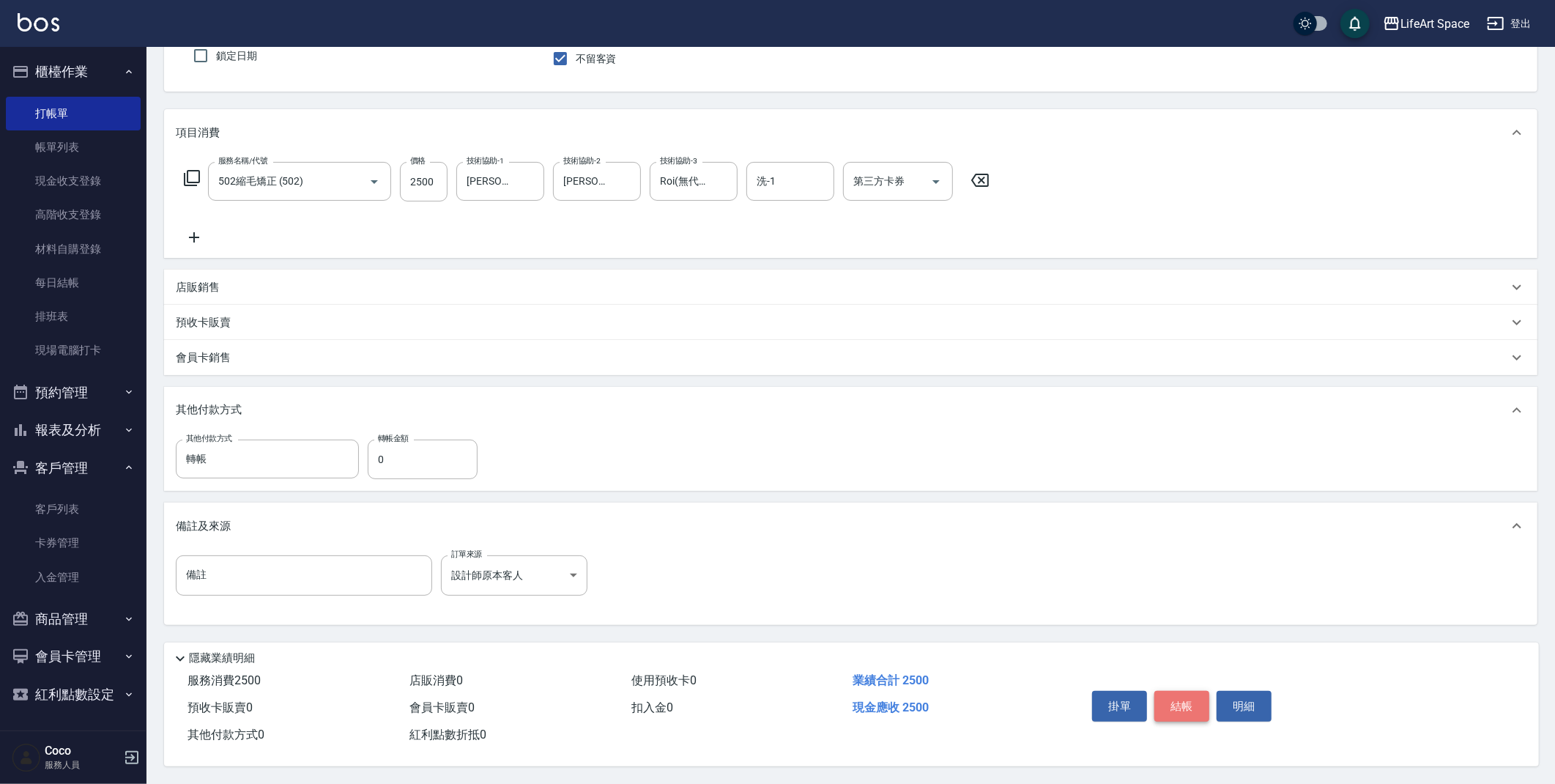
click at [1181, 702] on button "結帳" at bounding box center [1181, 706] width 55 height 31
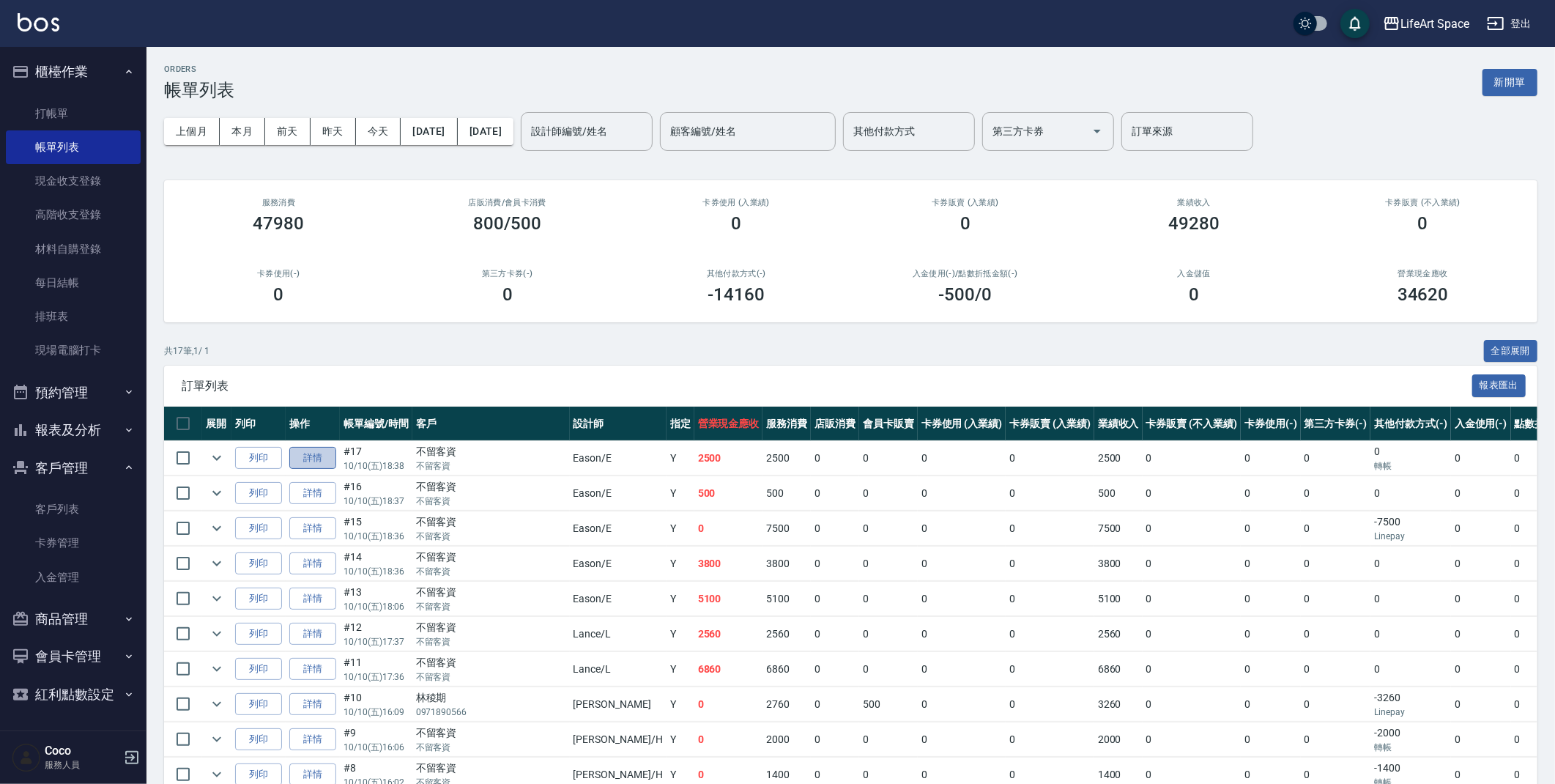
click at [314, 460] on link "詳情" at bounding box center [312, 458] width 47 height 23
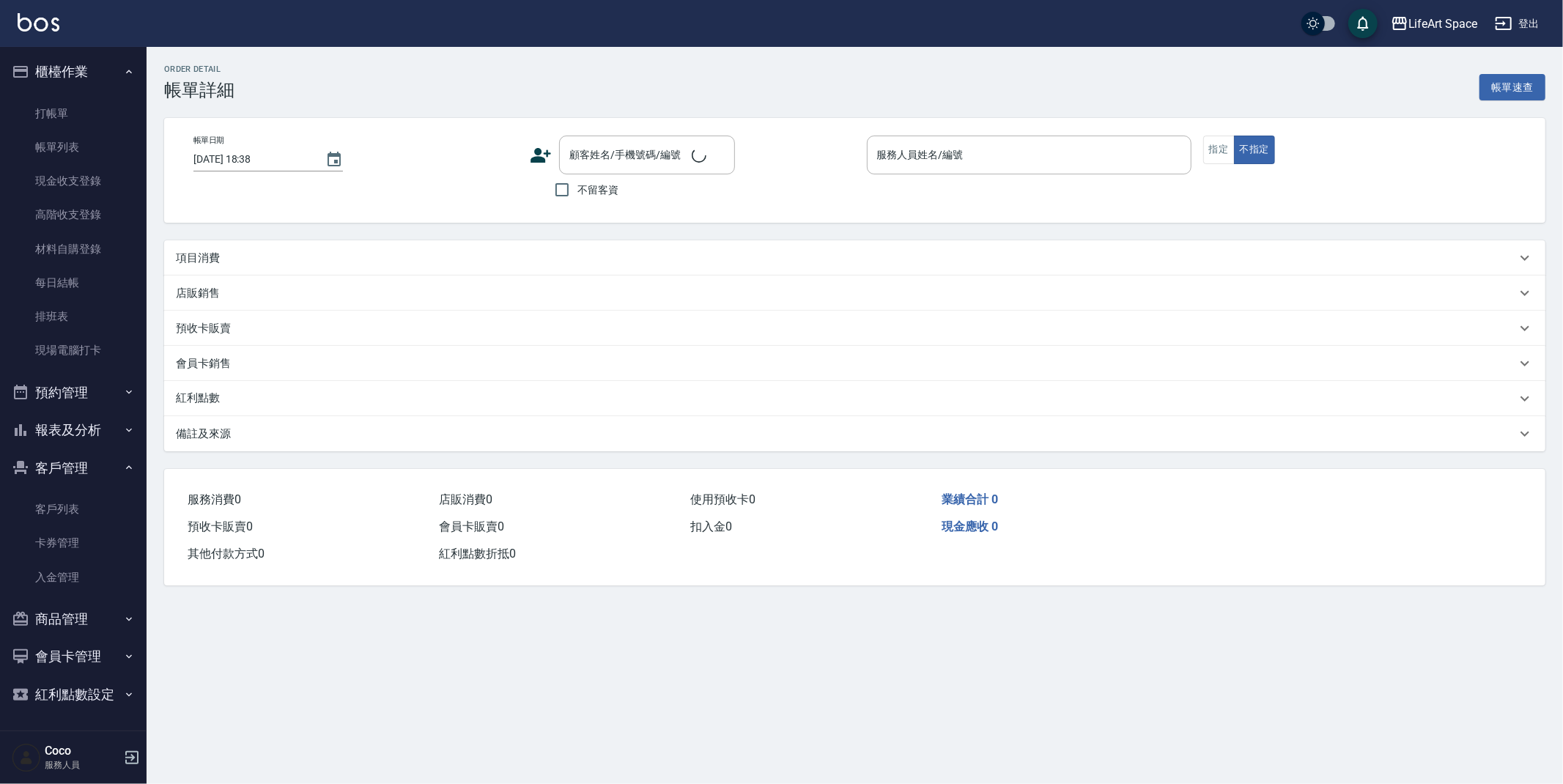
checkbox input "true"
type input "Eason-E"
type input "設計師原本客人"
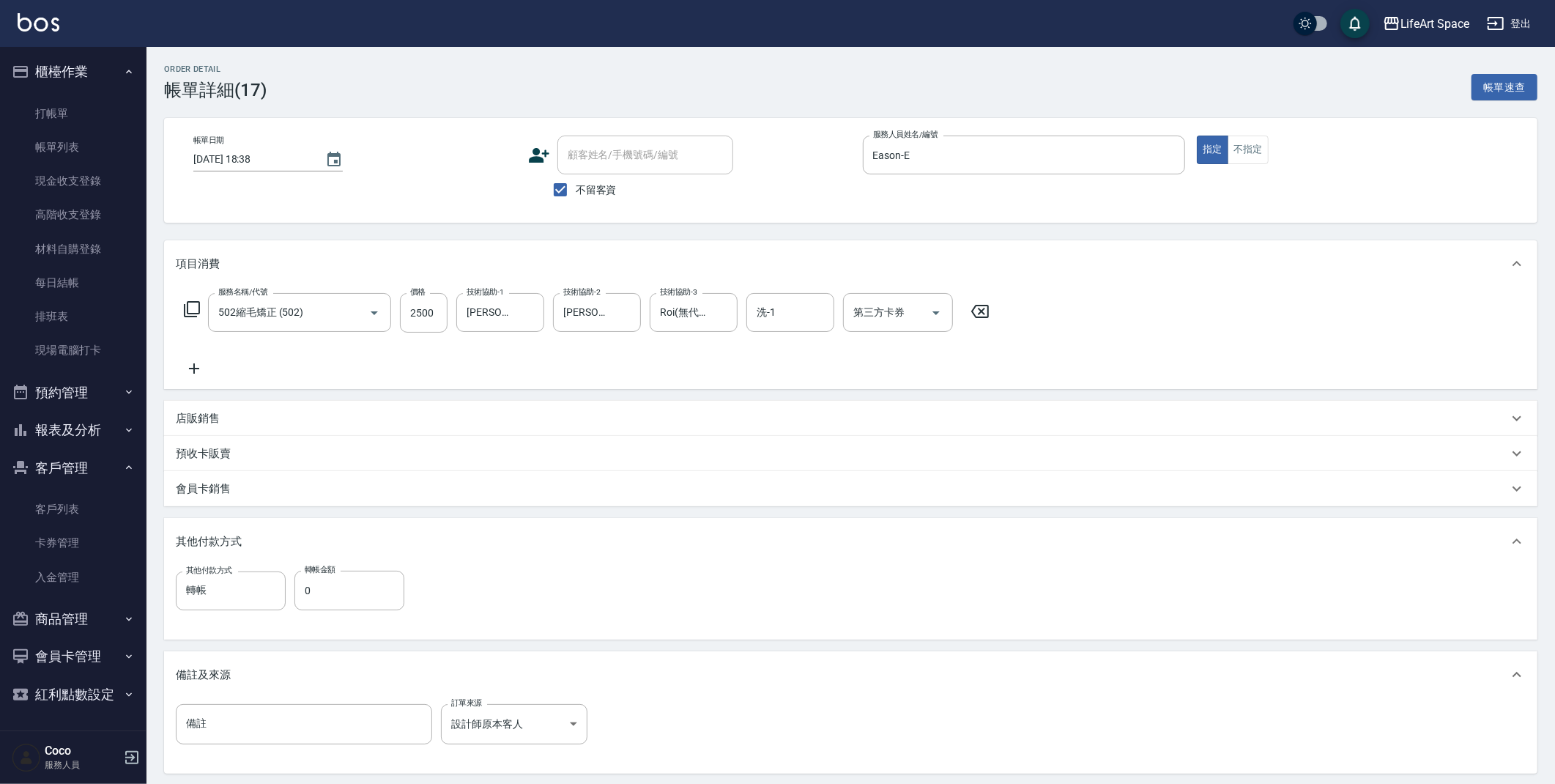
type input "502縮毛矯正 (502)"
click at [353, 600] on input "0" at bounding box center [349, 590] width 110 height 39
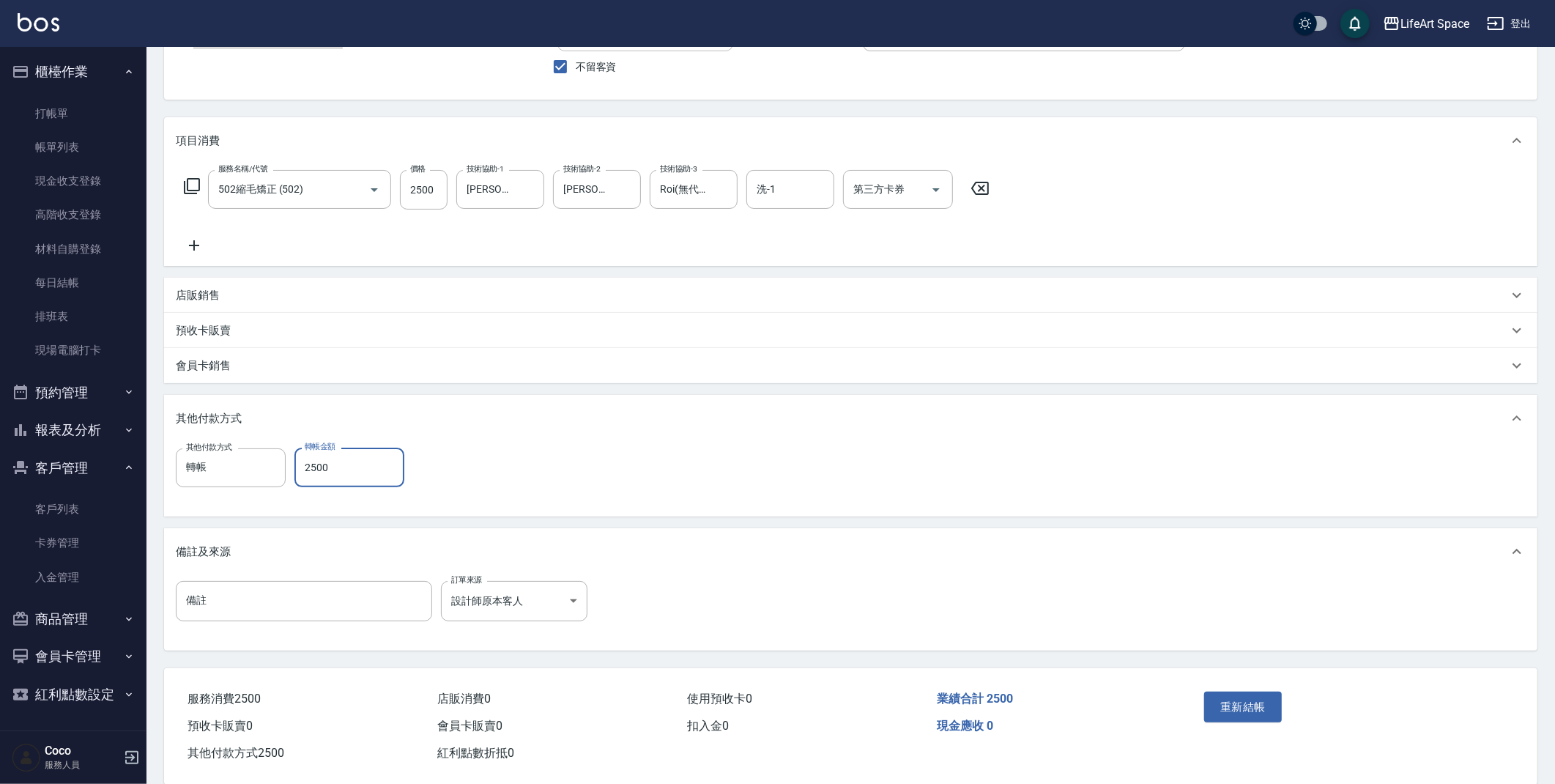
scroll to position [145, 0]
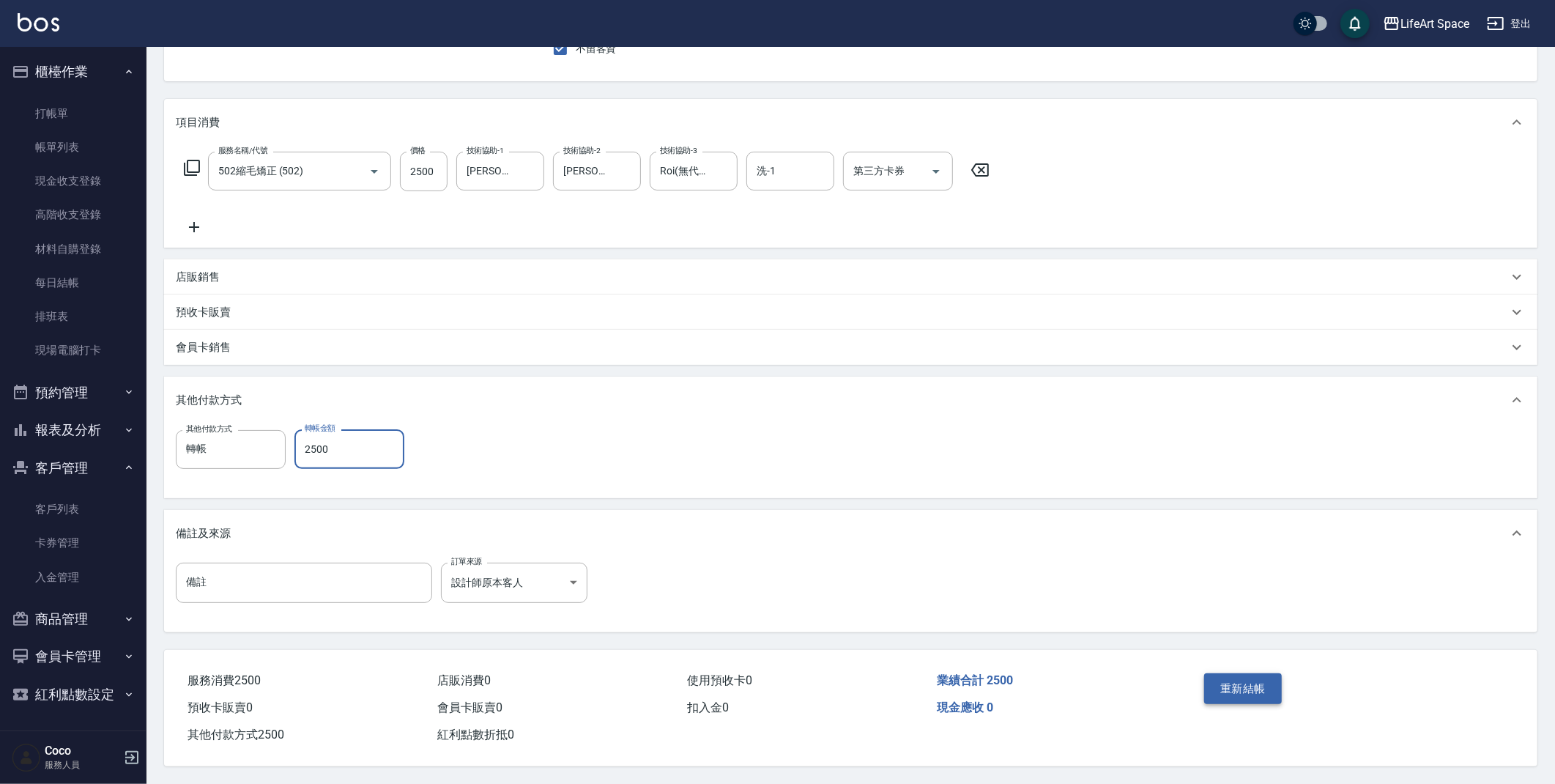
type input "2500"
click at [1242, 678] on button "重新結帳" at bounding box center [1243, 689] width 78 height 31
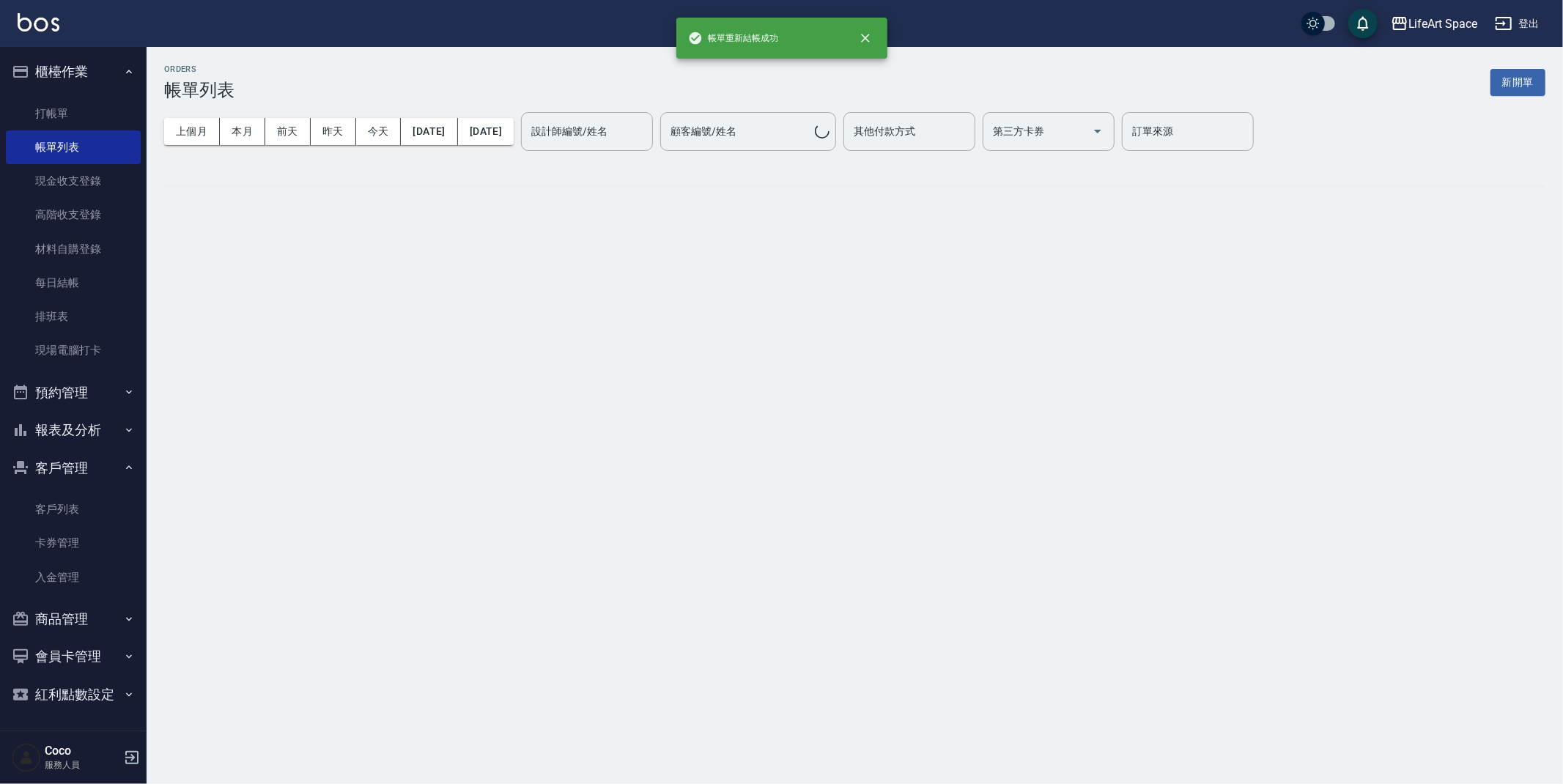
click at [1516, 79] on button "新開單" at bounding box center [1517, 82] width 55 height 27
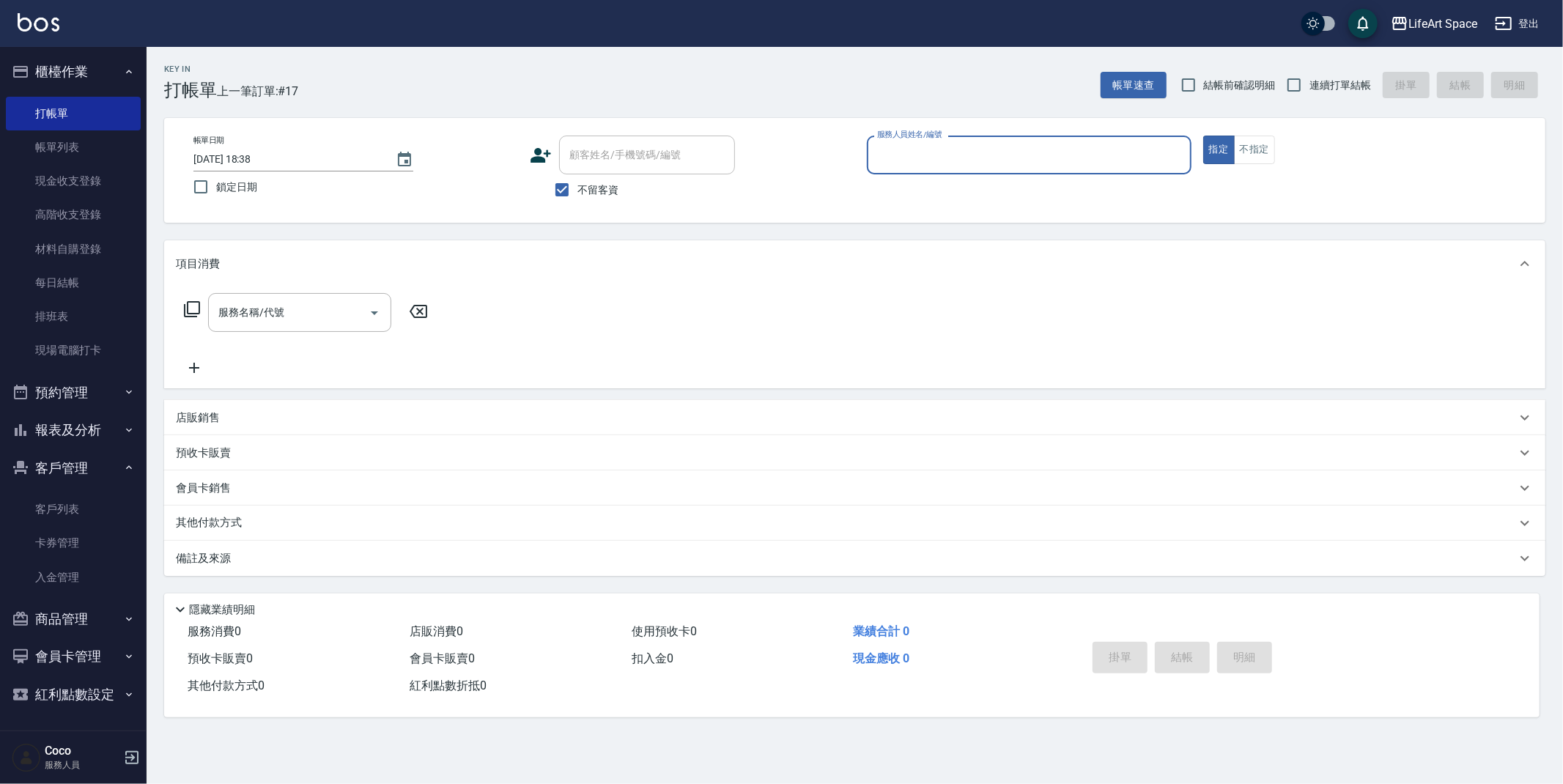
click at [951, 172] on div "服務人員姓名/編號" at bounding box center [1029, 155] width 325 height 39
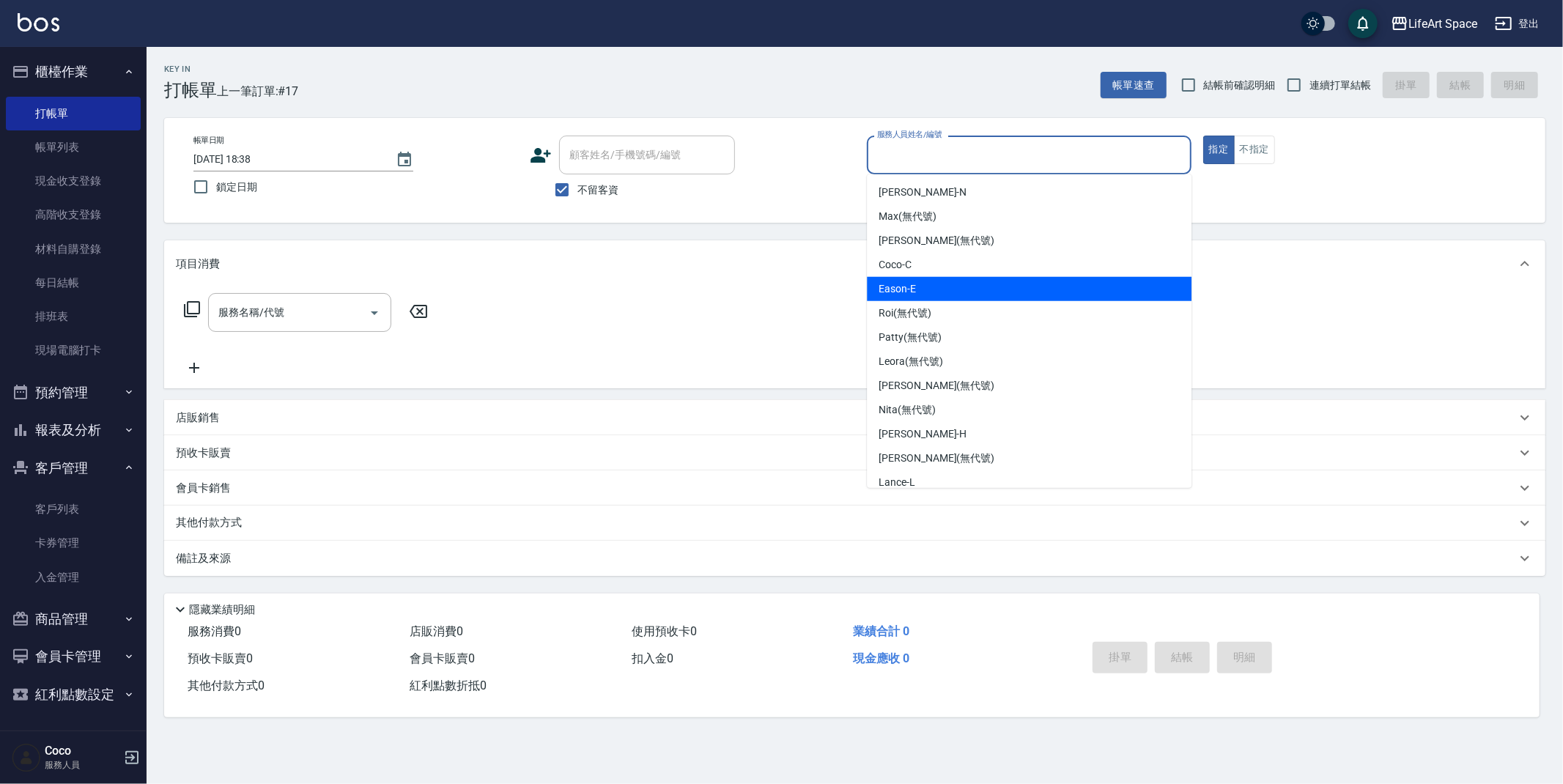
click at [937, 279] on div "Eason -E" at bounding box center [1029, 289] width 325 height 24
type input "Eason-E"
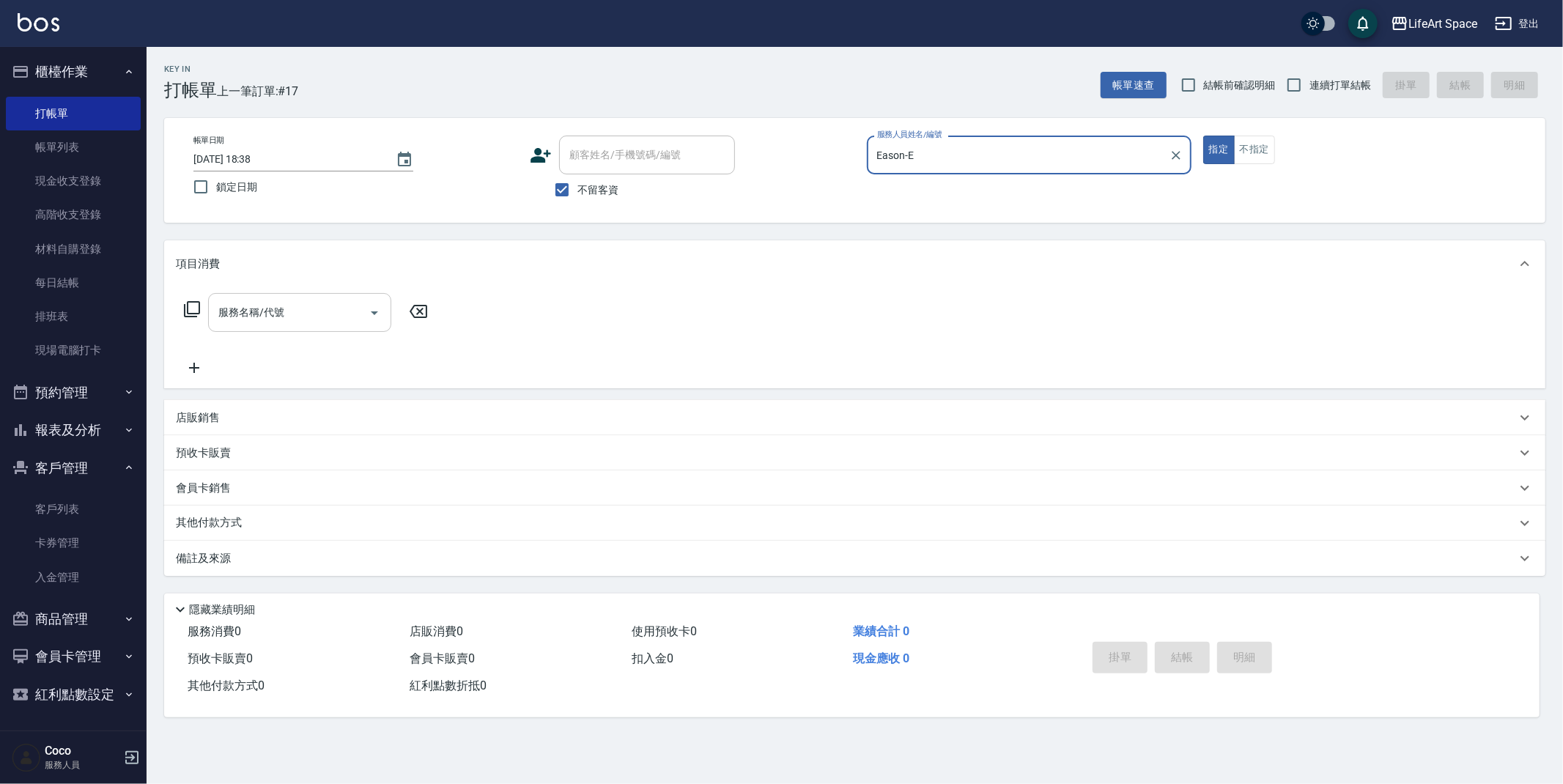
click at [297, 312] on input "服務名稱/代號" at bounding box center [288, 312] width 148 height 25
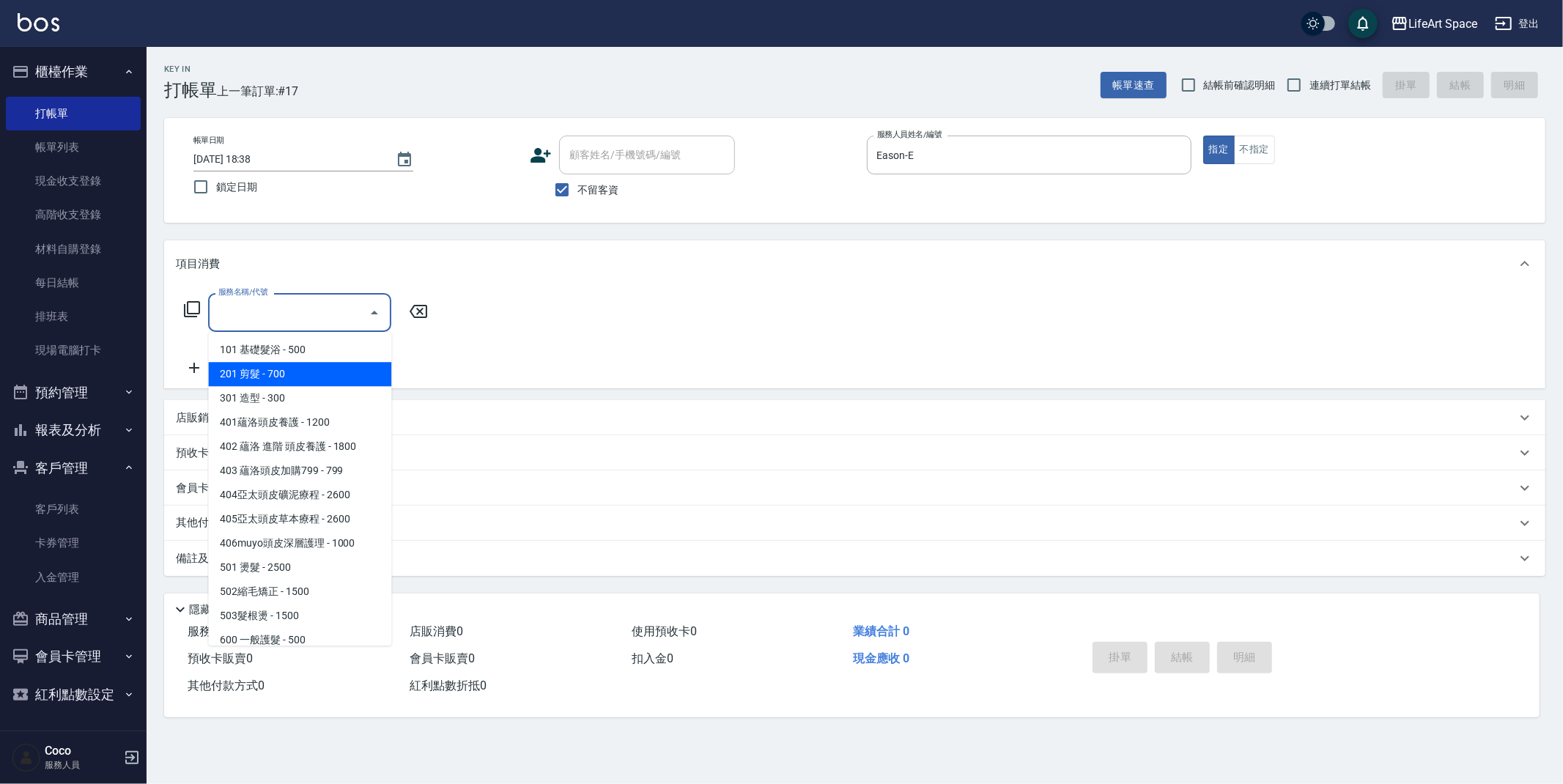
click at [291, 366] on span "201 剪髮 - 700" at bounding box center [300, 374] width 183 height 24
type input "201 剪髮(201)"
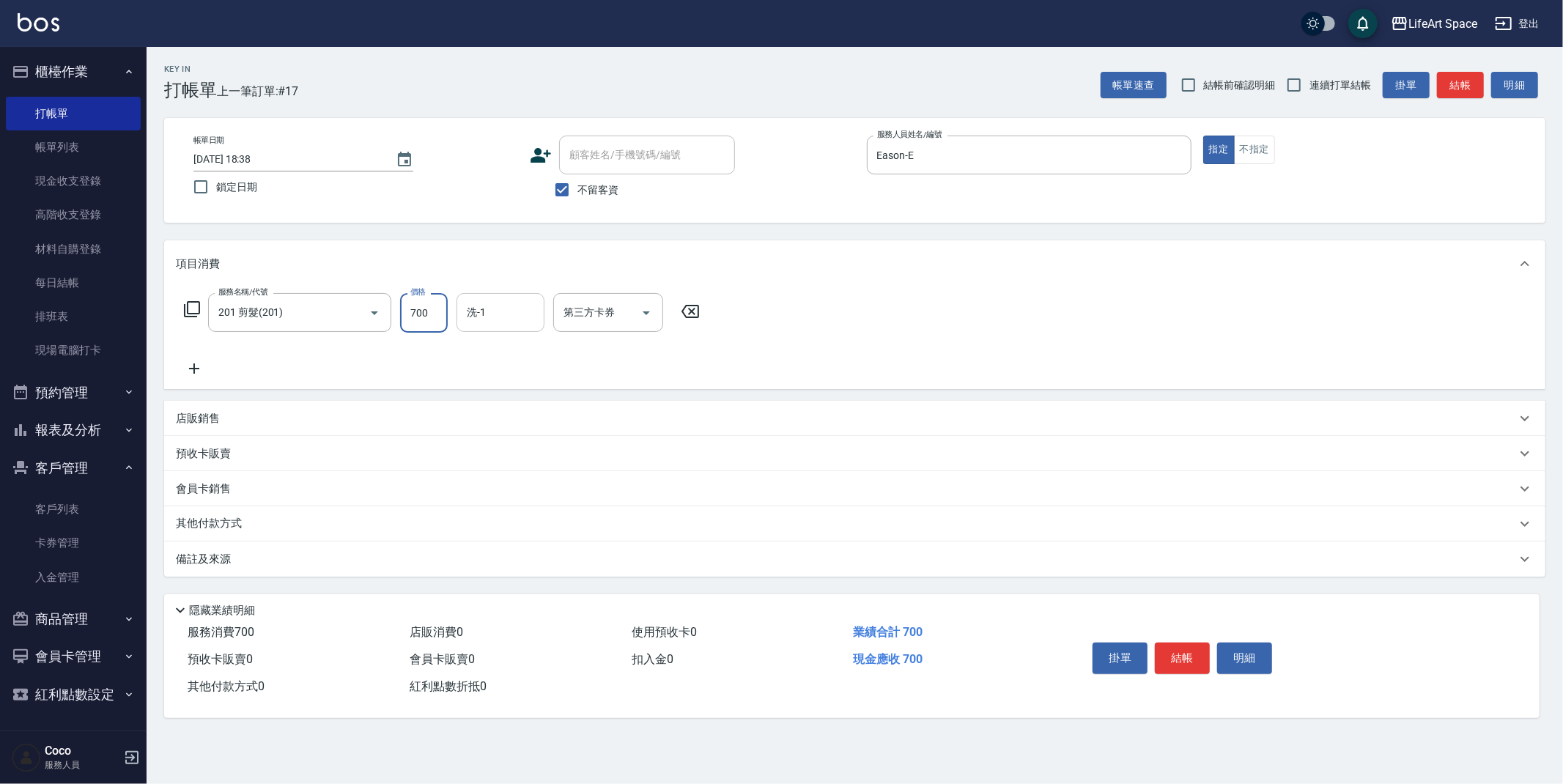
drag, startPoint x: 428, startPoint y: 314, endPoint x: 478, endPoint y: 311, distance: 50.1
click at [429, 313] on input "700" at bounding box center [424, 312] width 47 height 39
type input "800"
click at [384, 562] on div "備註及來源" at bounding box center [846, 559] width 1340 height 16
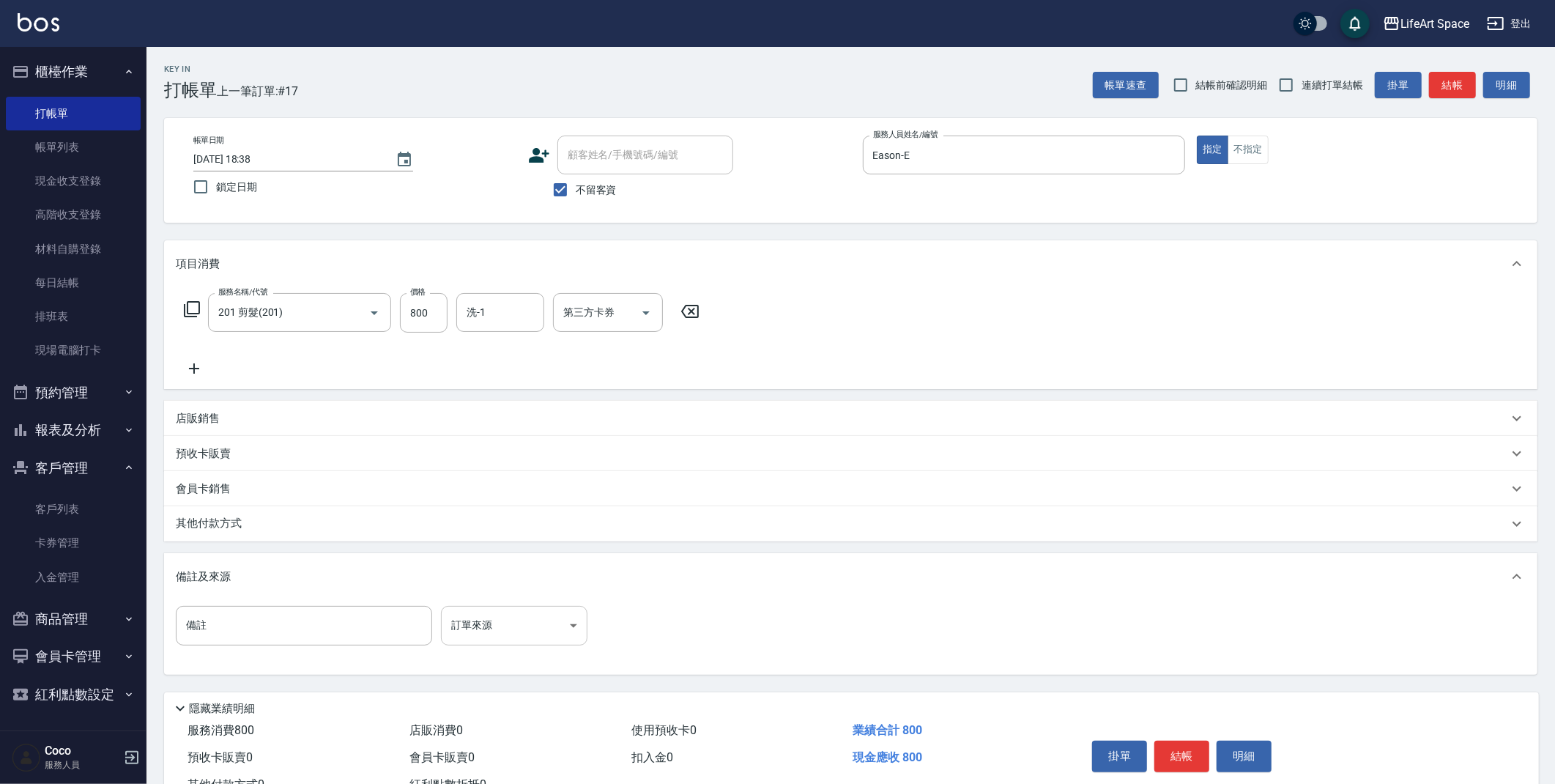
click at [503, 612] on body "LifeArt Space 登出 櫃檯作業 打帳單 帳單列表 現金收支登錄 高階收支登錄 材料自購登錄 每日結帳 排班表 現場電腦打卡 預約管理 預約管理 單…" at bounding box center [778, 417] width 1555 height 834
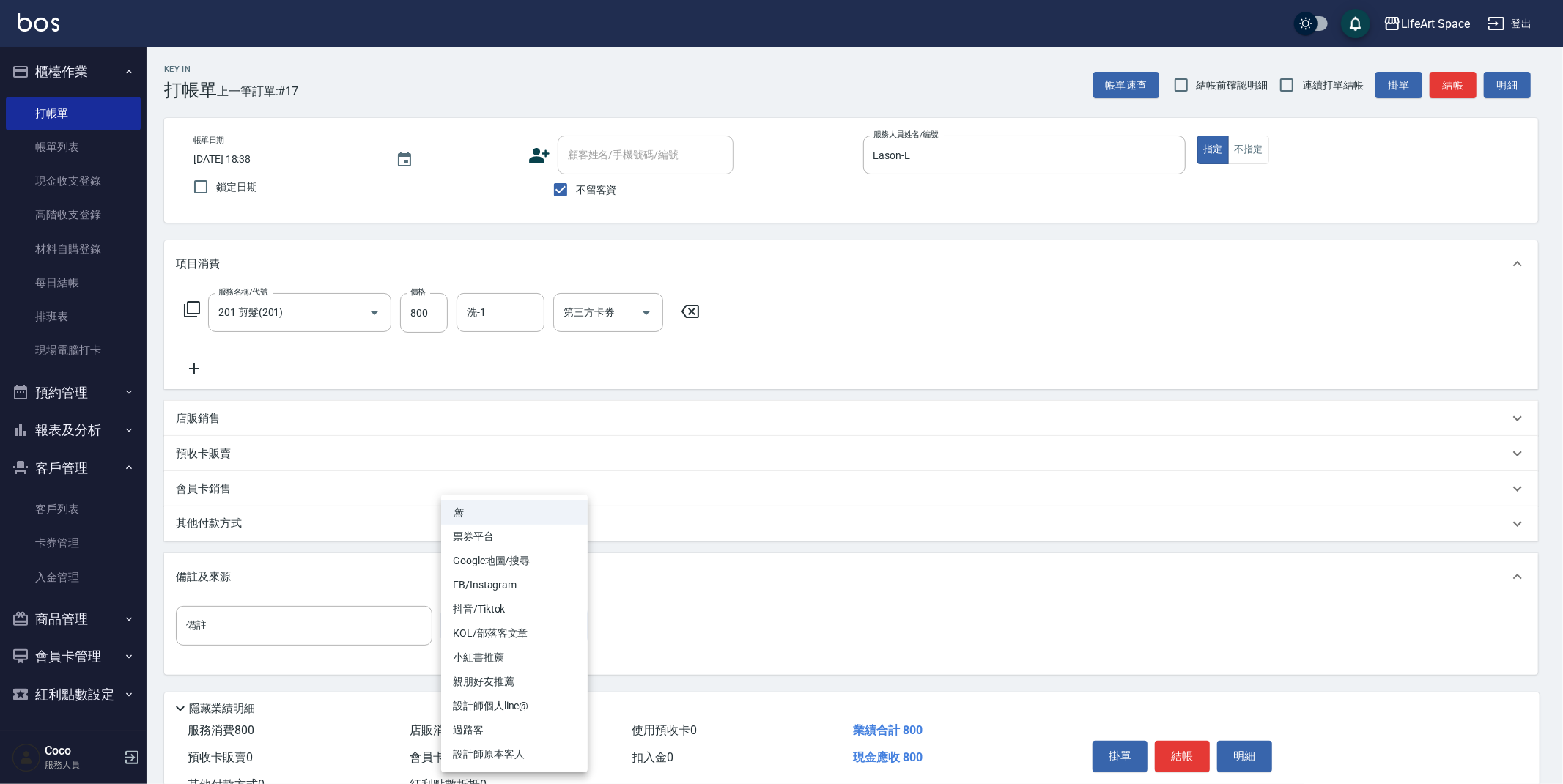
click at [513, 757] on li "設計師原本客人" at bounding box center [515, 755] width 147 height 24
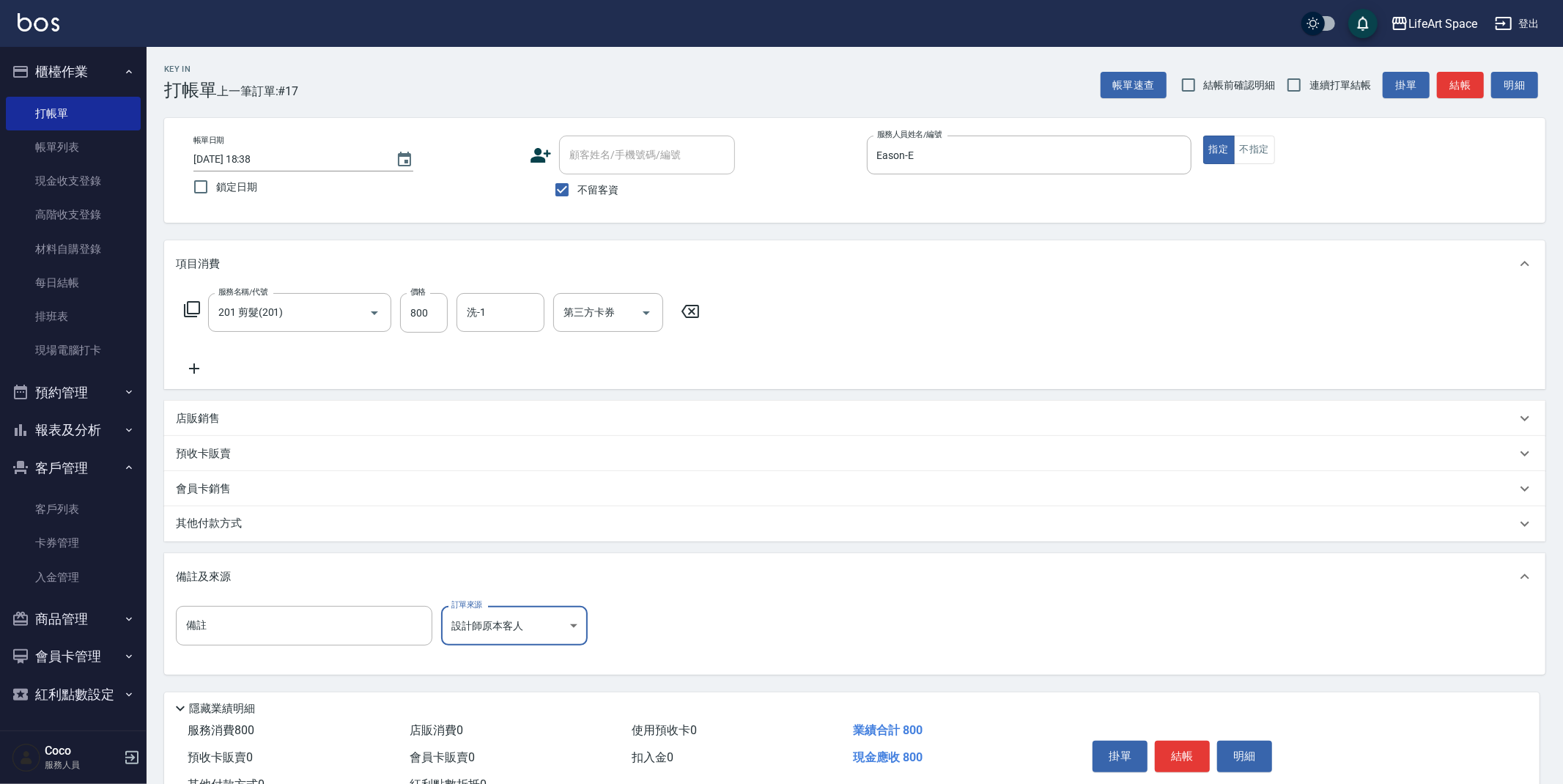
type input "設計師原本客人"
click at [510, 317] on input "洗-1" at bounding box center [500, 312] width 75 height 25
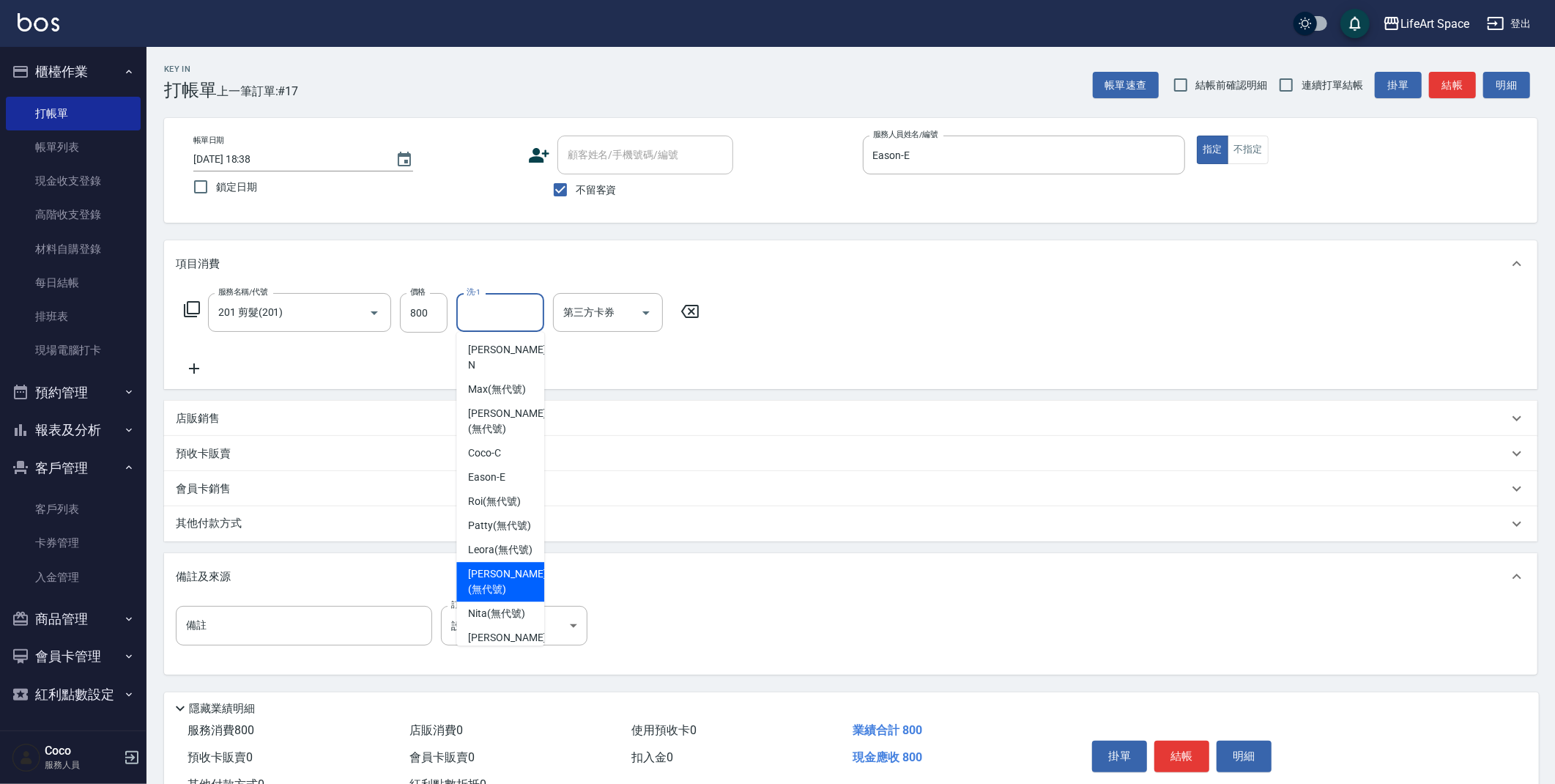
drag, startPoint x: 498, startPoint y: 580, endPoint x: 538, endPoint y: 585, distance: 40.3
click at [498, 580] on div "[PERSON_NAME] (無代號)" at bounding box center [500, 582] width 88 height 39
type input "[PERSON_NAME](無代號)"
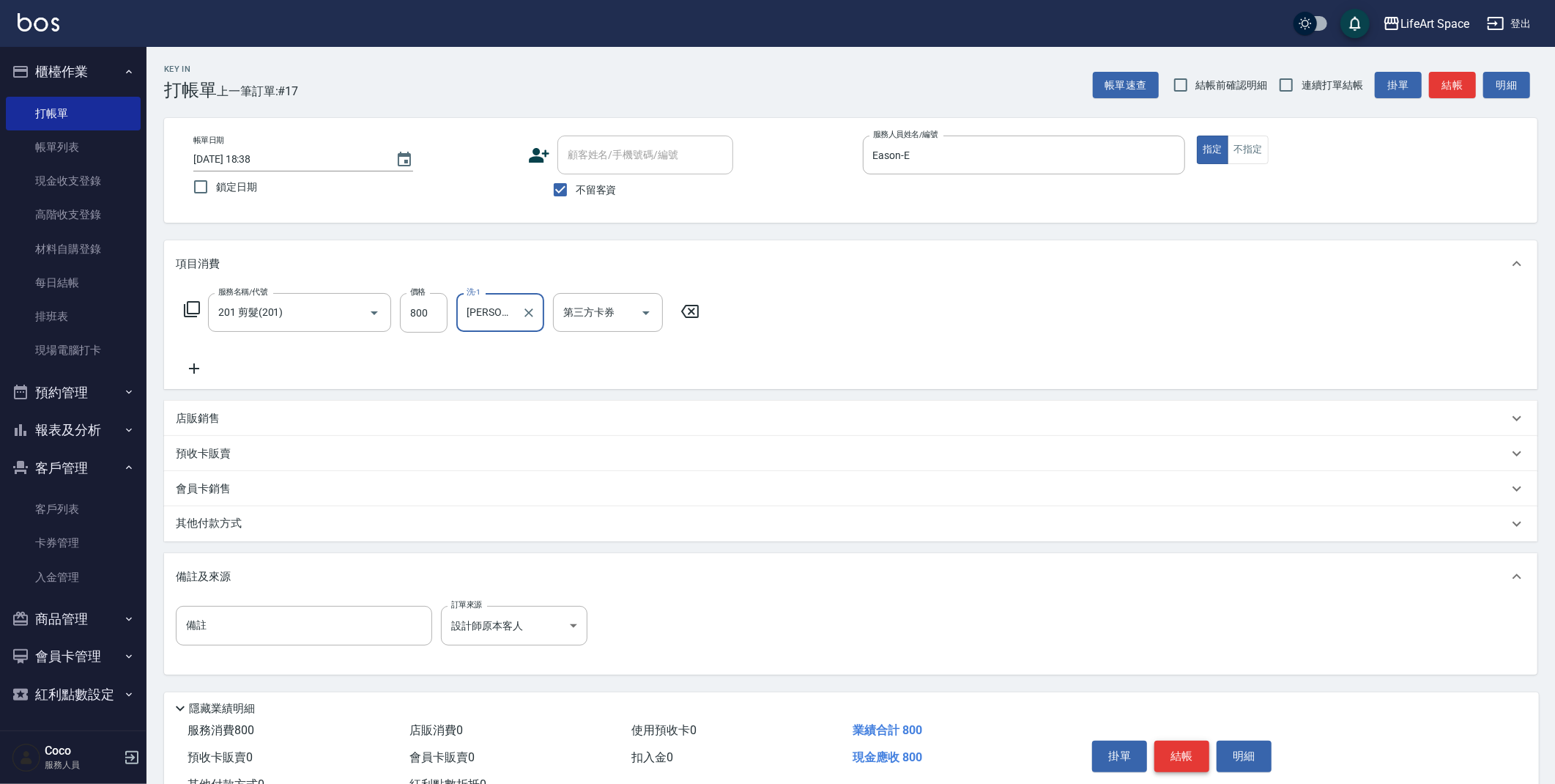
click at [1176, 764] on button "結帳" at bounding box center [1181, 756] width 55 height 31
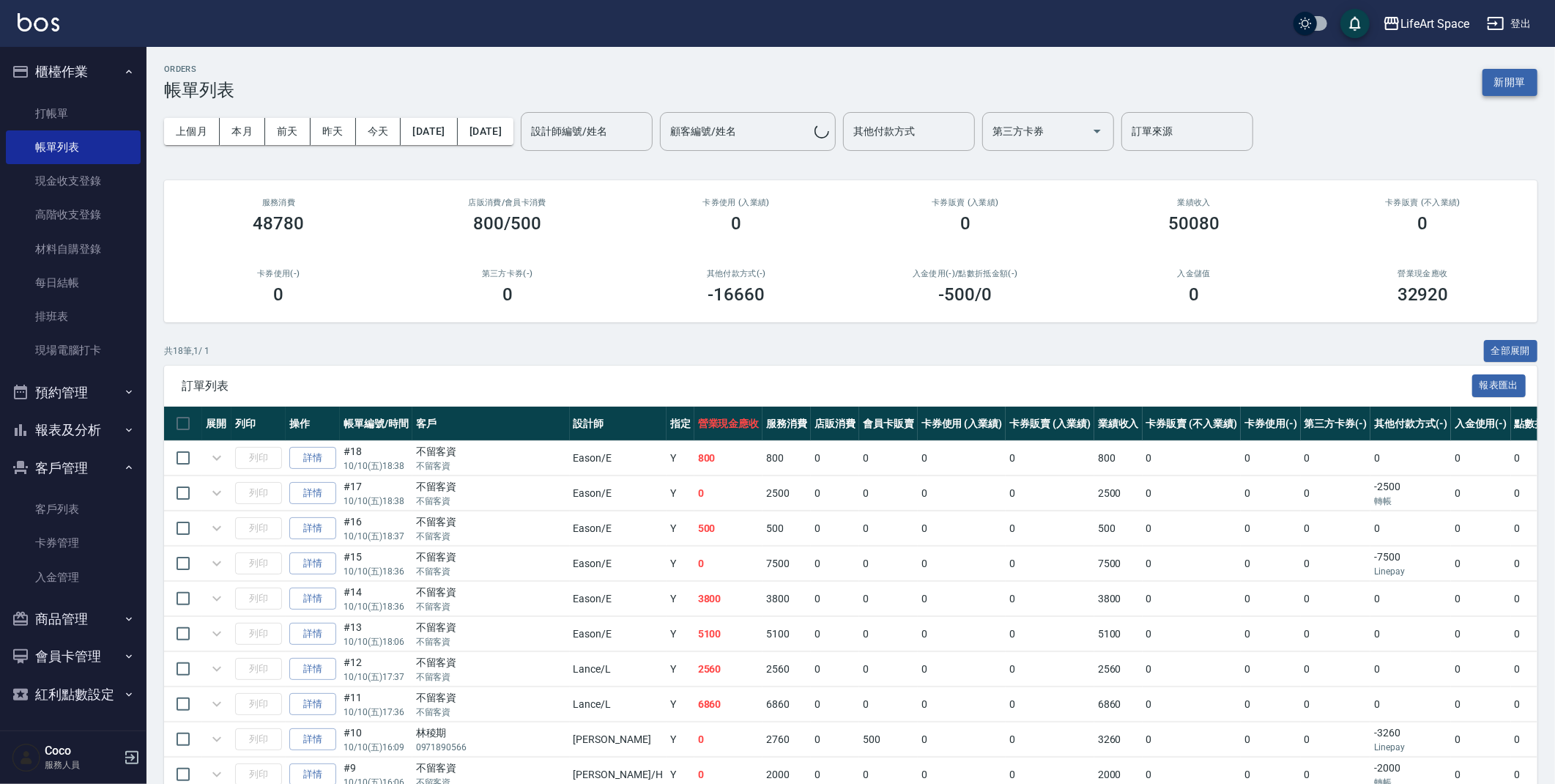
click at [1521, 83] on button "新開單" at bounding box center [1509, 82] width 55 height 27
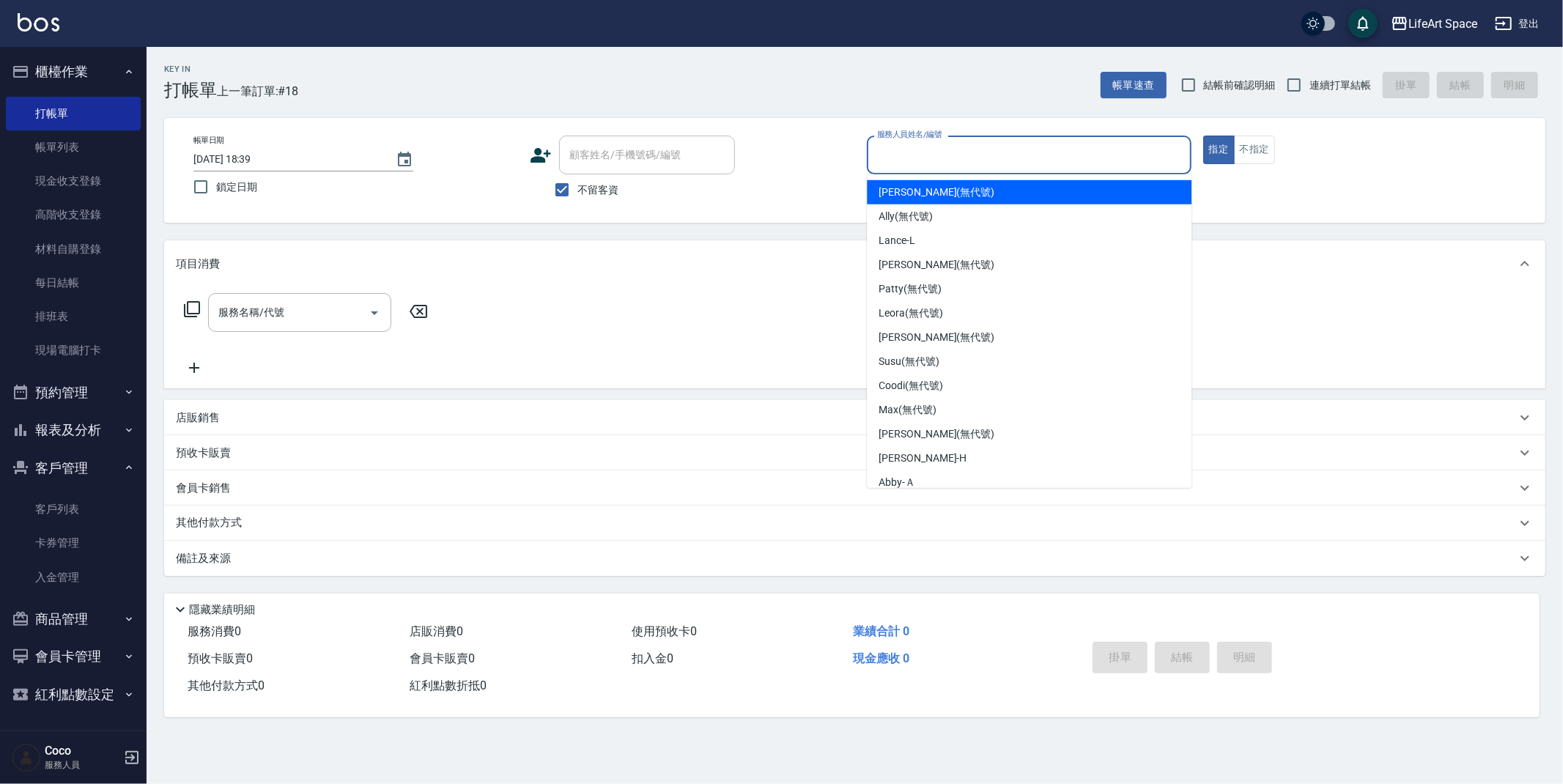
click at [984, 150] on input "服務人員姓名/編號" at bounding box center [1029, 154] width 312 height 25
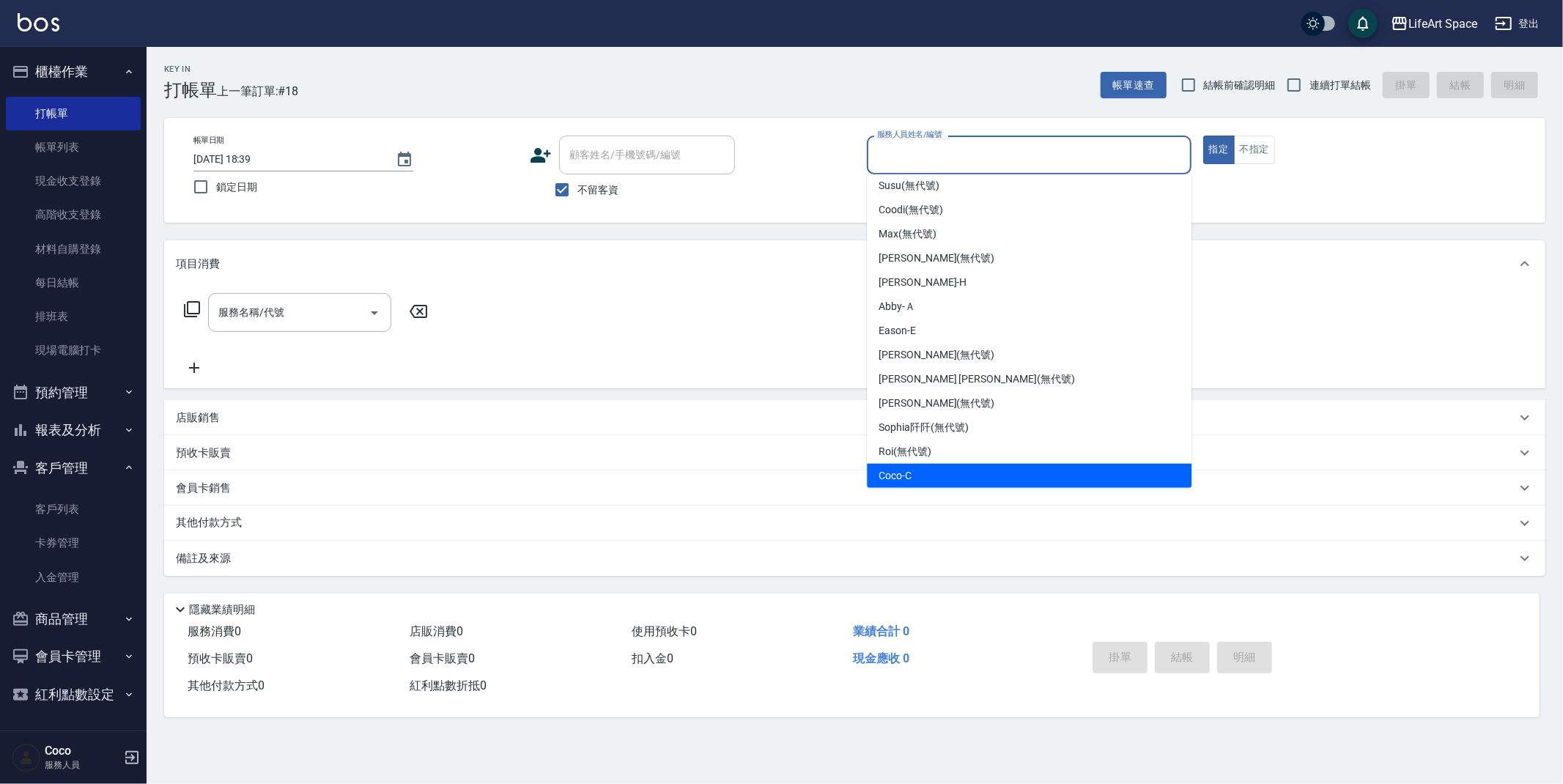
scroll to position [254, 0]
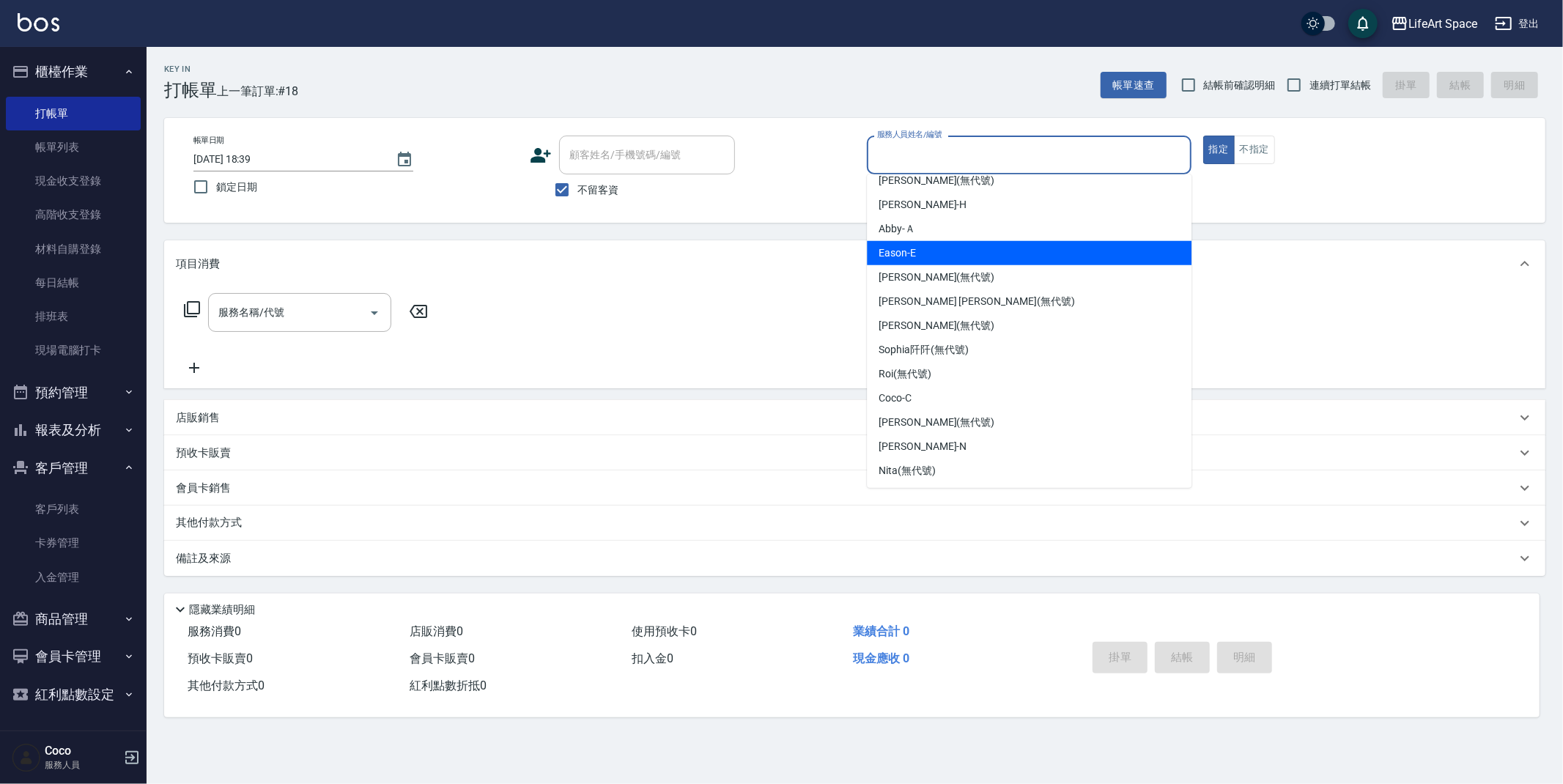
click at [935, 251] on div "Eason -E" at bounding box center [1029, 253] width 325 height 24
type input "Eason-E"
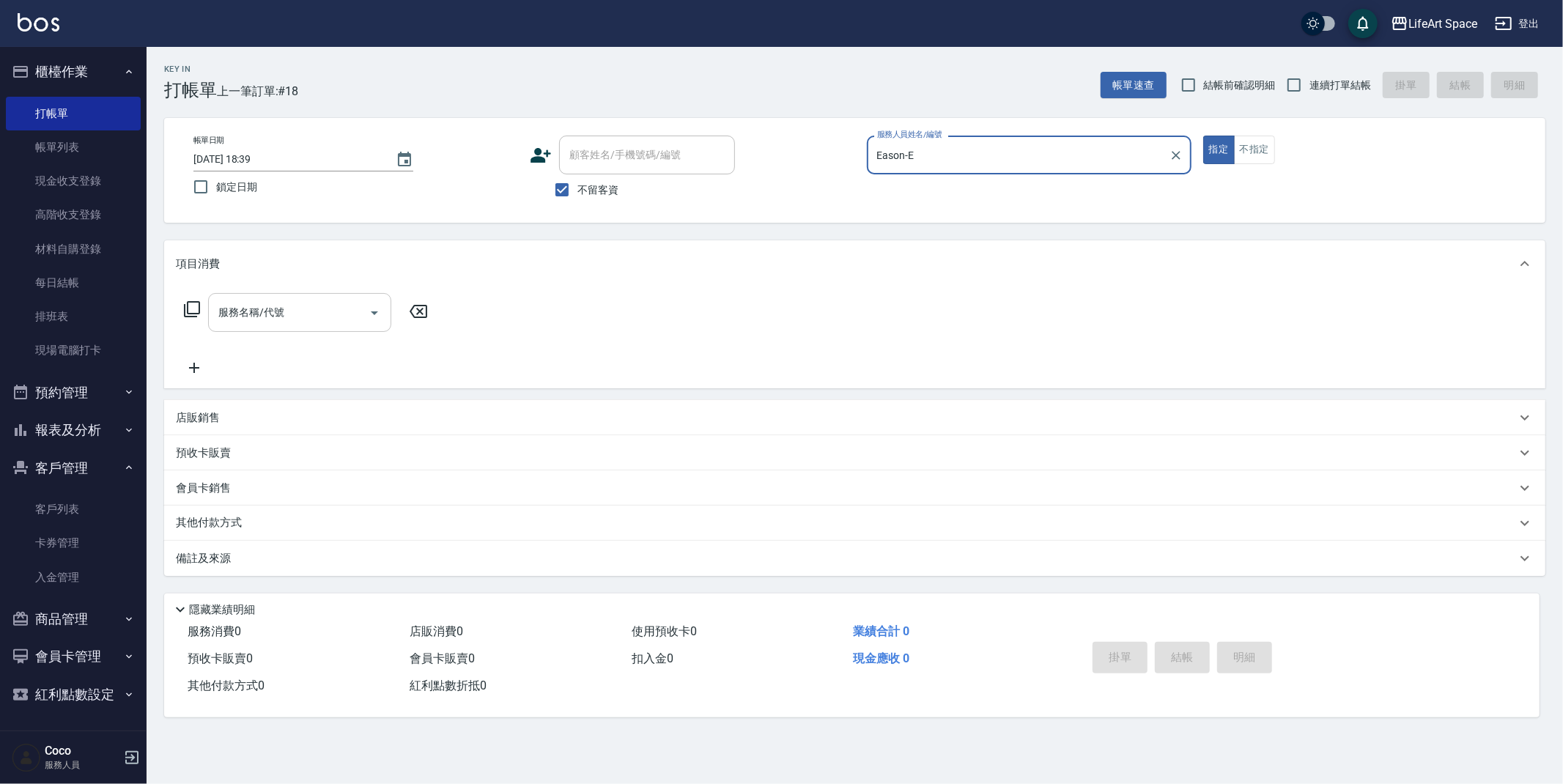
click at [313, 305] on input "服務名稱/代號" at bounding box center [288, 312] width 148 height 25
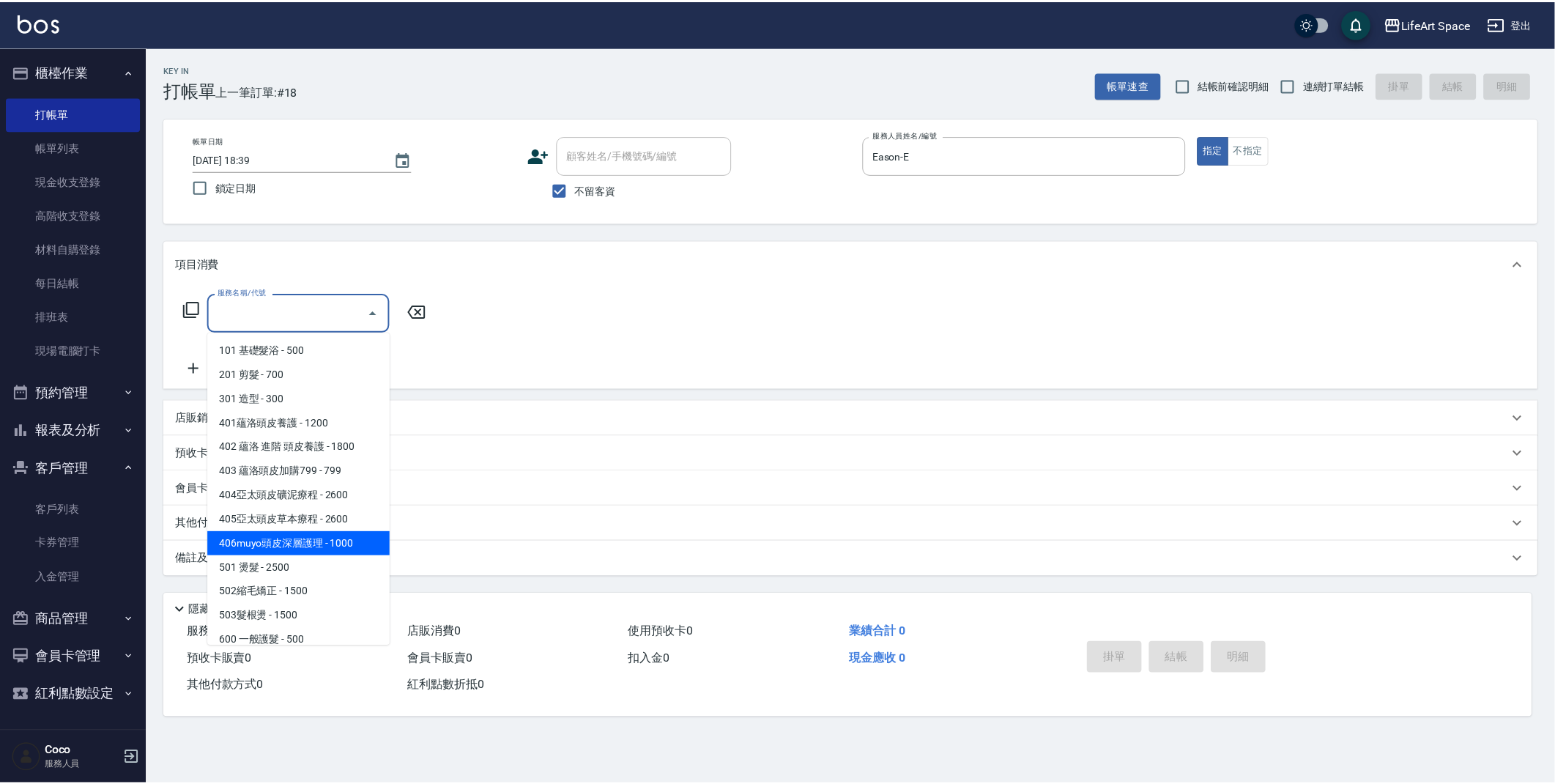
scroll to position [229, 0]
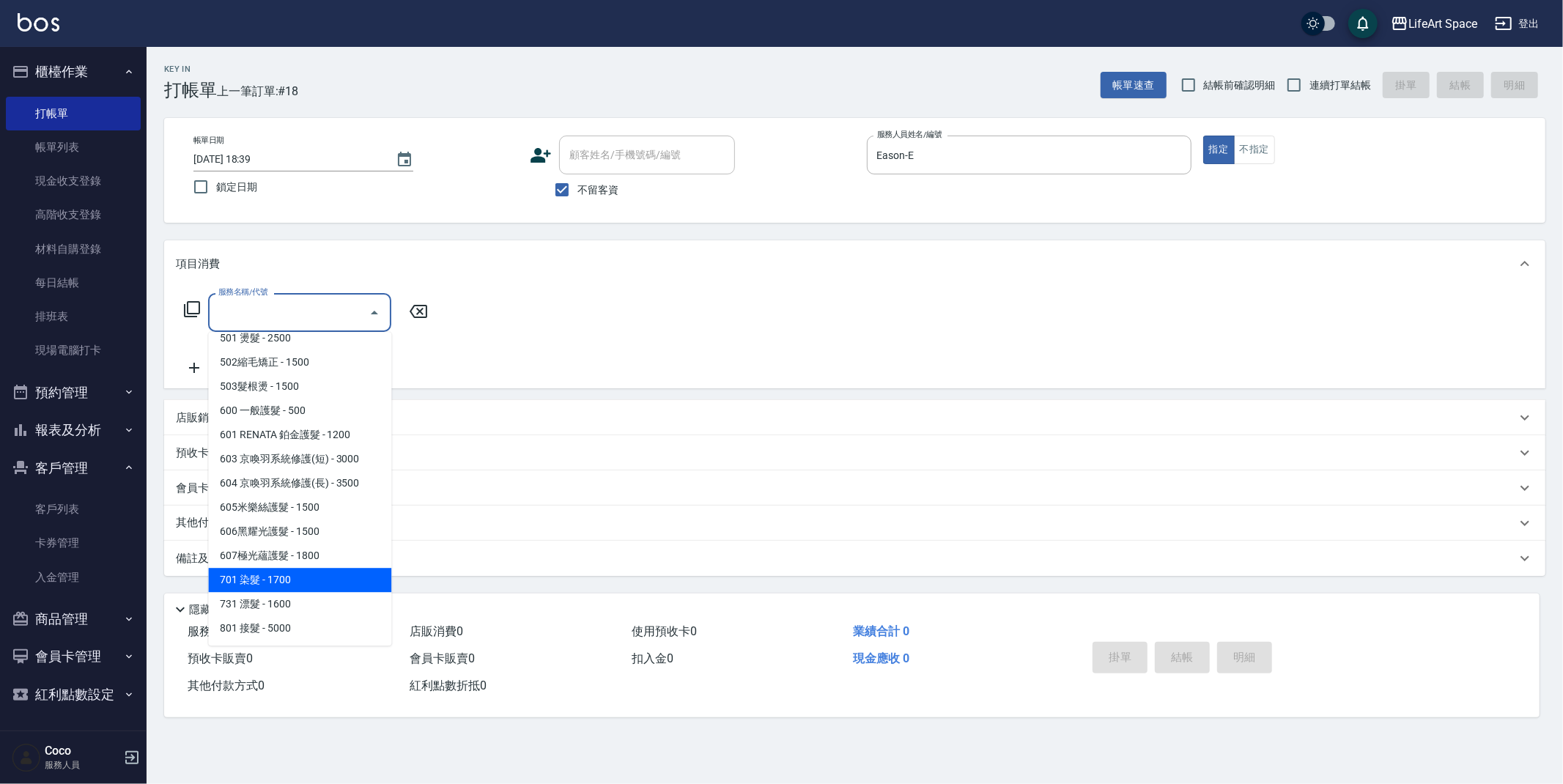
click at [286, 582] on span "701 染髮 - 1700" at bounding box center [300, 580] width 183 height 24
type input "701 染髮(701)"
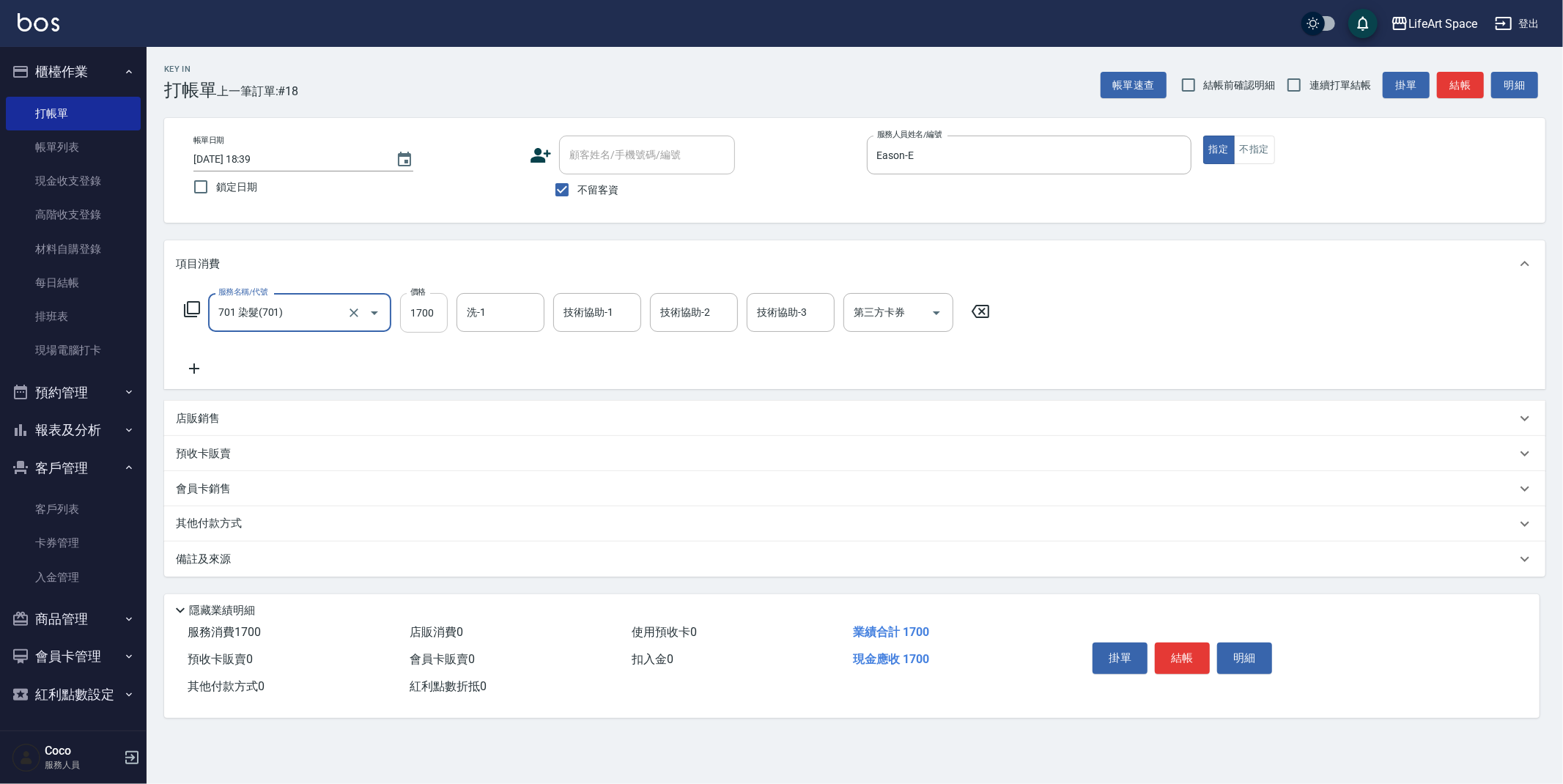
drag, startPoint x: 442, startPoint y: 312, endPoint x: 446, endPoint y: 319, distance: 8.1
click at [442, 312] on input "1700" at bounding box center [424, 312] width 47 height 39
type input "8200"
click at [521, 319] on input "洗-1" at bounding box center [500, 312] width 75 height 25
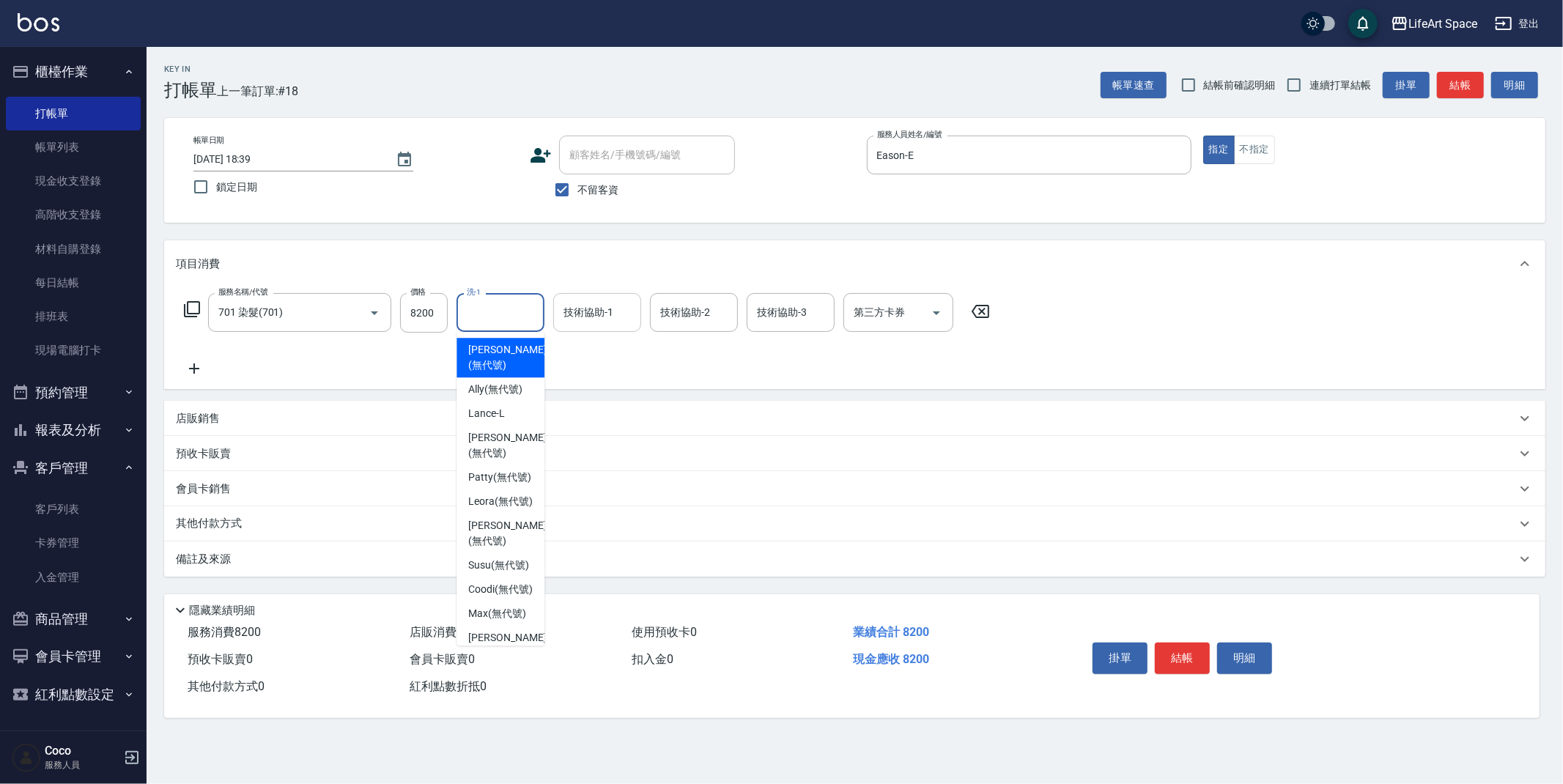
click at [499, 359] on span "[PERSON_NAME] (無代號)" at bounding box center [507, 357] width 78 height 31
type input "[PERSON_NAME](無代號)"
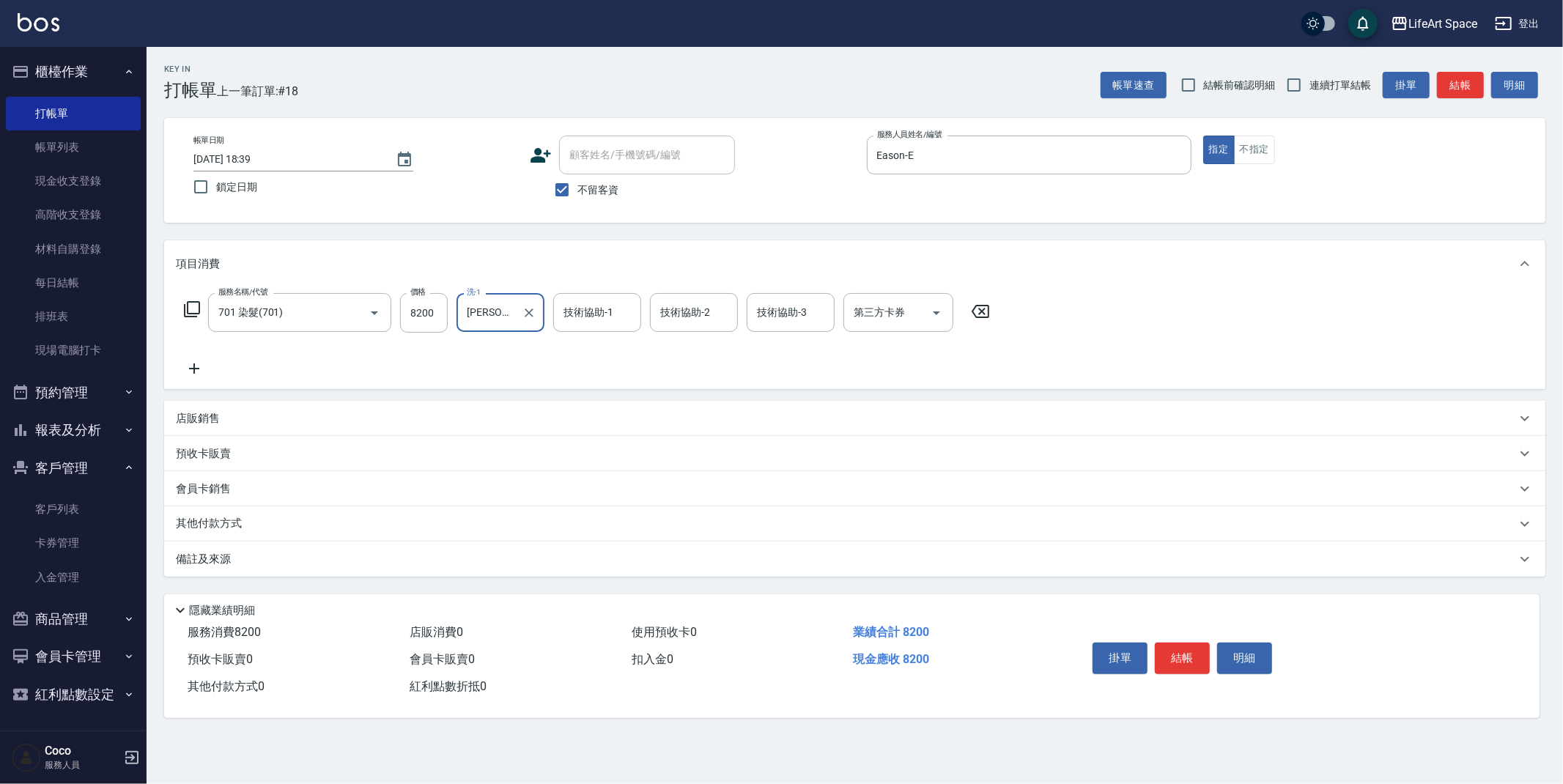
click at [611, 312] on div "技術協助-1 技術協助-1" at bounding box center [597, 312] width 88 height 39
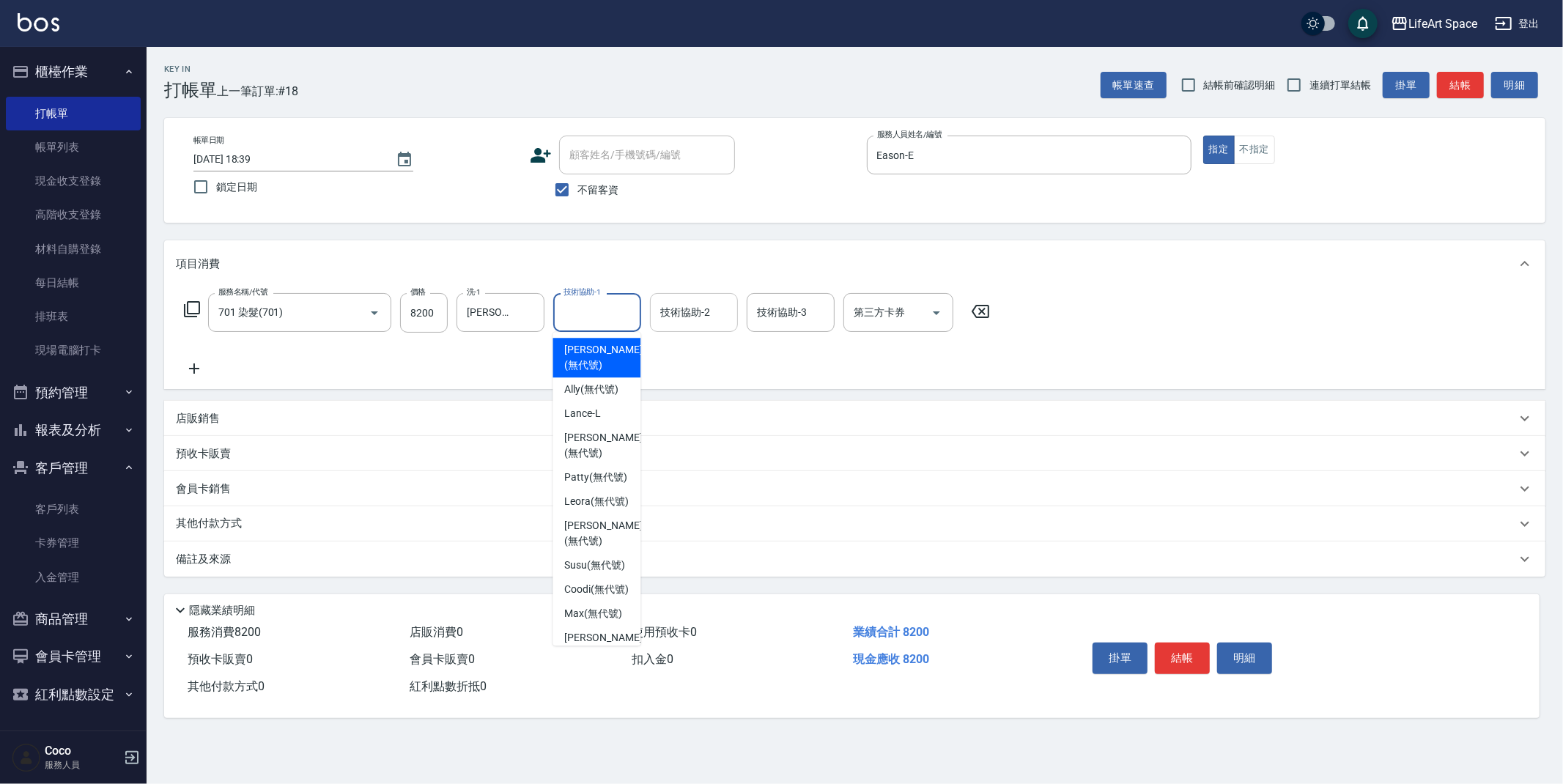
click at [602, 341] on div "[PERSON_NAME] (無代號)" at bounding box center [597, 357] width 88 height 39
type input "[PERSON_NAME](無代號)"
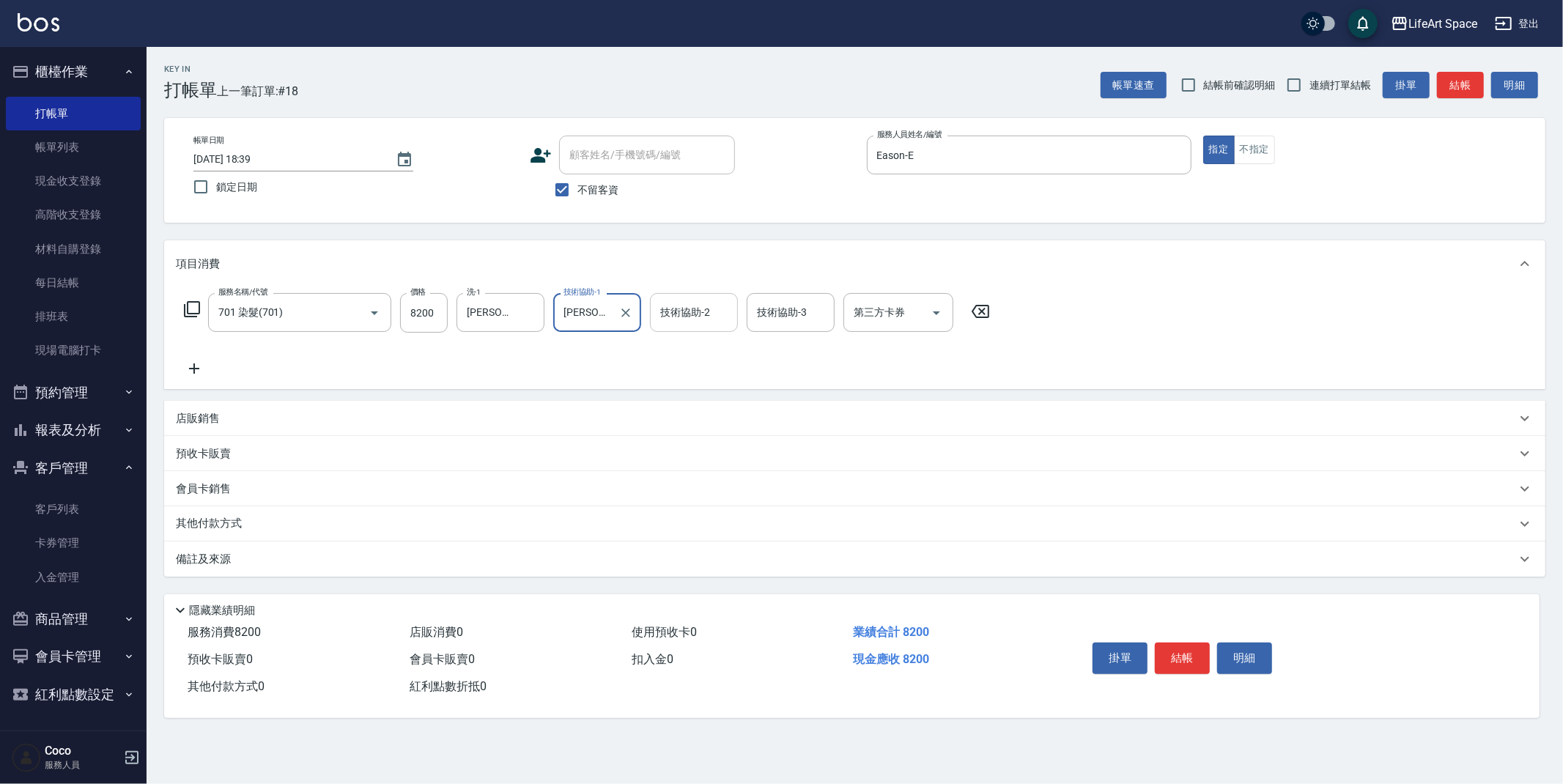
click at [681, 317] on div "技術協助-2 技術協助-2" at bounding box center [694, 312] width 88 height 39
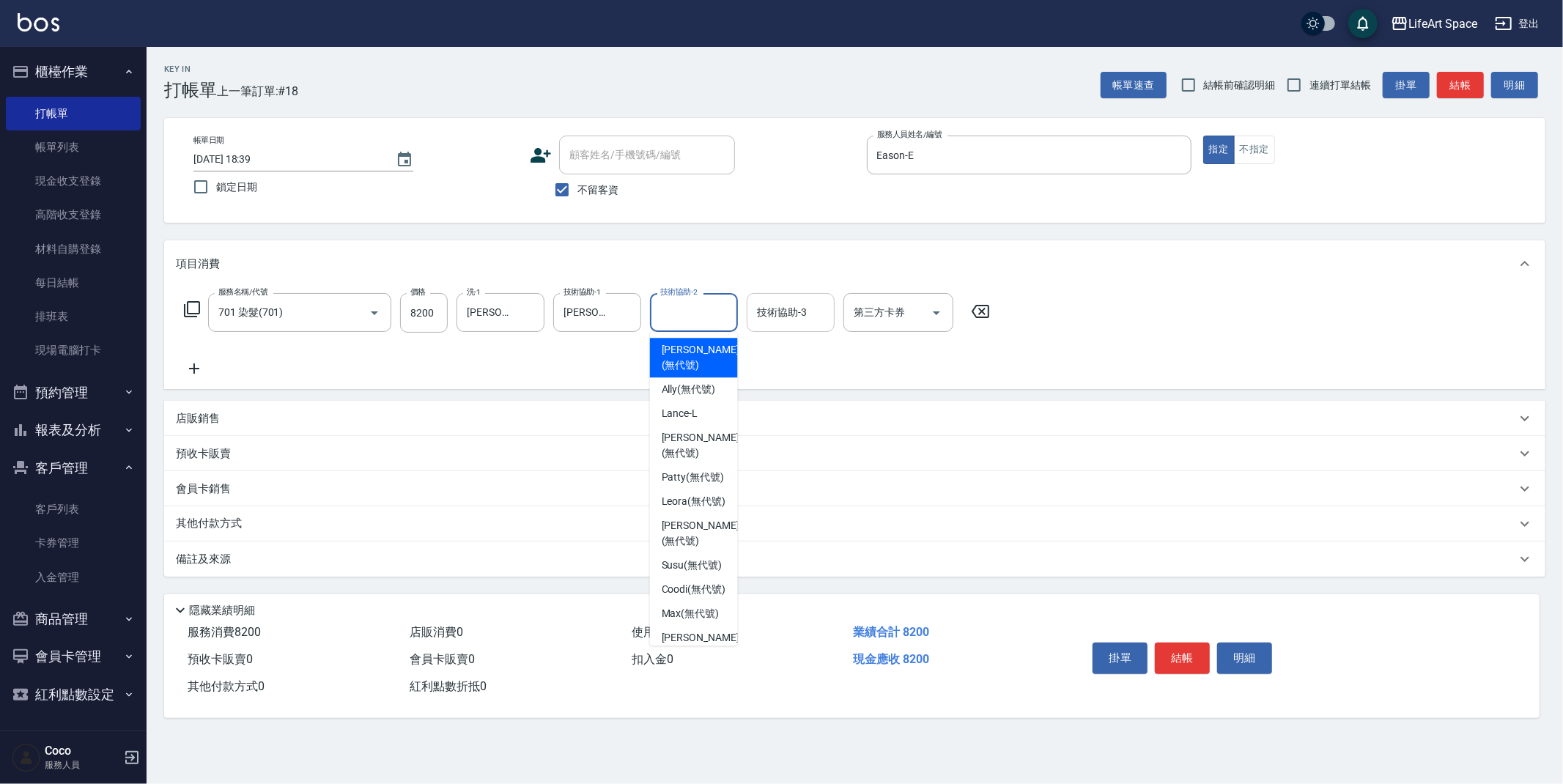
drag, startPoint x: 682, startPoint y: 323, endPoint x: 821, endPoint y: 313, distance: 139.4
click at [682, 359] on span "[PERSON_NAME] (無代號)" at bounding box center [700, 357] width 78 height 31
type input "[PERSON_NAME](無代號)"
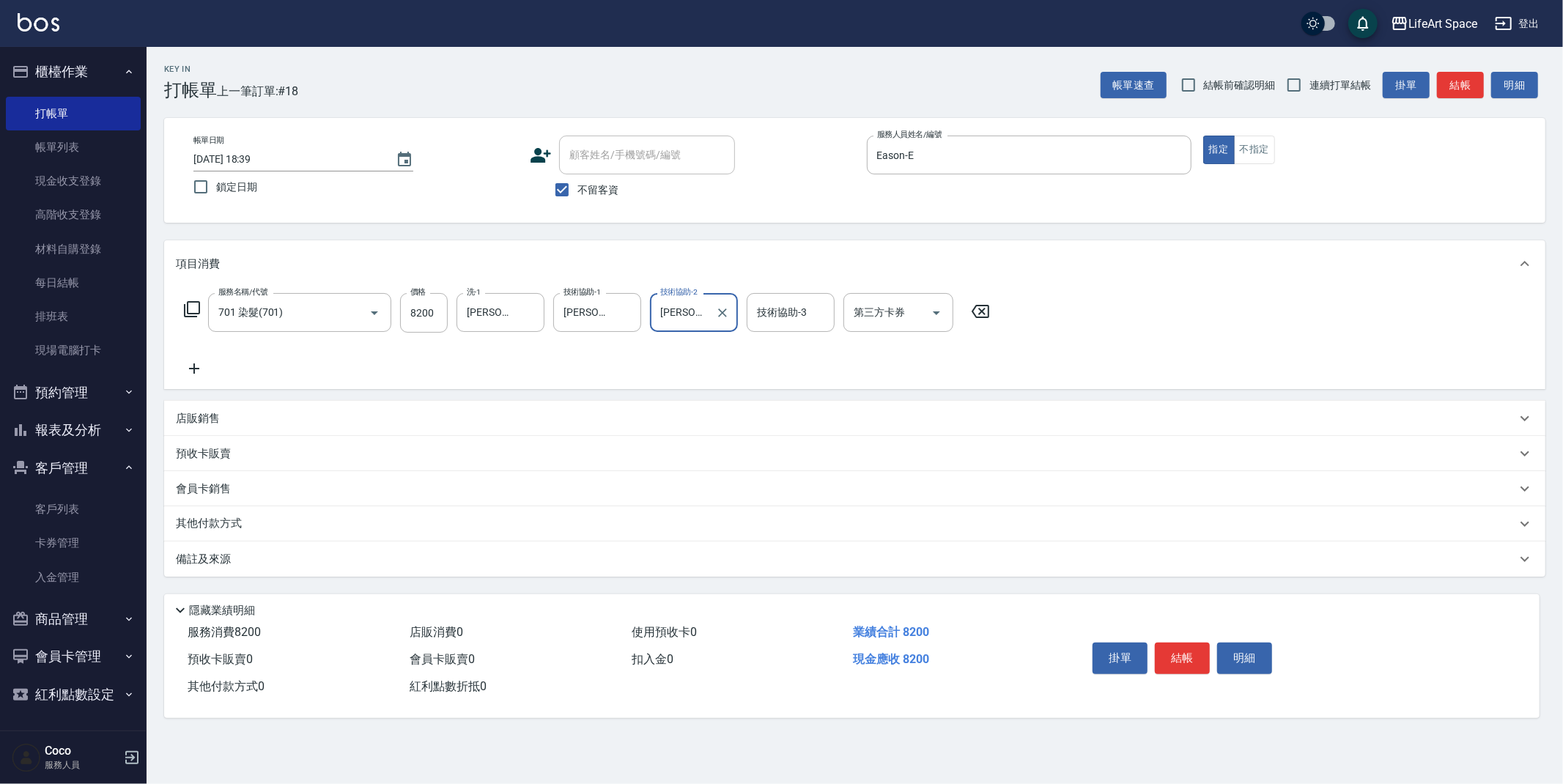
click at [806, 310] on div "技術協助-3 技術協助-3" at bounding box center [791, 312] width 88 height 39
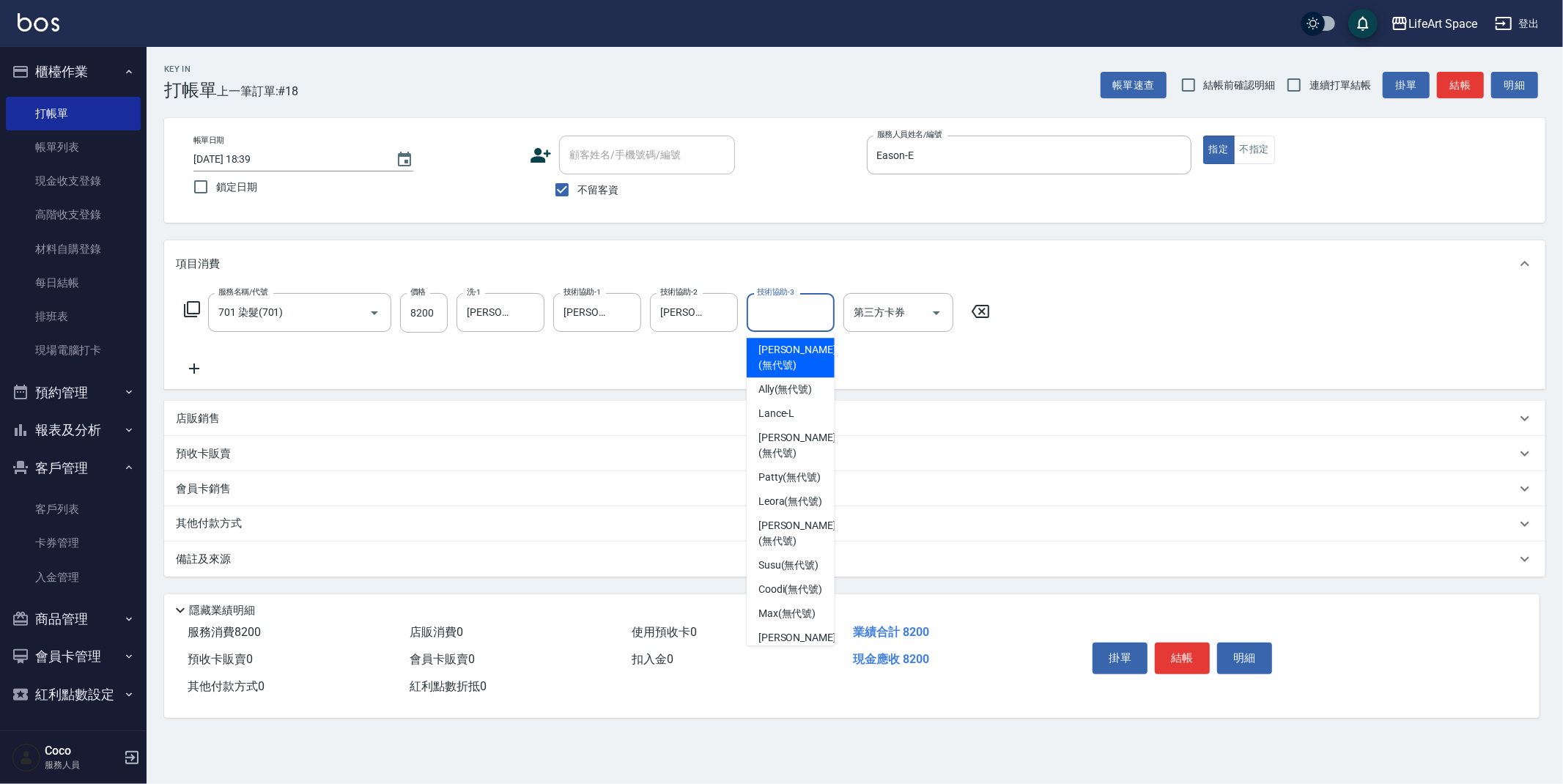
click at [788, 352] on span "[PERSON_NAME] (無代號)" at bounding box center [797, 357] width 78 height 31
type input "[PERSON_NAME](無代號)"
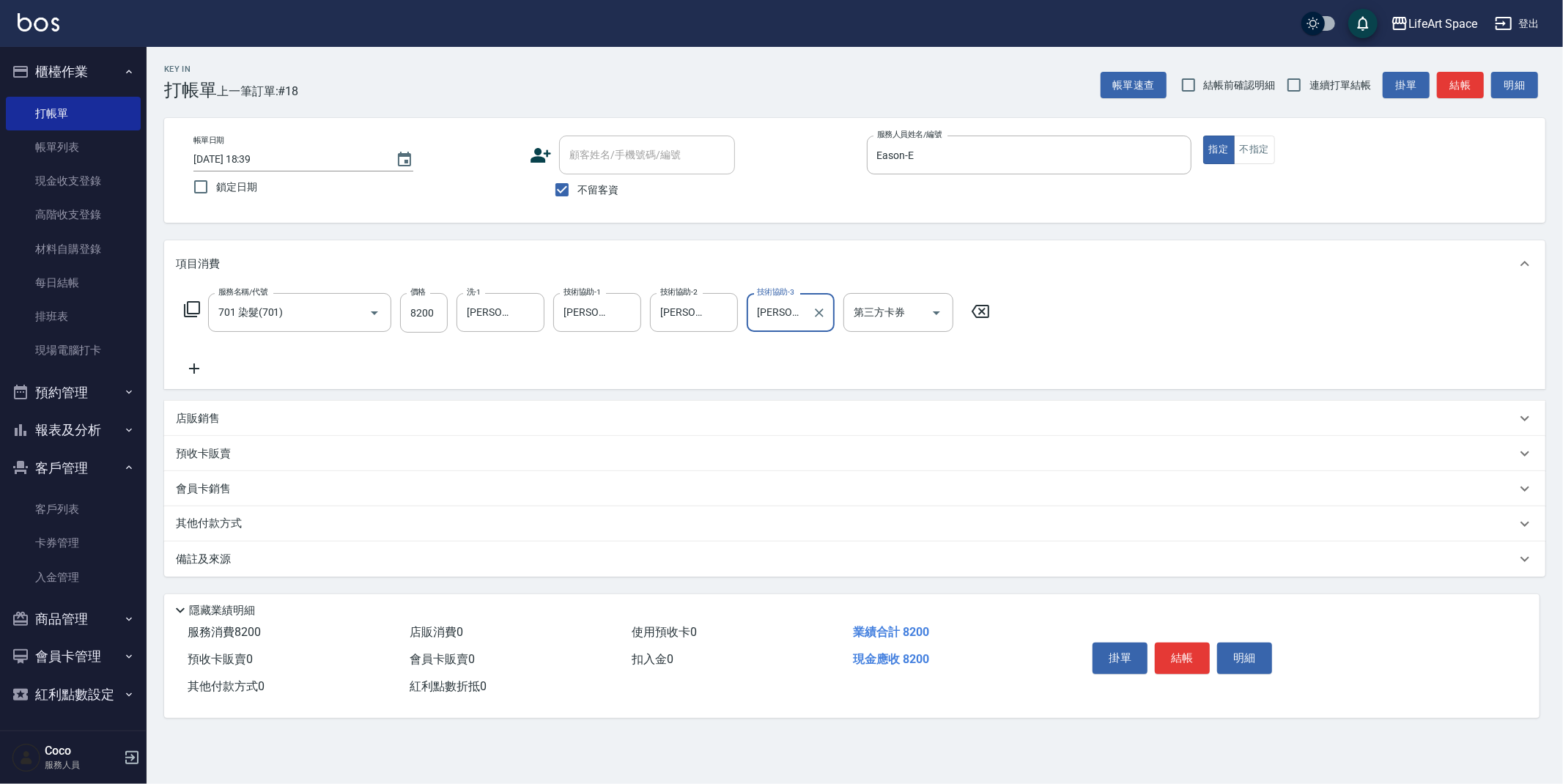
click at [324, 556] on div "備註及來源" at bounding box center [846, 559] width 1340 height 16
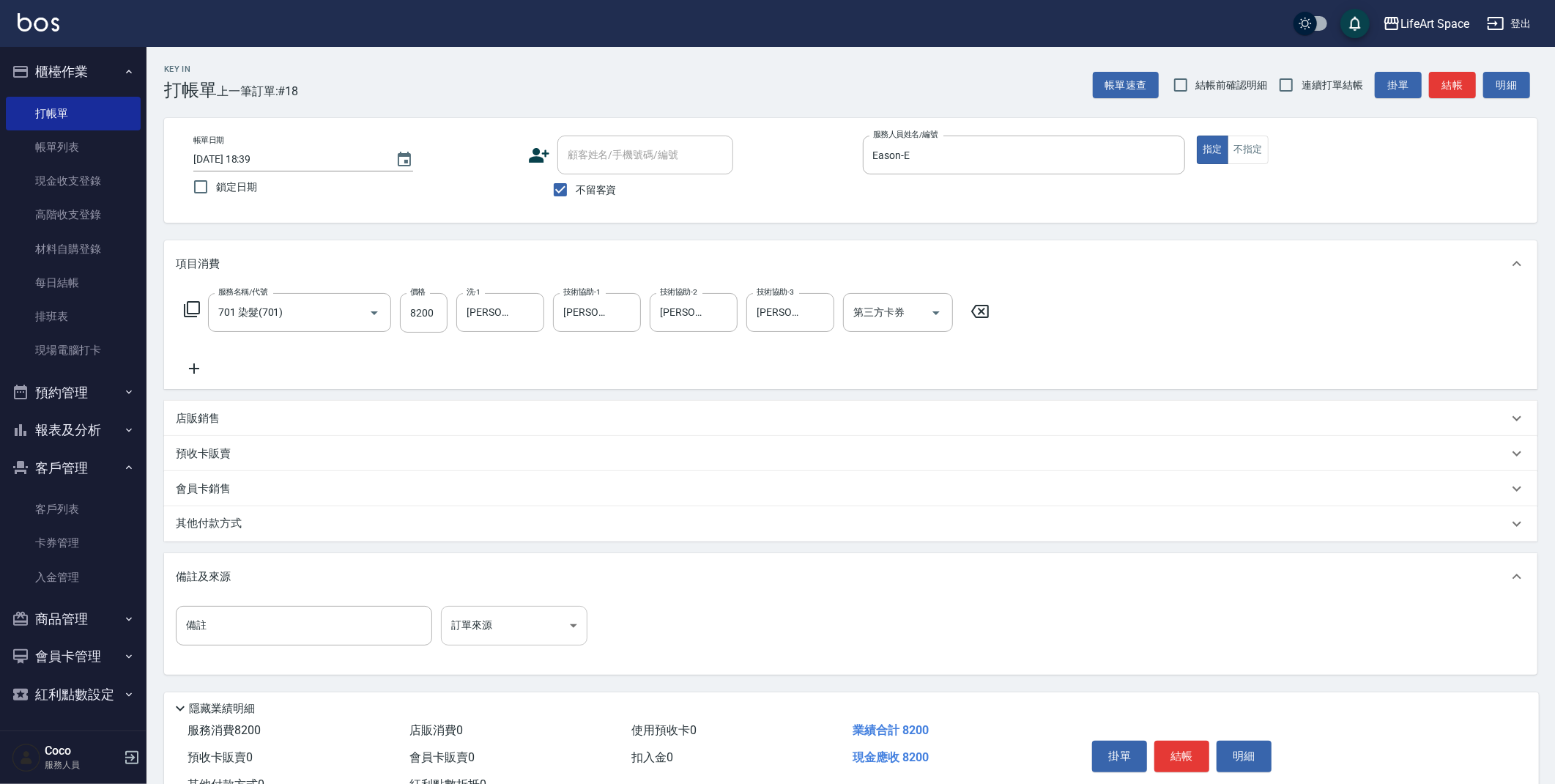
click at [480, 630] on body "LifeArt Space 登出 櫃檯作業 打帳單 帳單列表 現金收支登錄 高階收支登錄 材料自購登錄 每日結帳 排班表 現場電腦打卡 預約管理 預約管理 單…" at bounding box center [778, 417] width 1555 height 834
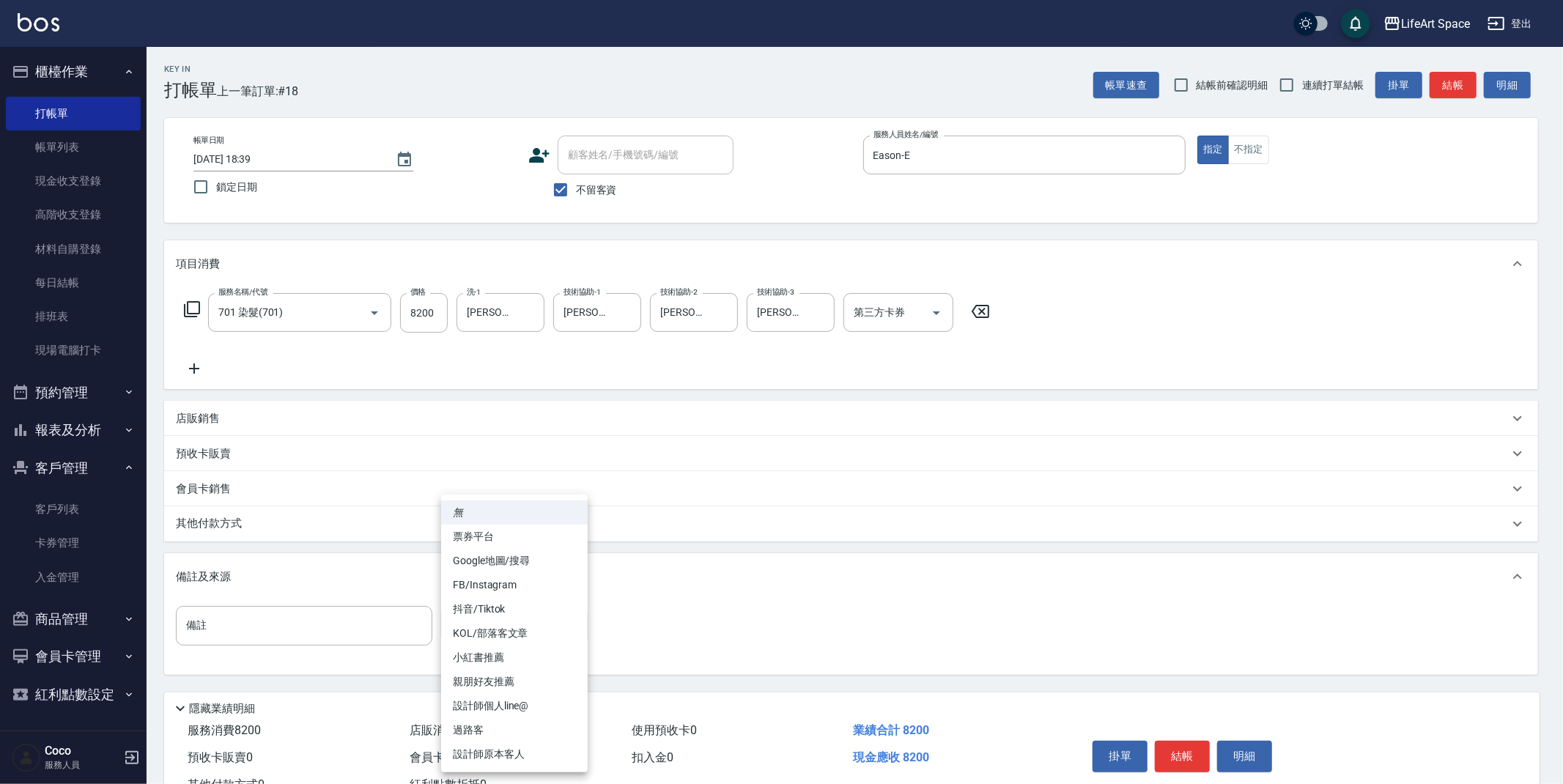
click at [522, 585] on li "FB/Instagram" at bounding box center [515, 585] width 147 height 24
type input "FB/Instagram"
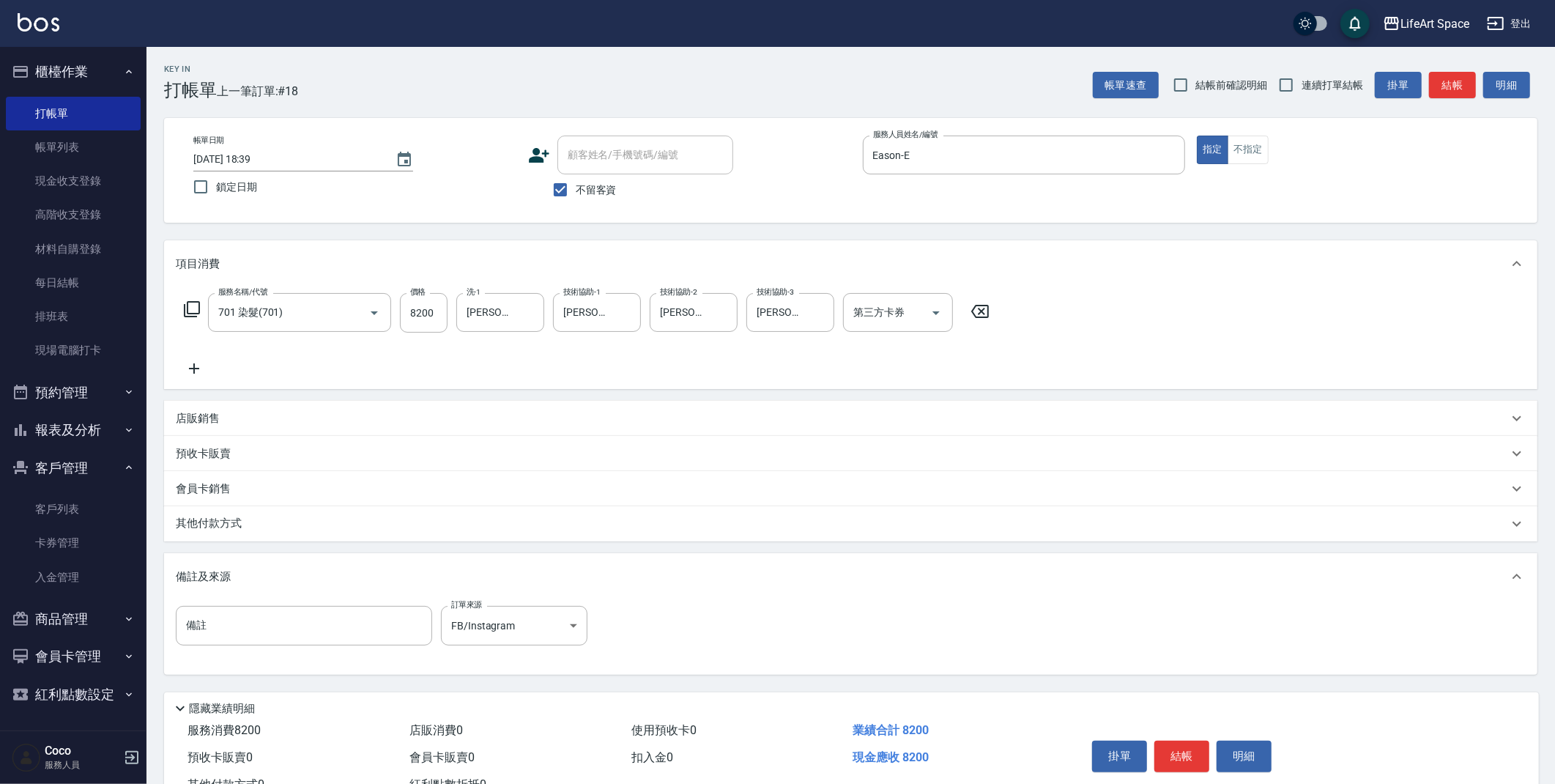
click at [241, 516] on p "其他付款方式" at bounding box center [212, 524] width 73 height 16
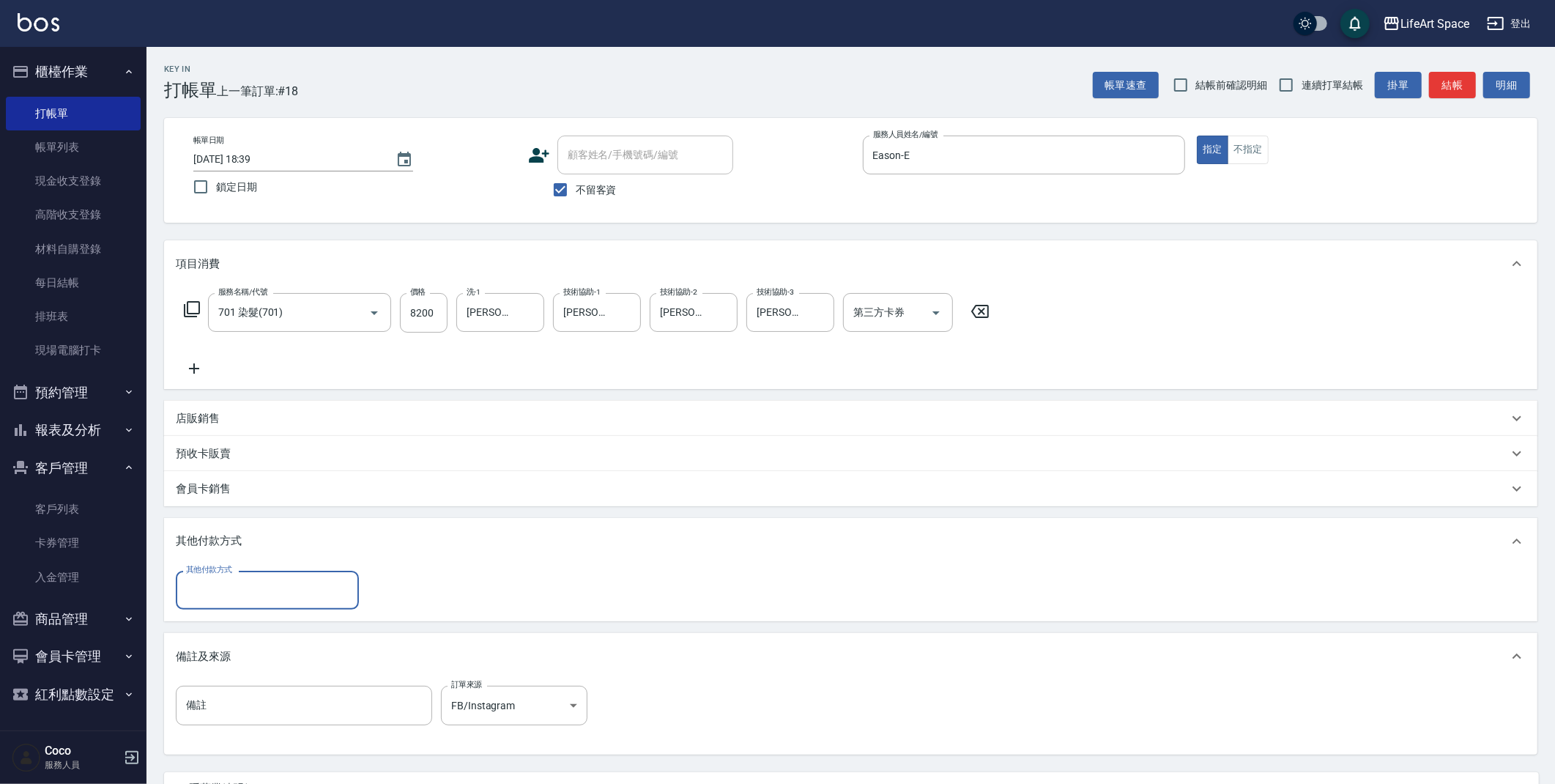
scroll to position [0, 0]
click at [231, 598] on input "其他付款方式" at bounding box center [268, 590] width 170 height 25
click at [236, 652] on span "Linepay" at bounding box center [267, 652] width 183 height 24
type input "Linepay"
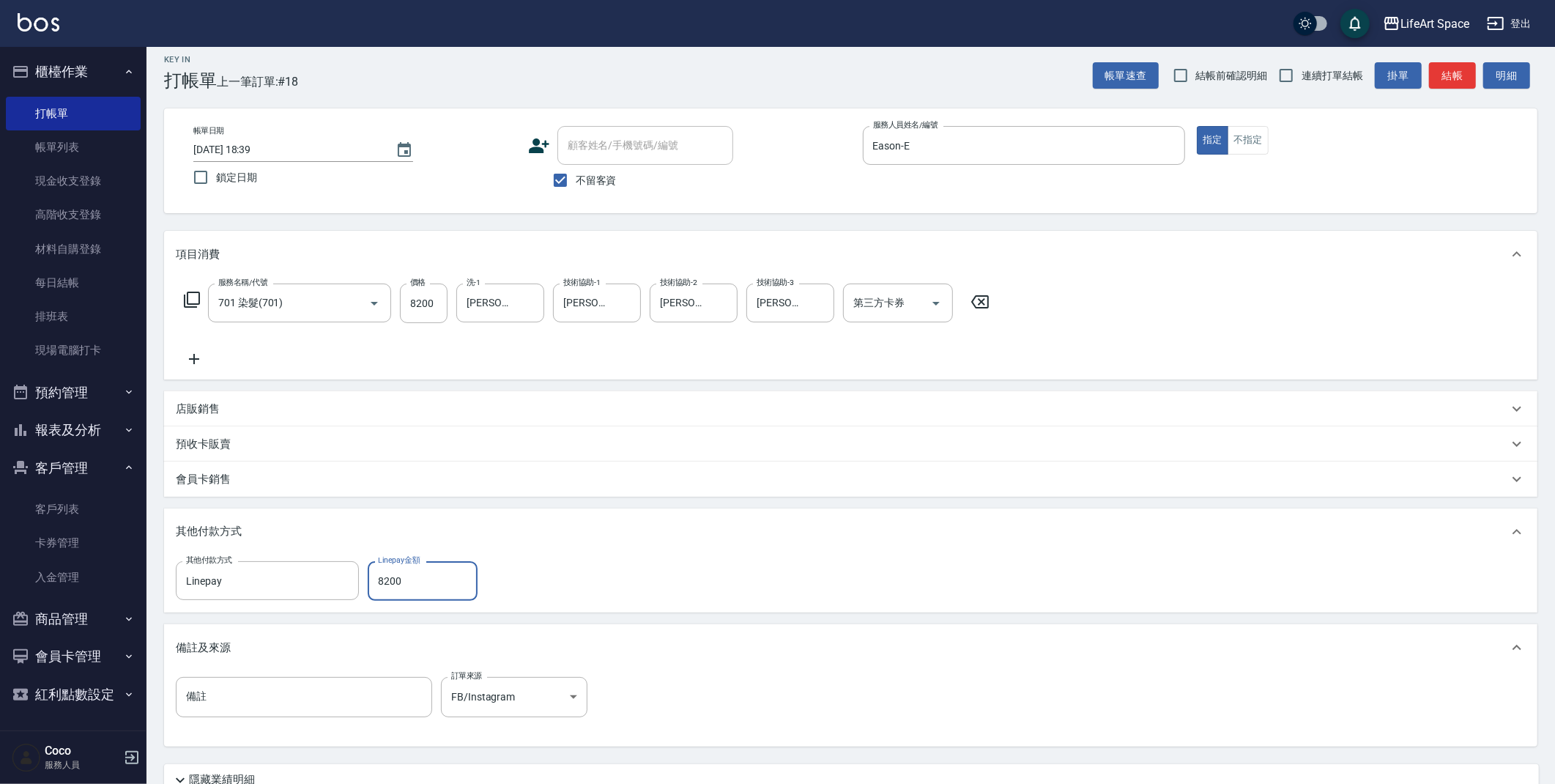
scroll to position [135, 0]
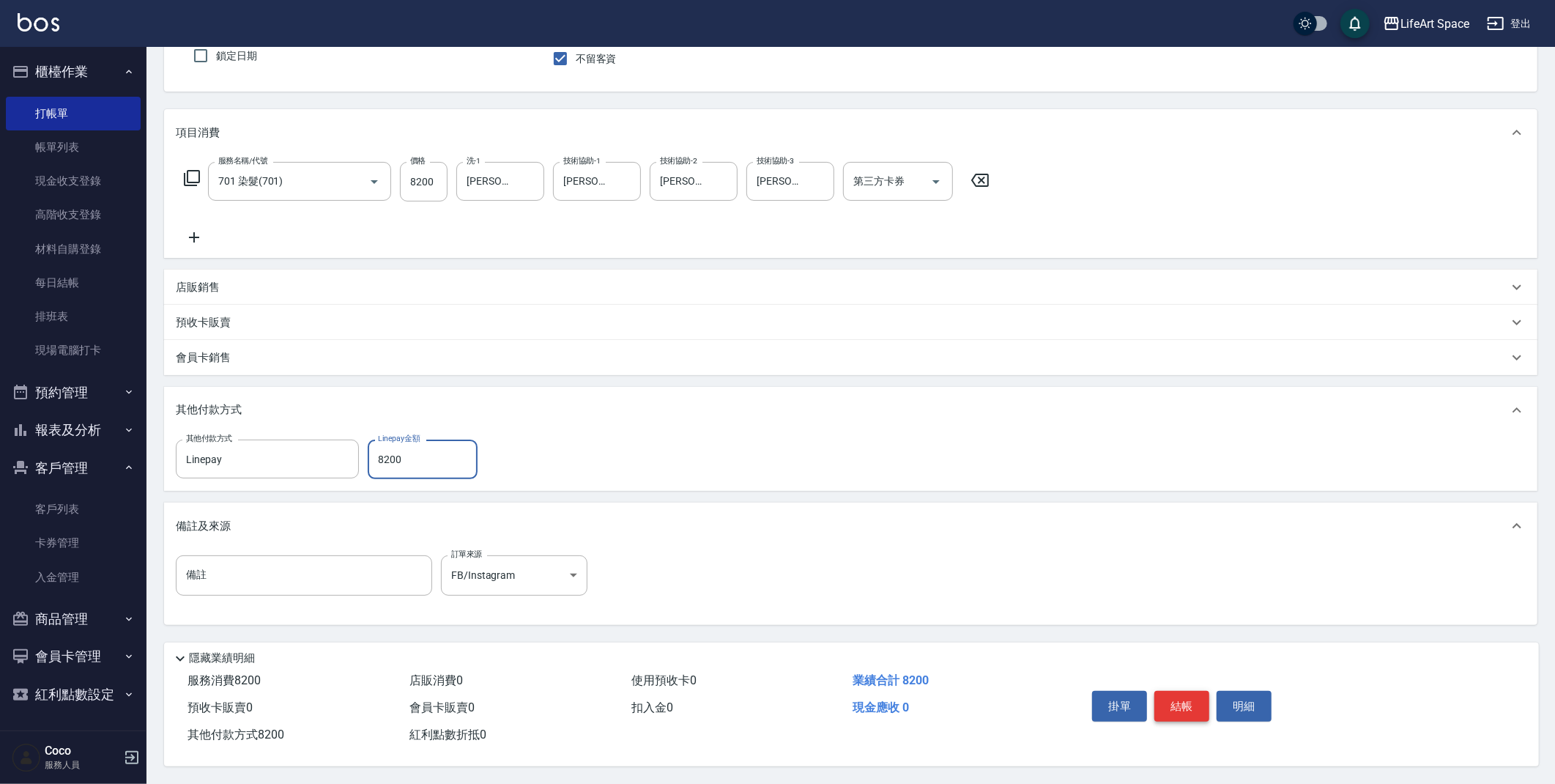
type input "8200"
click at [1181, 698] on button "結帳" at bounding box center [1181, 706] width 55 height 31
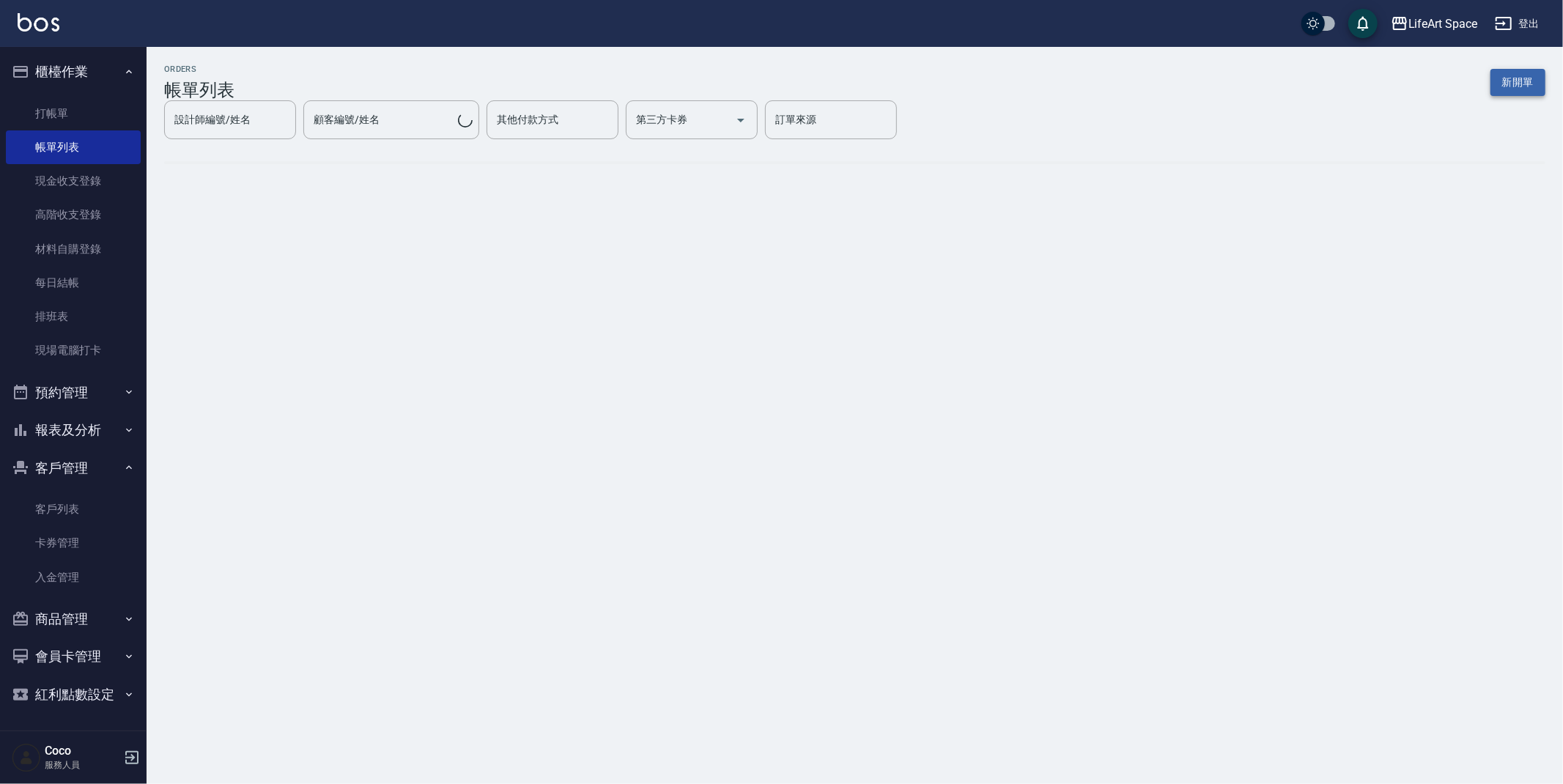
click at [1509, 84] on button "新開單" at bounding box center [1517, 82] width 55 height 27
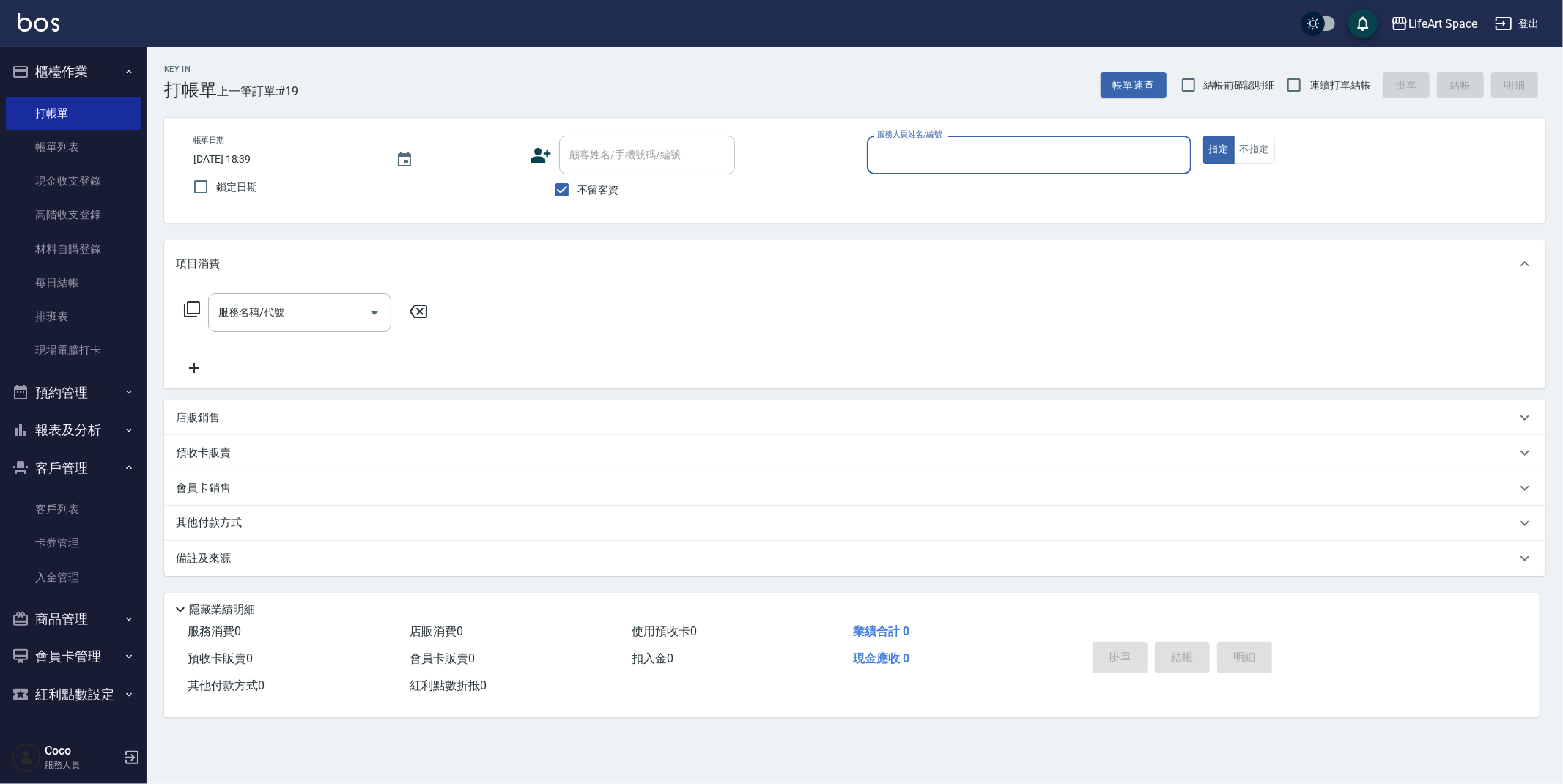
drag, startPoint x: 1051, startPoint y: 151, endPoint x: 1050, endPoint y: 170, distance: 19.0
click at [1051, 151] on input "服務人員姓名/編號" at bounding box center [1029, 154] width 312 height 25
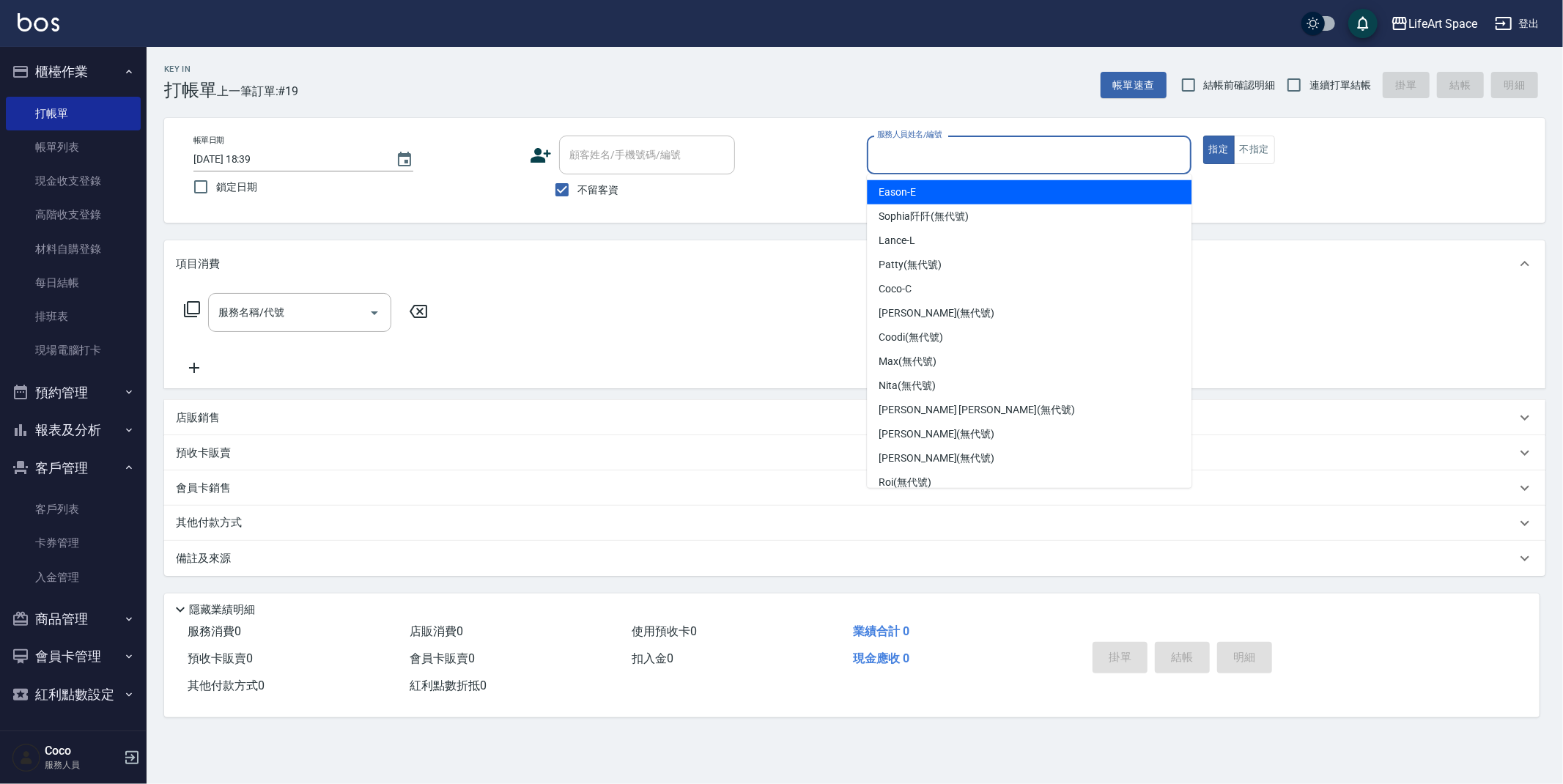
drag, startPoint x: 1015, startPoint y: 186, endPoint x: 974, endPoint y: 198, distance: 42.7
click at [1015, 186] on div "Eason -E" at bounding box center [1029, 193] width 325 height 24
type input "Eason-E"
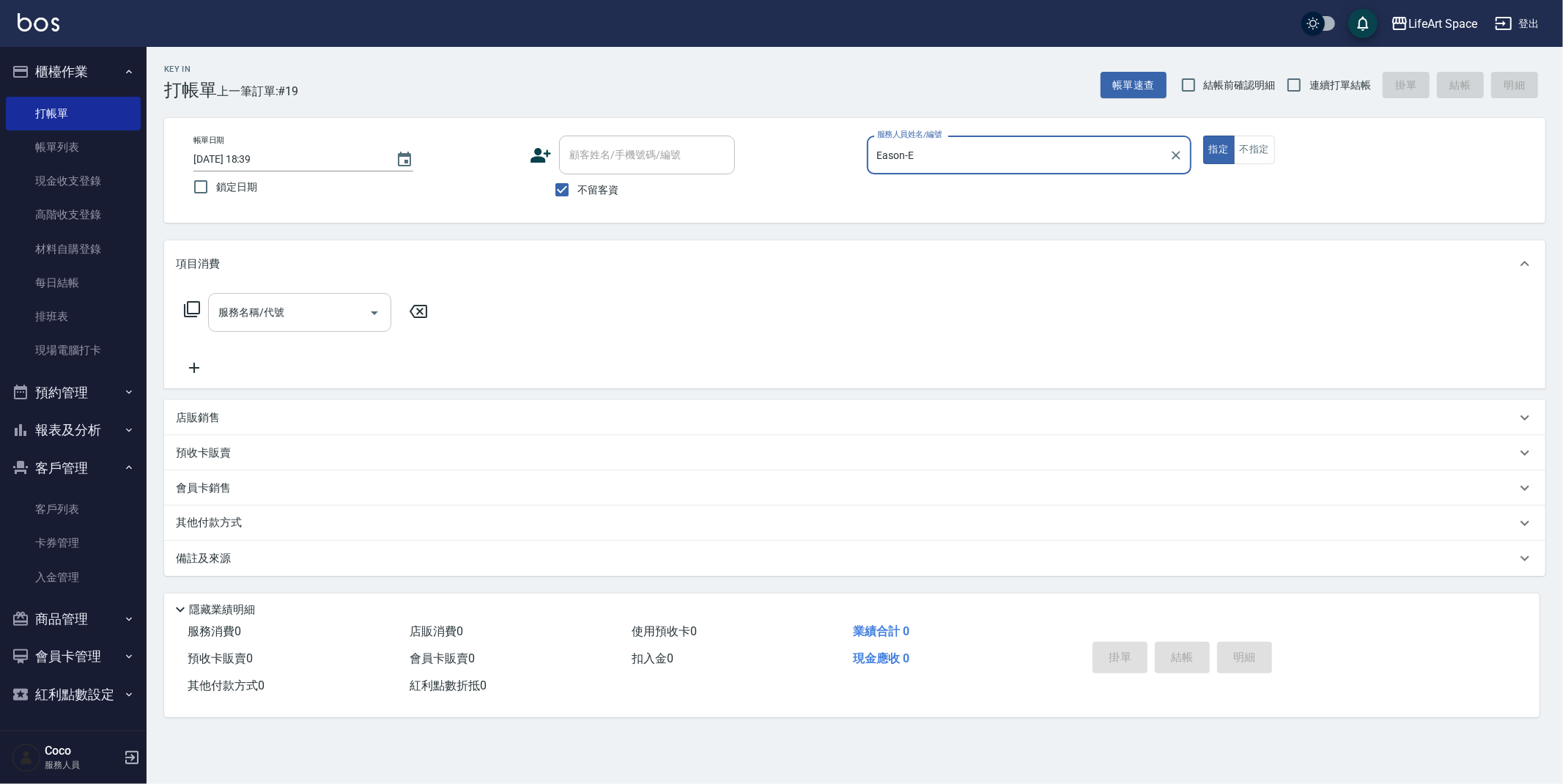
click at [249, 317] on div "服務名稱/代號 服務名稱/代號" at bounding box center [300, 312] width 183 height 39
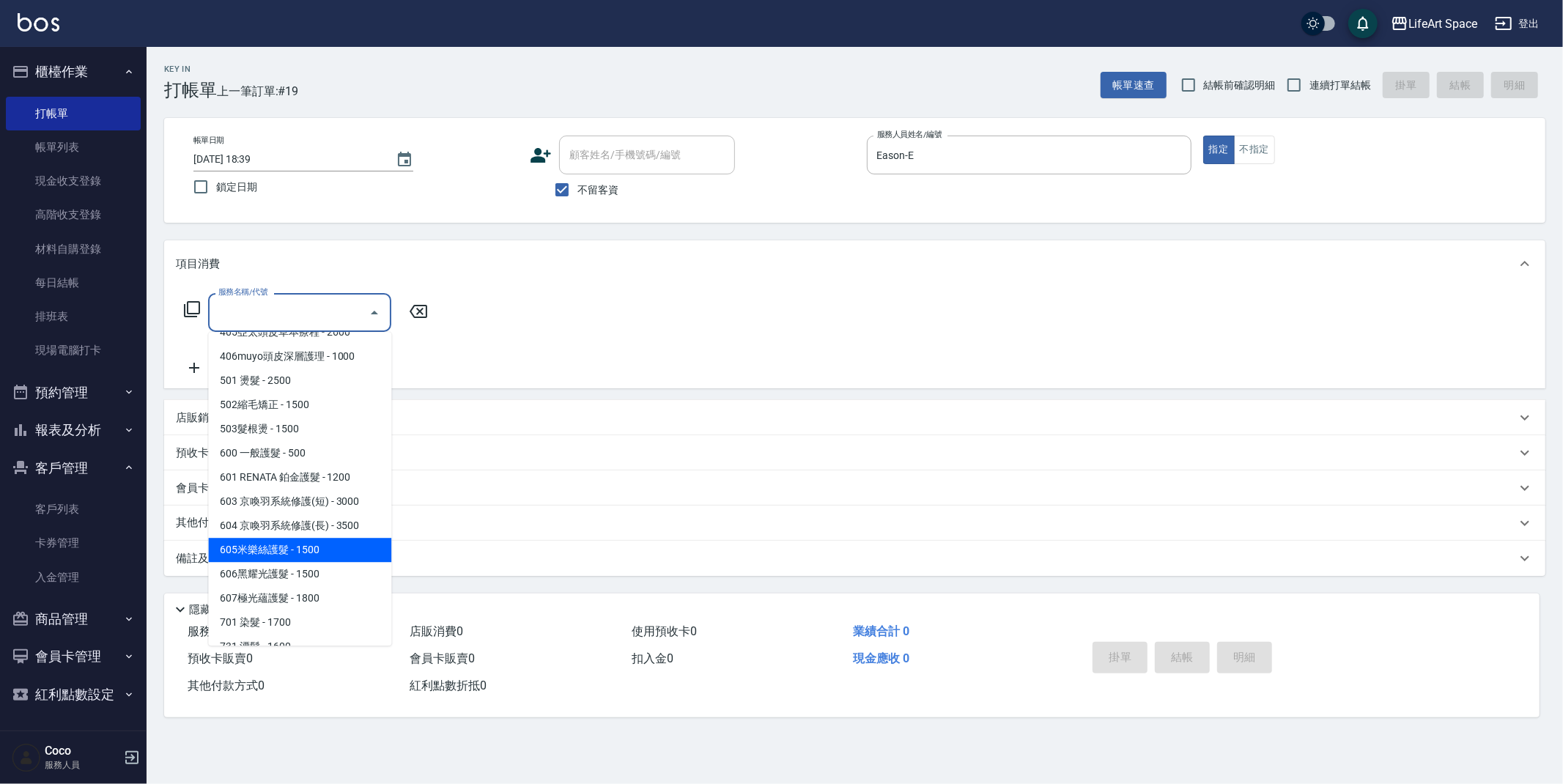
scroll to position [223, 0]
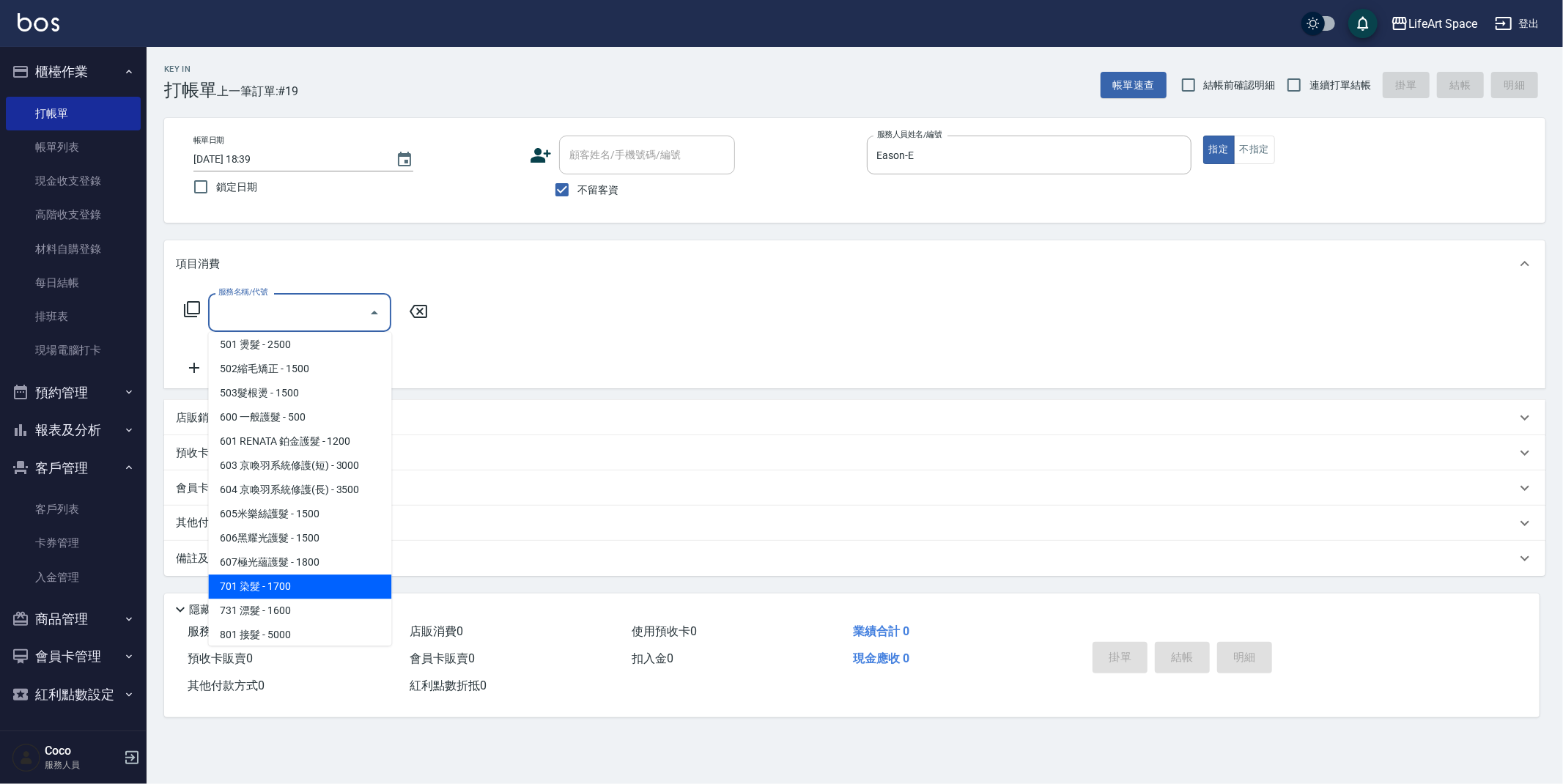
drag, startPoint x: 307, startPoint y: 582, endPoint x: 422, endPoint y: 390, distance: 223.8
click at [308, 581] on span "701 染髮 - 1700" at bounding box center [300, 587] width 183 height 24
type input "701 染髮(701)"
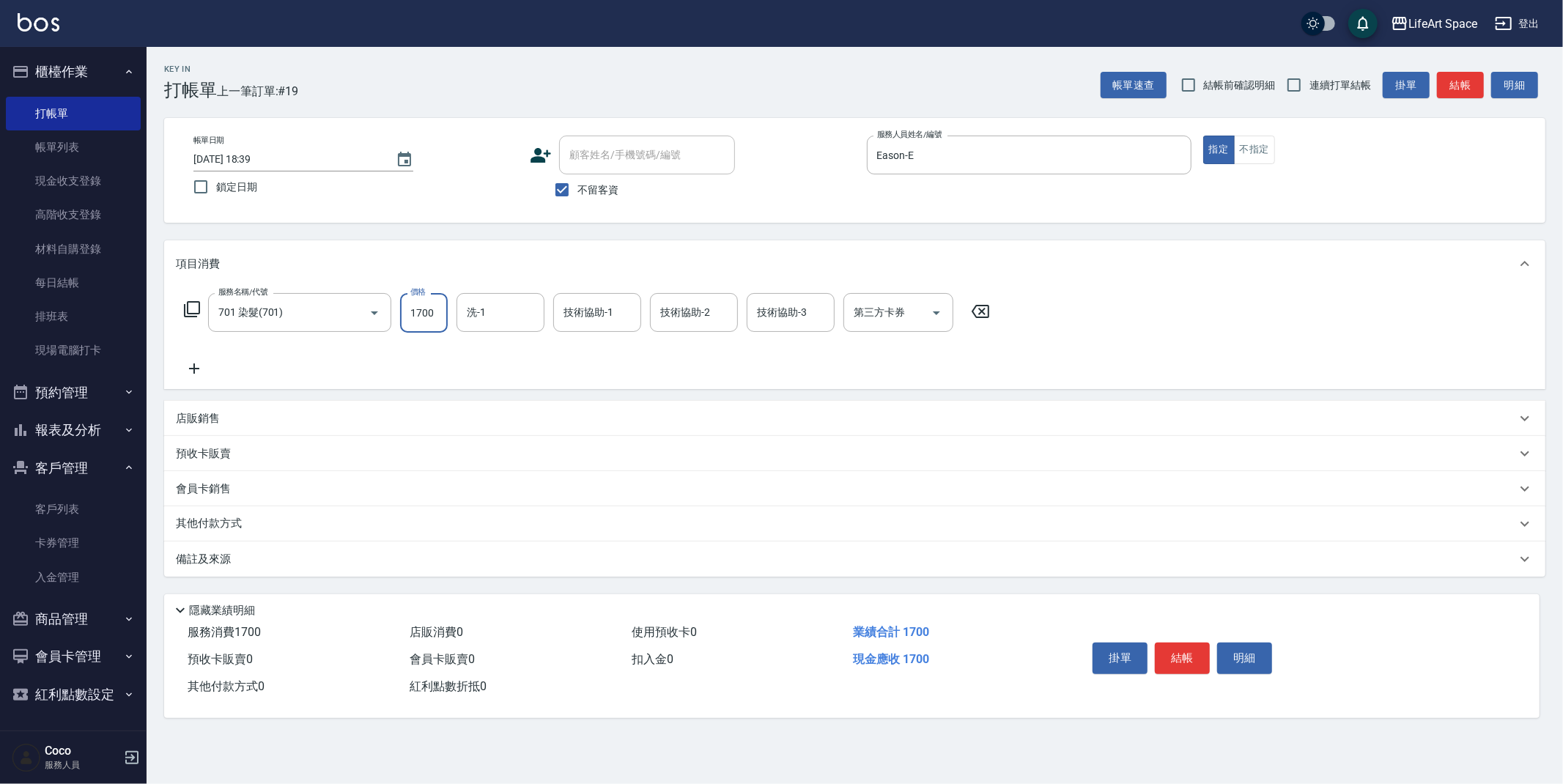
click at [443, 319] on input "1700" at bounding box center [424, 312] width 47 height 39
type input "6800"
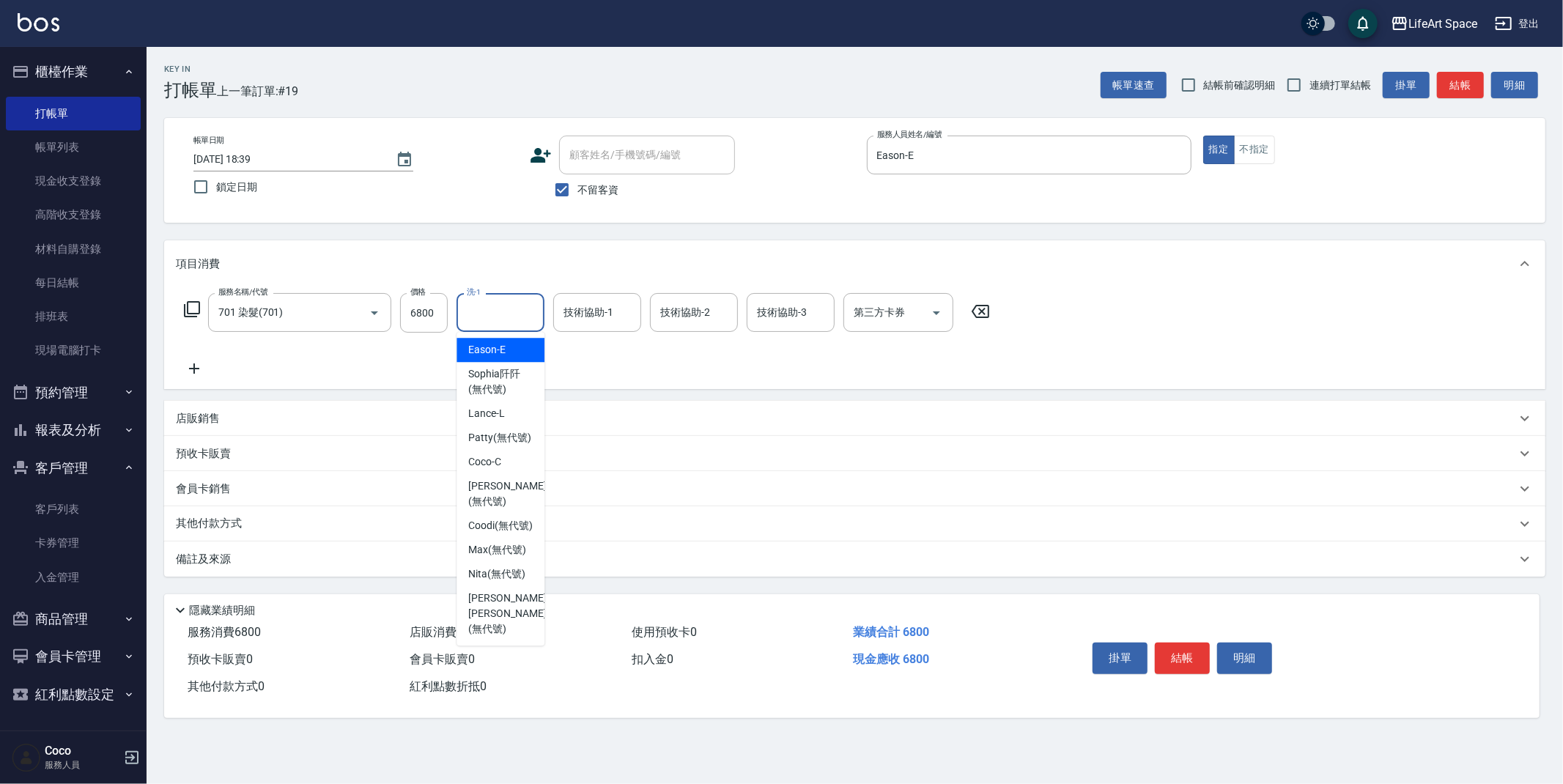
click at [507, 310] on input "洗-1" at bounding box center [500, 312] width 75 height 25
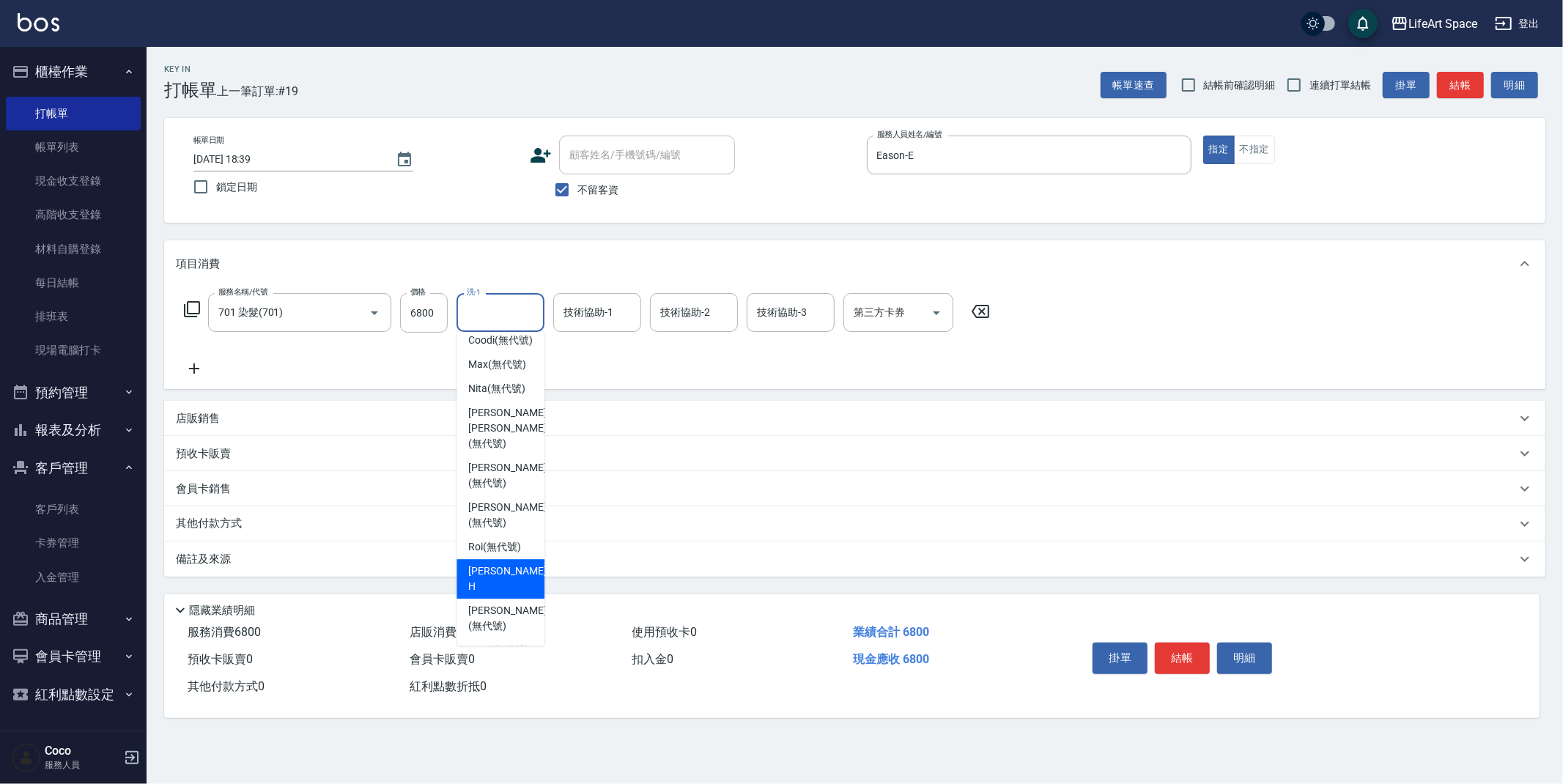
scroll to position [228, 0]
drag, startPoint x: 501, startPoint y: 596, endPoint x: 504, endPoint y: 587, distance: 9.5
click at [501, 596] on div "Susu (無代號)" at bounding box center [500, 608] width 88 height 24
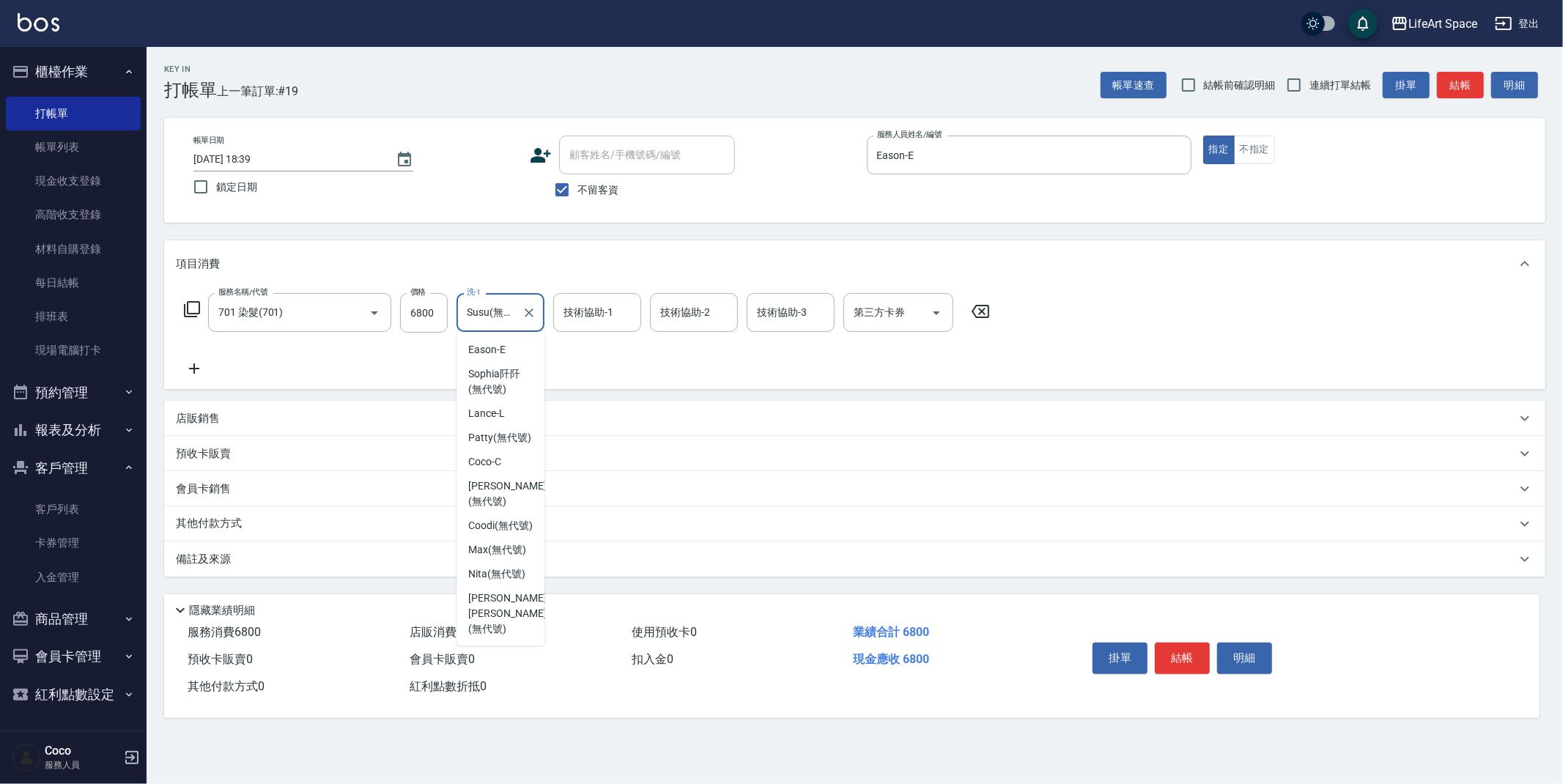
click at [482, 320] on input "Susu(無代號)" at bounding box center [489, 312] width 53 height 25
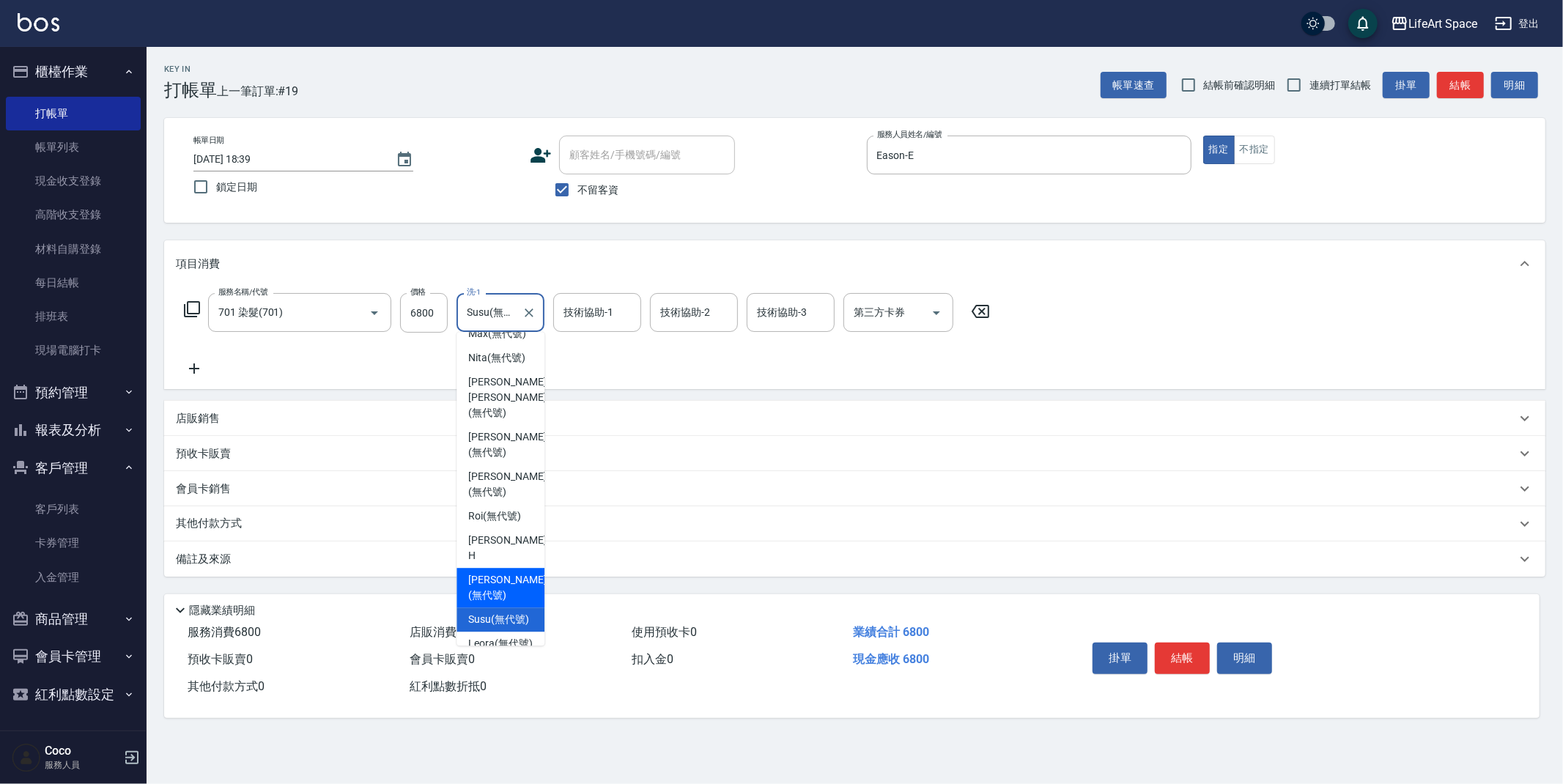
drag, startPoint x: 504, startPoint y: 595, endPoint x: 526, endPoint y: 548, distance: 51.9
click at [504, 595] on span "[PERSON_NAME] (無代號)" at bounding box center [507, 587] width 78 height 31
type input "[PERSON_NAME](無代號)"
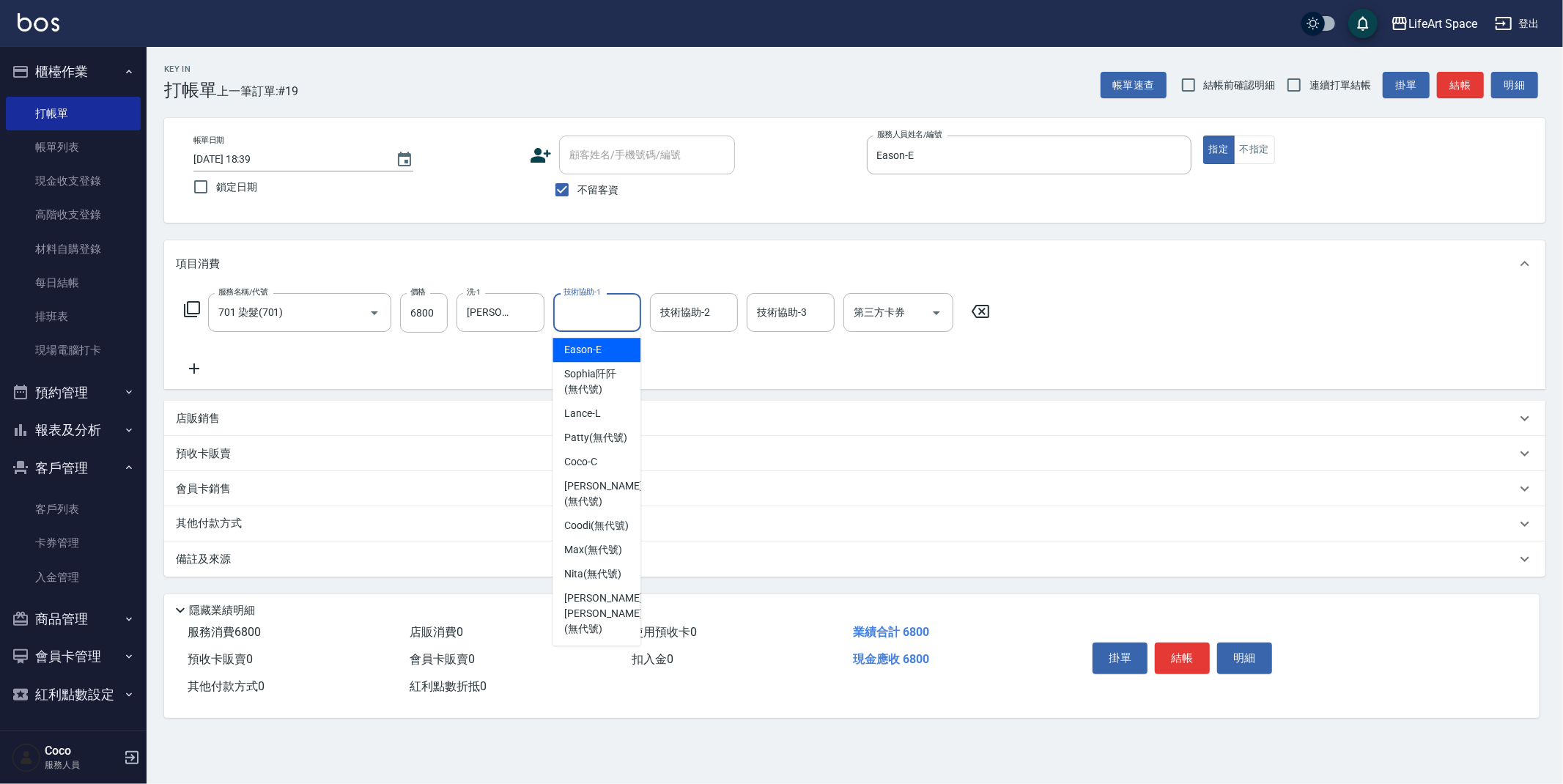
click at [597, 315] on div "技術協助-1 技術協助-1" at bounding box center [597, 312] width 88 height 39
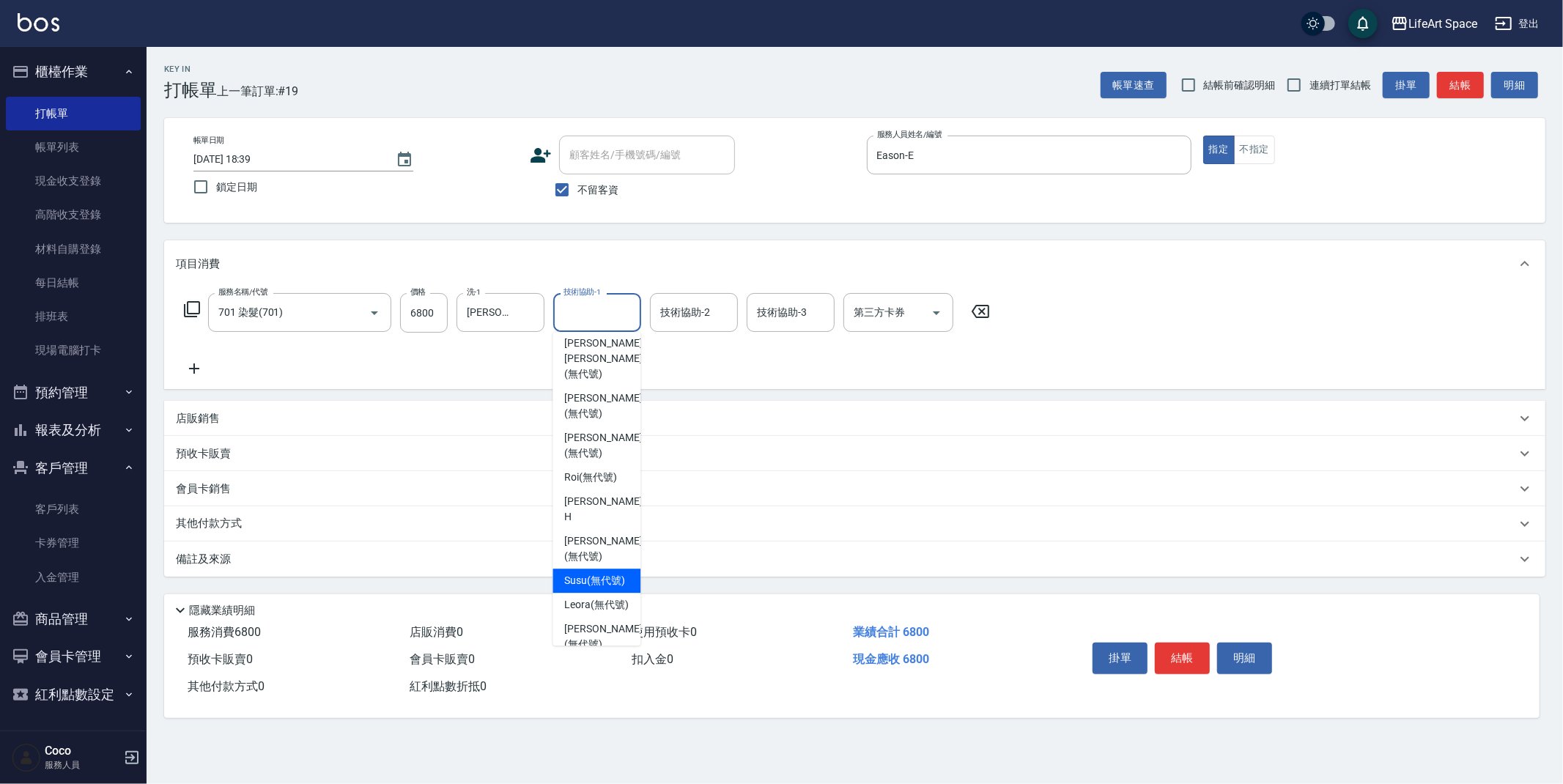
scroll to position [302, 0]
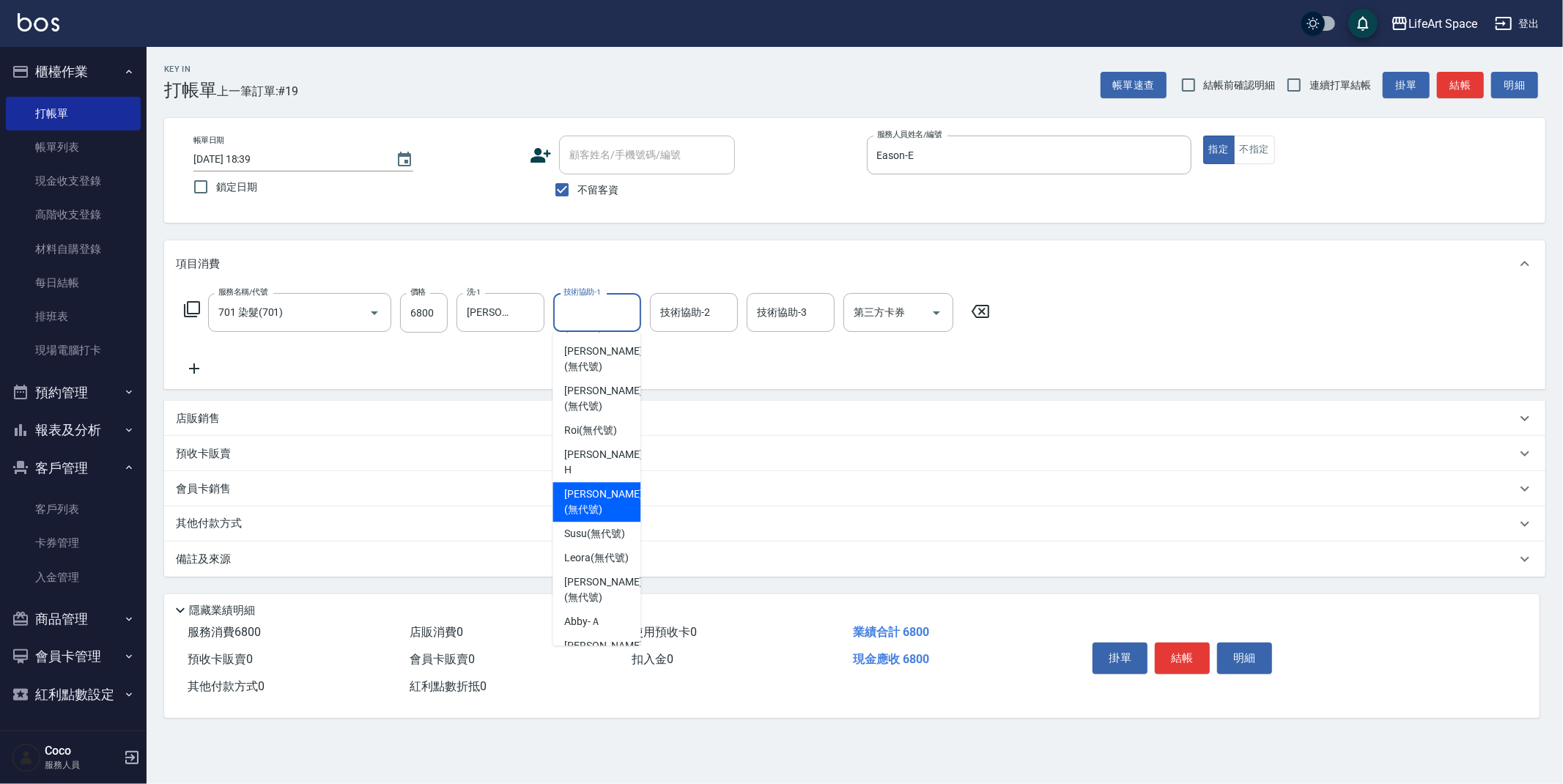
drag, startPoint x: 591, startPoint y: 513, endPoint x: 698, endPoint y: 379, distance: 171.5
click at [591, 513] on span "[PERSON_NAME] (無代號)" at bounding box center [602, 502] width 78 height 31
type input "[PERSON_NAME](無代號)"
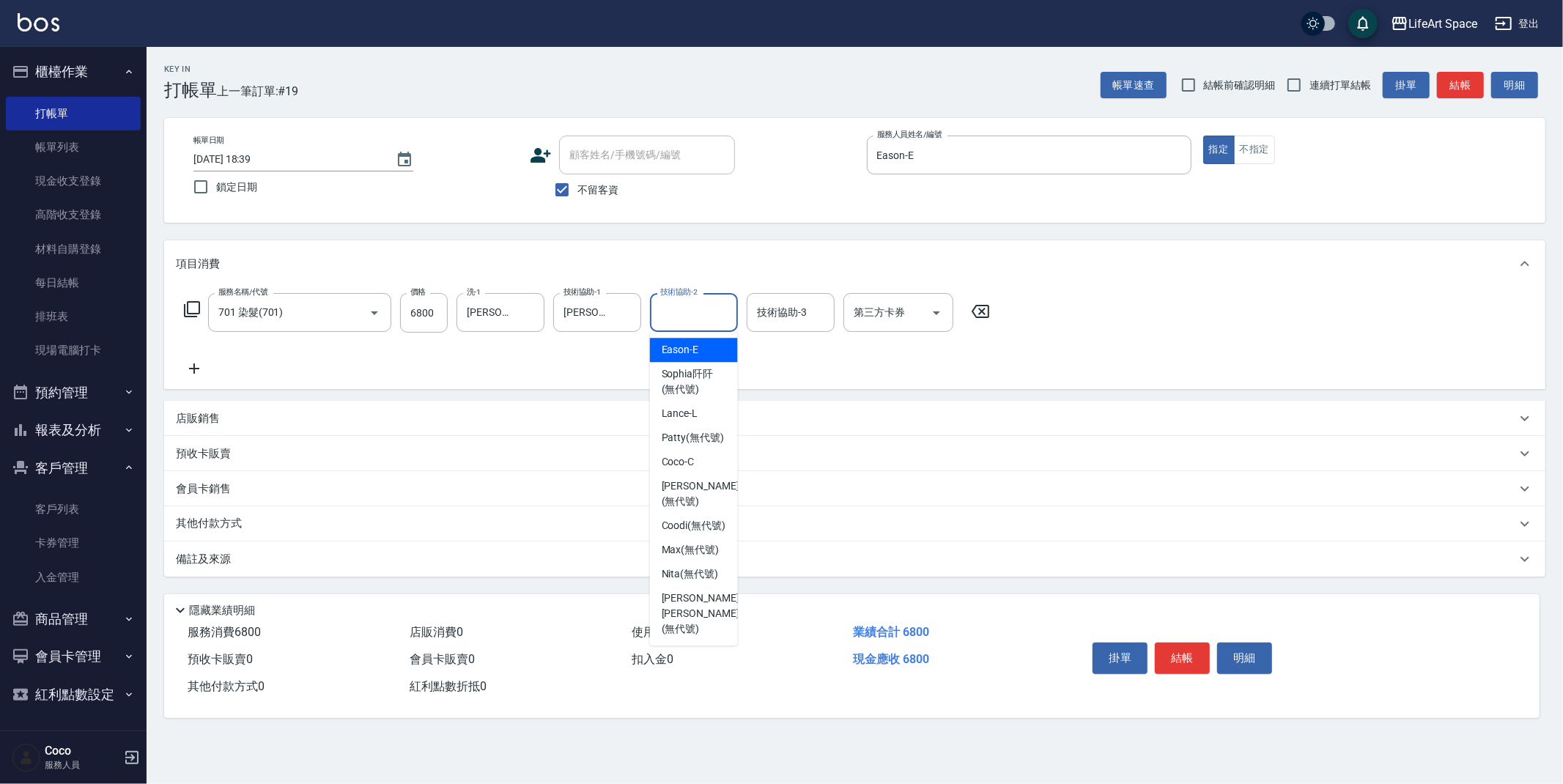
click at [692, 300] on div "技術協助-2 技術協助-2" at bounding box center [694, 312] width 88 height 39
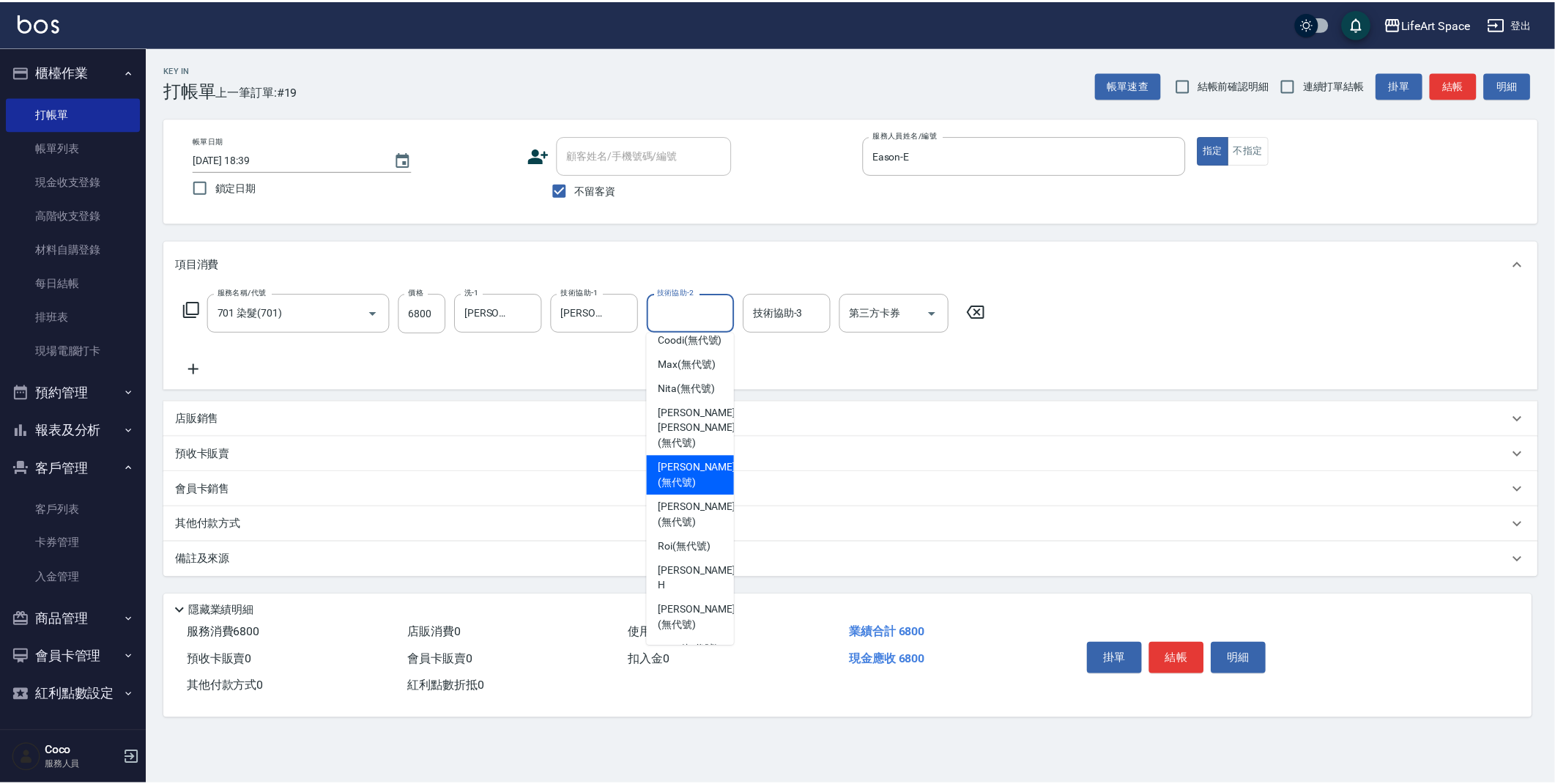
scroll to position [212, 0]
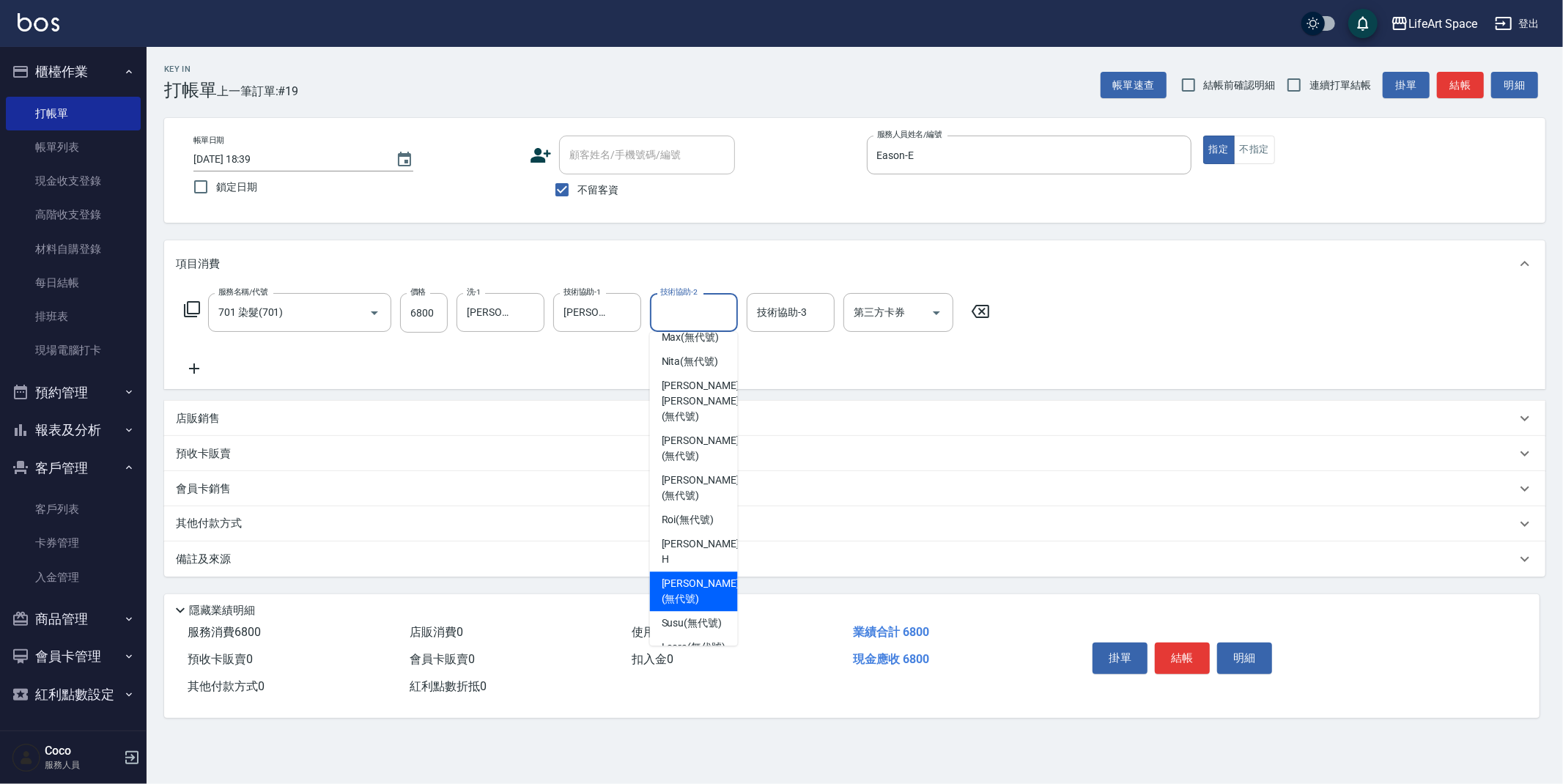
click at [685, 600] on span "[PERSON_NAME] (無代號)" at bounding box center [700, 591] width 78 height 31
type input "[PERSON_NAME](無代號)"
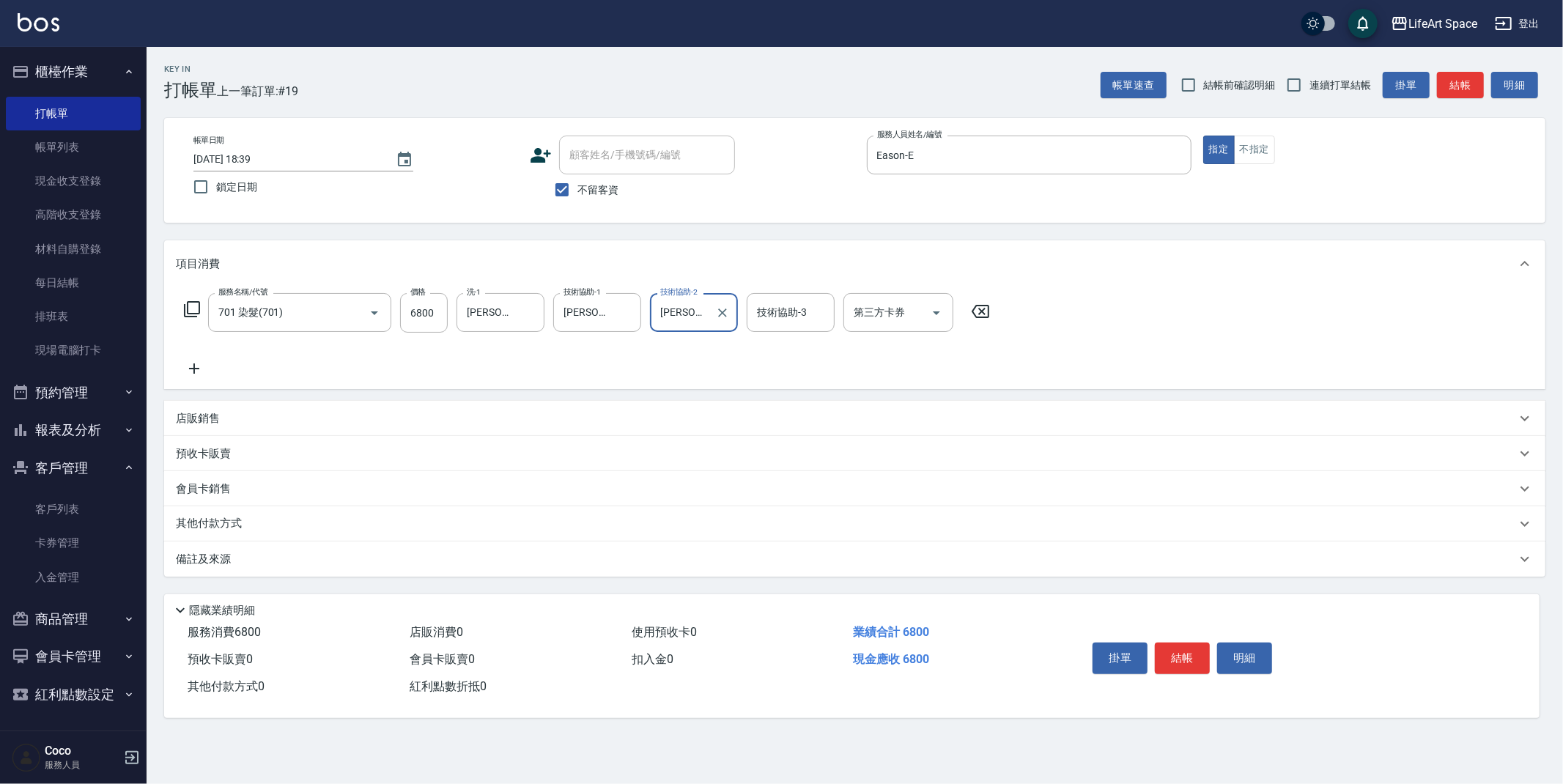
drag, startPoint x: 262, startPoint y: 556, endPoint x: 276, endPoint y: 560, distance: 14.6
click at [262, 556] on div "備註及來源" at bounding box center [846, 559] width 1340 height 16
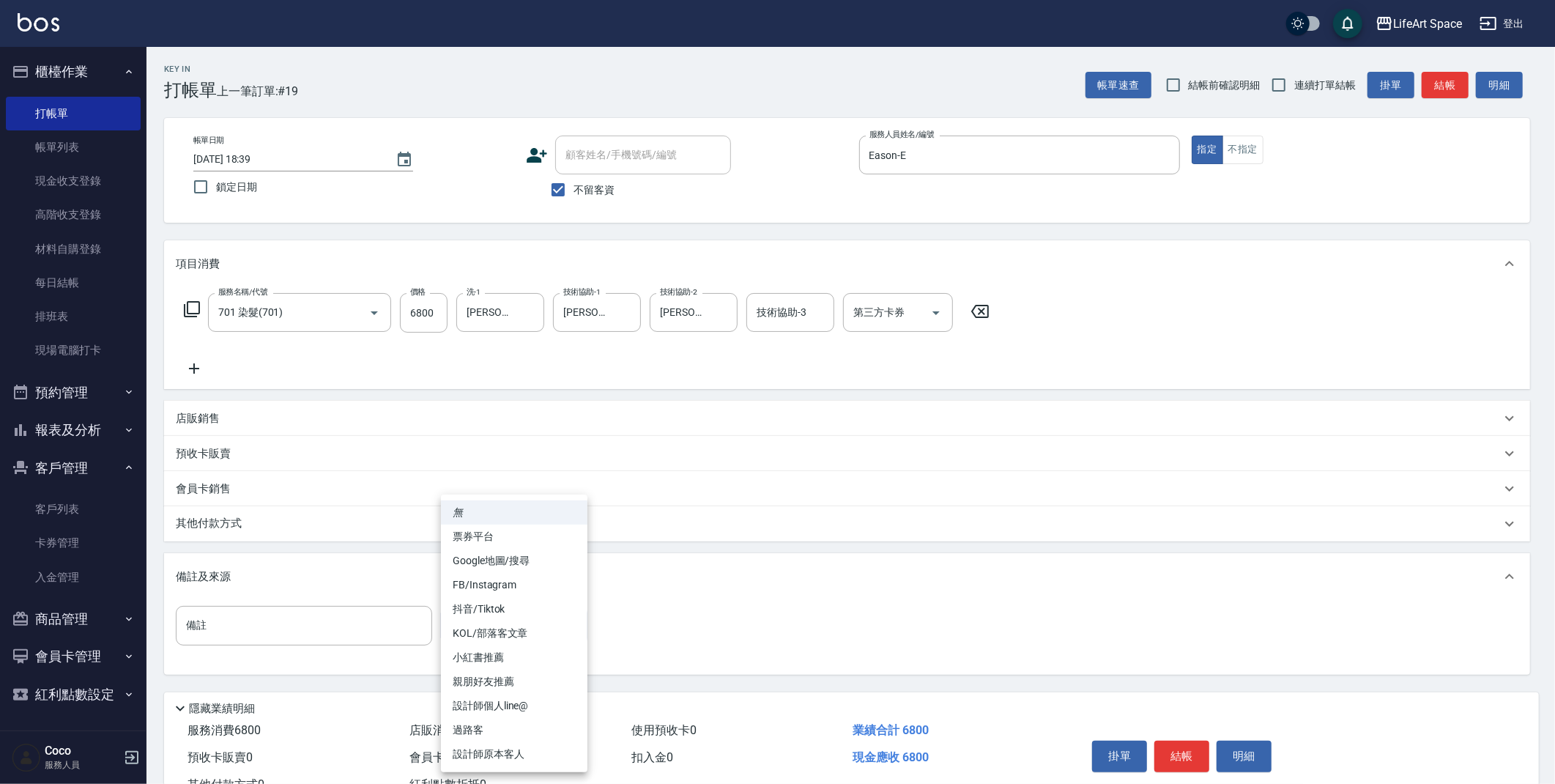
click at [485, 629] on body "LifeArt Space 登出 櫃檯作業 打帳單 帳單列表 現金收支登錄 高階收支登錄 材料自購登錄 每日結帳 排班表 現場電腦打卡 預約管理 預約管理 單…" at bounding box center [778, 417] width 1555 height 834
click at [499, 588] on li "FB/Instagram" at bounding box center [515, 585] width 147 height 24
type input "FB/Instagram"
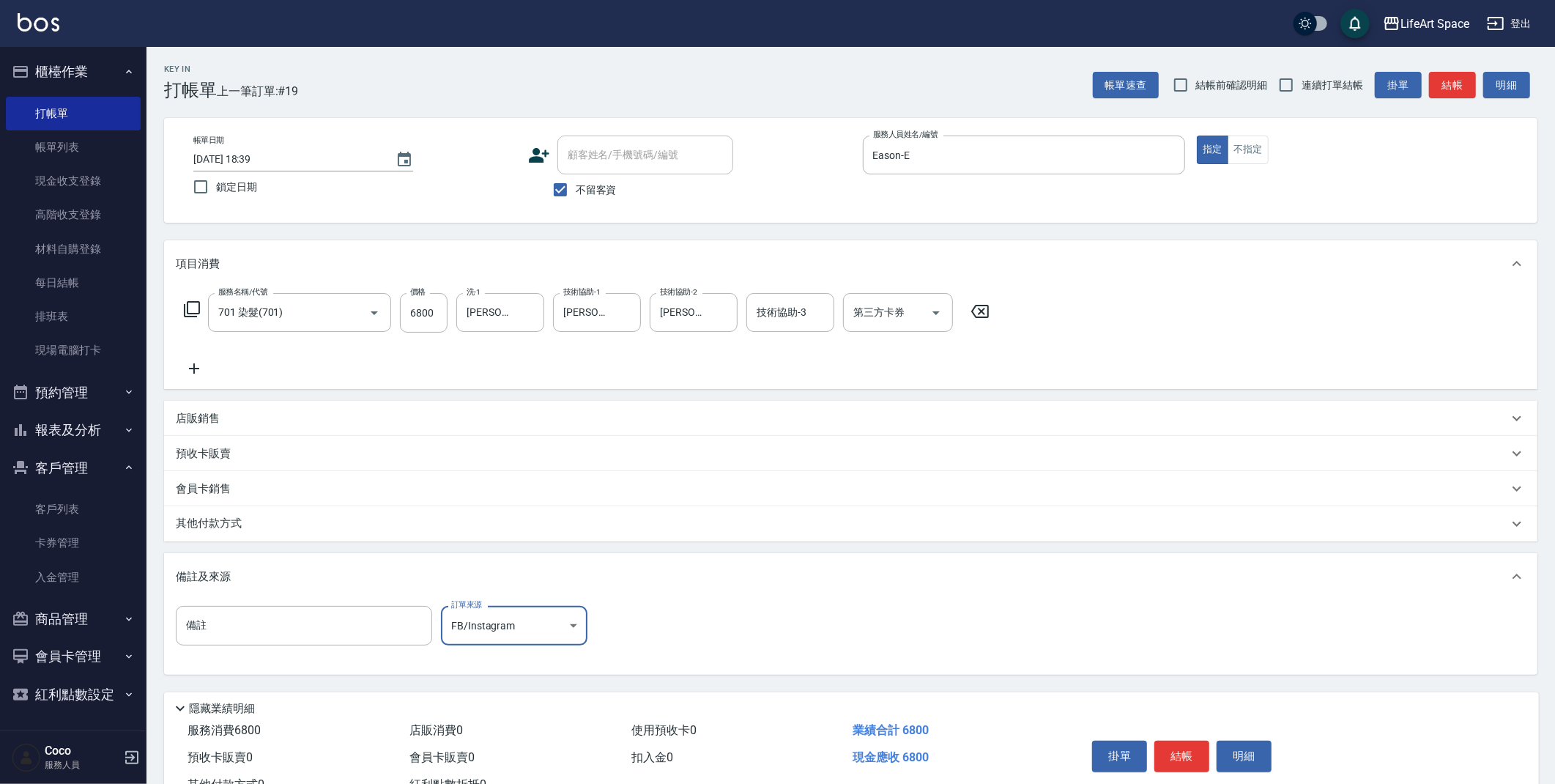
click at [235, 519] on p "其他付款方式" at bounding box center [212, 524] width 73 height 16
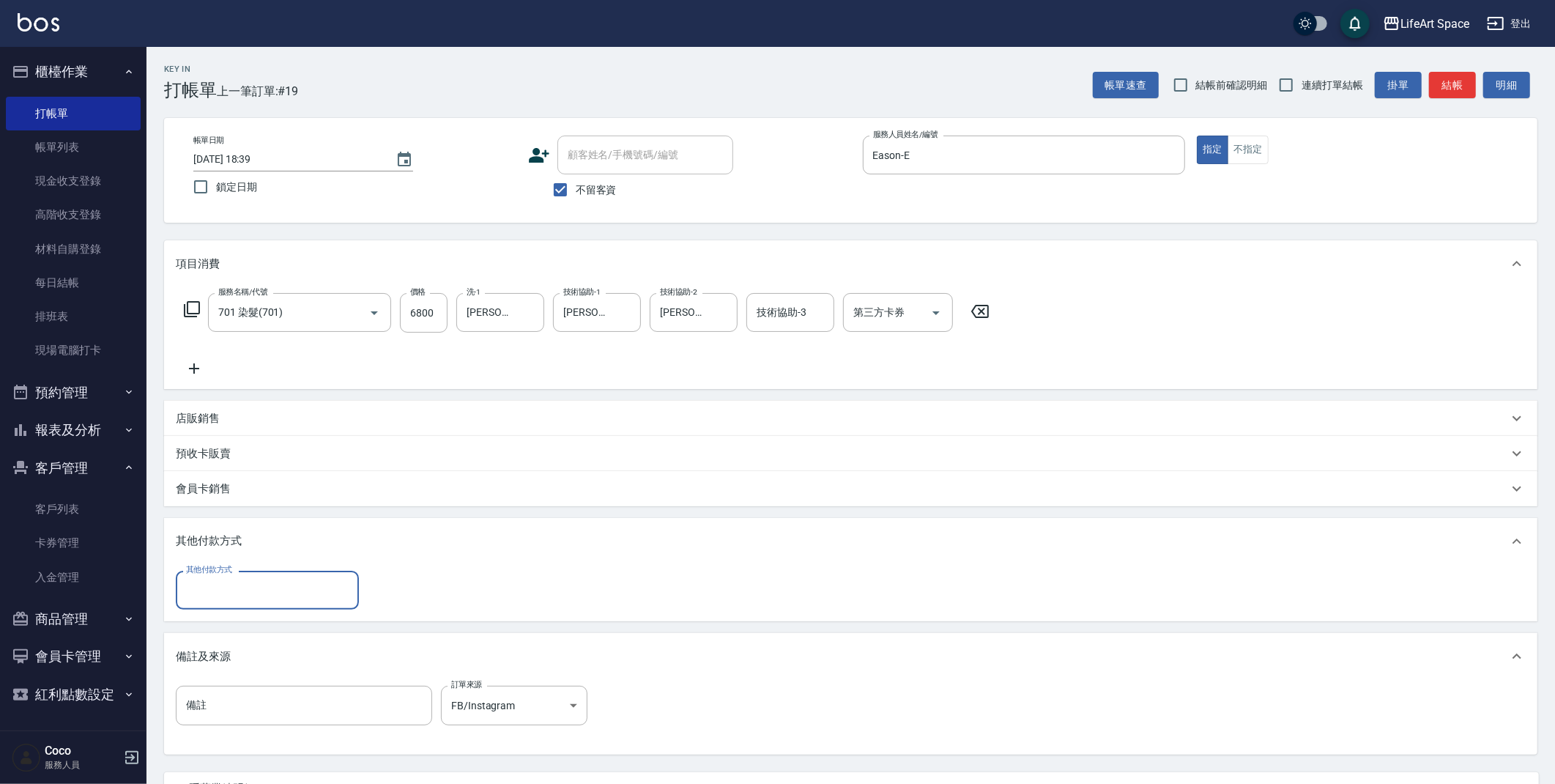
scroll to position [0, 0]
click at [241, 590] on input "其他付款方式" at bounding box center [268, 590] width 170 height 25
click at [224, 674] on span "信用卡" at bounding box center [267, 675] width 183 height 24
type input "信用卡"
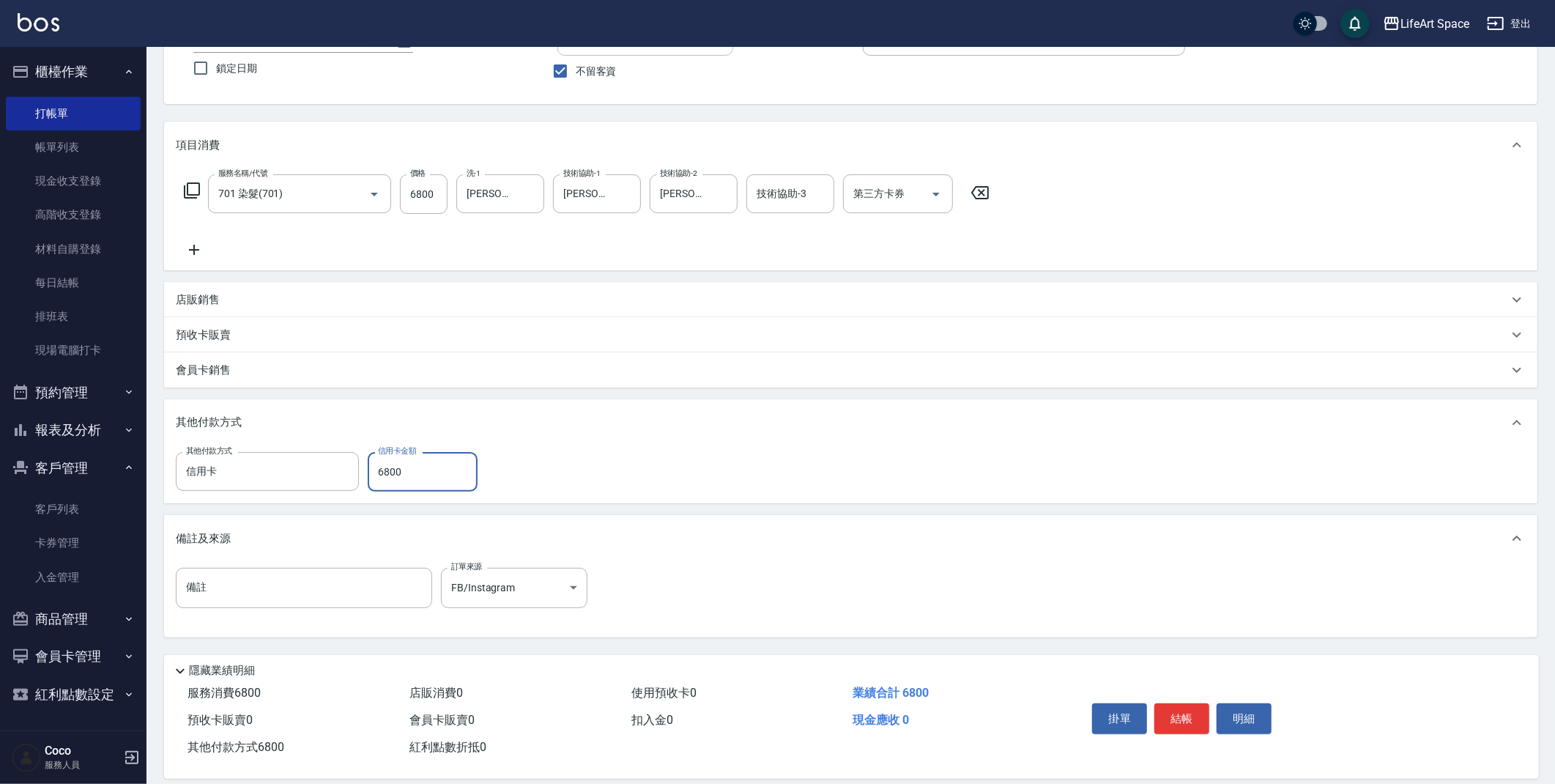
scroll to position [135, 0]
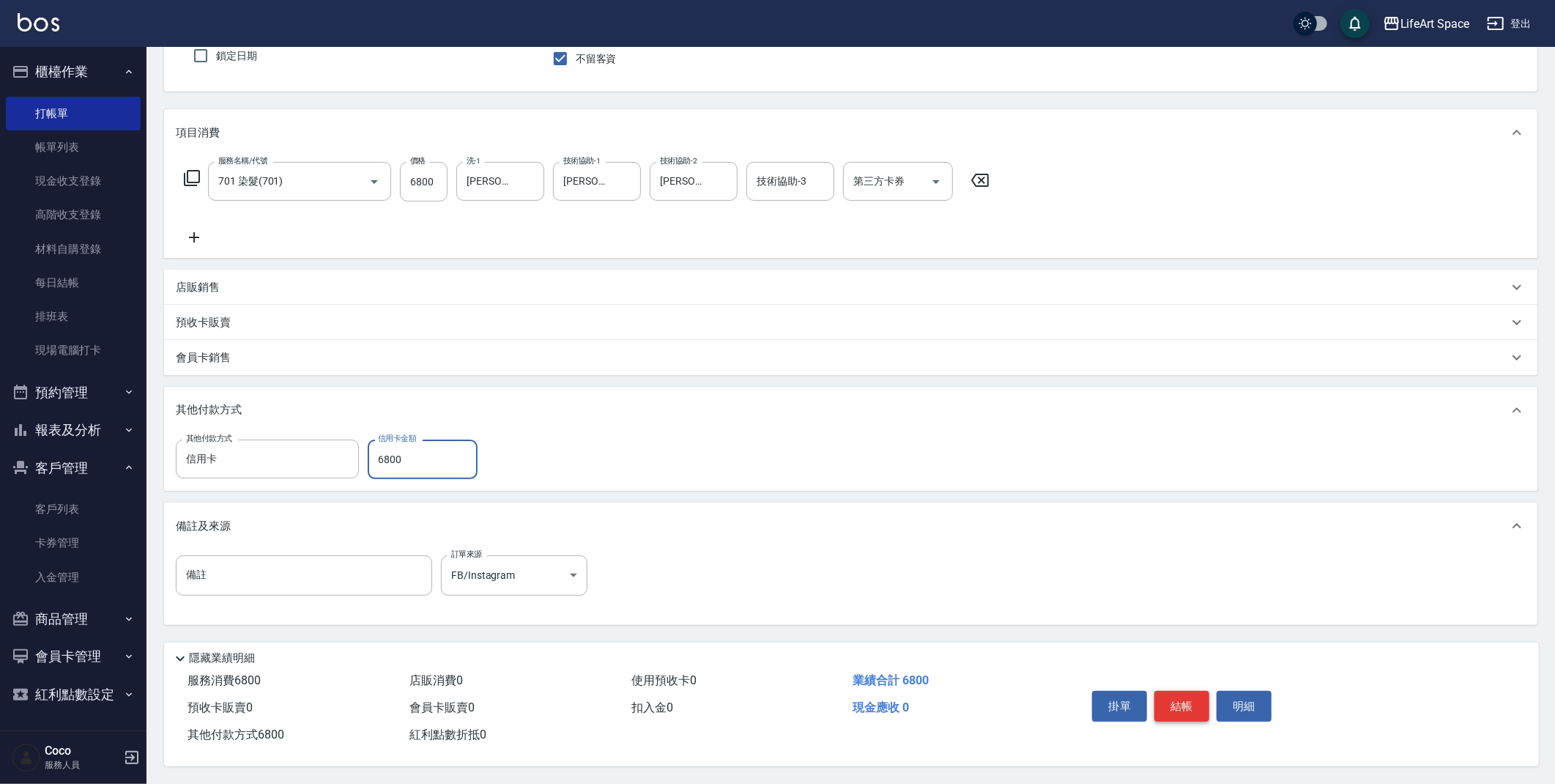
type input "6800"
click at [1173, 703] on button "結帳" at bounding box center [1181, 706] width 55 height 31
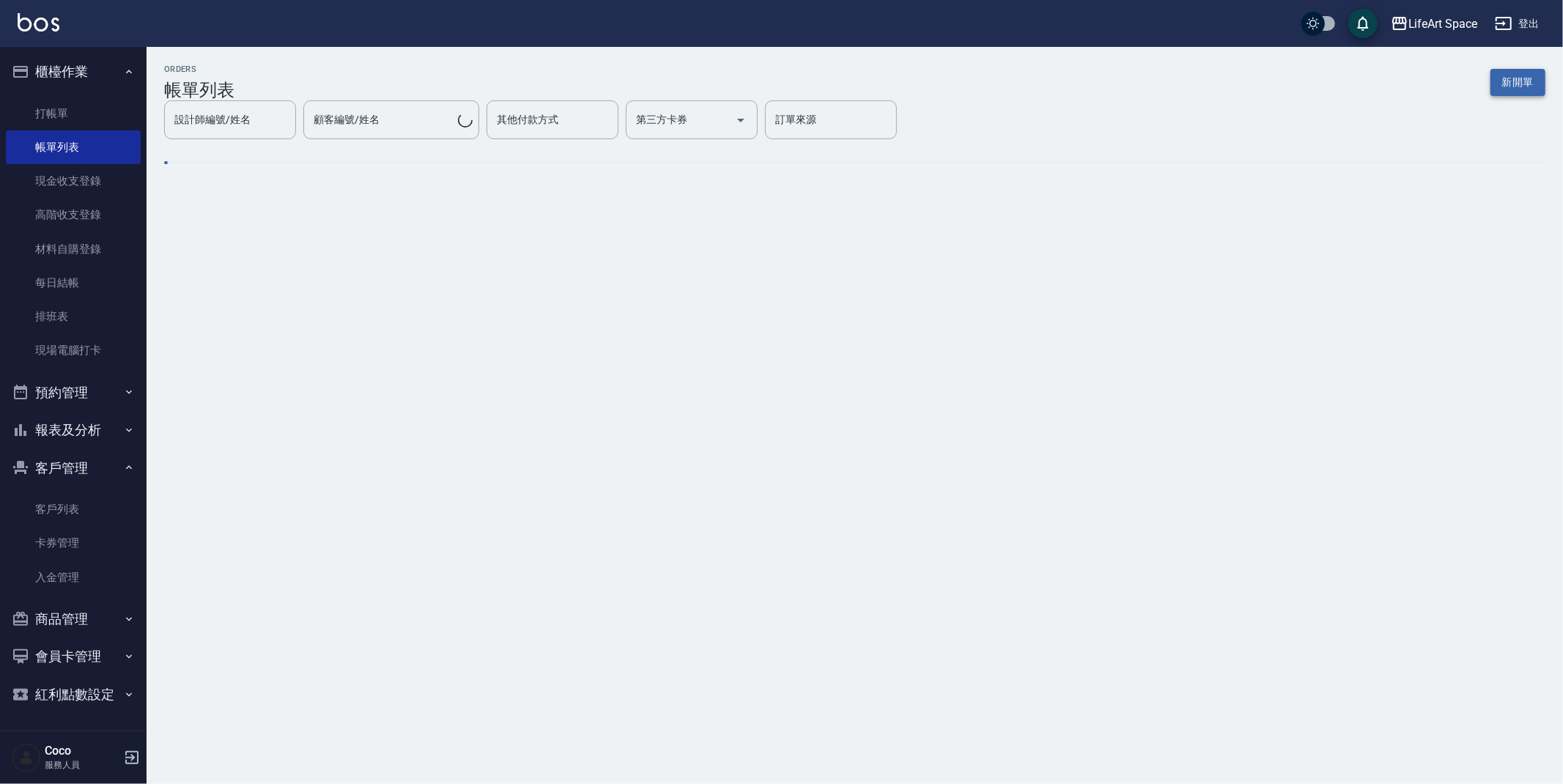
click at [1515, 77] on button "新開單" at bounding box center [1517, 82] width 55 height 27
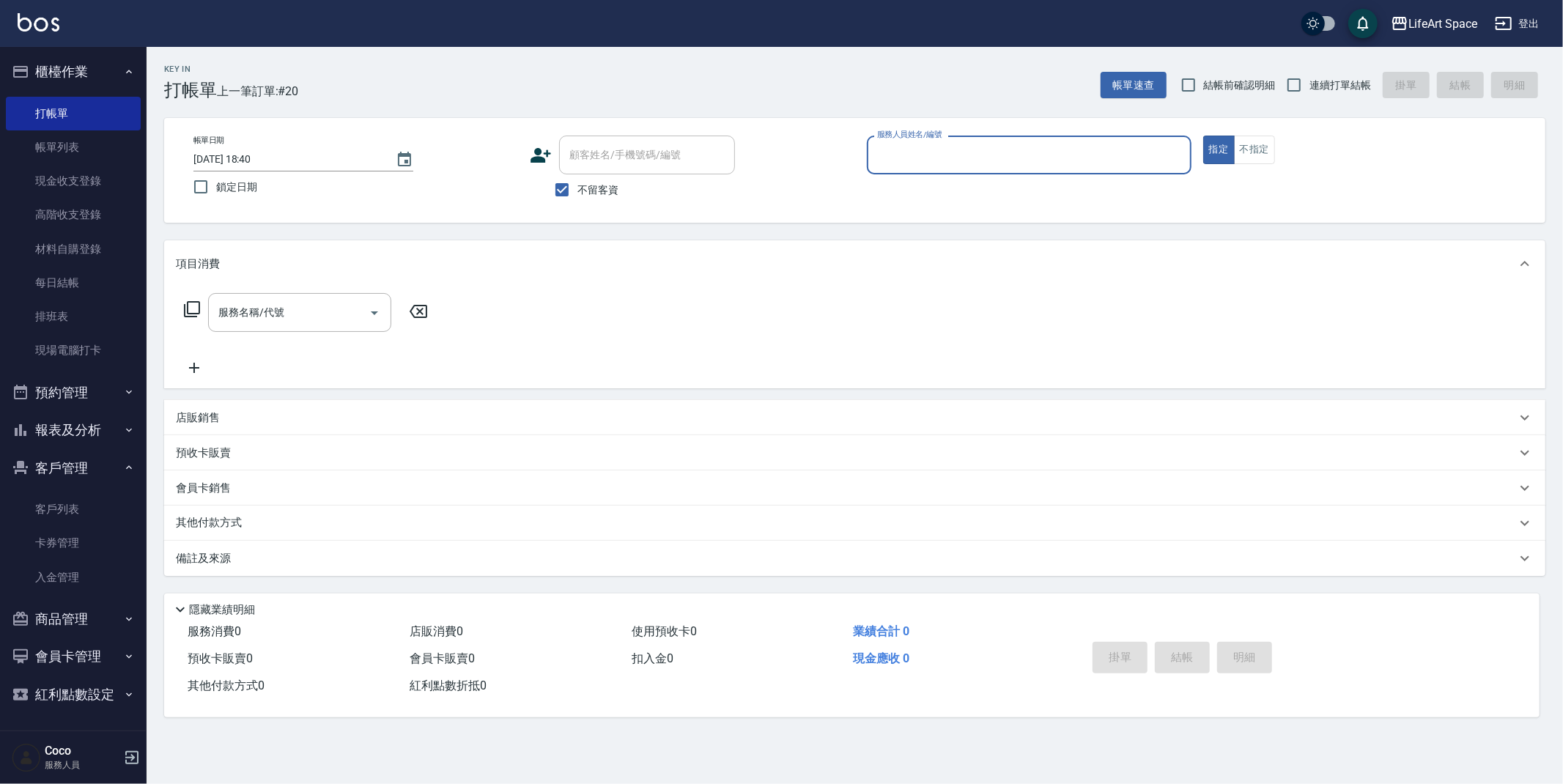
click at [944, 165] on input "服務人員姓名/編號" at bounding box center [1029, 154] width 312 height 25
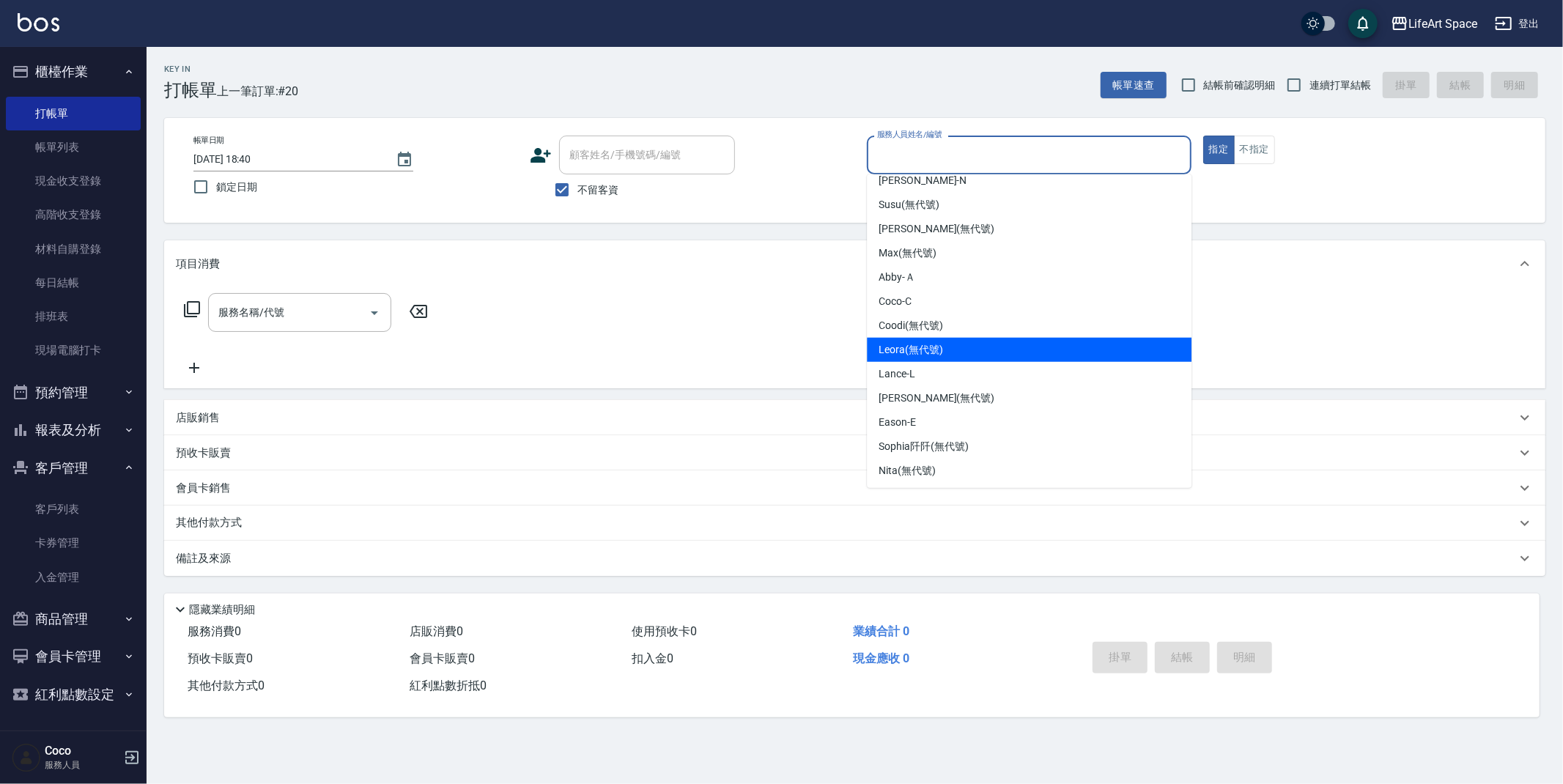
scroll to position [160, 0]
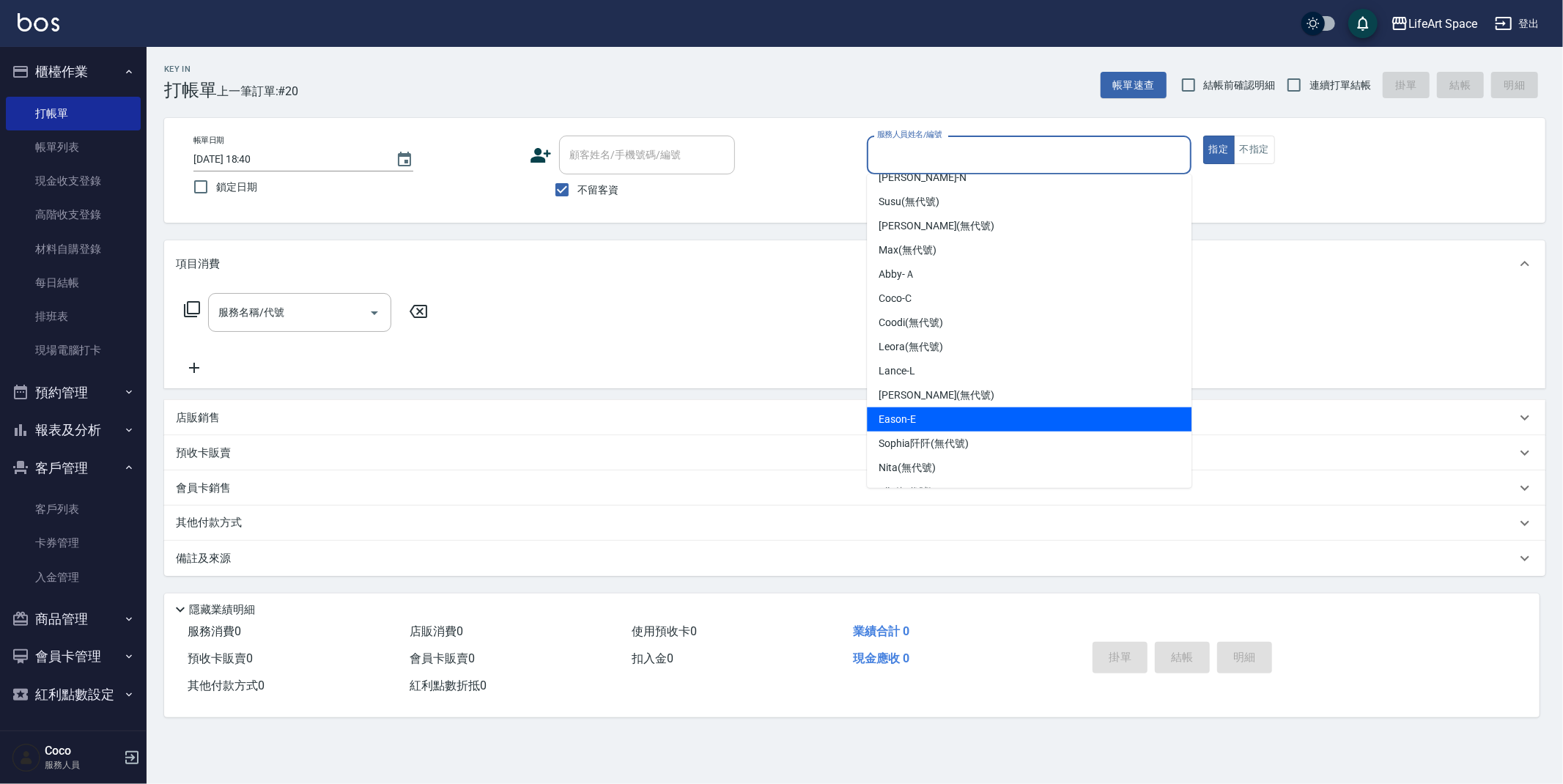
drag, startPoint x: 937, startPoint y: 410, endPoint x: 793, endPoint y: 413, distance: 144.0
click at [937, 410] on div "Eason -E" at bounding box center [1029, 419] width 325 height 24
type input "Eason-E"
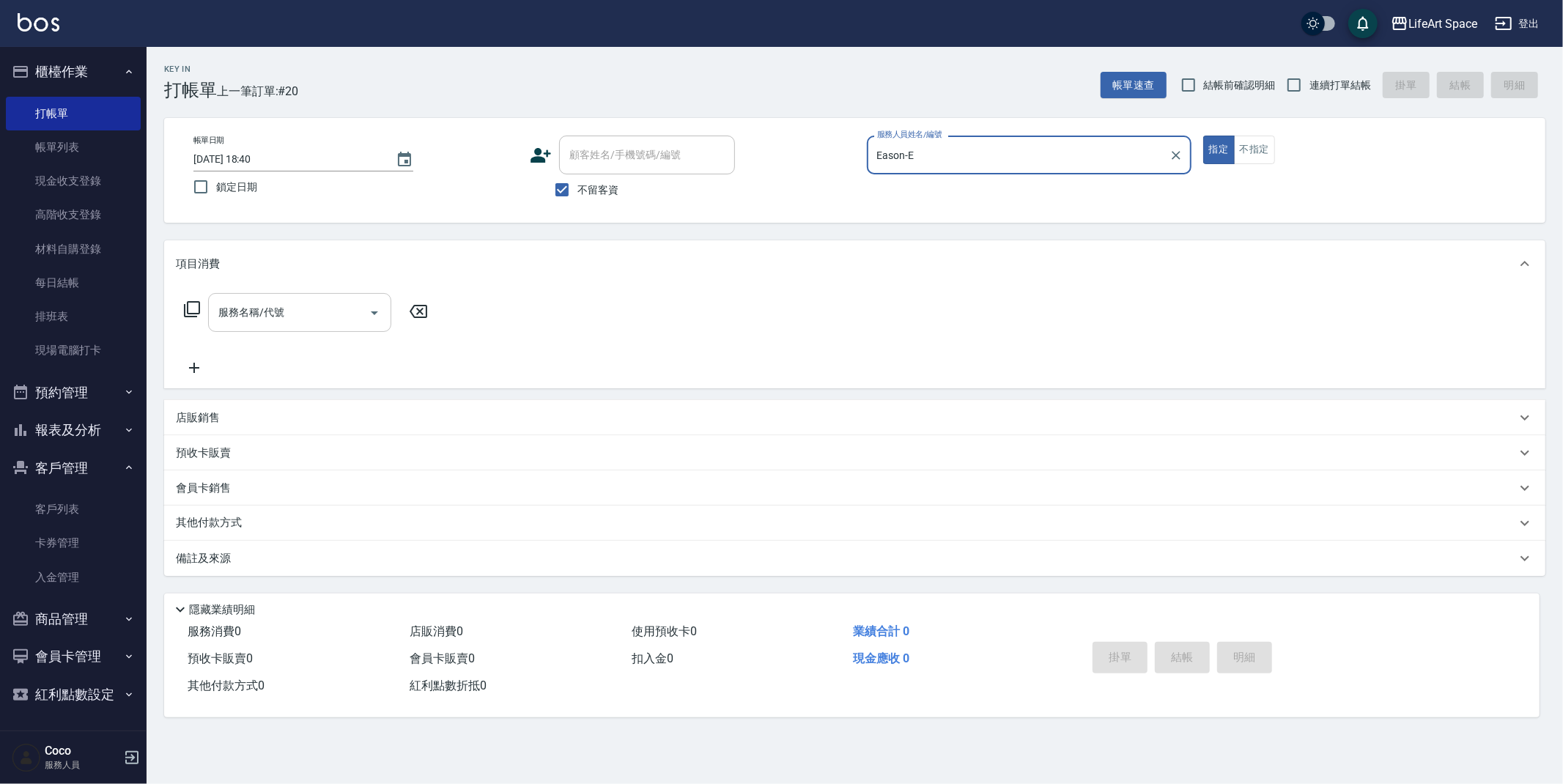
click at [284, 315] on input "服務名稱/代號" at bounding box center [288, 312] width 148 height 25
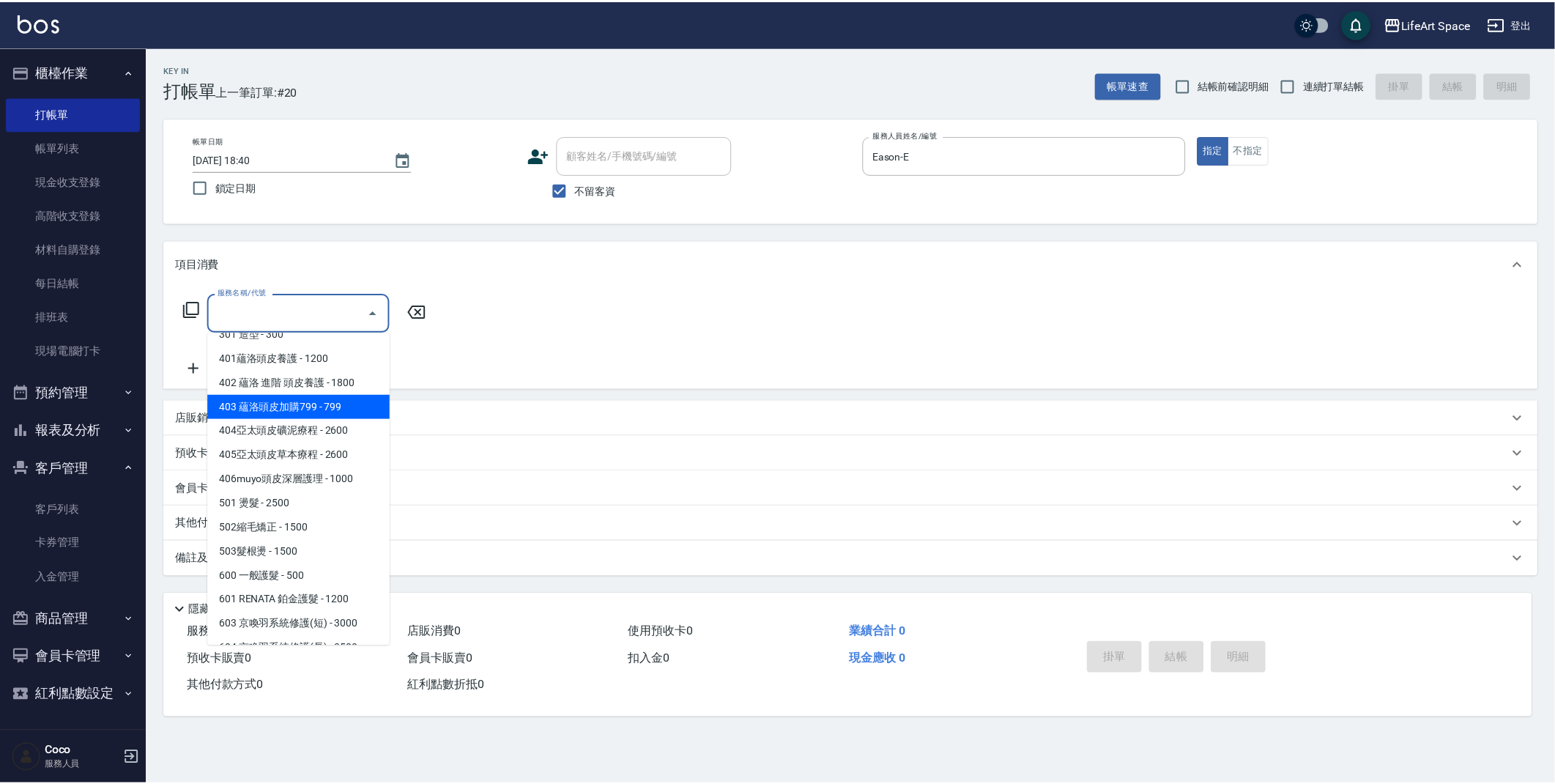
scroll to position [229, 0]
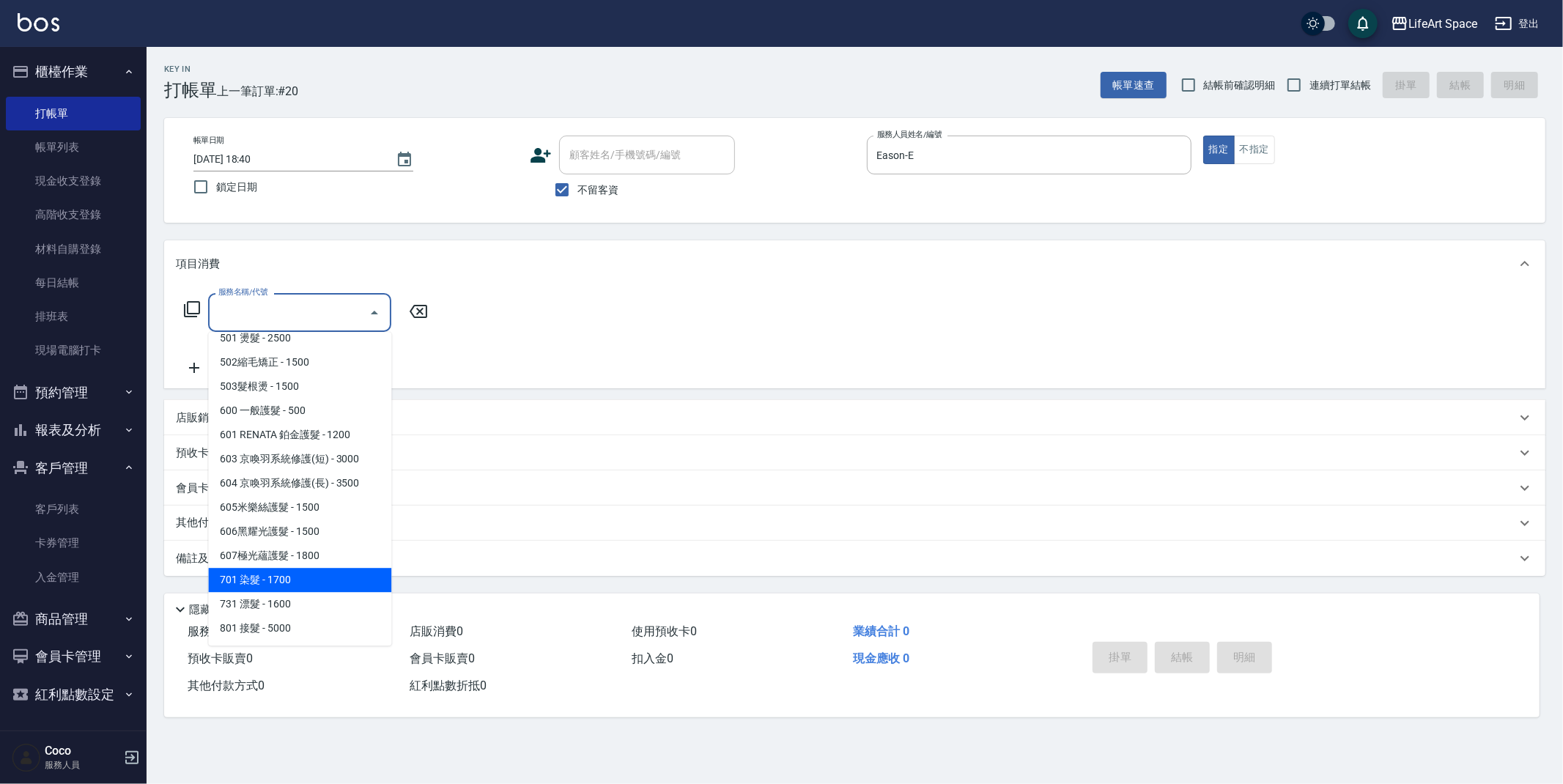
click at [330, 573] on span "701 染髮 - 1700" at bounding box center [300, 580] width 183 height 24
type input "701 染髮(701)"
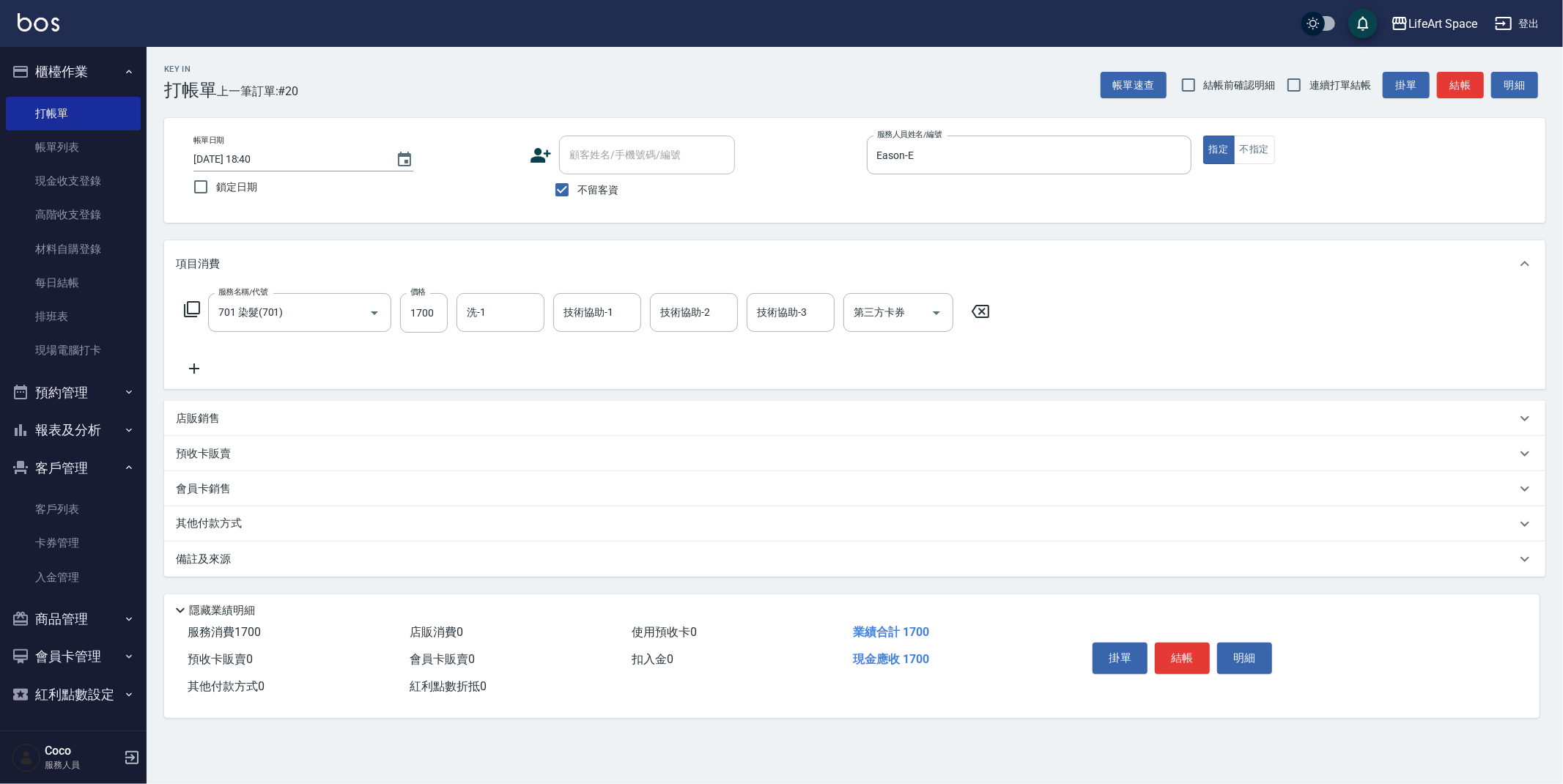
click at [198, 375] on icon at bounding box center [193, 369] width 37 height 18
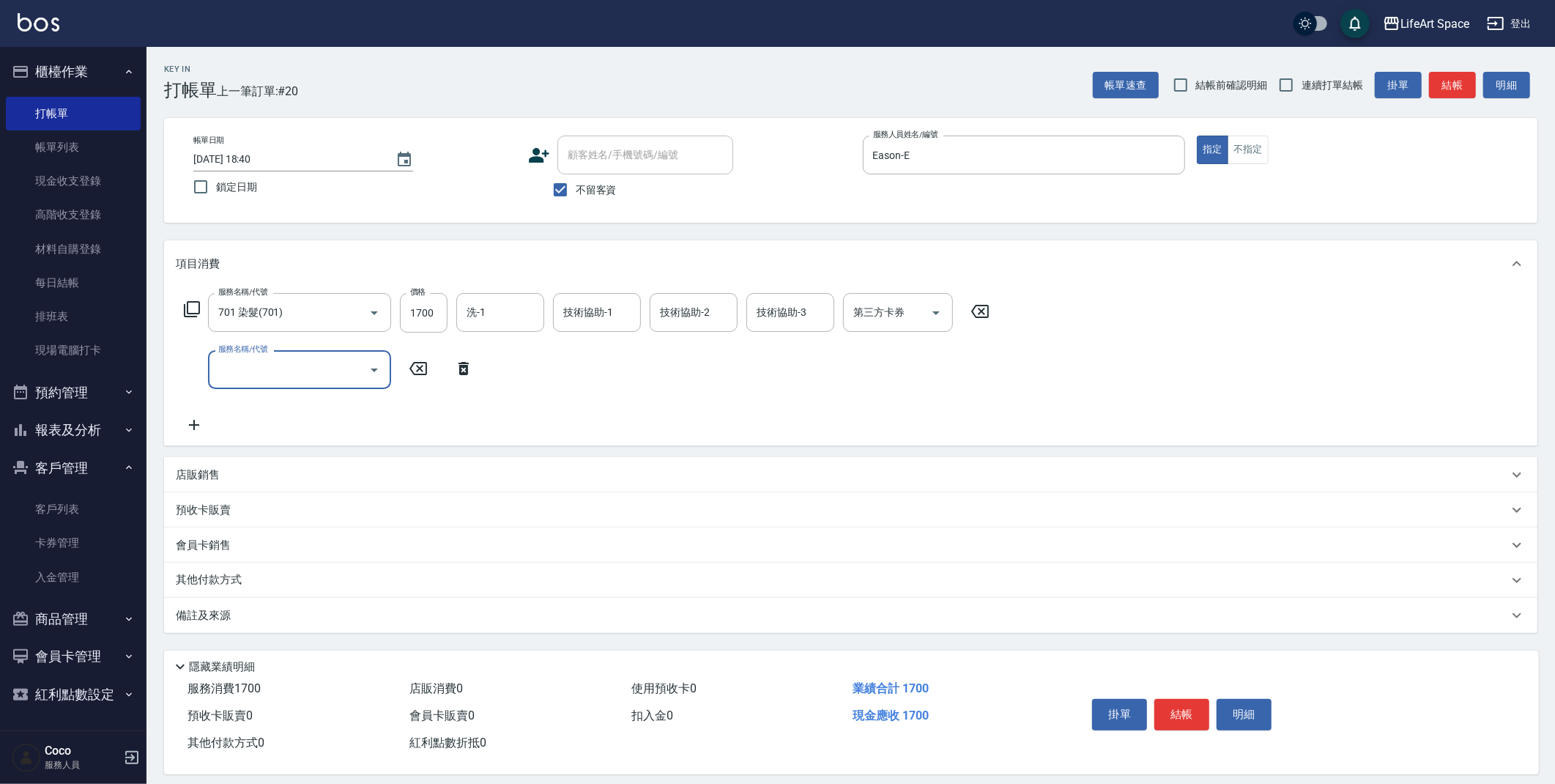
click at [257, 374] on input "服務名稱/代號" at bounding box center [288, 369] width 148 height 25
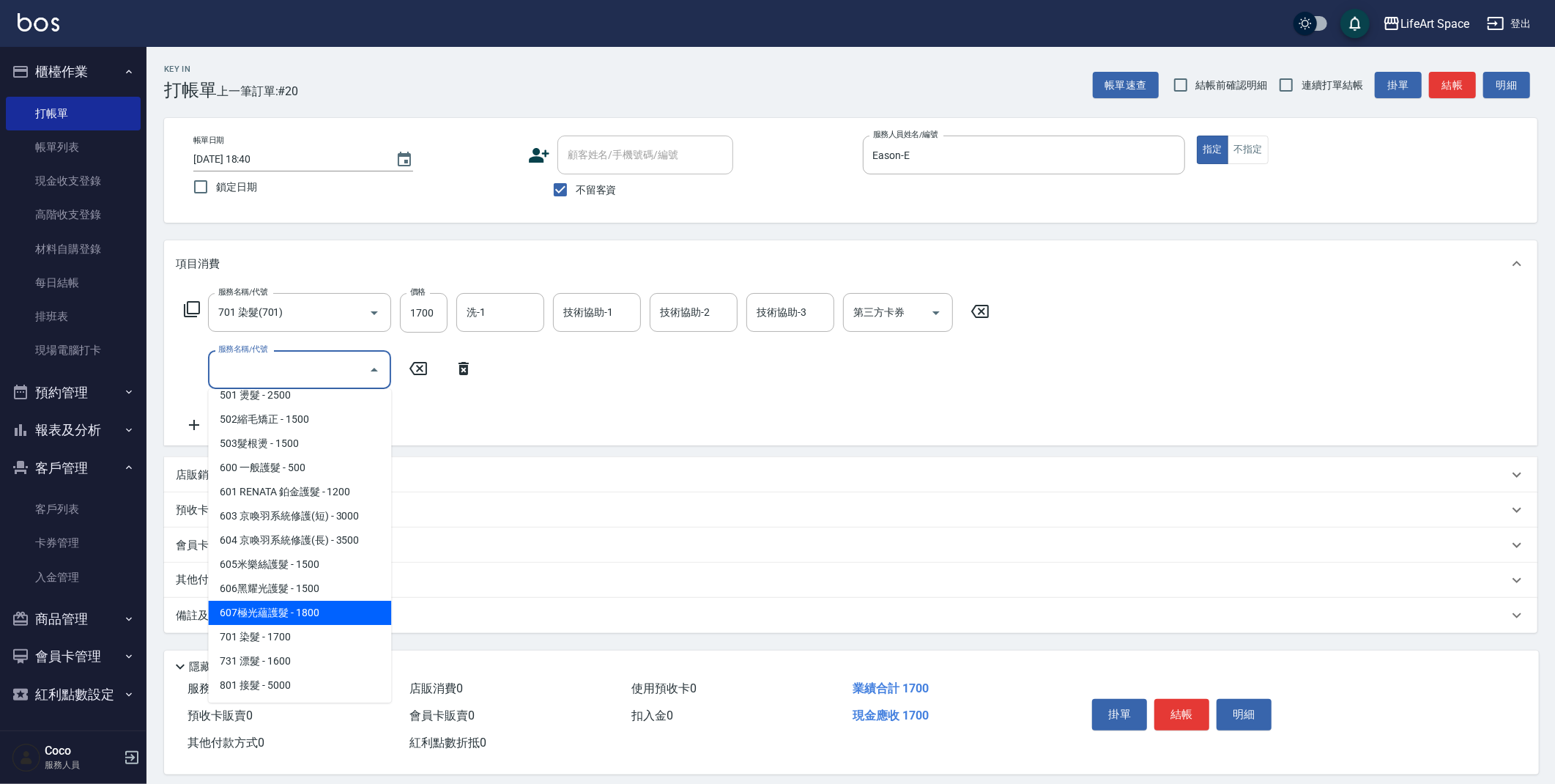
drag, startPoint x: 279, startPoint y: 621, endPoint x: 370, endPoint y: 498, distance: 153.0
click at [279, 621] on span "607極光蘊護髮 - 1800" at bounding box center [299, 613] width 183 height 24
type input "607極光蘊護髮(607)"
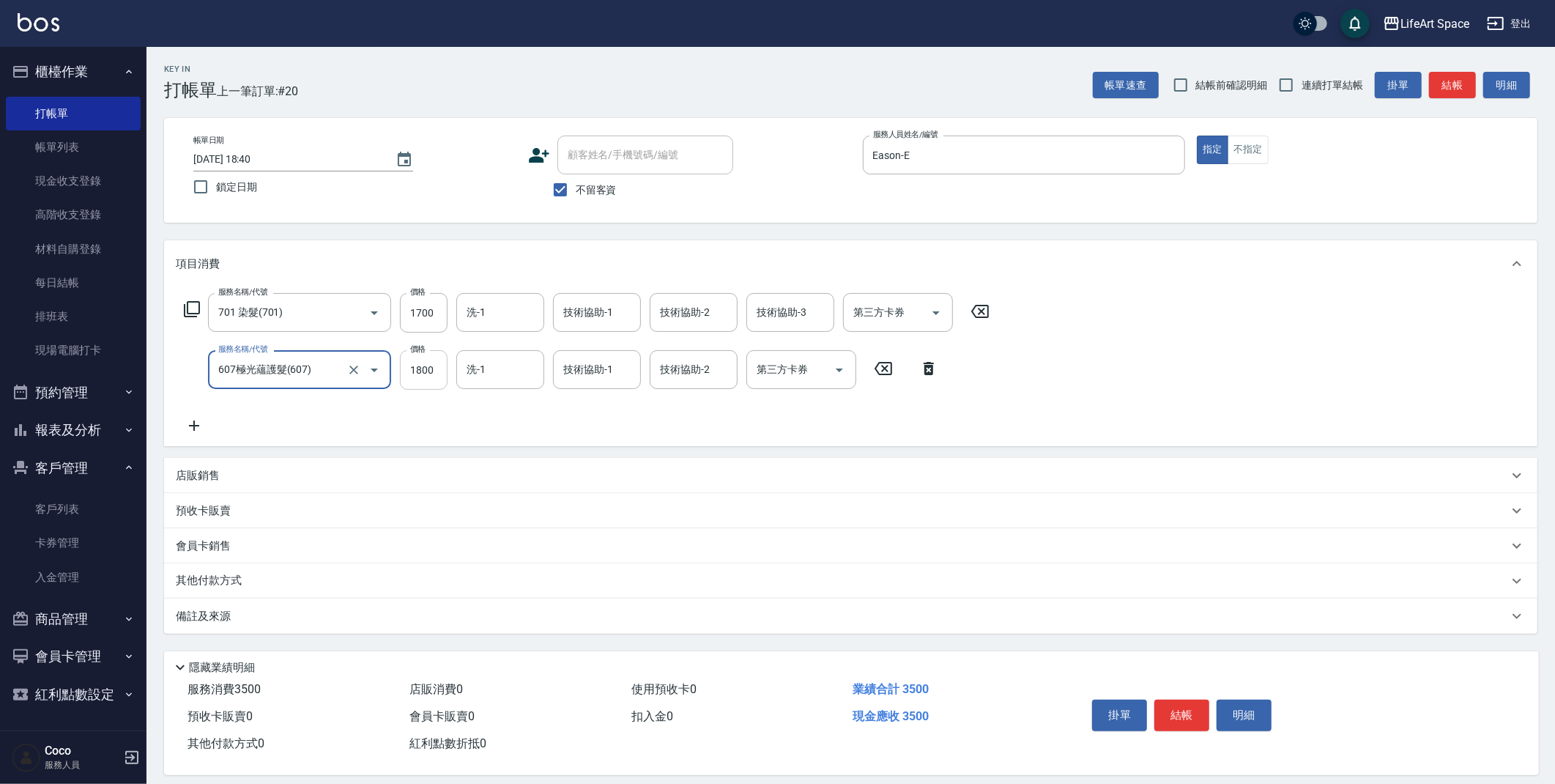
click at [442, 372] on input "1800" at bounding box center [423, 370] width 47 height 39
type input "2200"
click at [437, 321] on input "1700" at bounding box center [423, 312] width 47 height 39
type input "11860"
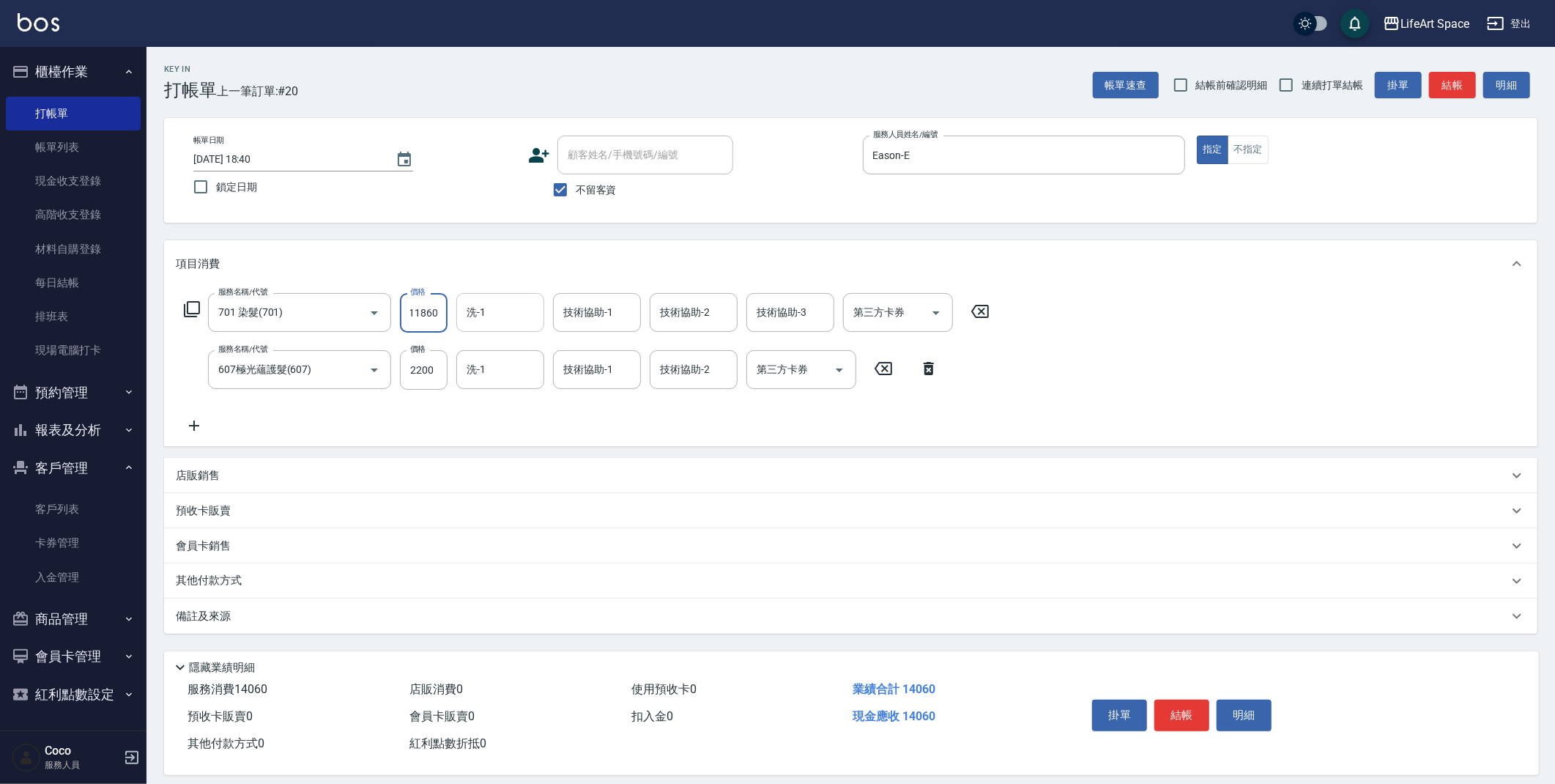
click at [504, 318] on input "洗-1" at bounding box center [500, 312] width 75 height 25
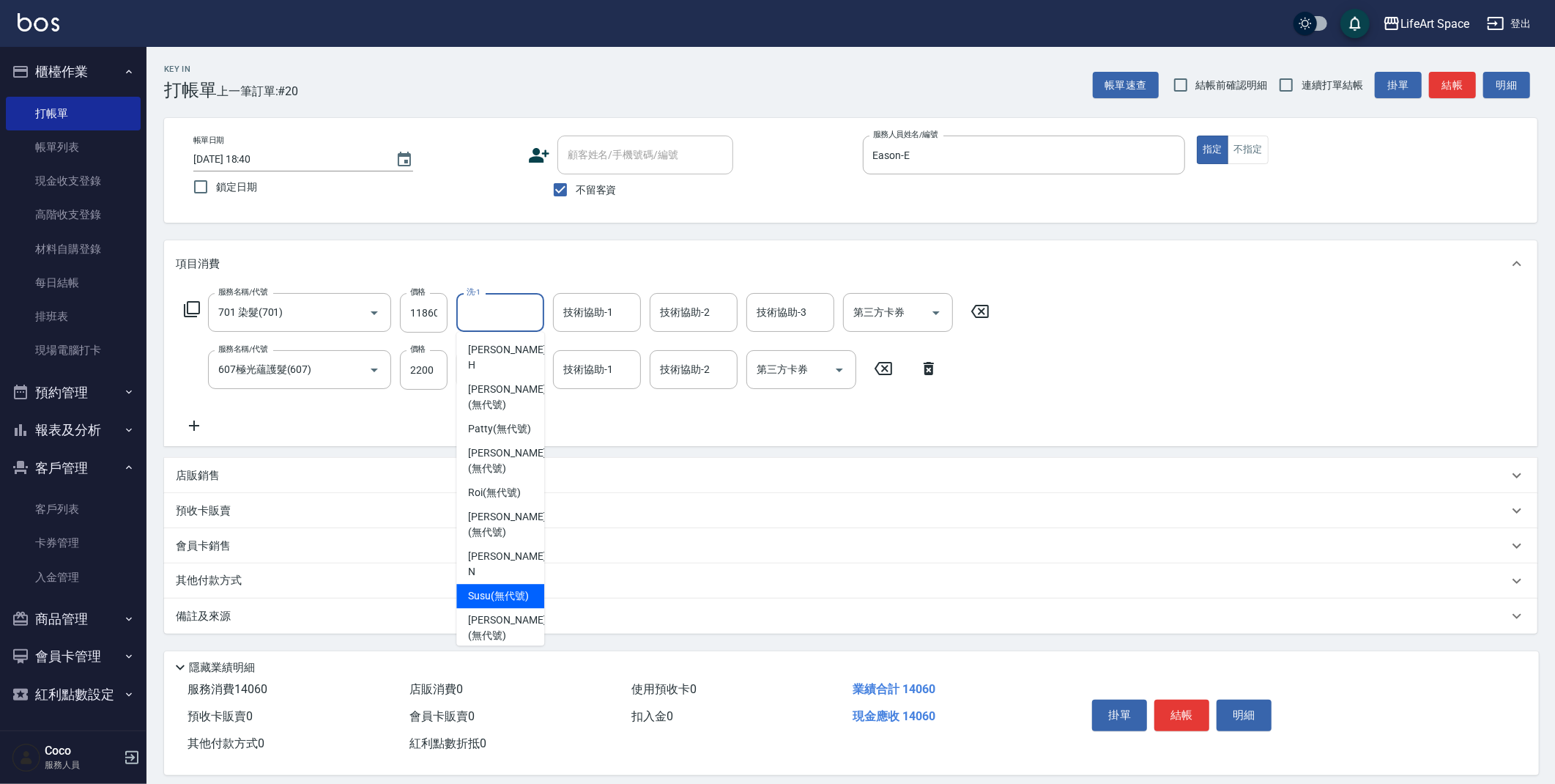
scroll to position [453, 0]
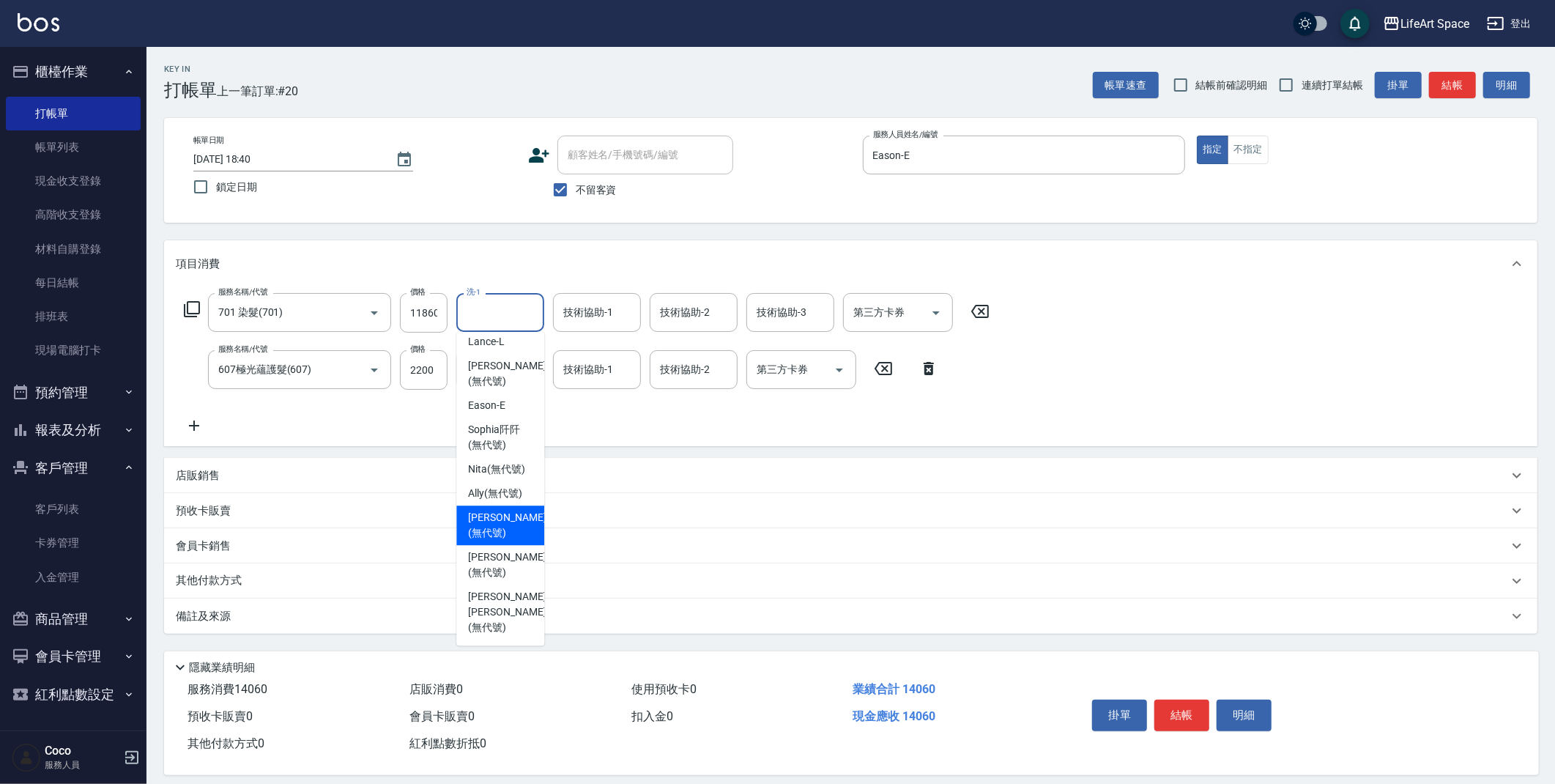
drag, startPoint x: 510, startPoint y: 543, endPoint x: 512, endPoint y: 434, distance: 109.0
click at [510, 541] on span "[PERSON_NAME] (無代號)" at bounding box center [507, 525] width 78 height 31
type input "[PERSON_NAME](無代號)"
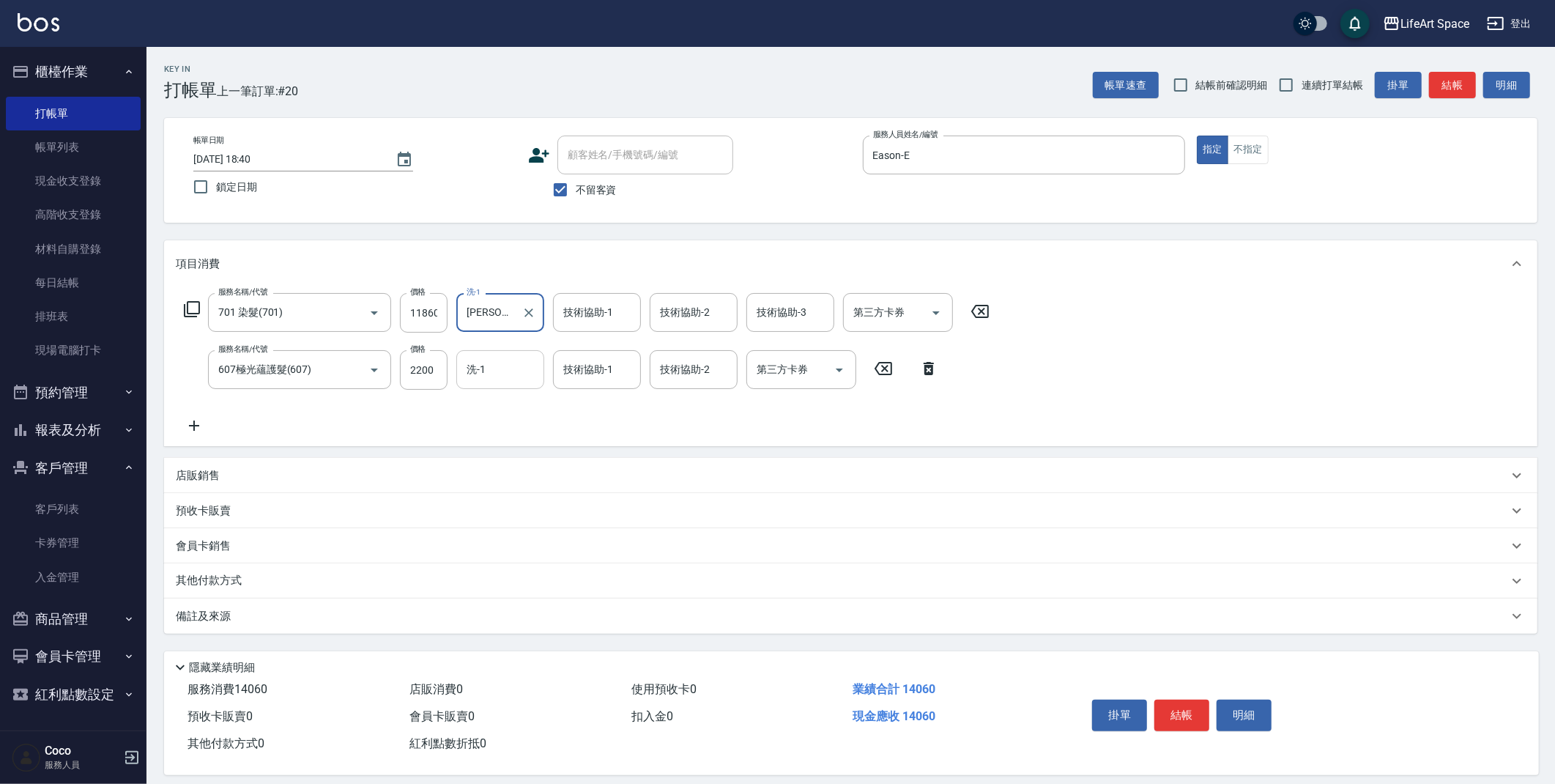
click at [508, 377] on input "洗-1" at bounding box center [500, 369] width 75 height 25
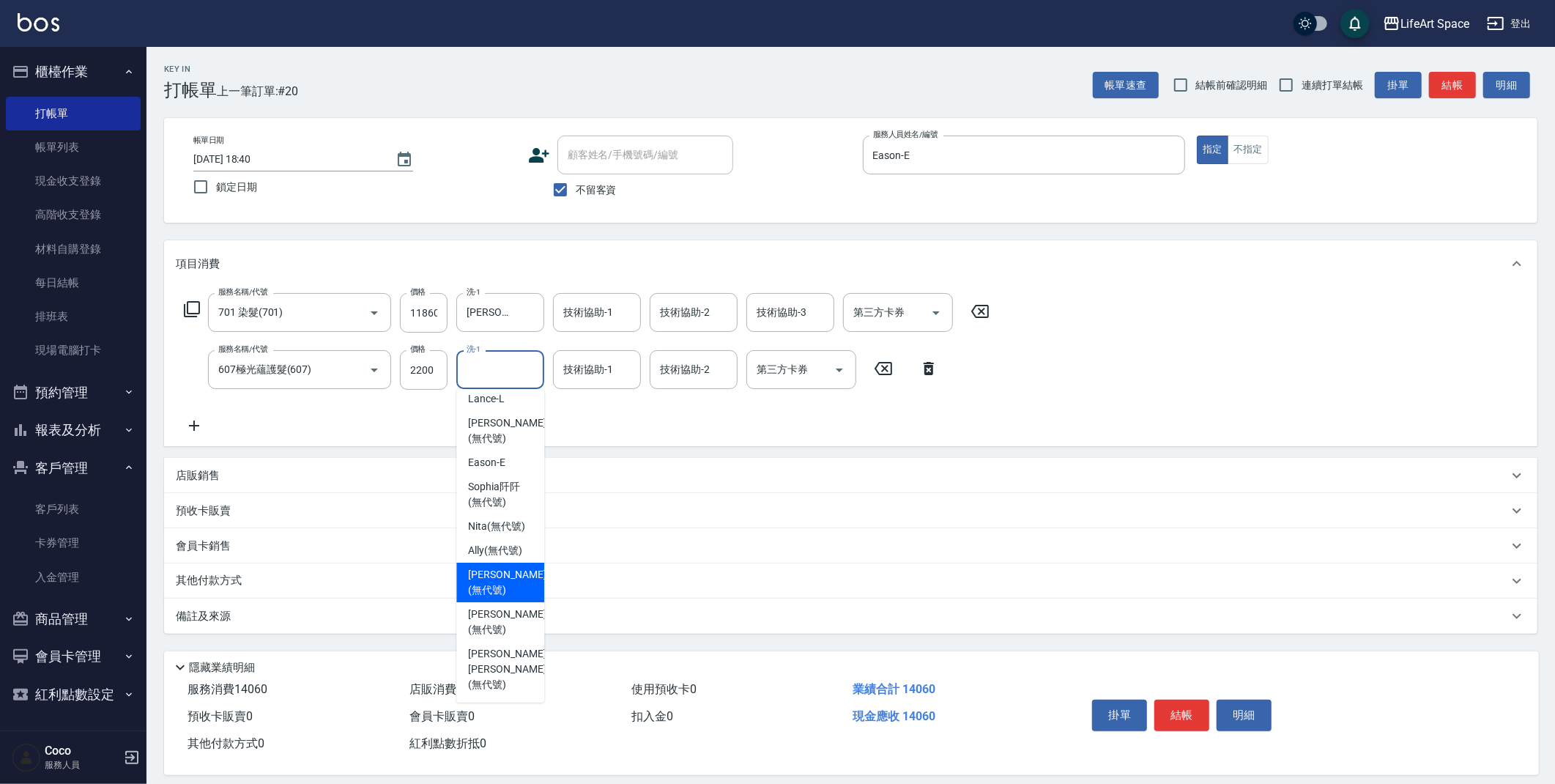
drag, startPoint x: 490, startPoint y: 585, endPoint x: 570, endPoint y: 457, distance: 150.9
click at [490, 585] on span "[PERSON_NAME] (無代號)" at bounding box center [507, 582] width 78 height 31
type input "[PERSON_NAME](無代號)"
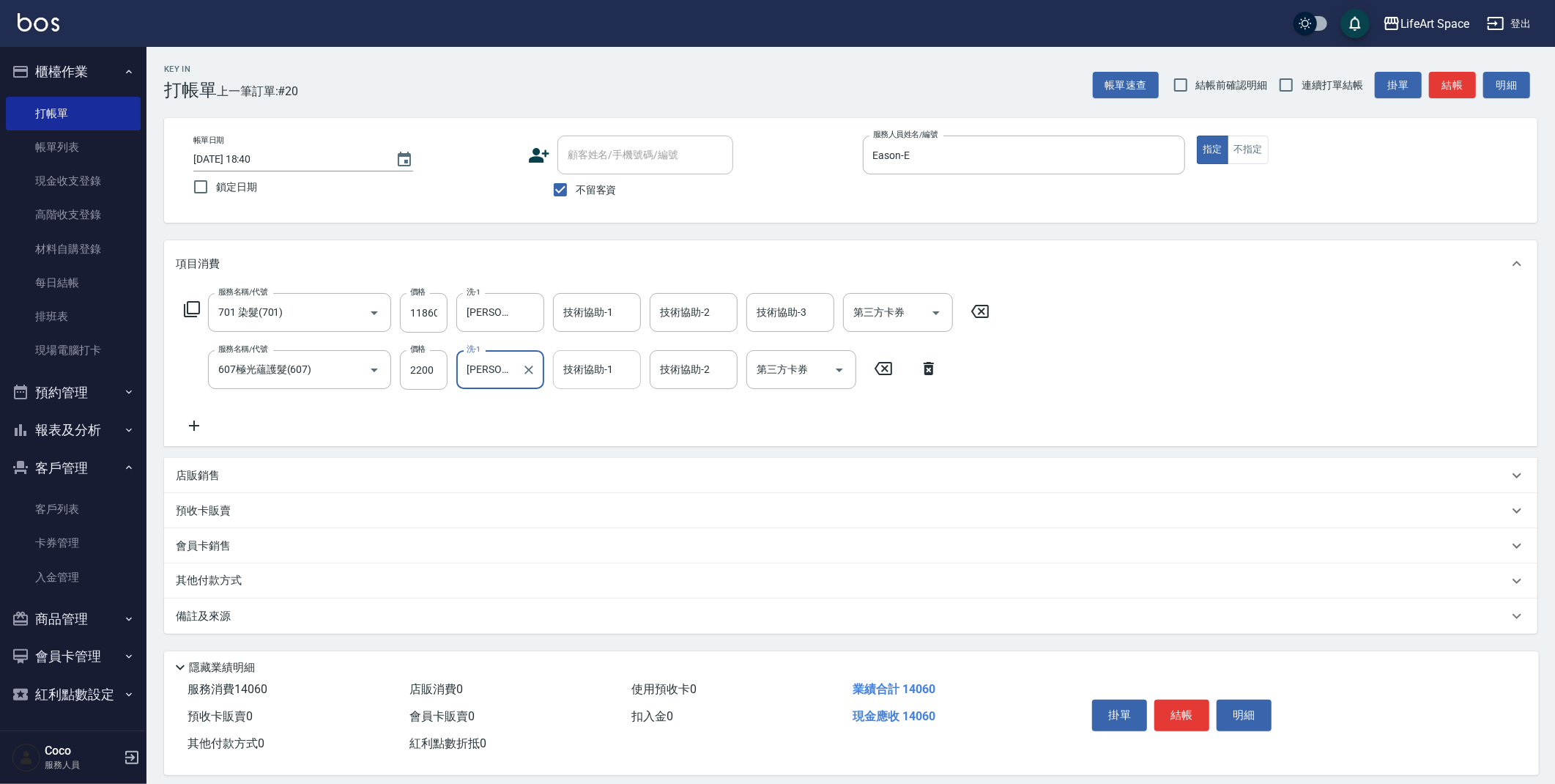
click at [611, 377] on input "技術協助-1" at bounding box center [597, 369] width 75 height 25
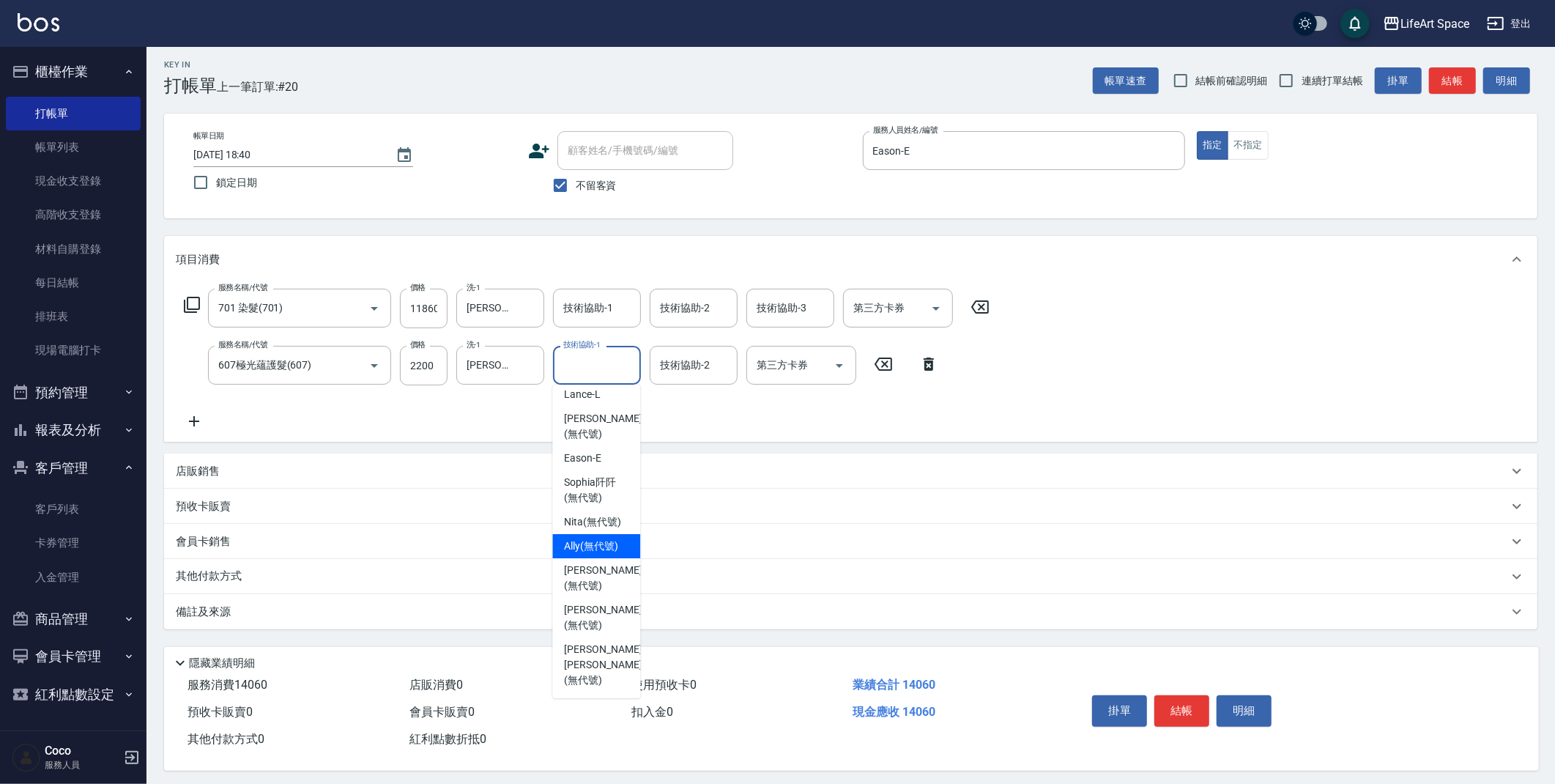
scroll to position [13, 0]
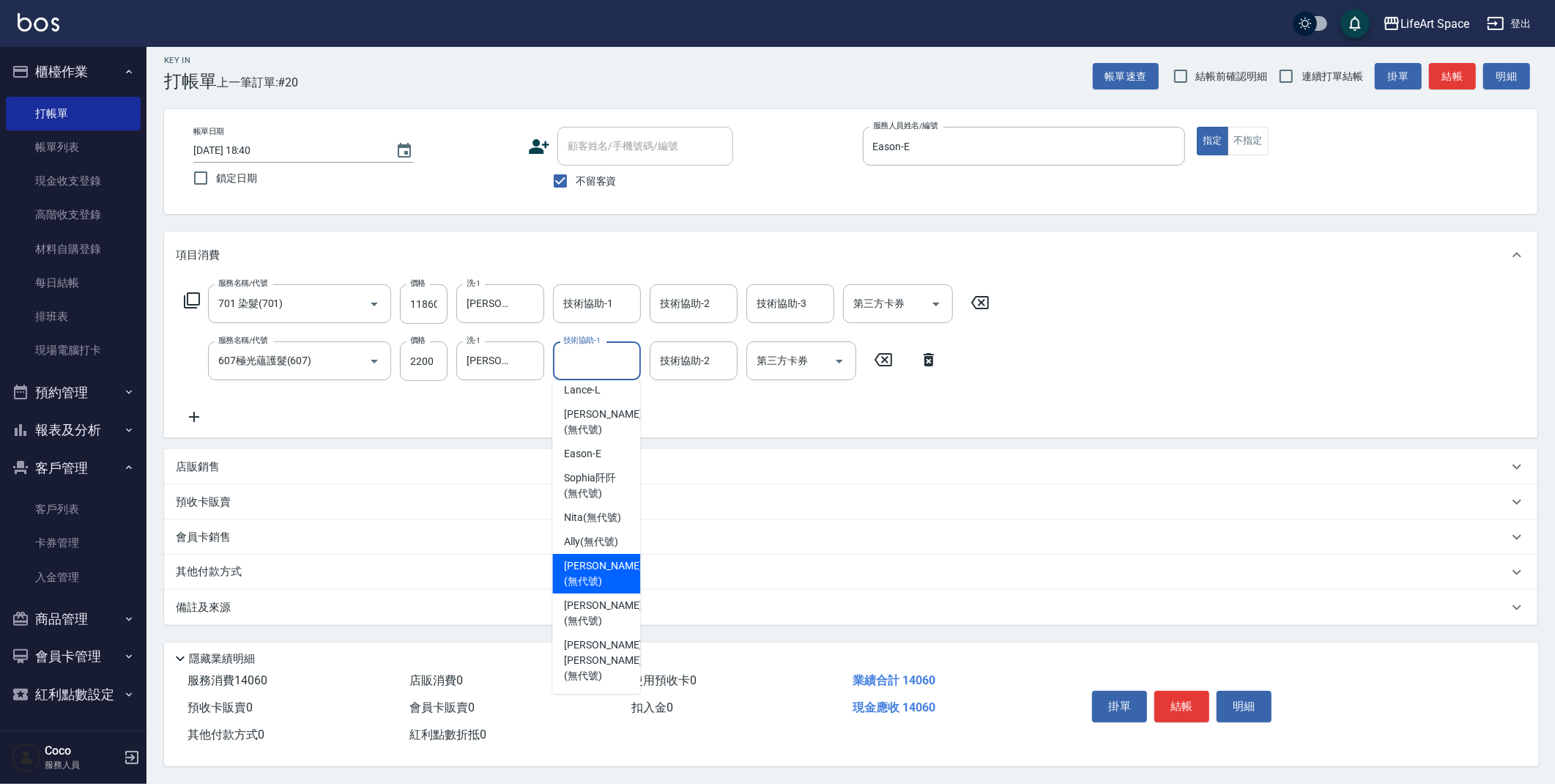
click at [578, 578] on span "[PERSON_NAME] (無代號)" at bounding box center [602, 574] width 78 height 31
type input "[PERSON_NAME](無代號)"
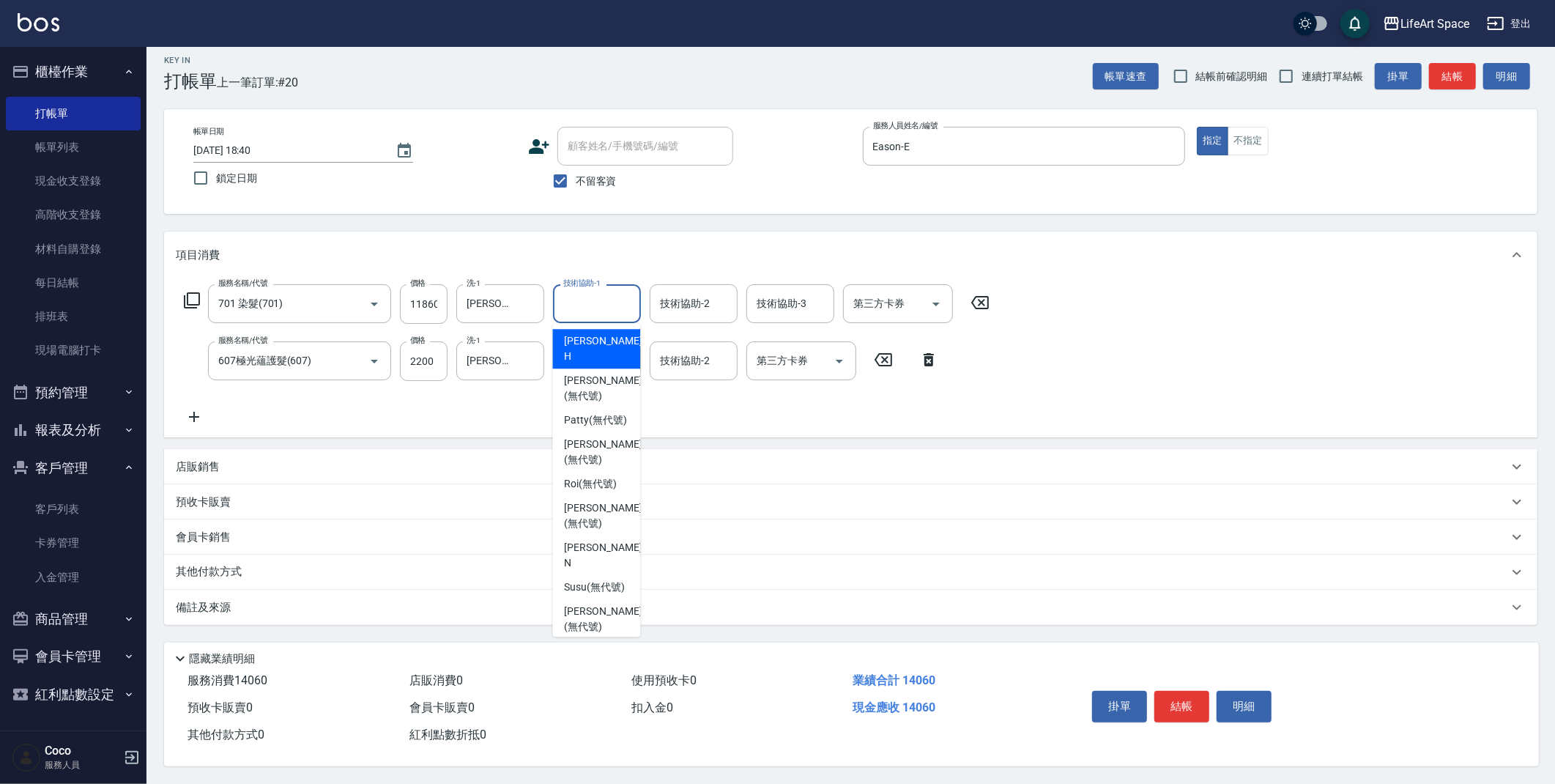
drag, startPoint x: 592, startPoint y: 297, endPoint x: 583, endPoint y: 485, distance: 188.2
click at [592, 297] on input "技術協助-1" at bounding box center [597, 303] width 75 height 25
click at [609, 466] on span "Nita (無代號)" at bounding box center [592, 460] width 57 height 16
type input "Nita (無代號)"
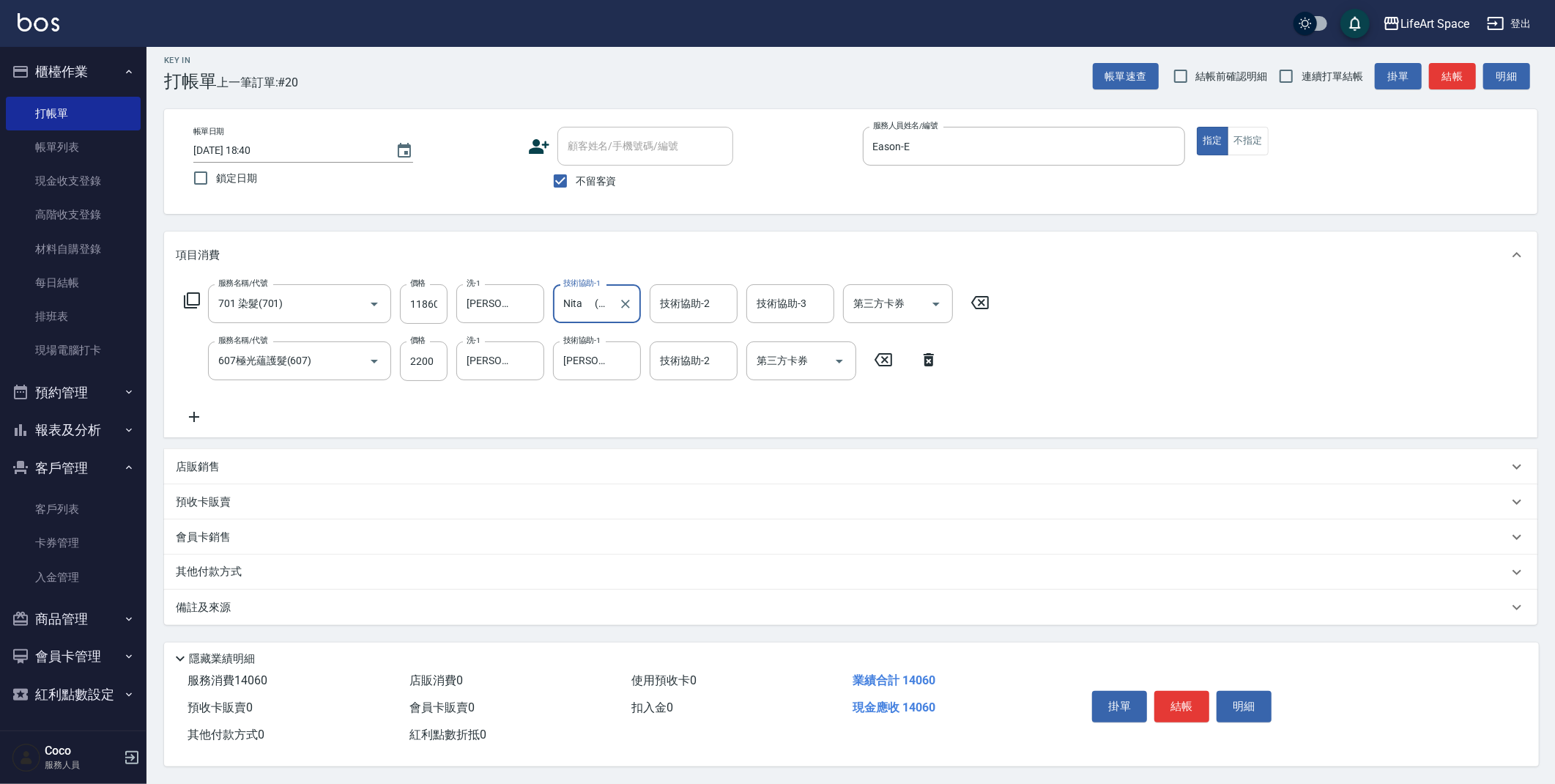
click at [683, 298] on div "技術協助-2 技術協助-2" at bounding box center [693, 303] width 88 height 39
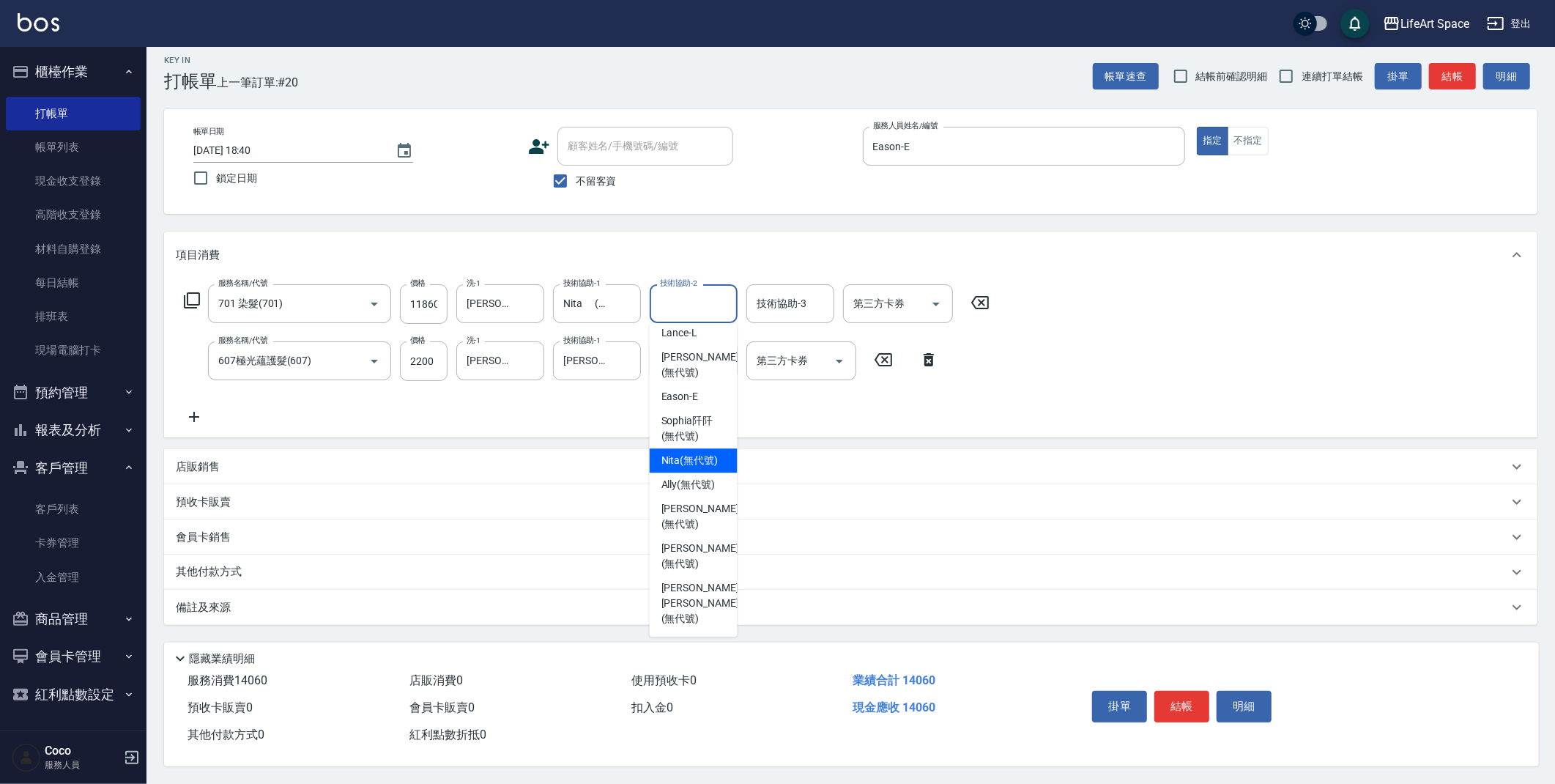
click at [704, 460] on span "Nita (無代號)" at bounding box center [690, 460] width 57 height 16
type input "Nita (無代號)"
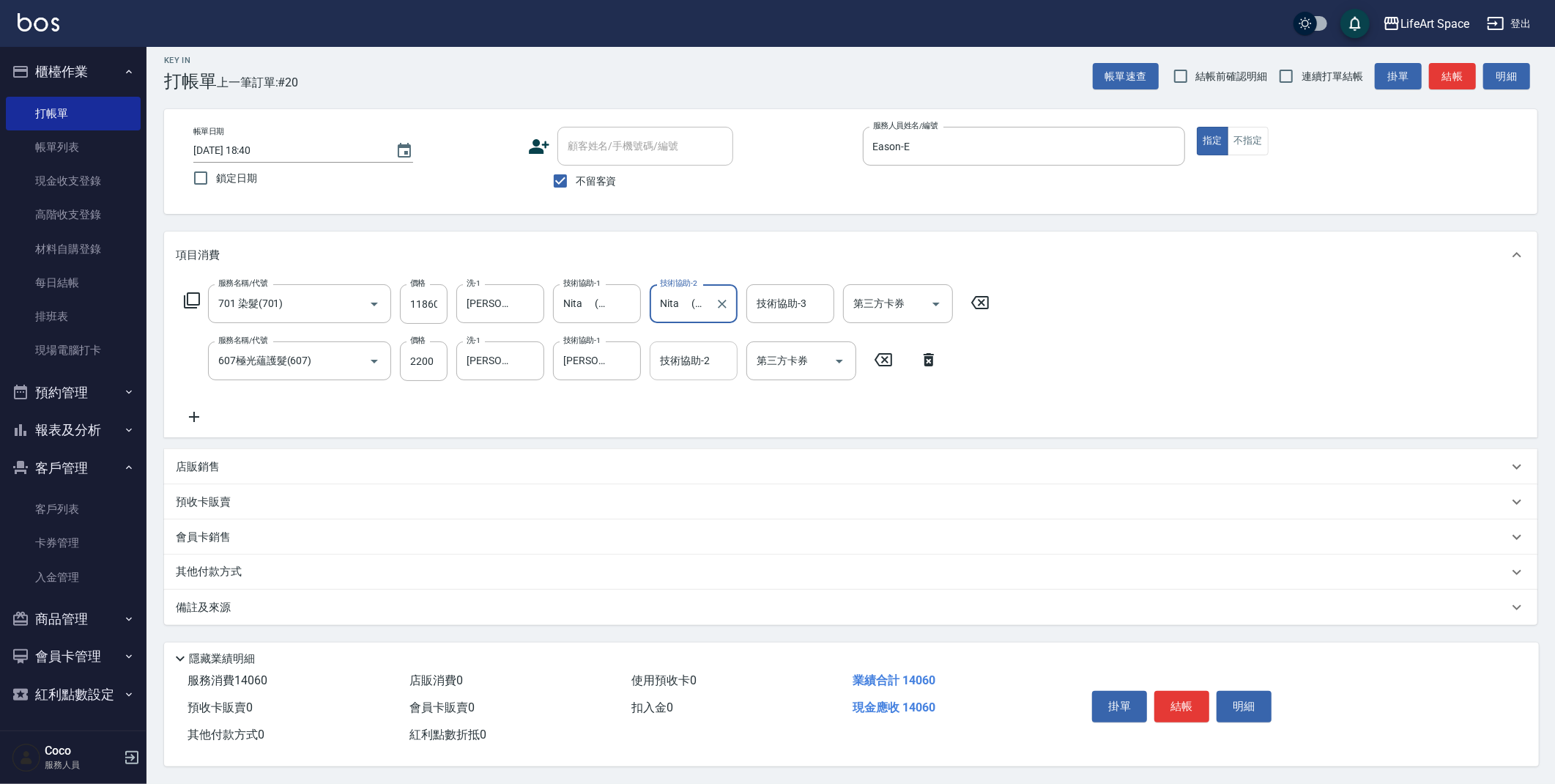
click at [714, 356] on input "技術協助-2" at bounding box center [694, 361] width 75 height 25
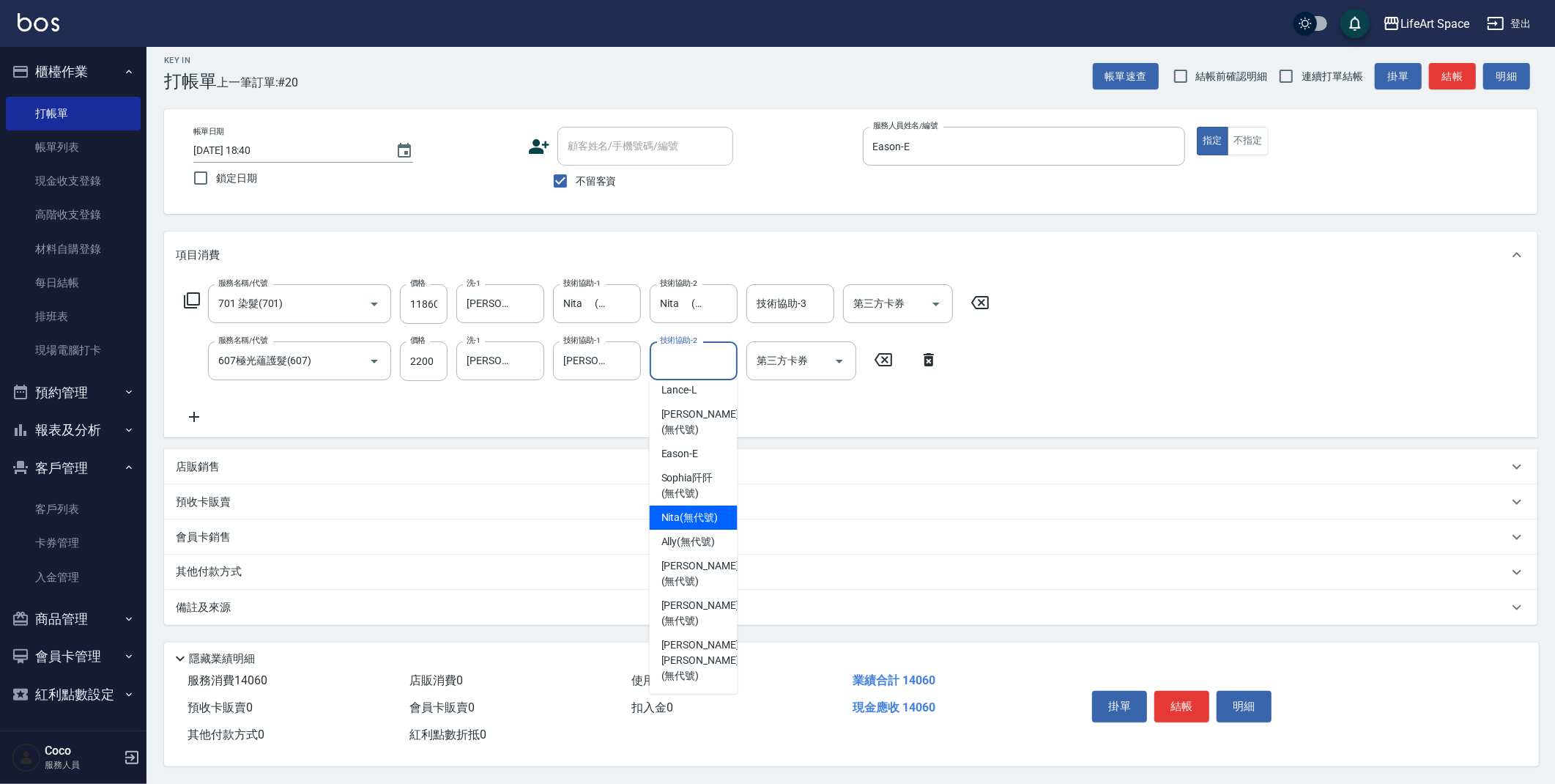
click at [692, 525] on span "Nita (無代號)" at bounding box center [690, 517] width 57 height 16
type input "Nita (無代號)"
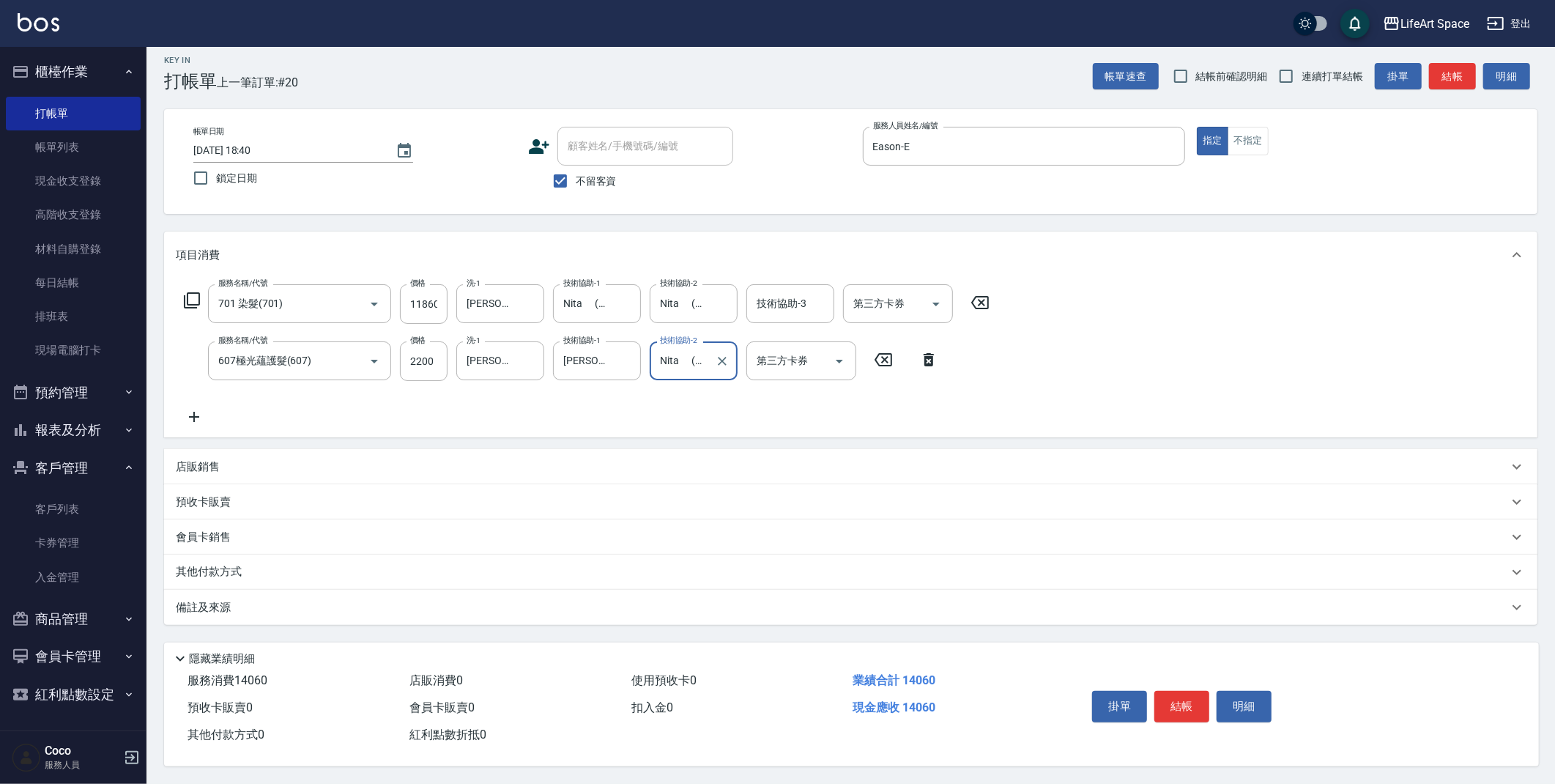
click at [335, 611] on div "備註及來源" at bounding box center [851, 607] width 1374 height 35
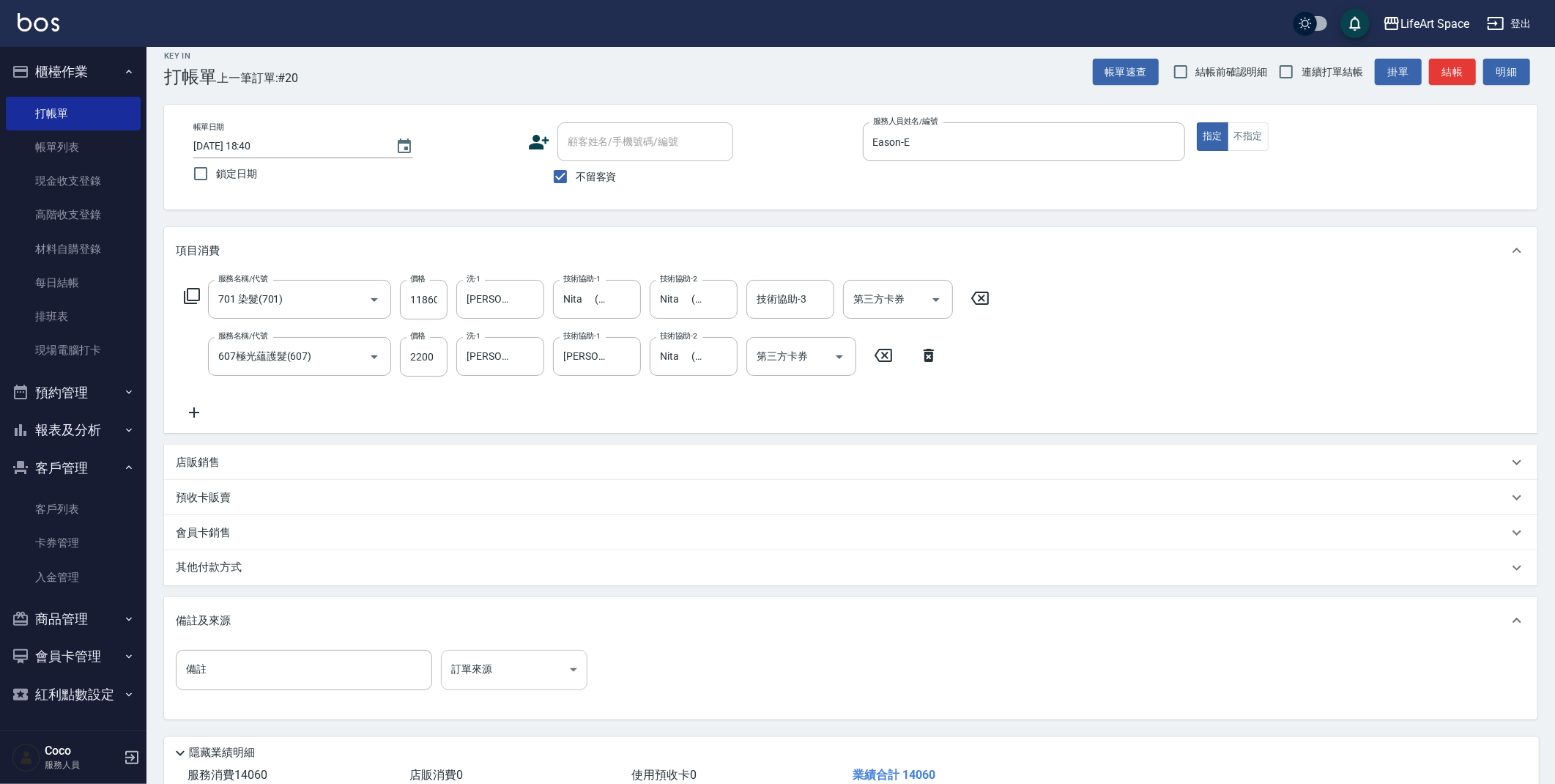
click at [494, 663] on body "LifeArt Space 登出 櫃檯作業 打帳單 帳單列表 現金收支登錄 高階收支登錄 材料自購登錄 每日結帳 排班表 現場電腦打卡 預約管理 預約管理 單…" at bounding box center [778, 432] width 1555 height 892
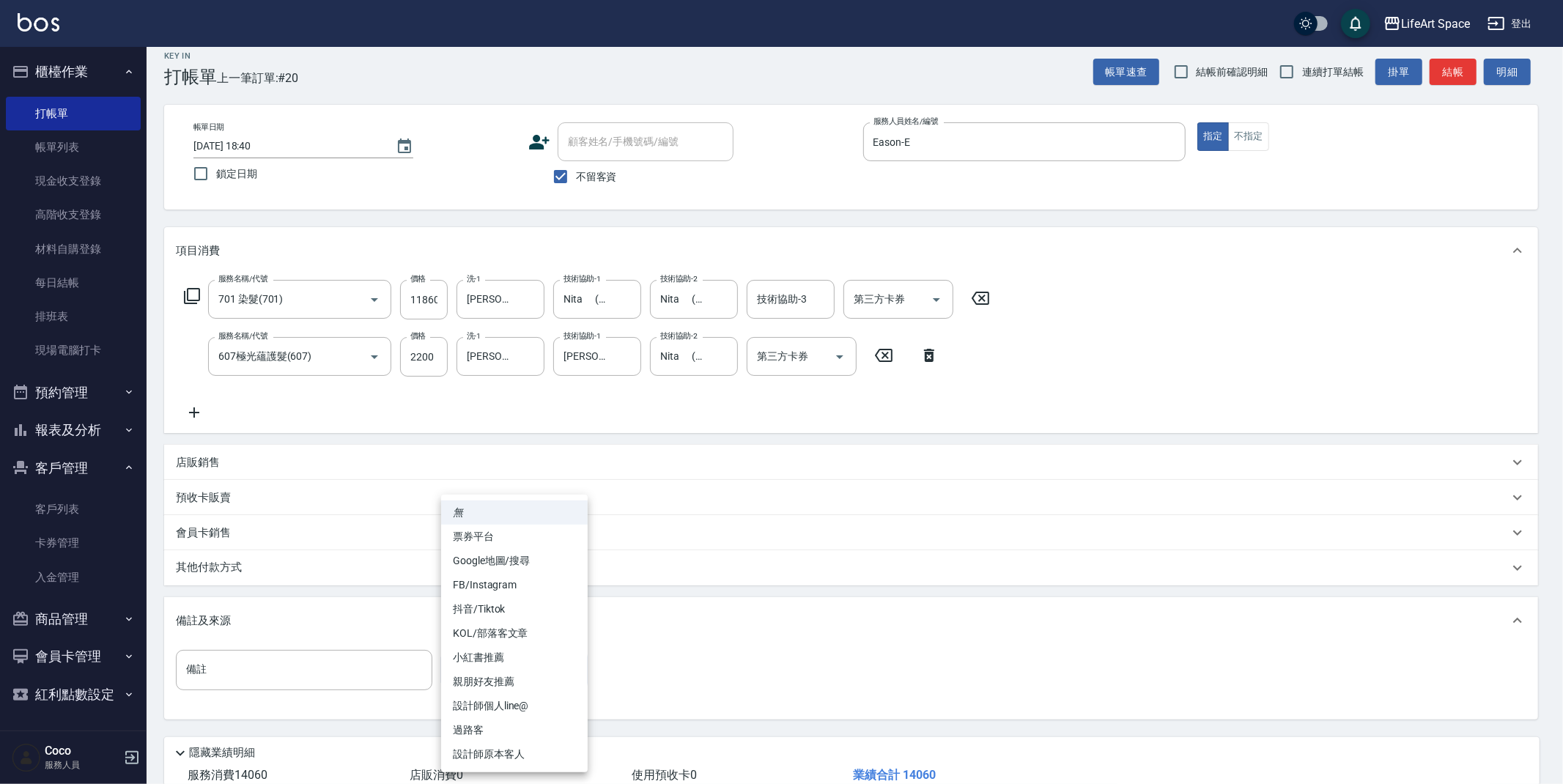
click at [540, 759] on li "設計師原本客人" at bounding box center [515, 755] width 147 height 24
type input "設計師原本客人"
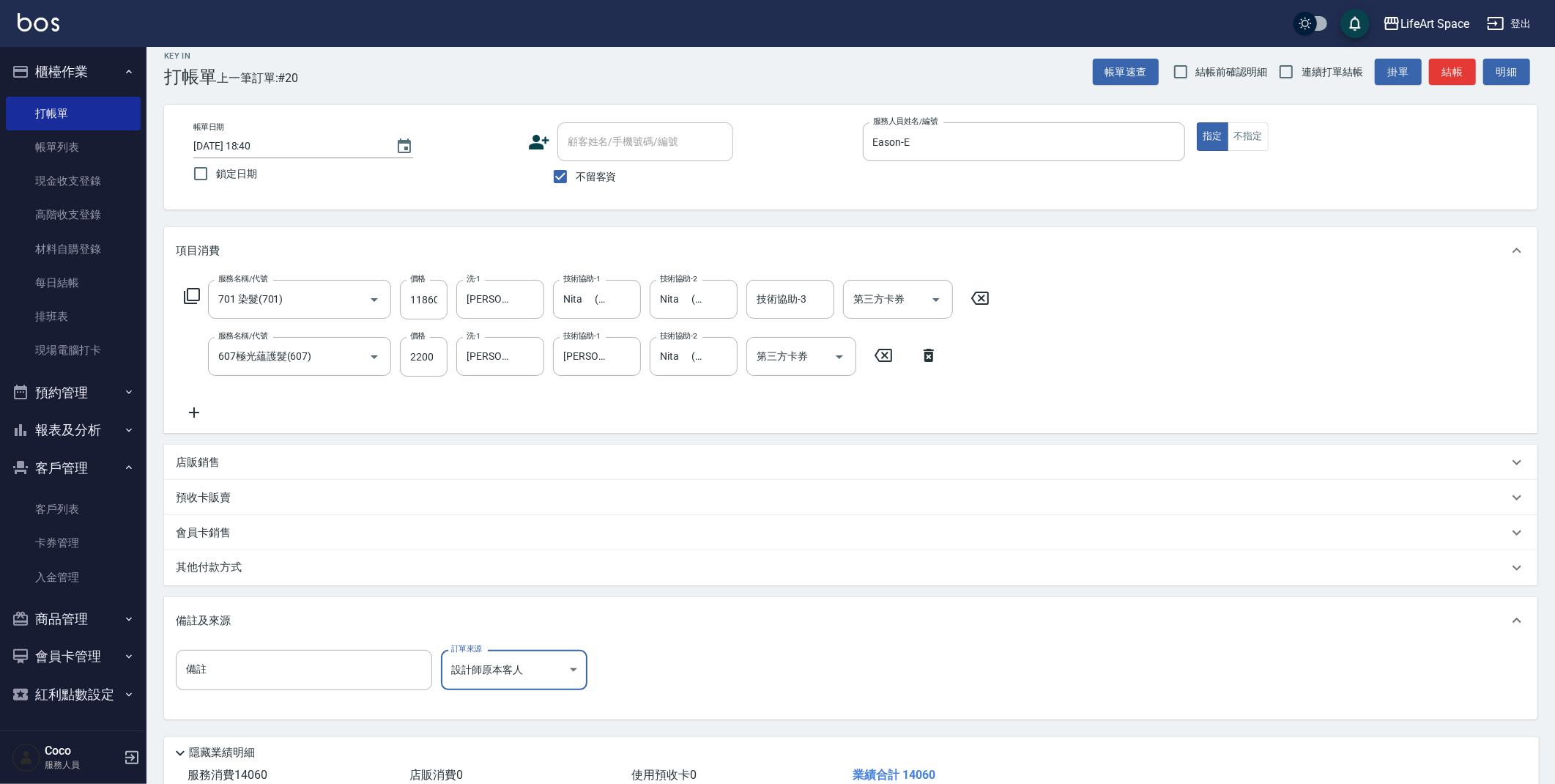
click at [277, 567] on div "其他付款方式" at bounding box center [841, 568] width 1332 height 16
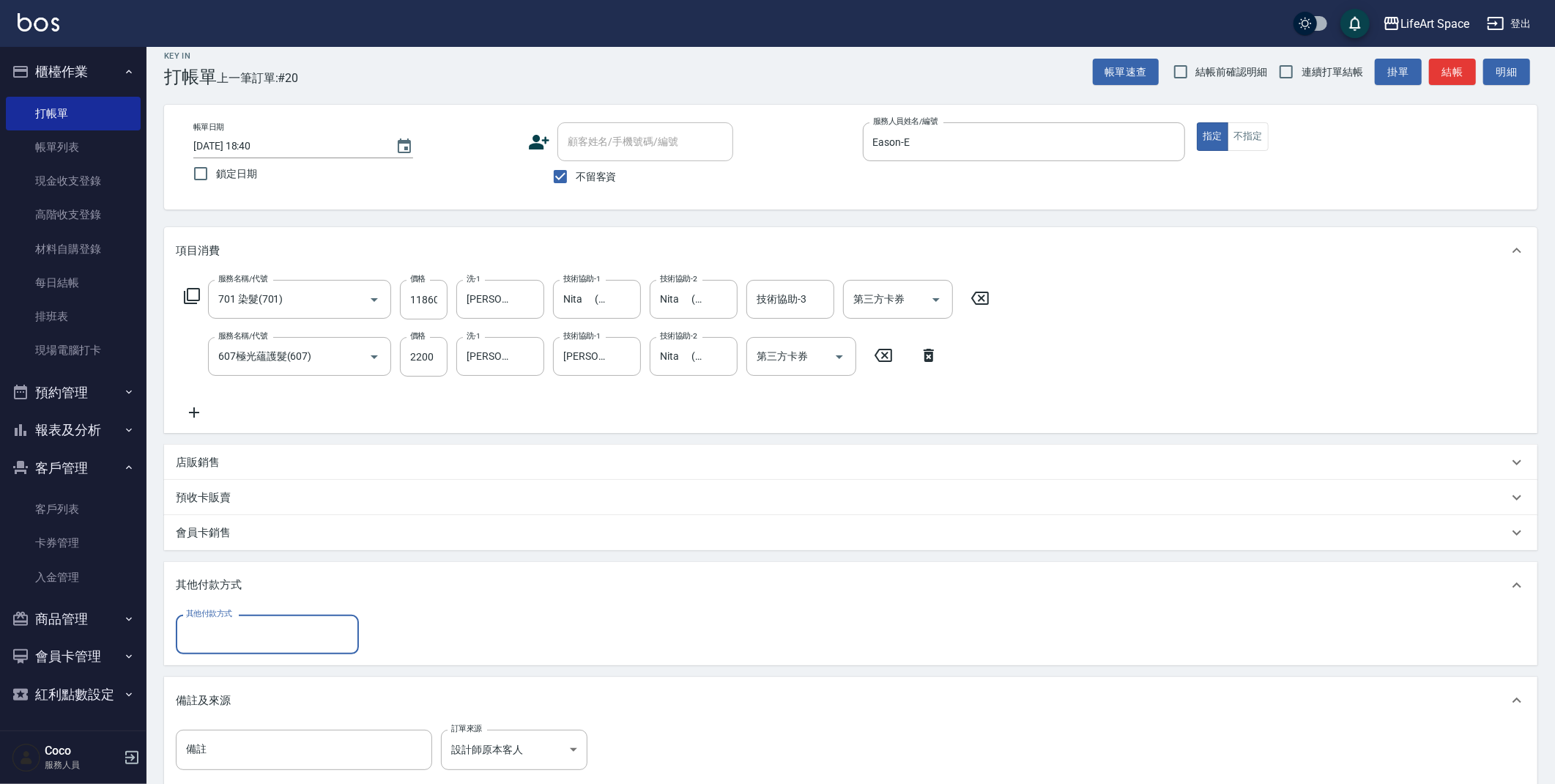
scroll to position [0, 0]
click at [246, 632] on input "其他付款方式" at bounding box center [268, 633] width 170 height 25
click at [233, 697] on span "Linepay" at bounding box center [267, 696] width 183 height 24
type input "Linepay"
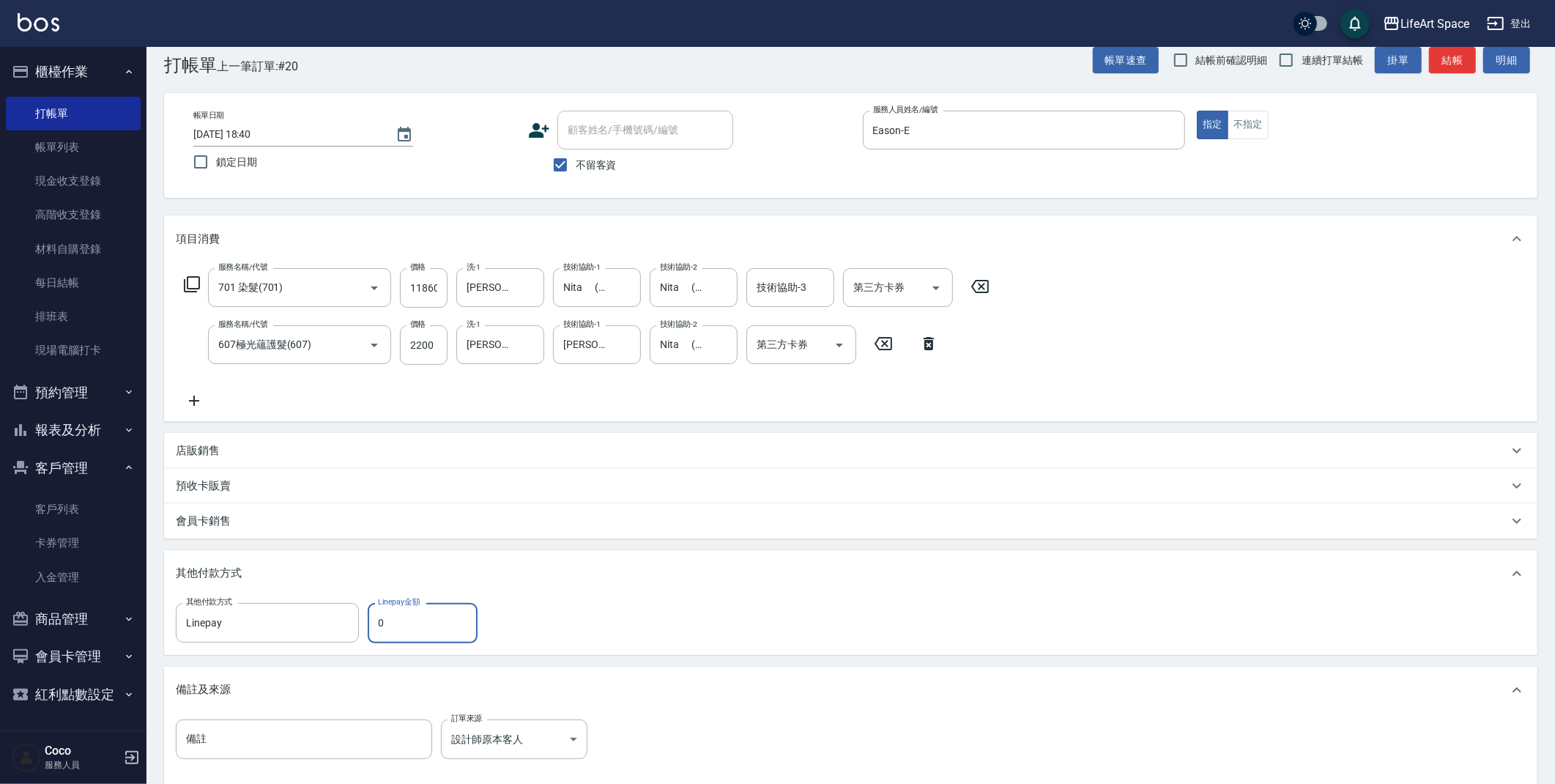
scroll to position [170, 0]
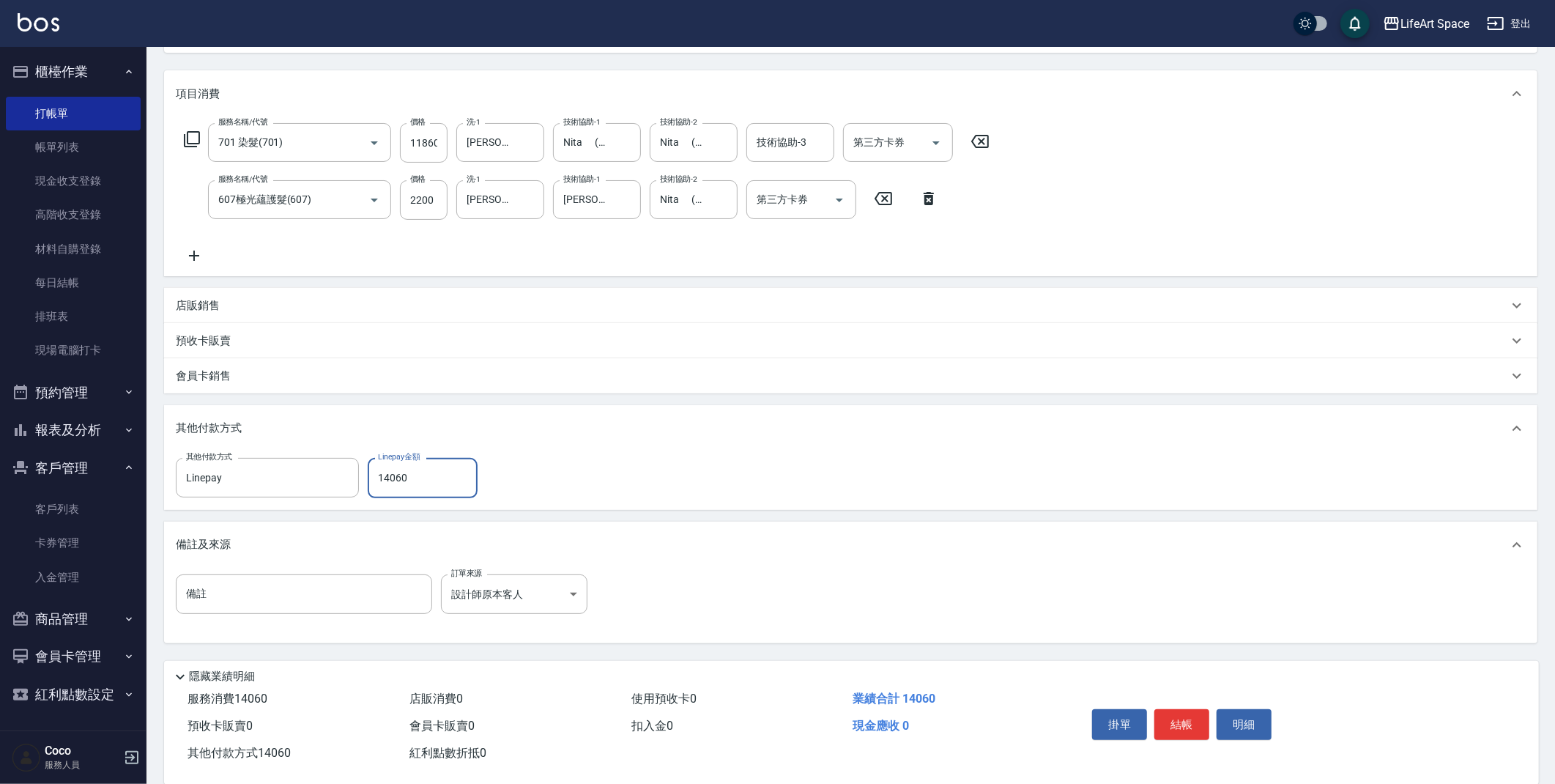
type input "14060"
click at [1170, 718] on button "結帳" at bounding box center [1181, 724] width 55 height 31
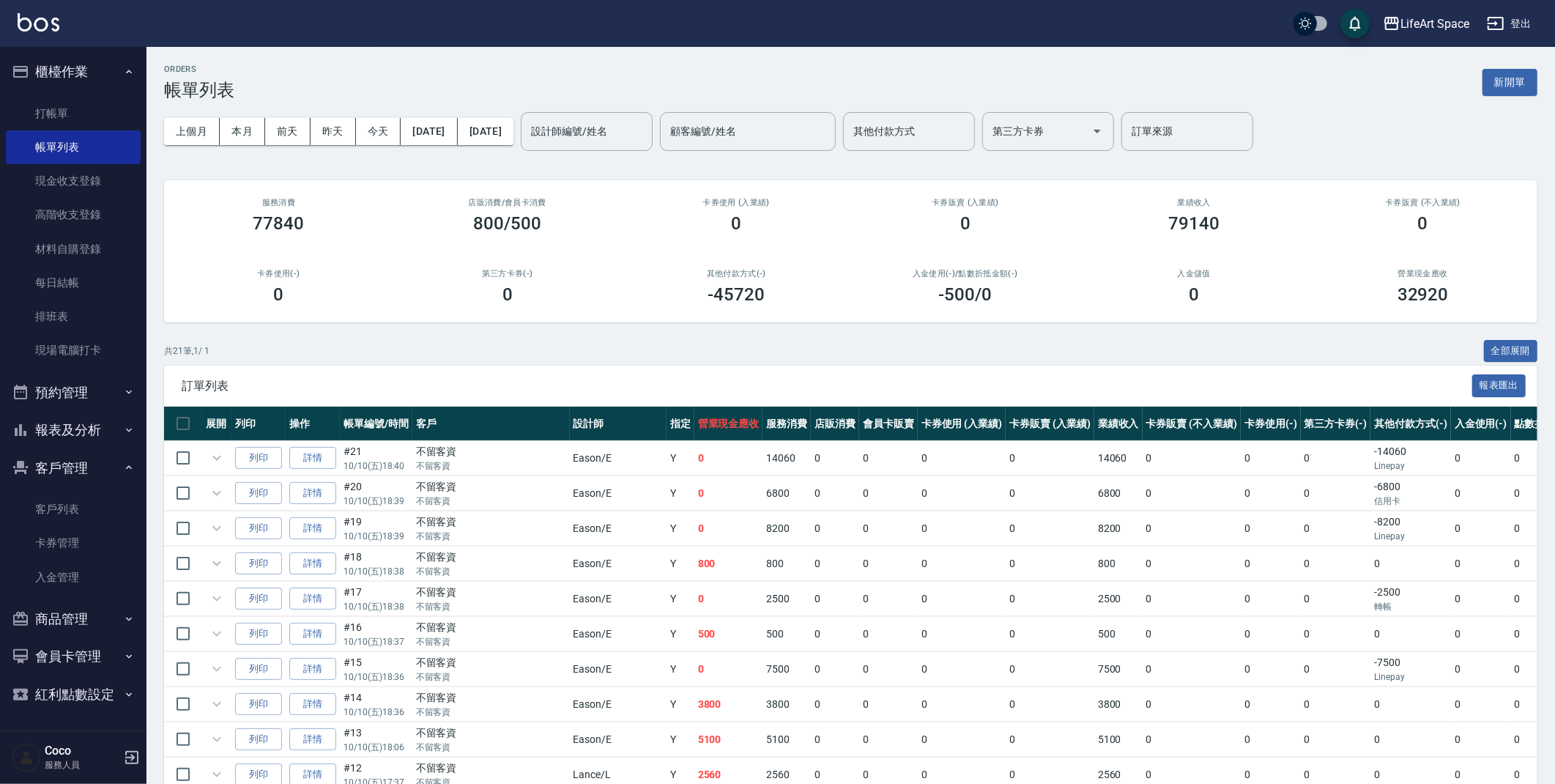
click at [627, 132] on div "設計師編號/姓名 設計師編號/姓名" at bounding box center [587, 131] width 132 height 39
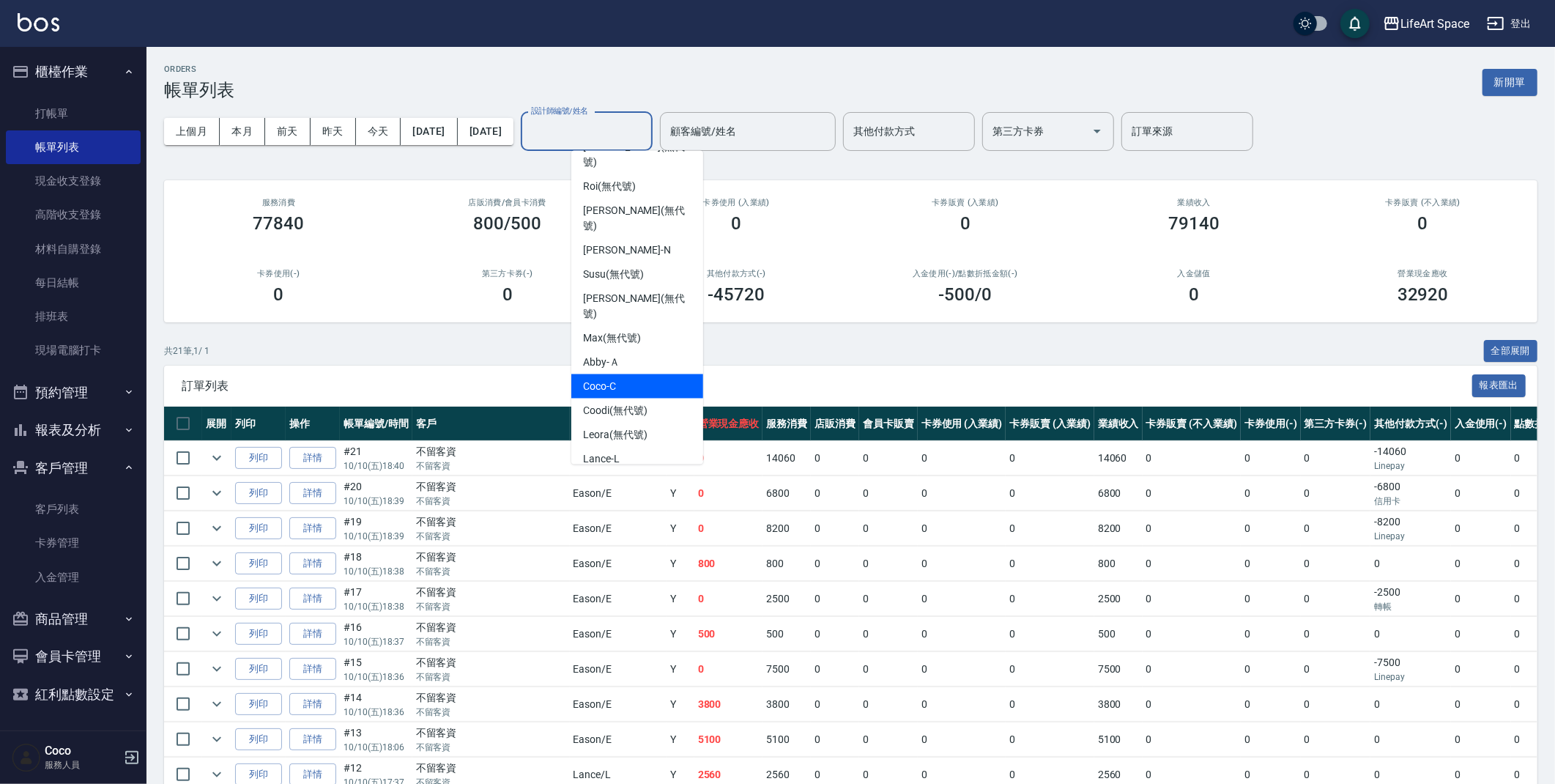
scroll to position [113, 0]
click at [630, 507] on div "Eason -E" at bounding box center [637, 519] width 132 height 24
type input "Eason-E"
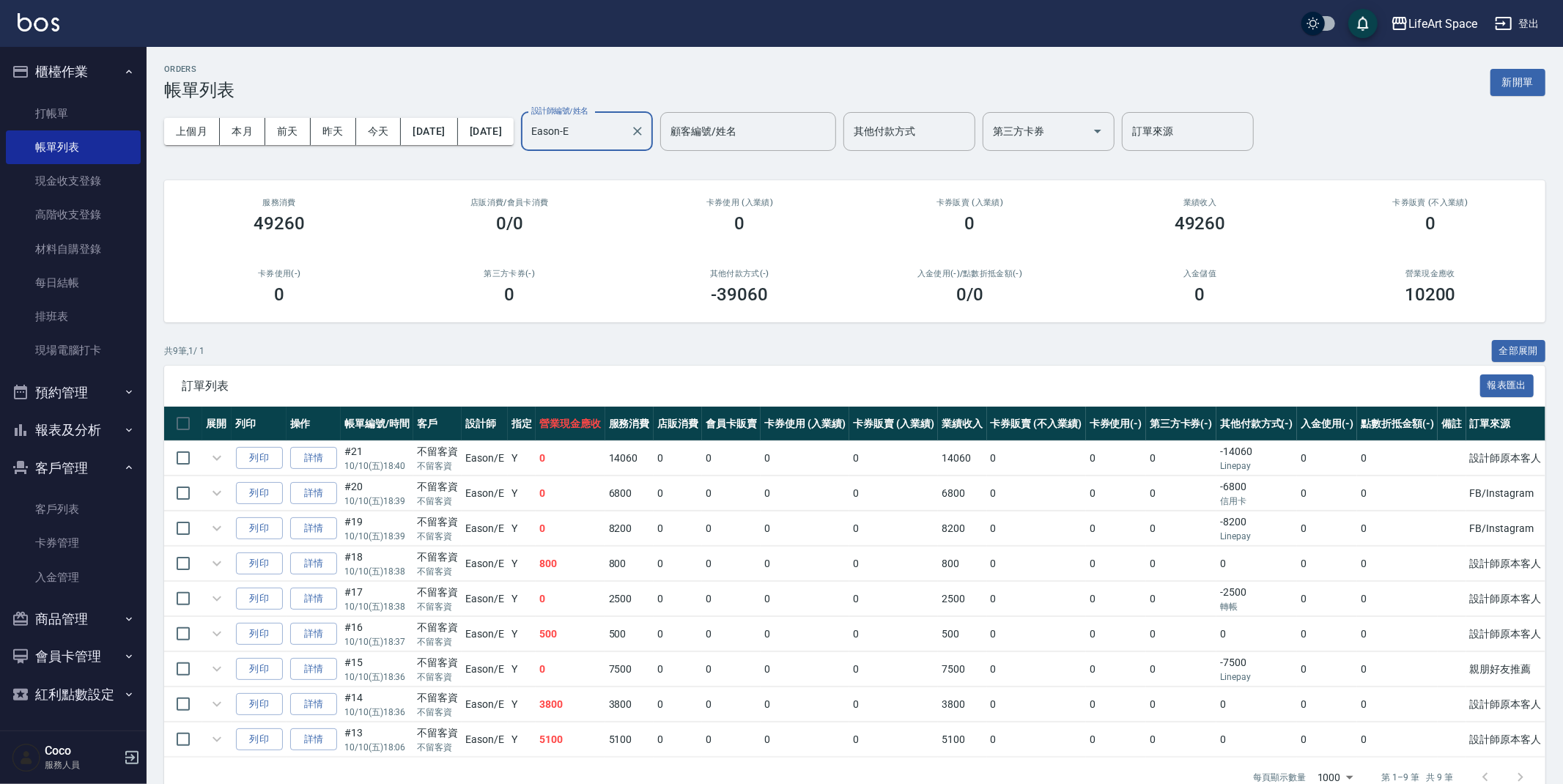
click at [500, 65] on div "ORDERS 帳單列表 新開單" at bounding box center [855, 82] width 1382 height 36
click at [122, 435] on button "報表及分析" at bounding box center [73, 430] width 135 height 38
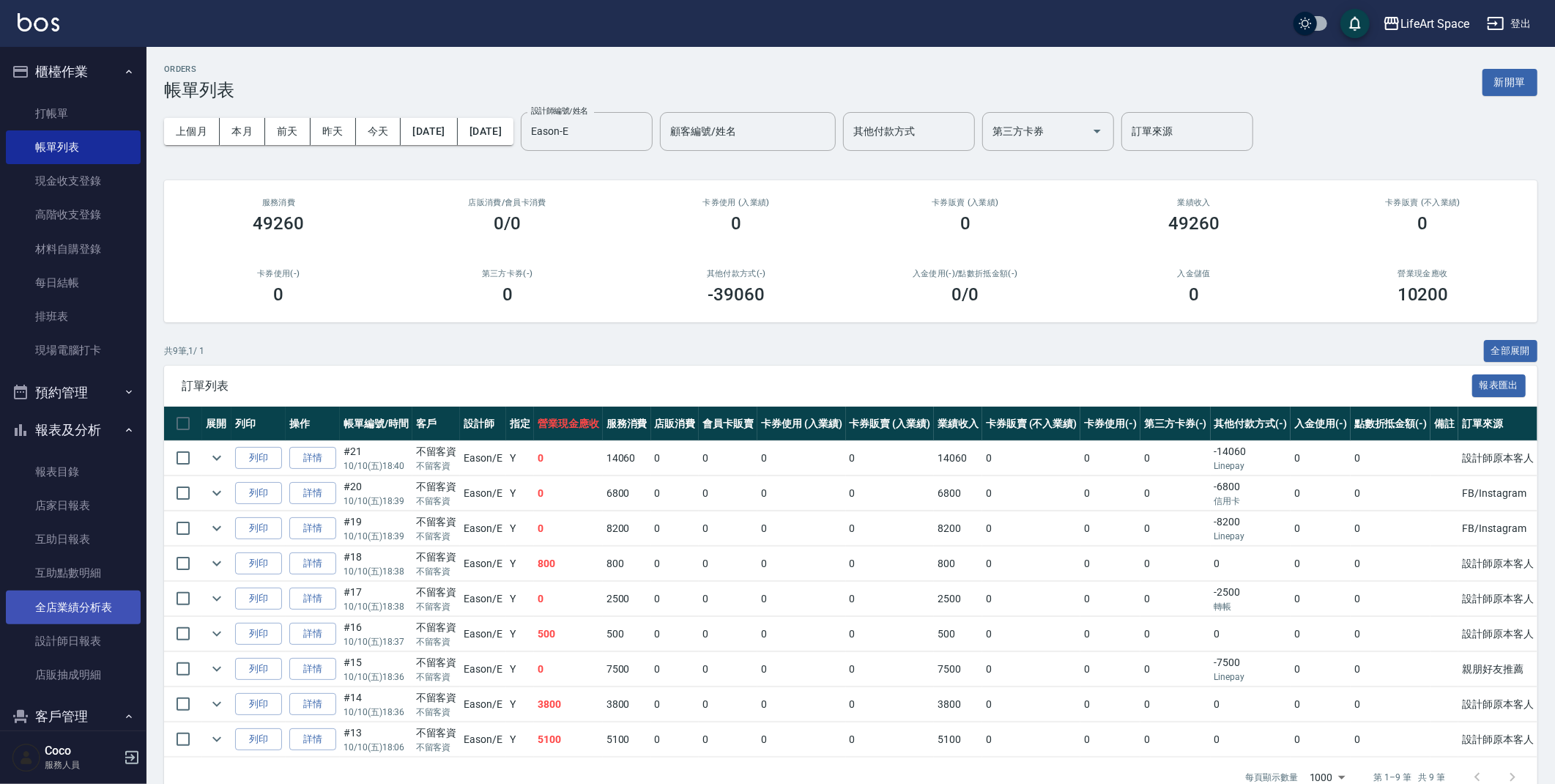
click at [91, 601] on link "全店業績分析表" at bounding box center [73, 607] width 135 height 33
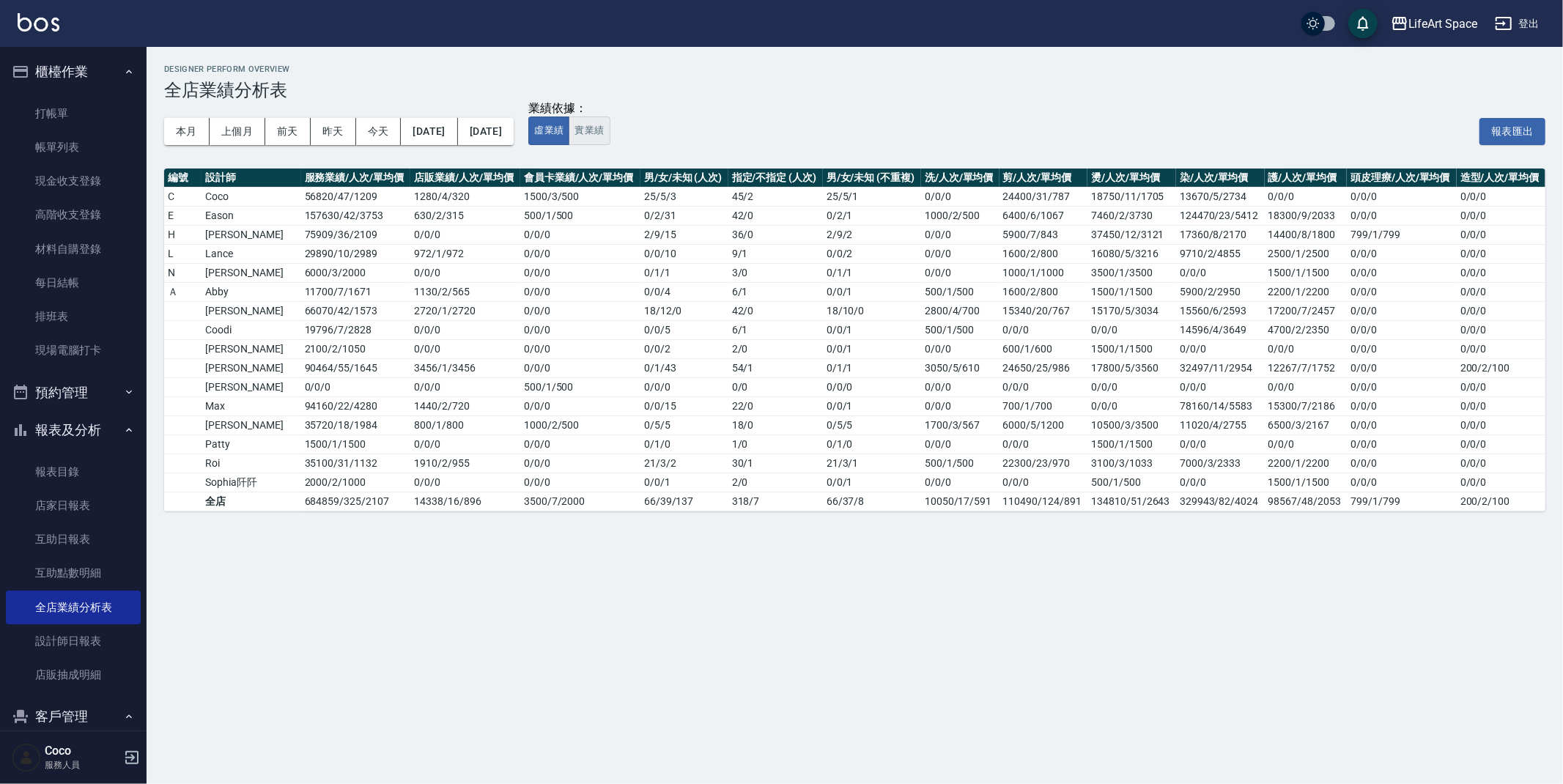
click at [610, 134] on button "實業績" at bounding box center [589, 131] width 41 height 29
click at [570, 126] on button "虛業績" at bounding box center [548, 131] width 41 height 29
click at [77, 153] on link "帳單列表" at bounding box center [73, 147] width 135 height 33
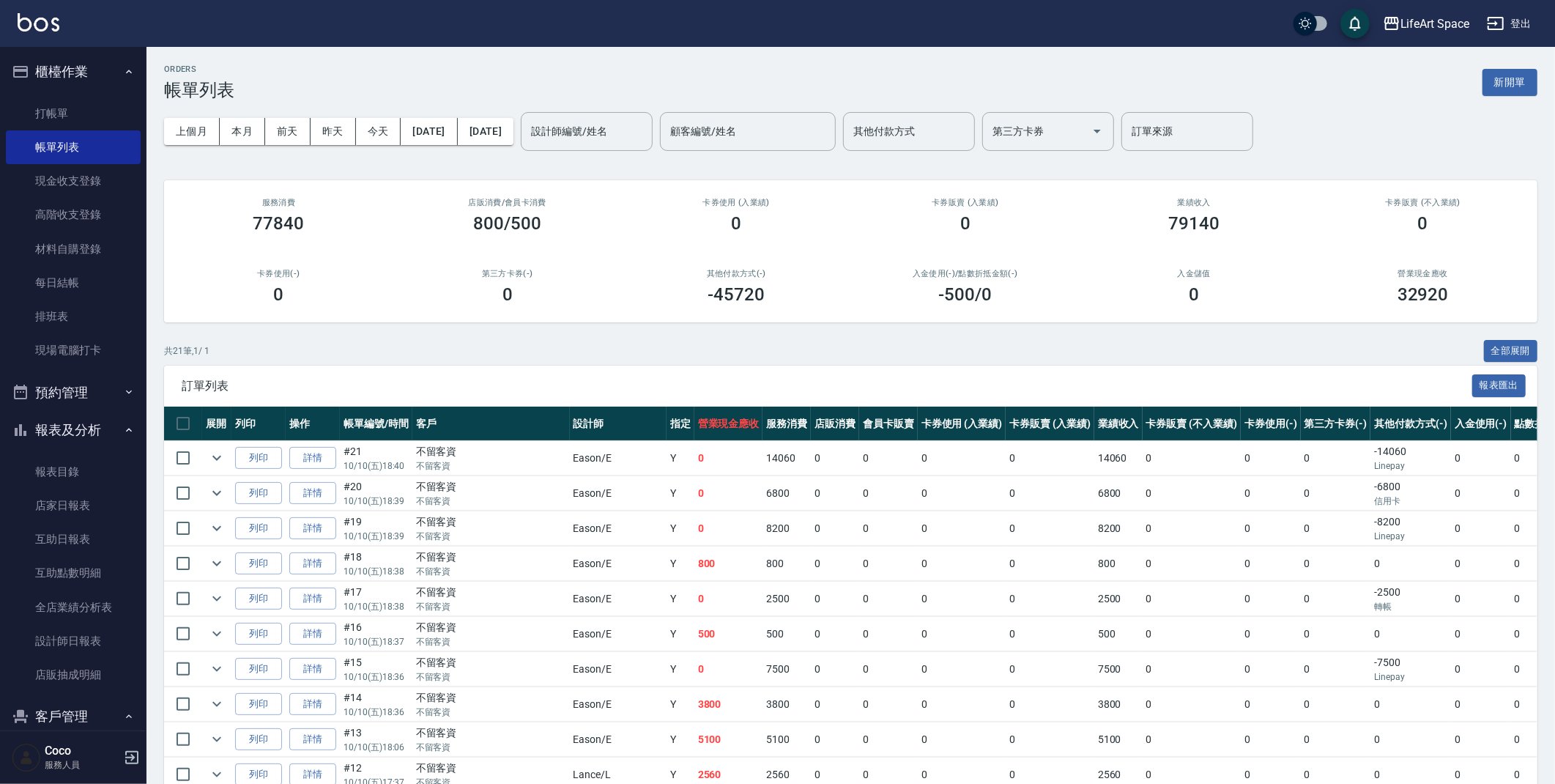
click at [104, 432] on button "報表及分析" at bounding box center [73, 430] width 135 height 38
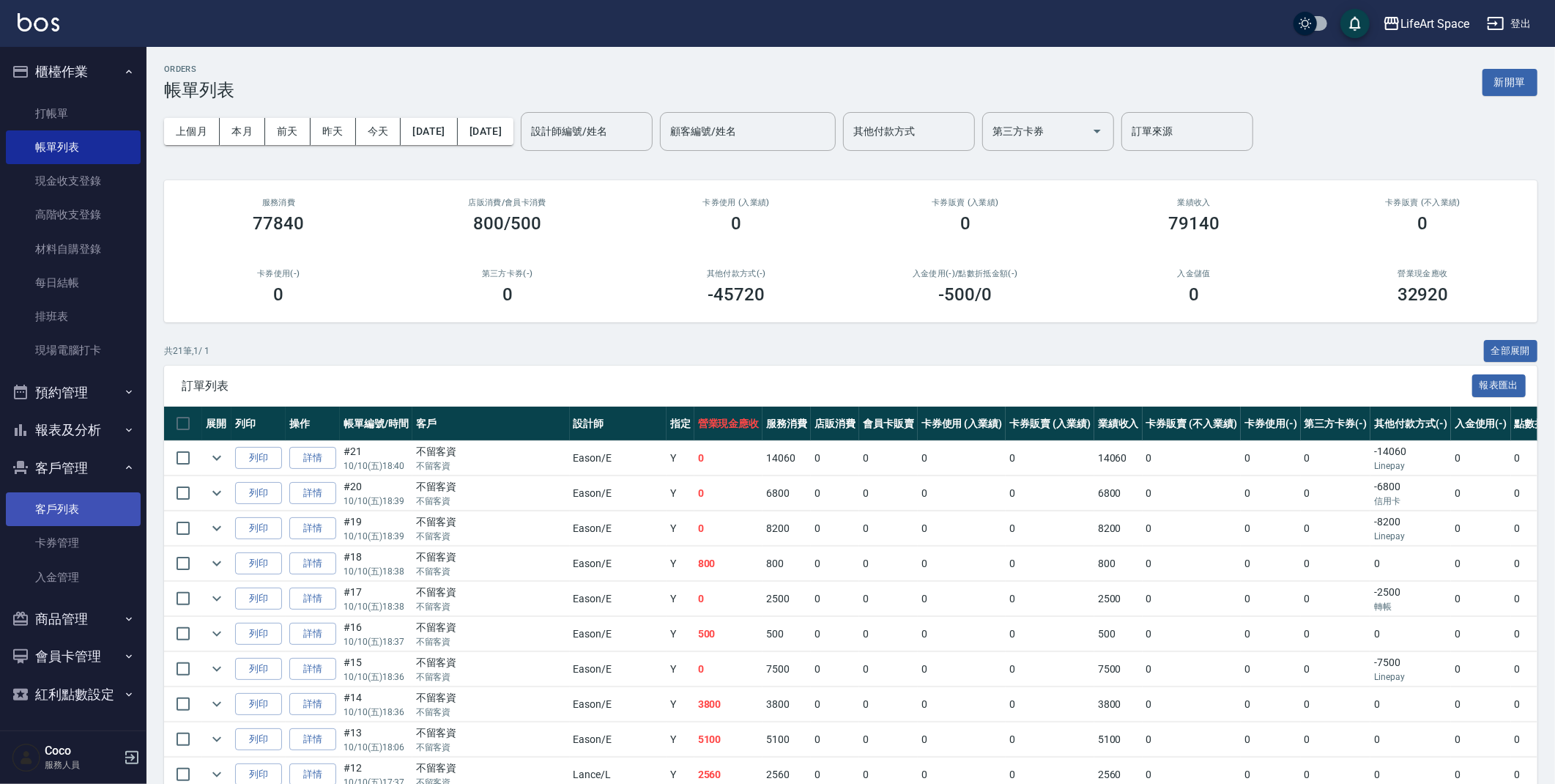
click at [78, 513] on link "客戶列表" at bounding box center [73, 508] width 135 height 33
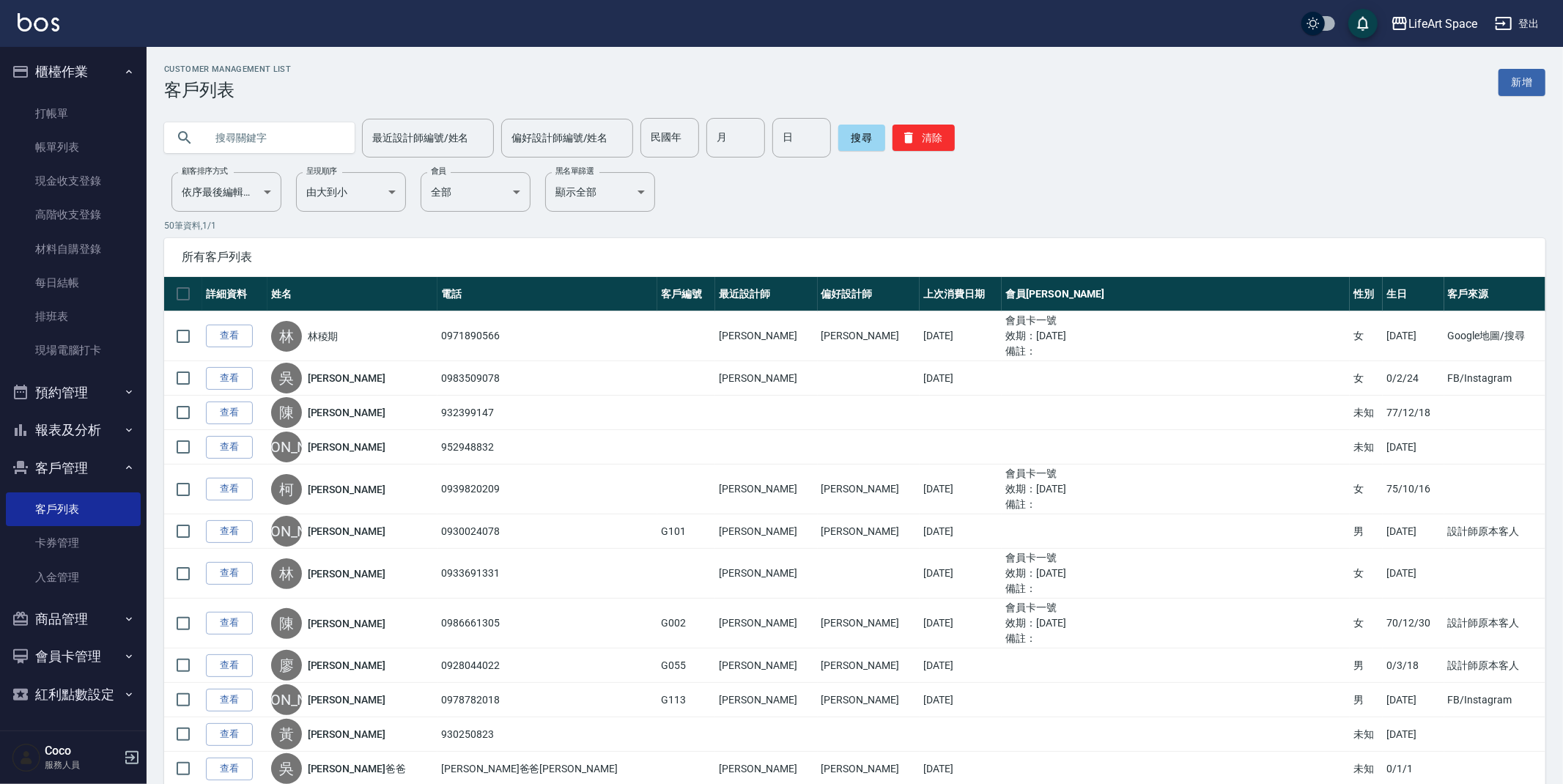
click at [289, 140] on input "text" at bounding box center [273, 138] width 138 height 39
type input "c"
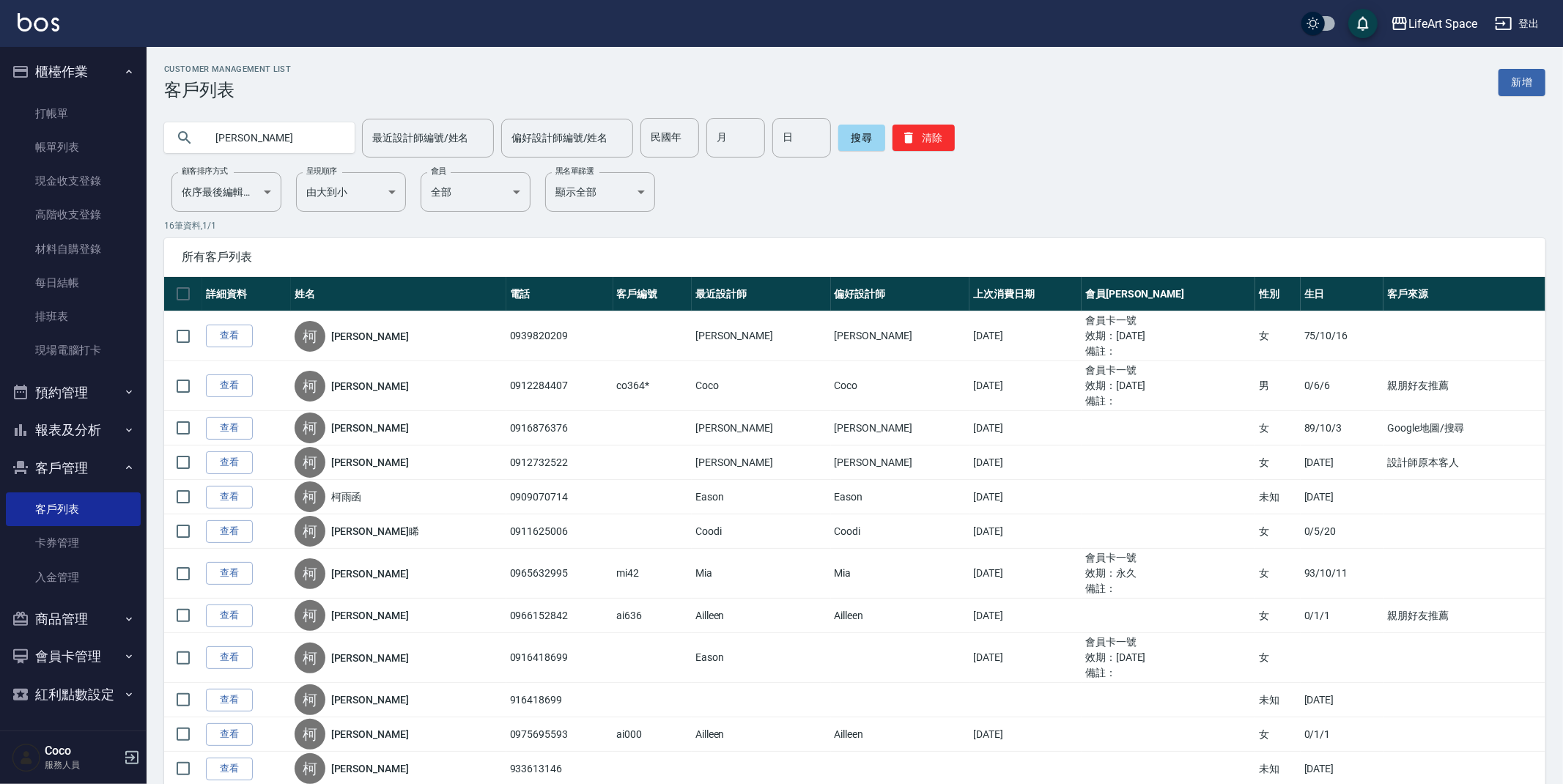
type input "[PERSON_NAME]"
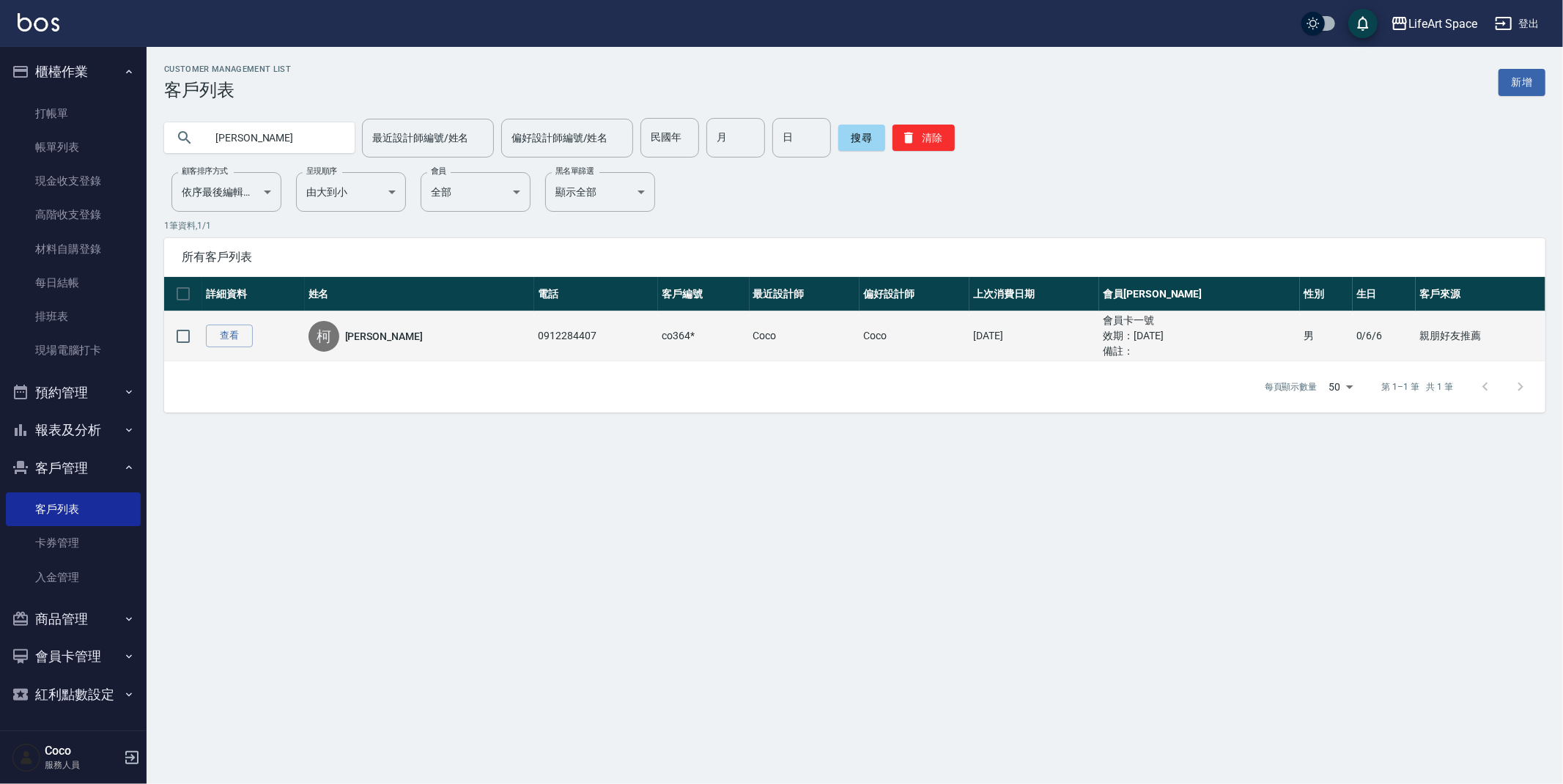
click at [241, 348] on td "查看" at bounding box center [254, 336] width 103 height 50
click at [241, 340] on link "查看" at bounding box center [229, 336] width 47 height 23
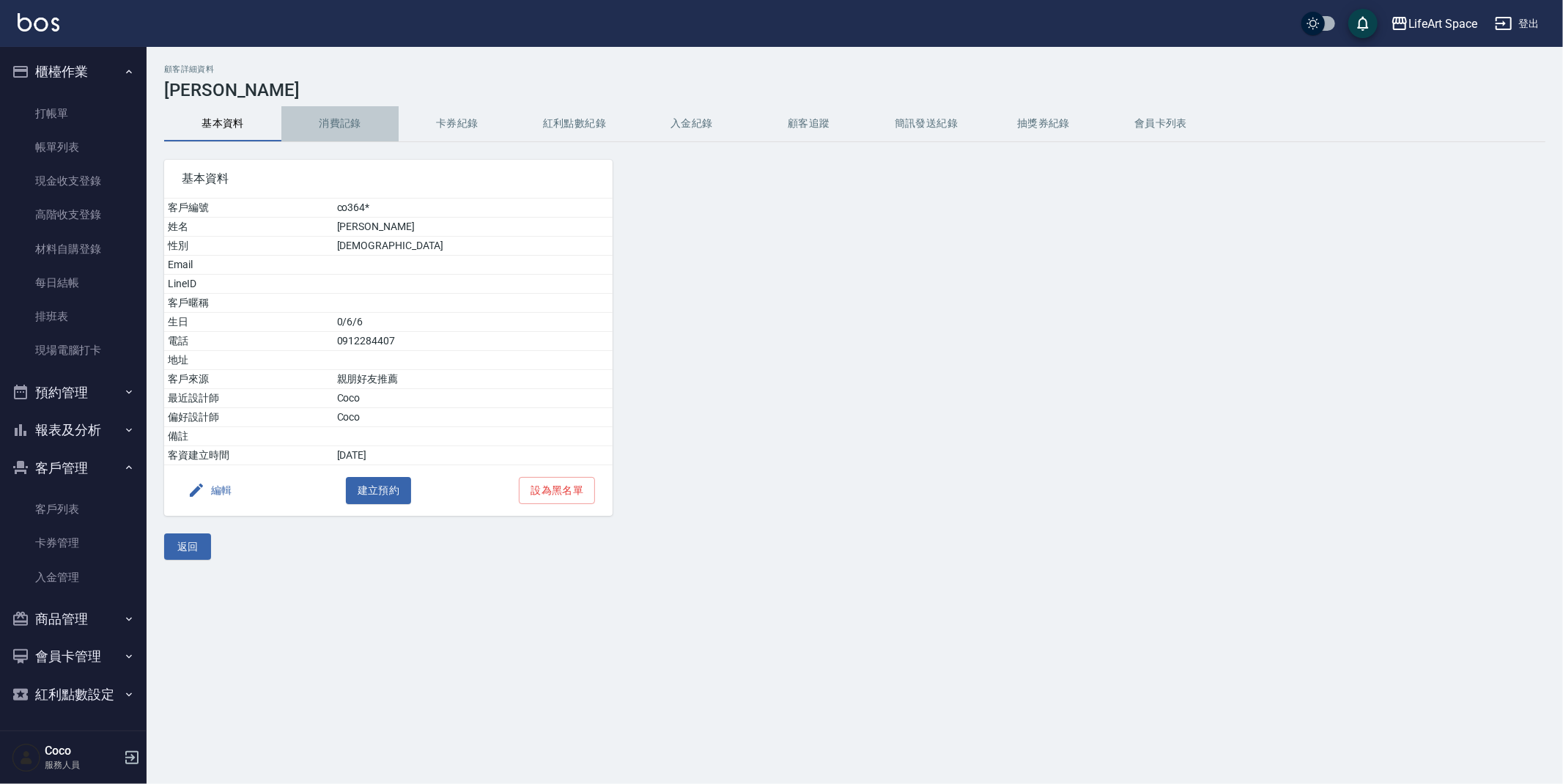
click at [362, 131] on button "消費記錄" at bounding box center [340, 123] width 118 height 35
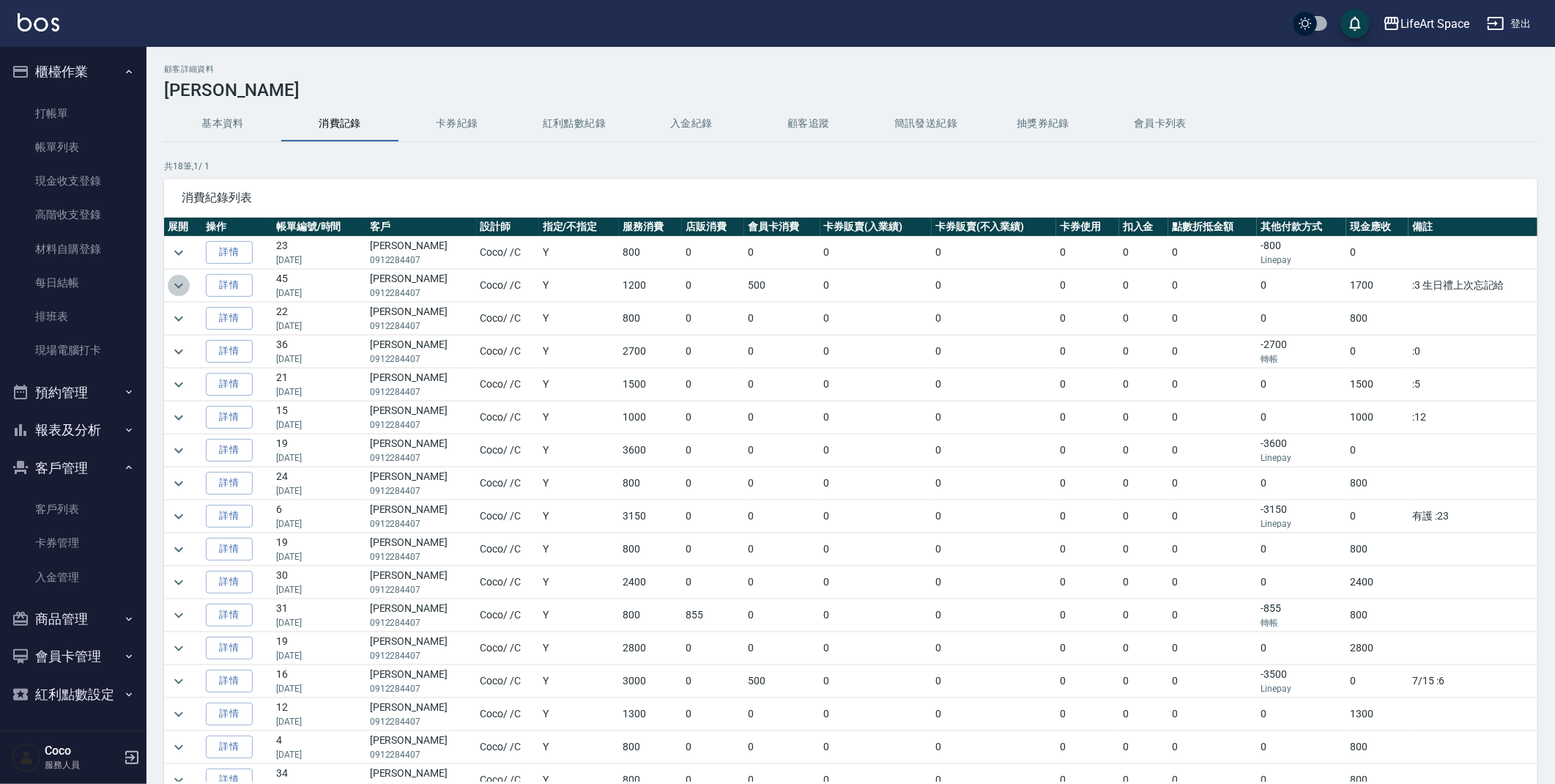
click at [184, 284] on icon "expand row" at bounding box center [179, 286] width 18 height 18
